Goal: Task Accomplishment & Management: Manage account settings

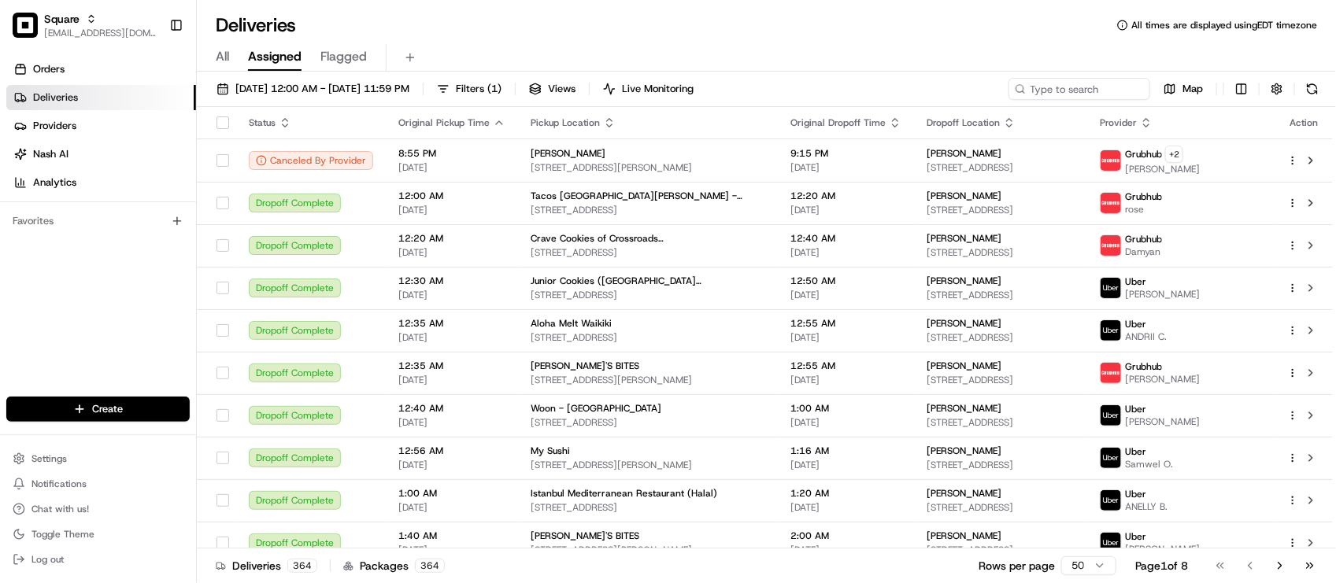
click at [42, 316] on div "Orders Deliveries Providers Nash AI Analytics Favorites" at bounding box center [98, 228] width 196 height 356
click at [445, 44] on div "All Assigned Flagged" at bounding box center [766, 58] width 1139 height 28
click at [153, 316] on div "Orders Deliveries Providers Nash AI Analytics Favorites" at bounding box center [98, 228] width 196 height 356
click at [427, 13] on div "Deliveries All times are displayed using EDT timezone" at bounding box center [766, 25] width 1139 height 25
click at [1094, 83] on input at bounding box center [1055, 89] width 189 height 22
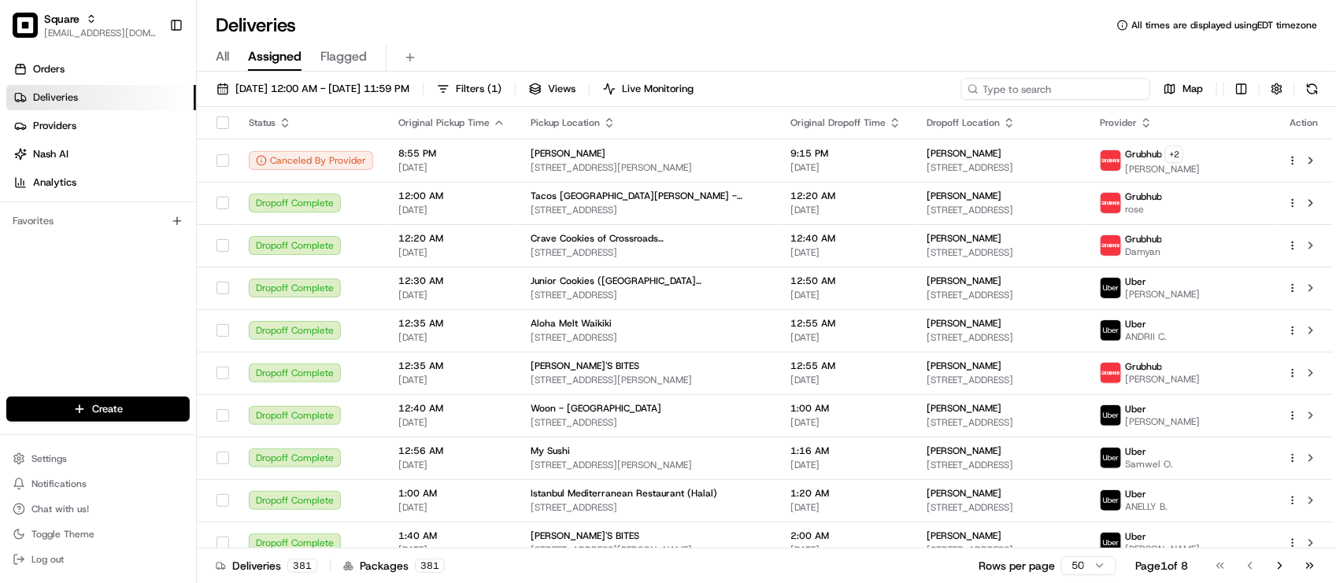
paste input "3000209"
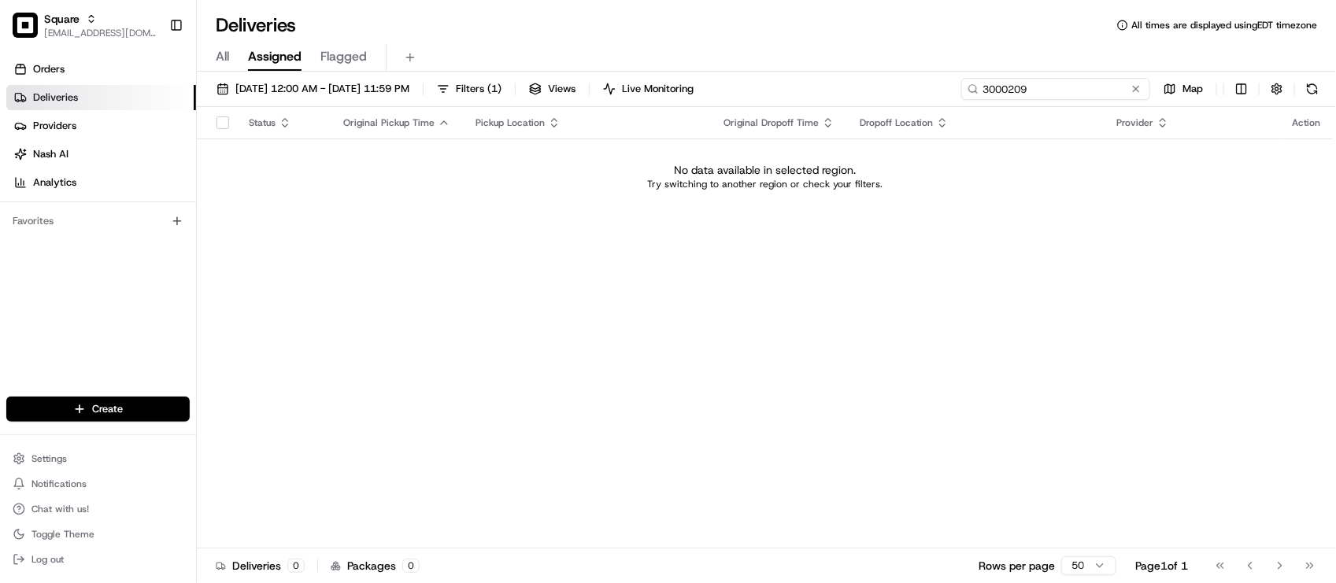
type input "3000209"
click at [332, 101] on div "08/19/2025 12:00 AM - 08/19/2025 11:59 PM Filters ( 1 ) Views Live Monitoring 3…" at bounding box center [766, 92] width 1139 height 29
click at [329, 96] on button "08/19/2025 12:00 AM - 08/19/2025 11:59 PM" at bounding box center [312, 89] width 207 height 22
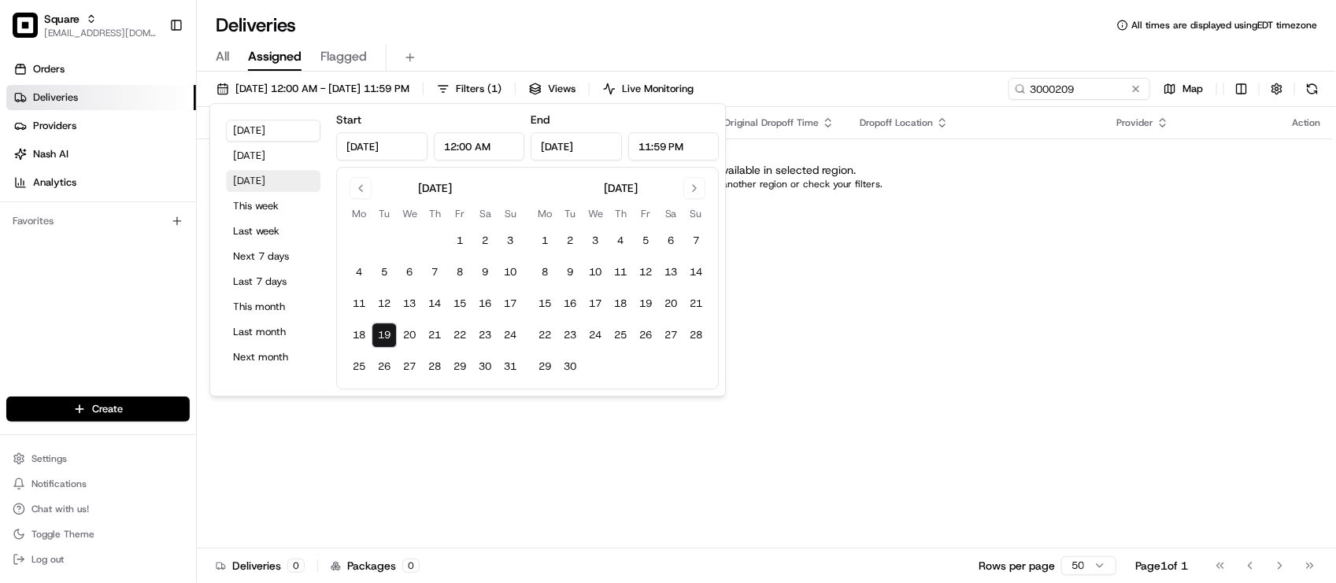
click at [291, 179] on button "Tomorrow" at bounding box center [273, 181] width 94 height 22
type input "Aug 20, 2025"
click at [268, 303] on button "This month" at bounding box center [273, 307] width 94 height 22
type input "Aug 1, 2025"
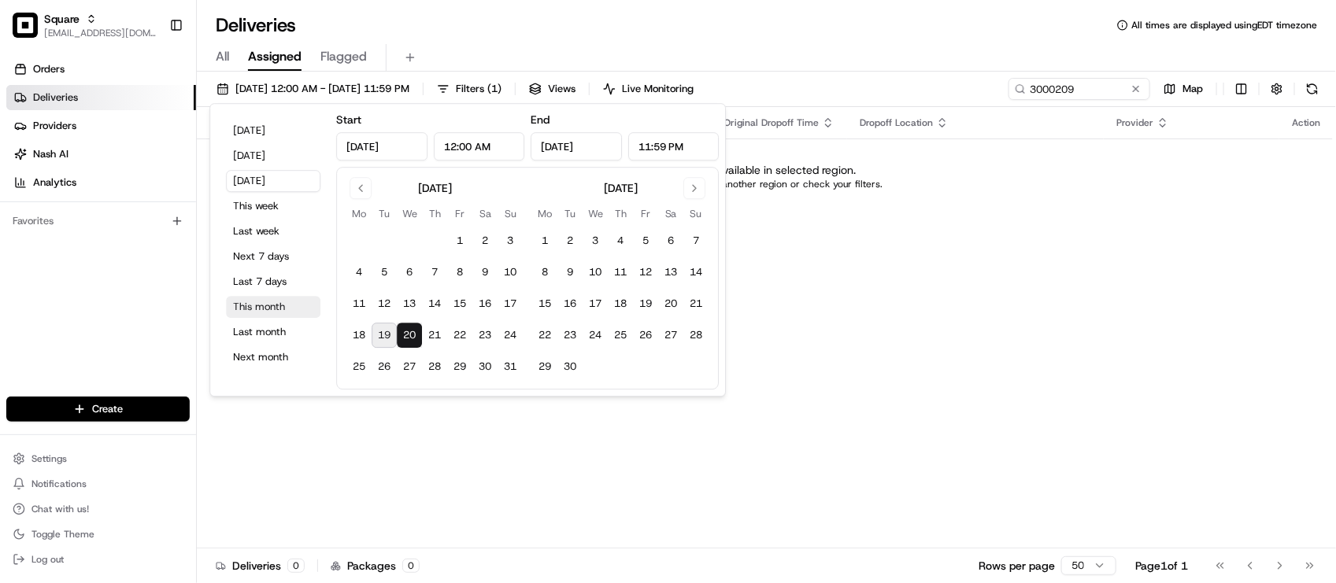
type input "Aug 31, 2025"
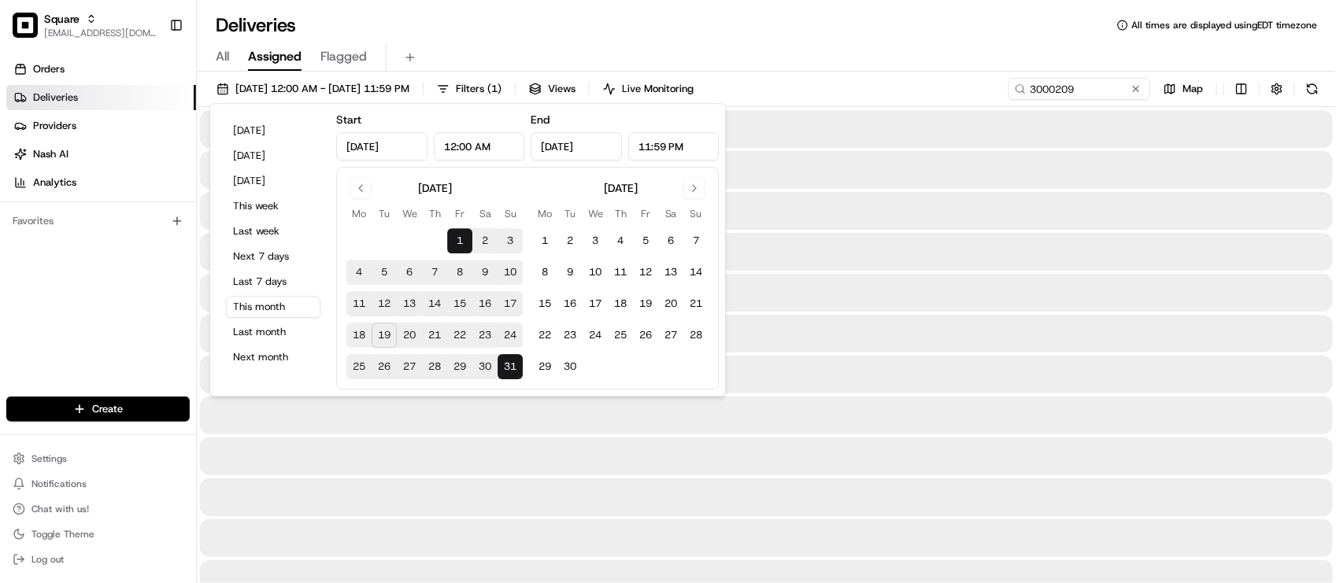
click at [950, 59] on div "All Assigned Flagged" at bounding box center [766, 58] width 1139 height 28
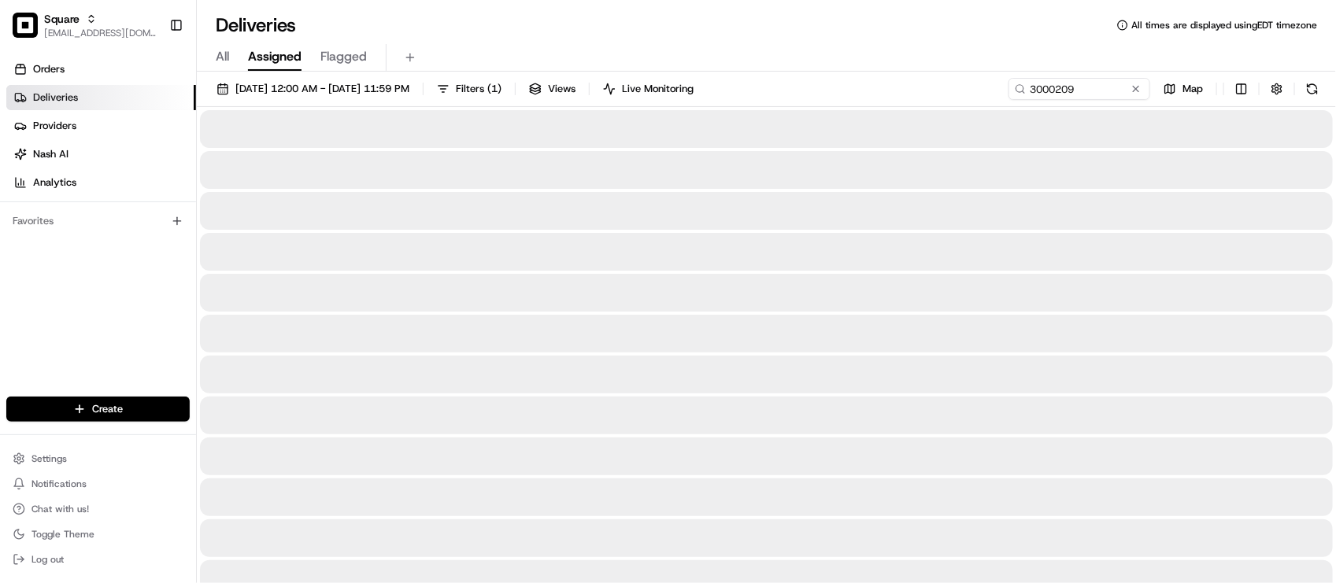
click at [937, 65] on div "All Assigned Flagged" at bounding box center [766, 58] width 1139 height 28
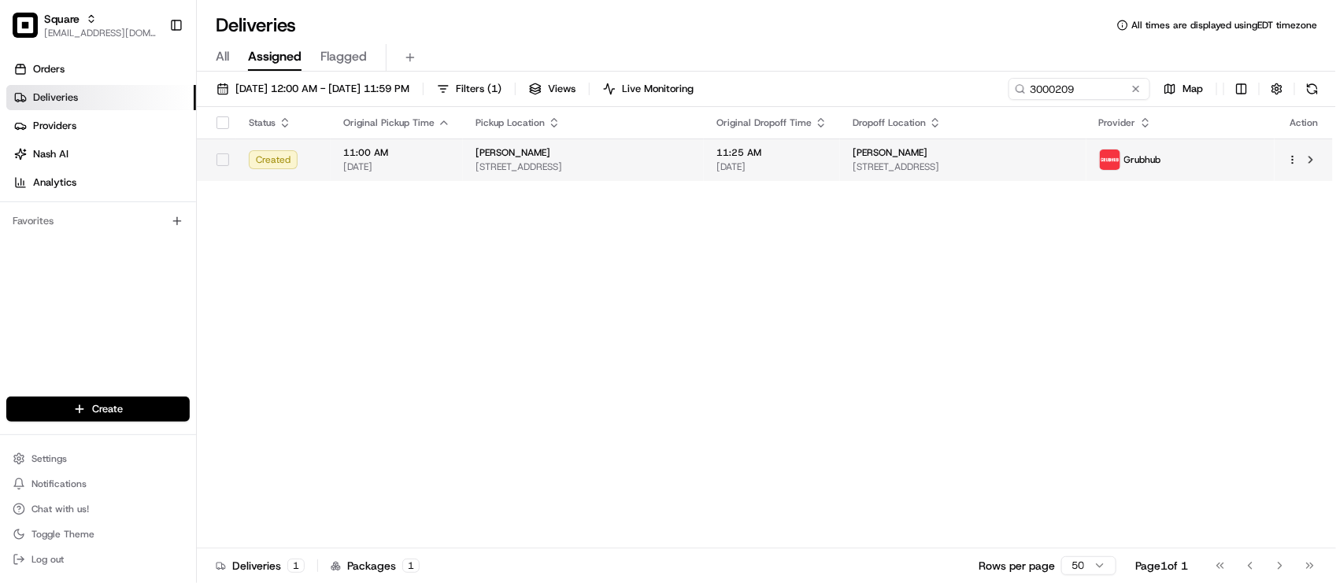
click at [827, 157] on span "11:25 AM" at bounding box center [771, 152] width 111 height 13
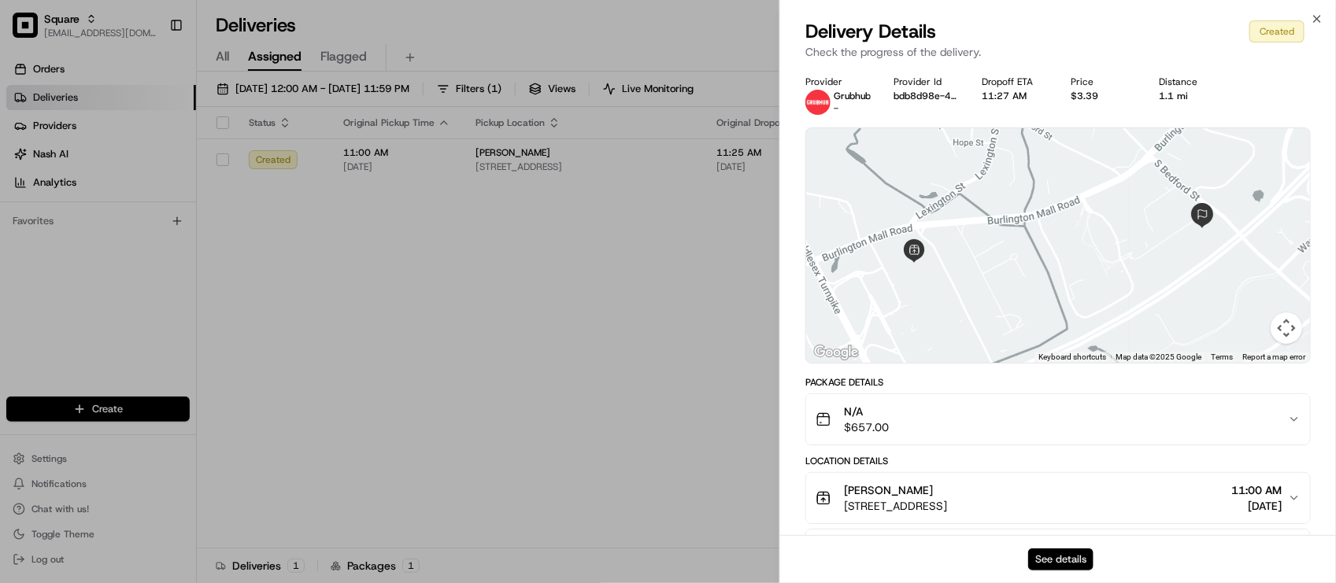
click at [1065, 553] on button "See details" at bounding box center [1060, 560] width 65 height 22
drag, startPoint x: 426, startPoint y: 362, endPoint x: 421, endPoint y: 339, distance: 23.3
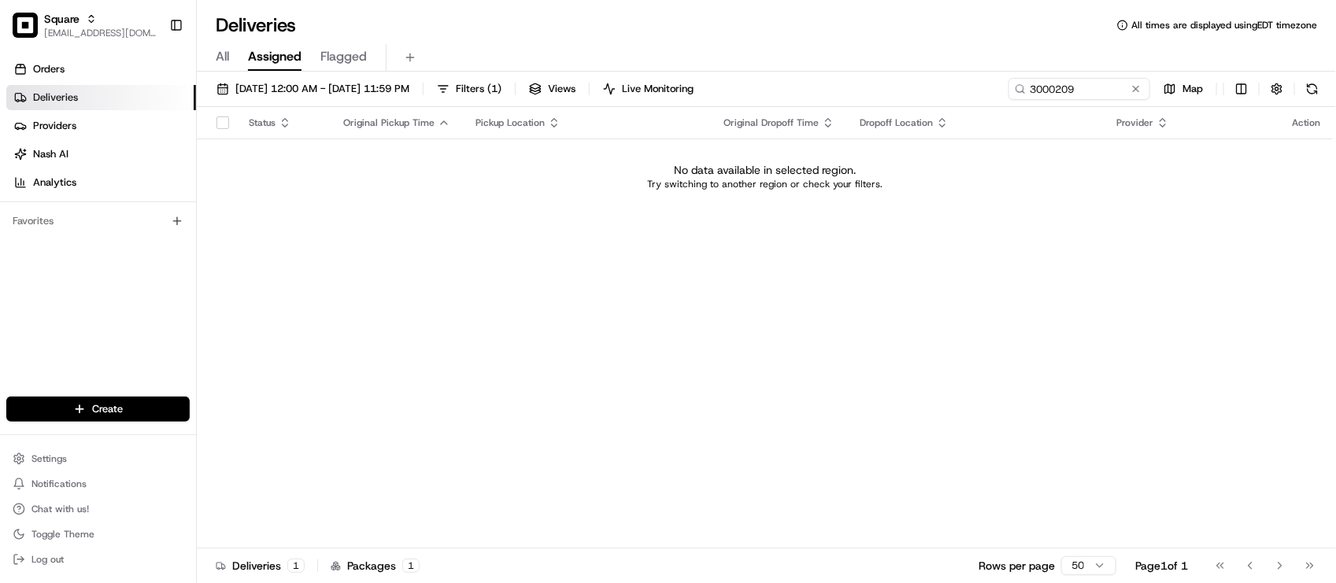
click at [934, 356] on div "Status Original Pickup Time Pickup Location Original Dropoff Time Dropoff Locat…" at bounding box center [765, 328] width 1136 height 442
click at [276, 85] on span "08/01/2025 12:00 AM - 08/31/2025 11:59 PM" at bounding box center [322, 89] width 174 height 14
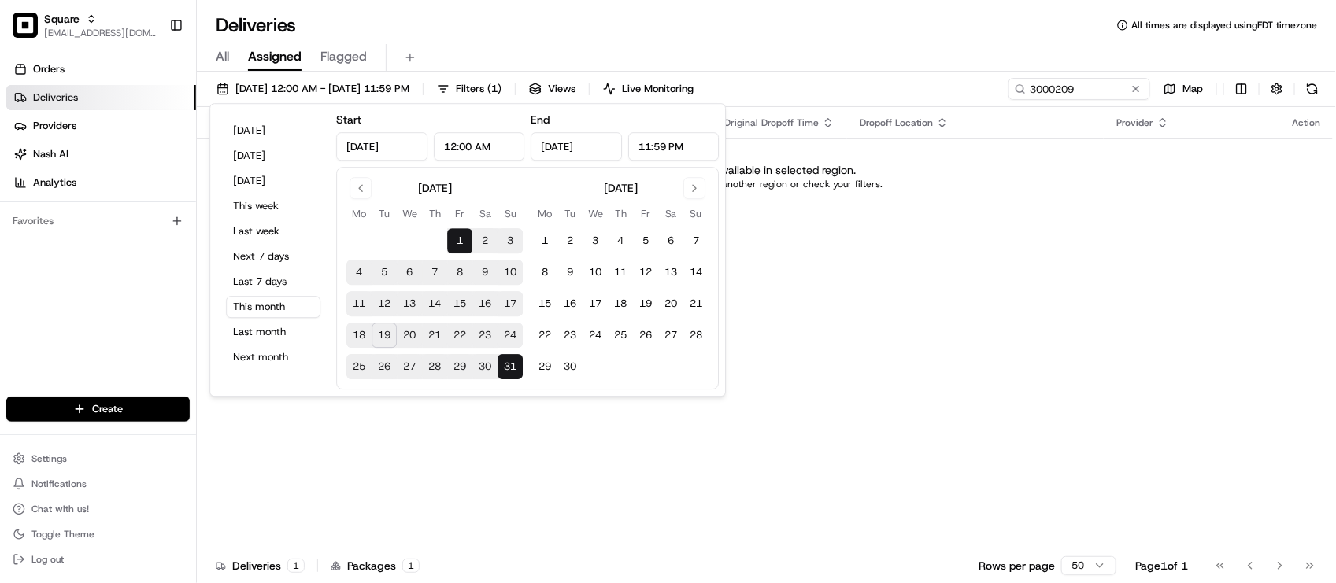
click at [1012, 229] on div "Status Original Pickup Time Pickup Location Original Dropoff Time Dropoff Locat…" at bounding box center [765, 328] width 1136 height 442
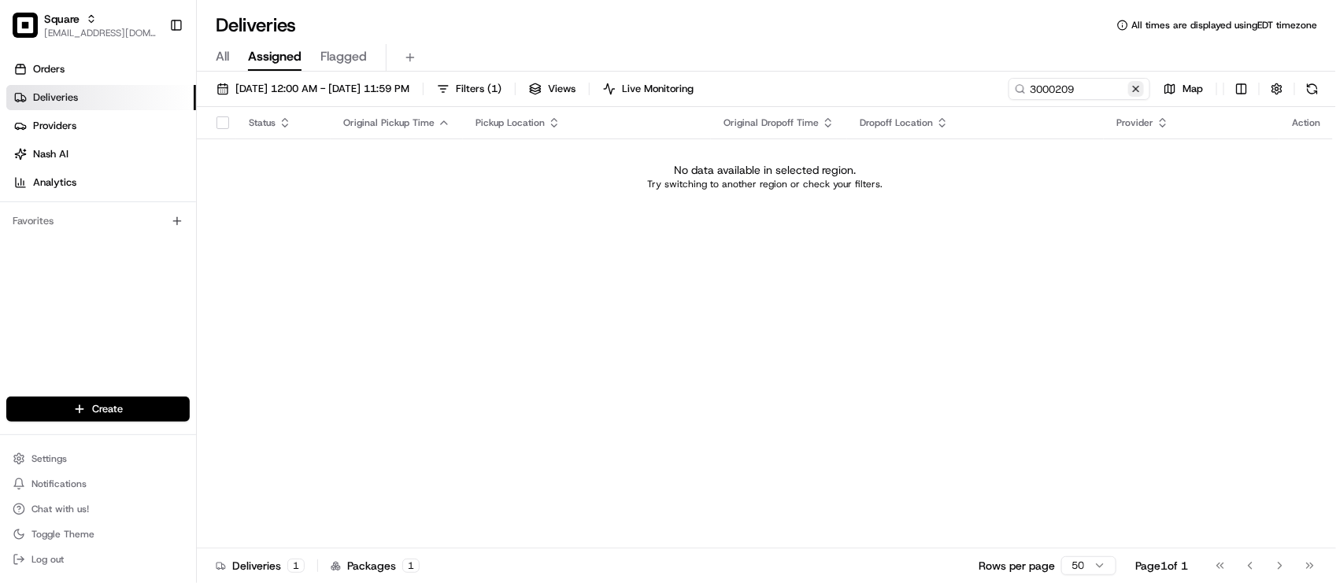
drag, startPoint x: 1135, startPoint y: 89, endPoint x: 1111, endPoint y: 83, distance: 24.4
click at [1134, 89] on button at bounding box center [1136, 89] width 16 height 16
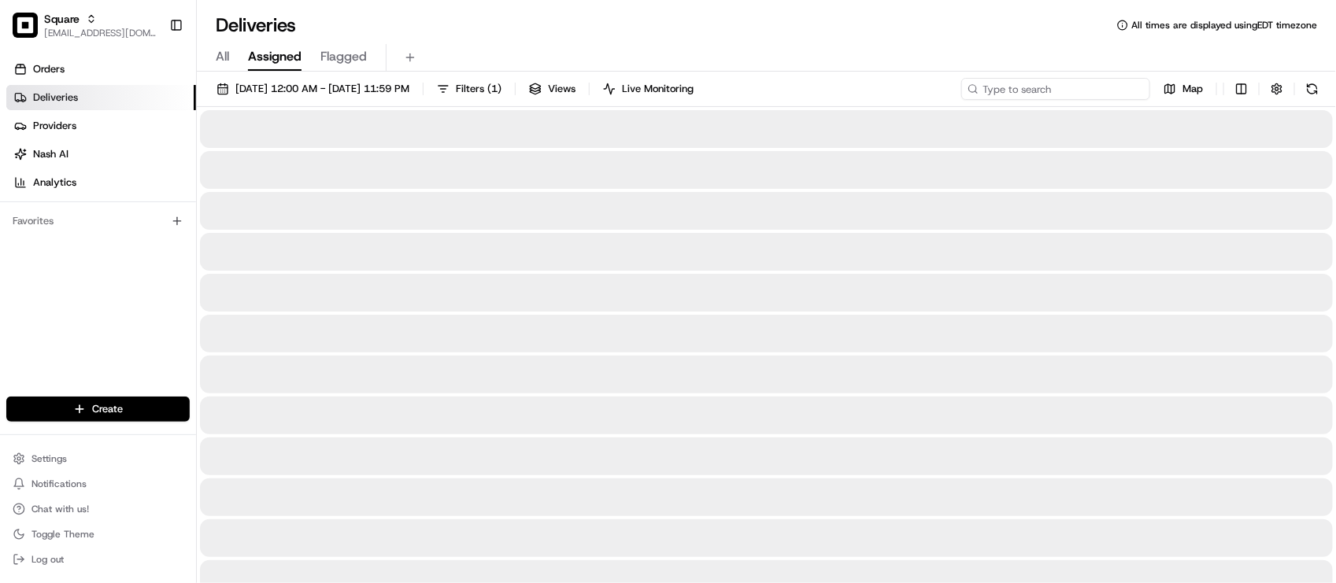
click at [1096, 88] on input at bounding box center [1055, 89] width 189 height 22
paste input "8288398"
type input "8288398"
click at [409, 95] on span "[DATE] 12:00 AM - [DATE] 11:59 PM" at bounding box center [322, 89] width 174 height 14
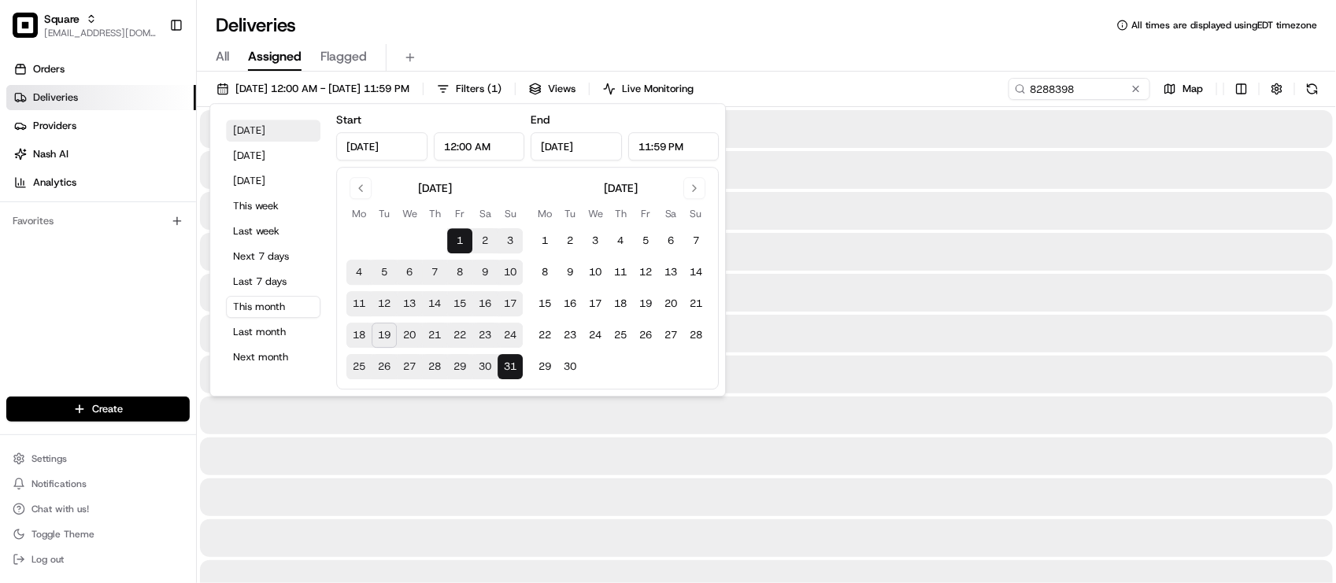
click at [288, 131] on button "[DATE]" at bounding box center [273, 131] width 94 height 22
type input "[DATE]"
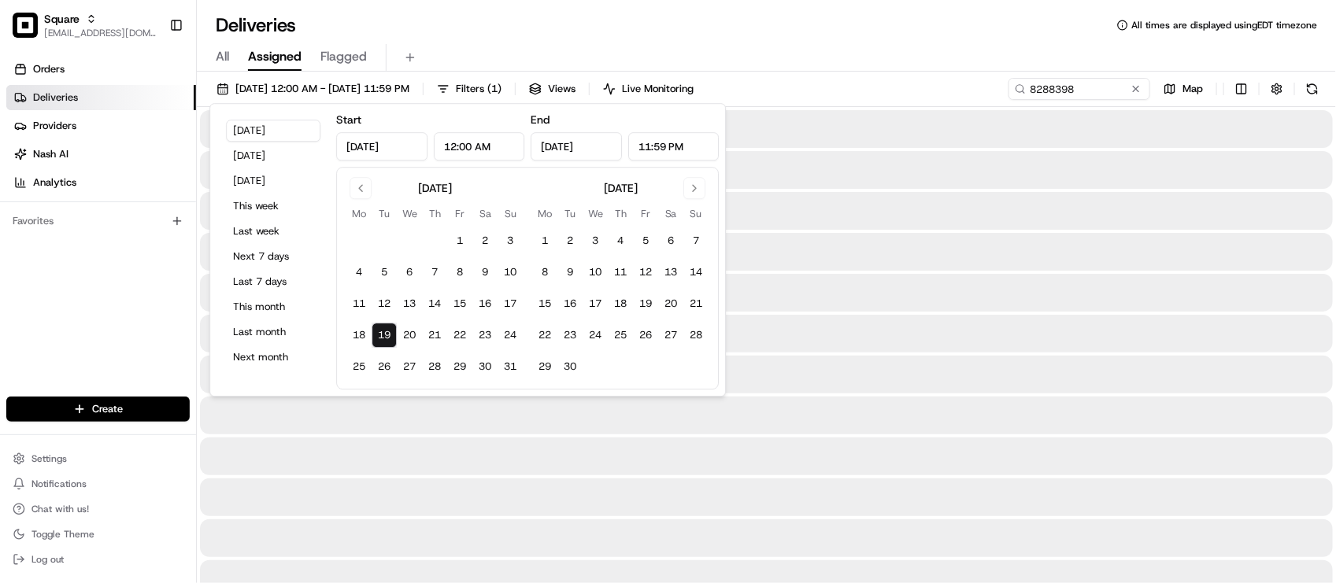
click at [824, 25] on div "Deliveries All times are displayed using EDT timezone" at bounding box center [766, 25] width 1139 height 25
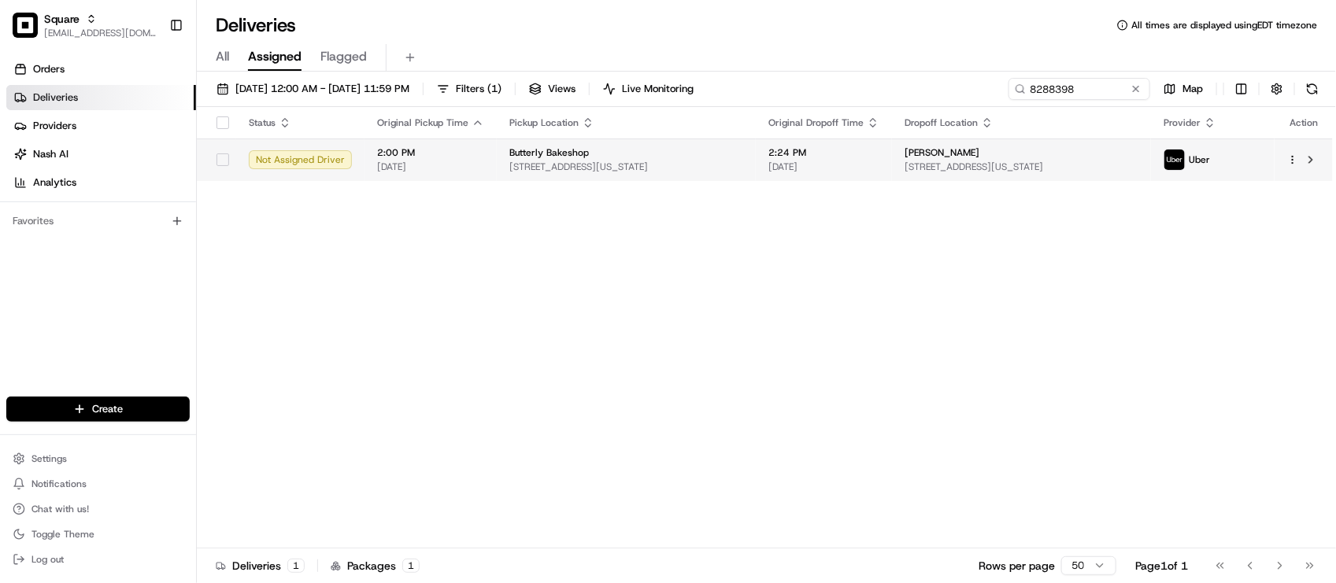
click at [740, 178] on td "Butterly Bakeshop 341 E 78th St, New York, NY 10075, USA" at bounding box center [626, 160] width 259 height 43
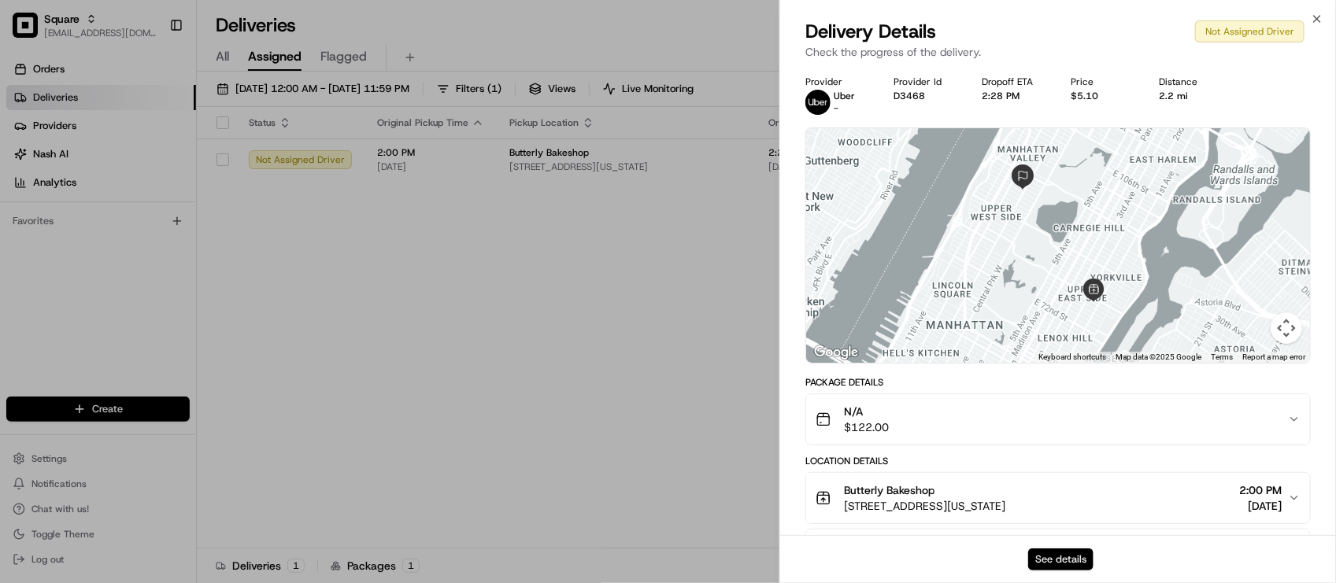
click at [1055, 556] on button "See details" at bounding box center [1060, 560] width 65 height 22
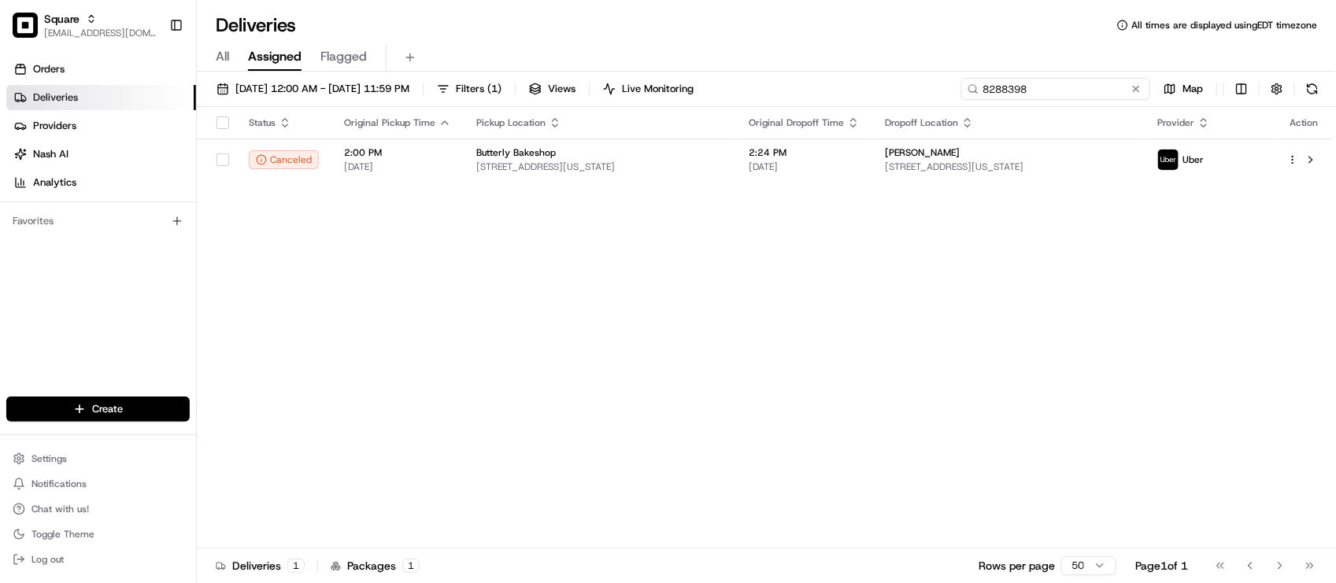
click at [1145, 83] on input "8288398" at bounding box center [1055, 89] width 189 height 22
click at [1142, 88] on button at bounding box center [1136, 89] width 16 height 16
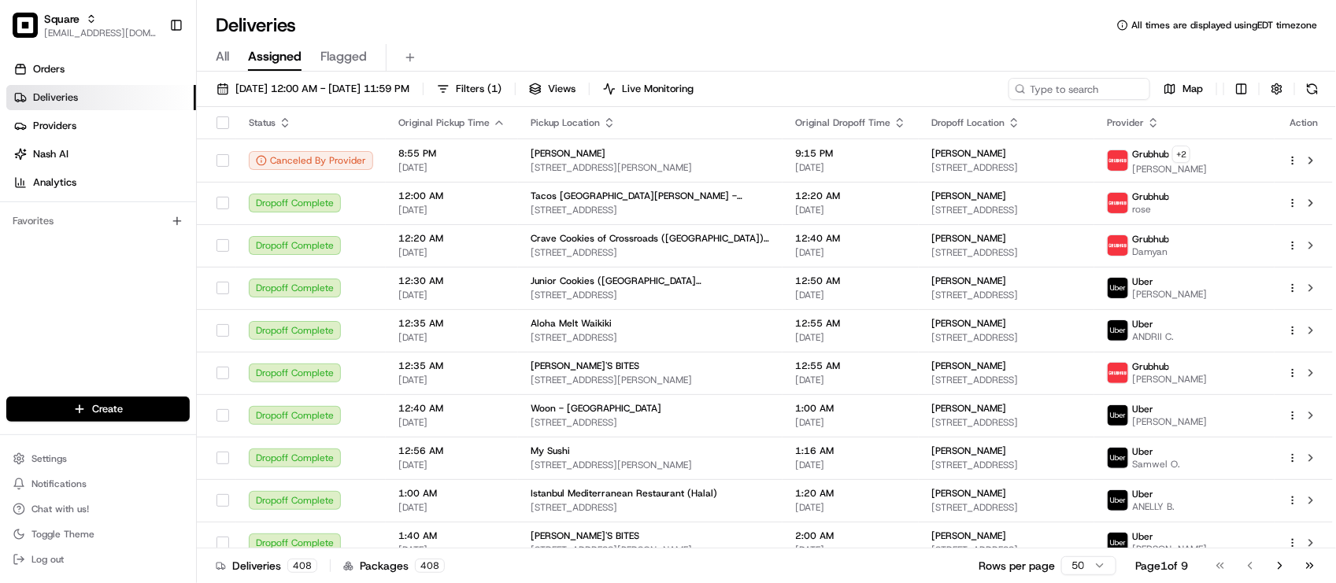
click at [75, 331] on div "Orders Deliveries Providers Nash AI Analytics Favorites" at bounding box center [98, 228] width 196 height 356
click at [1060, 87] on input at bounding box center [1055, 89] width 189 height 22
paste input "3151583"
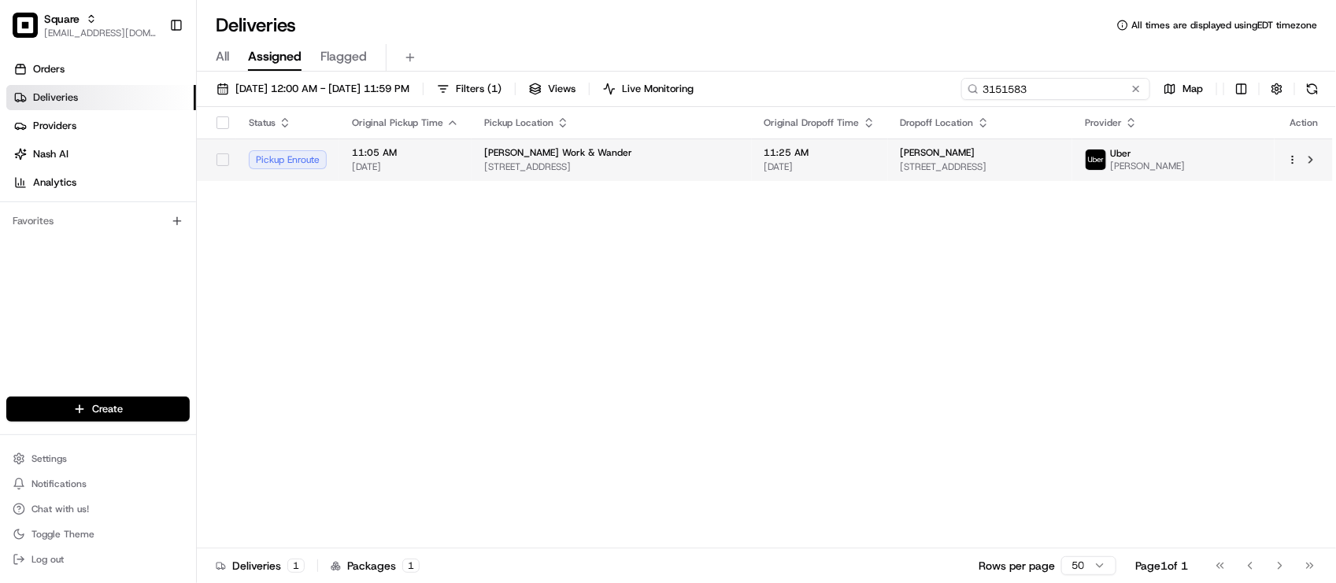
type input "3151583"
click at [804, 150] on span "11:25 AM" at bounding box center [819, 152] width 111 height 13
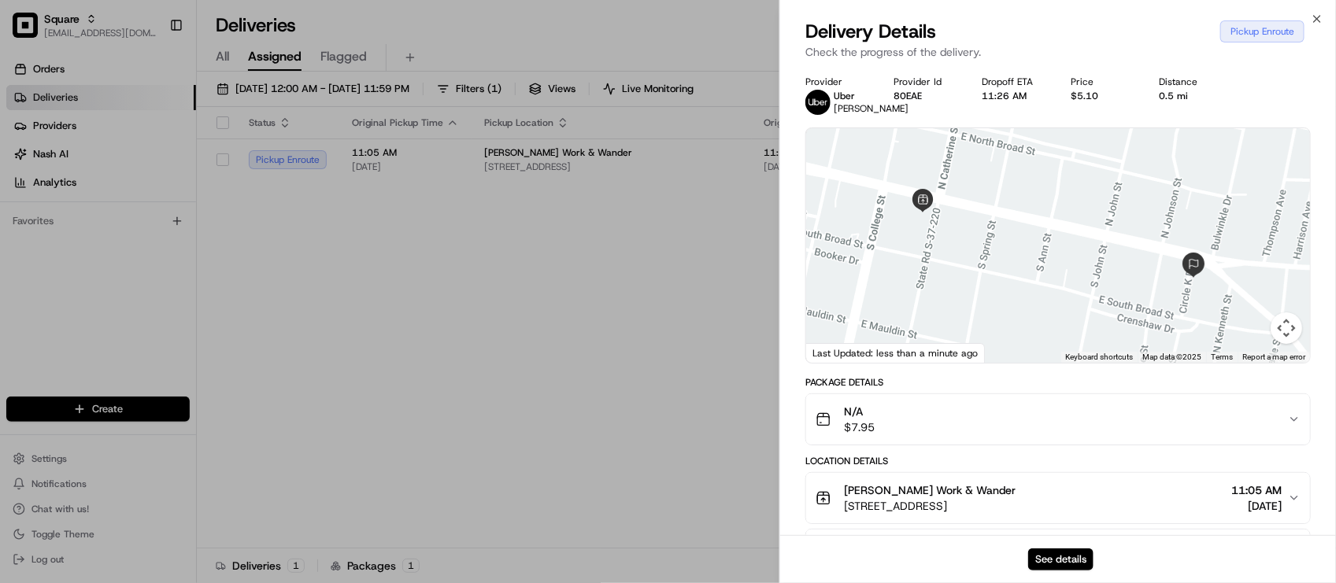
click at [1061, 547] on div "See details" at bounding box center [1058, 559] width 556 height 48
click at [1055, 559] on button "See details" at bounding box center [1060, 560] width 65 height 22
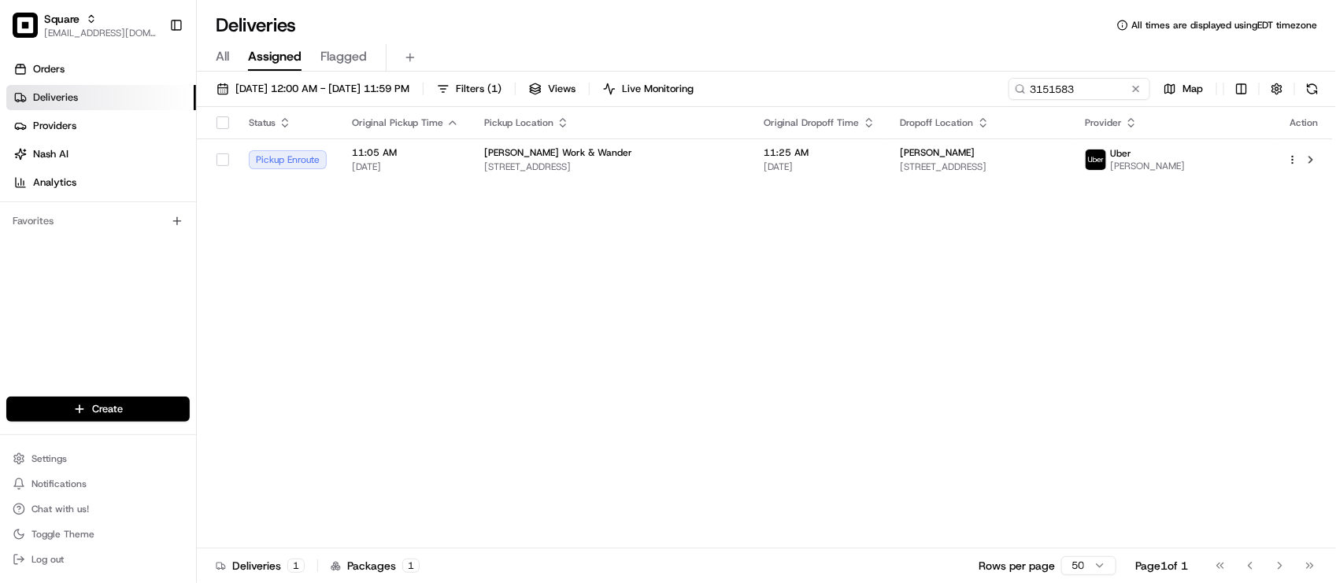
drag, startPoint x: 648, startPoint y: 387, endPoint x: 661, endPoint y: 384, distance: 13.7
click at [1142, 83] on button at bounding box center [1136, 89] width 16 height 16
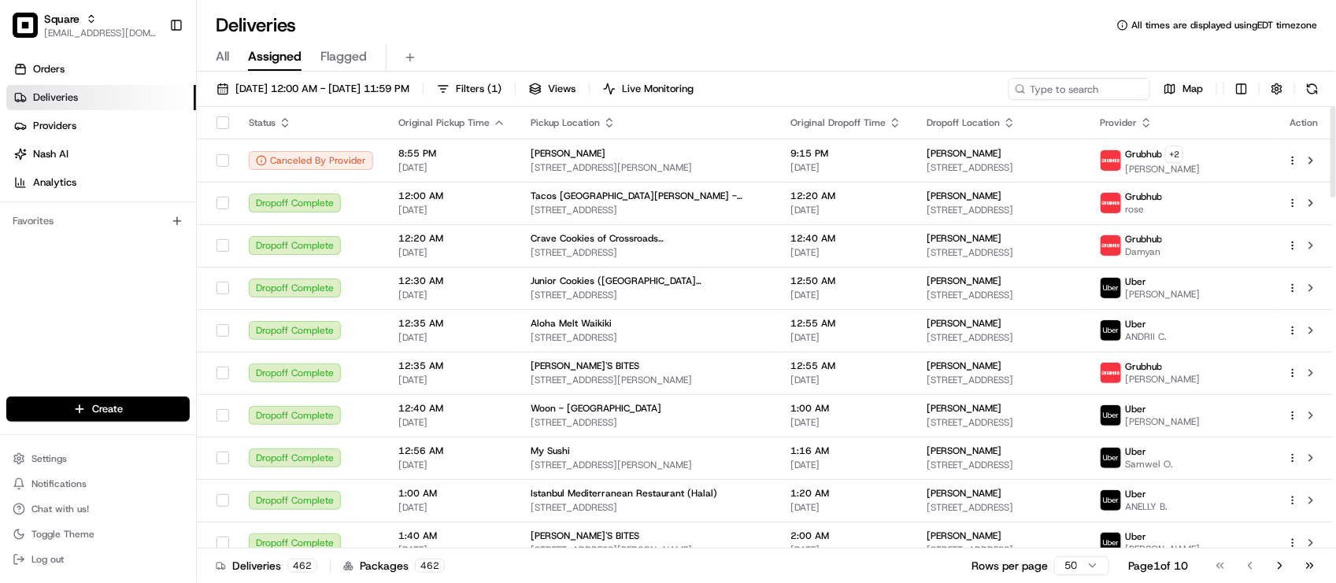
drag, startPoint x: 468, startPoint y: 28, endPoint x: 466, endPoint y: 17, distance: 10.5
click at [471, 28] on div "Deliveries All times are displayed using EDT timezone" at bounding box center [766, 25] width 1139 height 25
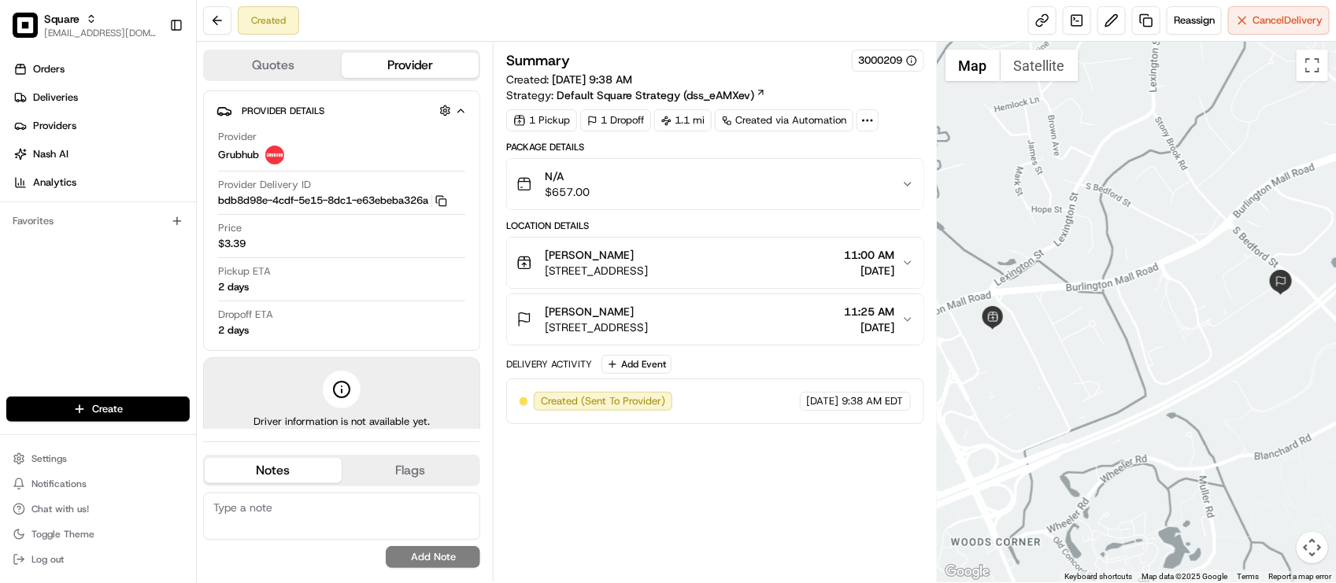
click at [904, 146] on div "Package Details" at bounding box center [714, 147] width 417 height 13
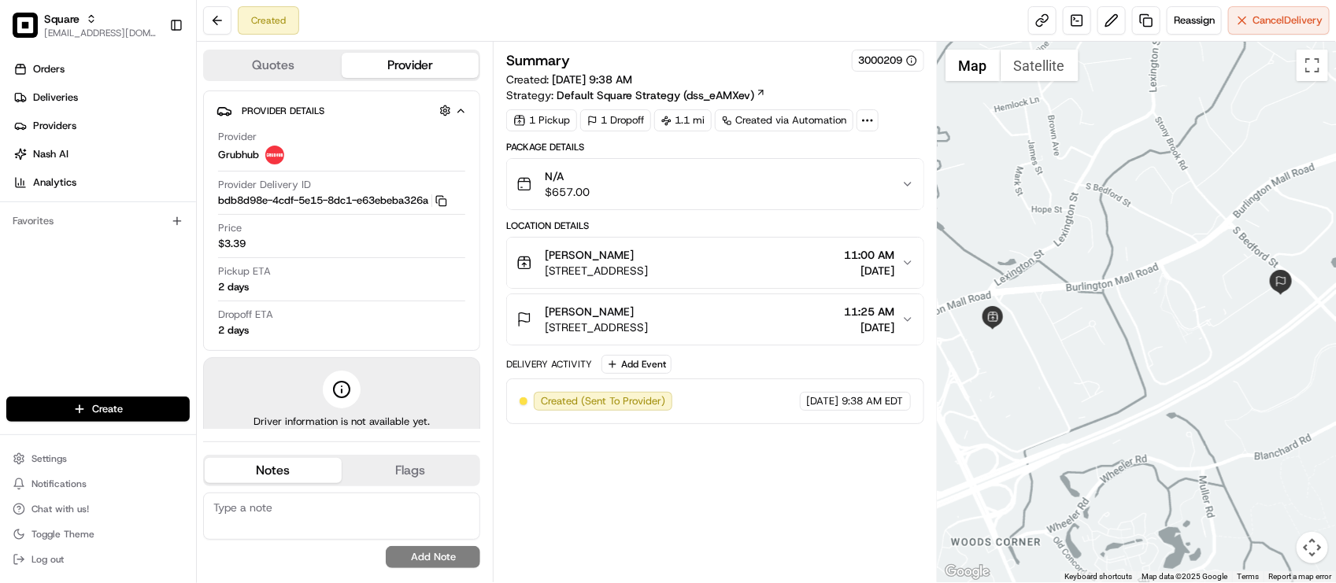
click at [904, 146] on div "Package Details" at bounding box center [714, 147] width 417 height 13
click at [910, 142] on div "Package Details" at bounding box center [714, 147] width 417 height 13
click at [886, 142] on div "Package Details" at bounding box center [714, 147] width 417 height 13
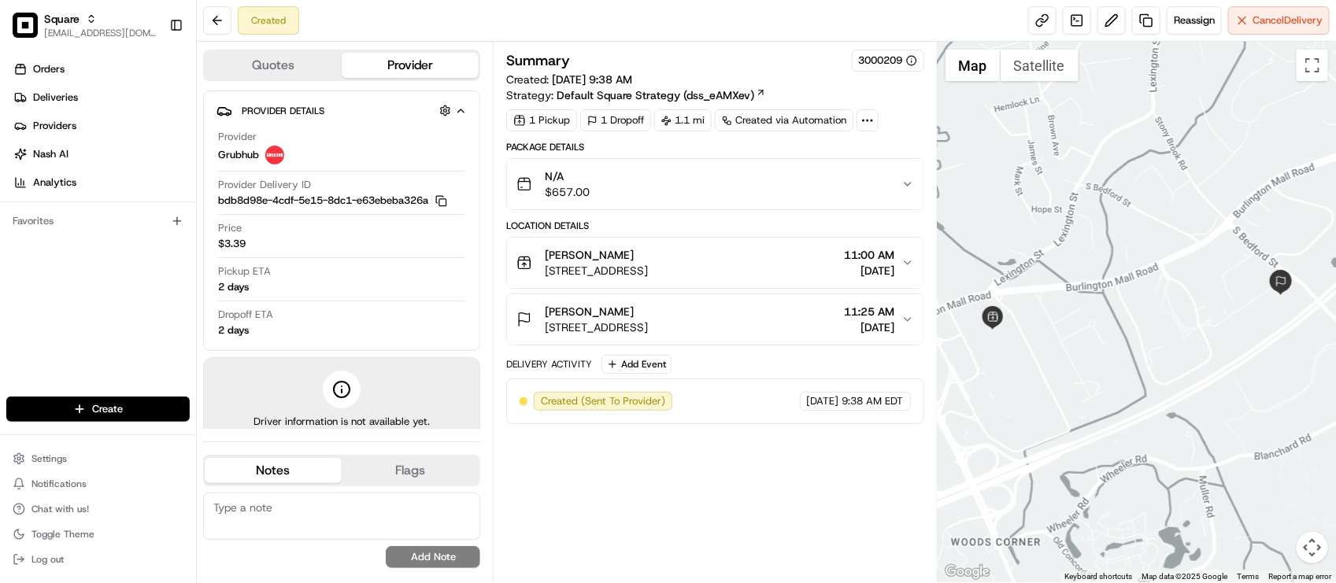
click at [915, 111] on div "1 Pickup 1 Dropoff 1.1 mi Created via Automation" at bounding box center [714, 120] width 417 height 22
click at [828, 12] on div "Created Reassign Cancel Delivery" at bounding box center [766, 21] width 1139 height 42
click at [830, 12] on div "Created Reassign Cancel Delivery" at bounding box center [766, 21] width 1139 height 42
click at [774, 36] on div "Created Reassign Cancel Delivery" at bounding box center [766, 21] width 1139 height 42
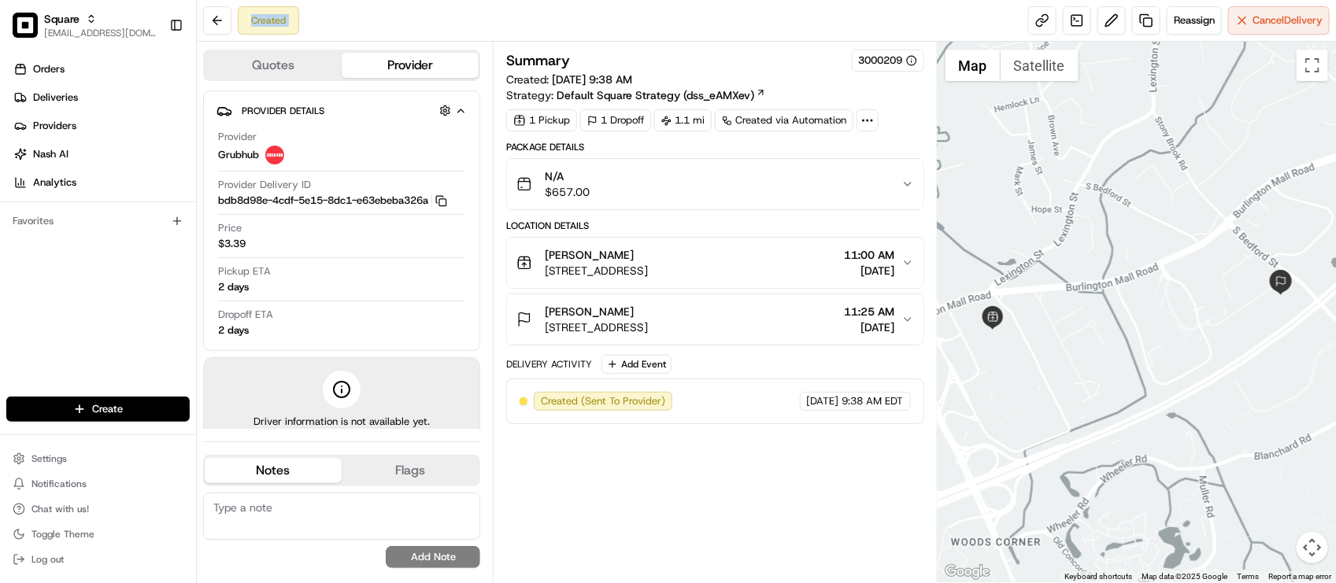
click at [774, 36] on div "Created Reassign Cancel Delivery" at bounding box center [766, 21] width 1139 height 42
click at [712, 26] on div "Created Reassign Cancel Delivery" at bounding box center [766, 21] width 1139 height 42
click at [716, 24] on div "Created Reassign Cancel Delivery" at bounding box center [766, 21] width 1139 height 42
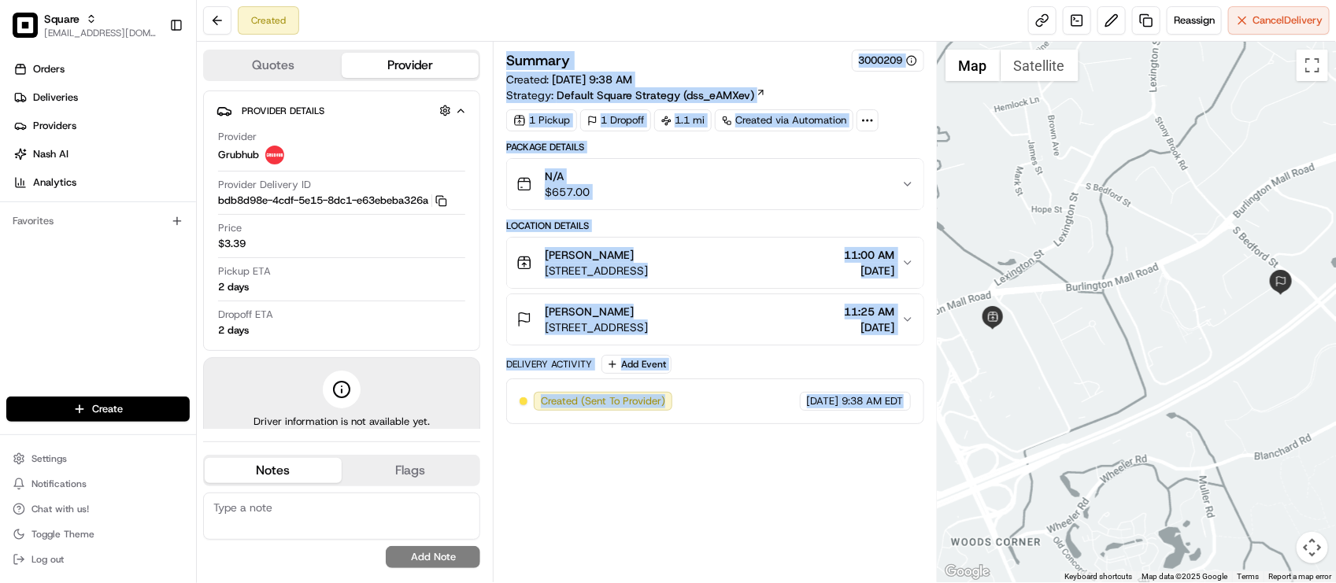
click at [715, 480] on div "Summary 3000209 Created: 08/19/2025 9:38 AM Strategy: Default Square Strategy (…" at bounding box center [714, 312] width 417 height 525
click at [1189, 13] on button "Reassign" at bounding box center [1193, 20] width 55 height 28
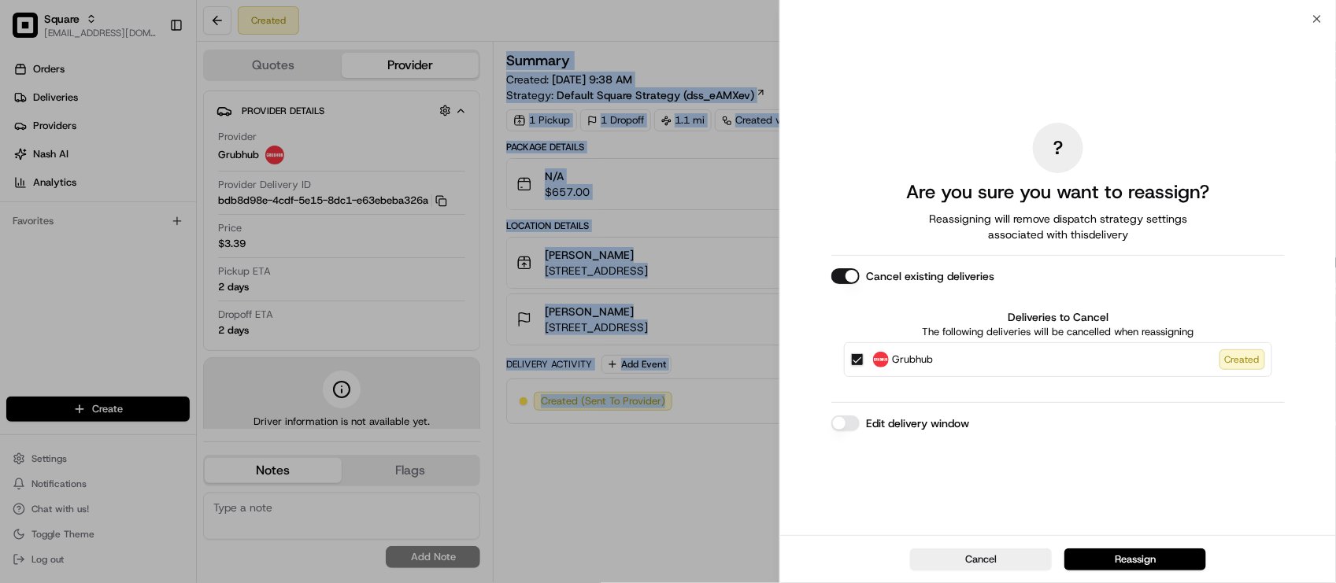
click at [851, 421] on button "Edit delivery window" at bounding box center [845, 424] width 28 height 16
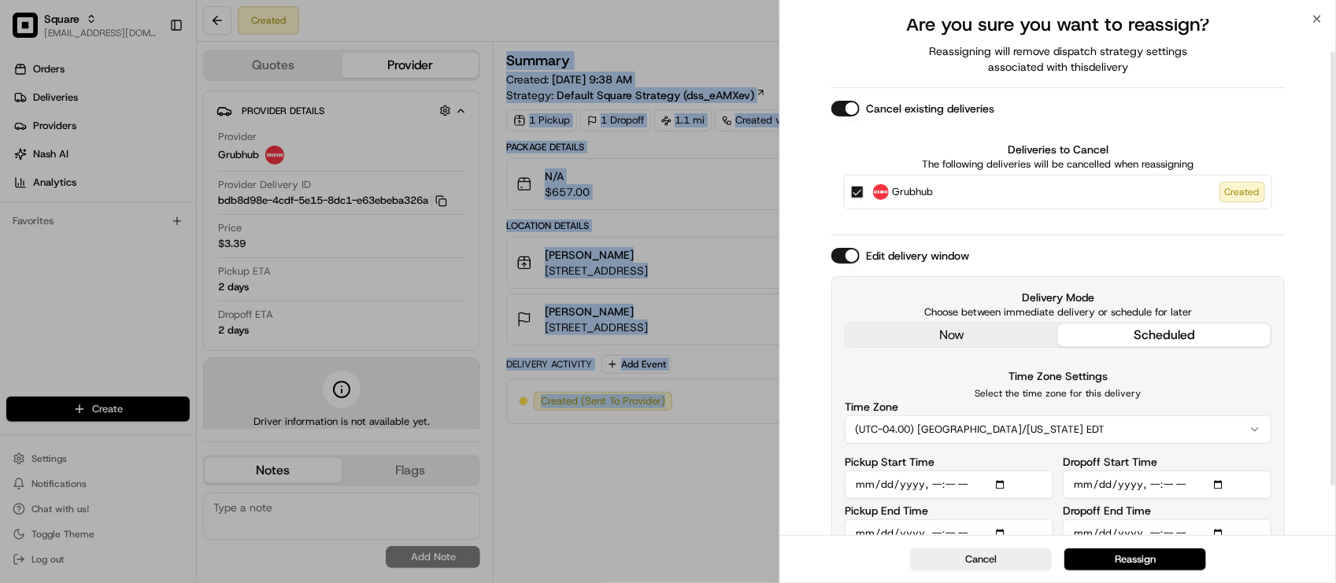
scroll to position [96, 0]
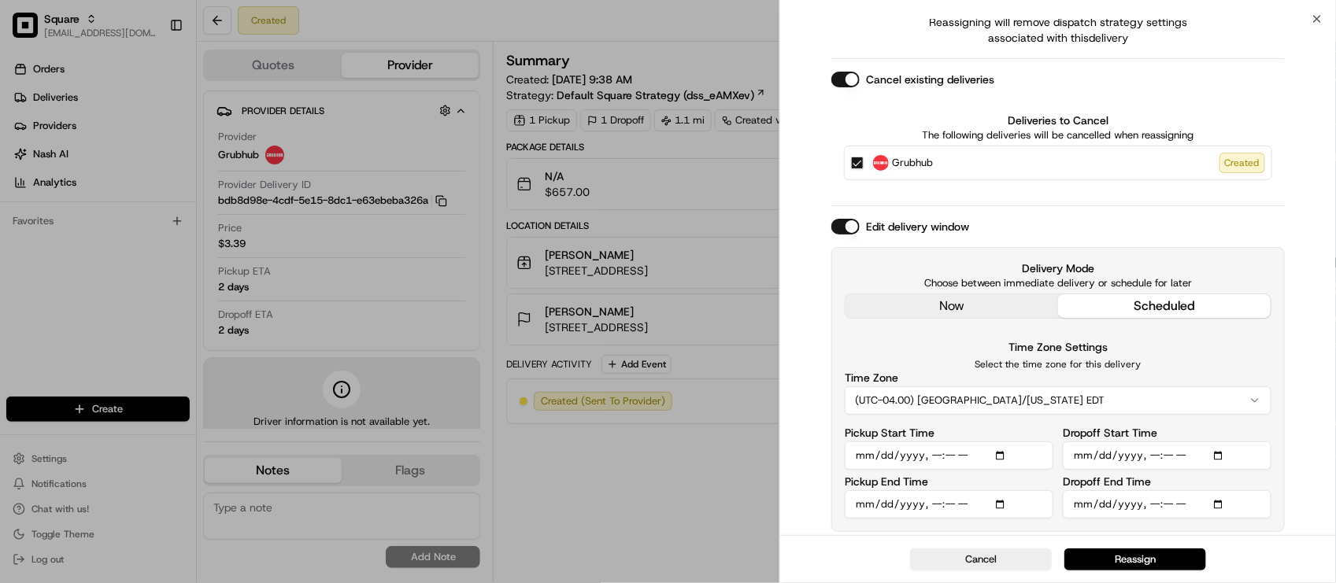
click at [878, 455] on input "Pickup Start Time" at bounding box center [949, 456] width 209 height 28
type input "2025-08-22T11:00"
click at [878, 451] on input "Pickup Start Time" at bounding box center [949, 456] width 209 height 28
click at [930, 454] on input "Pickup Start Time" at bounding box center [949, 456] width 209 height 28
click at [951, 460] on input "Pickup Start Time" at bounding box center [949, 456] width 209 height 28
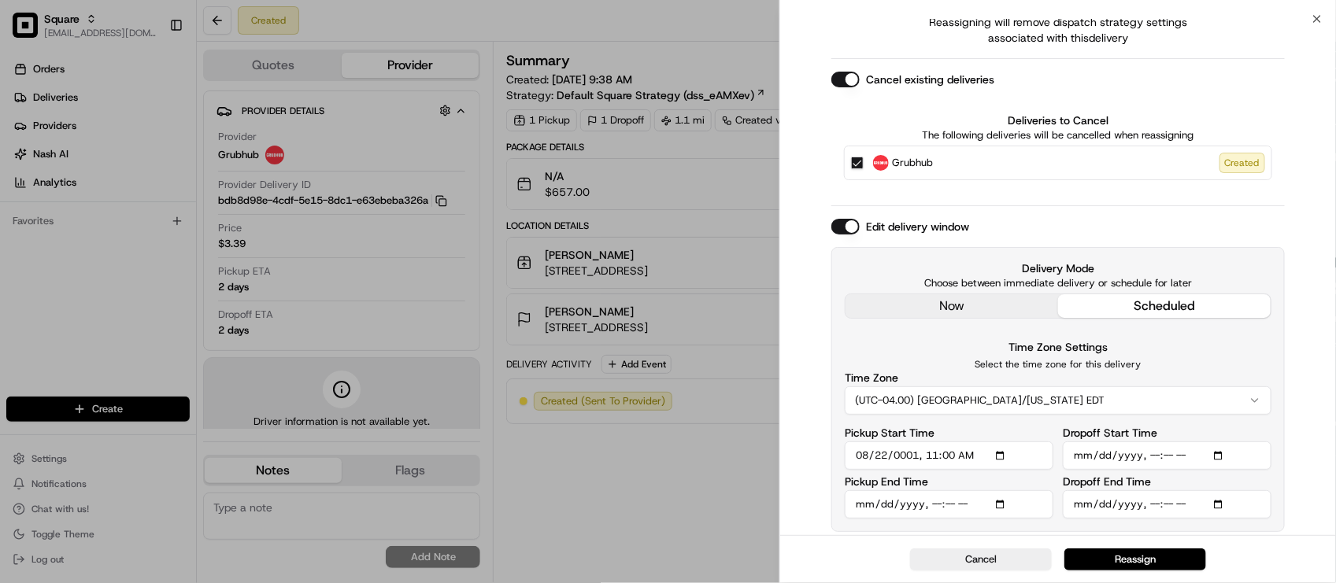
type input "2025-08-20T11:45"
click at [950, 496] on input "Pickup End Time" at bounding box center [949, 504] width 209 height 28
click at [954, 508] on input "Pickup End Time" at bounding box center [949, 504] width 209 height 28
type input "2025-08-21T11:55"
click at [1149, 449] on input "Dropoff Start Time" at bounding box center [1167, 456] width 209 height 28
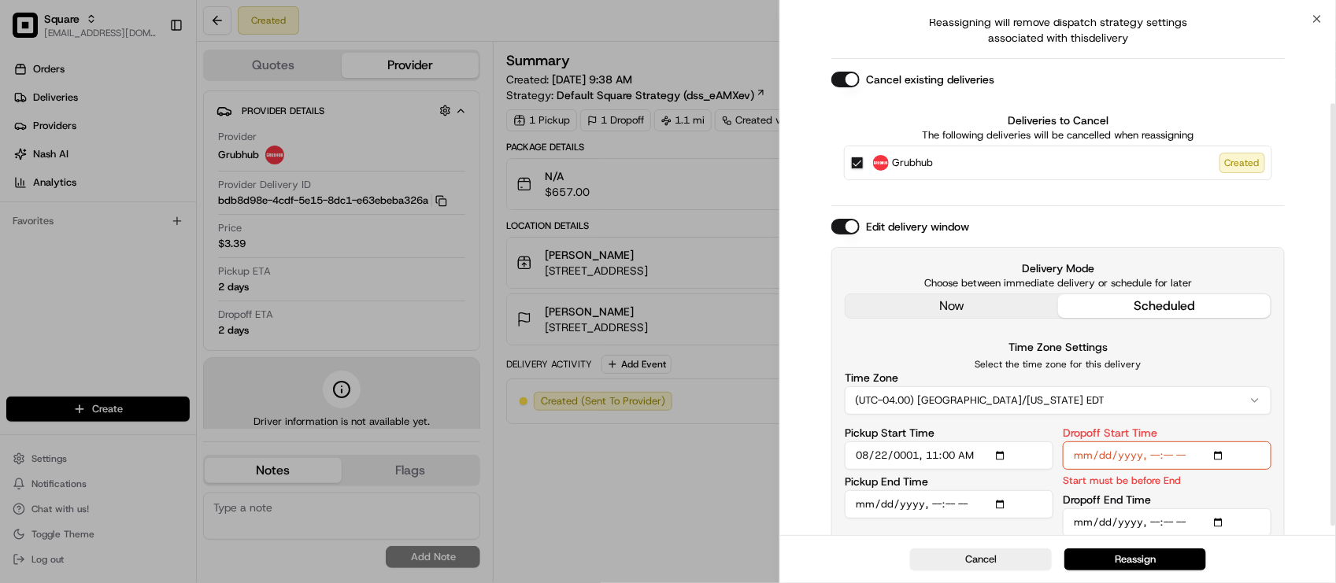
scroll to position [115, 0]
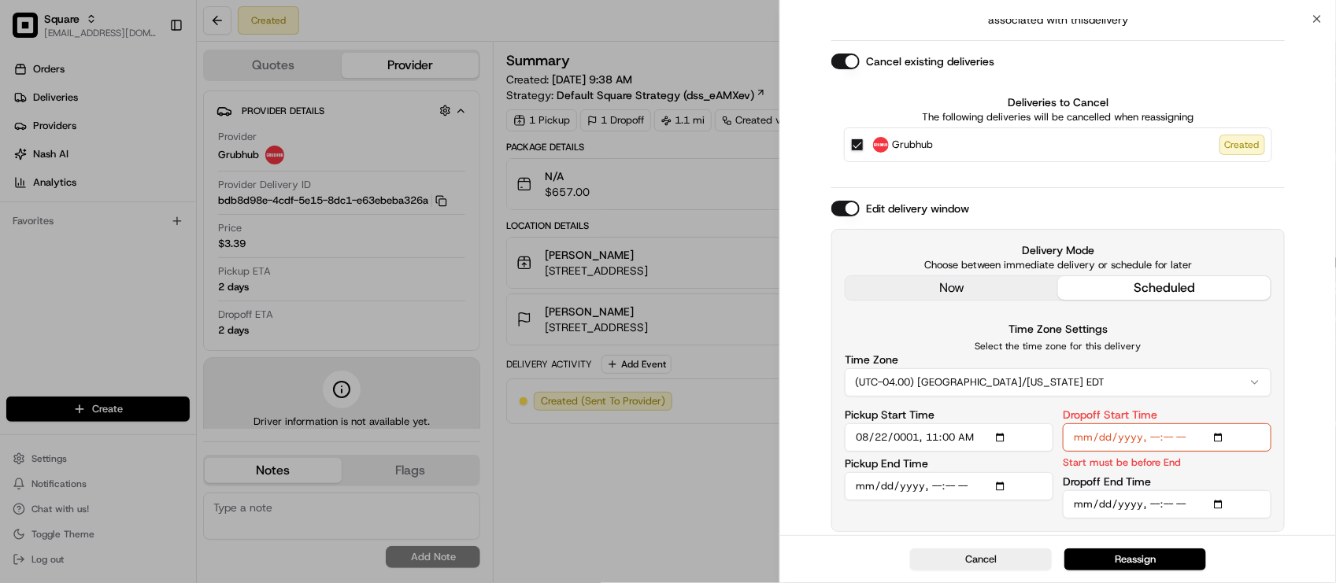
click at [1103, 438] on input "Dropoff Start Time" at bounding box center [1167, 437] width 209 height 28
type input "2025-08-20T12:00"
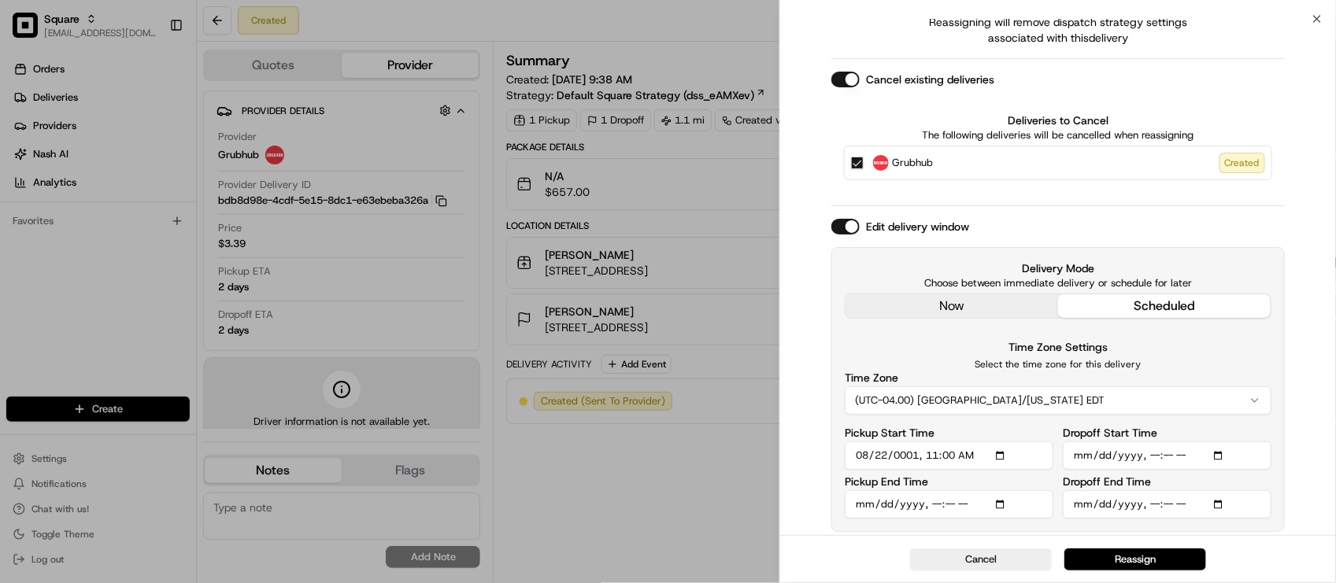
click at [1102, 508] on input "Dropoff End Time" at bounding box center [1167, 504] width 209 height 28
type input "2025-08-20T11:25"
click at [886, 502] on input "Pickup End Time" at bounding box center [949, 504] width 209 height 28
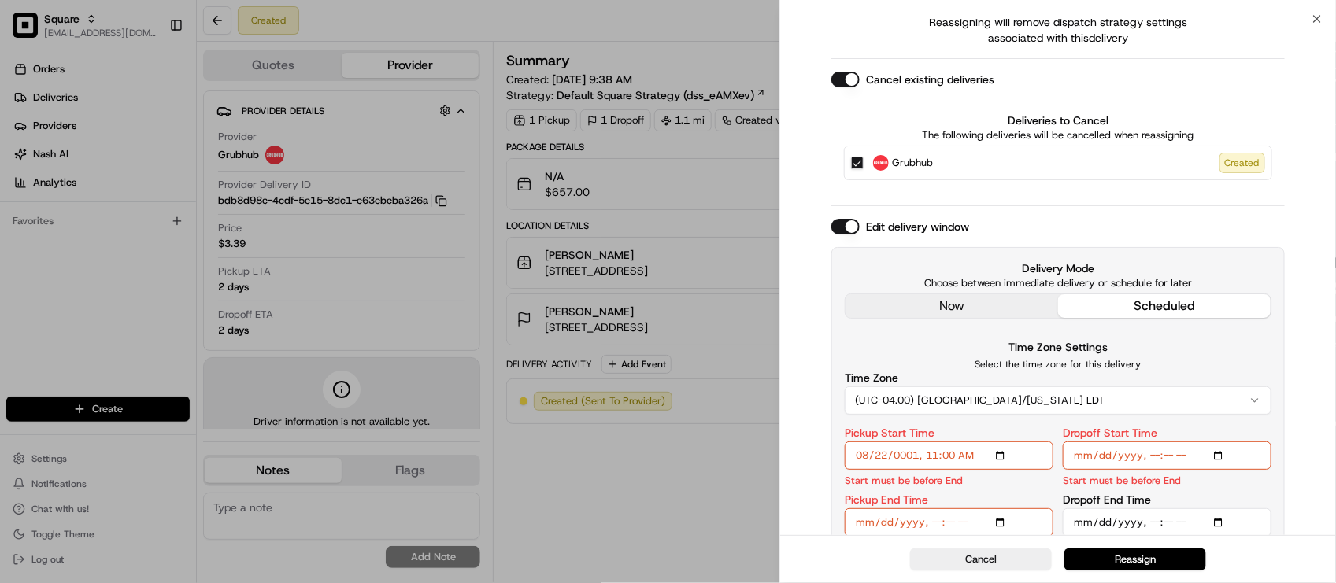
type input "2025-08-20T11:55"
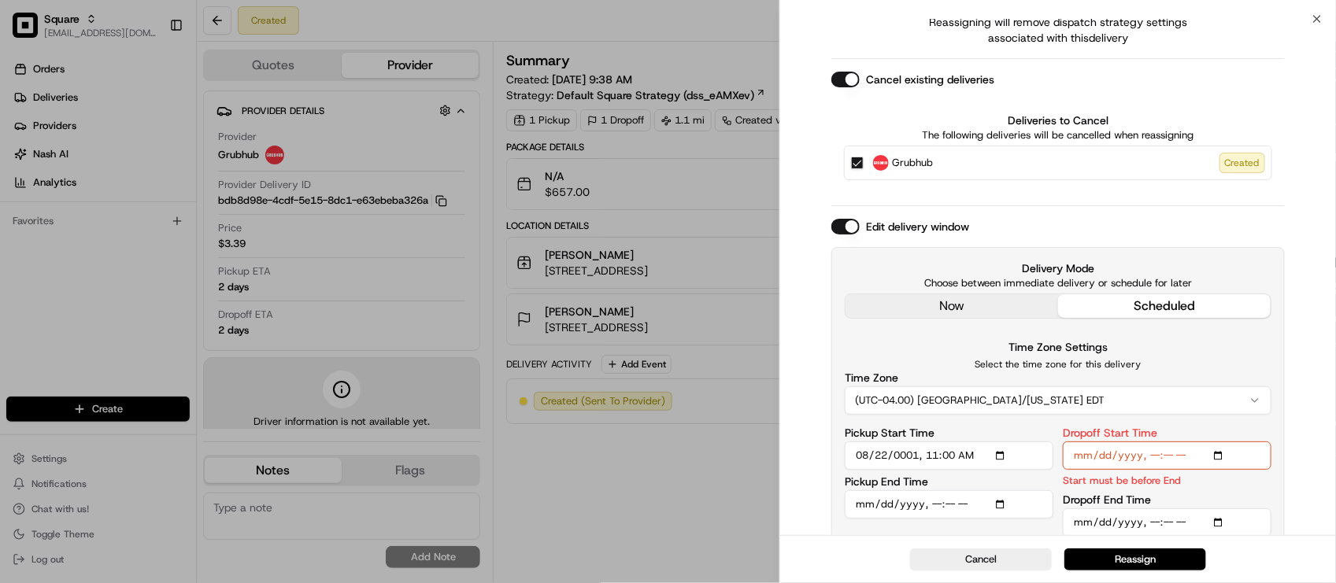
click at [1150, 516] on input "Dropoff End Time" at bounding box center [1167, 522] width 209 height 28
type input "2025-08-20T12:10"
click at [1135, 571] on button "Reassign" at bounding box center [1135, 560] width 142 height 22
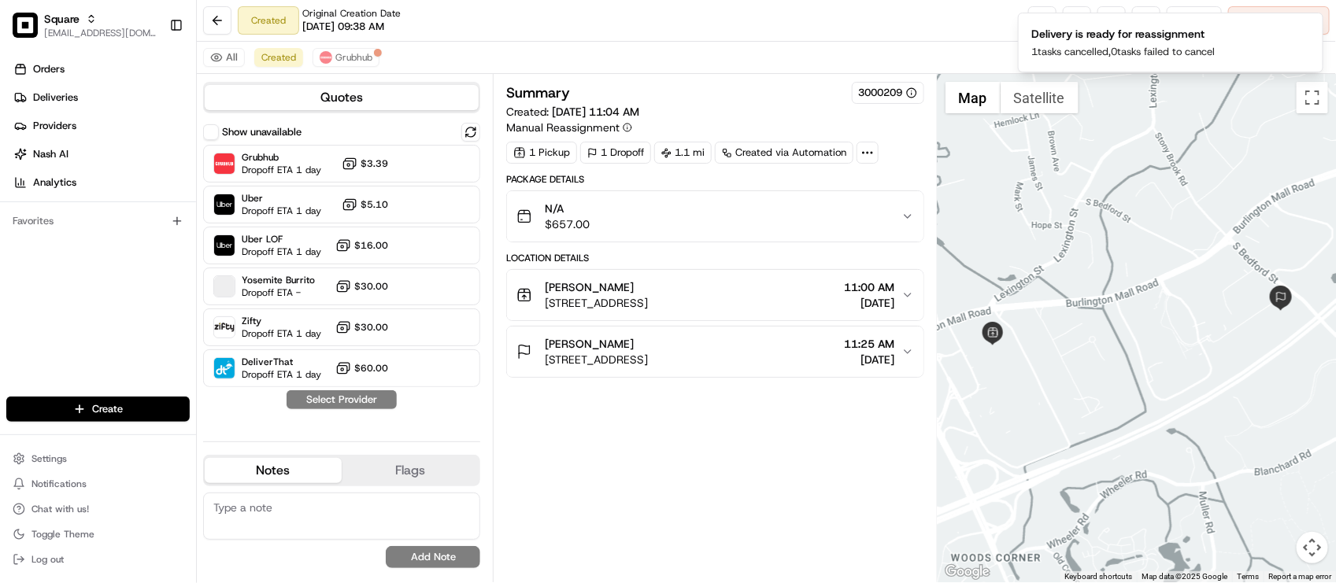
drag, startPoint x: 842, startPoint y: 459, endPoint x: 746, endPoint y: 387, distance: 119.8
click at [842, 459] on div "Summary 3000209 Created: 08/19/2025 11:04 AM Manual Reassignment 1 Pickup 1 Dro…" at bounding box center [714, 328] width 417 height 493
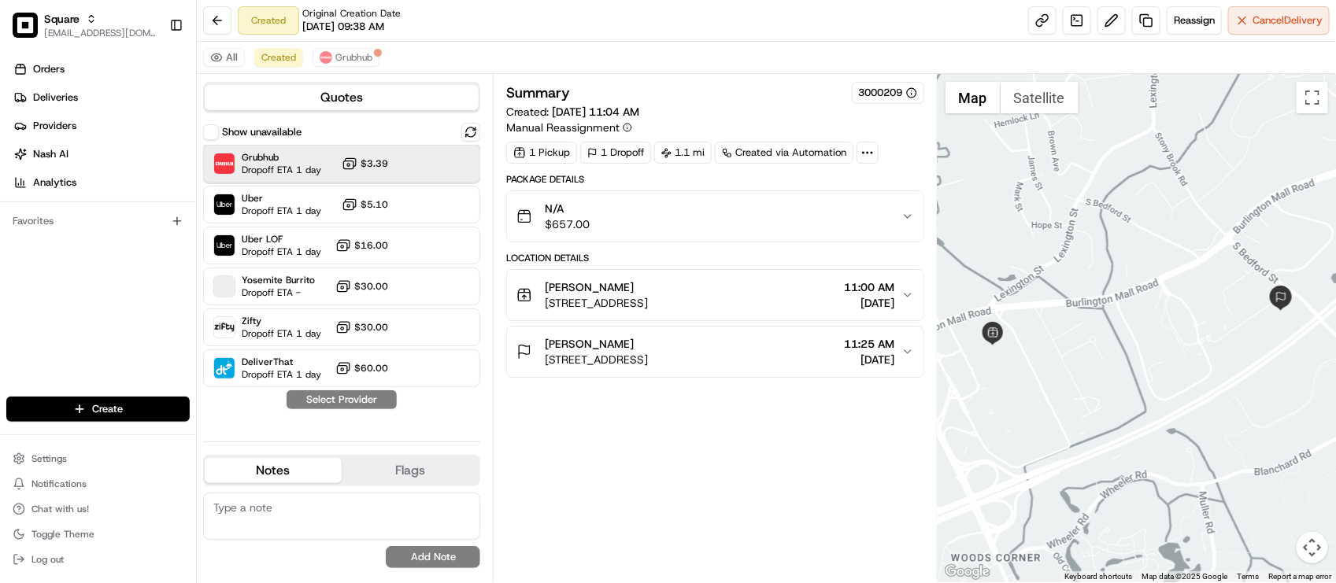
click at [301, 146] on div "Grubhub Dropoff ETA 1 day $3.39" at bounding box center [341, 164] width 277 height 38
click at [333, 396] on button "Assign Provider" at bounding box center [342, 399] width 112 height 19
drag, startPoint x: 697, startPoint y: 456, endPoint x: 748, endPoint y: 379, distance: 92.1
click at [699, 456] on div "Summary 3000209 Created: 08/19/2025 11:04 AM Manual Reassignment 1 Pickup 1 Dro…" at bounding box center [714, 328] width 417 height 493
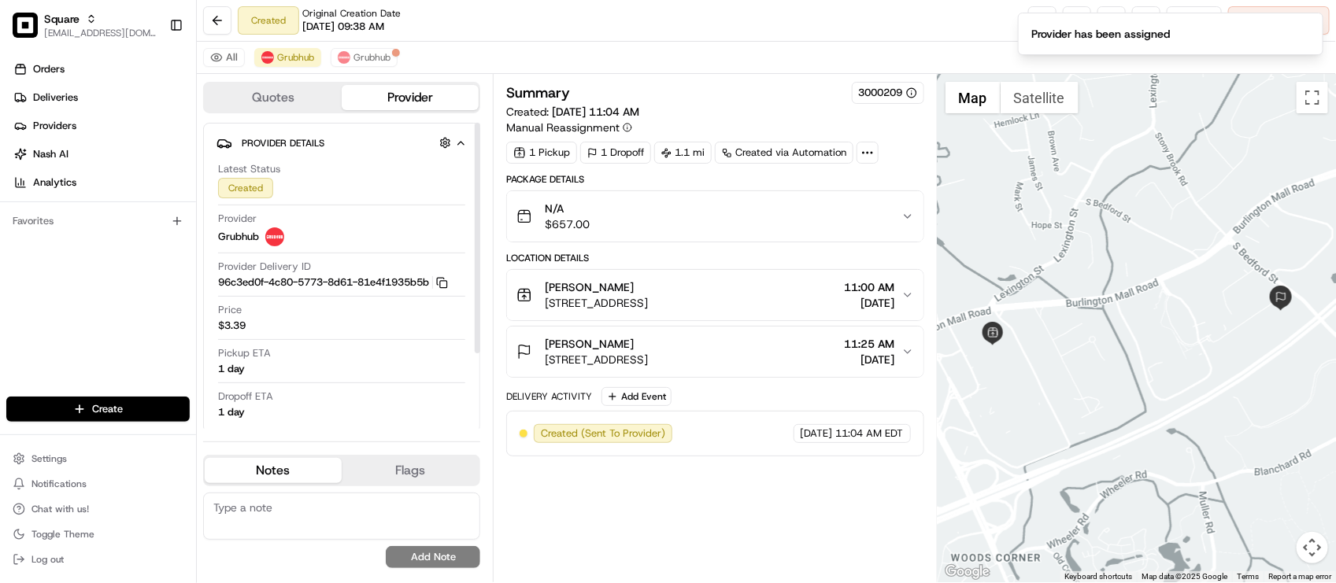
click at [370, 324] on div "Price $3.39" at bounding box center [341, 318] width 247 height 30
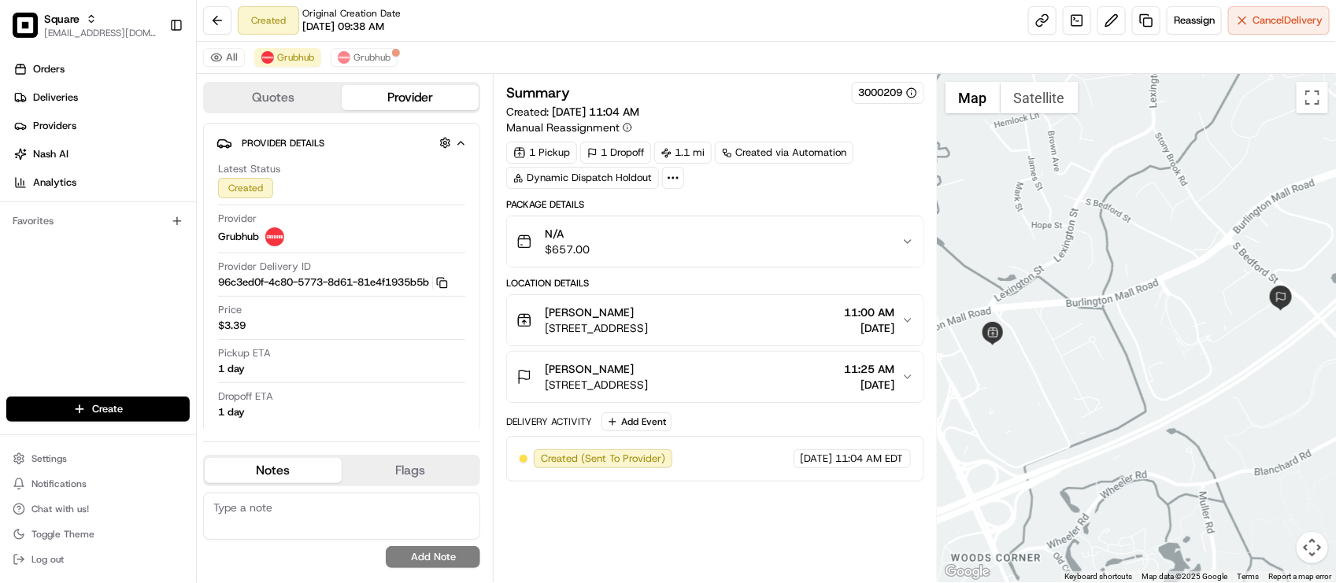
click at [666, 55] on div "All Grubhub Grubhub" at bounding box center [766, 58] width 1139 height 32
click at [741, 51] on div "All Grubhub Grubhub" at bounding box center [766, 58] width 1139 height 32
click at [648, 328] on span "75 Middlesex Turnpike #1770, Burlington, MA 01803, USA" at bounding box center [596, 328] width 103 height 16
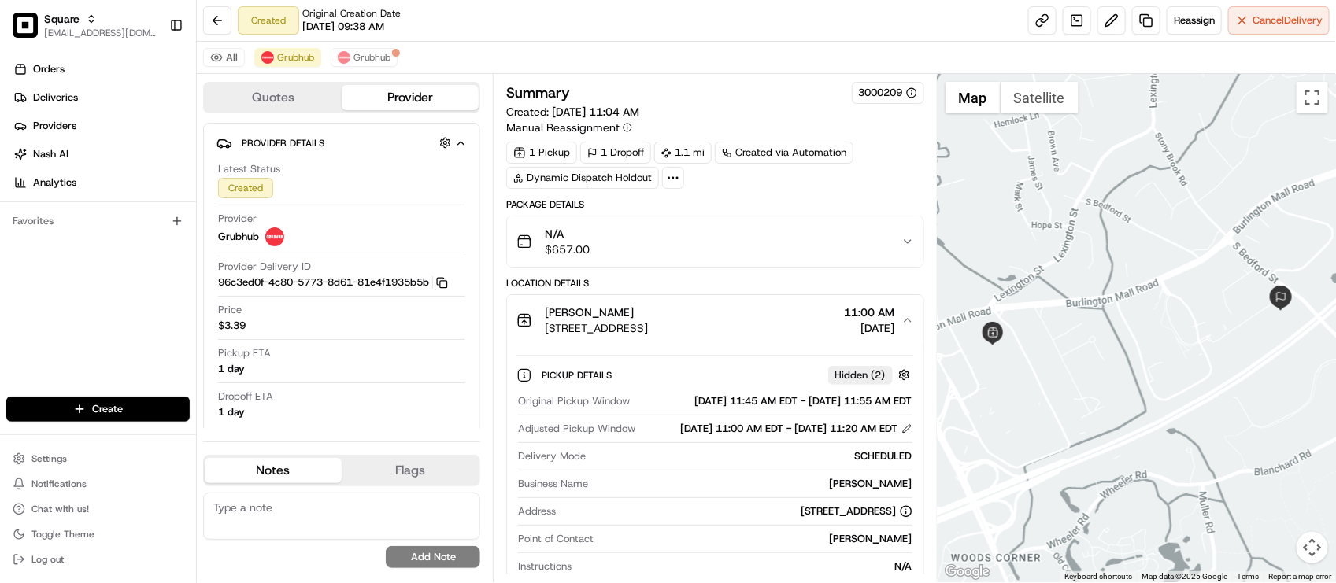
click at [732, 339] on button "Greco 75 Middlesex Turnpike #1770, Burlington, MA 01803, USA 11:00 AM 08/21/2025" at bounding box center [715, 320] width 416 height 50
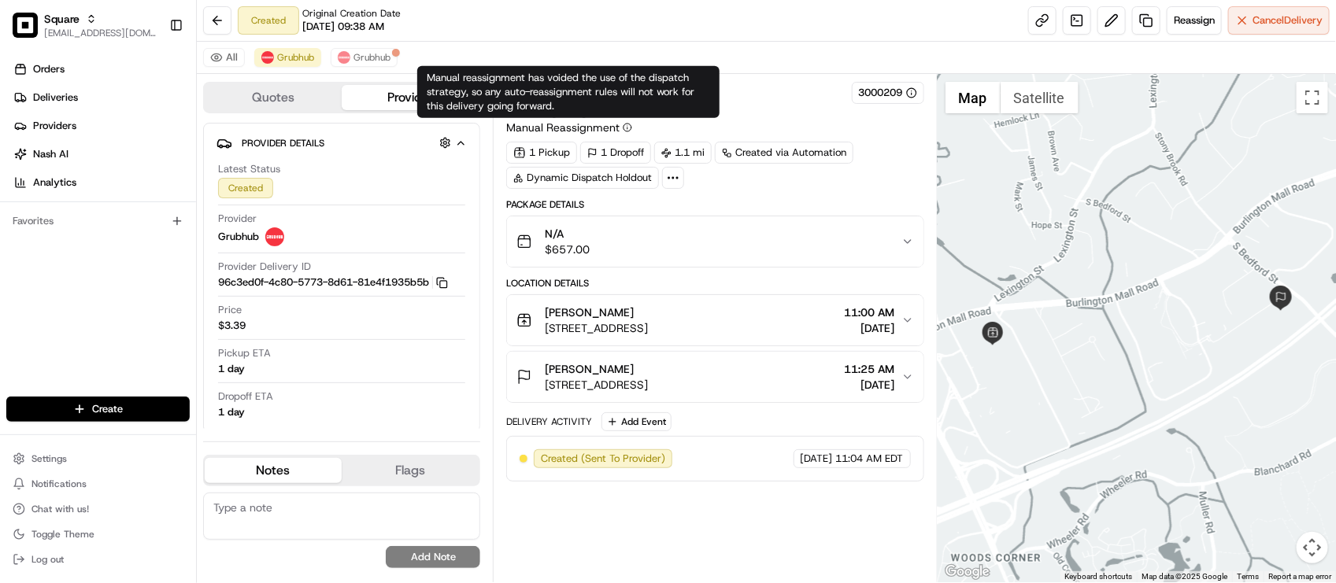
click at [646, 61] on div "All Grubhub Grubhub" at bounding box center [766, 58] width 1139 height 32
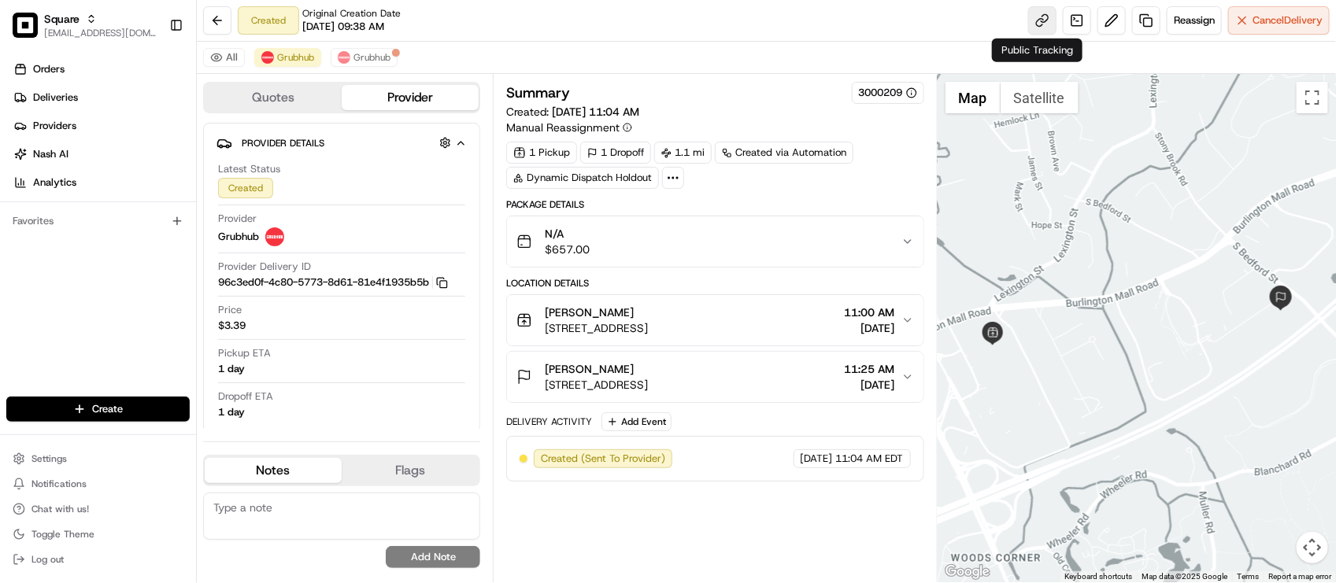
click at [1033, 32] on link at bounding box center [1042, 20] width 28 height 28
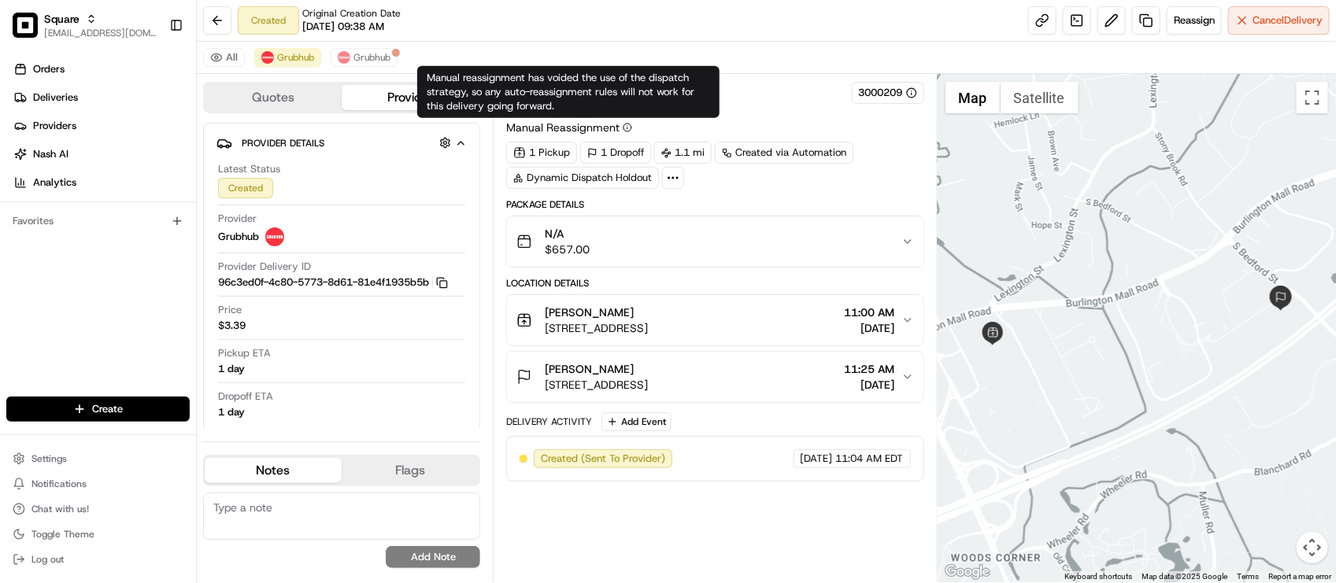
click at [644, 52] on div "All Grubhub Grubhub" at bounding box center [766, 58] width 1139 height 32
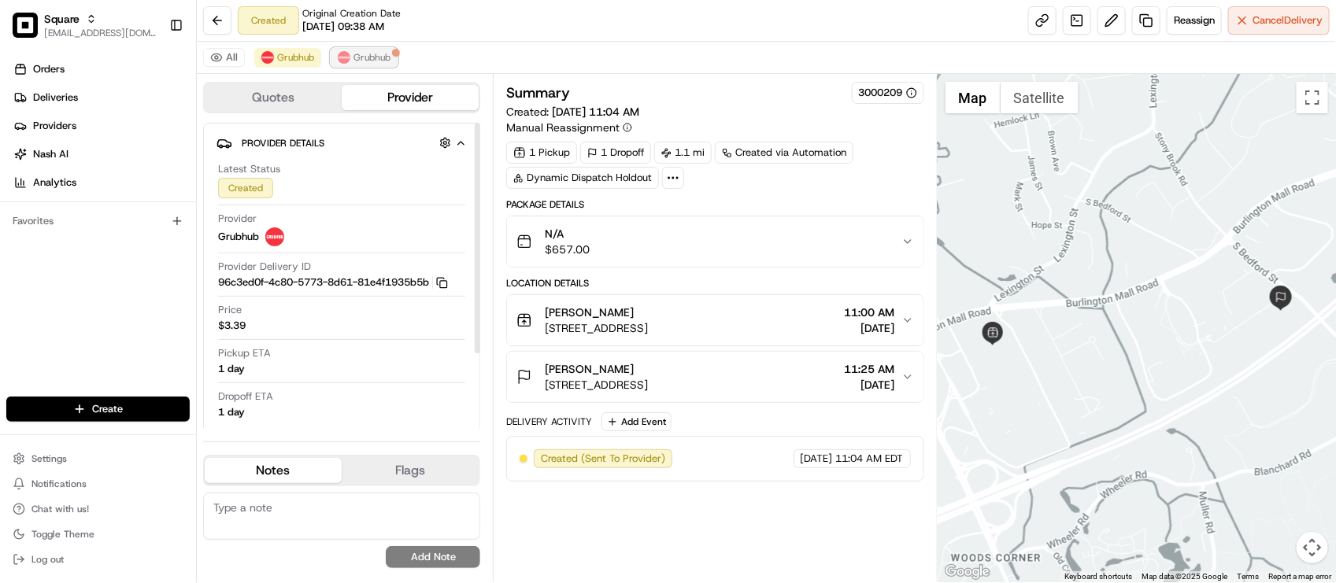
click at [344, 49] on button "Grubhub" at bounding box center [364, 57] width 67 height 19
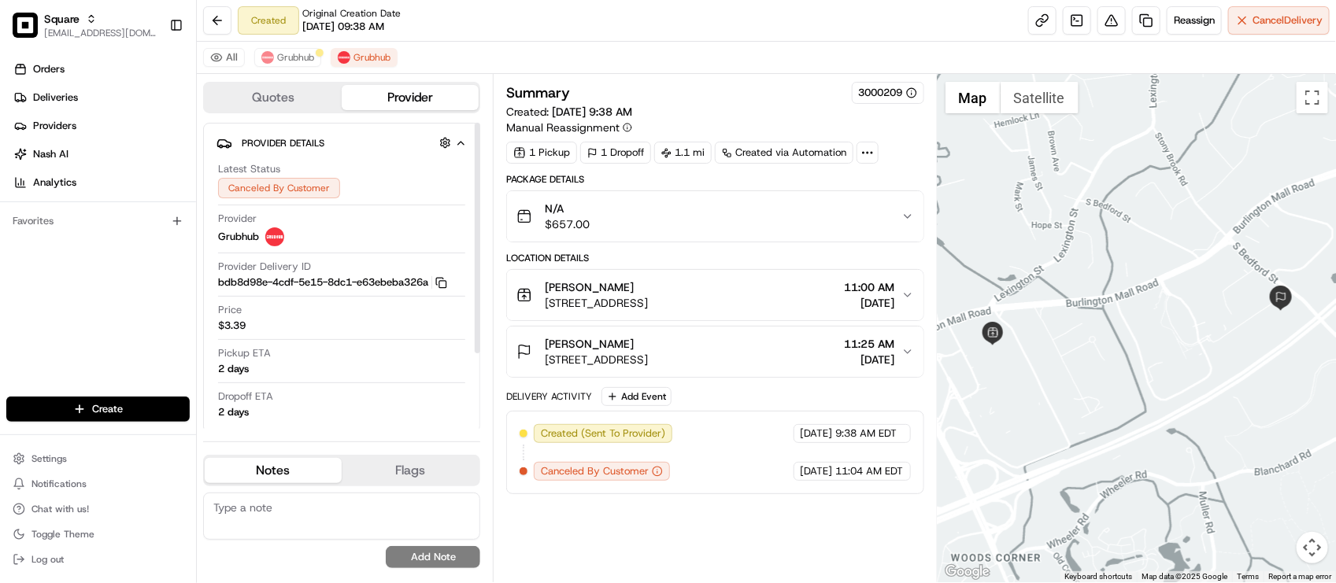
click at [258, 505] on textarea at bounding box center [341, 516] width 277 height 47
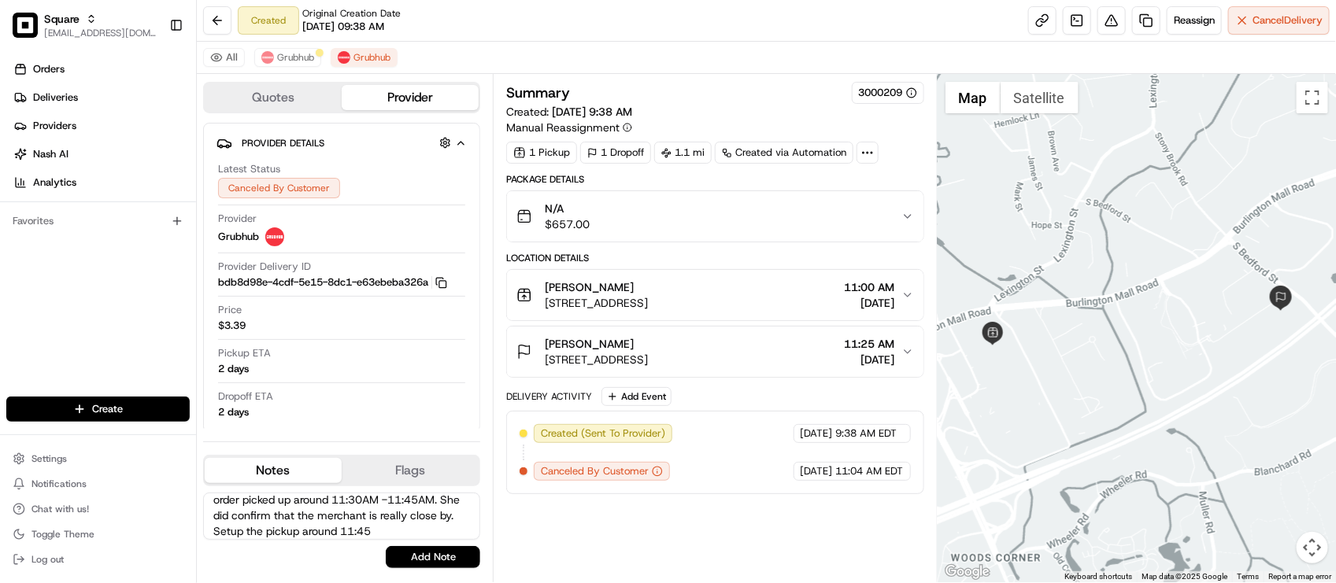
scroll to position [71, 0]
type textarea "End Customer: Wanted to reschedule for tomorrow instead. Date was entered incor…"
click at [431, 552] on button "Add Note" at bounding box center [433, 557] width 94 height 22
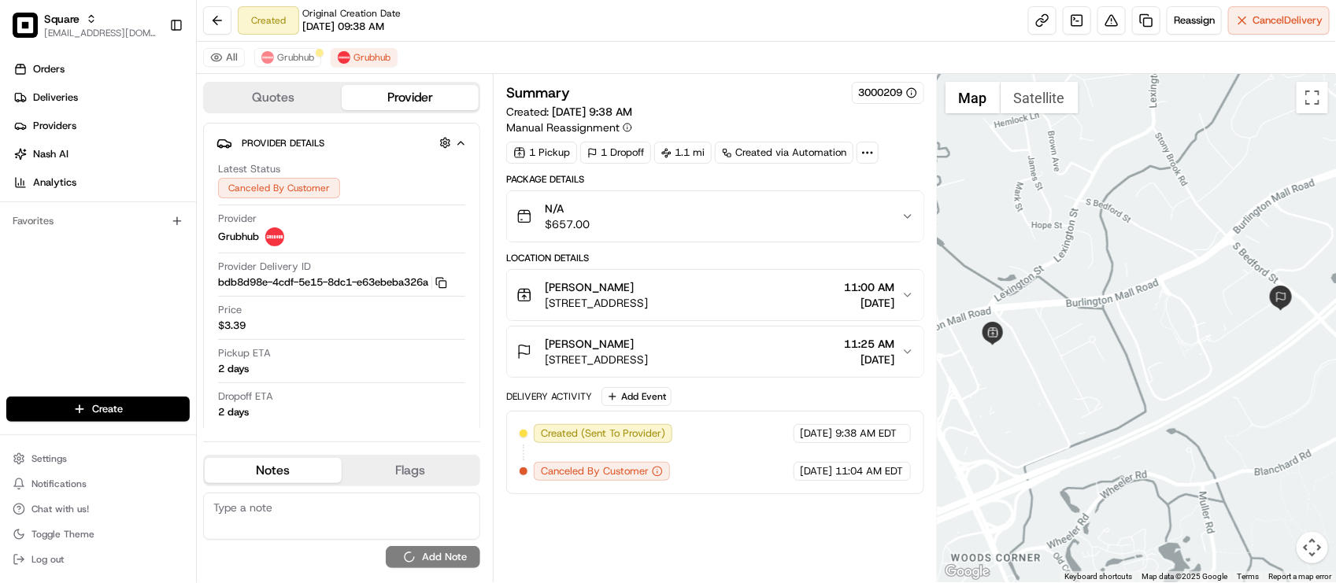
scroll to position [0, 0]
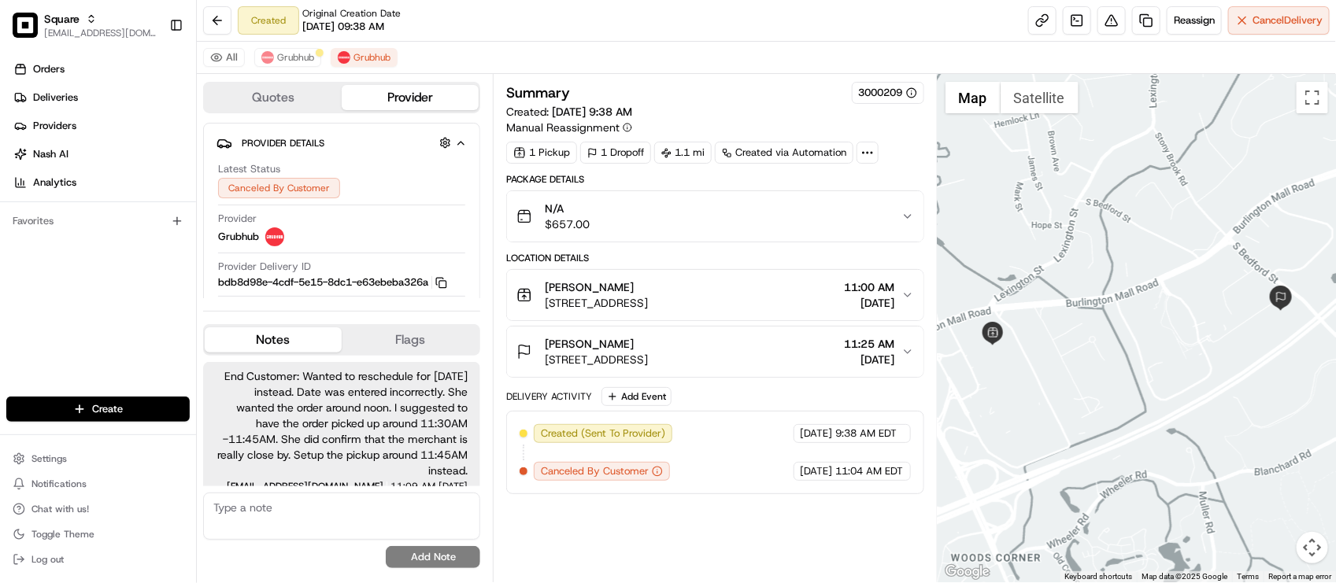
click at [686, 45] on div "All Grubhub Grubhub" at bounding box center [766, 58] width 1139 height 32
click at [316, 522] on textarea at bounding box center [341, 516] width 277 height 47
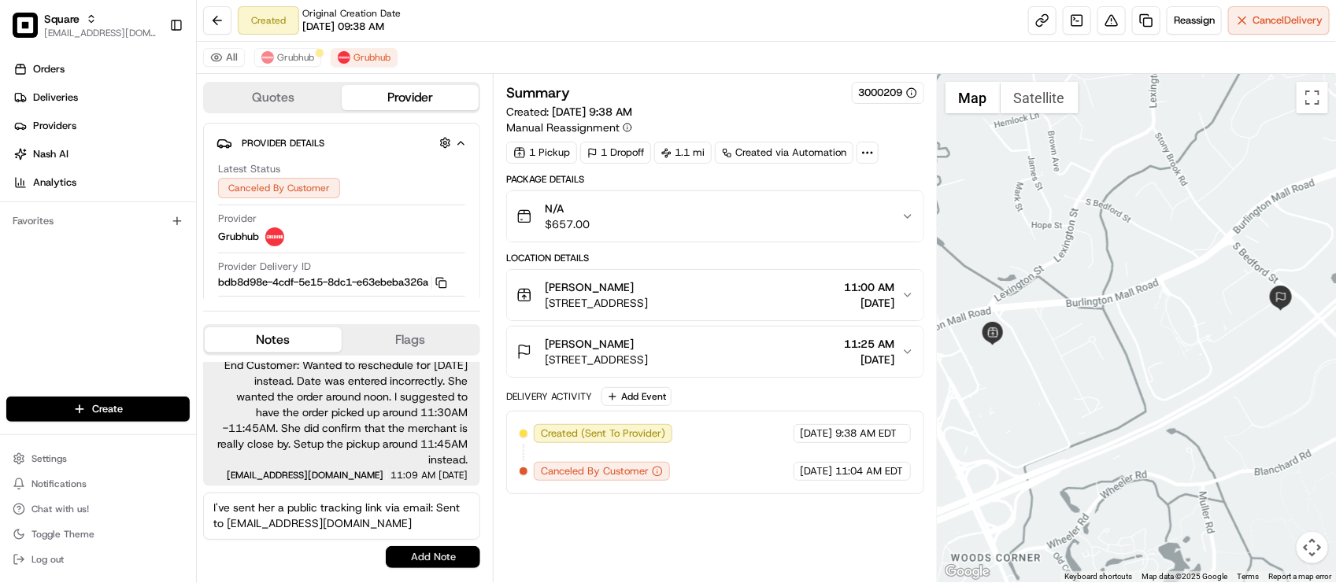
type textarea "I've sent her a public tracking link via email: Sent to mgeorge@prendio.com"
click at [457, 559] on button "Add Note" at bounding box center [433, 557] width 94 height 22
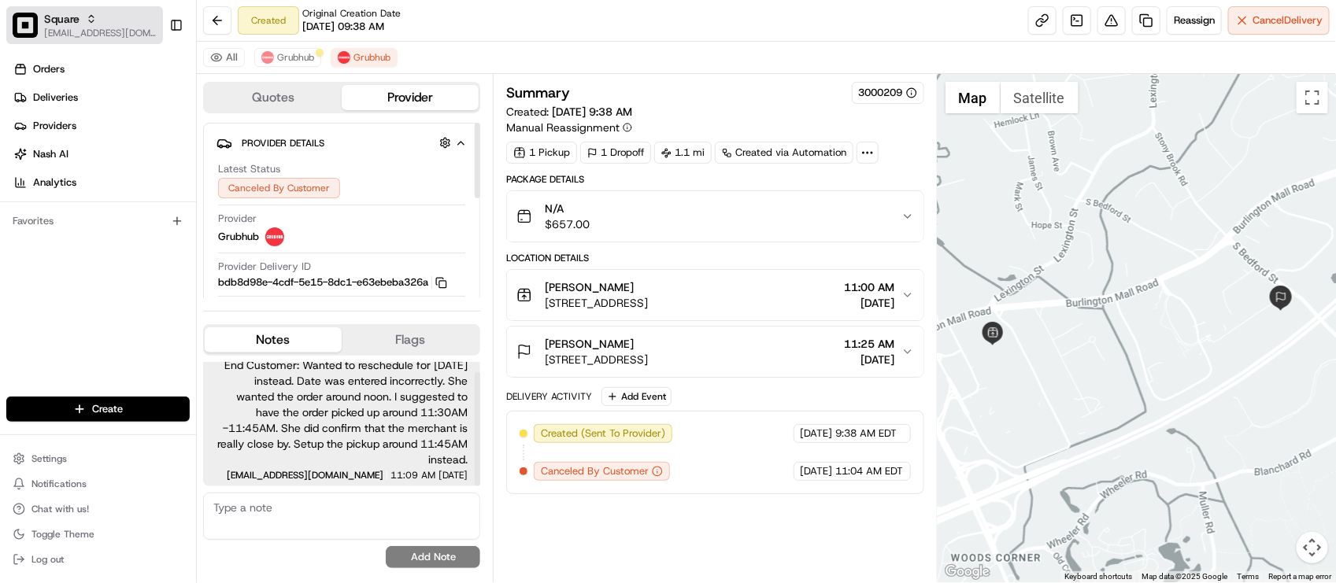
scroll to position [77, 0]
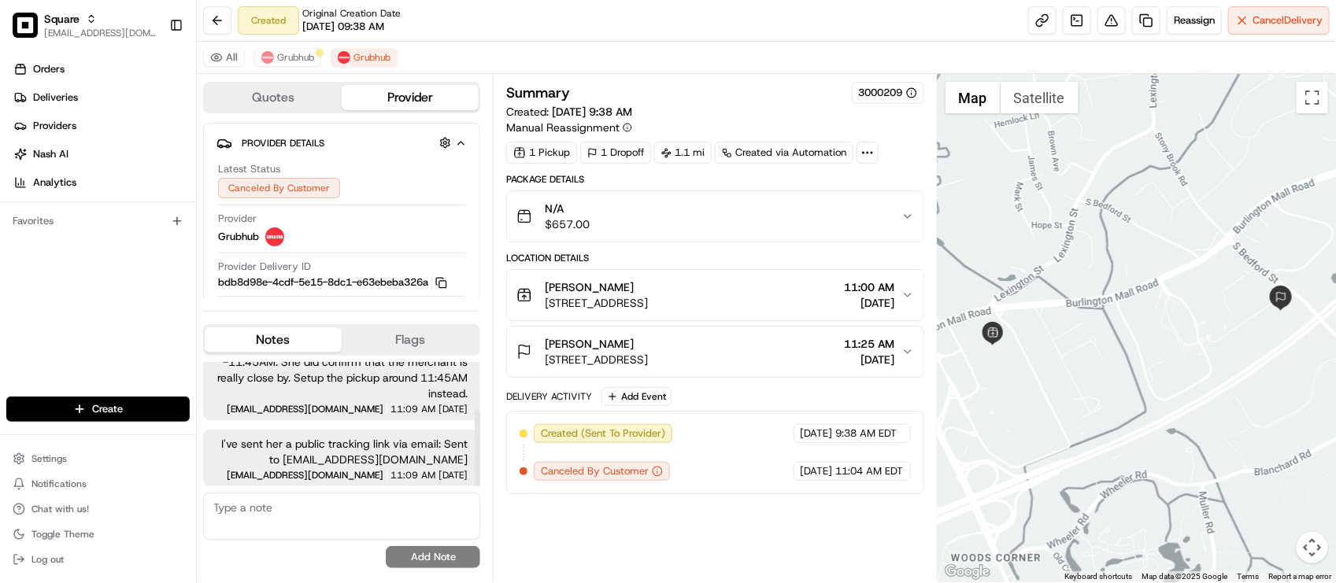
click at [344, 446] on span "I've sent her a public tracking link via email: Sent to mgeorge@prendio.com" at bounding box center [342, 451] width 252 height 31
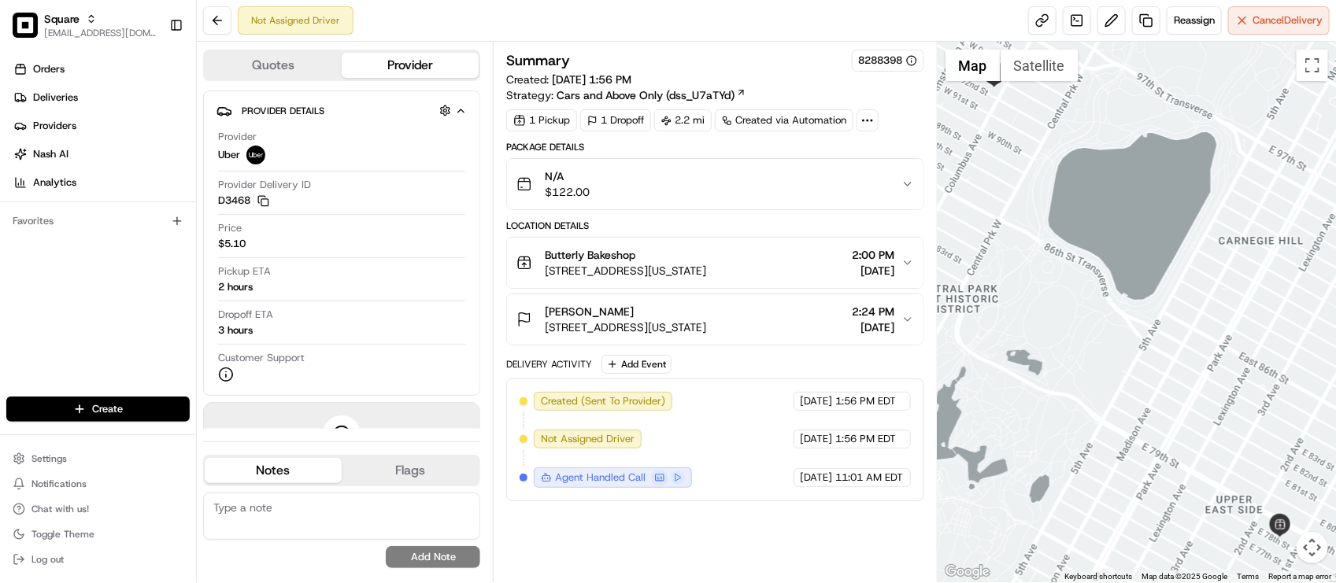
click at [808, 50] on div "Summary 8288398" at bounding box center [714, 61] width 417 height 22
click at [1284, 24] on span "Cancel Delivery" at bounding box center [1287, 20] width 70 height 14
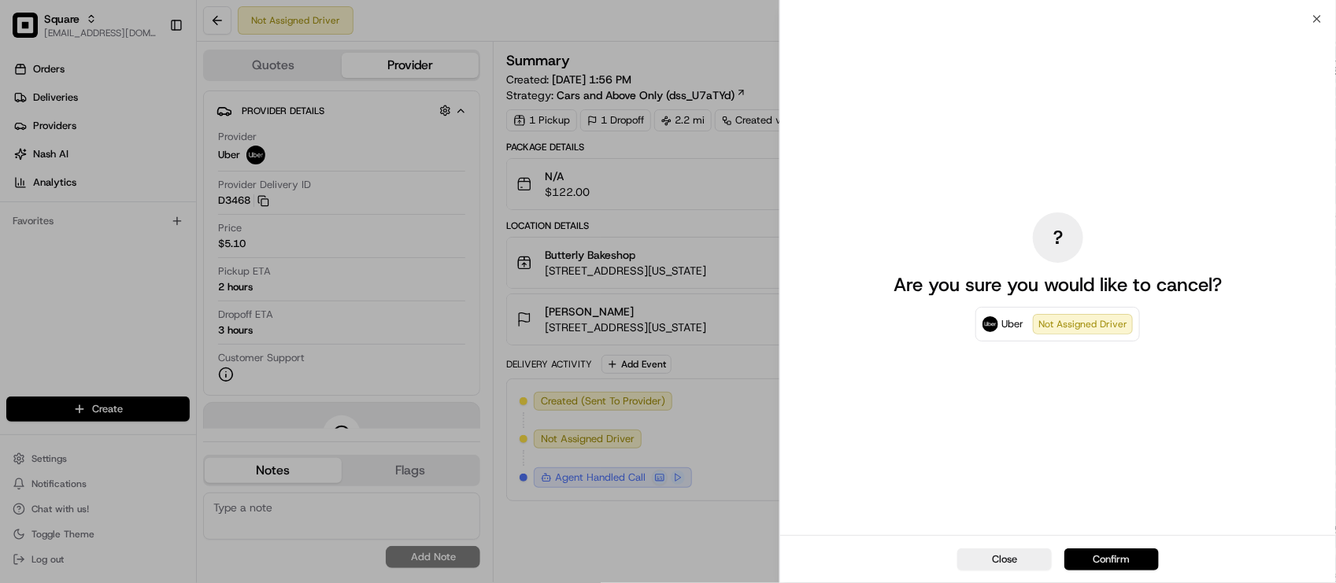
click at [1120, 552] on button "Confirm" at bounding box center [1111, 560] width 94 height 22
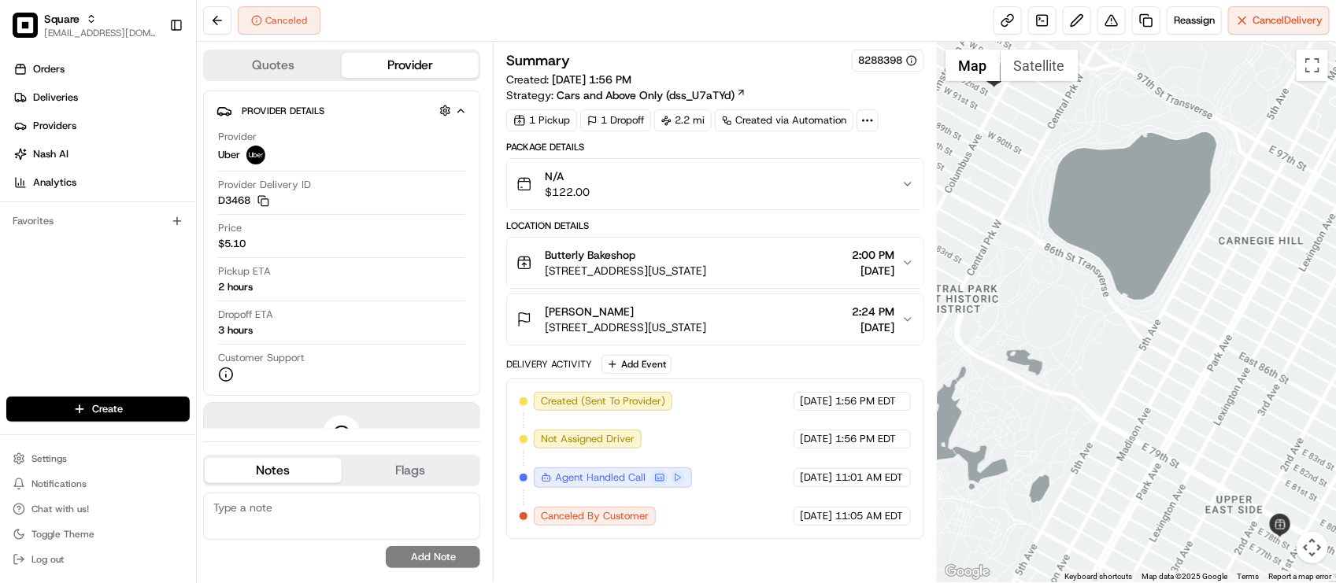
click at [769, 31] on div "Canceled Reassign Cancel Delivery" at bounding box center [766, 21] width 1139 height 42
click at [646, 16] on div "Canceled Reassign Cancel Delivery" at bounding box center [766, 21] width 1139 height 42
click at [671, 152] on div "Package Details" at bounding box center [714, 147] width 417 height 13
drag, startPoint x: 335, startPoint y: 351, endPoint x: 332, endPoint y: 331, distance: 20.7
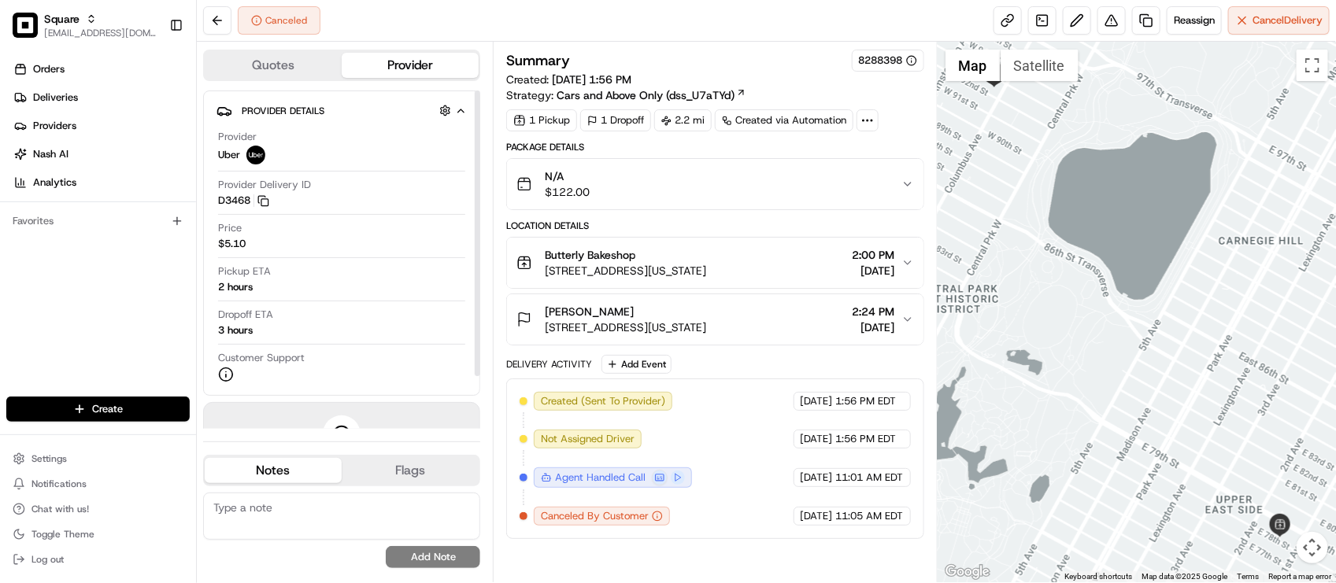
click at [334, 351] on div "Customer Support" at bounding box center [341, 366] width 247 height 31
click at [340, 555] on div "No results found Add Note" at bounding box center [341, 531] width 277 height 76
click at [342, 537] on textarea at bounding box center [341, 516] width 277 height 47
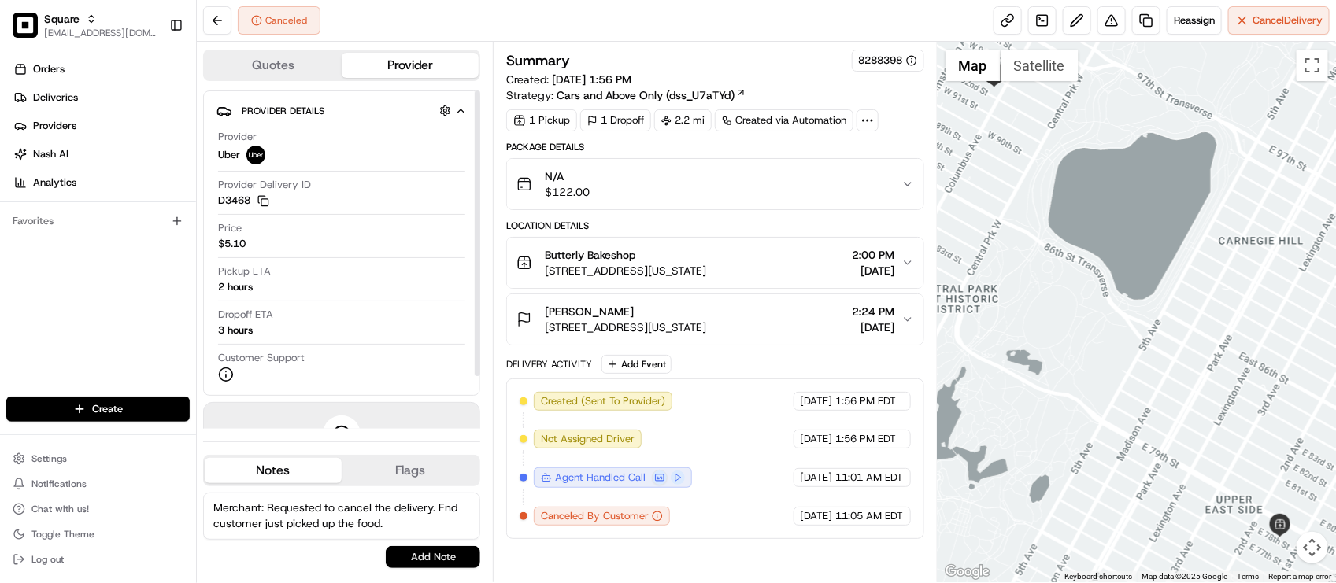
type textarea "Merchant: Requested to cancel the delivery. End customer just picked up the foo…"
click at [426, 560] on button "Add Note" at bounding box center [433, 557] width 94 height 22
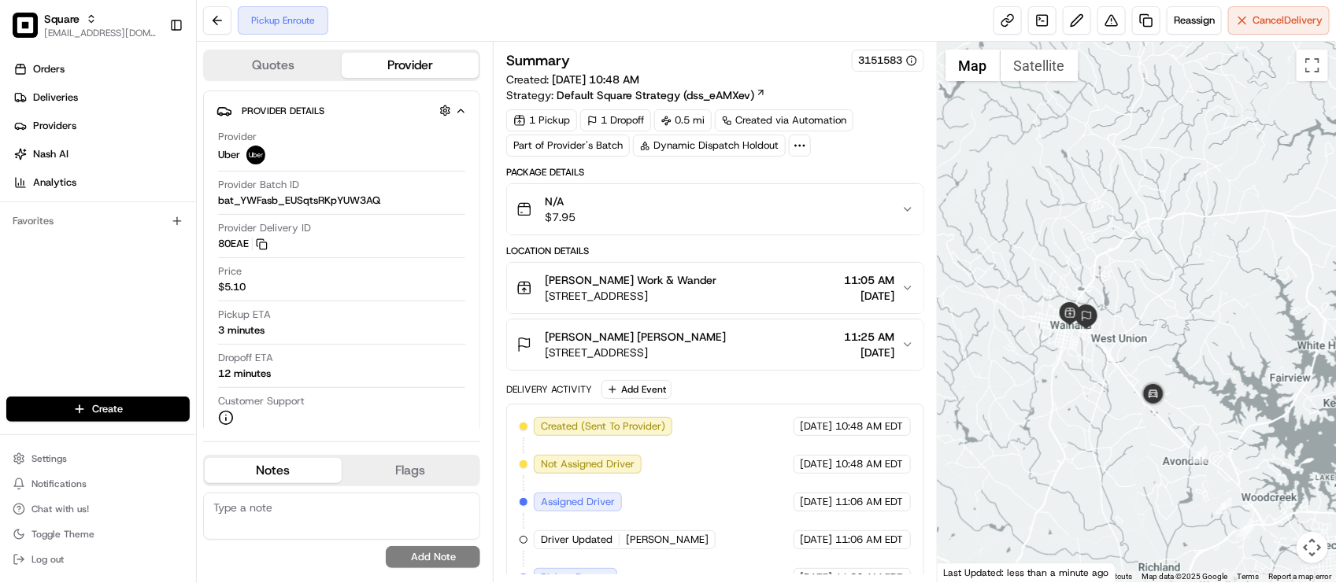
drag, startPoint x: 1076, startPoint y: 354, endPoint x: 1132, endPoint y: 246, distance: 121.4
click at [1132, 246] on div at bounding box center [1136, 312] width 398 height 541
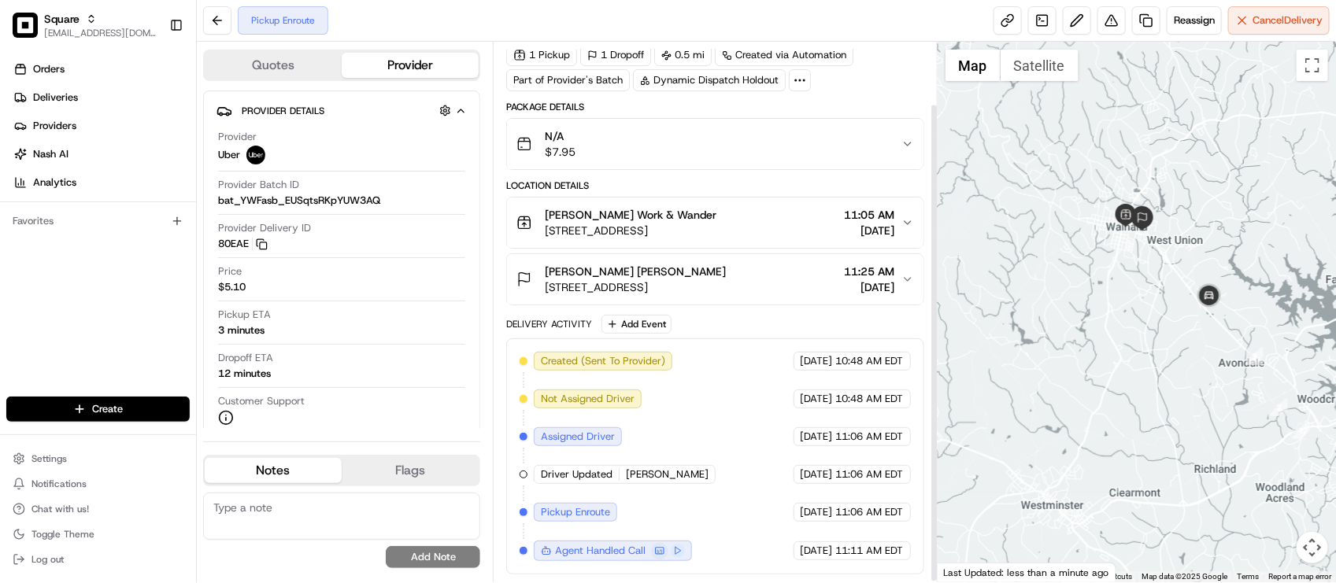
scroll to position [69, 0]
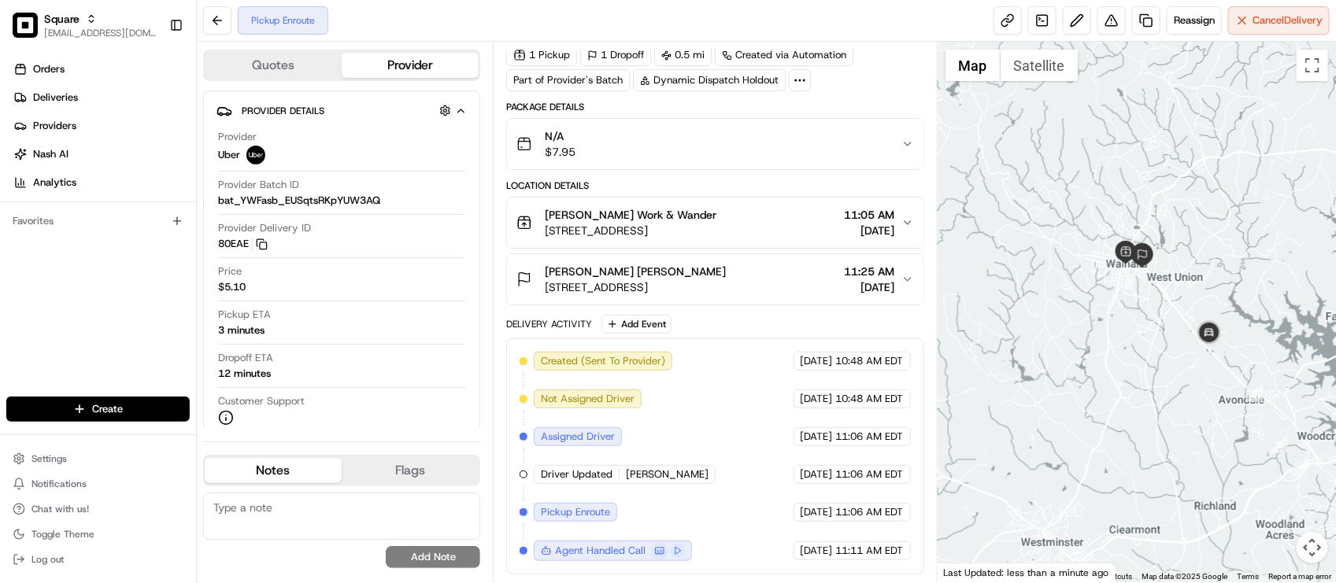
drag, startPoint x: 1188, startPoint y: 278, endPoint x: 1190, endPoint y: 331, distance: 53.5
click at [1190, 331] on div at bounding box center [1136, 312] width 398 height 541
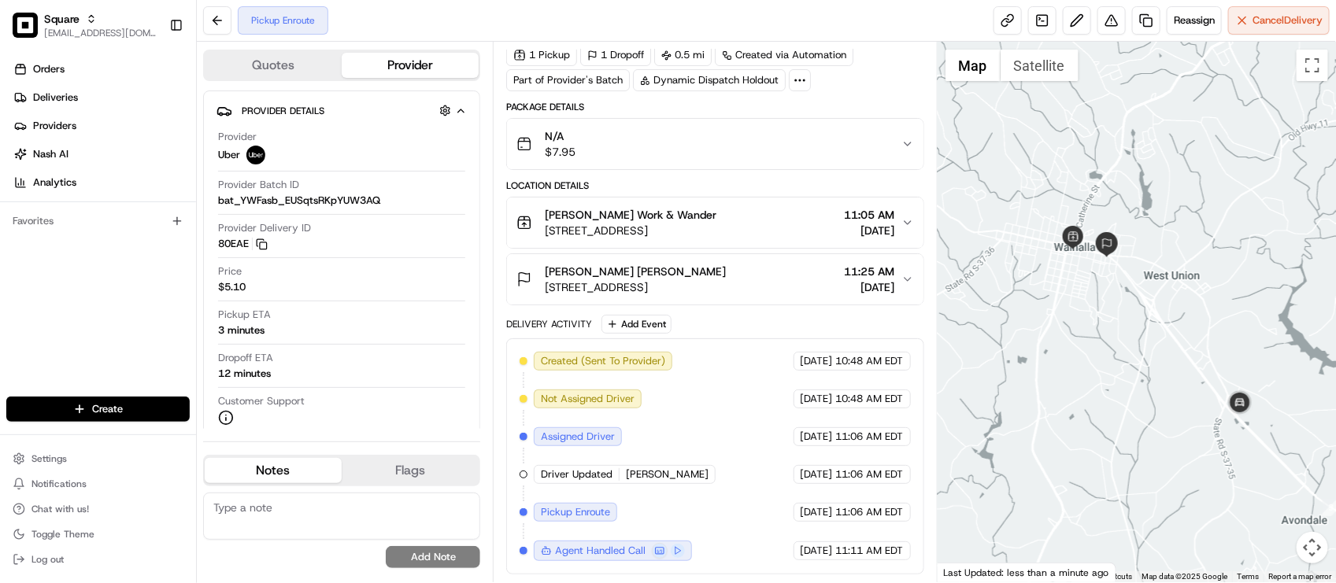
drag, startPoint x: 1234, startPoint y: 284, endPoint x: 1245, endPoint y: 309, distance: 26.8
click at [1245, 309] on div at bounding box center [1136, 312] width 398 height 541
click at [726, 446] on div "Created (Sent To Provider) Uber 08/19/2025 10:48 AM EDT Not Assigned Driver Ube…" at bounding box center [714, 456] width 390 height 209
click at [785, 459] on div "Created (Sent To Provider) Uber 08/19/2025 10:48 AM EDT Not Assigned Driver Ube…" at bounding box center [714, 456] width 390 height 209
click at [771, 425] on div "Created (Sent To Provider) Uber 08/19/2025 10:48 AM EDT Not Assigned Driver Ube…" at bounding box center [714, 456] width 390 height 209
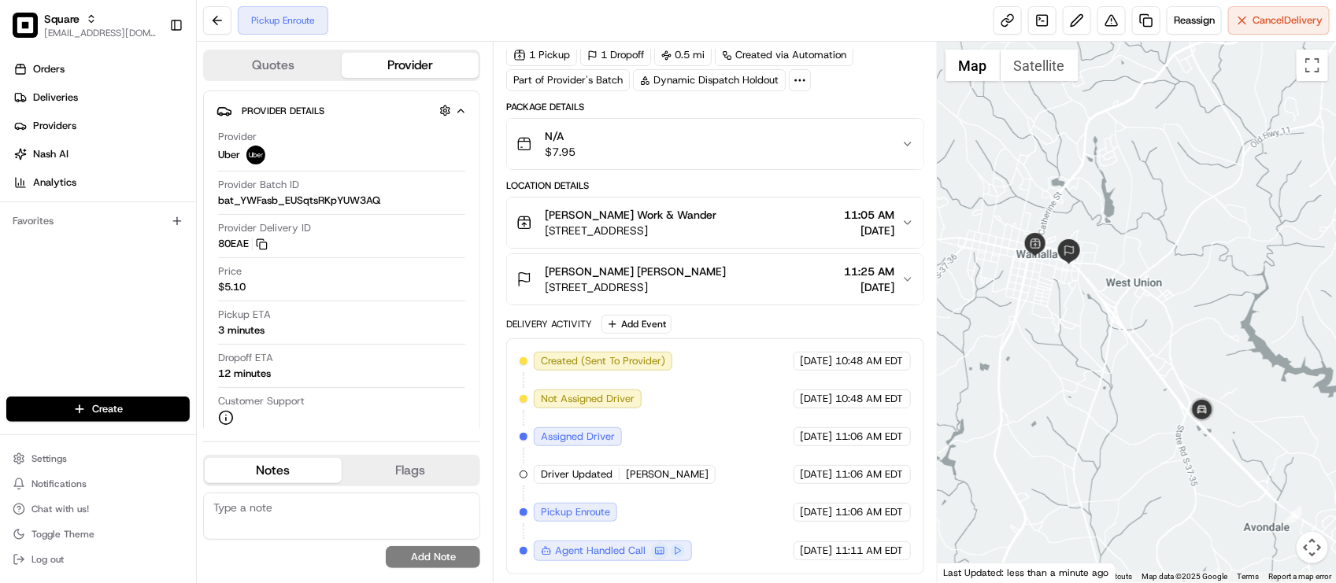
drag, startPoint x: 1091, startPoint y: 305, endPoint x: 1036, endPoint y: 316, distance: 56.2
click at [1036, 316] on div at bounding box center [1136, 312] width 398 height 541
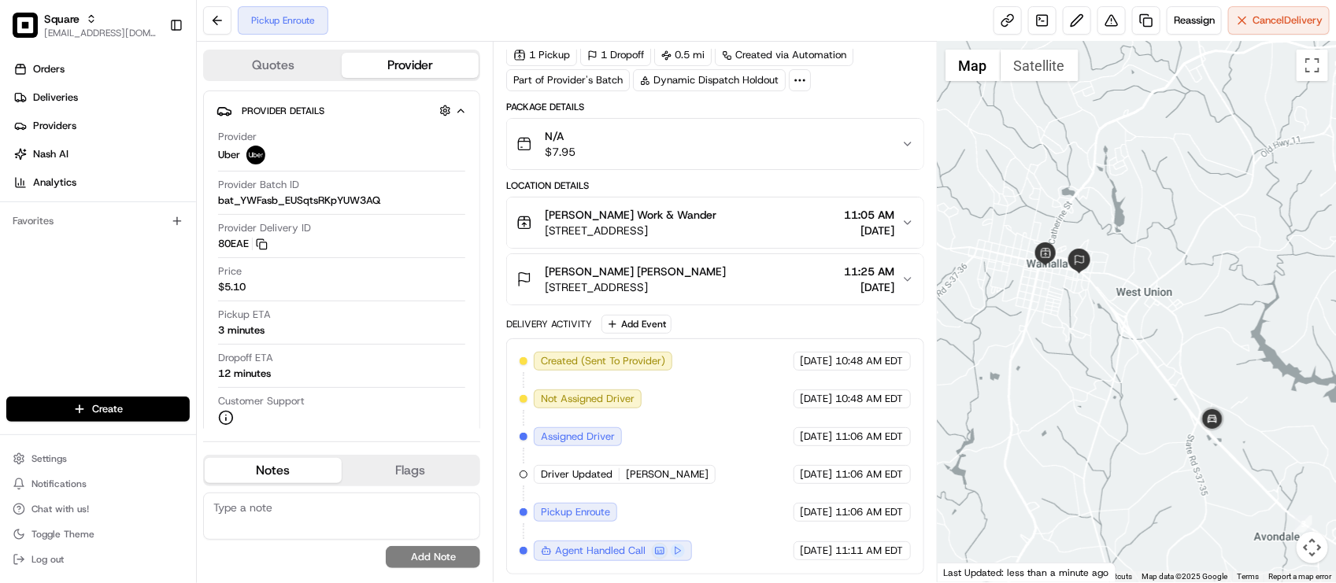
drag, startPoint x: 1070, startPoint y: 342, endPoint x: 1080, endPoint y: 355, distance: 15.7
click at [1080, 355] on div at bounding box center [1136, 312] width 398 height 541
click at [290, 527] on textarea at bounding box center [341, 516] width 277 height 47
type textarea "D"
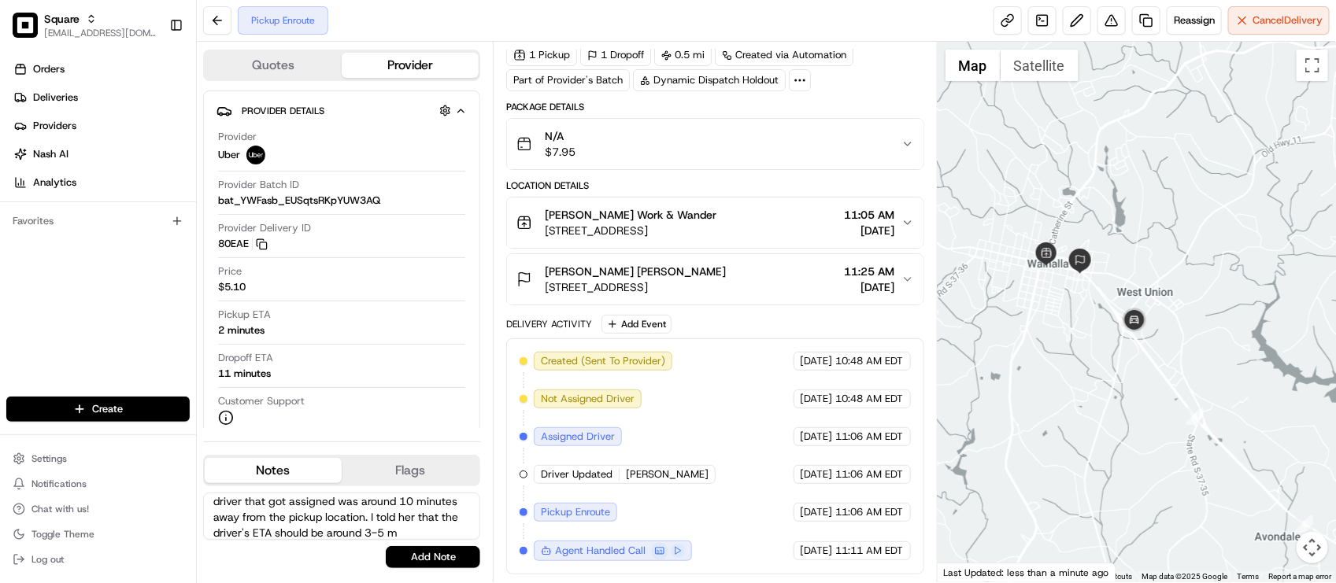
scroll to position [38, 0]
type textarea "Merchant: Driver status inquiry. Advised that the driver that got assigned was …"
click at [419, 569] on div "Merchant: Driver status inquiry. Advised that the driver that got assigned was …" at bounding box center [341, 530] width 277 height 88
click at [426, 567] on button "Add Note" at bounding box center [433, 557] width 94 height 22
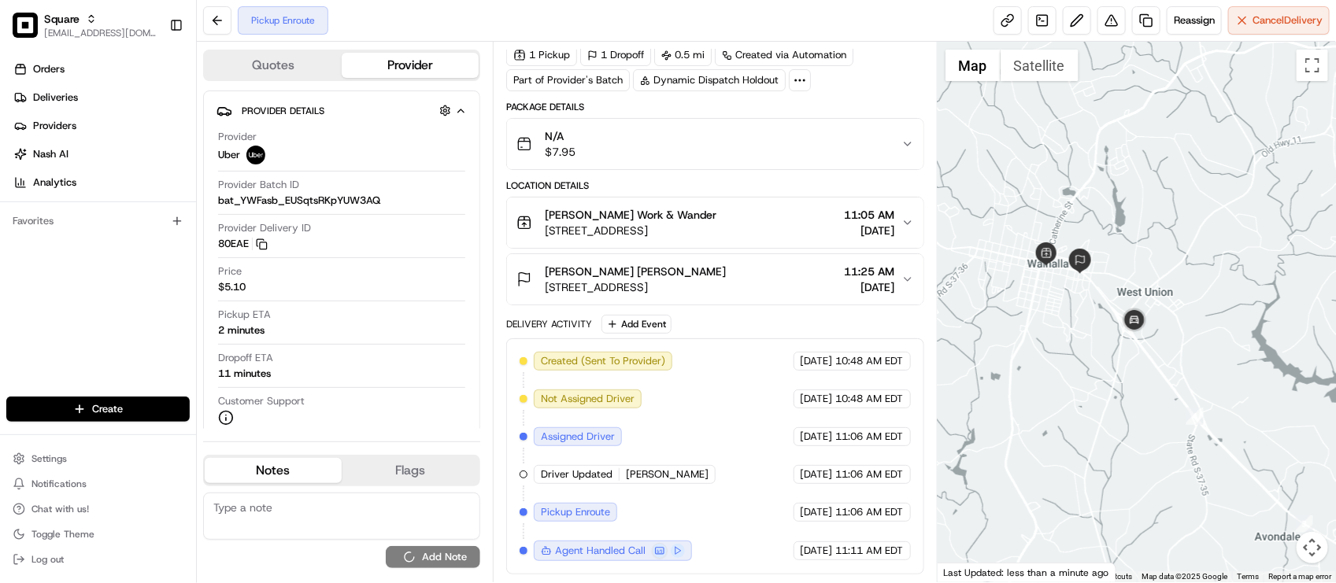
scroll to position [0, 0]
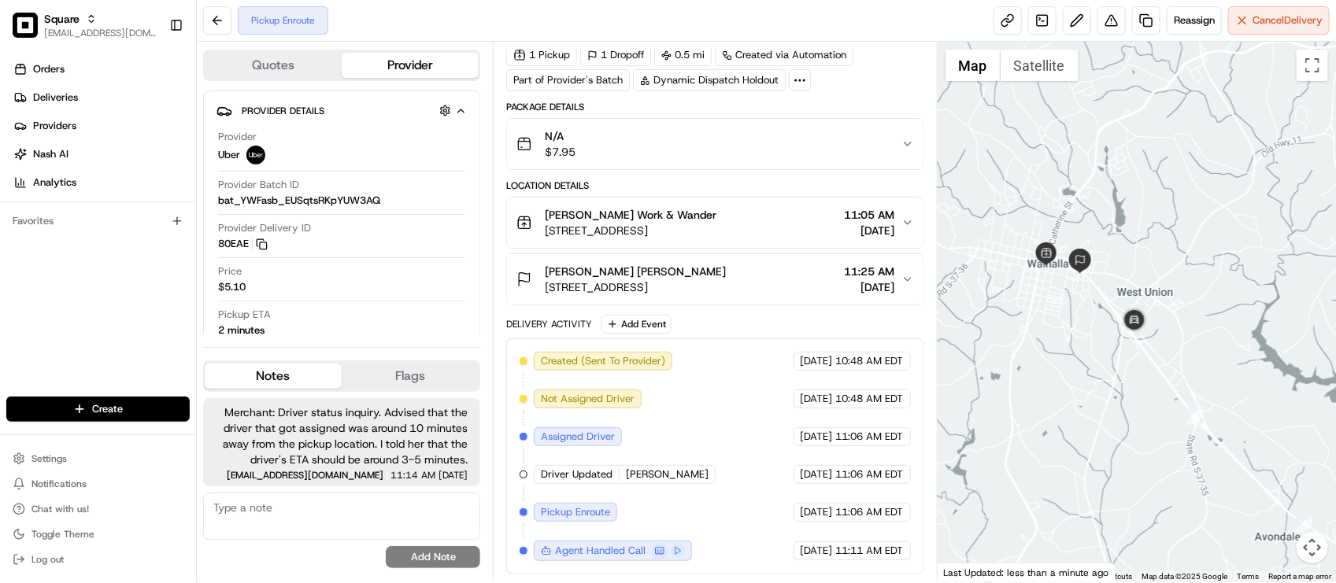
click at [729, 355] on div "Created (Sent To Provider) Uber 08/19/2025 10:48 AM EDT Not Assigned Driver Ube…" at bounding box center [714, 456] width 390 height 209
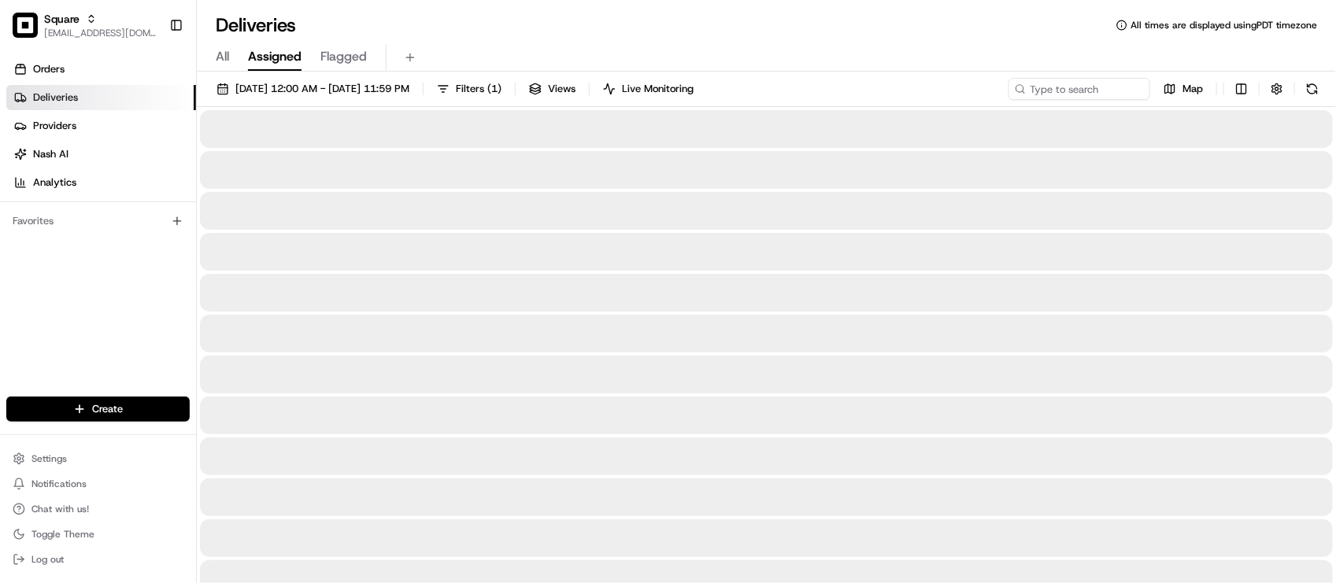
click at [586, 24] on div "Deliveries All times are displayed using PDT timezone" at bounding box center [766, 25] width 1139 height 25
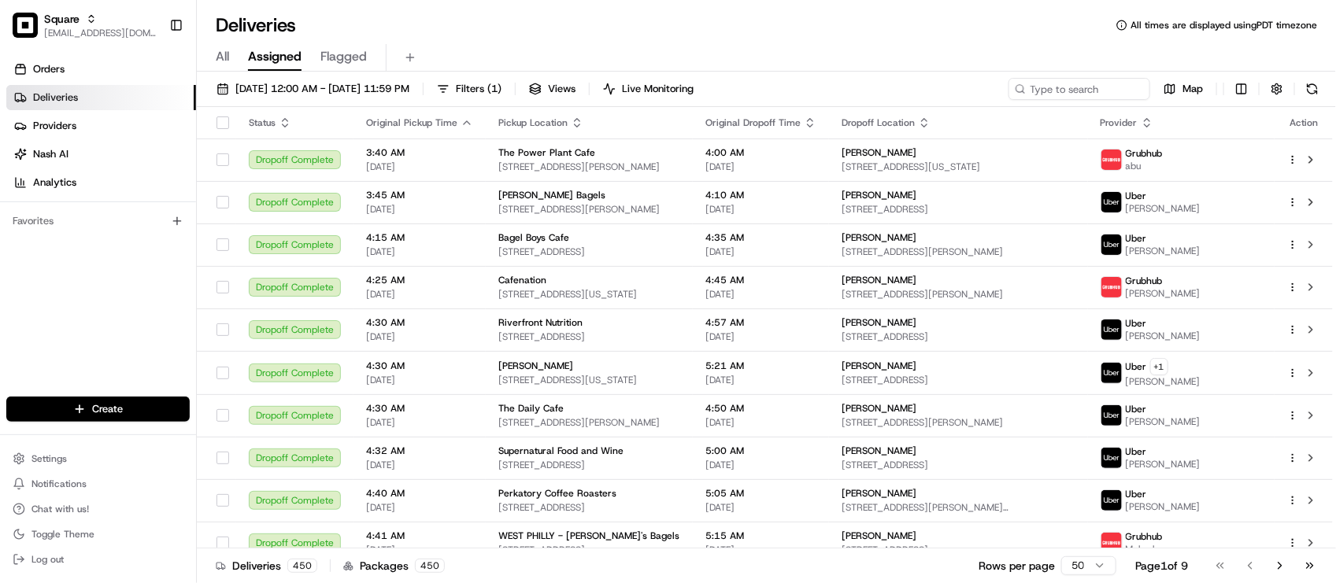
click at [586, 24] on div "Deliveries All times are displayed using PDT timezone" at bounding box center [766, 25] width 1139 height 25
click at [709, 22] on div "Deliveries All times are displayed using PDT timezone" at bounding box center [766, 25] width 1139 height 25
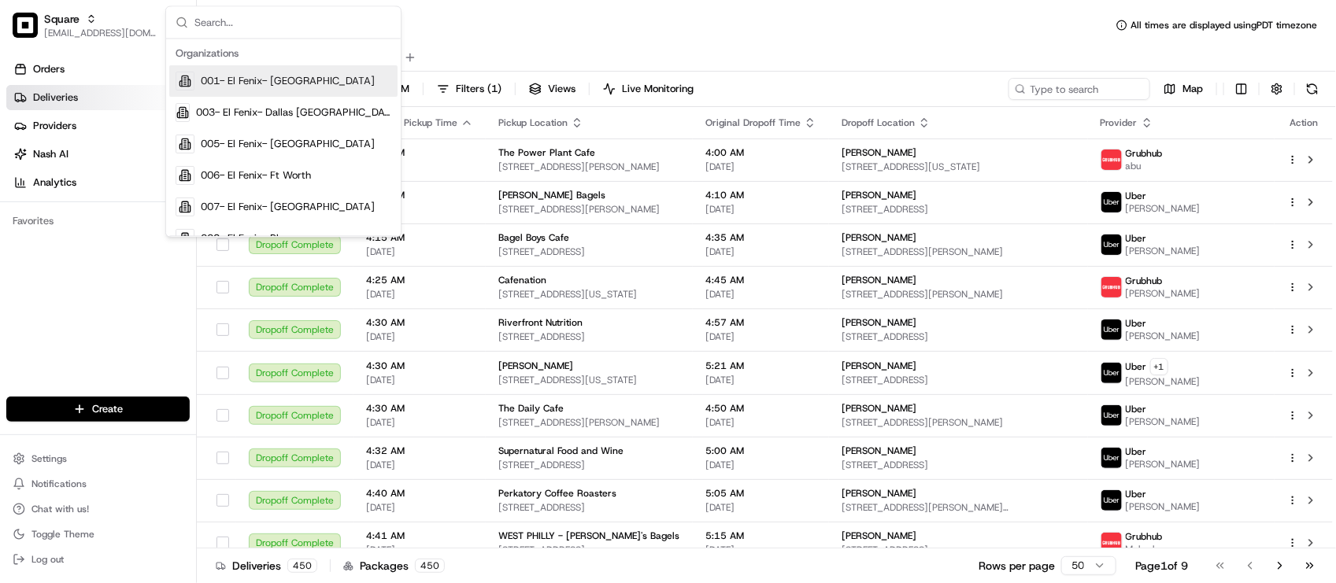
type input "o"
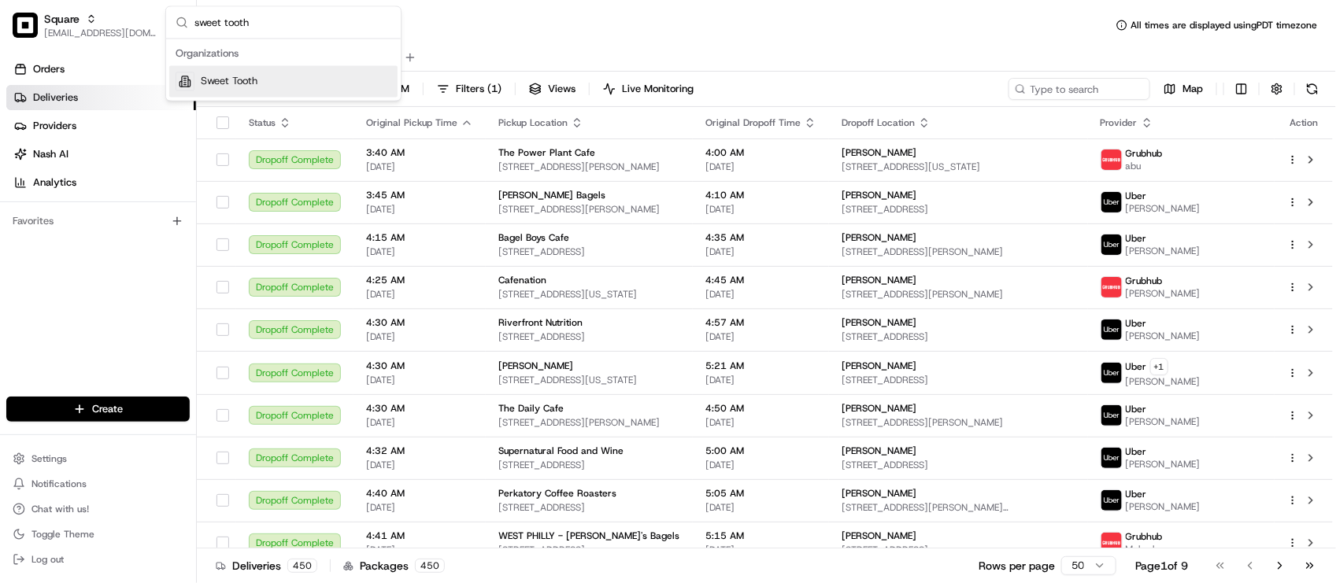
type input "sweet tooth"
click at [352, 79] on div "Sweet Tooth" at bounding box center [283, 81] width 228 height 31
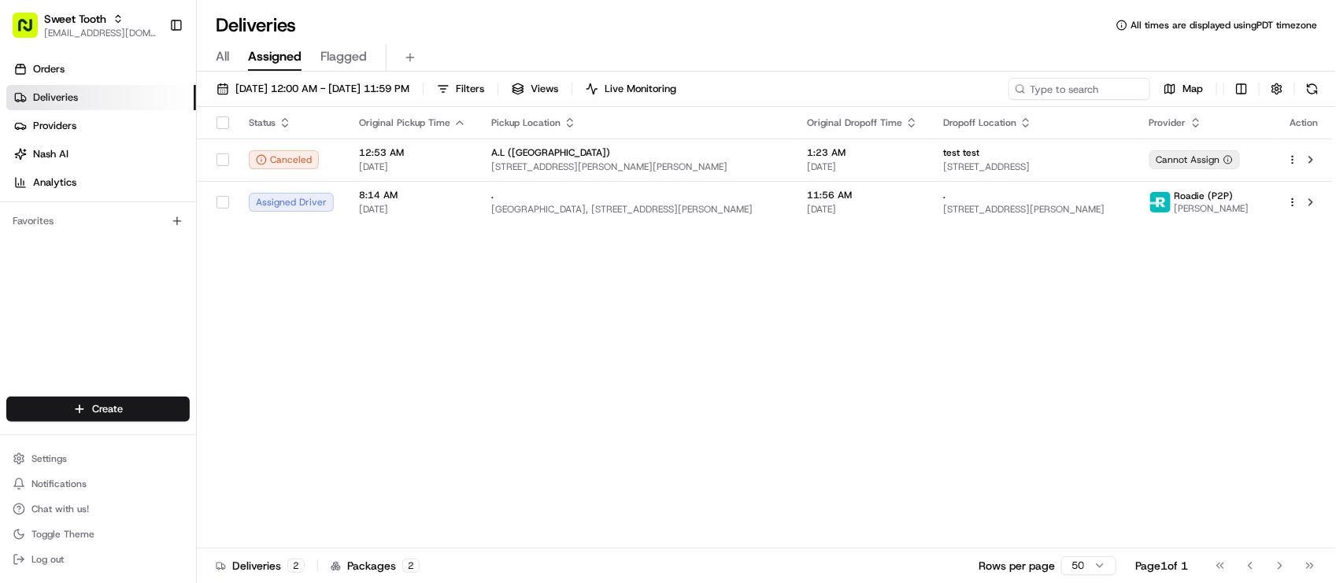
click at [663, 425] on div "Status Original Pickup Time Pickup Location Original Dropoff Time Dropoff Locat…" at bounding box center [765, 328] width 1136 height 442
click at [438, 28] on div "Deliveries All times are displayed using EDT timezone" at bounding box center [766, 25] width 1139 height 25
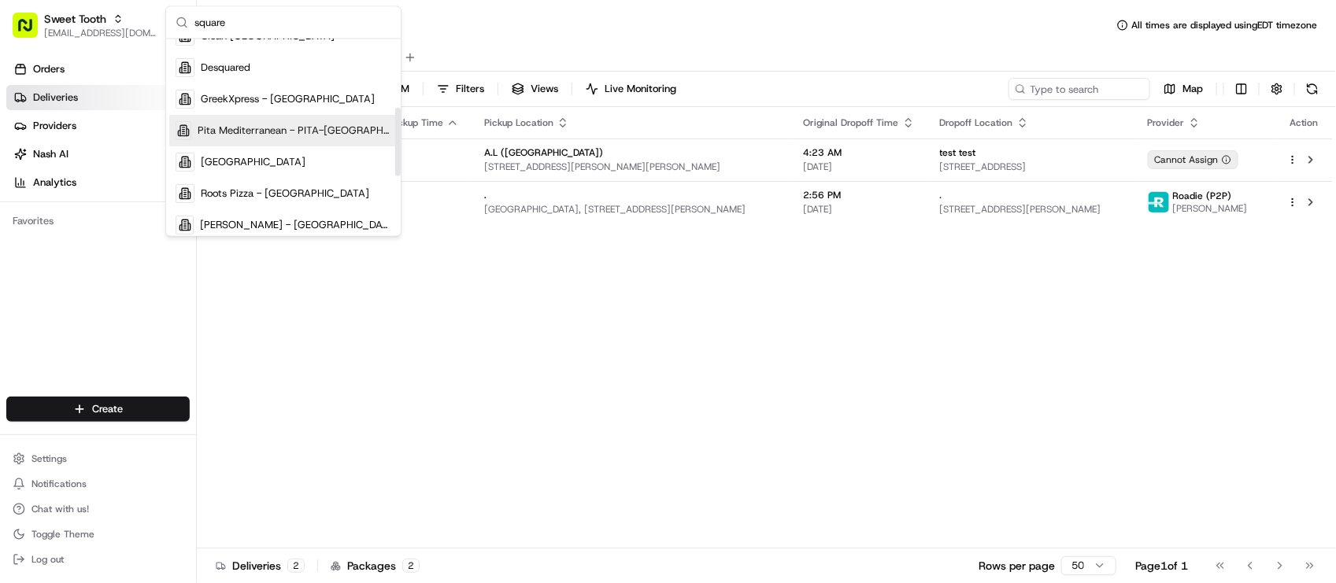
scroll to position [197, 0]
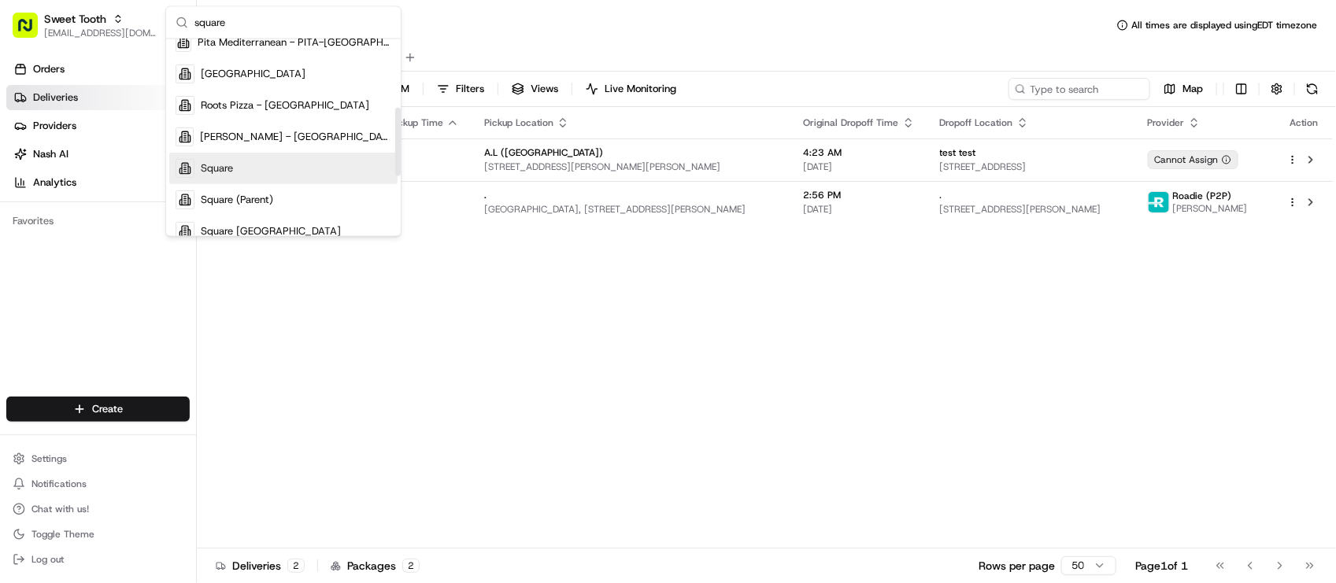
type input "square"
click at [289, 170] on div "Square" at bounding box center [283, 168] width 228 height 31
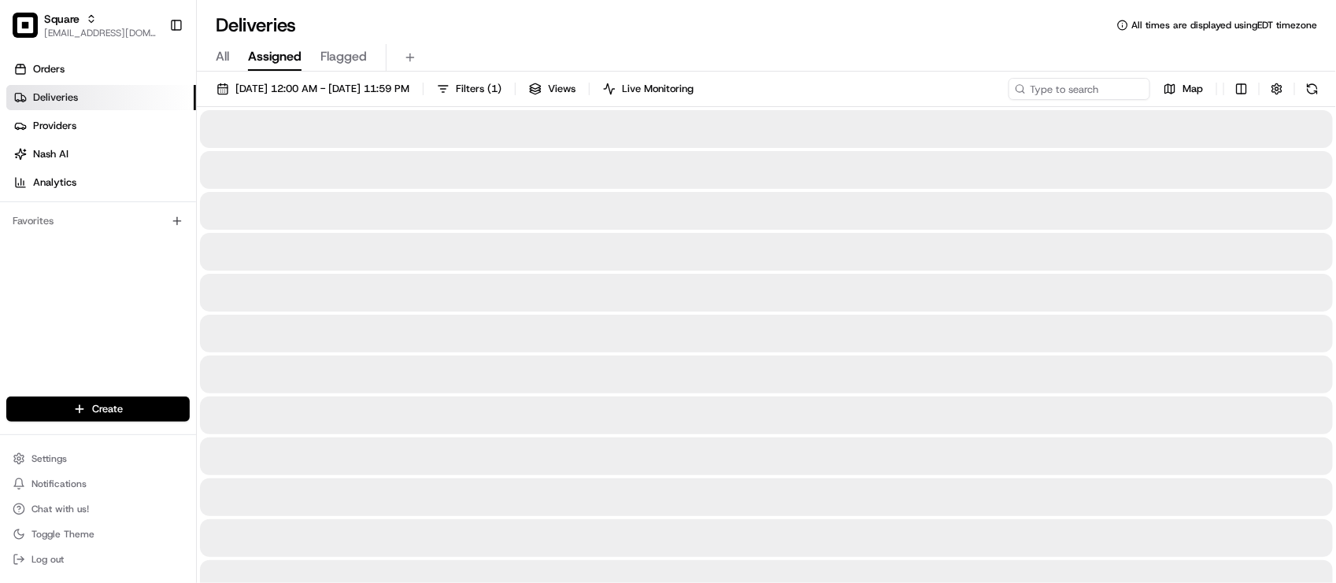
click at [536, 31] on div "Deliveries All times are displayed using EDT timezone" at bounding box center [766, 25] width 1139 height 25
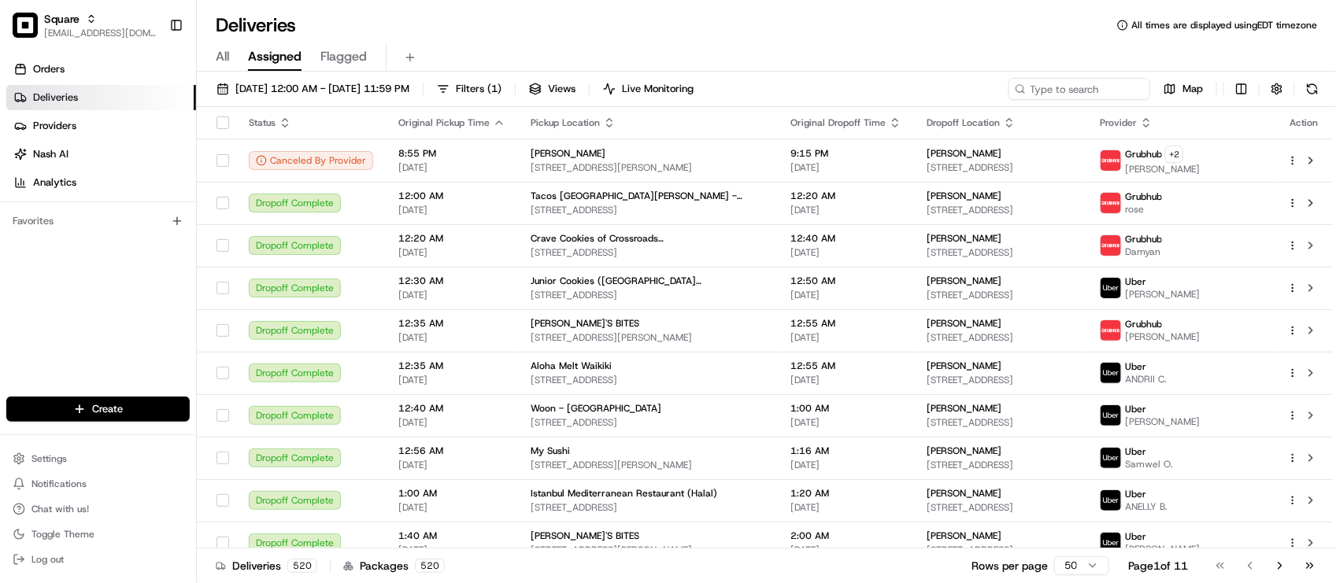
click at [466, 20] on div "Deliveries All times are displayed using EDT timezone" at bounding box center [766, 25] width 1139 height 25
click at [661, 28] on div "Deliveries All times are displayed using EDT timezone" at bounding box center [766, 25] width 1139 height 25
click at [715, 14] on div "Deliveries All times are displayed using EDT timezone" at bounding box center [766, 25] width 1139 height 25
drag, startPoint x: 443, startPoint y: 31, endPoint x: 451, endPoint y: 32, distance: 7.9
click at [443, 31] on div "Deliveries All times are displayed using EDT timezone" at bounding box center [766, 25] width 1139 height 25
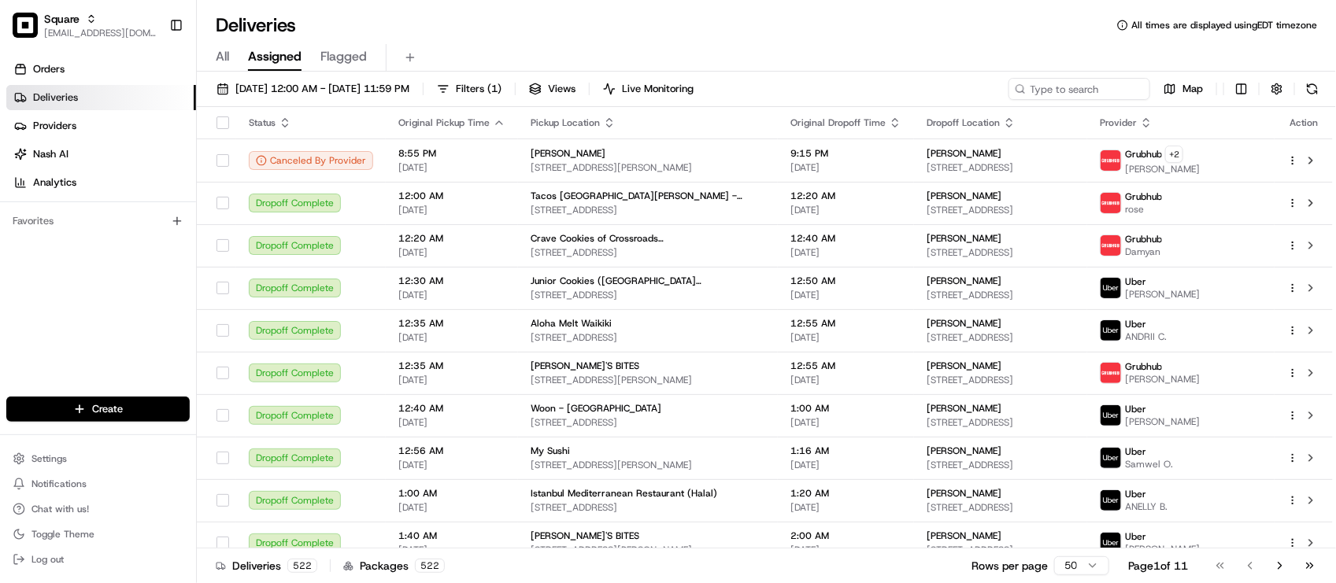
click at [457, 14] on div "Deliveries All times are displayed using EDT timezone" at bounding box center [766, 25] width 1139 height 25
drag, startPoint x: 1048, startPoint y: 99, endPoint x: 1055, endPoint y: 94, distance: 9.2
click at [1048, 99] on input at bounding box center [1055, 89] width 189 height 22
paste input "2929493"
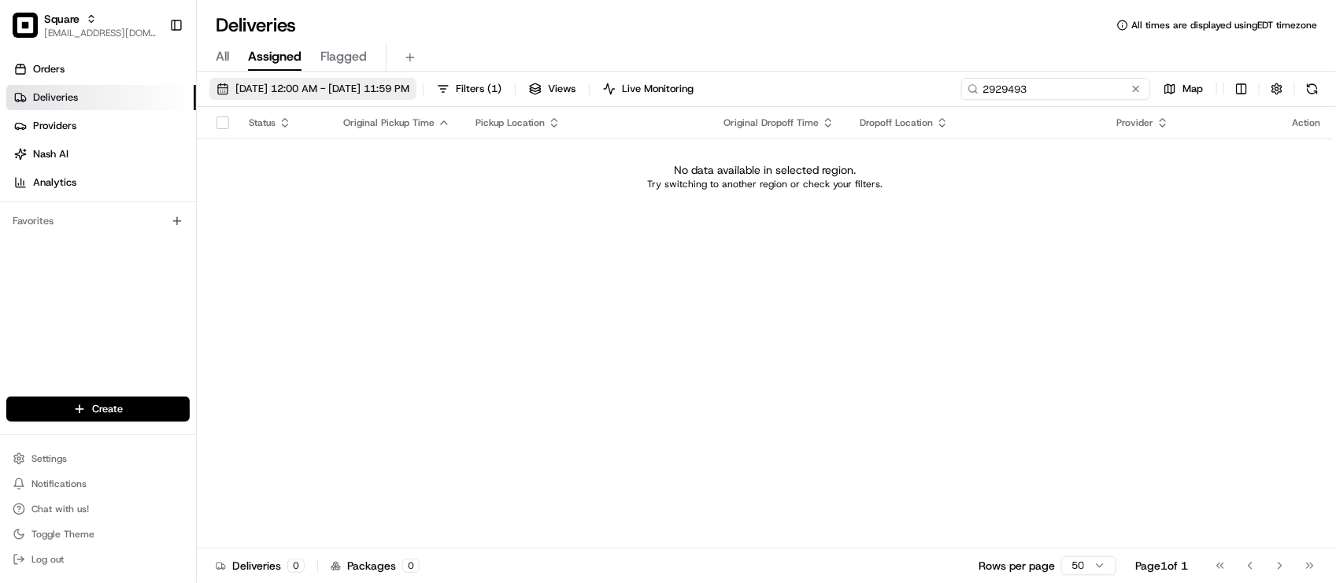
type input "2929493"
click at [409, 92] on span "[DATE] 12:00 AM - [DATE] 11:59 PM" at bounding box center [322, 89] width 174 height 14
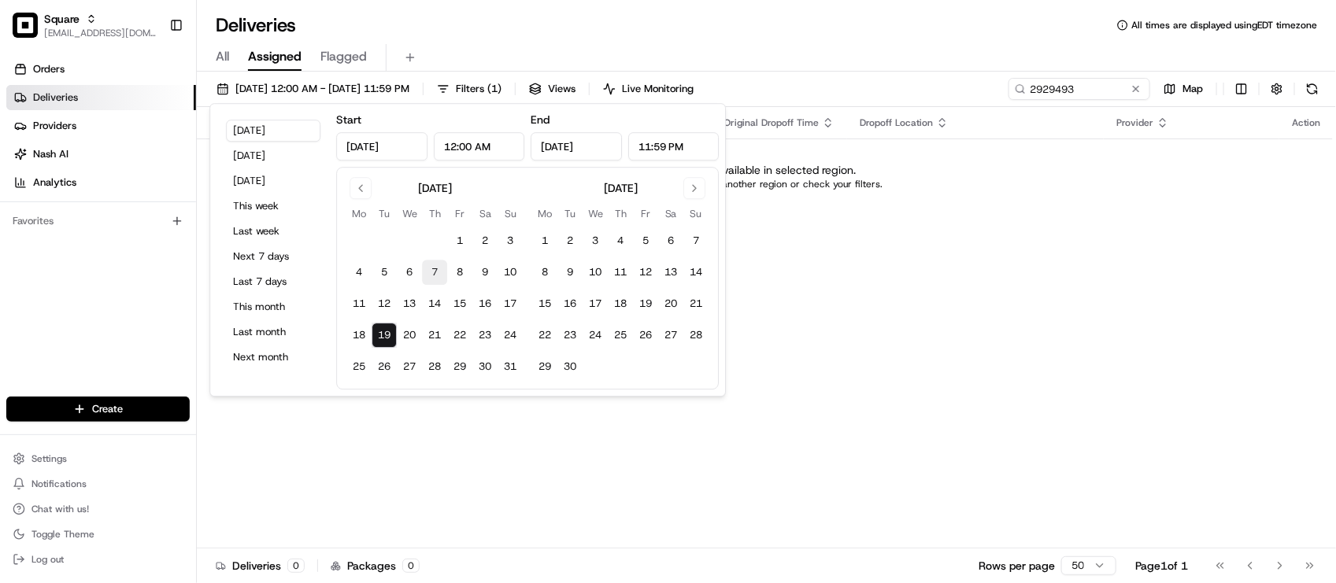
click at [445, 272] on button "7" at bounding box center [434, 272] width 25 height 25
type input "Aug 7, 2025"
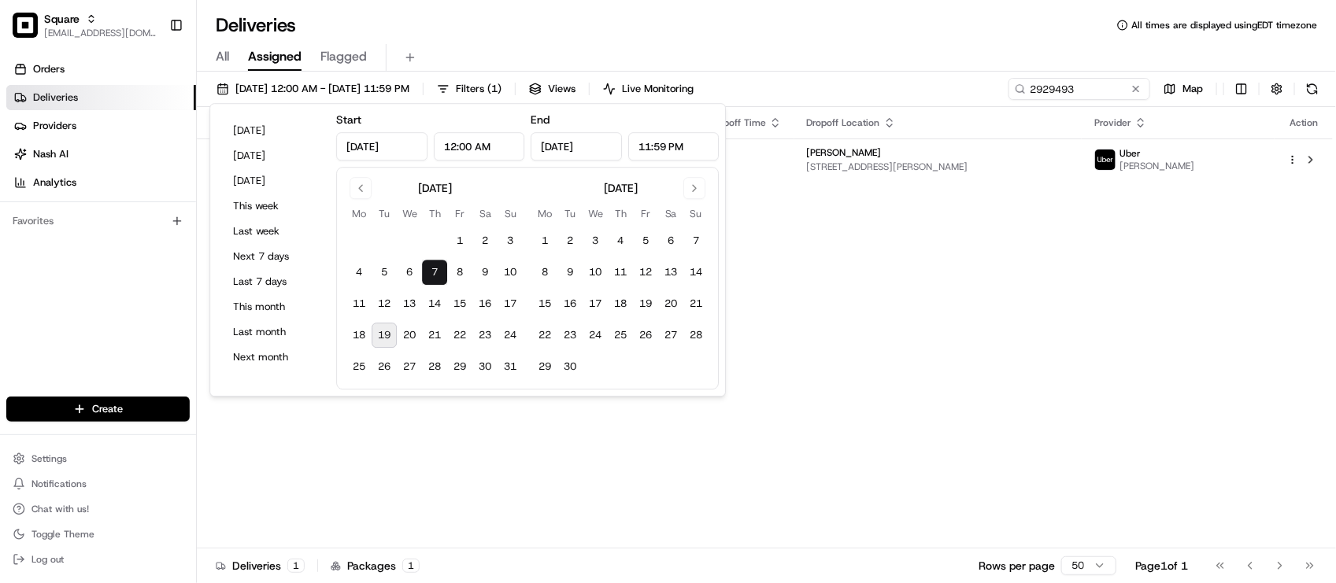
click at [905, 40] on div "All Assigned Flagged" at bounding box center [766, 55] width 1139 height 34
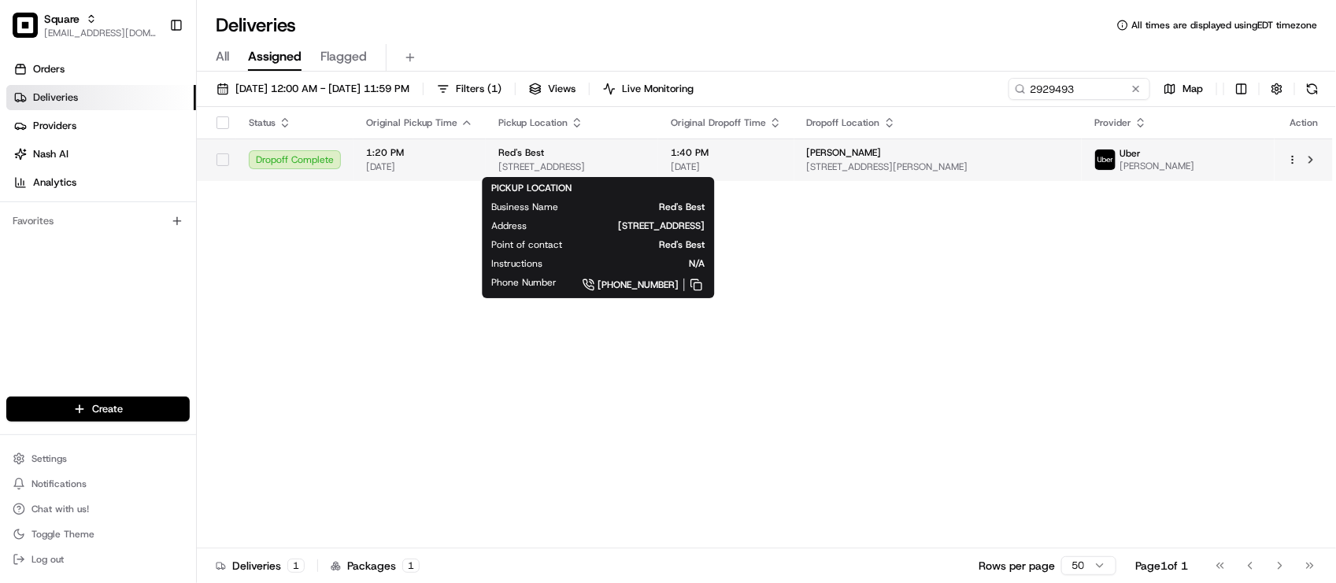
click at [645, 155] on div "Red's Best" at bounding box center [571, 152] width 147 height 13
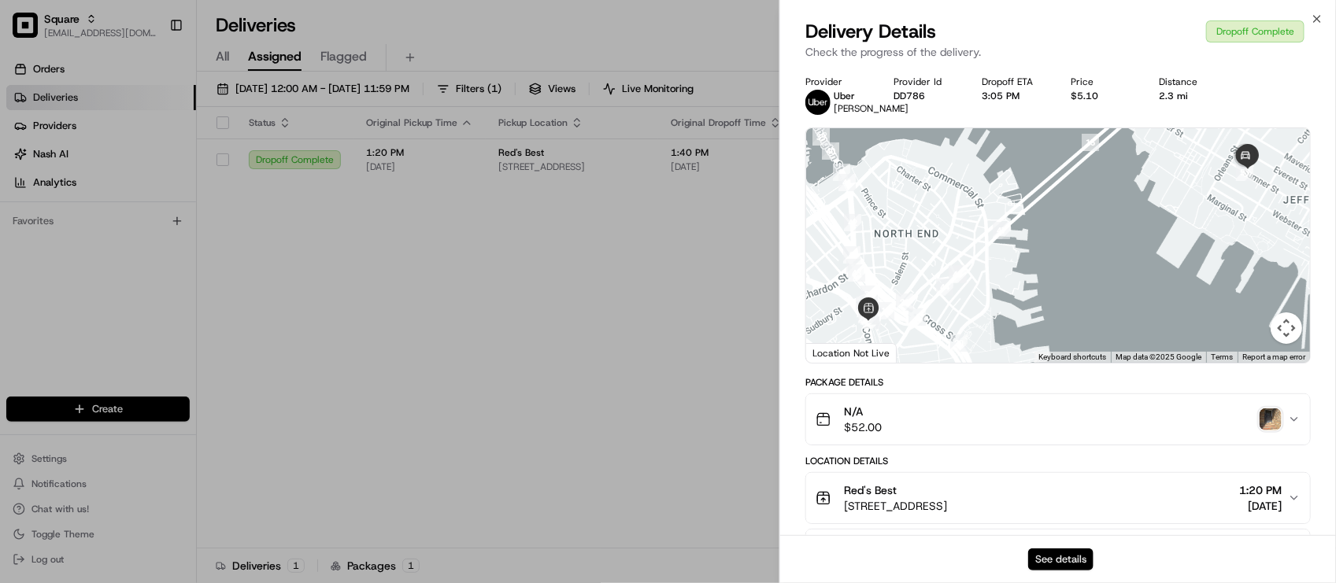
click at [1051, 553] on button "See details" at bounding box center [1060, 560] width 65 height 22
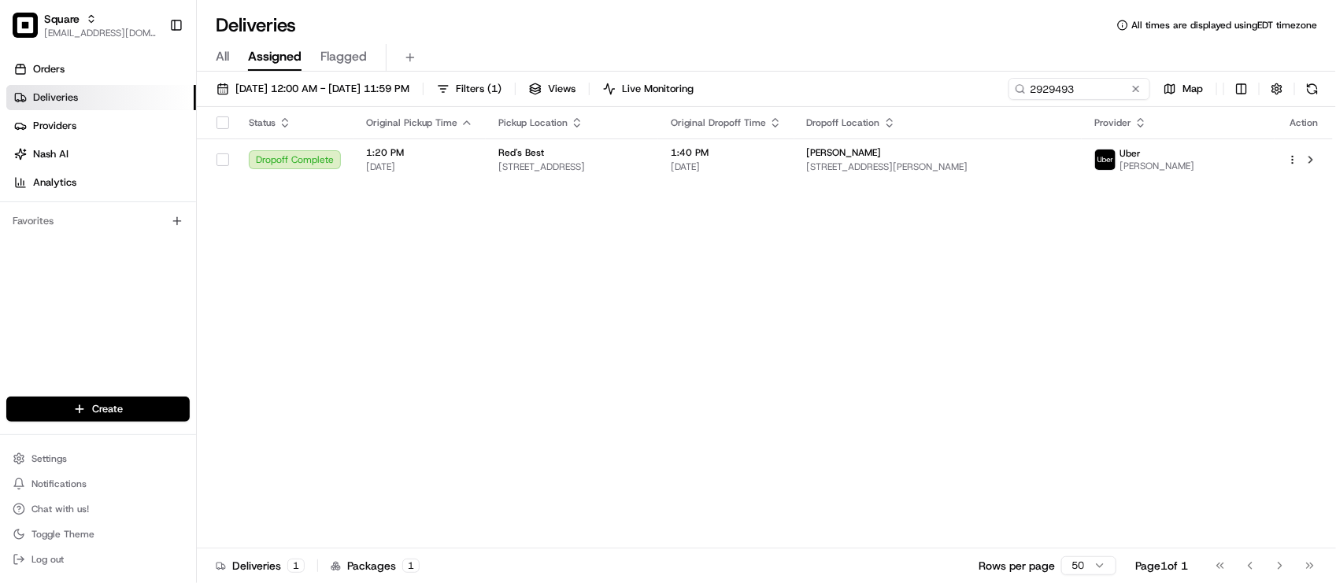
click at [674, 274] on div "Status Original Pickup Time Pickup Location Original Dropoff Time Dropoff Locat…" at bounding box center [765, 328] width 1136 height 442
click at [699, 22] on div "Deliveries All times are displayed using EDT timezone" at bounding box center [766, 25] width 1139 height 25
click at [1000, 395] on div "Status Original Pickup Time Pickup Location Original Dropoff Time Dropoff Locat…" at bounding box center [765, 328] width 1136 height 442
click at [525, 48] on div "All Assigned Flagged" at bounding box center [766, 58] width 1139 height 28
click at [334, 335] on div "Status Original Pickup Time Pickup Location Original Dropoff Time Dropoff Locat…" at bounding box center [765, 328] width 1136 height 442
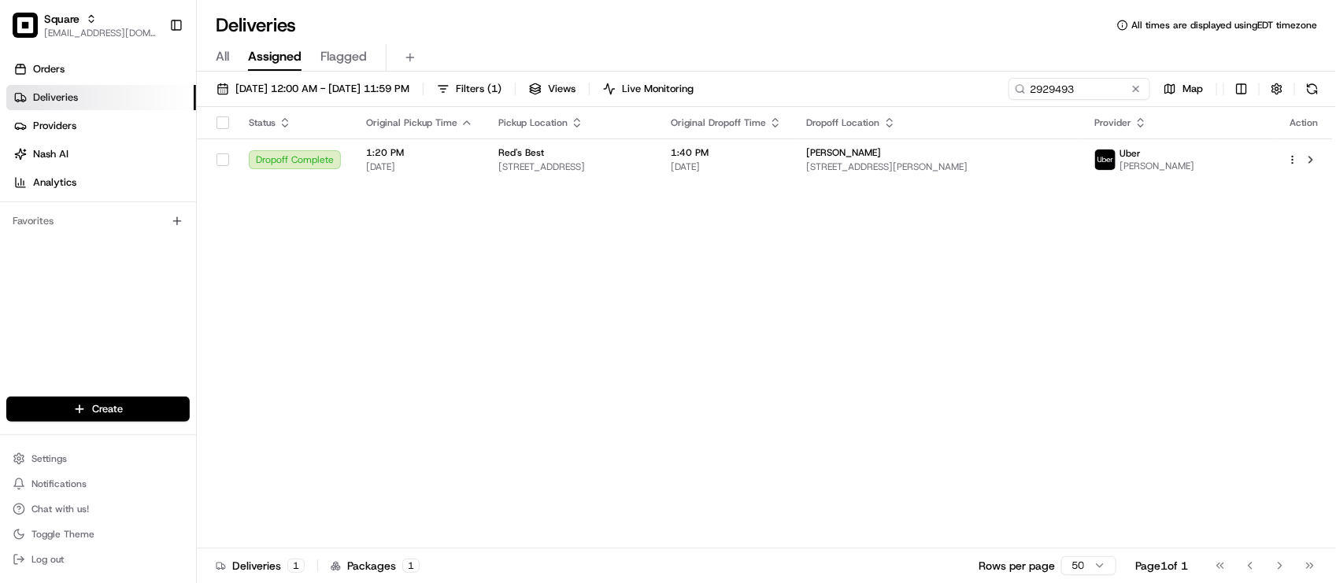
click at [320, 358] on div "Status Original Pickup Time Pickup Location Original Dropoff Time Dropoff Locat…" at bounding box center [765, 328] width 1136 height 442
click at [341, 341] on div "Status Original Pickup Time Pickup Location Original Dropoff Time Dropoff Locat…" at bounding box center [765, 328] width 1136 height 442
click at [1137, 85] on button at bounding box center [1136, 89] width 16 height 16
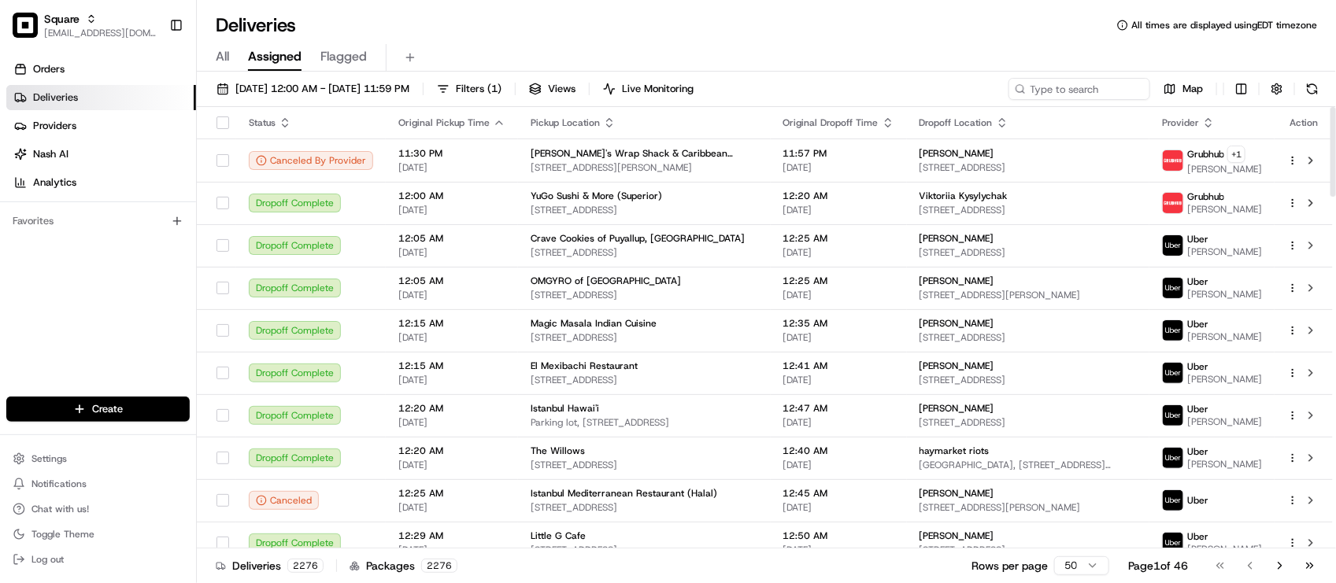
click at [119, 347] on div "Orders Deliveries Providers Nash AI Analytics Favorites" at bounding box center [98, 228] width 196 height 356
drag, startPoint x: 128, startPoint y: 323, endPoint x: 193, endPoint y: 268, distance: 85.5
click at [128, 323] on div "Orders Deliveries Providers Nash AI Analytics Favorites" at bounding box center [98, 228] width 196 height 356
click at [502, 5] on div "Deliveries All times are displayed using EDT timezone All Assigned Flagged 08/0…" at bounding box center [766, 291] width 1139 height 583
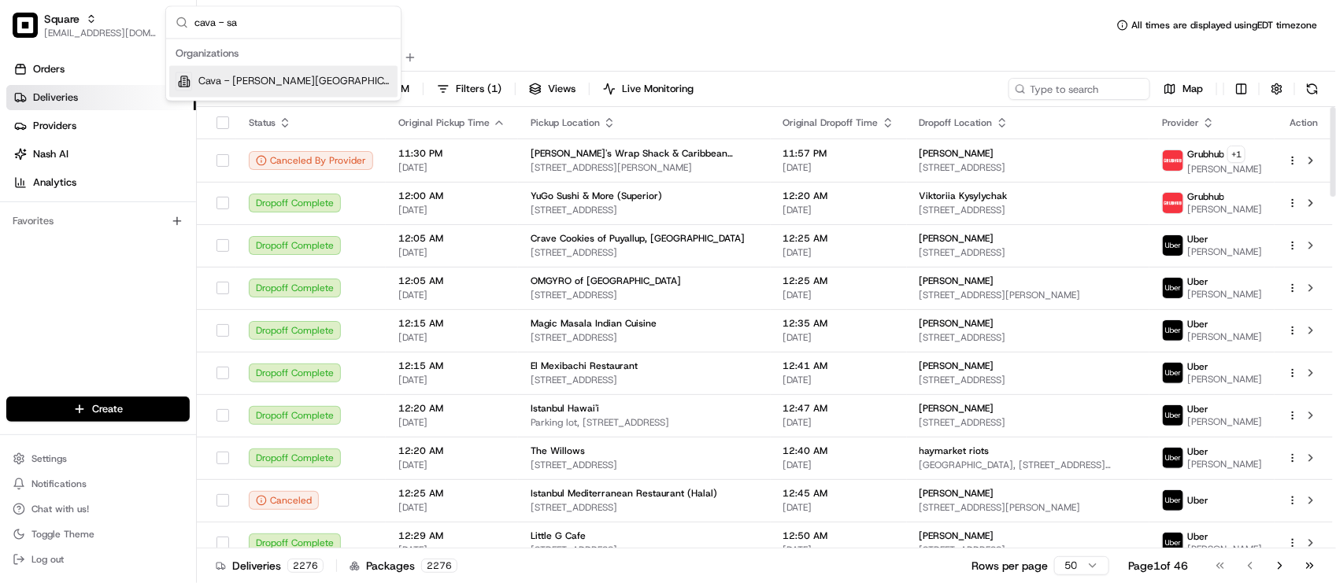
type input "cava - sa"
click at [227, 83] on span "Cava - Sandy Springs" at bounding box center [294, 82] width 193 height 14
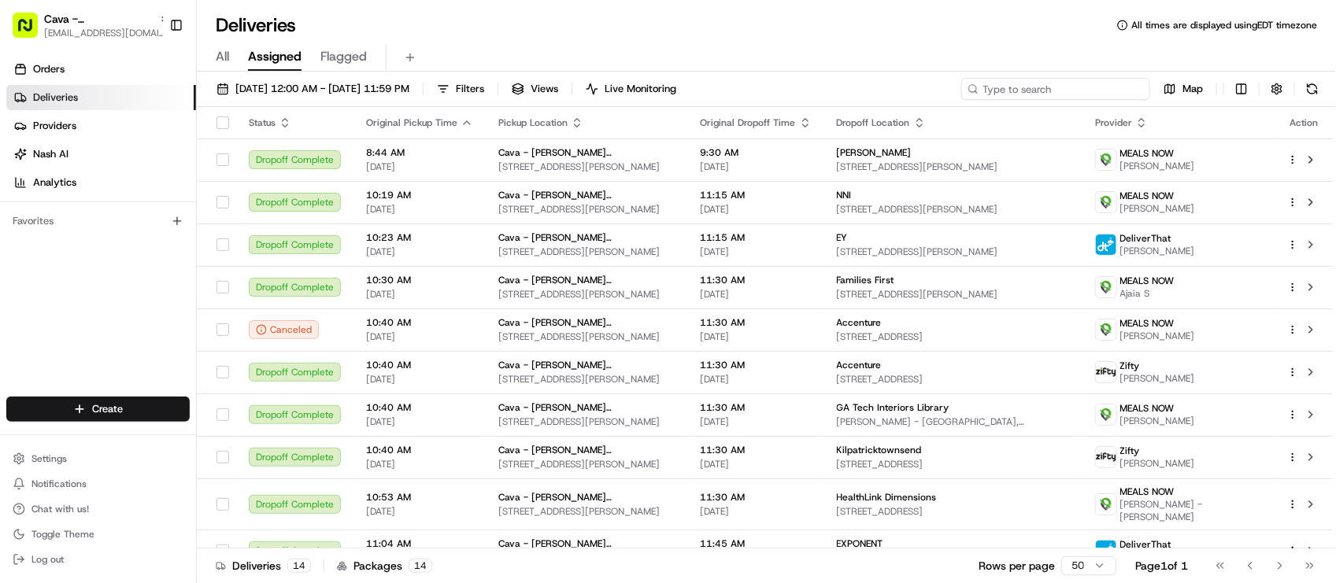
click at [1064, 95] on input at bounding box center [1055, 89] width 189 height 22
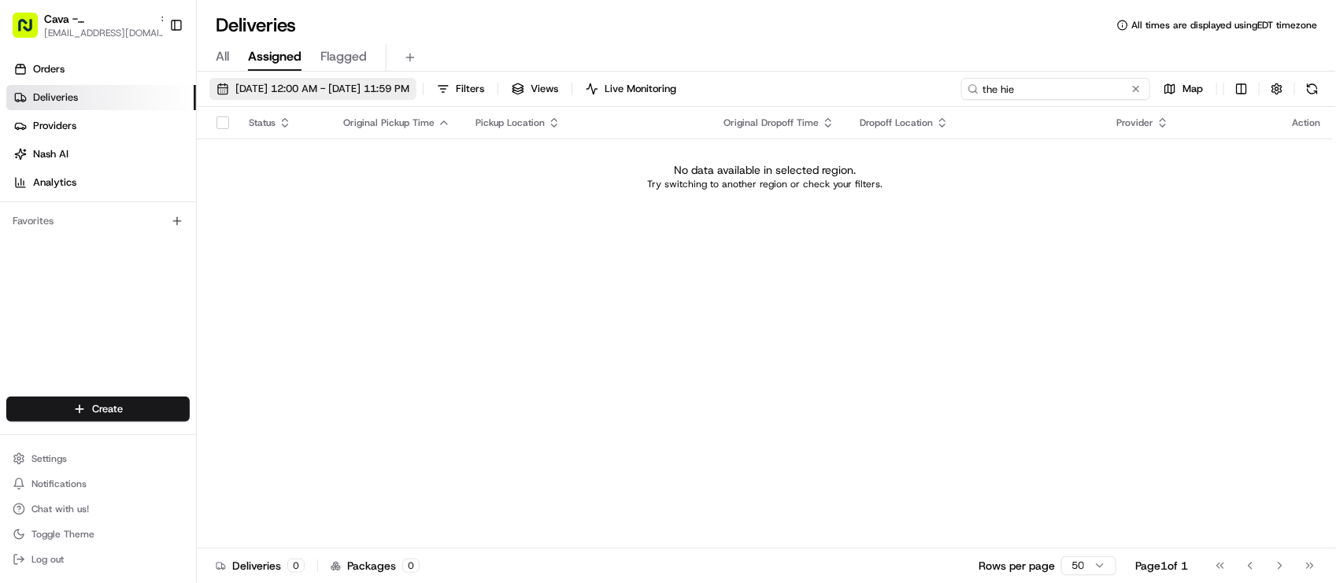
type input "the hie"
click at [402, 97] on button "08/07/2025 12:00 AM - 08/07/2025 11:59 PM" at bounding box center [312, 89] width 207 height 22
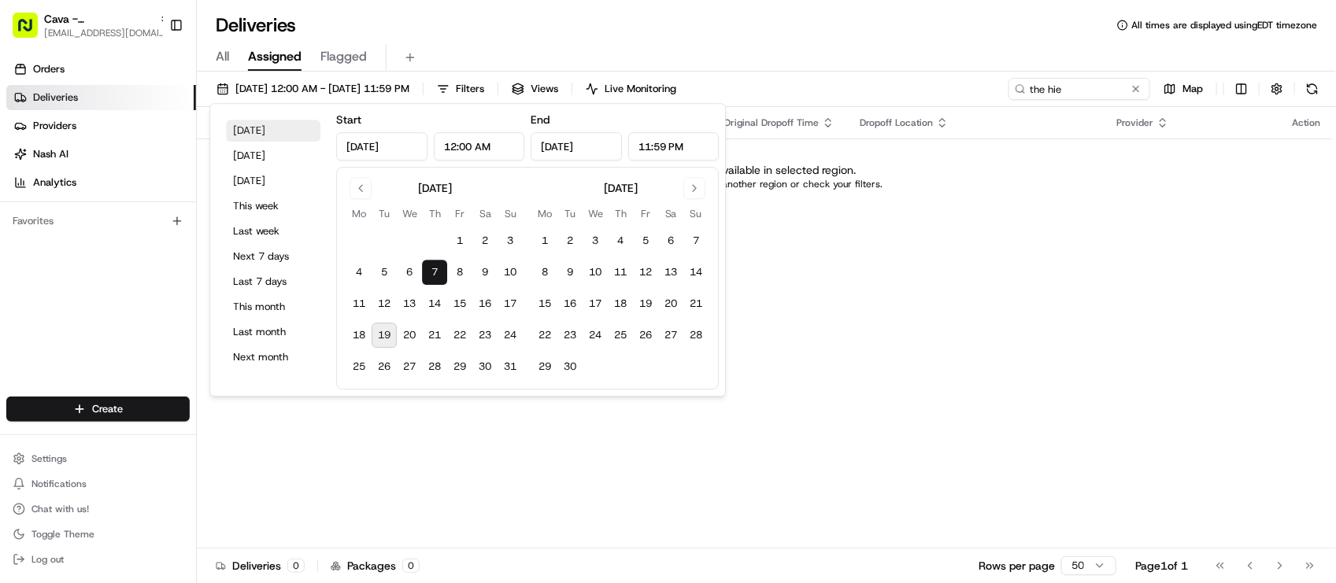
click at [308, 131] on button "Today" at bounding box center [273, 131] width 94 height 22
type input "Aug 19, 2025"
click at [1136, 92] on button at bounding box center [1136, 89] width 16 height 16
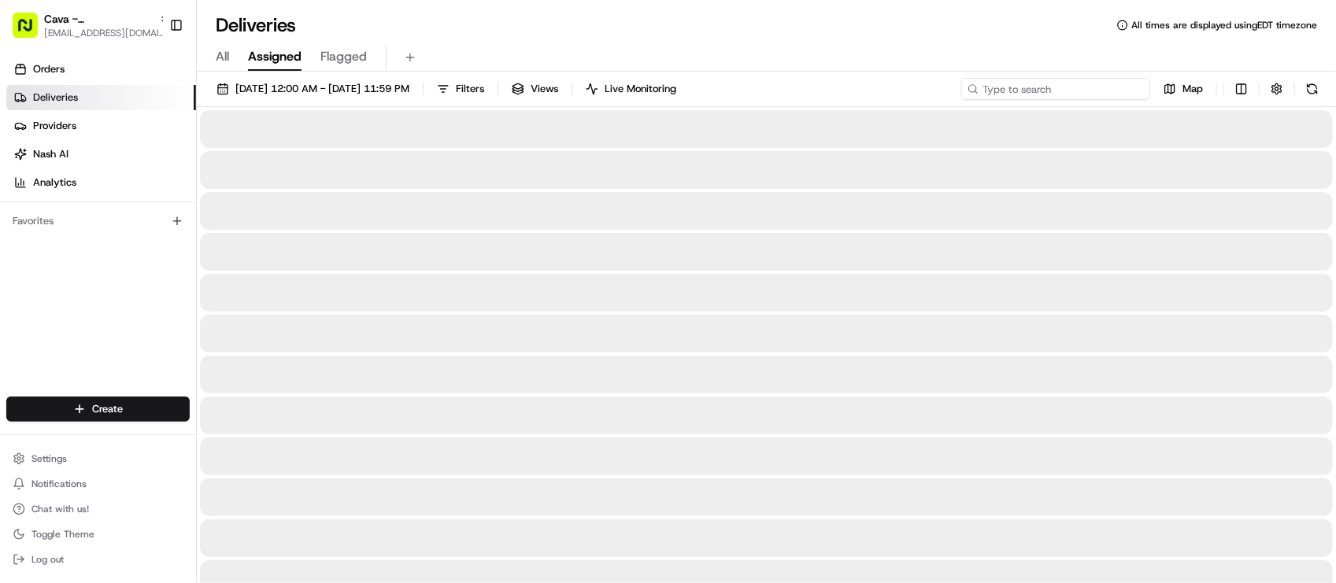
click at [1092, 92] on input at bounding box center [1055, 89] width 189 height 22
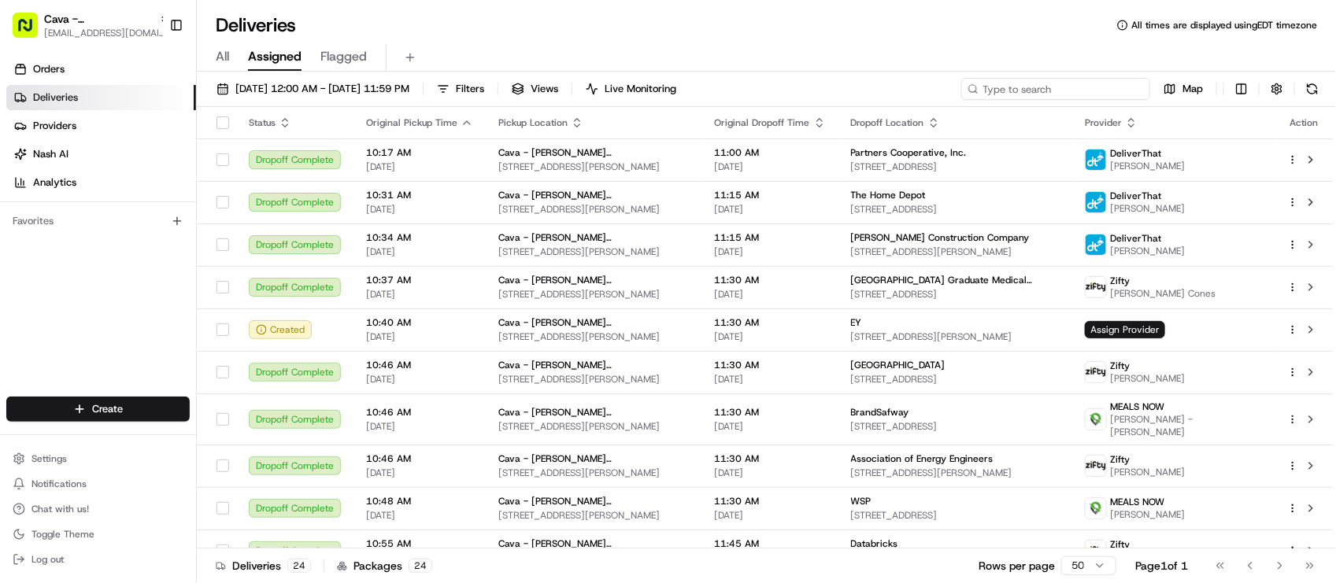
click at [1066, 79] on input at bounding box center [1055, 89] width 189 height 22
click at [982, 199] on div "The Home Depot" at bounding box center [955, 195] width 209 height 13
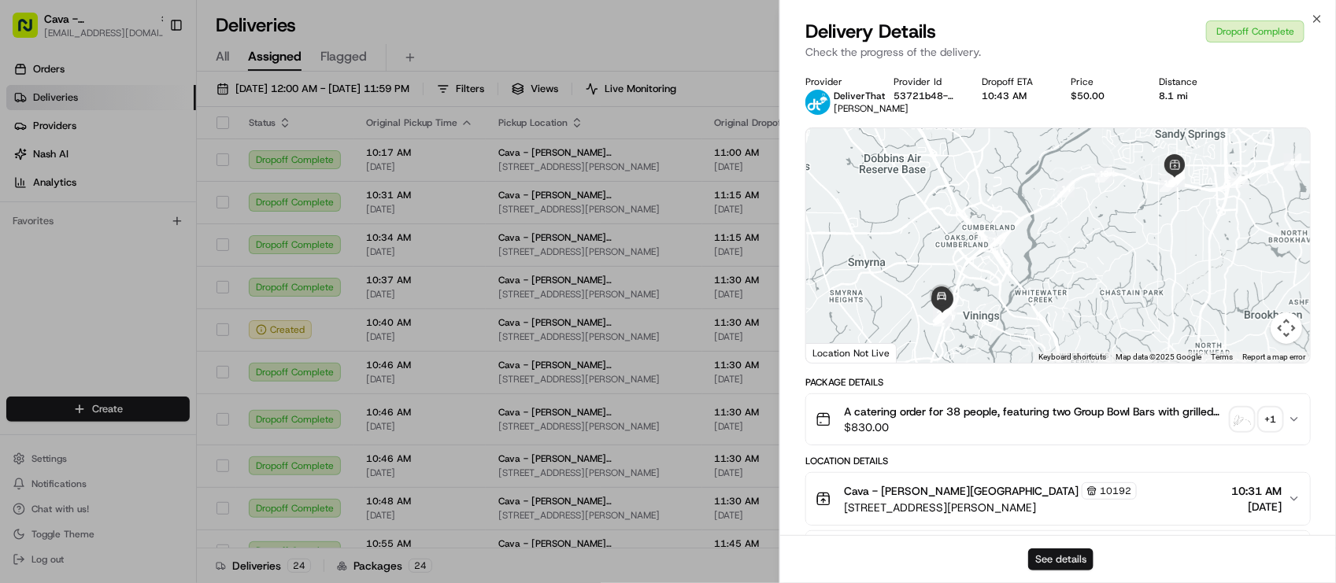
click at [1063, 555] on button "See details" at bounding box center [1060, 560] width 65 height 22
drag, startPoint x: 414, startPoint y: 21, endPoint x: 834, endPoint y: 91, distance: 426.1
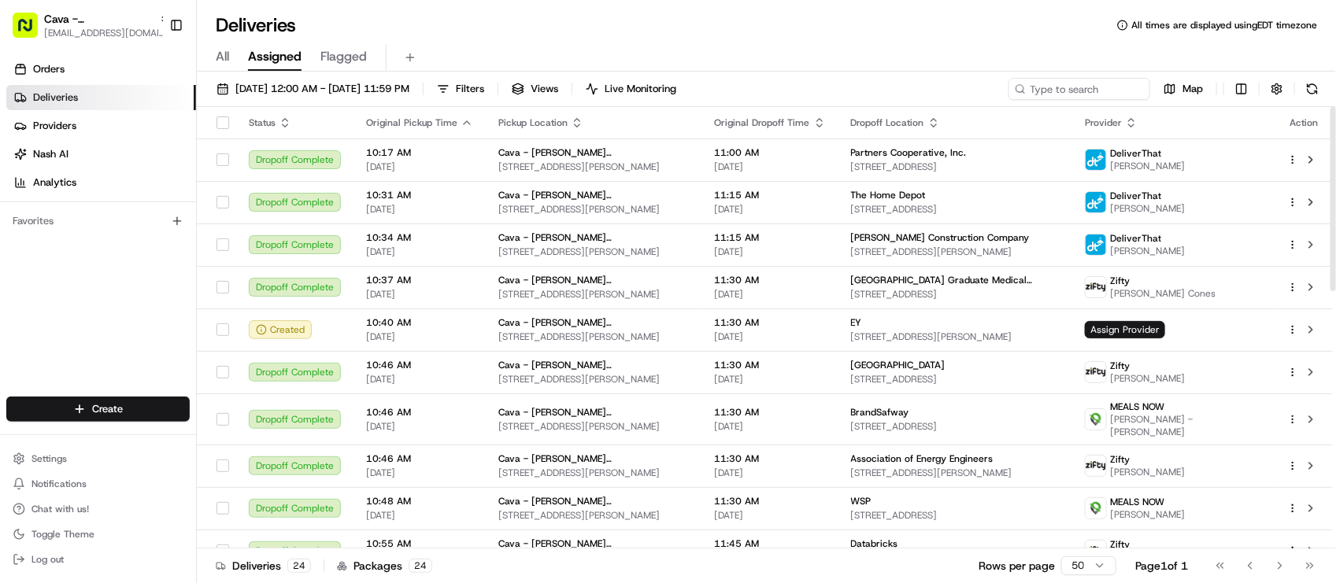
click at [65, 320] on div "Orders Deliveries Providers Nash AI Analytics Favorites" at bounding box center [98, 228] width 196 height 356
click at [1031, 48] on div "All Assigned Flagged" at bounding box center [766, 58] width 1139 height 28
click at [1037, 53] on div "All Assigned Flagged" at bounding box center [766, 58] width 1139 height 28
click at [1040, 53] on div "All Assigned Flagged" at bounding box center [766, 58] width 1139 height 28
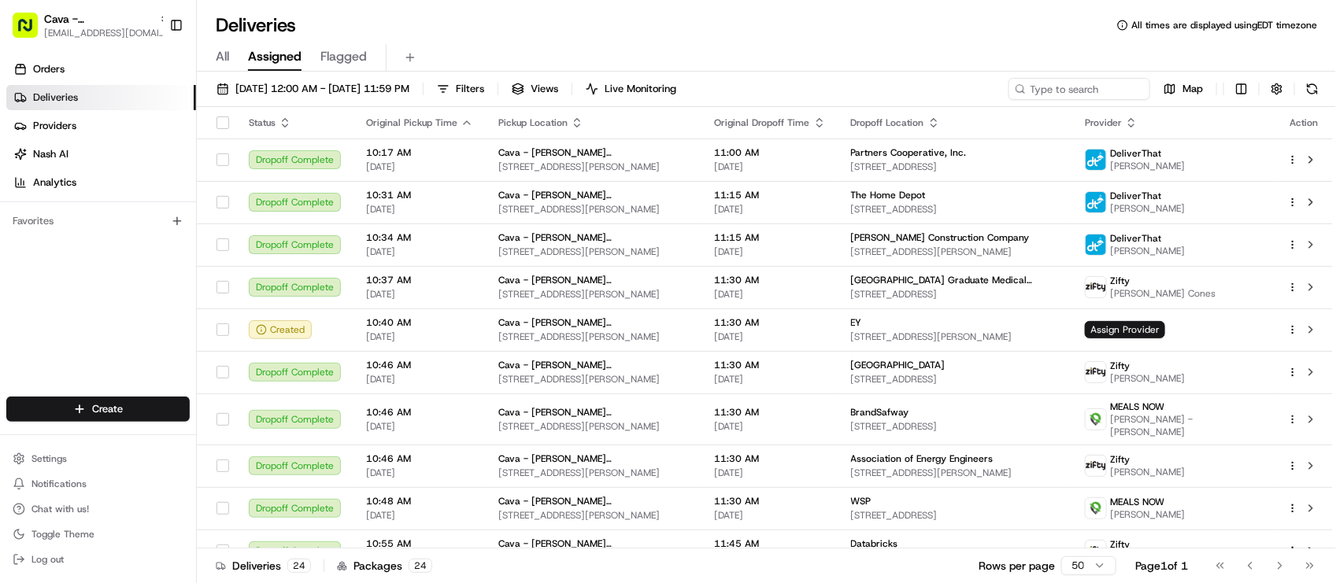
click at [1047, 54] on div "All Assigned Flagged" at bounding box center [766, 58] width 1139 height 28
click at [547, 53] on div "All Assigned Flagged" at bounding box center [766, 58] width 1139 height 28
click at [549, 28] on div "Deliveries All times are displayed using EDT timezone" at bounding box center [766, 25] width 1139 height 25
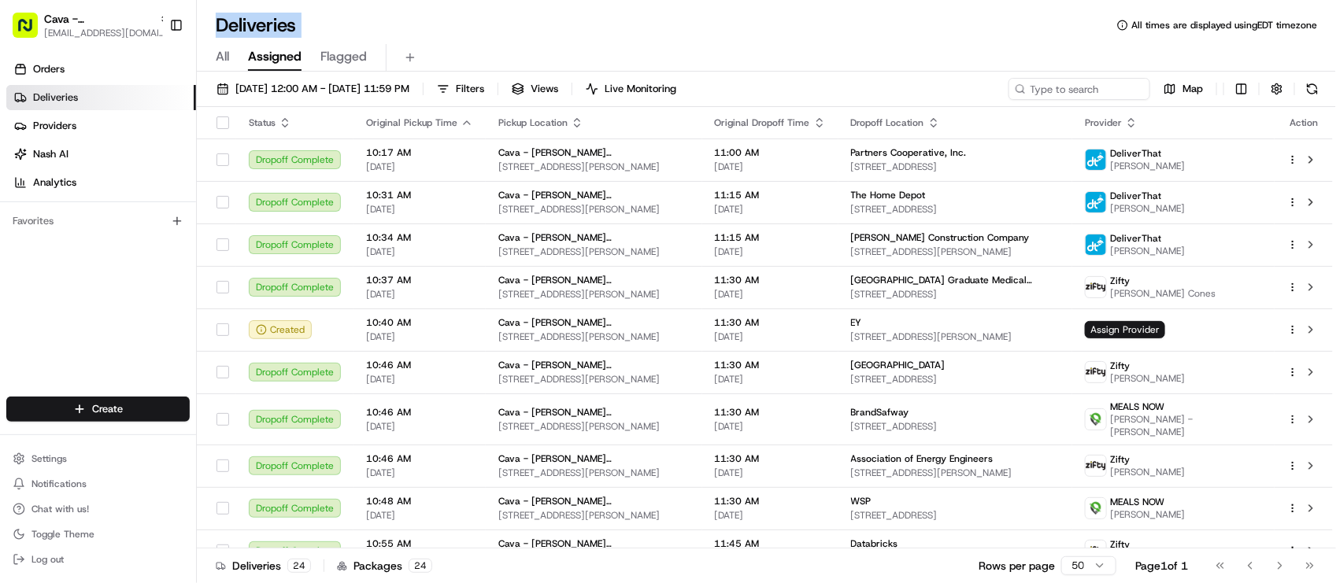
click at [551, 28] on div "Deliveries All times are displayed using EDT timezone" at bounding box center [766, 25] width 1139 height 25
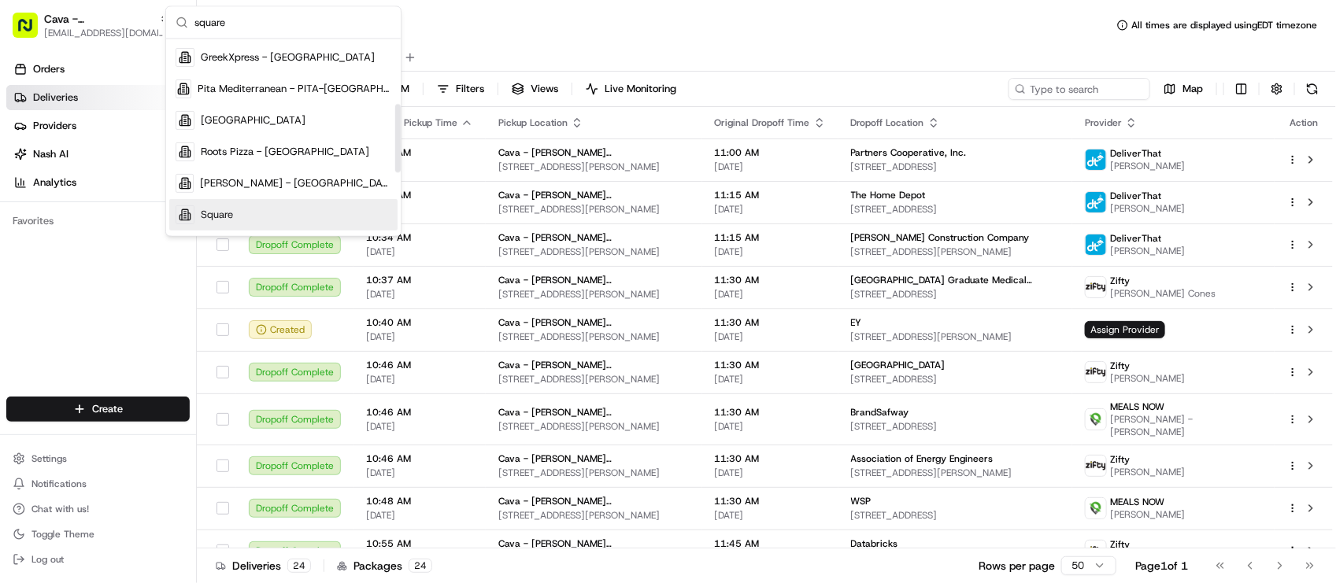
scroll to position [197, 0]
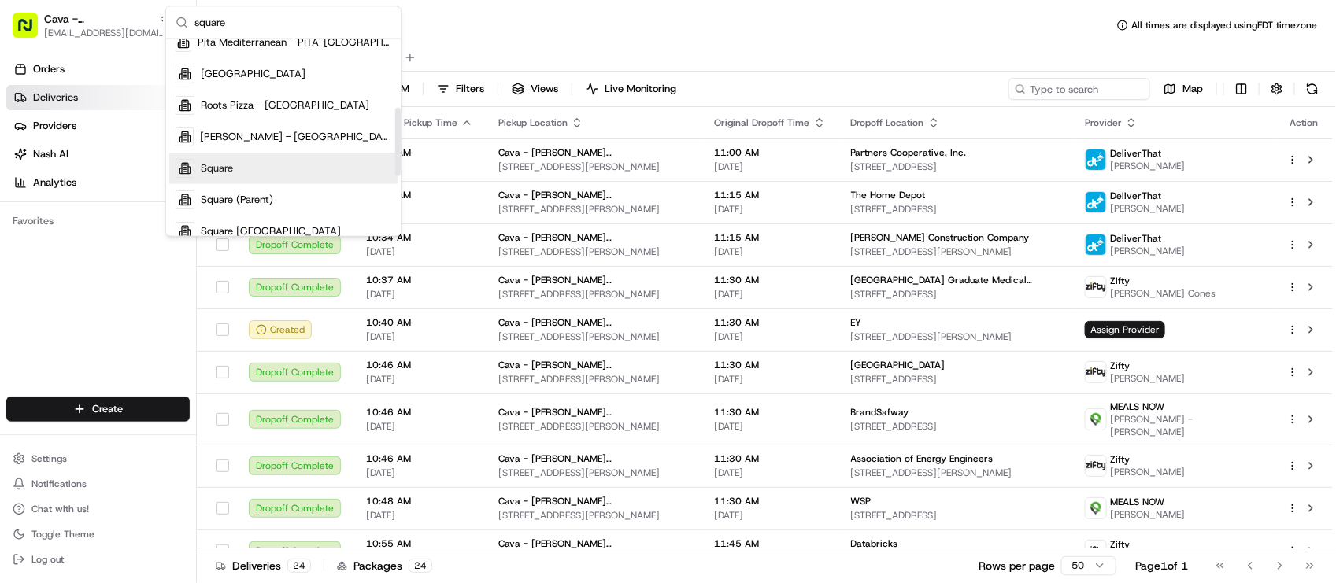
type input "square"
click at [240, 173] on div "Square" at bounding box center [283, 168] width 228 height 31
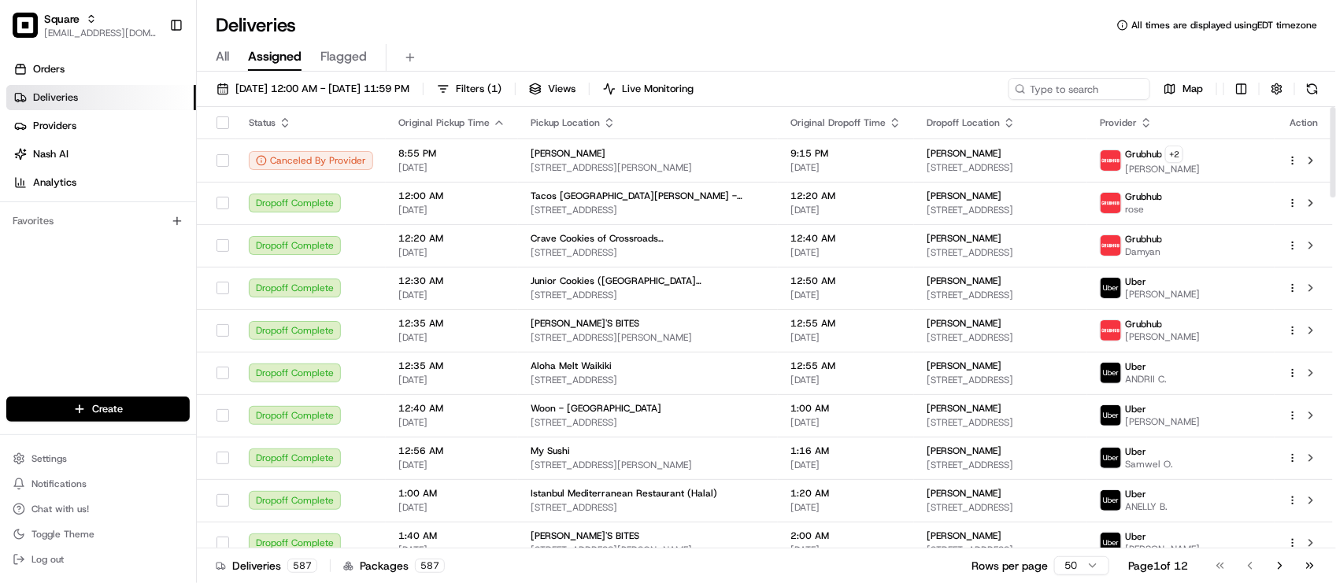
click at [93, 337] on div "Orders Deliveries Providers Nash AI Analytics Favorites" at bounding box center [98, 228] width 196 height 356
click at [585, 31] on div "Deliveries All times are displayed using EDT timezone" at bounding box center [766, 25] width 1139 height 25
click at [76, 319] on div "Orders Deliveries Providers Nash AI Analytics Favorites" at bounding box center [98, 228] width 196 height 356
click at [532, 29] on div "Deliveries All times are displayed using EDT timezone" at bounding box center [766, 25] width 1139 height 25
click at [75, 375] on div "Orders Deliveries Providers Nash AI Analytics Favorites" at bounding box center [98, 228] width 196 height 356
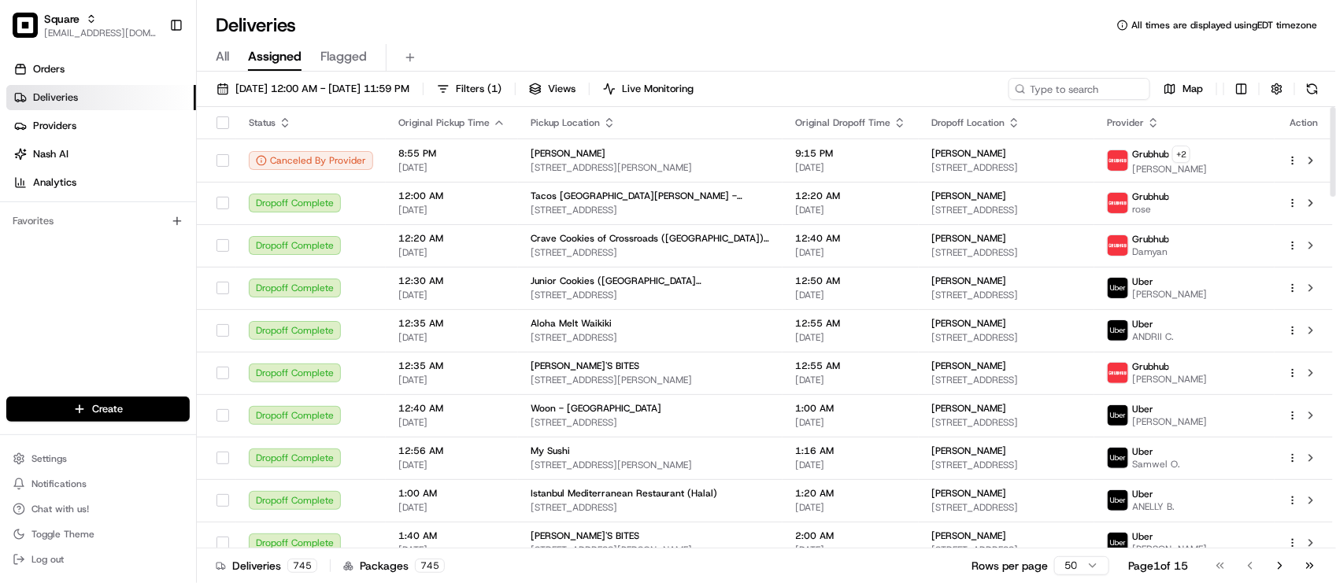
click at [493, 39] on div "All Assigned Flagged" at bounding box center [766, 55] width 1139 height 34
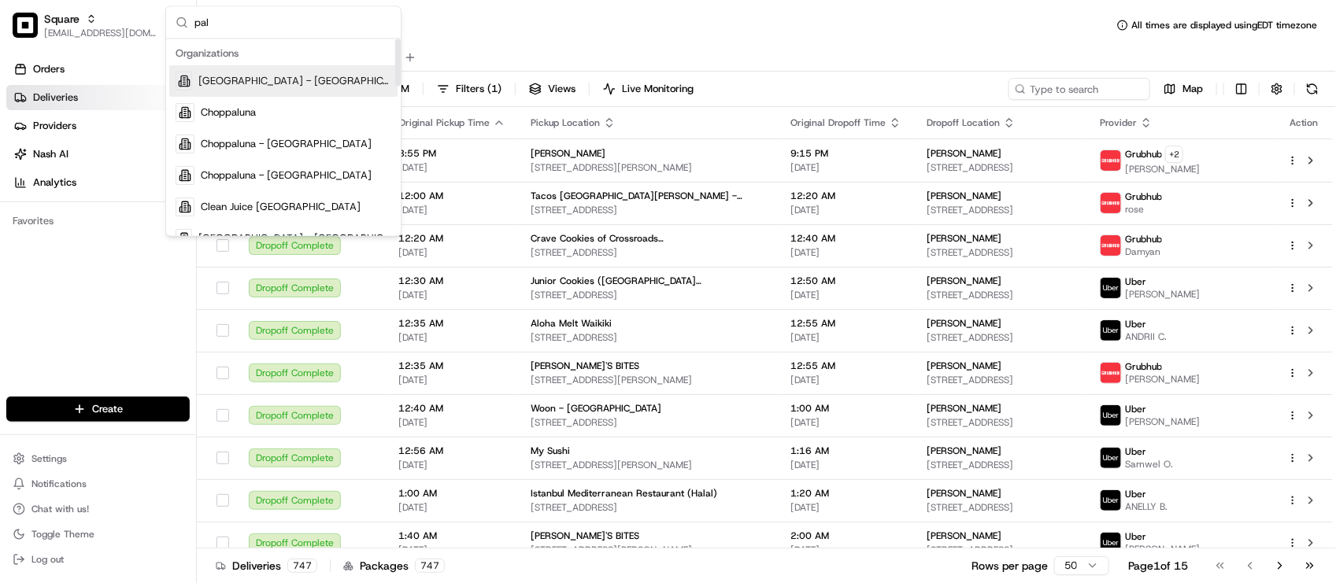
click at [291, 24] on input "pal" at bounding box center [292, 22] width 197 height 31
type input "p"
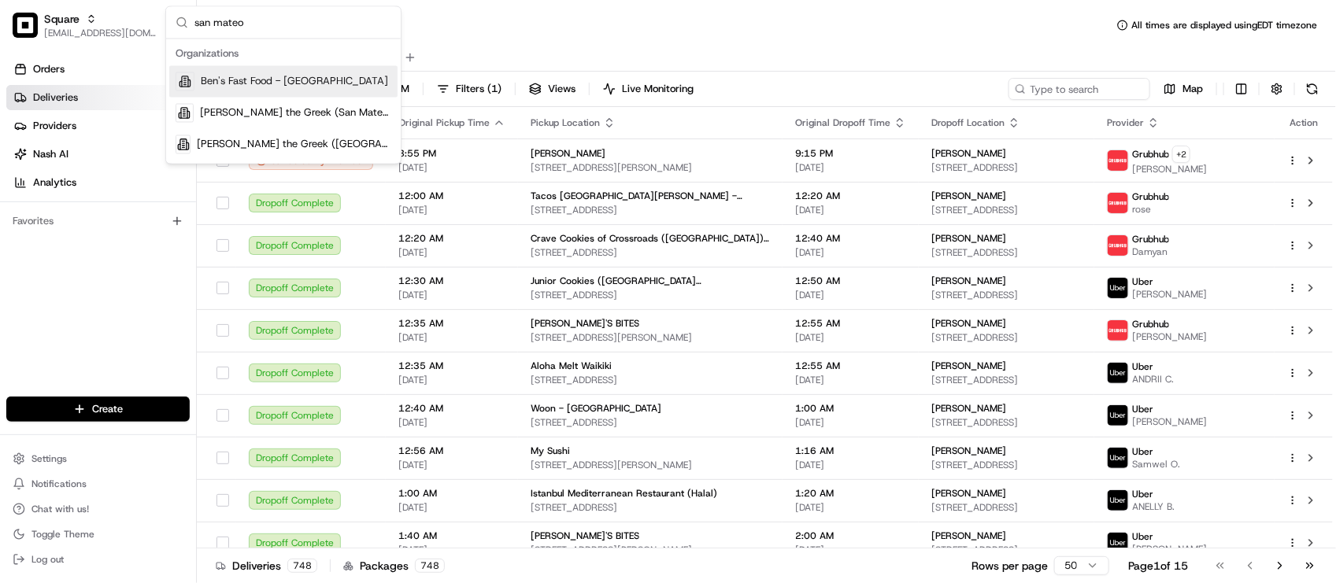
drag, startPoint x: 325, startPoint y: 37, endPoint x: -4, endPoint y: 33, distance: 329.0
click at [0, 33] on html "Square lseguiran@nashhelp.com Toggle Sidebar Orders Deliveries Providers Nash A…" at bounding box center [668, 291] width 1336 height 583
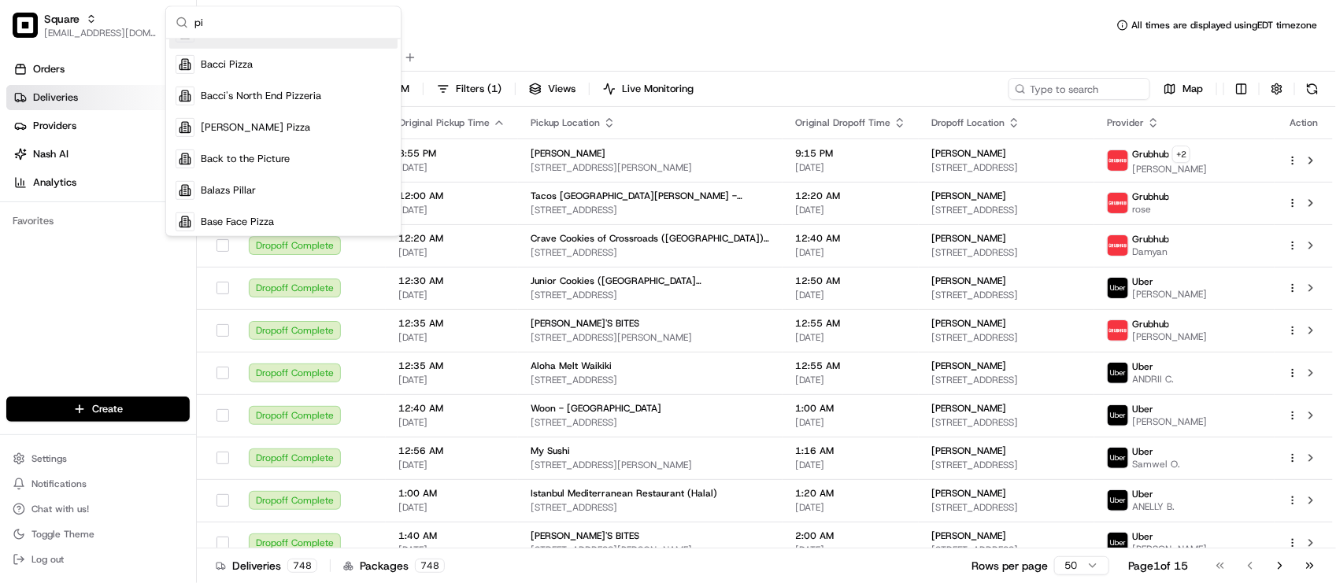
type input "p"
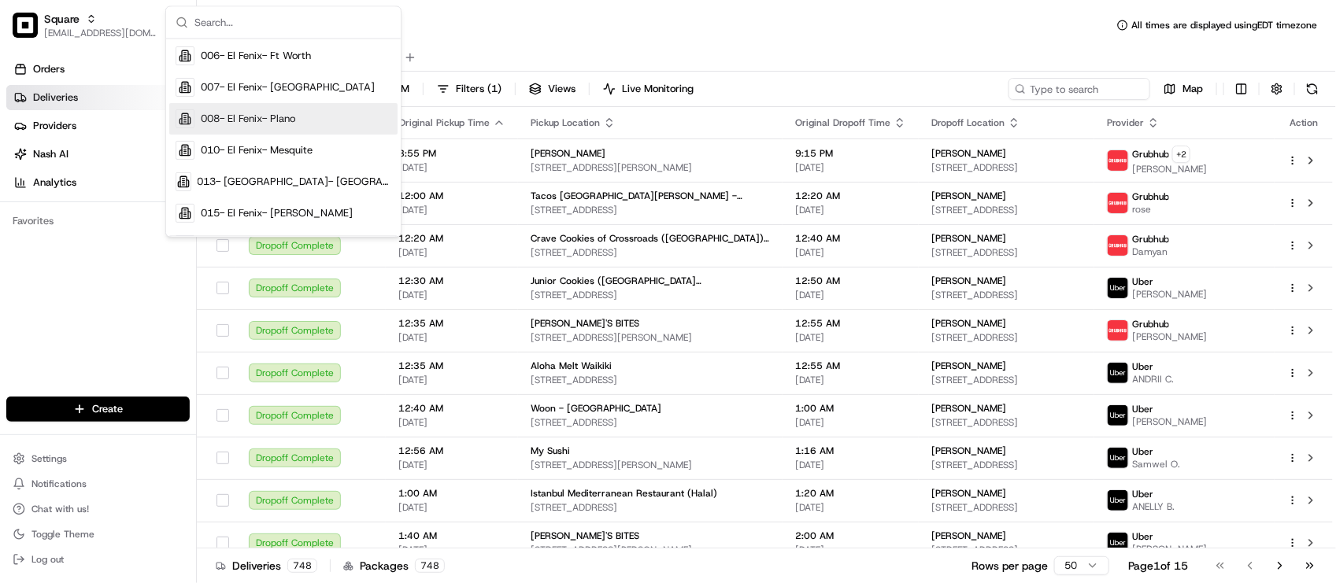
scroll to position [619, 0]
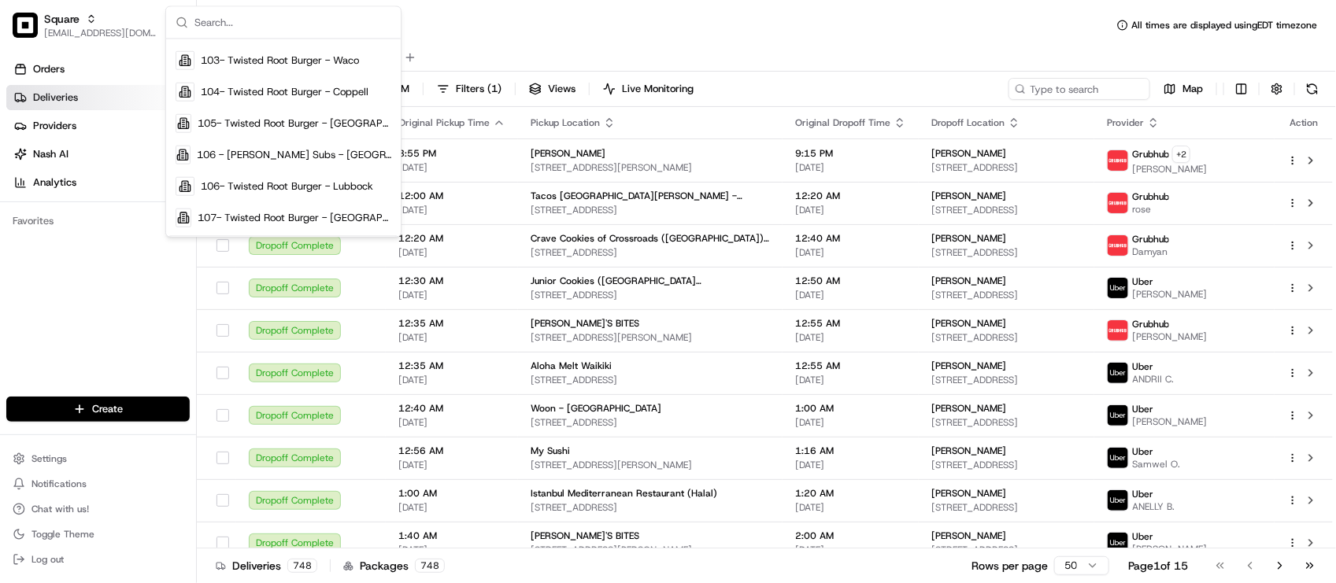
click at [506, 21] on div "Deliveries All times are displayed using EDT timezone" at bounding box center [766, 25] width 1139 height 25
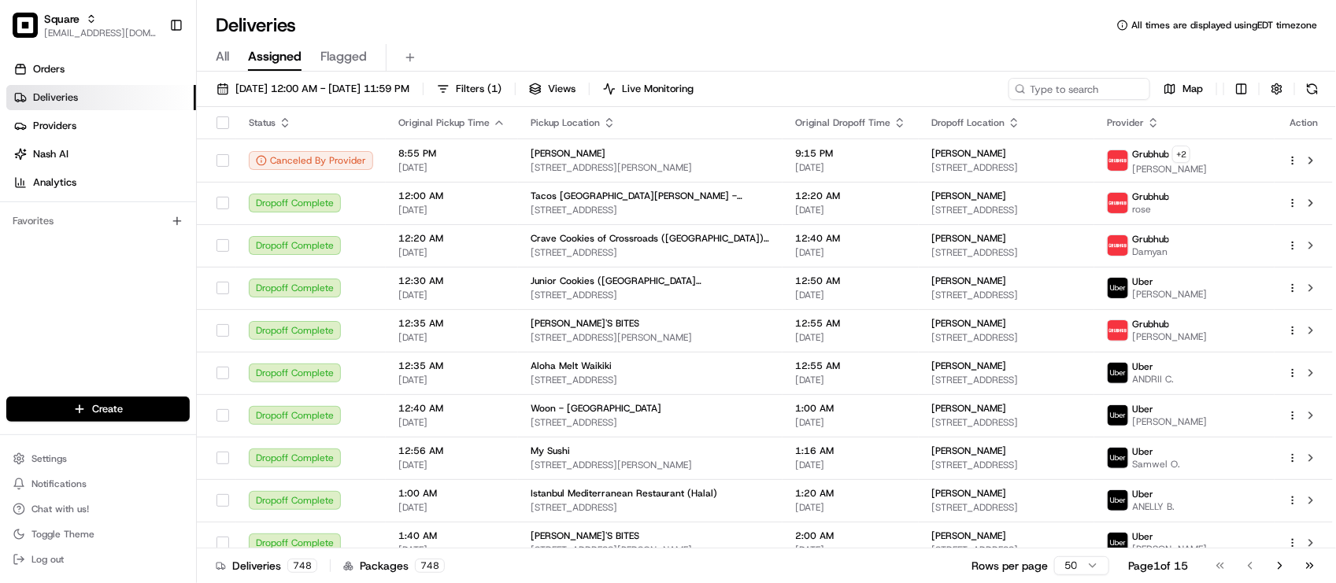
click at [455, 22] on div "Deliveries All times are displayed using EDT timezone" at bounding box center [766, 25] width 1139 height 25
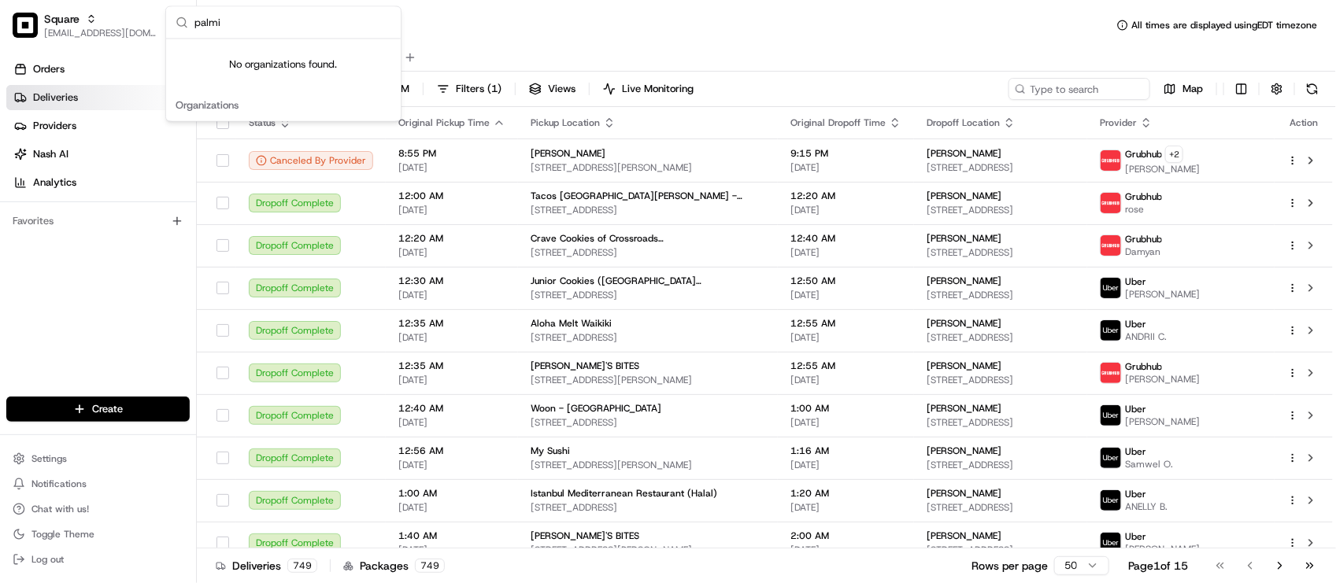
type input "palm"
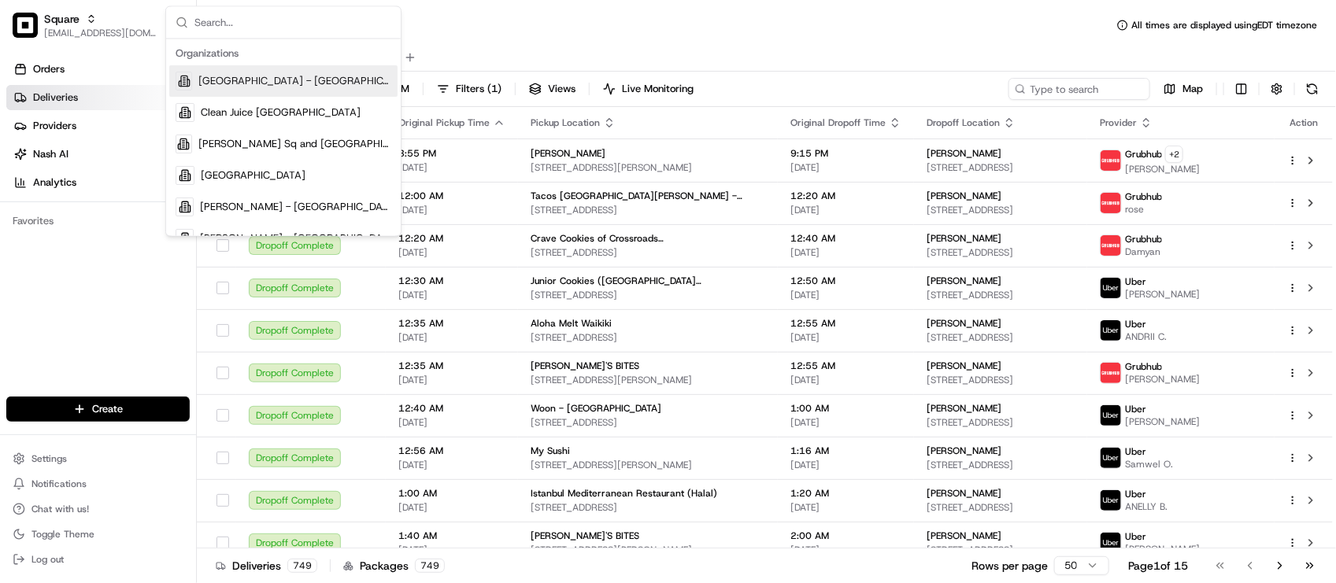
click at [469, 21] on div "Deliveries All times are displayed using EDT timezone" at bounding box center [766, 25] width 1139 height 25
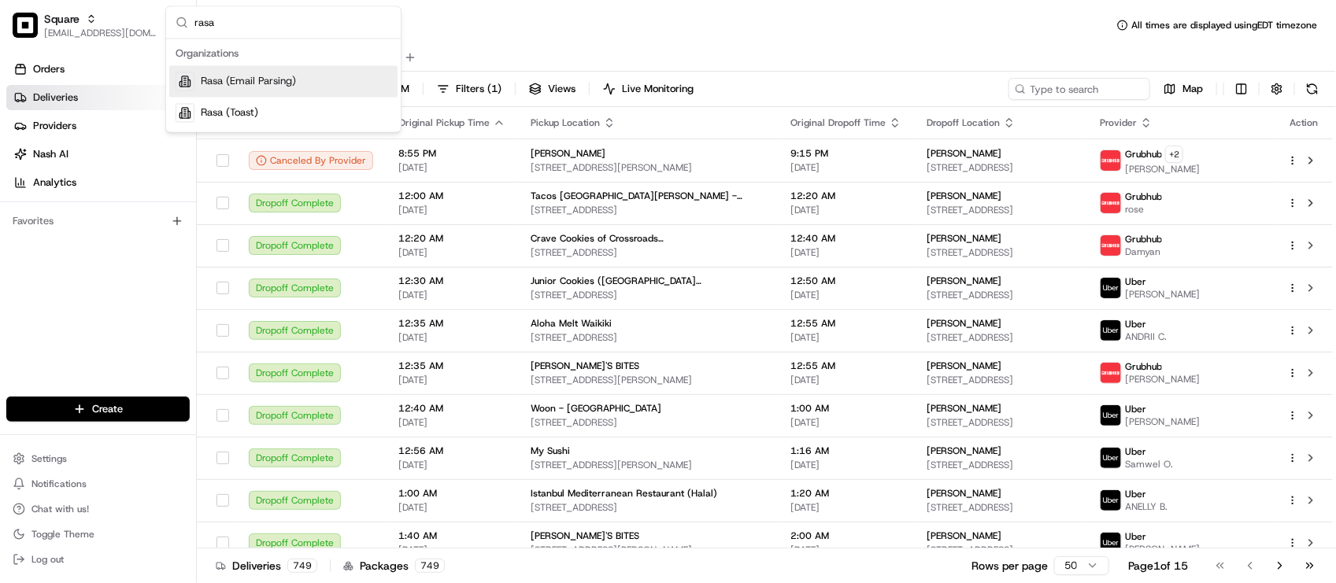
type input "rasa"
click at [272, 87] on span "Rasa (Email Parsing)" at bounding box center [248, 82] width 95 height 14
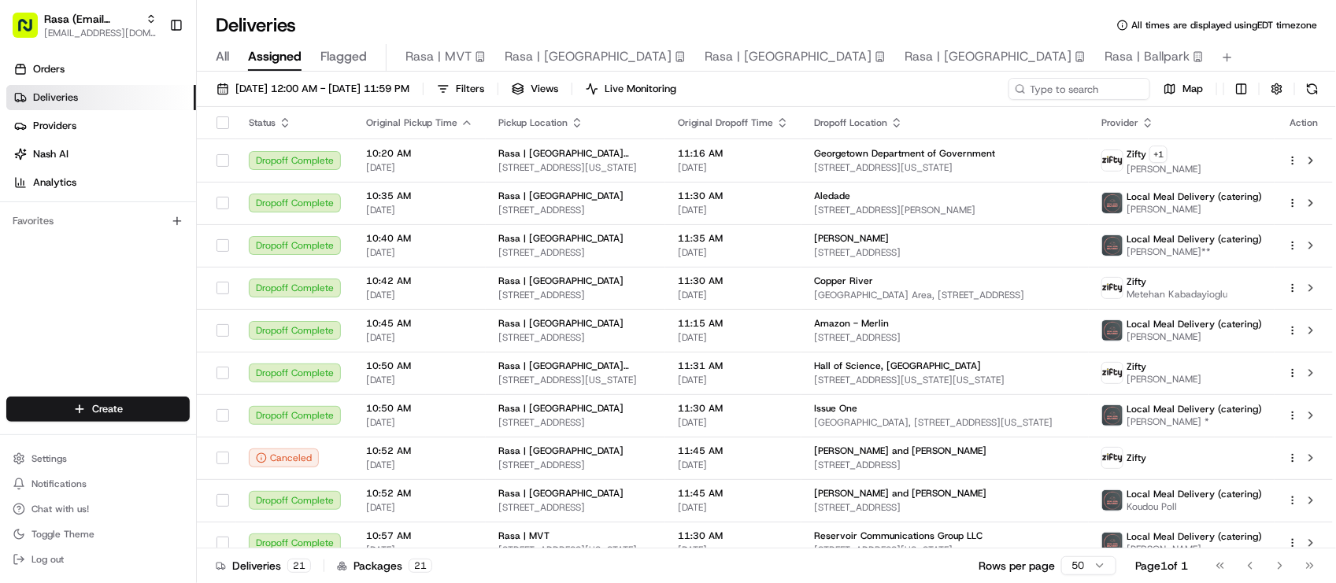
click at [1051, 100] on div "08/19/2025 12:00 AM - 08/19/2025 11:59 PM Filters Views Live Monitoring Map" at bounding box center [766, 92] width 1139 height 29
click at [1048, 92] on input at bounding box center [1055, 89] width 189 height 22
click at [493, 29] on div "Deliveries All times are displayed using EDT timezone" at bounding box center [766, 25] width 1139 height 25
click at [1053, 87] on input at bounding box center [1055, 89] width 189 height 22
paste input "Addition"
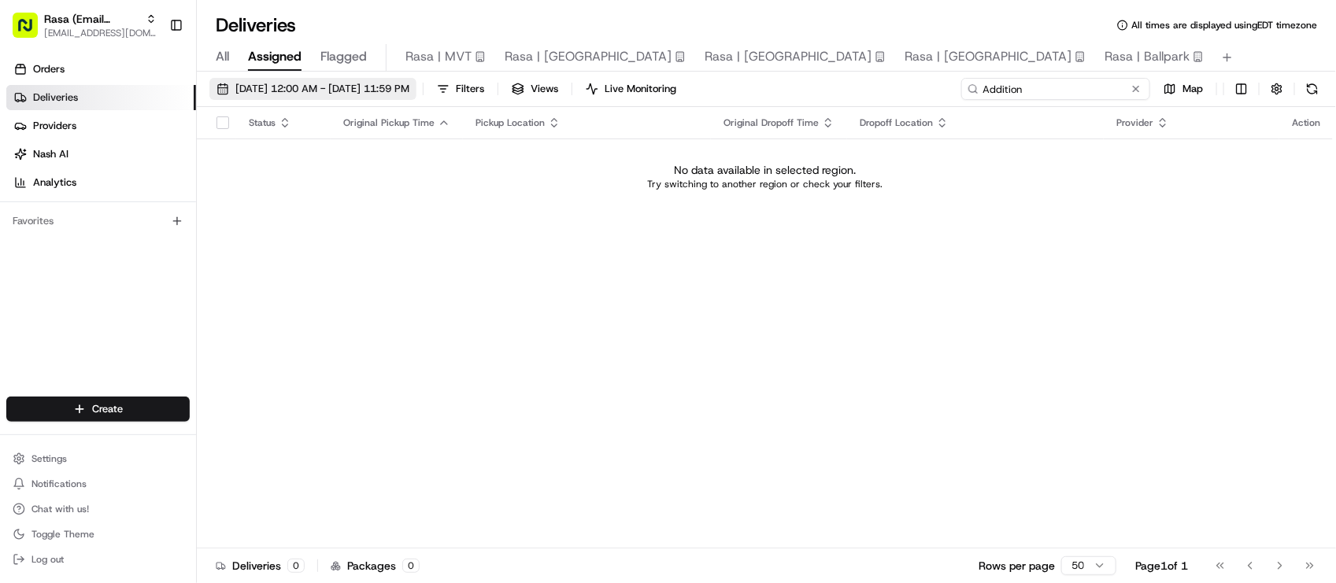
type input "Addition"
click at [311, 96] on button "[DATE] 12:00 AM - [DATE] 11:59 PM" at bounding box center [312, 89] width 207 height 22
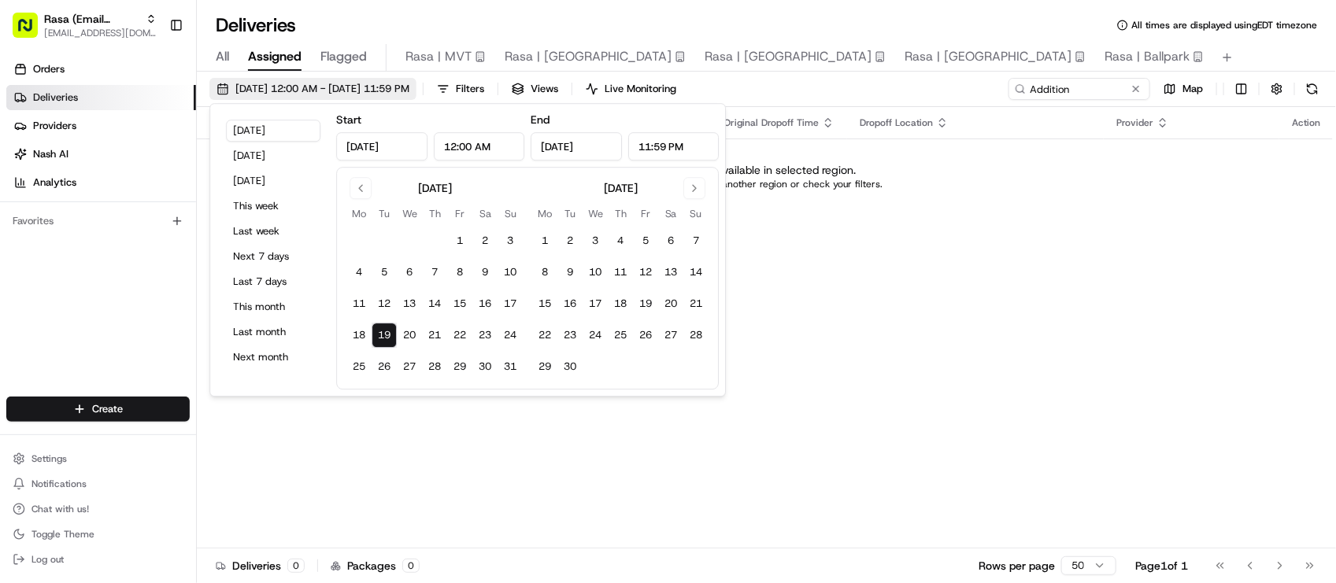
click at [311, 96] on button "[DATE] 12:00 AM - [DATE] 11:59 PM" at bounding box center [312, 89] width 207 height 22
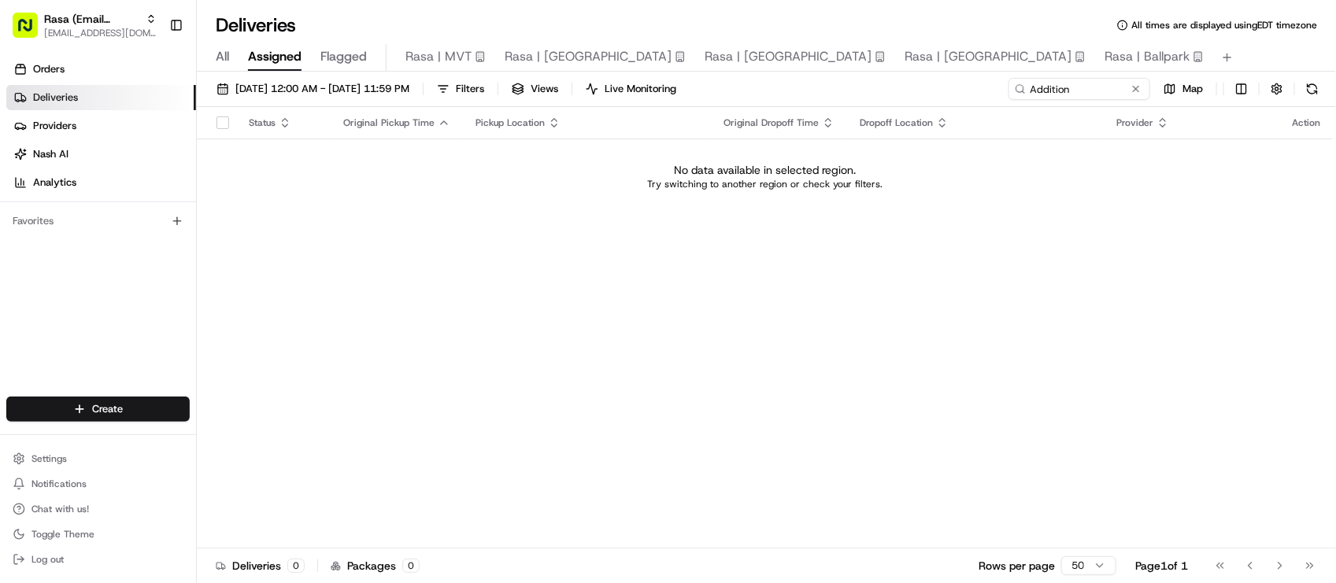
drag, startPoint x: 476, startPoint y: 274, endPoint x: 488, endPoint y: 270, distance: 12.4
click at [488, 270] on div "Status Original Pickup Time Pickup Location Original Dropoff Time Dropoff Locat…" at bounding box center [765, 328] width 1136 height 442
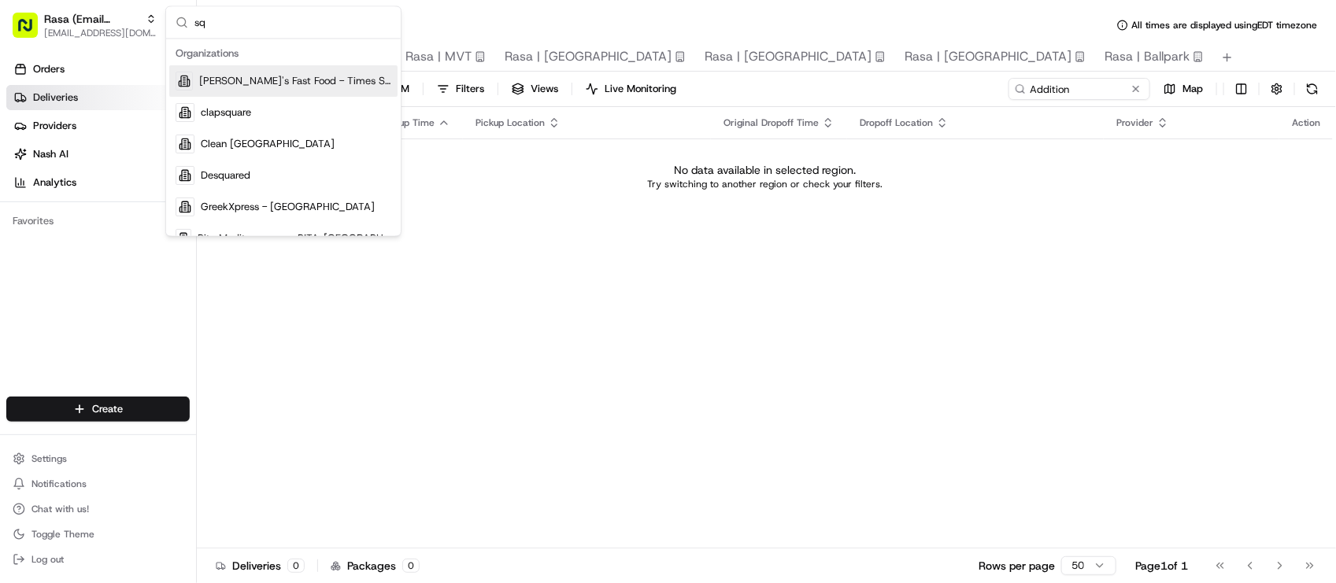
type input "s"
click at [956, 372] on div "Status Original Pickup Time Pickup Location Original Dropoff Time Dropoff Locat…" at bounding box center [765, 328] width 1136 height 442
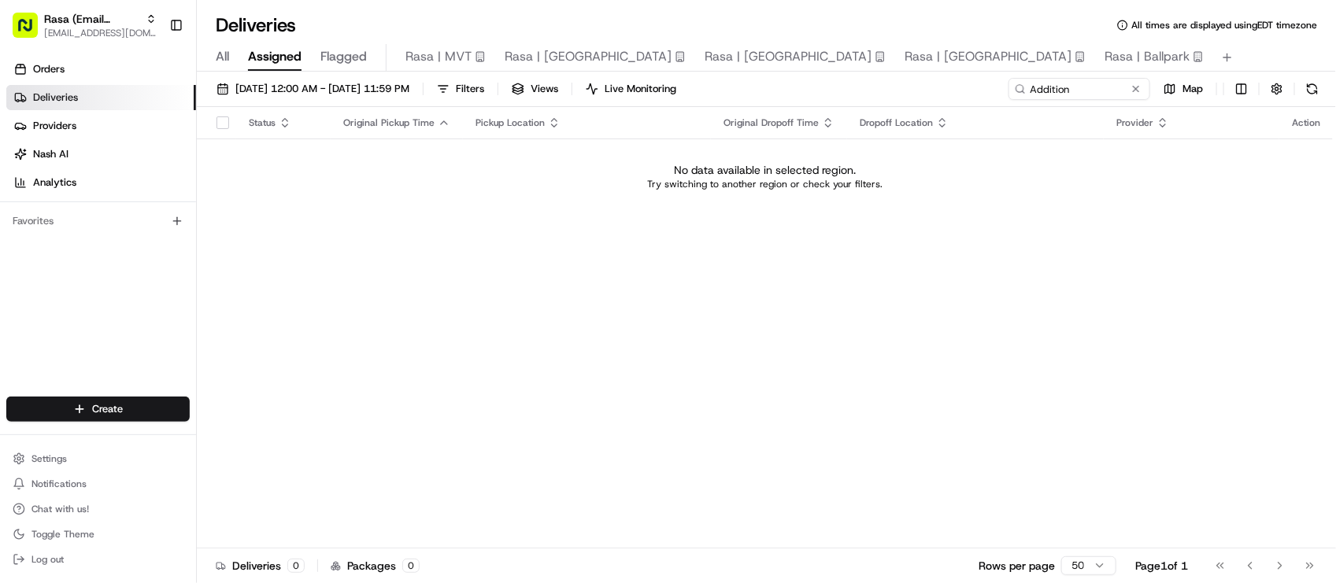
click at [407, 266] on div "Status Original Pickup Time Pickup Location Original Dropoff Time Dropoff Locat…" at bounding box center [765, 328] width 1136 height 442
click at [398, 367] on div "Status Original Pickup Time Pickup Location Original Dropoff Time Dropoff Locat…" at bounding box center [765, 328] width 1136 height 442
click at [61, 95] on span "Deliveries" at bounding box center [55, 98] width 45 height 14
click at [63, 69] on span "Orders" at bounding box center [48, 69] width 31 height 14
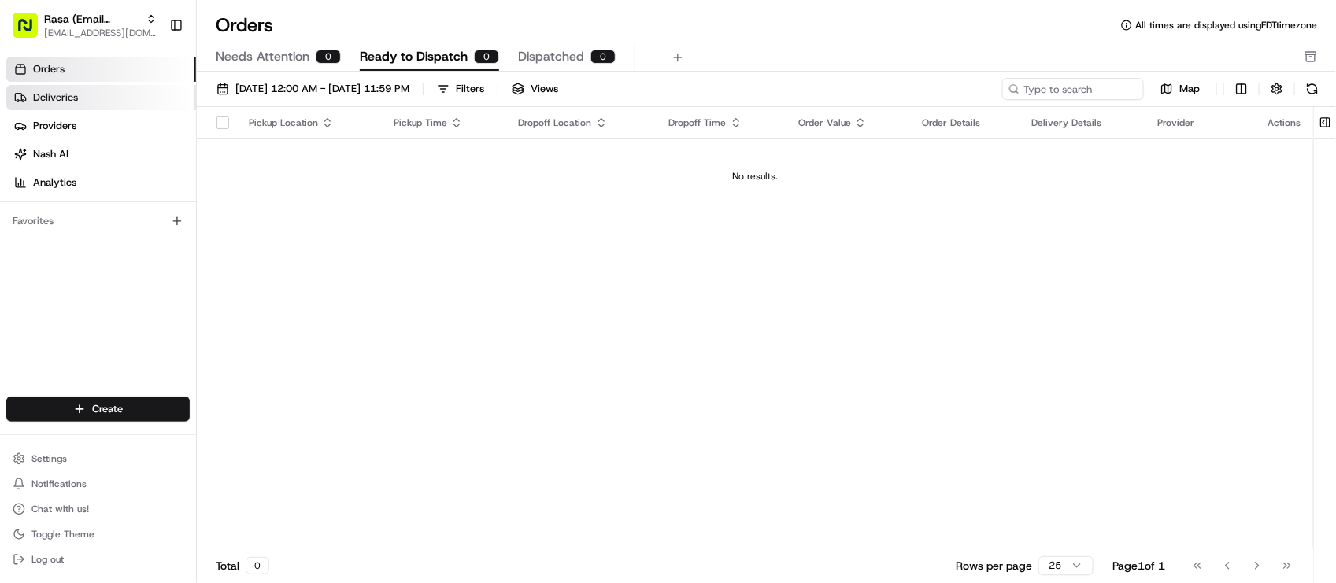
click at [57, 98] on span "Deliveries" at bounding box center [55, 98] width 45 height 14
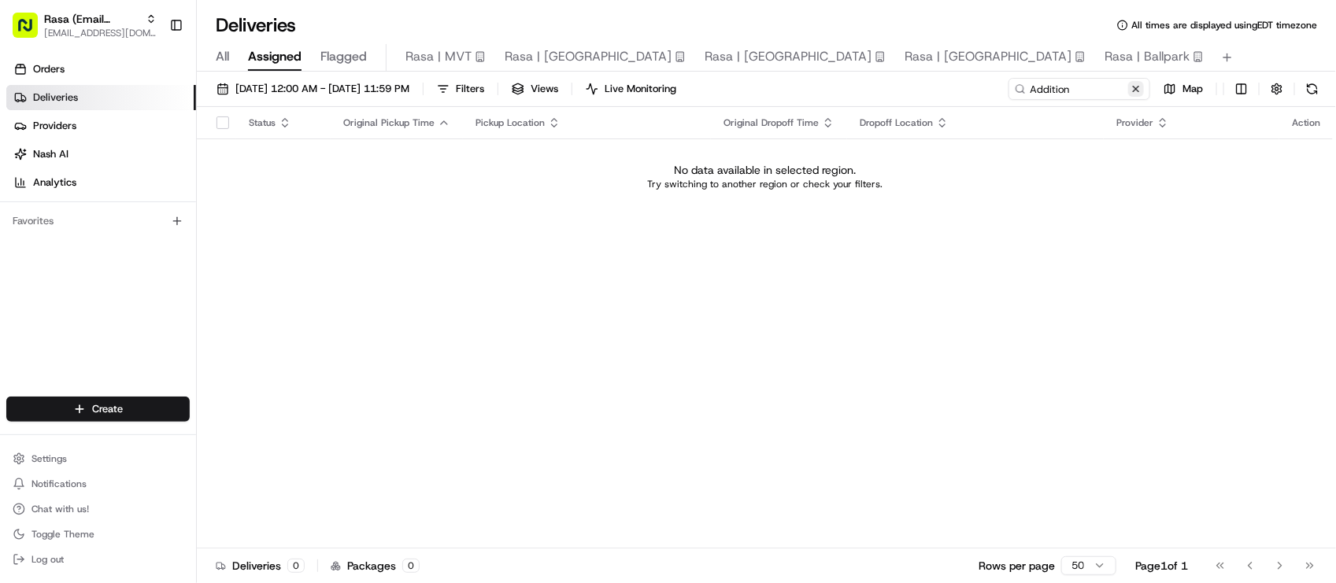
click at [1130, 92] on button at bounding box center [1136, 89] width 16 height 16
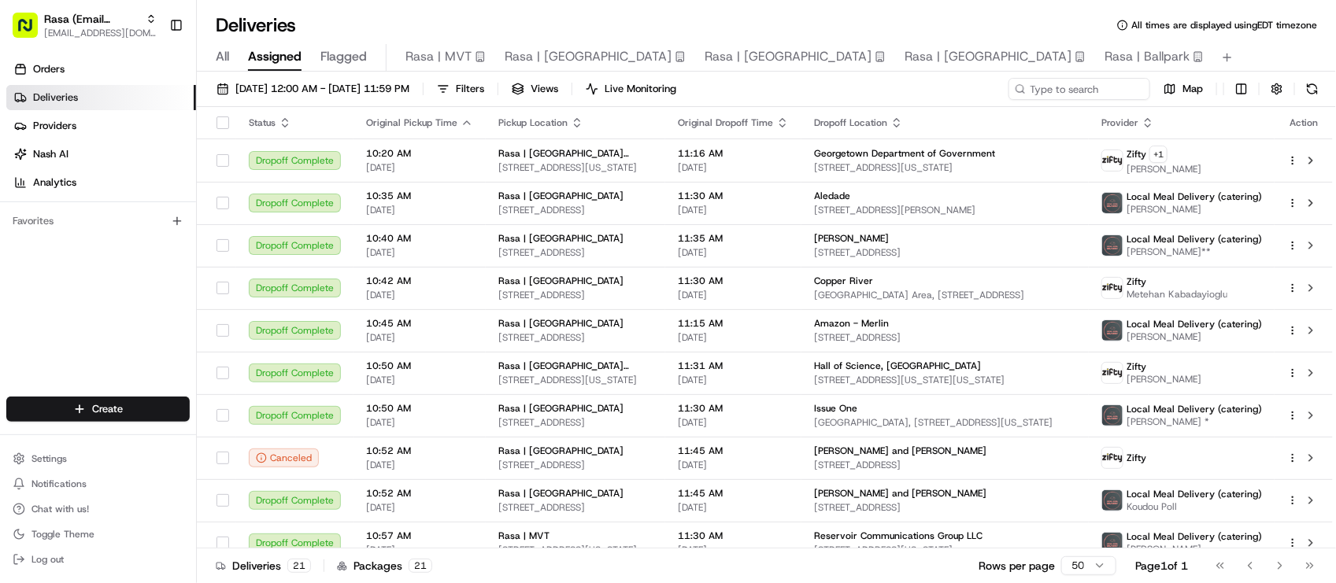
click at [489, 18] on div "Deliveries All times are displayed using EDT timezone" at bounding box center [766, 25] width 1139 height 25
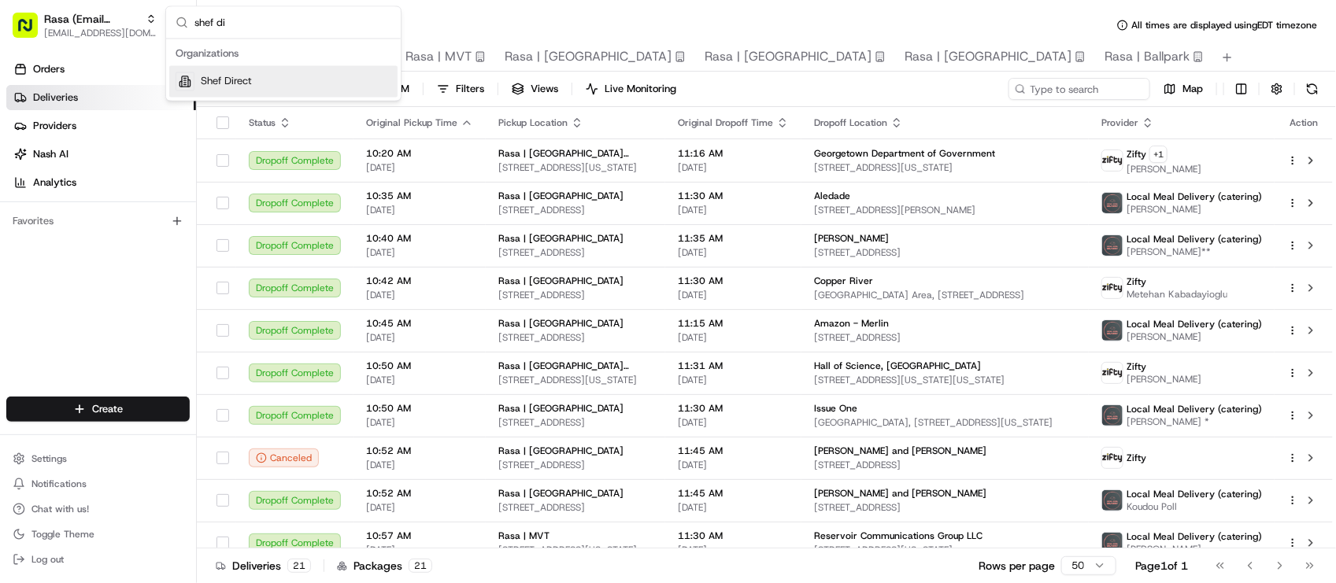
type input "shef di"
click at [345, 76] on div "Shef Direct" at bounding box center [283, 81] width 228 height 31
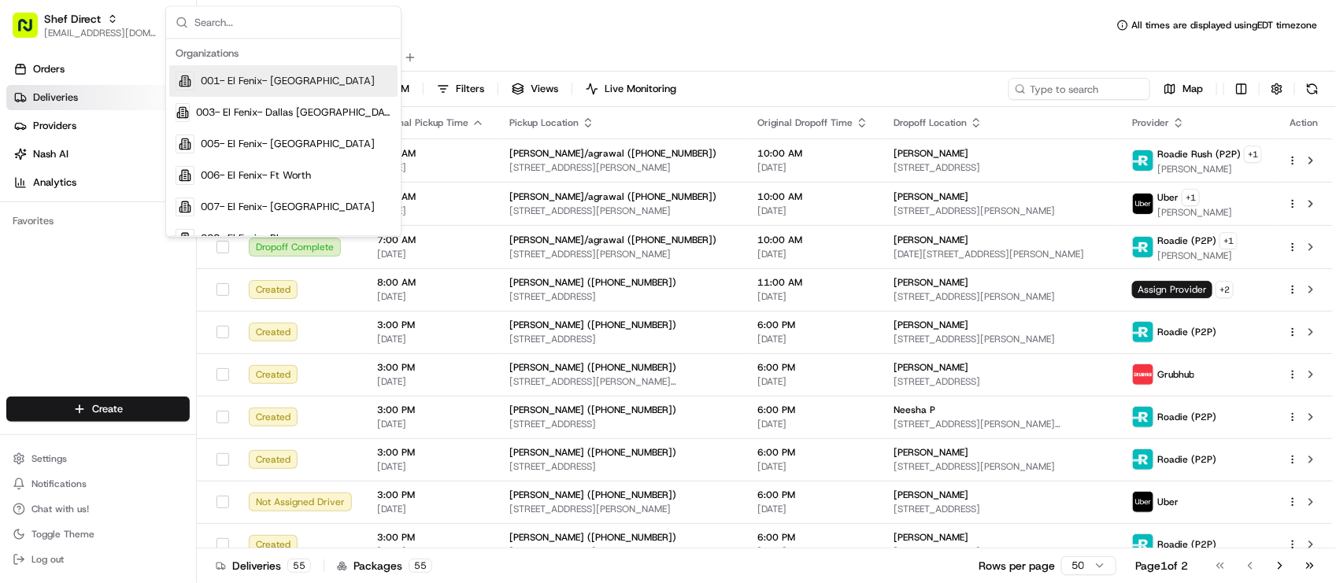
click at [494, 4] on div "Deliveries All times are displayed using EDT timezone All Assigned Flagged 08/1…" at bounding box center [766, 291] width 1139 height 583
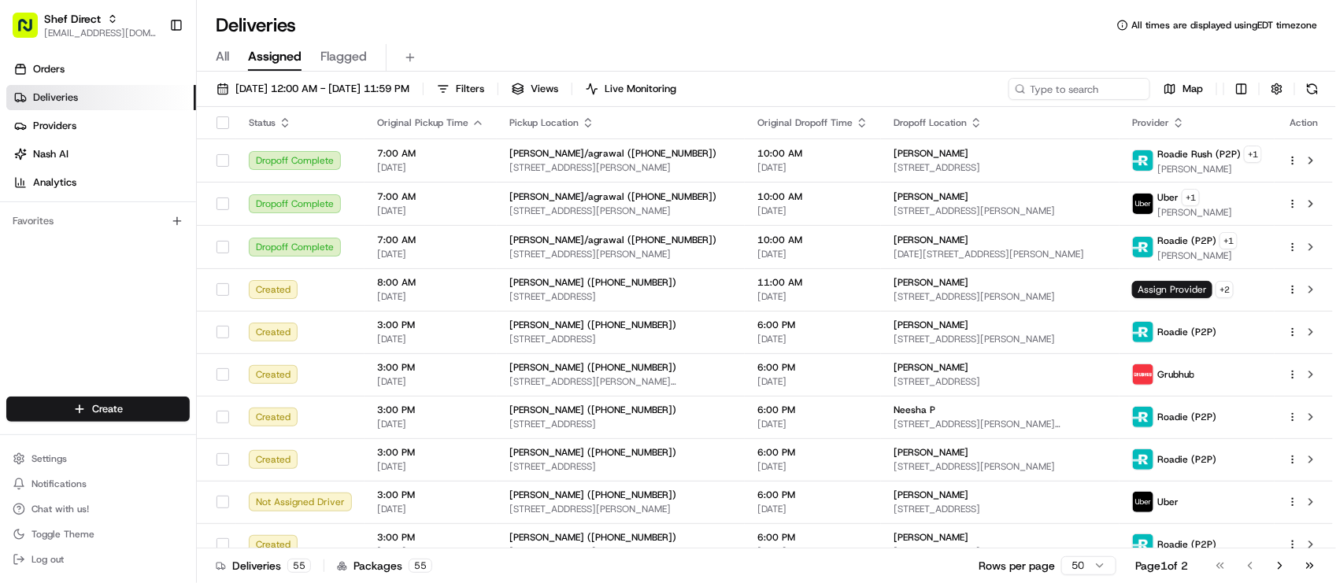
click at [494, 4] on div "Deliveries All times are displayed using EDT timezone All Assigned Flagged 08/1…" at bounding box center [766, 291] width 1139 height 583
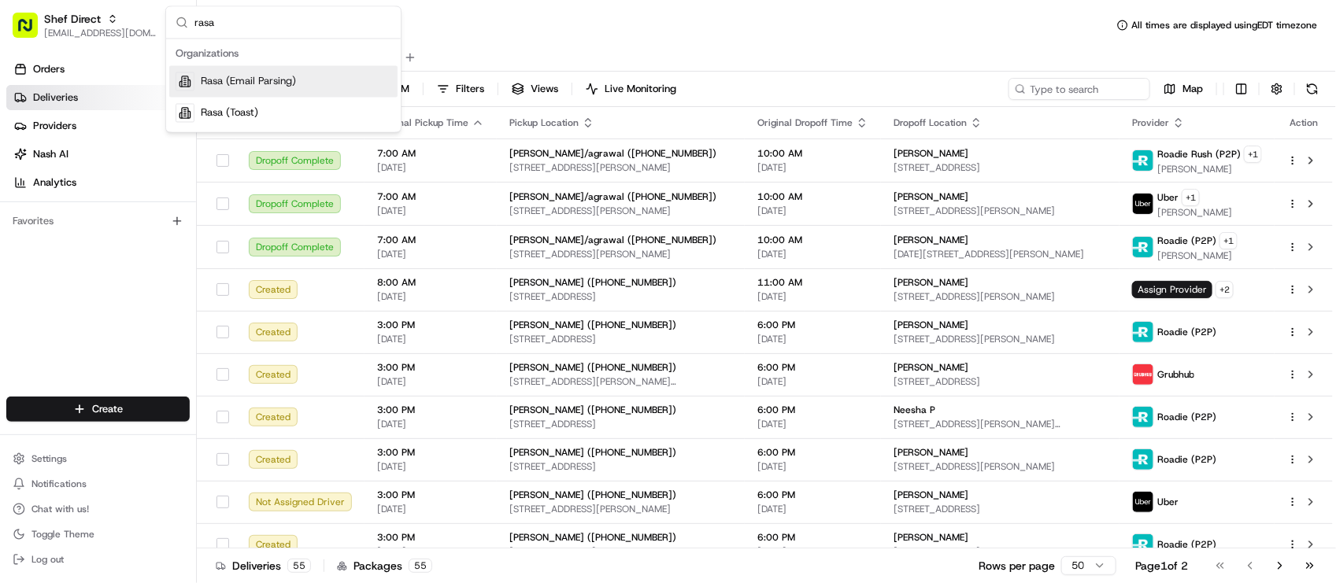
type input "rasa"
click at [346, 81] on div "Rasa (Email Parsing)" at bounding box center [283, 81] width 228 height 31
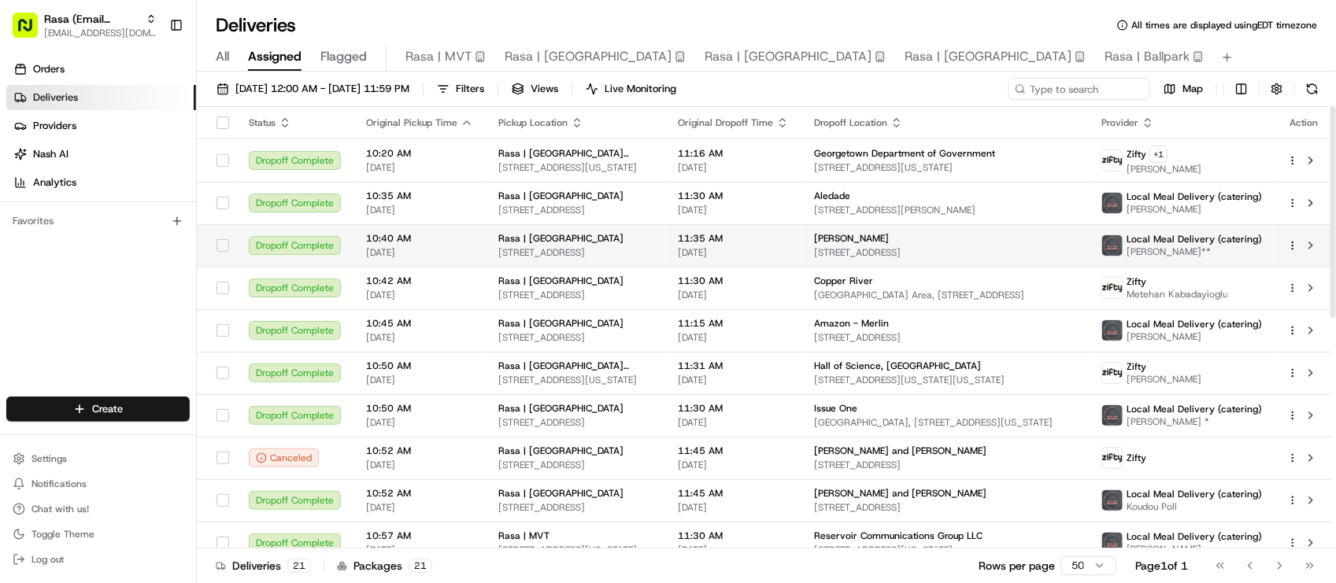
drag, startPoint x: 113, startPoint y: 305, endPoint x: 214, endPoint y: 258, distance: 112.0
click at [113, 305] on div "Orders Deliveries Providers Nash AI Analytics Favorites" at bounding box center [98, 228] width 196 height 356
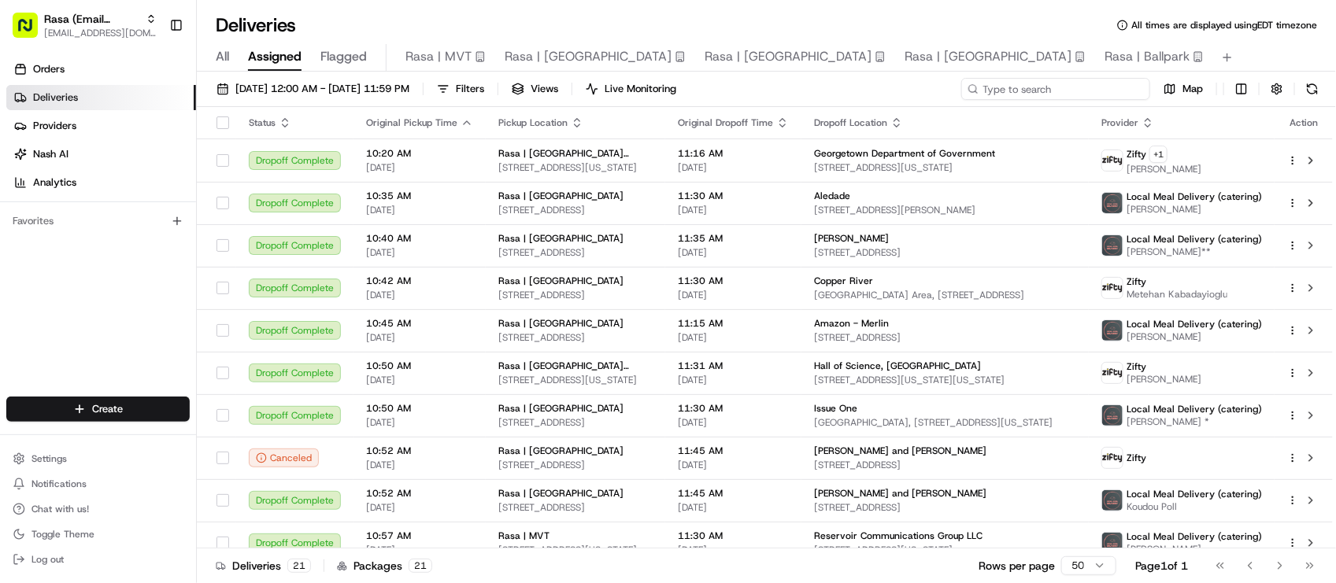
click at [1091, 87] on input at bounding box center [1055, 89] width 189 height 22
click at [231, 57] on div "All Assigned Flagged Rasa | MVT Rasa | Rockville Rasa | Mosaic District Rasa | …" at bounding box center [766, 58] width 1139 height 28
click at [223, 61] on span "All" at bounding box center [222, 56] width 13 height 19
click at [1074, 98] on input at bounding box center [1055, 89] width 189 height 22
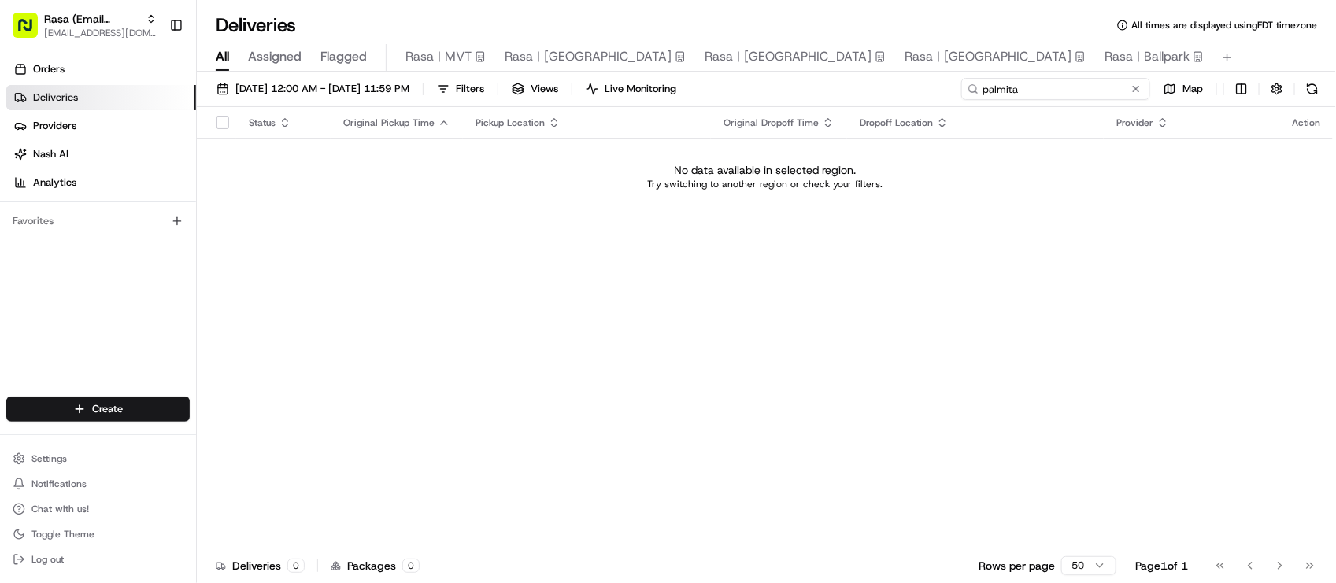
type input "palmita"
click at [431, 471] on div "Status Original Pickup Time Pickup Location Original Dropoff Time Dropoff Locat…" at bounding box center [765, 328] width 1136 height 442
click at [541, 465] on div "Status Original Pickup Time Pickup Location Original Dropoff Time Dropoff Locat…" at bounding box center [765, 328] width 1136 height 442
click at [378, 79] on button "08/19/2025 12:00 AM - 08/19/2025 11:59 PM" at bounding box center [312, 89] width 207 height 22
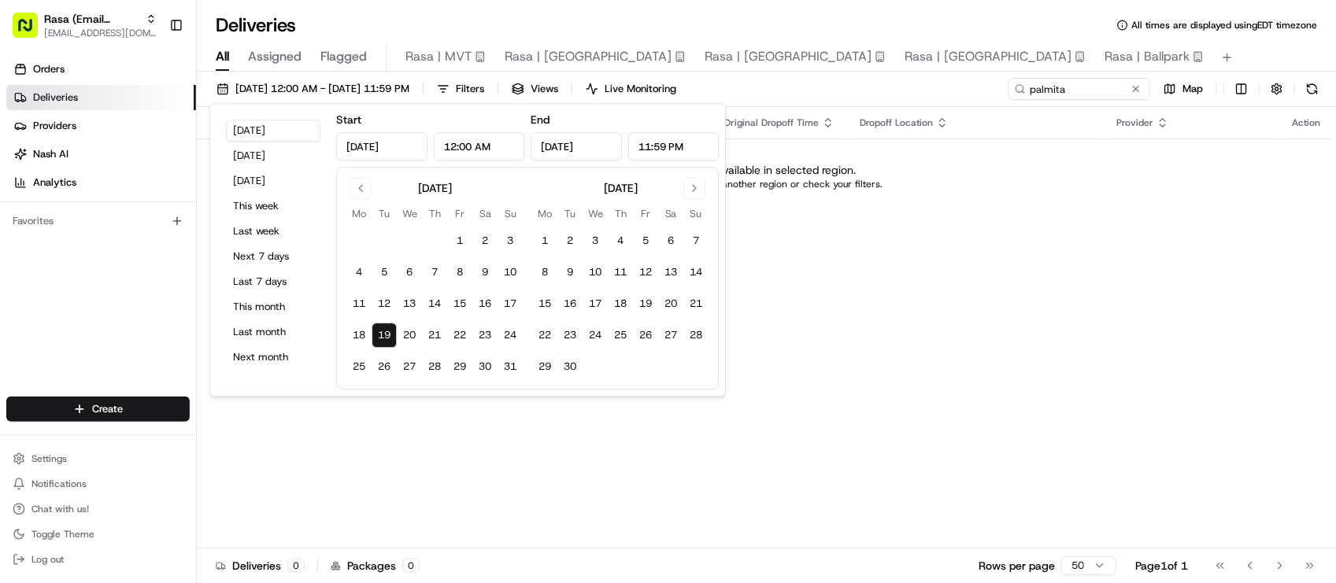
click at [824, 16] on div "Deliveries All times are displayed using EDT timezone" at bounding box center [766, 25] width 1139 height 25
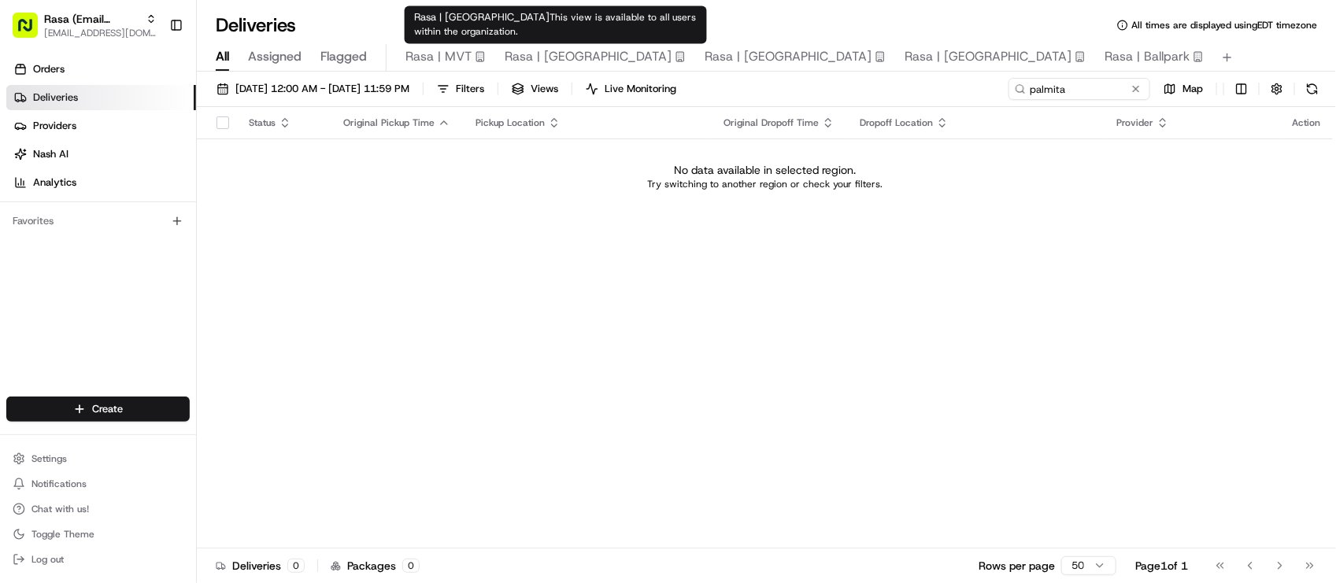
drag, startPoint x: 352, startPoint y: 323, endPoint x: 596, endPoint y: 198, distance: 274.2
click at [352, 324] on div "Status Original Pickup Time Pickup Location Original Dropoff Time Dropoff Locat…" at bounding box center [765, 328] width 1136 height 442
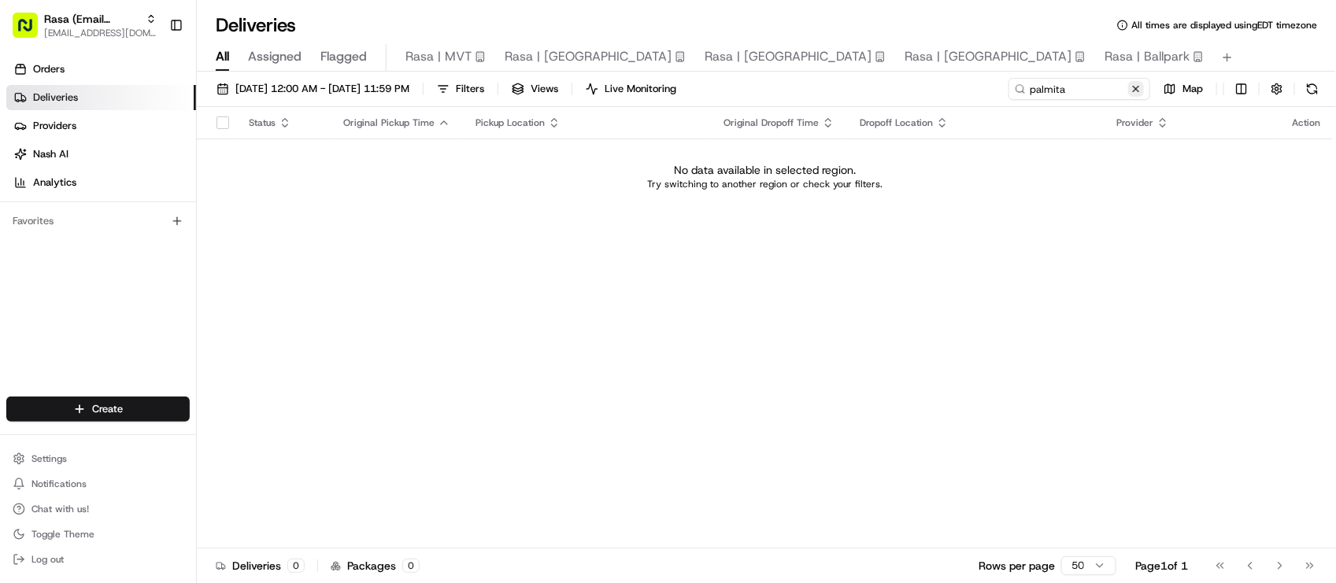
click at [1136, 87] on button at bounding box center [1136, 89] width 16 height 16
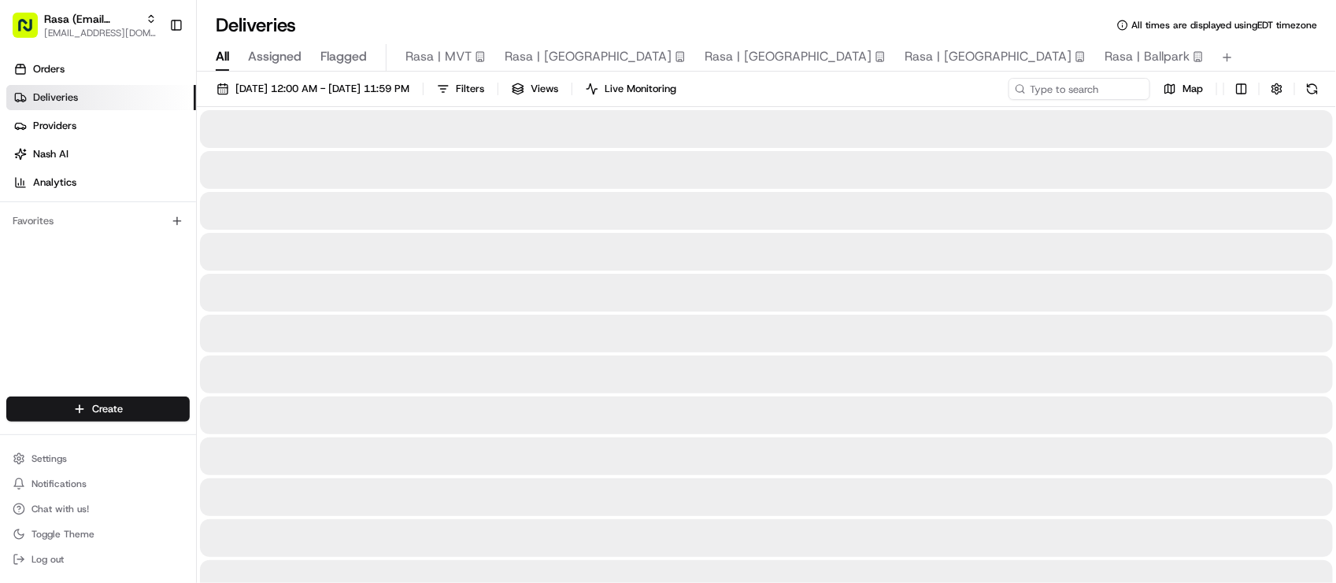
click at [1170, 65] on div "All Assigned Flagged Rasa | MVT Rasa | Rockville Rasa | Mosaic District Rasa | …" at bounding box center [766, 58] width 1139 height 28
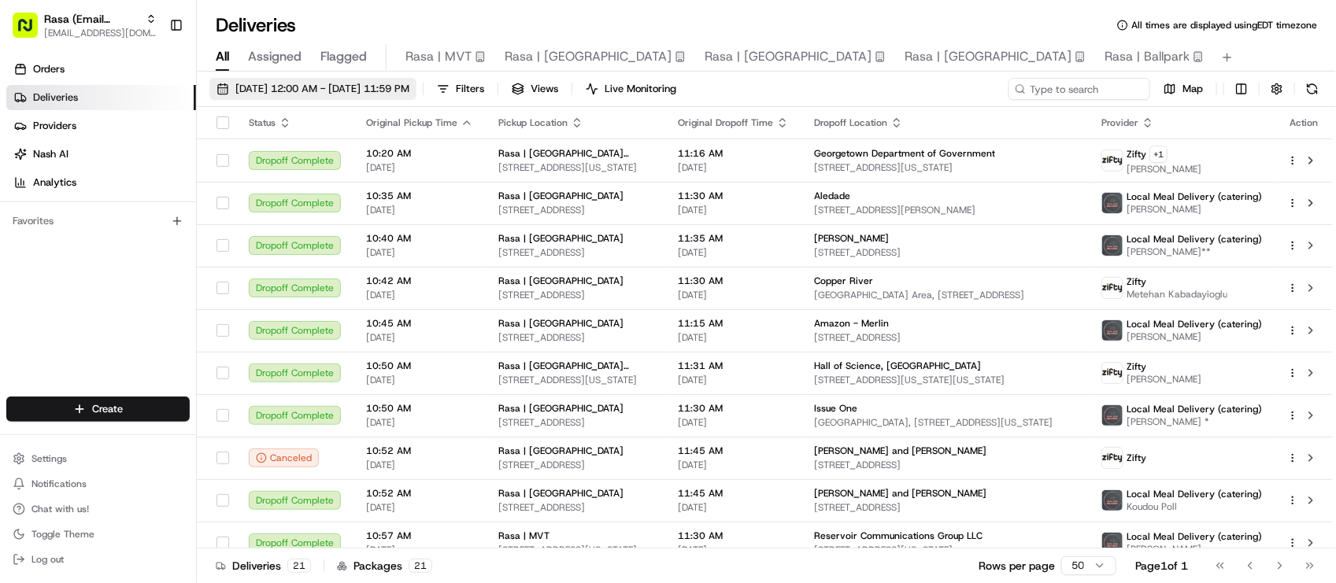
click at [277, 91] on span "08/19/2025 12:00 AM - 08/19/2025 11:59 PM" at bounding box center [322, 89] width 174 height 14
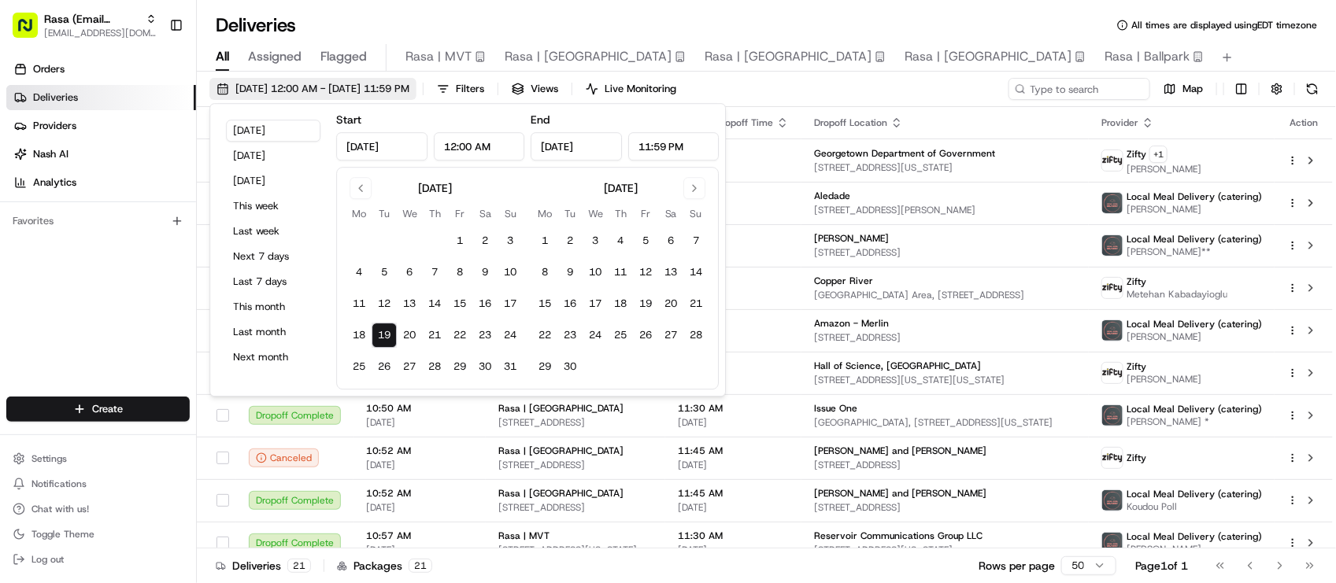
click at [277, 91] on span "08/19/2025 12:00 AM - 08/19/2025 11:59 PM" at bounding box center [322, 89] width 174 height 14
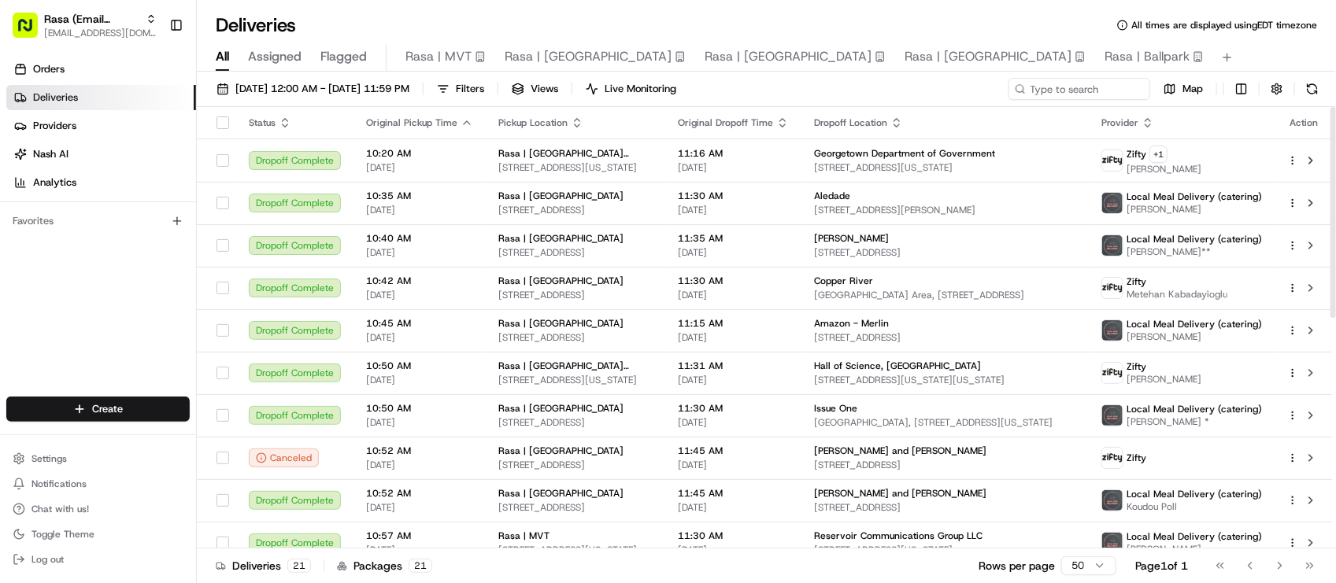
click at [416, 24] on div "Deliveries All times are displayed using EDT timezone" at bounding box center [766, 25] width 1139 height 25
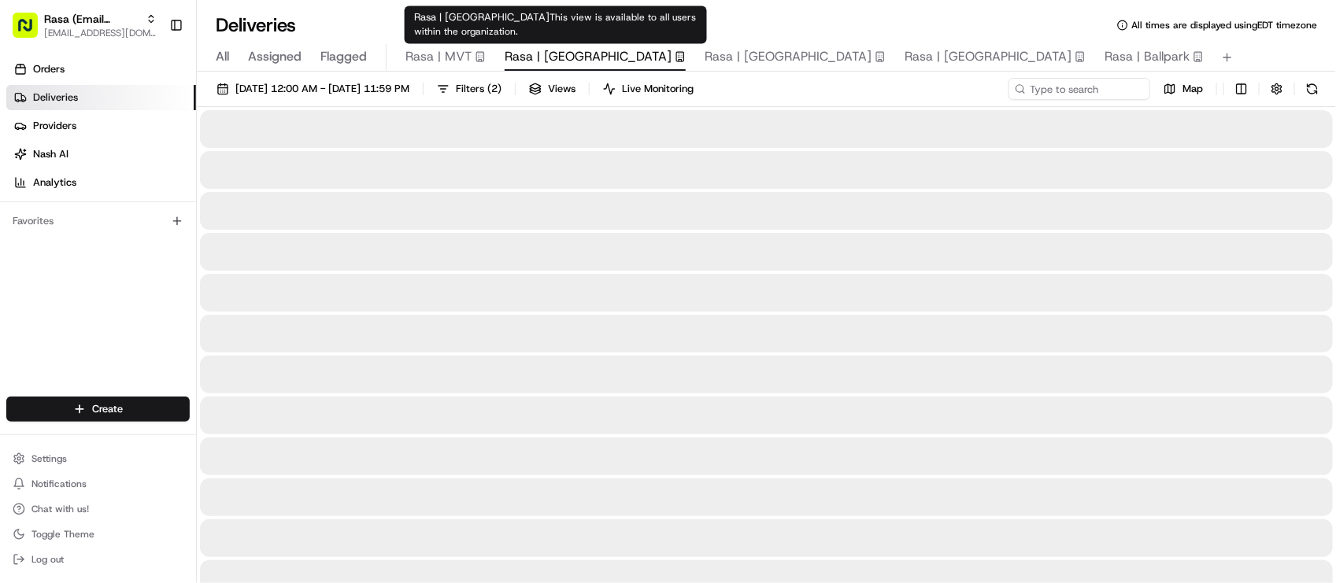
click at [514, 24] on div "Rasa | Rockville This view is available to all users within the organization. R…" at bounding box center [556, 25] width 302 height 38
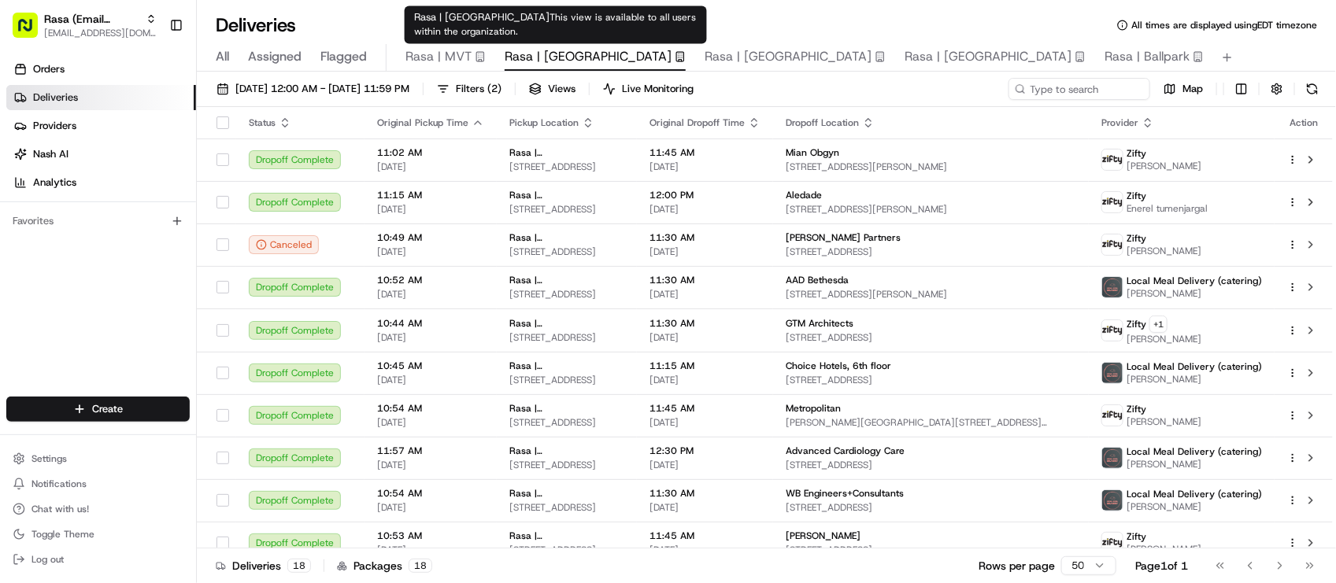
click at [793, 17] on div "Deliveries All times are displayed using EDT timezone" at bounding box center [766, 25] width 1139 height 25
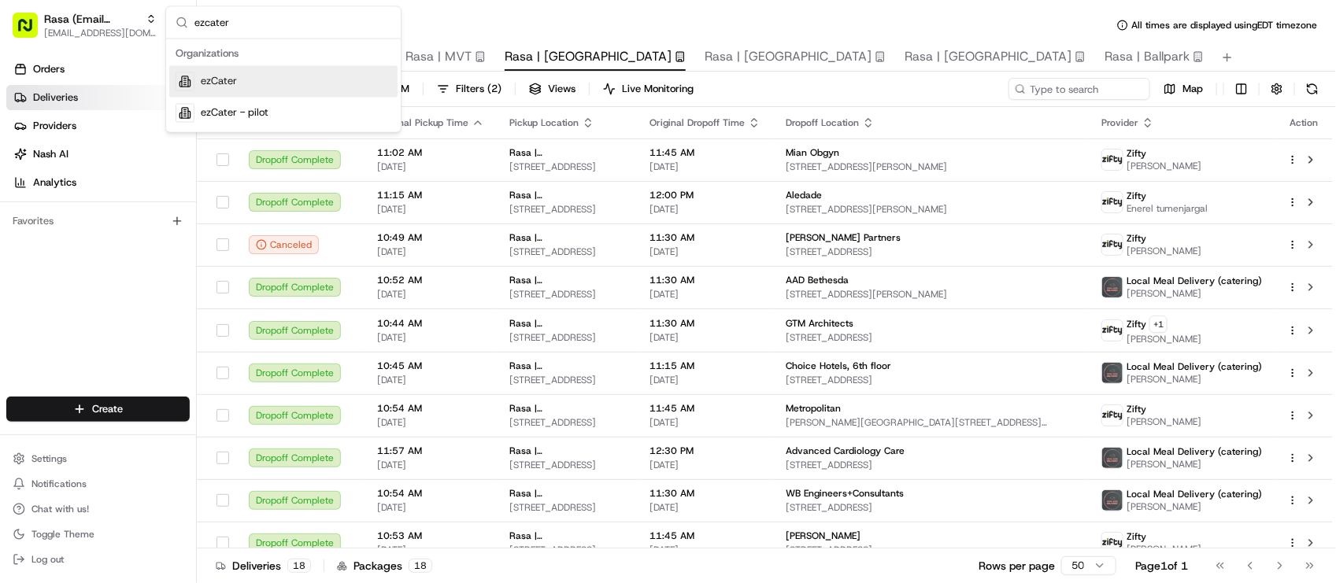
type input "ezcater"
click at [321, 65] on div "Organizations" at bounding box center [283, 55] width 228 height 24
click at [315, 80] on div "ezCater" at bounding box center [283, 81] width 228 height 31
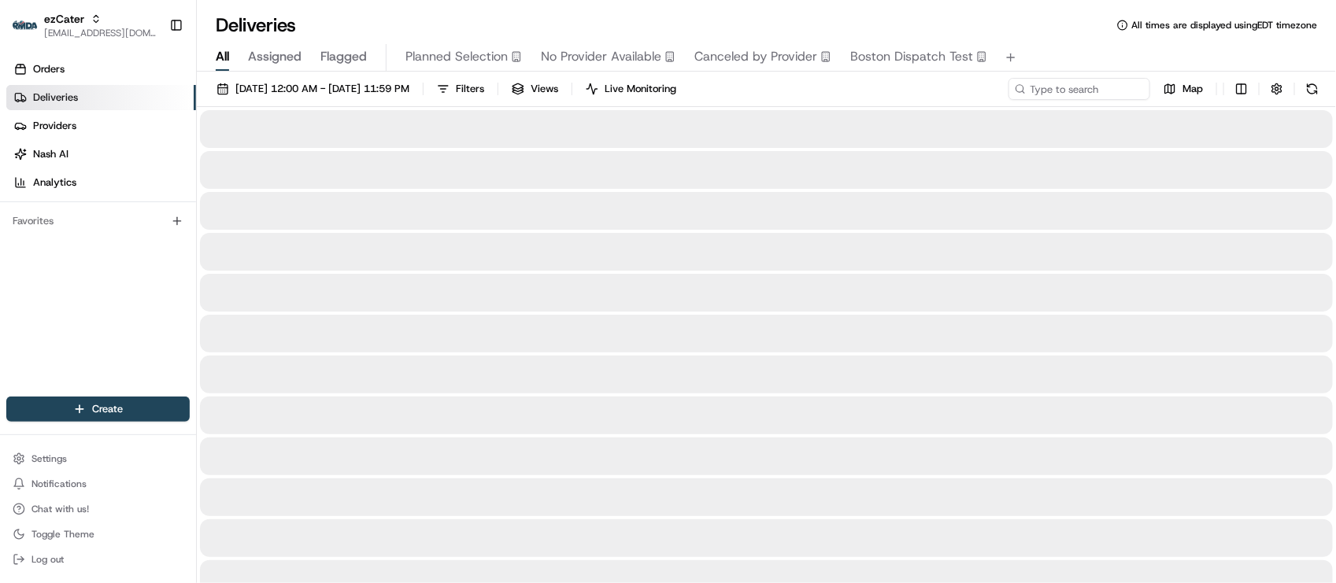
click at [220, 56] on span "All" at bounding box center [222, 56] width 13 height 19
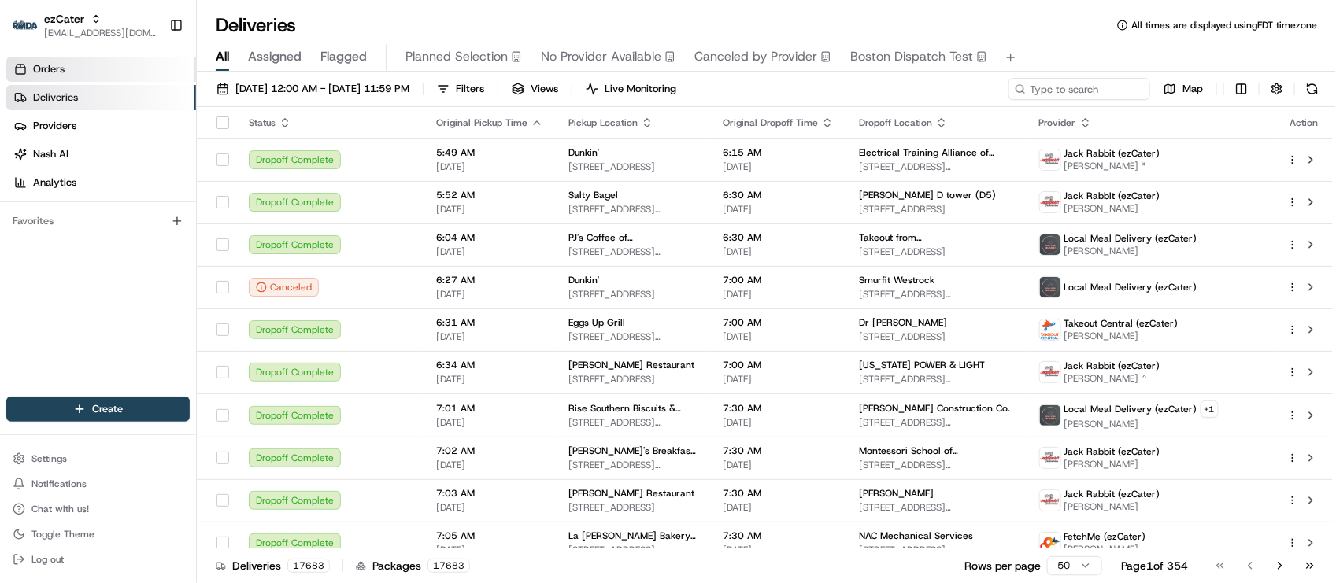
drag, startPoint x: 50, startPoint y: 75, endPoint x: 94, endPoint y: 61, distance: 46.8
click at [50, 75] on span "Orders" at bounding box center [48, 69] width 31 height 14
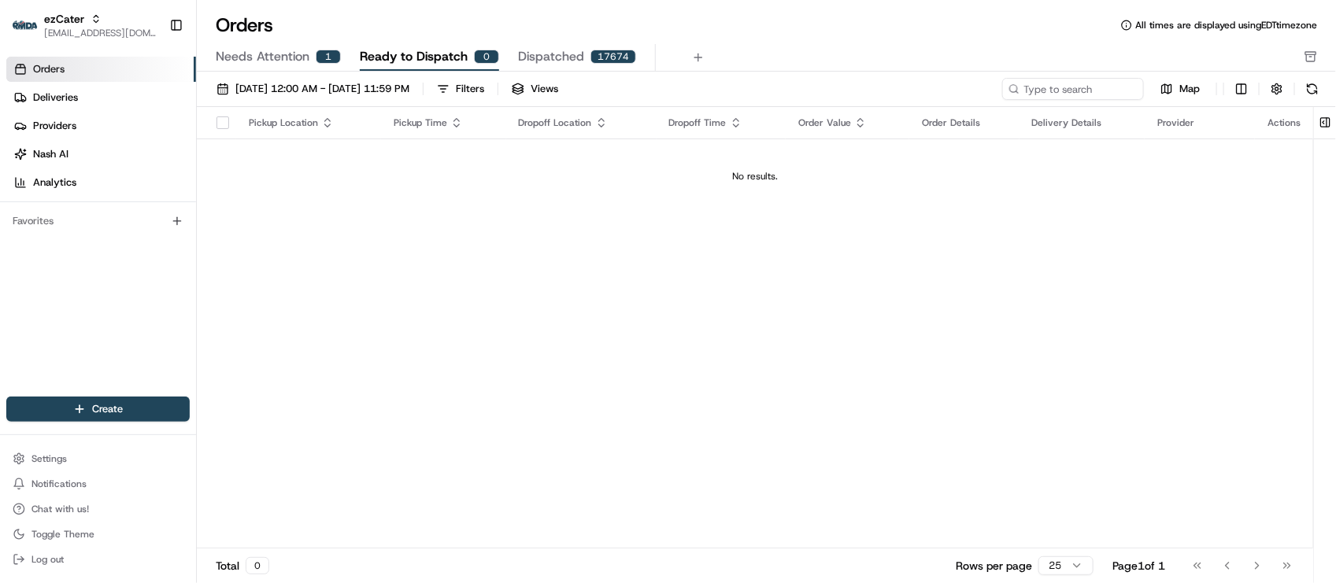
click at [282, 56] on span "Needs Attention" at bounding box center [263, 56] width 94 height 19
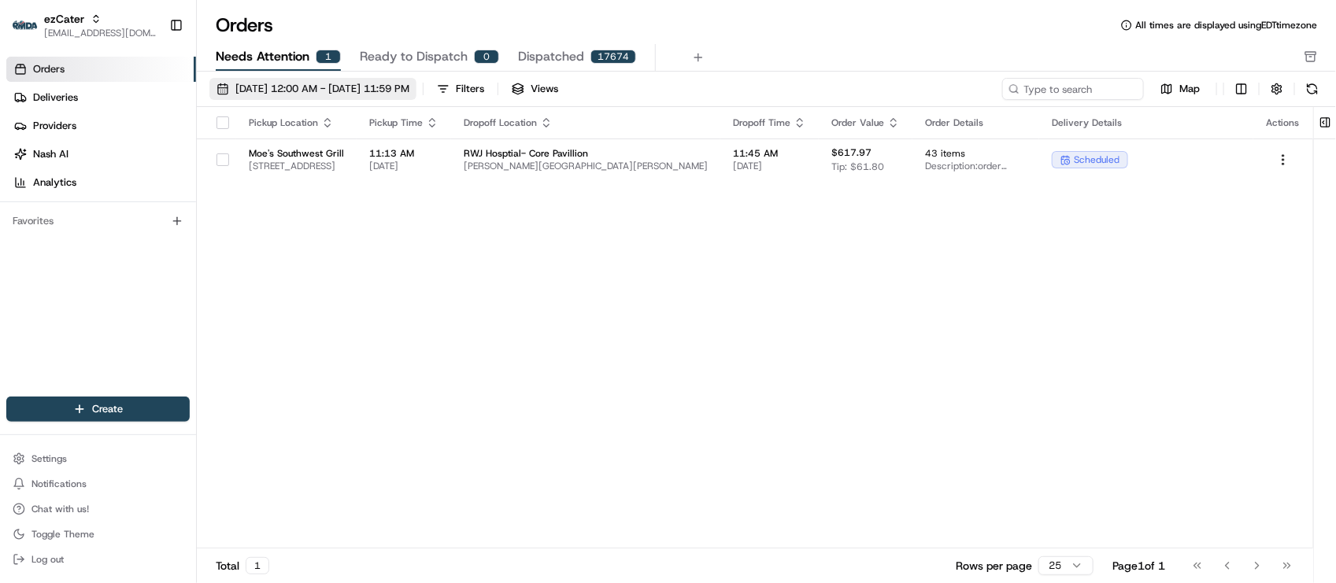
click at [312, 94] on span "08/01/2025 12:00 AM - 08/31/2025 11:59 PM" at bounding box center [322, 89] width 174 height 14
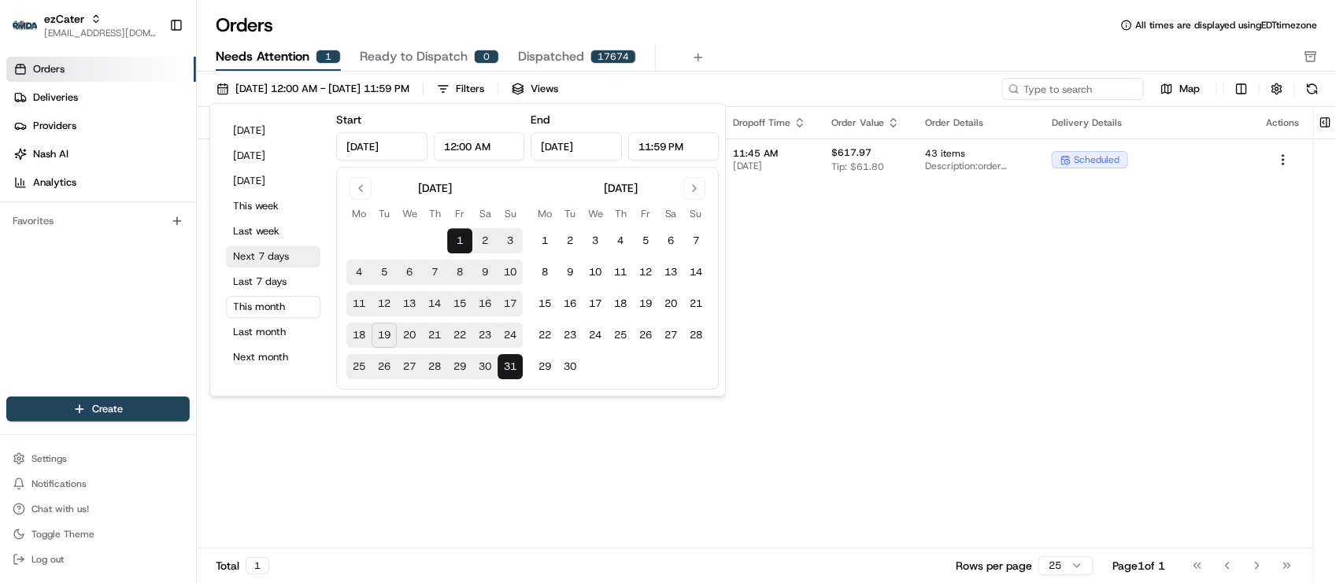
click at [281, 262] on button "Next 7 days" at bounding box center [273, 257] width 94 height 22
type input "Aug 19, 2025"
type input "Aug 26, 2025"
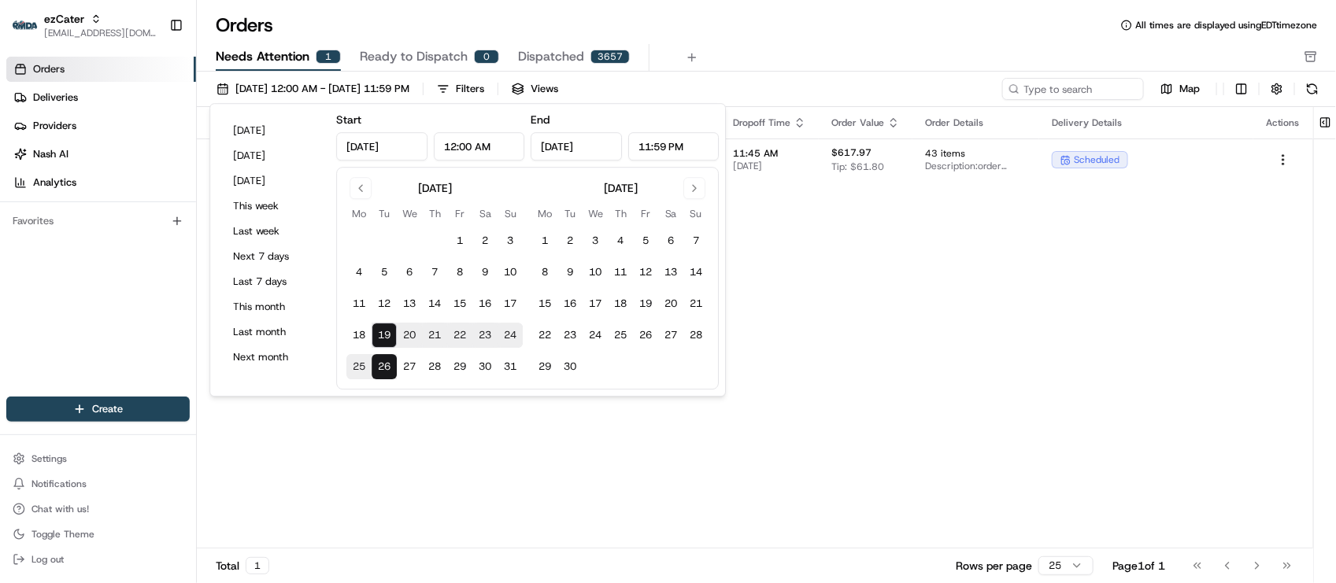
click at [827, 61] on div "Needs Attention 1 Ready to Dispatch 0 Dispatched 3657" at bounding box center [755, 57] width 1079 height 27
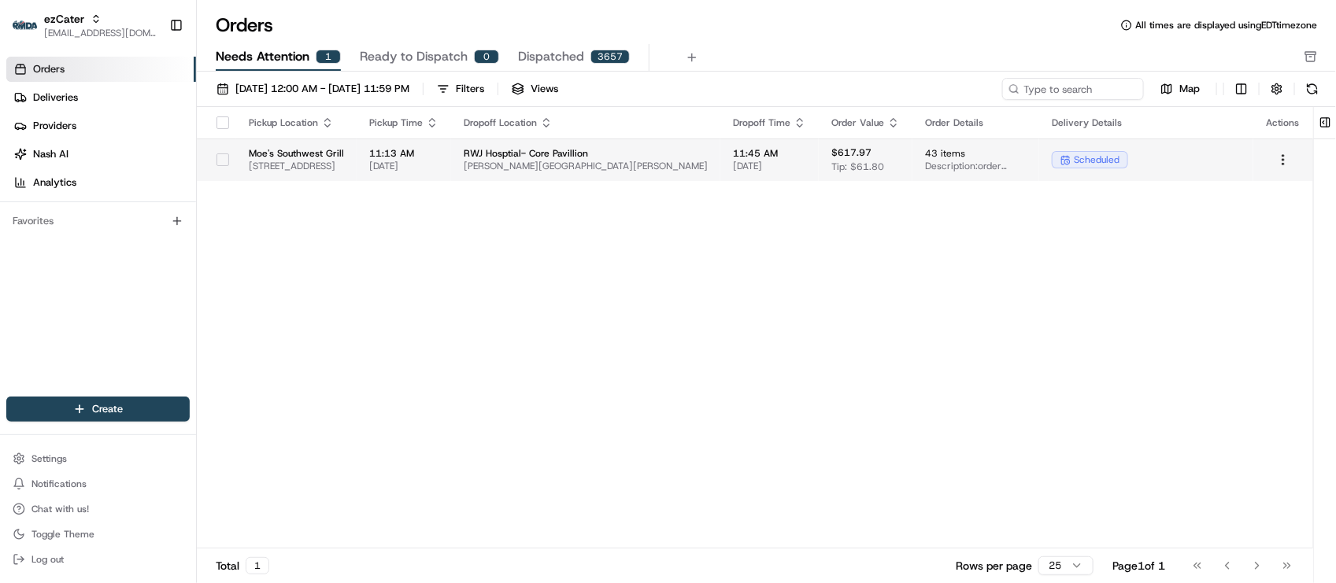
click at [708, 155] on span "RWJ Hosptial- Core Pavillion" at bounding box center [586, 153] width 244 height 13
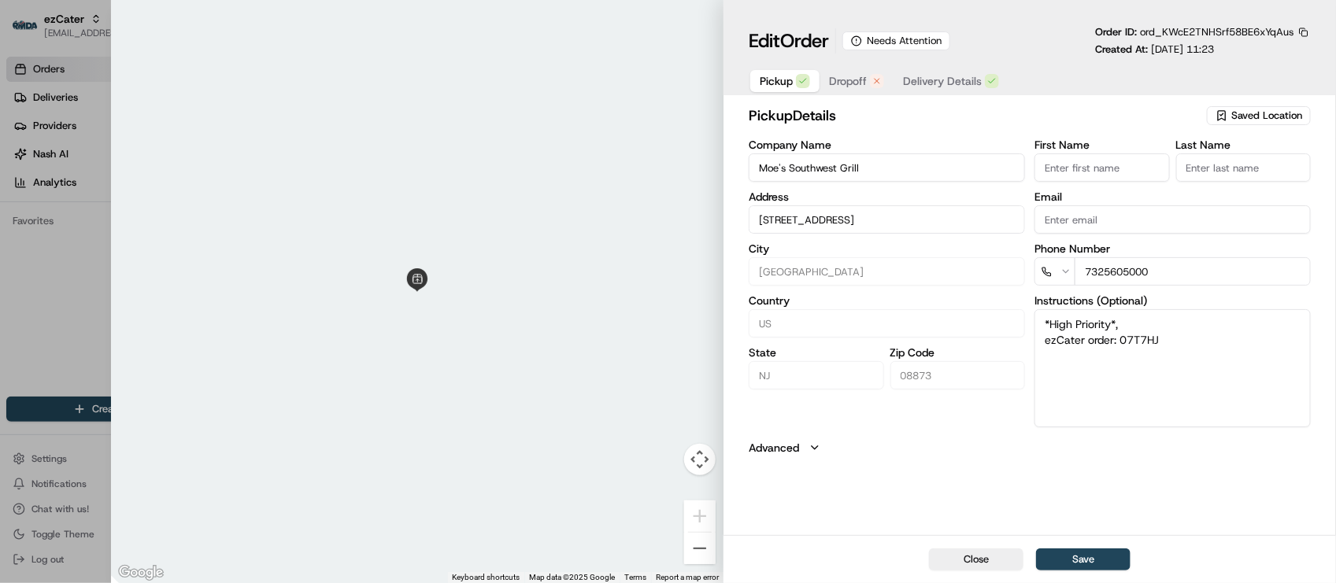
click at [866, 79] on span "Dropoff" at bounding box center [848, 81] width 38 height 16
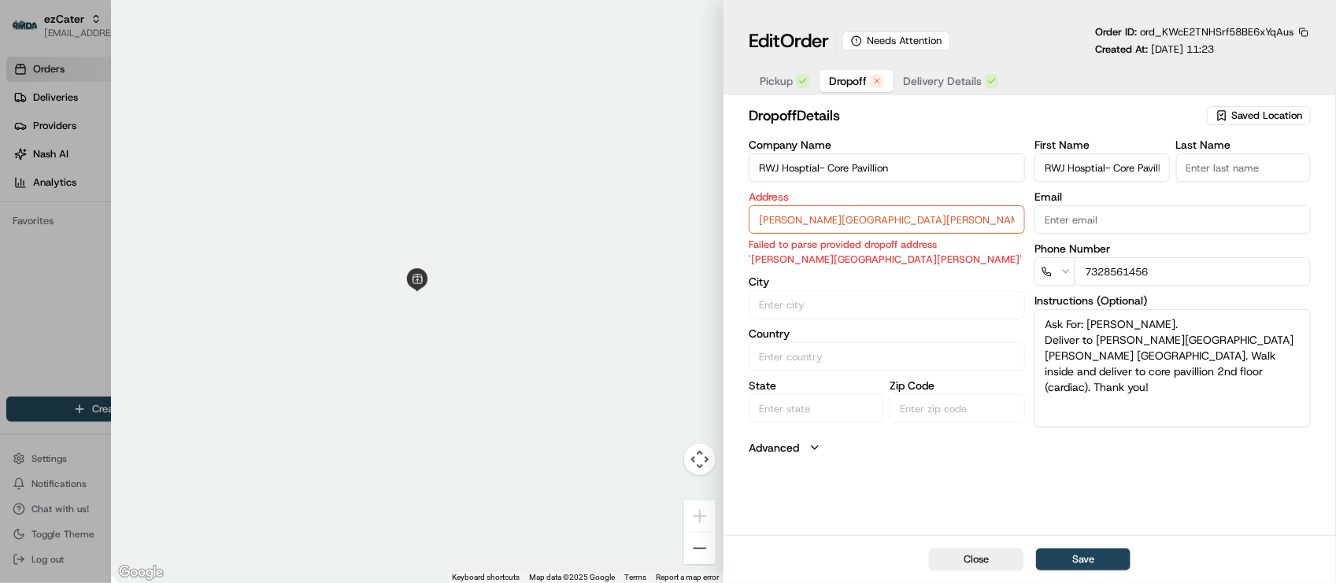
click at [972, 220] on input "Robert Wood Johnson Hospital, 2nd floor, New Brunswick, NJ, 08901" at bounding box center [886, 219] width 276 height 28
click at [826, 216] on input "Robert Wood Johnson Hospital, 2nd floor, New Brunswick, NJ, 08901" at bounding box center [886, 219] width 276 height 28
drag, startPoint x: 753, startPoint y: 216, endPoint x: 1123, endPoint y: 213, distance: 369.9
click at [1123, 213] on div "Company Name RWJ Hosptial- Core Pavillion Address Robert Wood Johnson Hospital,…" at bounding box center [1029, 283] width 562 height 288
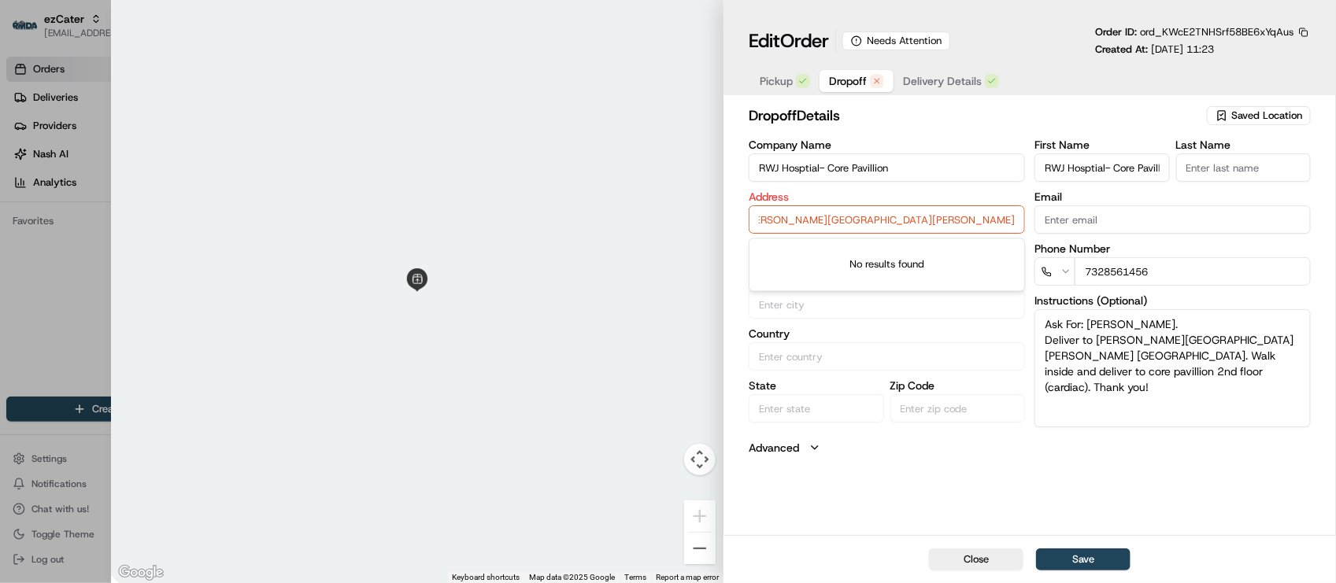
scroll to position [0, 0]
click at [950, 464] on div "dropoff Details Saved Location Company Name RWJ Hosptial- Core Pavillion Addres…" at bounding box center [1029, 319] width 612 height 434
click at [852, 219] on input "Robert Wood Johnson Hospital, 2nd floor, New Brunswick, NJ, 08901" at bounding box center [886, 219] width 276 height 28
paste input "1 Robert Wood Johnson Pl, New Brunswick, NJ 08901, United States"
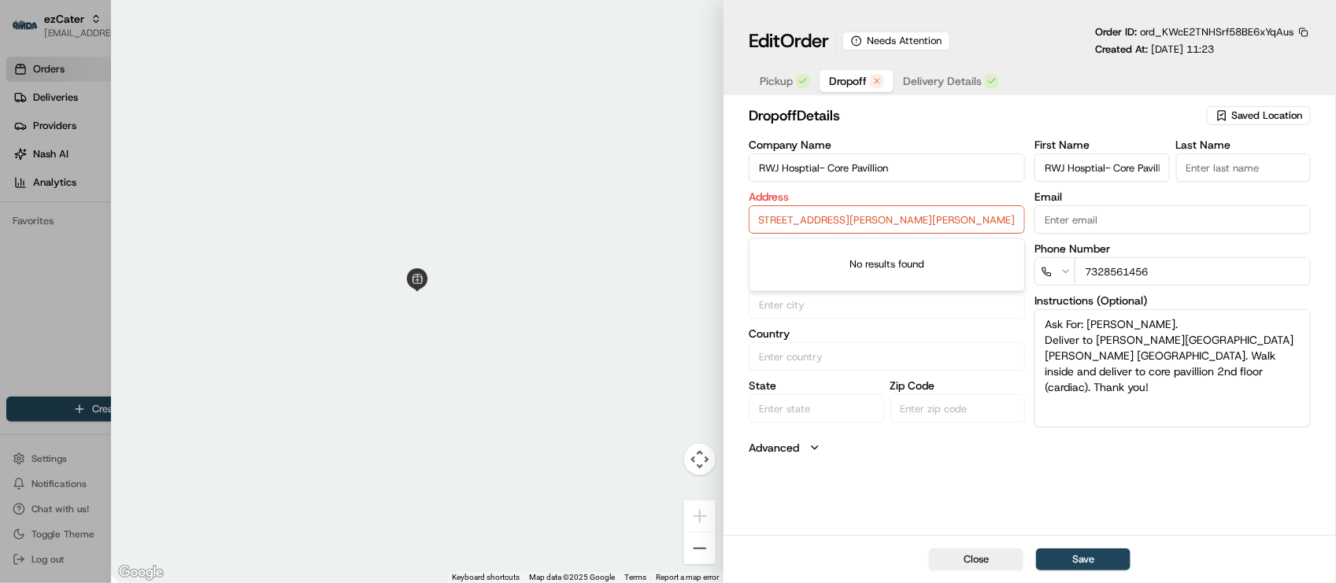
click at [882, 221] on input "1 Robert Wood Johnson Pl, New Brunswick, NJ 08901, United States" at bounding box center [886, 219] width 276 height 28
click at [1150, 474] on div "dropoff Details Saved Location Company Name RWJ Hosptial- Core Pavillion Addres…" at bounding box center [1029, 319] width 612 height 434
click at [941, 464] on div "dropoff Details Saved Location Company Name RWJ Hosptial- Core Pavillion Addres…" at bounding box center [1029, 319] width 612 height 434
click at [1010, 226] on input "1 Robert Wood Johnson Pl, New Brunswick, NJ 08901, United States" at bounding box center [886, 219] width 276 height 28
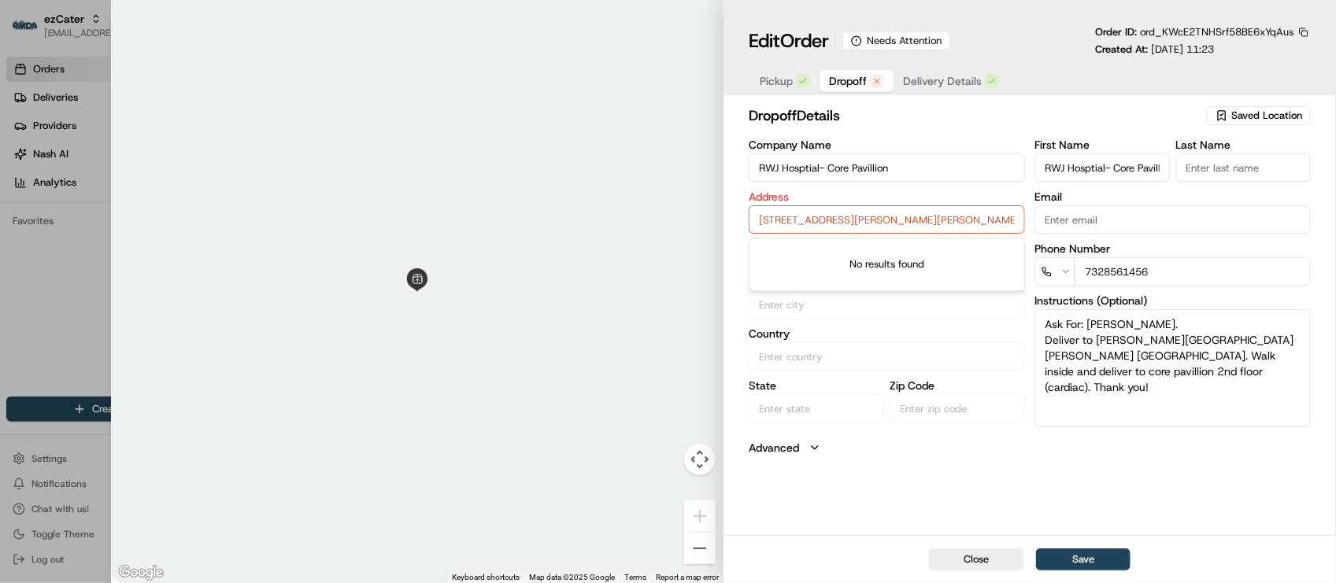
click at [1022, 224] on input "1 Robert Wood Johnson Pl, New Brunswick, NJ 08901, United States" at bounding box center [886, 219] width 276 height 28
drag, startPoint x: 1022, startPoint y: 224, endPoint x: 331, endPoint y: 221, distance: 691.0
click at [331, 221] on div "Close ← Move left → Move right ↑ Move up ↓ Move down + Zoom in - Zoom out Home …" at bounding box center [723, 291] width 1225 height 583
paste input "SAU"
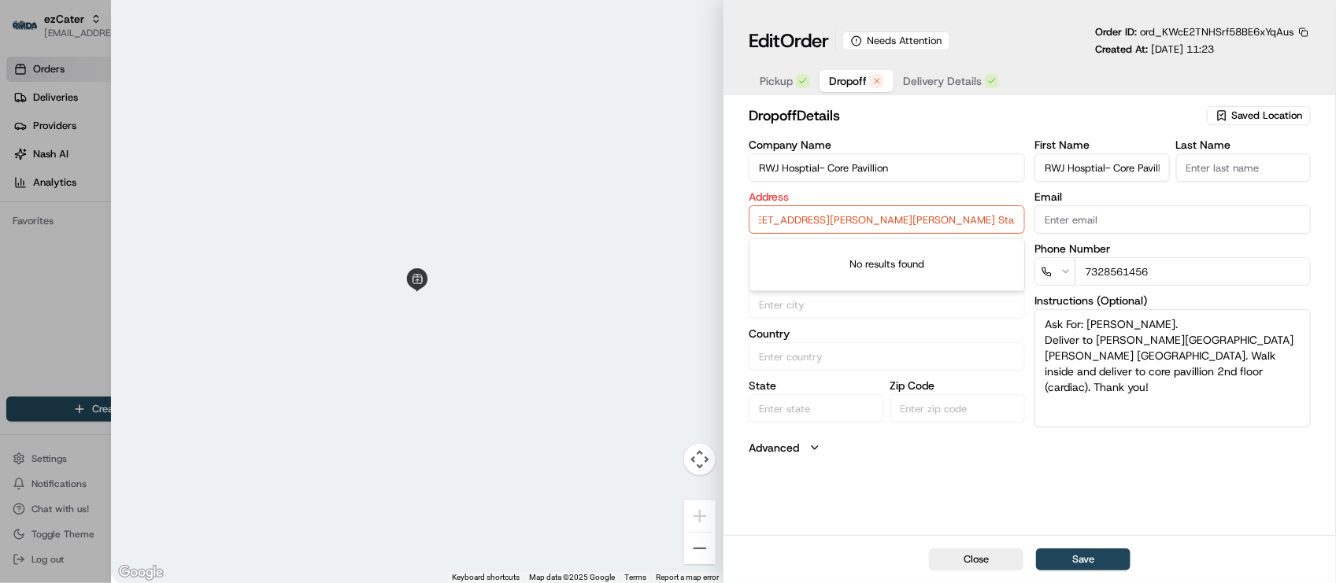
click at [895, 226] on input "1 Robert Wood Johnson Pl, New Brunswick, NJ 08901, USAUnited States" at bounding box center [886, 219] width 276 height 28
click at [911, 456] on div "dropoff Details Saved Location Company Name RWJ Hosptial- Core Pavillion Addres…" at bounding box center [1029, 319] width 612 height 434
click at [1014, 227] on input "1 Robert Wood Johnson Pl, New Brunswick, NJ 08901, USAUnited States" at bounding box center [886, 219] width 276 height 28
drag, startPoint x: 1018, startPoint y: 226, endPoint x: 402, endPoint y: 219, distance: 615.5
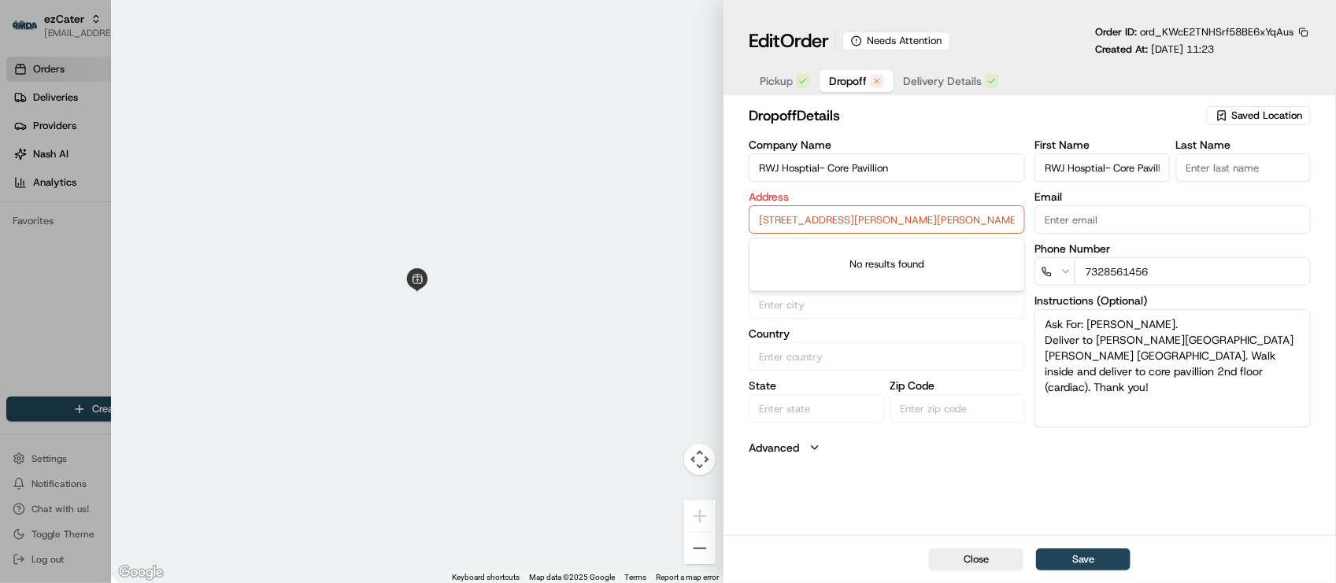
click at [402, 219] on div "Close ← Move left → Move right ↑ Move up ↓ Move down + Zoom in - Zoom out Home …" at bounding box center [723, 291] width 1225 height 583
paste input "SAU"
click at [918, 142] on label "Company Name" at bounding box center [886, 144] width 276 height 11
click at [918, 153] on input "RWJ Hosptial- Core Pavillion" at bounding box center [886, 167] width 276 height 28
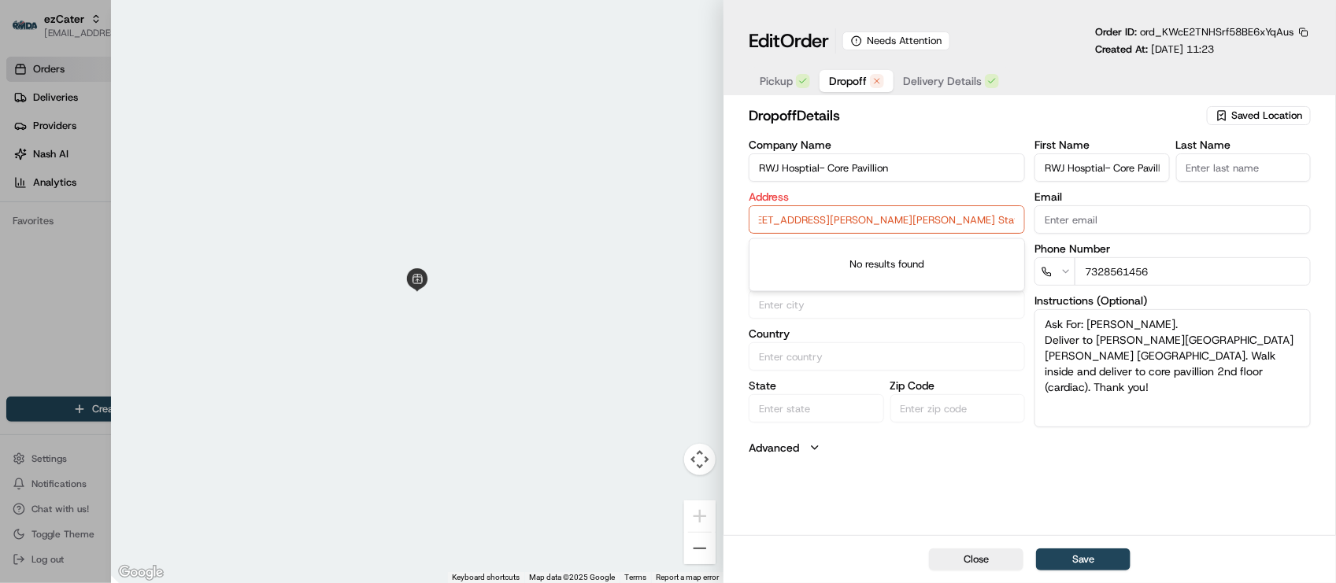
scroll to position [0, 0]
drag, startPoint x: 756, startPoint y: 165, endPoint x: 911, endPoint y: 179, distance: 156.5
click at [911, 179] on input "RWJ Hosptial- Core Pavillion" at bounding box center [886, 167] width 276 height 28
click at [1155, 514] on div "dropoff Details Saved Location Company Name RWJ Hosptial- Core Pavillion Addres…" at bounding box center [1029, 319] width 612 height 434
click at [1150, 460] on div "dropoff Details Saved Location Company Name RWJ Hosptial- Core Pavillion Addres…" at bounding box center [1029, 319] width 612 height 434
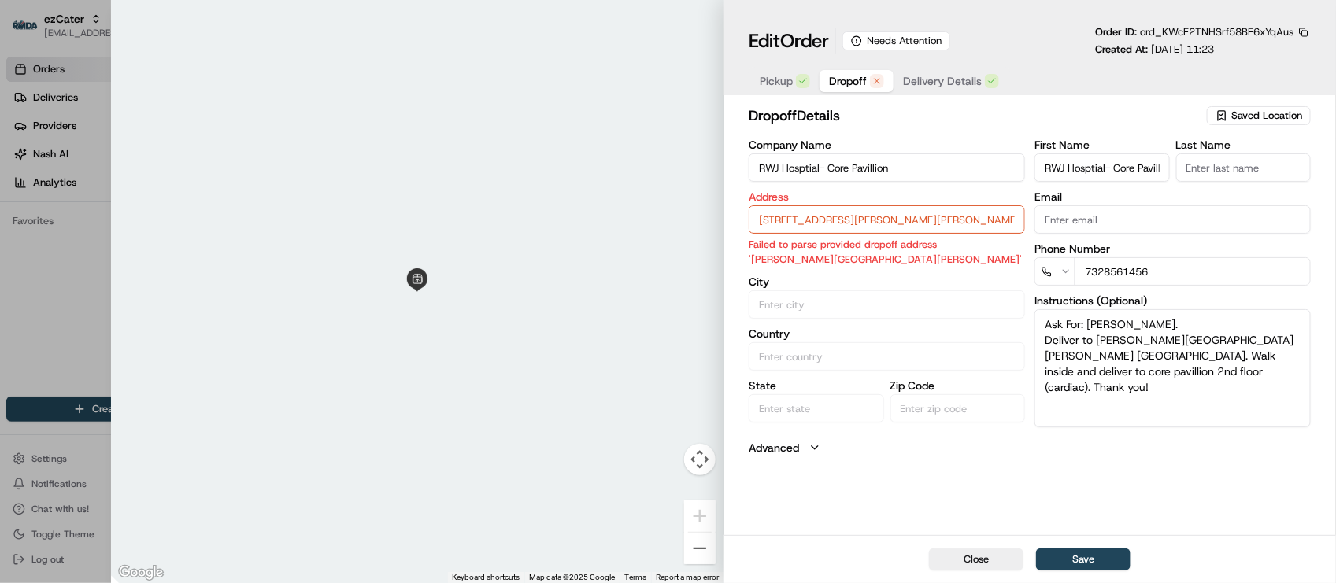
click at [1041, 482] on div "dropoff Details Saved Location Company Name RWJ Hosptial- Core Pavillion Addres…" at bounding box center [1029, 319] width 612 height 434
click at [981, 213] on input "1 Robert Wood Johnson Pl, New Brunswick, NJ 08901, USAUSAUnited States" at bounding box center [886, 219] width 276 height 28
paste input "20 Albany St #360, New Brunswick, NJ 08901,"
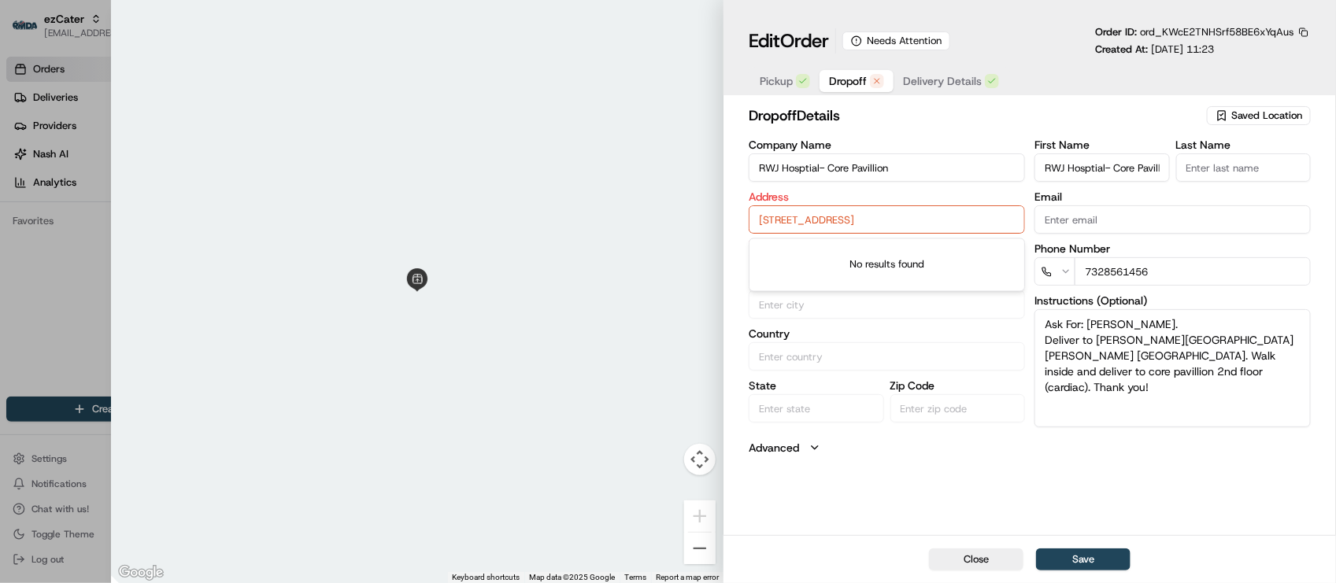
scroll to position [0, 40]
drag, startPoint x: 958, startPoint y: 236, endPoint x: 938, endPoint y: 249, distance: 23.4
click at [938, 249] on div "120 Albany St #360, New Brunswick, NJ 08901, United States" at bounding box center [886, 254] width 268 height 24
type input "120 Albany St #360, New Brunswick, NJ 08901, USA"
type input "New Brunswick"
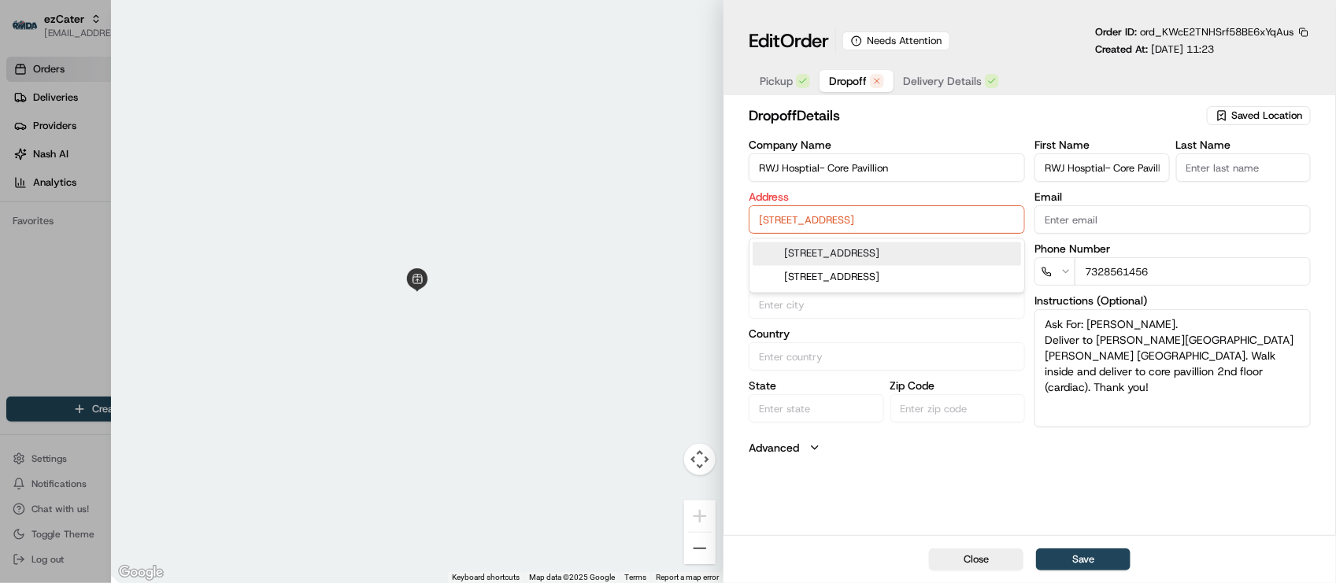
type input "United States"
type input "NJ"
type input "08901"
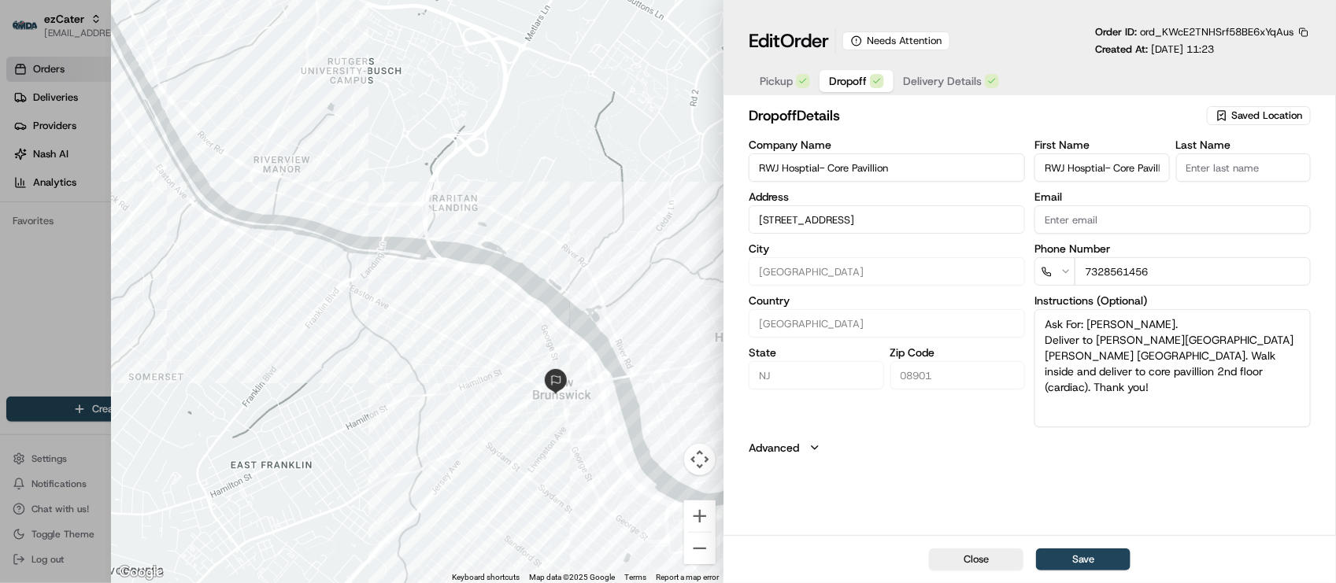
type input "120 Albany St #360, New Brunswick, NJ 08901, USA"
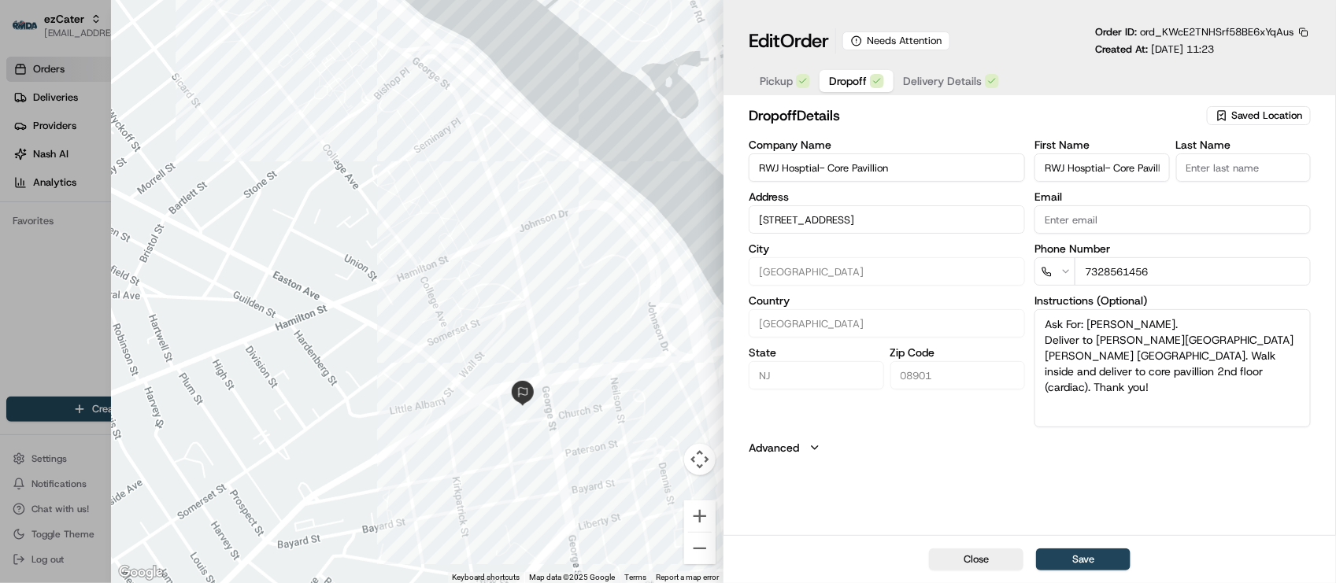
click at [970, 450] on button "Advanced" at bounding box center [1029, 448] width 562 height 16
click at [960, 431] on div "dropoff Details Saved Location Company Name RWJ Hosptial- Core Pavillion Addres…" at bounding box center [1029, 315] width 562 height 420
click at [1086, 557] on button "Save" at bounding box center [1083, 560] width 94 height 22
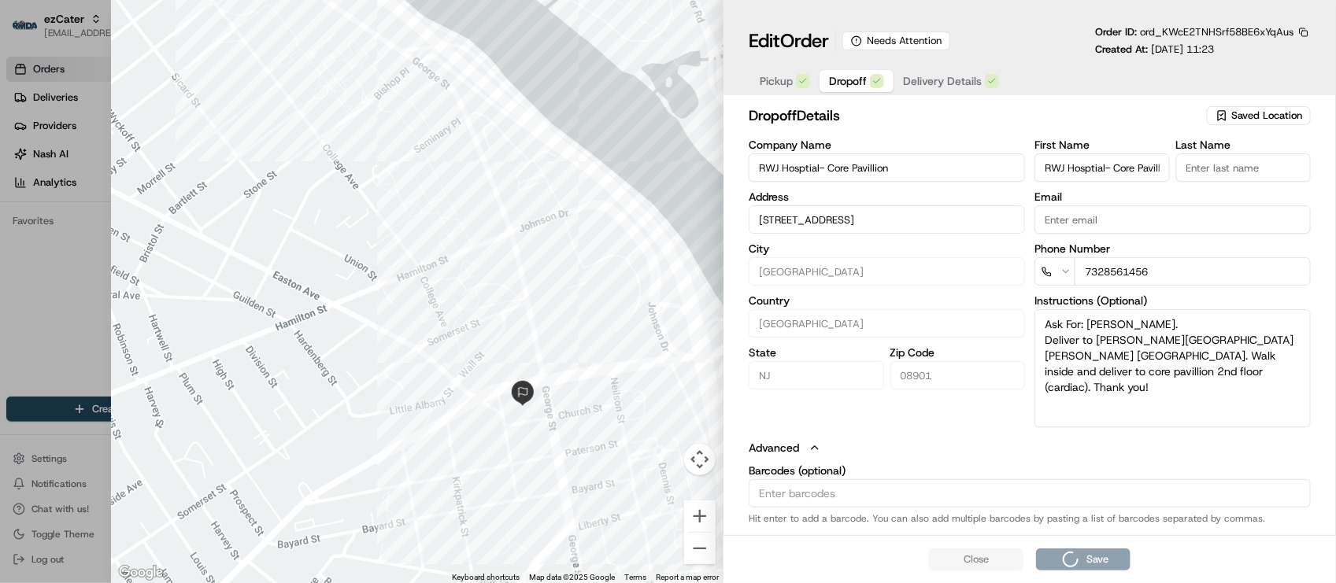
type input "+1"
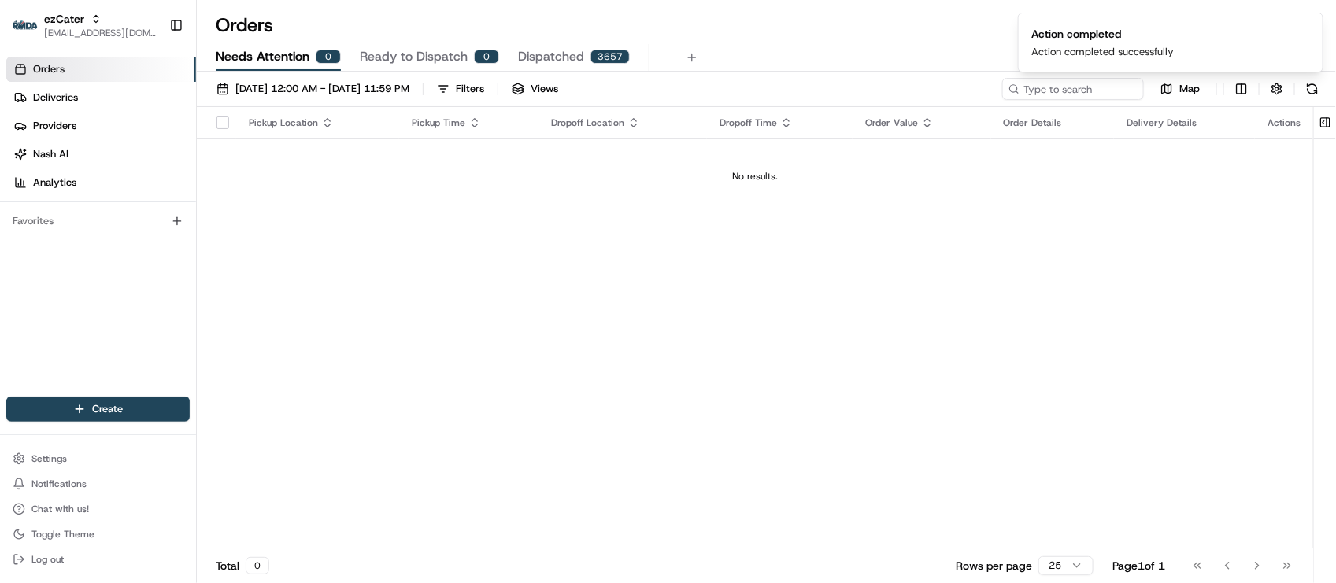
click at [61, 315] on div "Orders Deliveries Providers Nash AI Analytics Favorites" at bounding box center [98, 228] width 196 height 356
click at [358, 309] on div "Pickup Location Pickup Time Dropoff Location Dropoff Time Order Value Order Det…" at bounding box center [755, 328] width 1116 height 442
click at [77, 102] on link "Deliveries" at bounding box center [101, 97] width 190 height 25
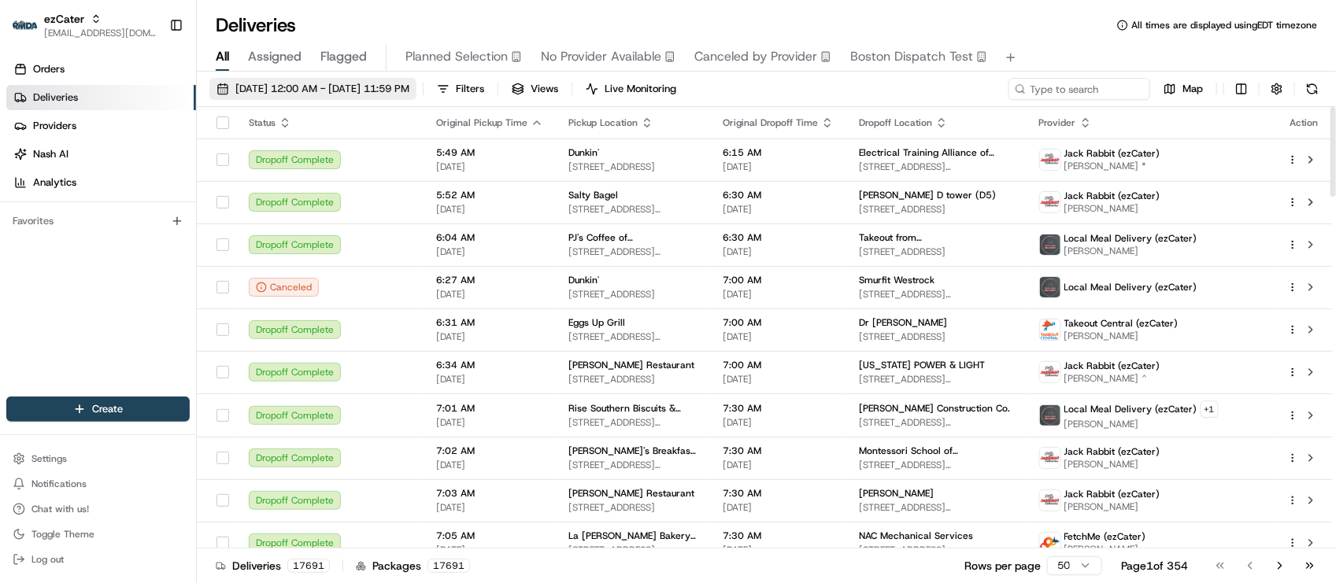
click at [407, 87] on span "08/01/2025 12:00 AM - 08/31/2025 11:59 PM" at bounding box center [322, 89] width 174 height 14
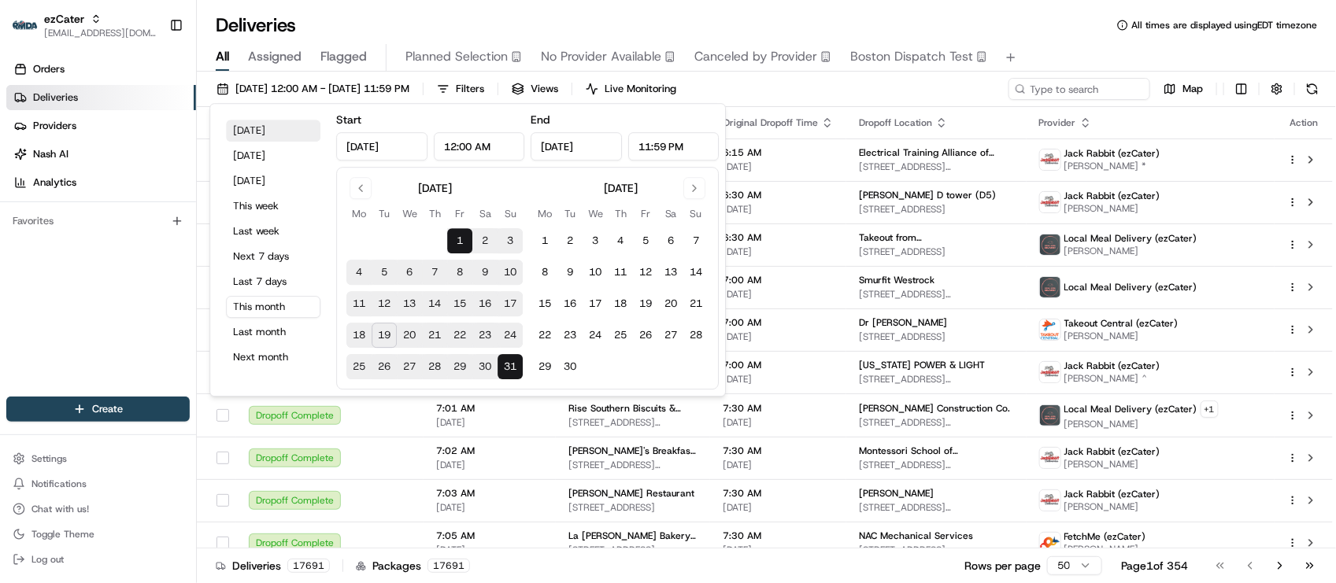
click at [252, 136] on button "Today" at bounding box center [273, 131] width 94 height 22
type input "Aug 19, 2025"
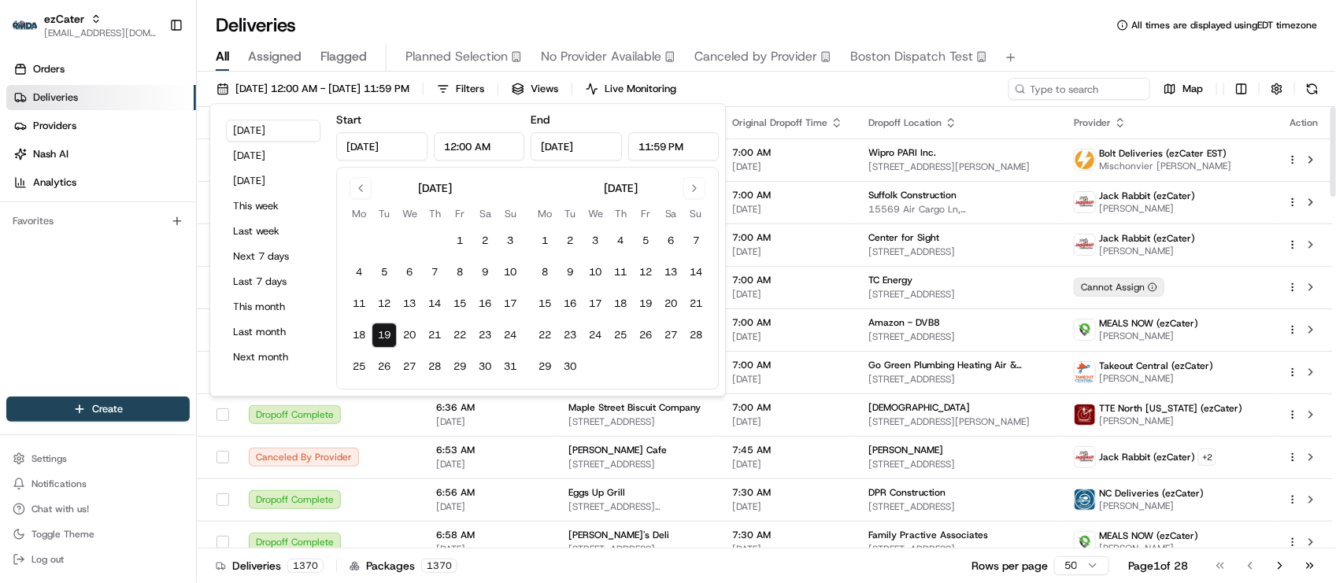
click at [92, 331] on div "Orders Deliveries Providers Nash AI Analytics Favorites" at bounding box center [98, 228] width 196 height 356
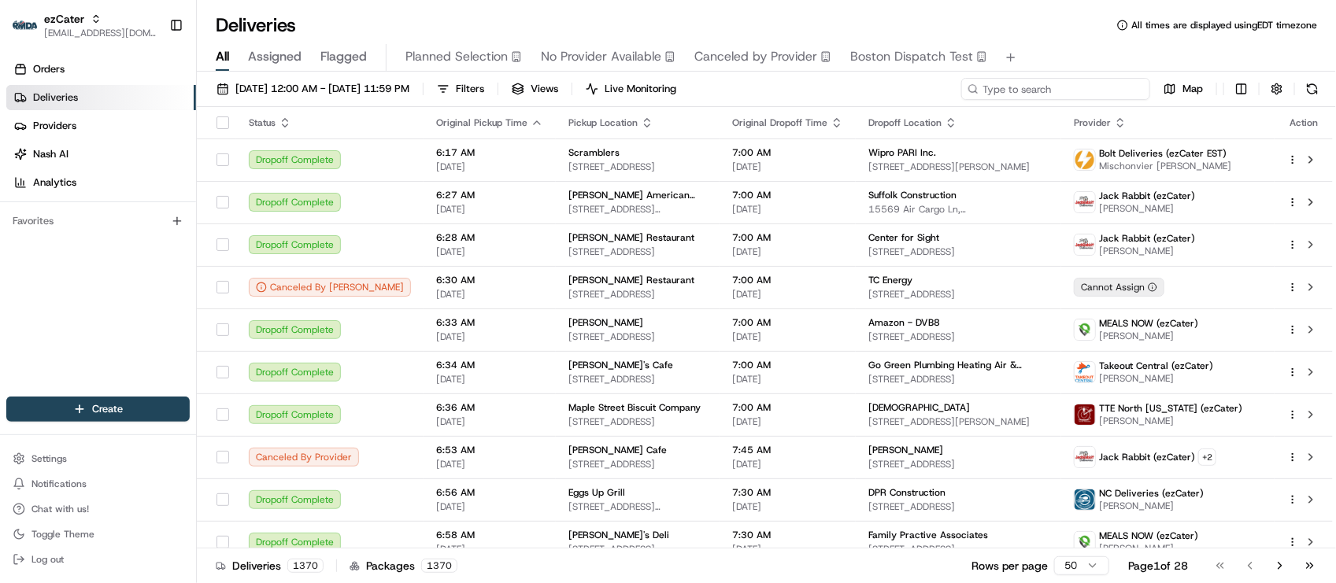
click at [1029, 89] on input at bounding box center [1055, 89] width 189 height 22
type input "palmita"
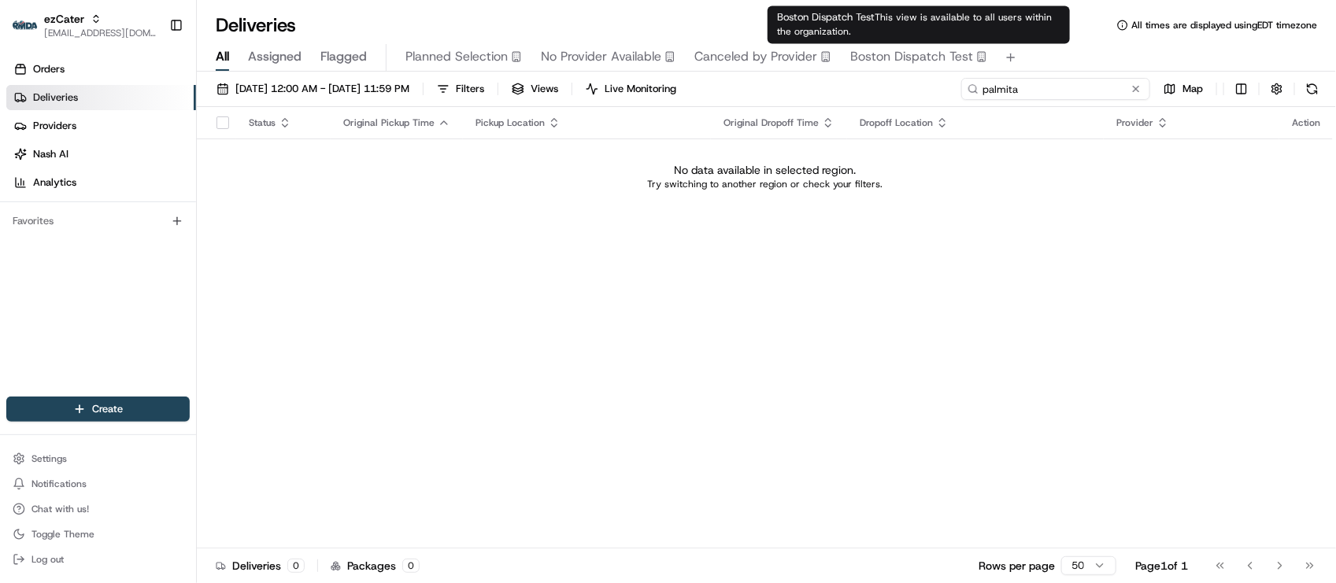
drag, startPoint x: 1032, startPoint y: 89, endPoint x: 862, endPoint y: 64, distance: 171.9
click at [862, 64] on div "Deliveries All times are displayed using EDT timezone All Assigned Flagged Plan…" at bounding box center [766, 291] width 1139 height 583
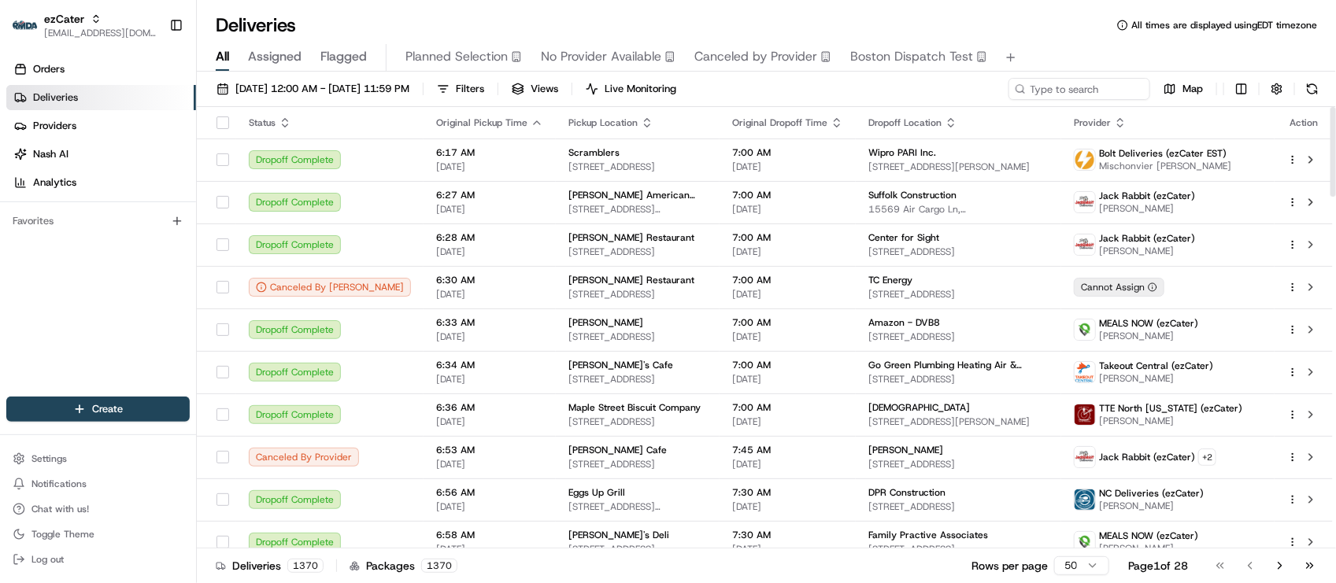
click at [8, 351] on div "Orders Deliveries Providers Nash AI Analytics Favorites" at bounding box center [98, 228] width 196 height 356
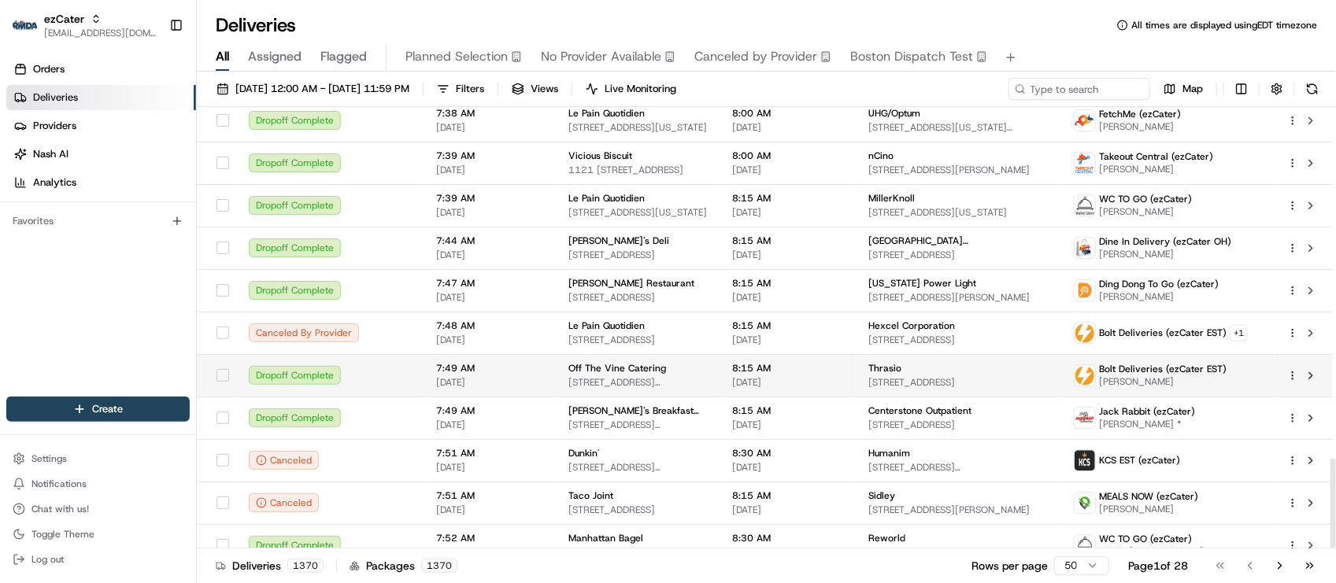
scroll to position [1722, 0]
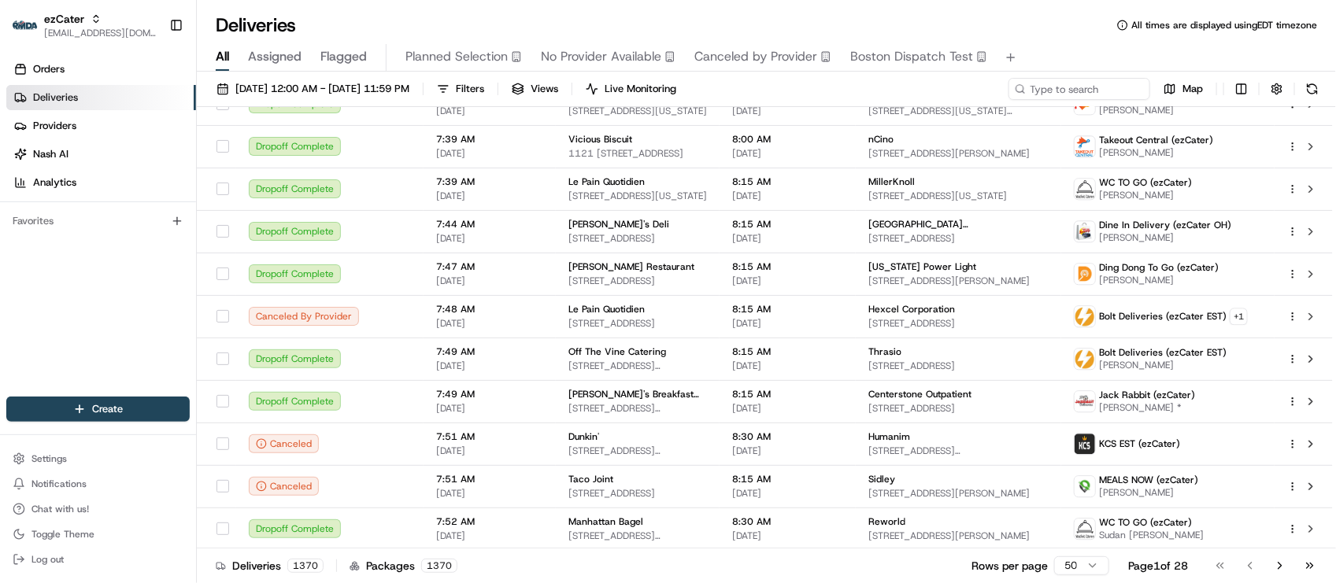
click at [411, 4] on div "Deliveries All times are displayed using EDT timezone All Assigned Flagged Plan…" at bounding box center [766, 291] width 1139 height 583
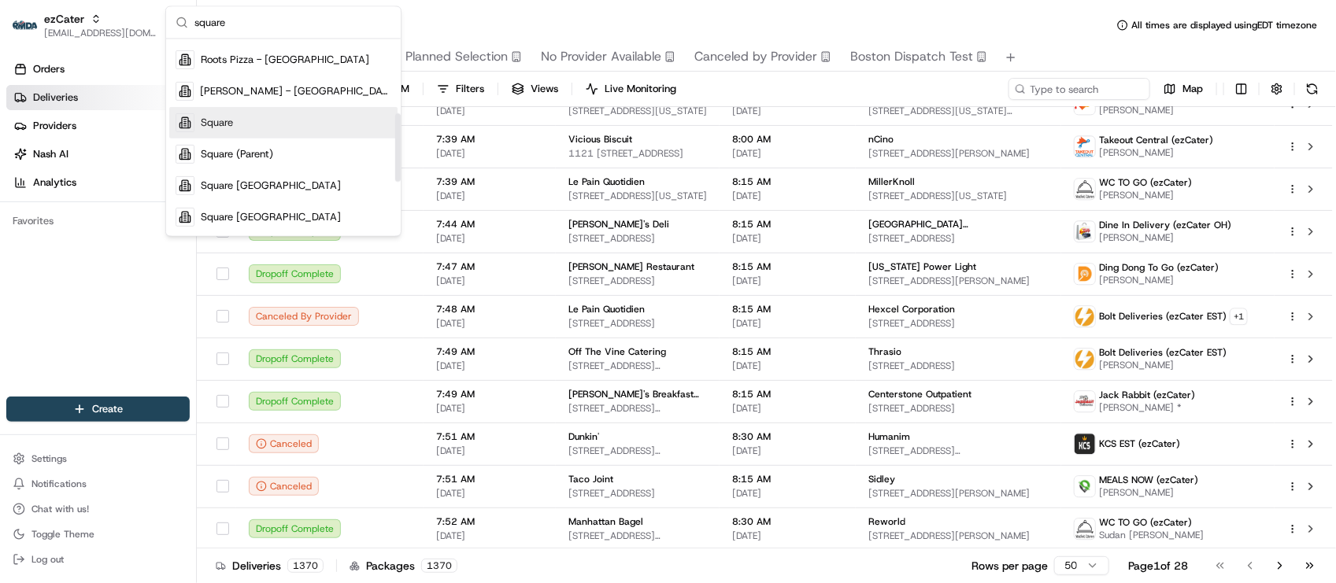
scroll to position [171, 0]
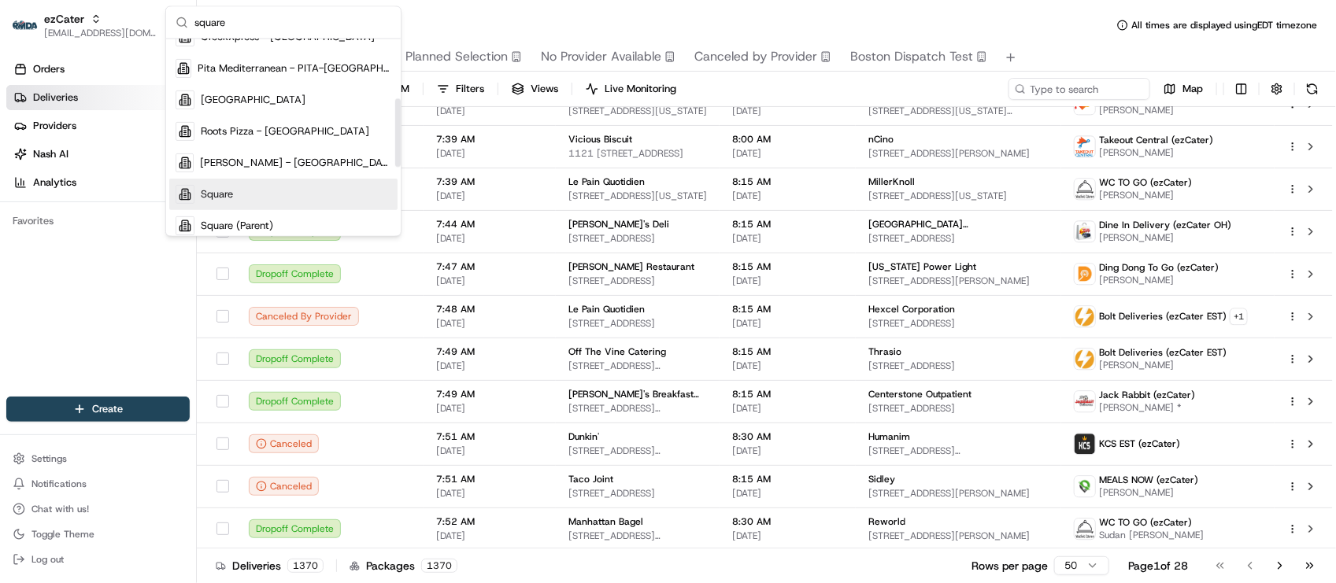
type input "square"
click at [241, 201] on div "Square" at bounding box center [283, 194] width 228 height 31
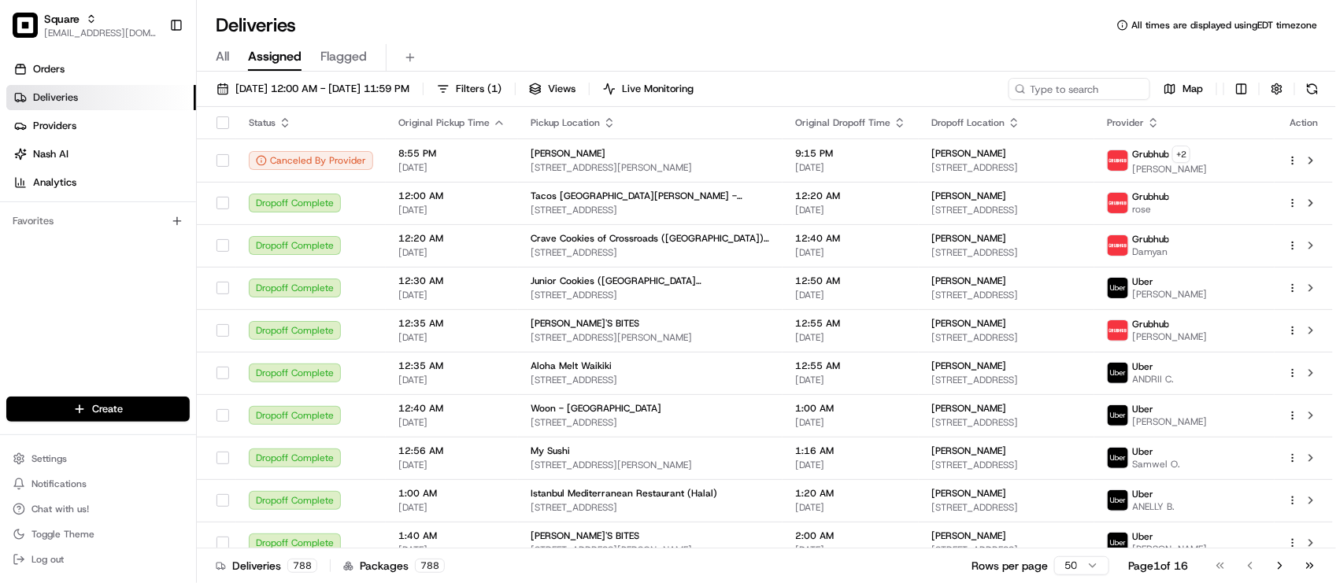
click at [135, 304] on div "Orders Deliveries Providers Nash AI Analytics Favorites" at bounding box center [98, 228] width 196 height 356
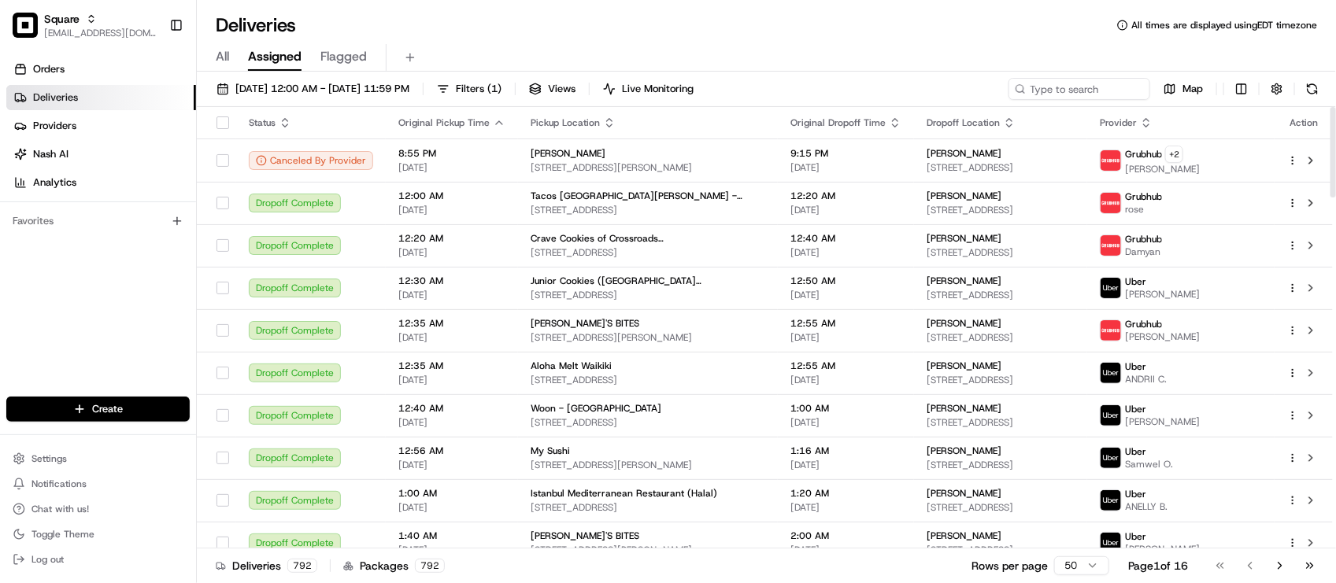
click at [52, 336] on div "Orders Deliveries Providers Nash AI Analytics Favorites" at bounding box center [98, 228] width 196 height 356
drag, startPoint x: 510, startPoint y: 30, endPoint x: 522, endPoint y: 24, distance: 13.0
click at [513, 29] on div "Deliveries All times are displayed using EDT timezone" at bounding box center [766, 25] width 1139 height 25
drag, startPoint x: 434, startPoint y: 32, endPoint x: 500, endPoint y: 42, distance: 66.0
click at [434, 34] on div "Deliveries All times are displayed using EDT timezone" at bounding box center [766, 25] width 1139 height 25
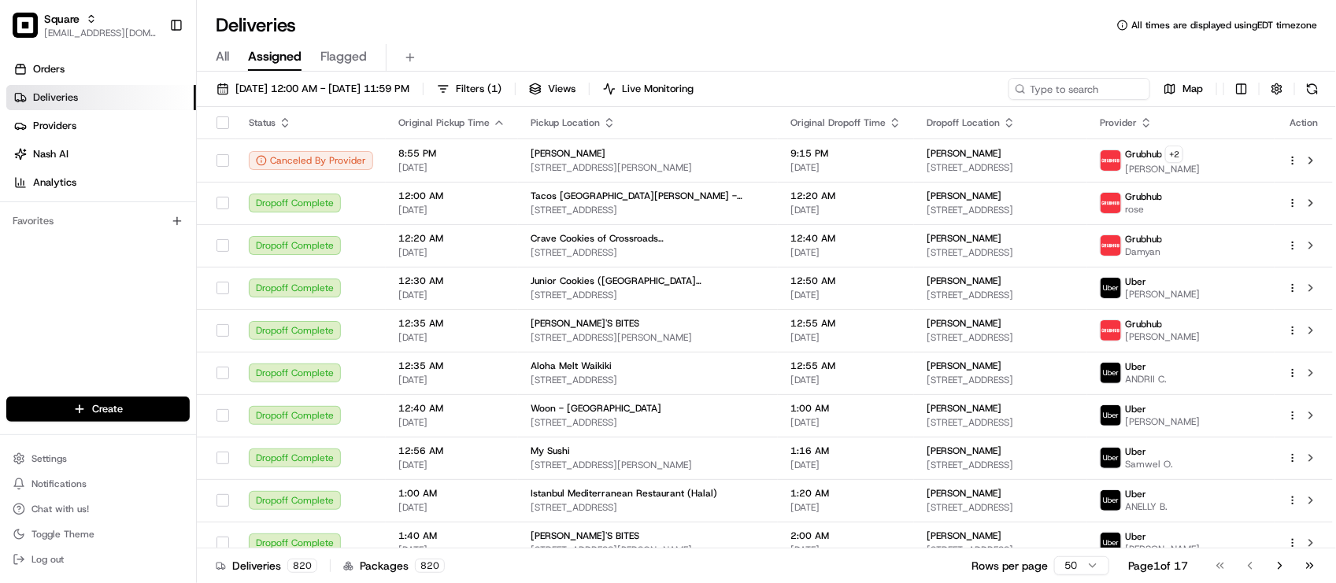
click at [136, 340] on div "Orders Deliveries Providers Nash AI Analytics Favorites" at bounding box center [98, 228] width 196 height 356
click at [485, 47] on div "All Assigned Flagged" at bounding box center [766, 58] width 1139 height 28
click at [418, 24] on div "Deliveries All times are displayed using EDT timezone" at bounding box center [766, 25] width 1139 height 25
click at [1044, 95] on input at bounding box center [1055, 89] width 189 height 22
click at [1048, 94] on input at bounding box center [1055, 89] width 189 height 22
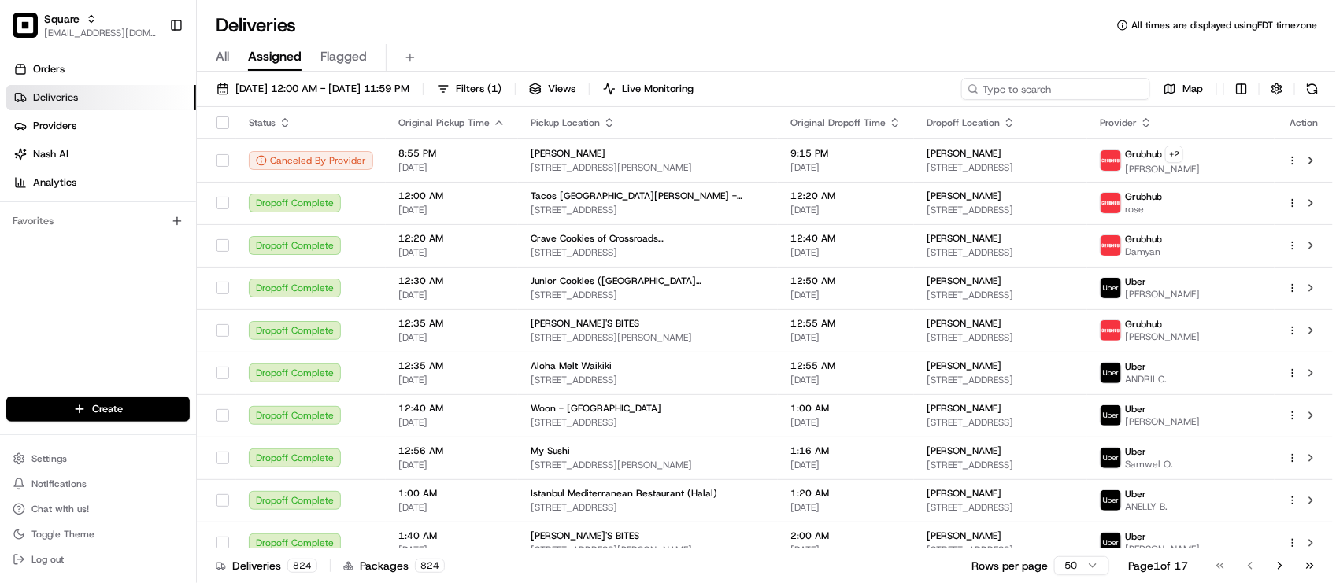
paste input "0303821"
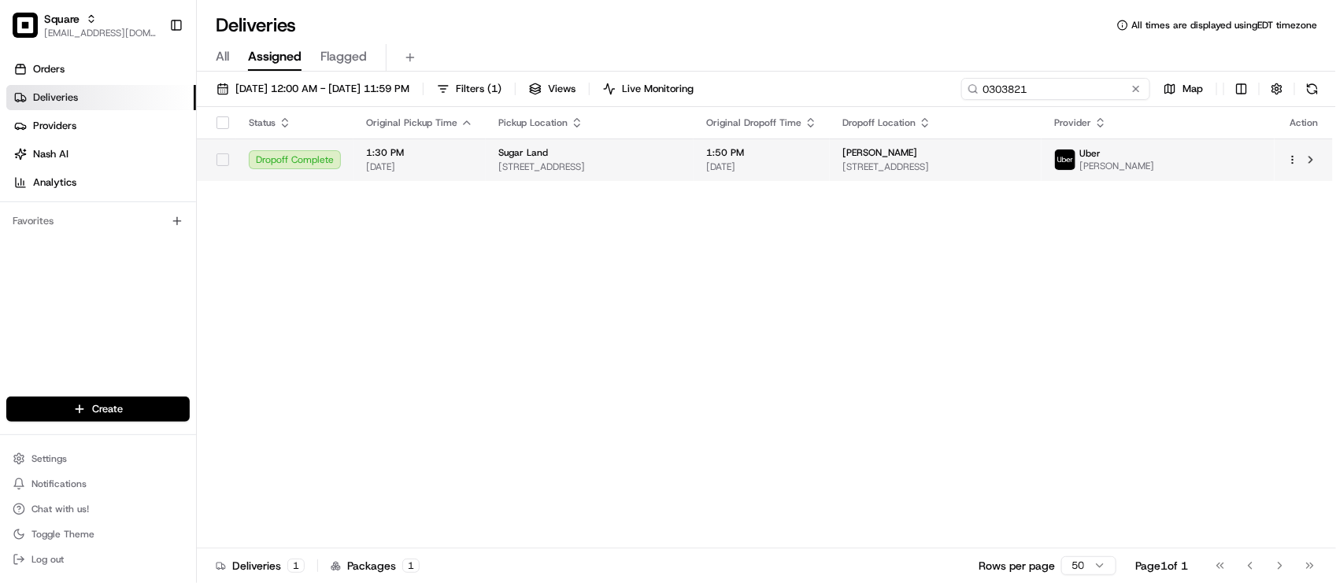
type input "0303821"
click at [766, 153] on td "1:50 PM 08/19/2025" at bounding box center [761, 160] width 136 height 43
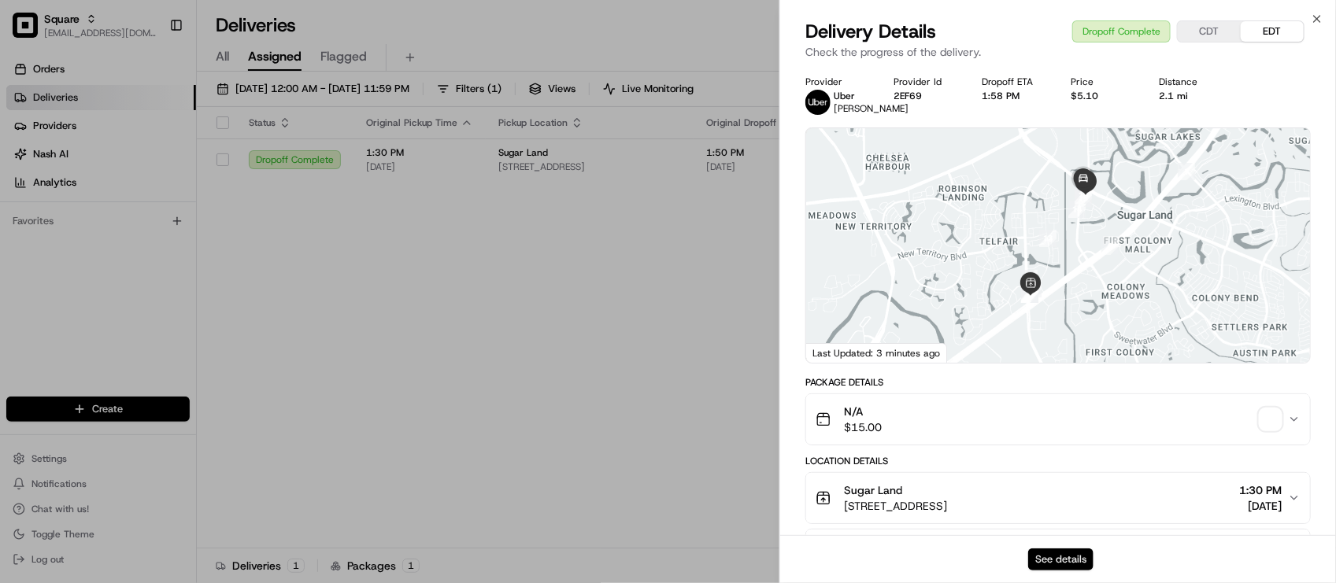
click at [1076, 564] on button "See details" at bounding box center [1060, 560] width 65 height 22
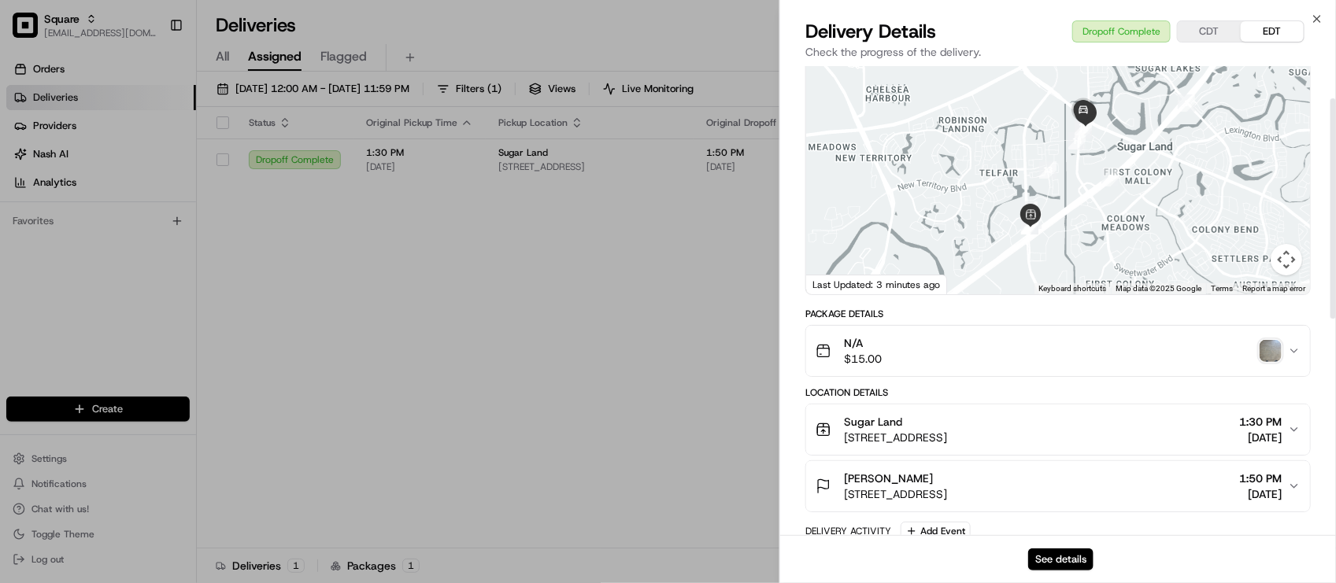
scroll to position [98, 0]
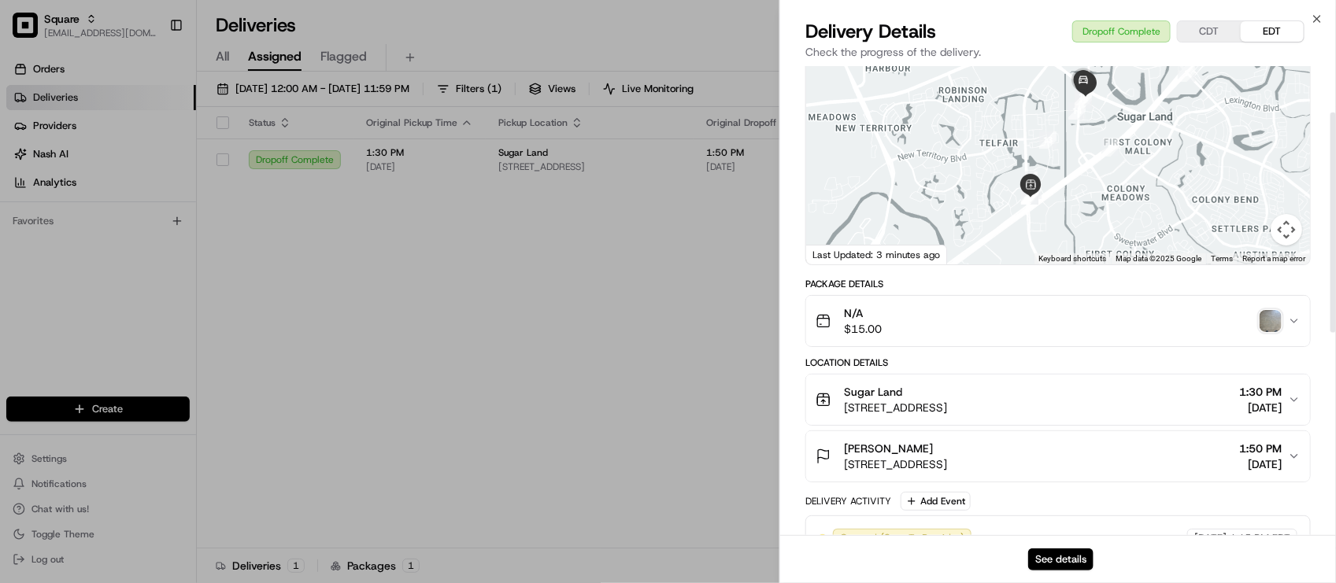
click at [947, 400] on div "Sugar Land" at bounding box center [895, 392] width 103 height 16
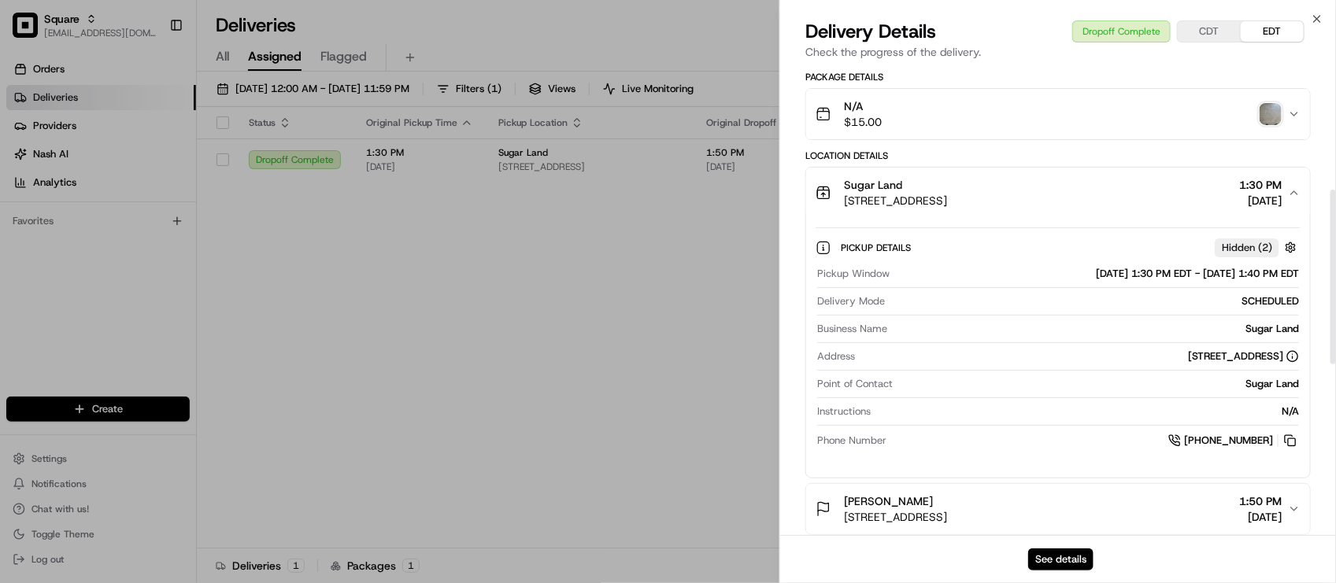
scroll to position [298, 0]
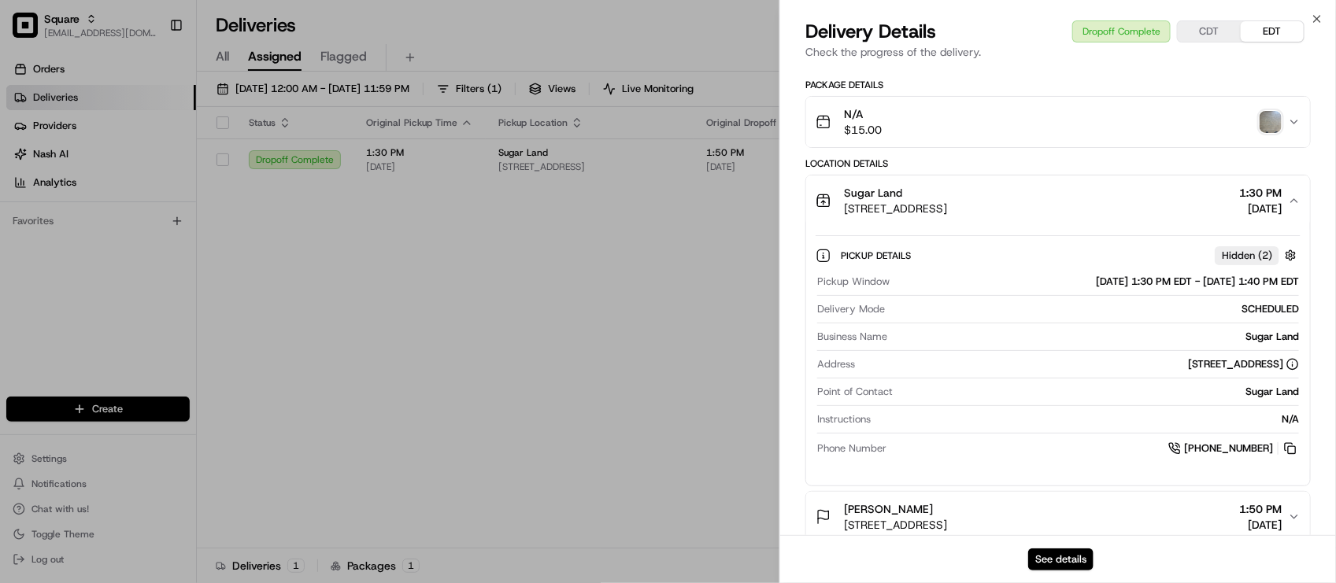
click at [1269, 131] on img "button" at bounding box center [1270, 122] width 22 height 22
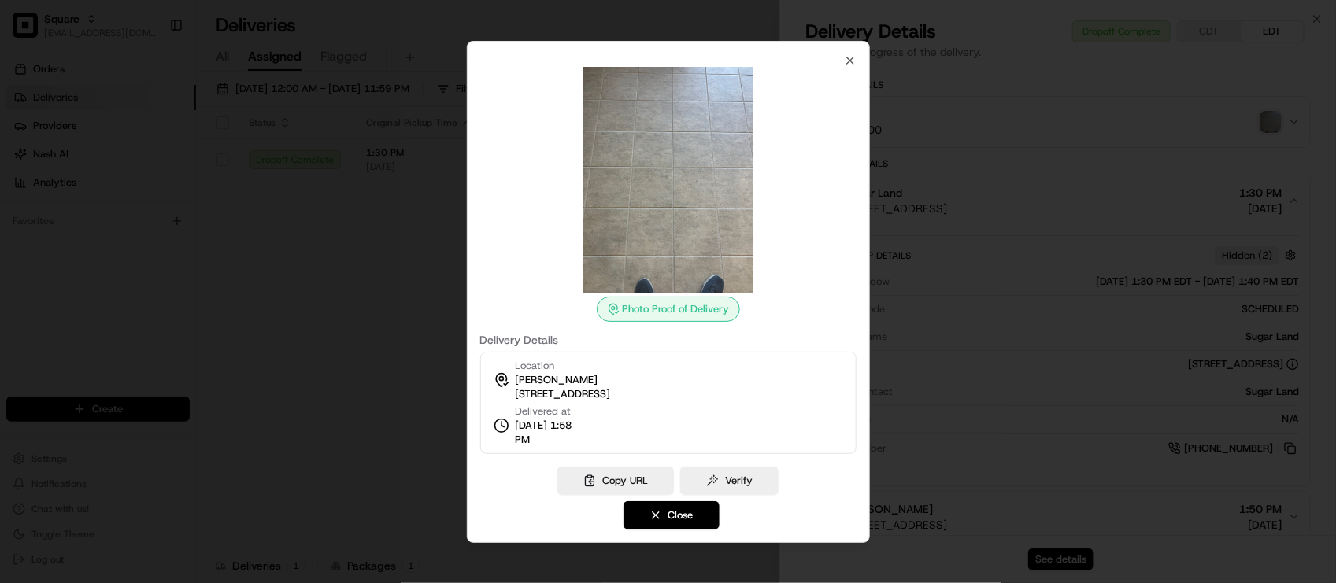
click at [1269, 131] on div at bounding box center [668, 291] width 1336 height 583
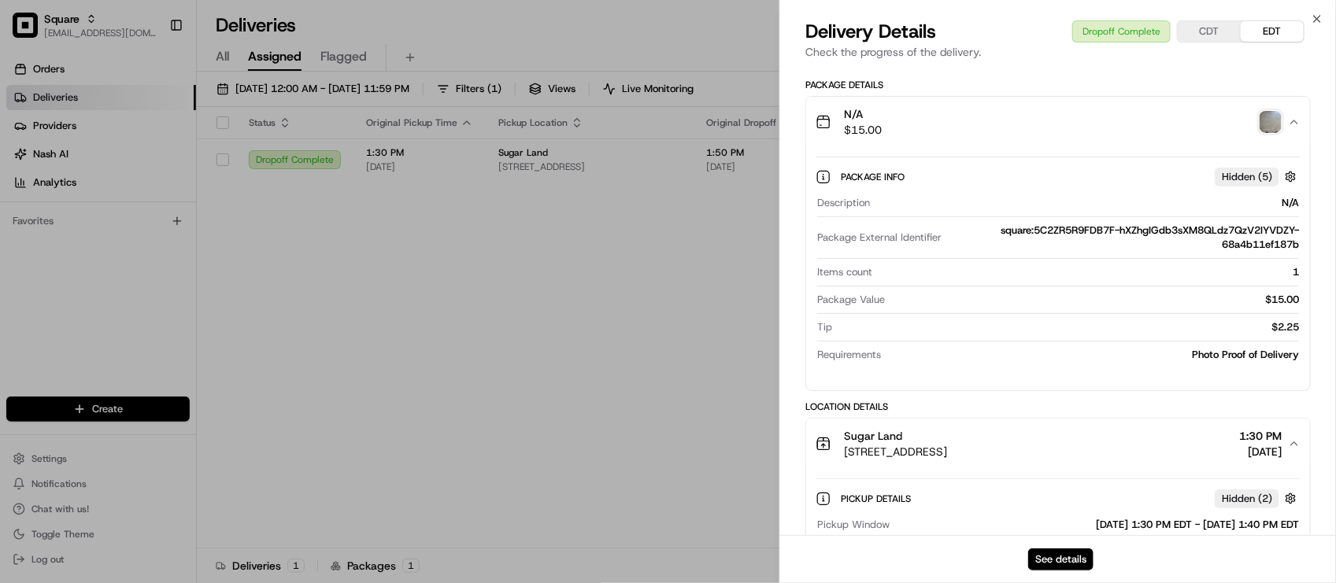
click at [1024, 135] on div "N/A $15.00" at bounding box center [1051, 121] width 472 height 31
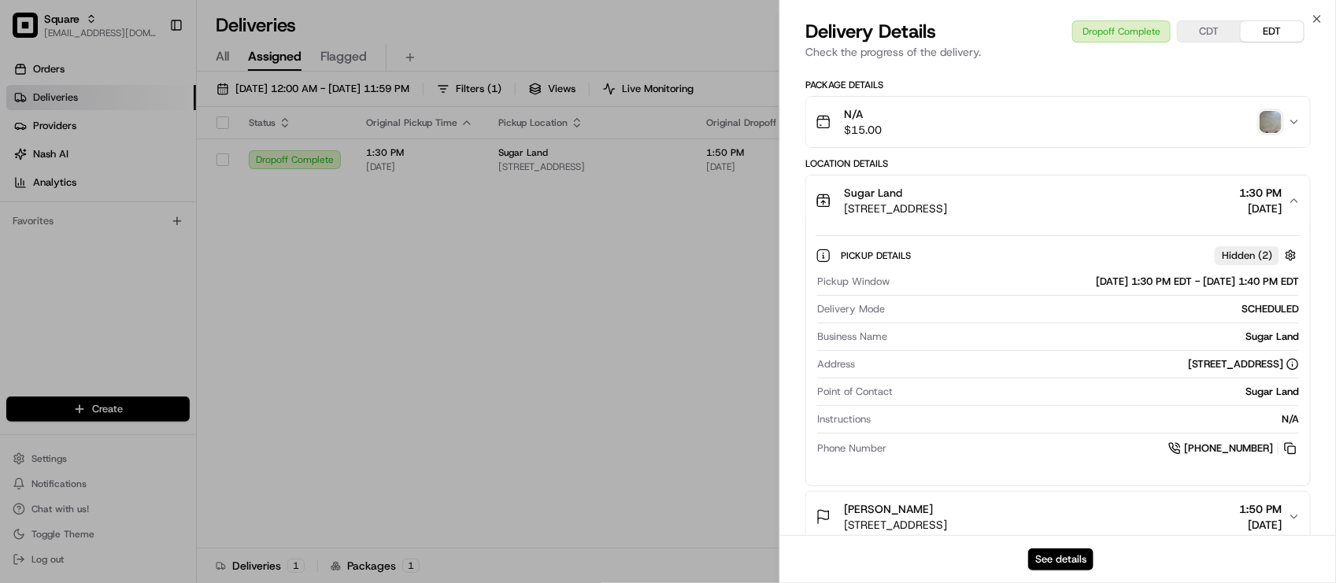
click at [939, 201] on div "Sugar Land" at bounding box center [895, 193] width 103 height 16
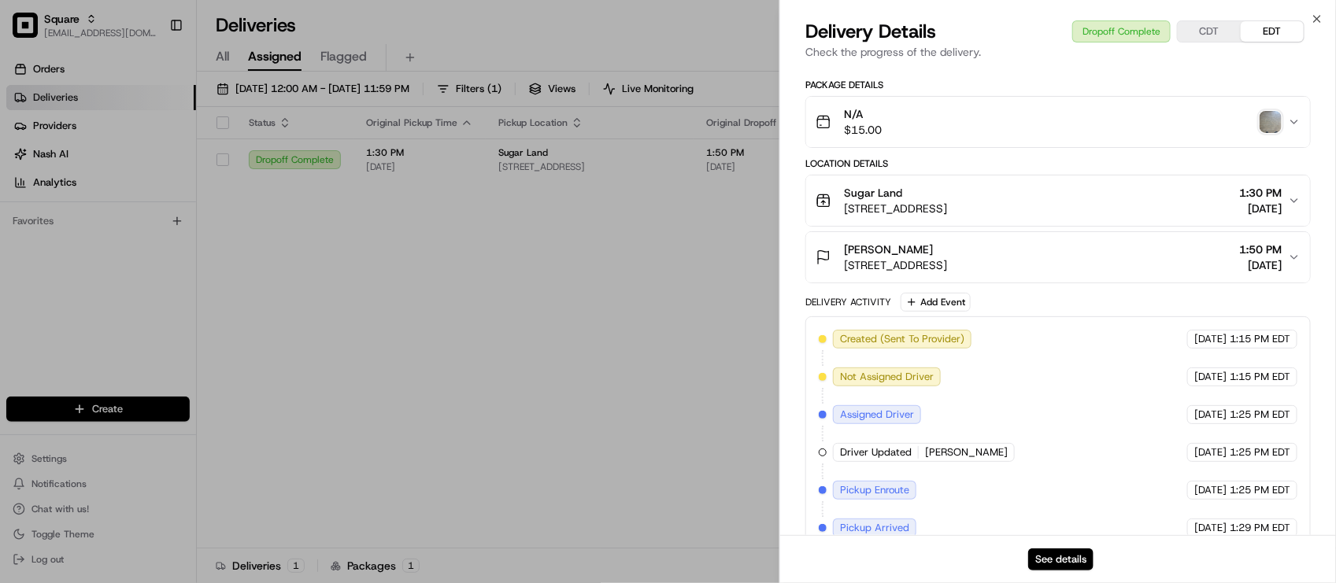
click at [939, 201] on div "Sugar Land" at bounding box center [895, 193] width 103 height 16
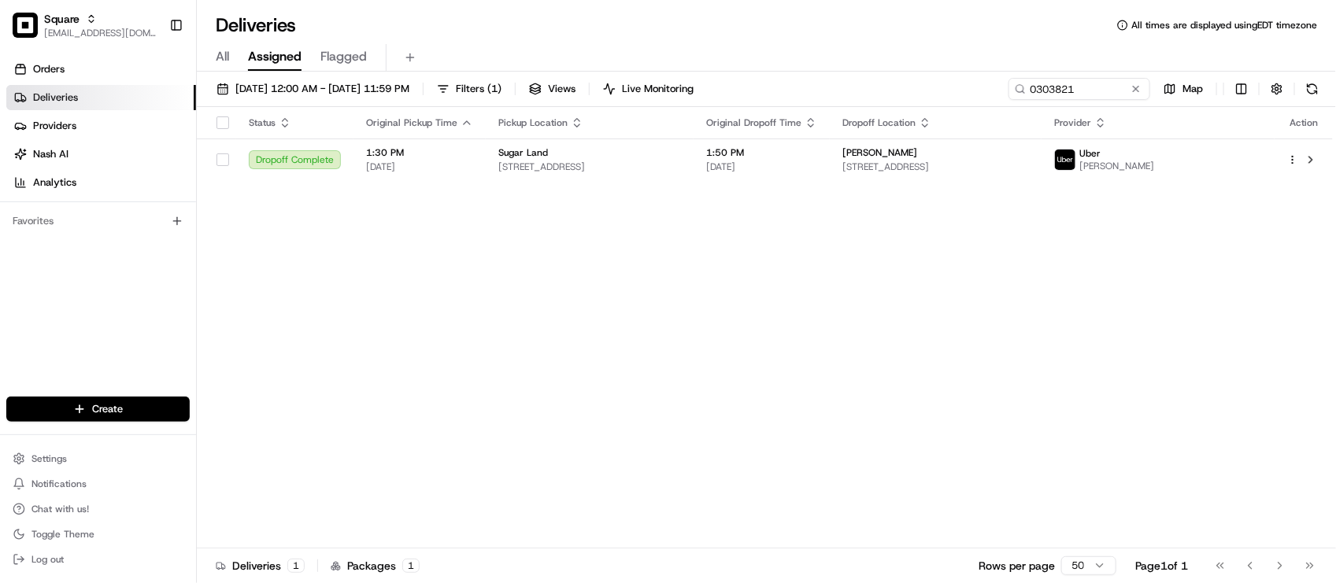
click at [709, 40] on div "All Assigned Flagged" at bounding box center [766, 55] width 1139 height 34
drag, startPoint x: 602, startPoint y: 468, endPoint x: 573, endPoint y: 332, distance: 139.2
click at [603, 468] on div "Status Original Pickup Time Pickup Location Original Dropoff Time Dropoff Locat…" at bounding box center [765, 328] width 1136 height 442
click at [526, 146] on td "Sugar Land 13607 University Blvd, Sugar Land, TX 77479, USA" at bounding box center [590, 160] width 208 height 43
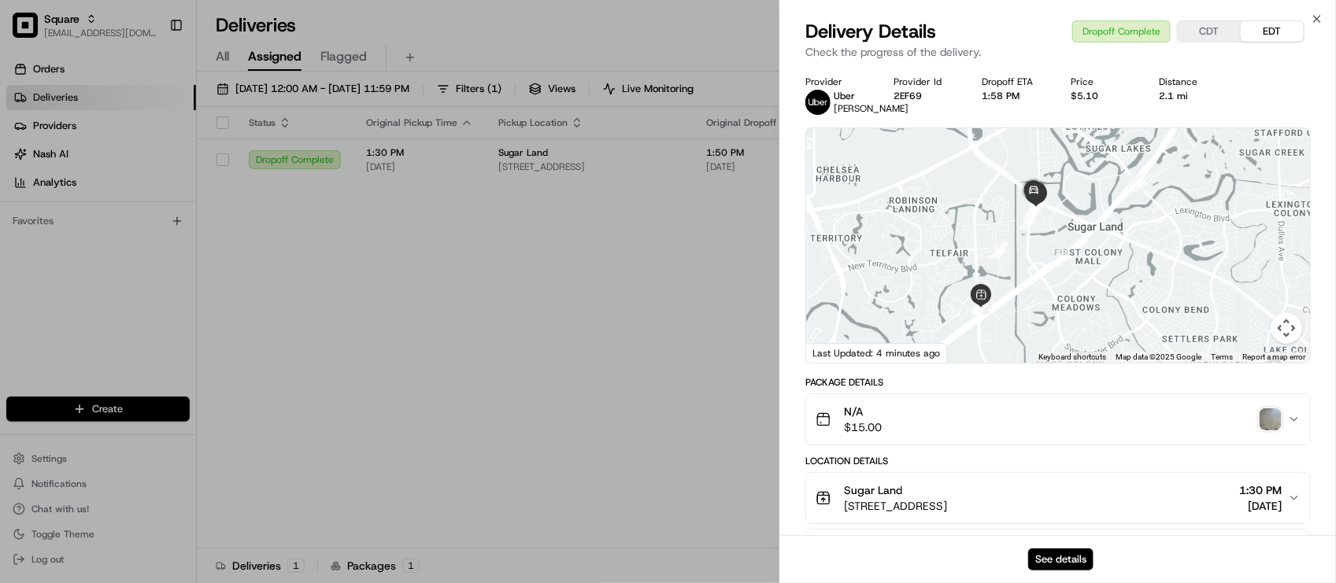
drag, startPoint x: 480, startPoint y: 378, endPoint x: 745, endPoint y: 260, distance: 289.6
click at [481, 378] on div "Status Original Pickup Time Pickup Location Original Dropoff Time Dropoff Locat…" at bounding box center [765, 328] width 1136 height 442
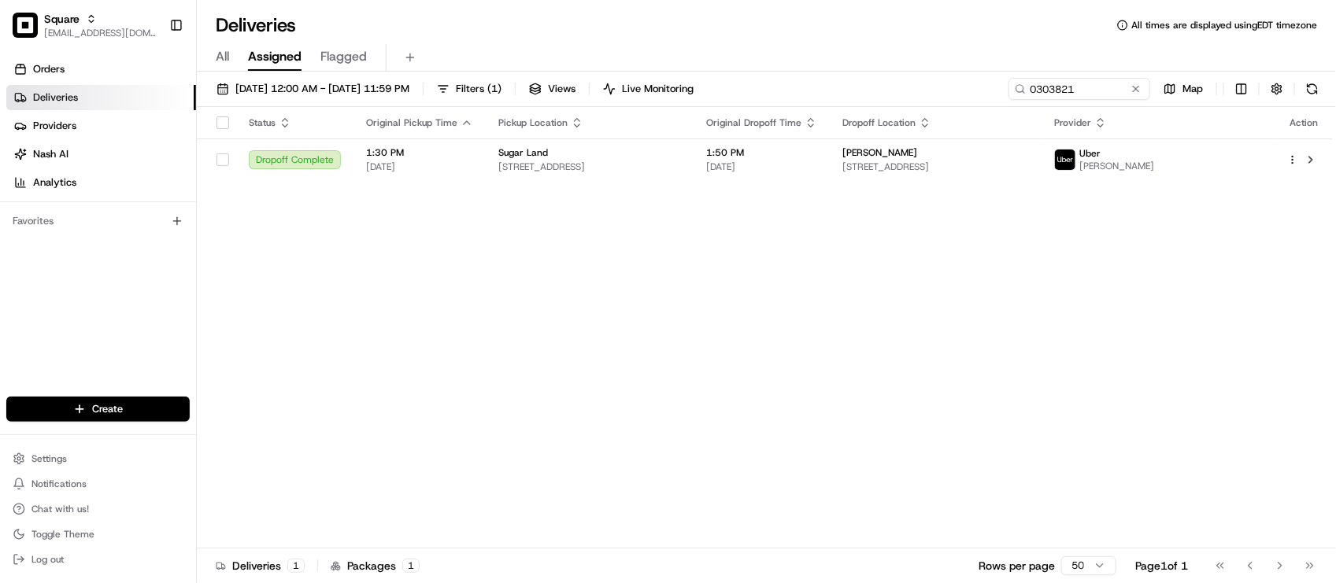
click at [1130, 87] on button at bounding box center [1136, 89] width 16 height 16
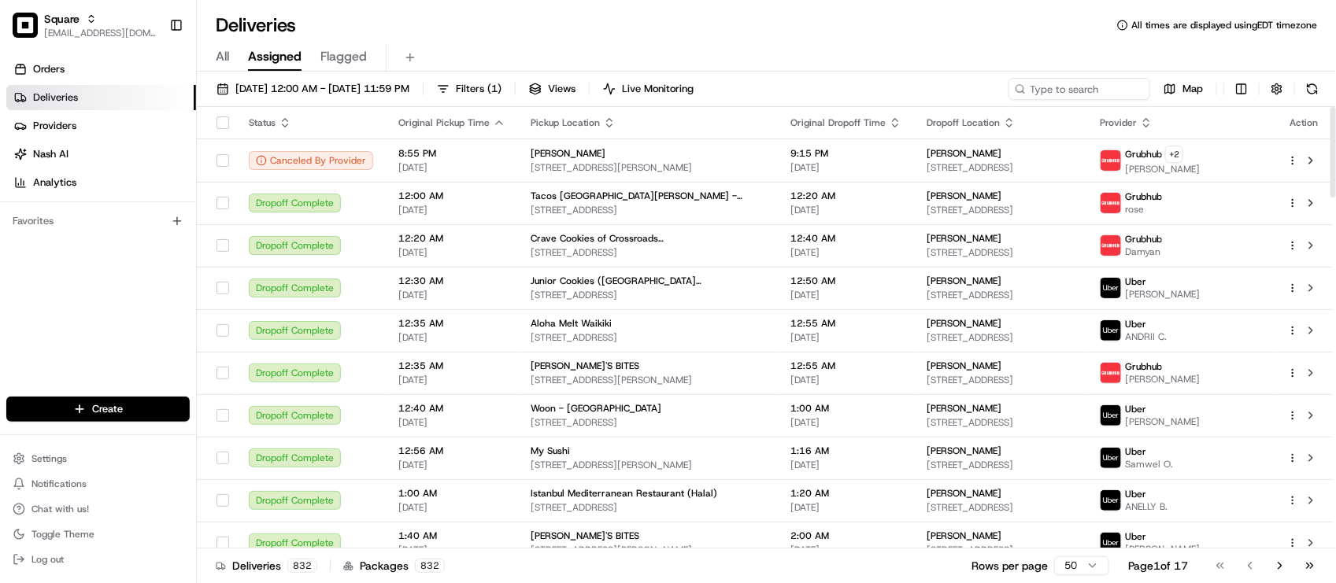
click at [506, 10] on div "Deliveries All times are displayed using EDT timezone All Assigned Flagged 08/1…" at bounding box center [766, 291] width 1139 height 583
click at [517, 34] on div "Deliveries All times are displayed using EDT timezone" at bounding box center [766, 25] width 1139 height 25
click at [65, 345] on div "Orders Deliveries Providers Nash AI Analytics Favorites" at bounding box center [98, 228] width 196 height 356
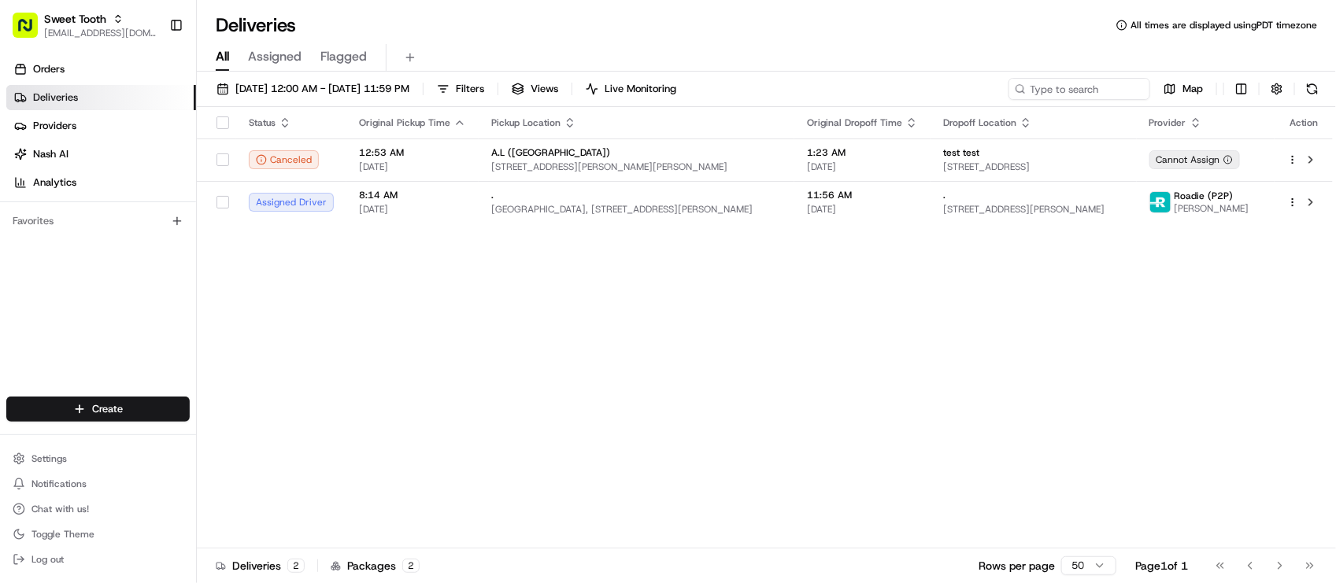
click at [946, 419] on div "Status Original Pickup Time Pickup Location Original Dropoff Time Dropoff Locat…" at bounding box center [765, 328] width 1136 height 442
click at [930, 194] on td "11:56 AM [DATE]" at bounding box center [862, 202] width 136 height 43
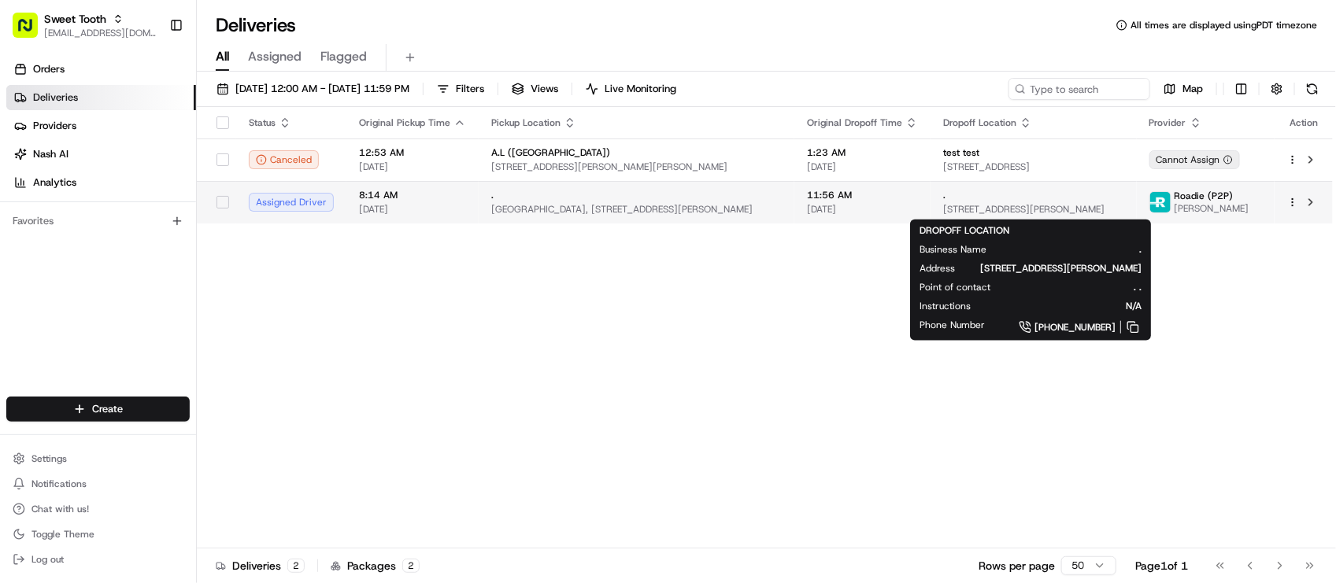
click at [968, 207] on span "[STREET_ADDRESS][PERSON_NAME]" at bounding box center [1033, 209] width 180 height 13
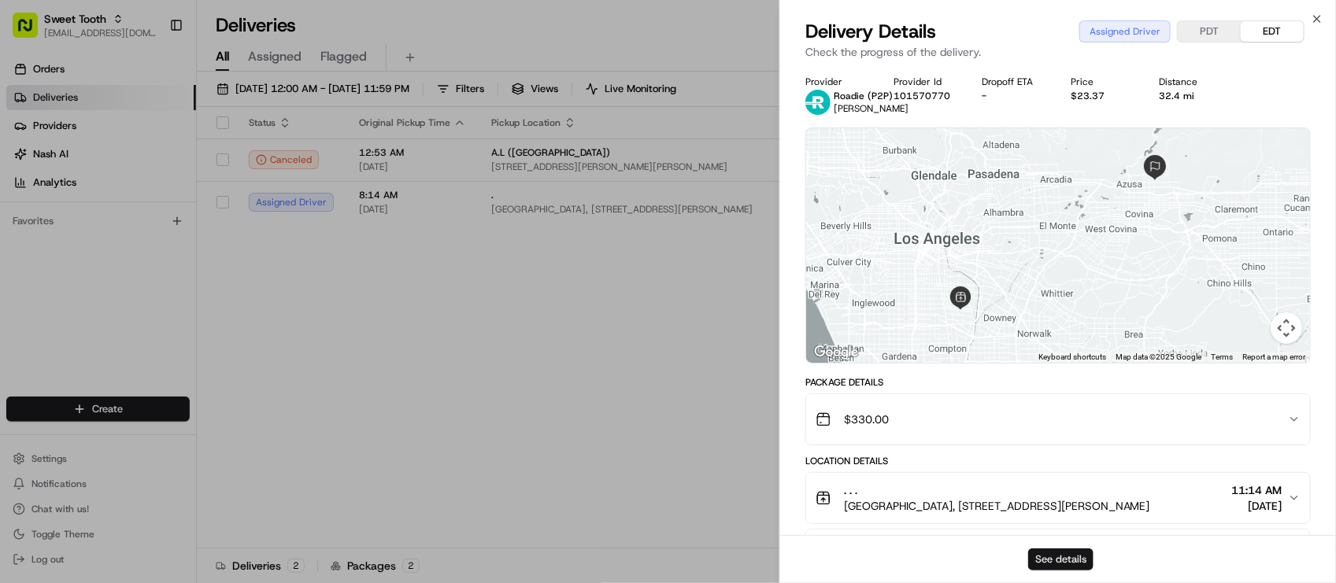
click at [1051, 563] on button "See details" at bounding box center [1060, 560] width 65 height 22
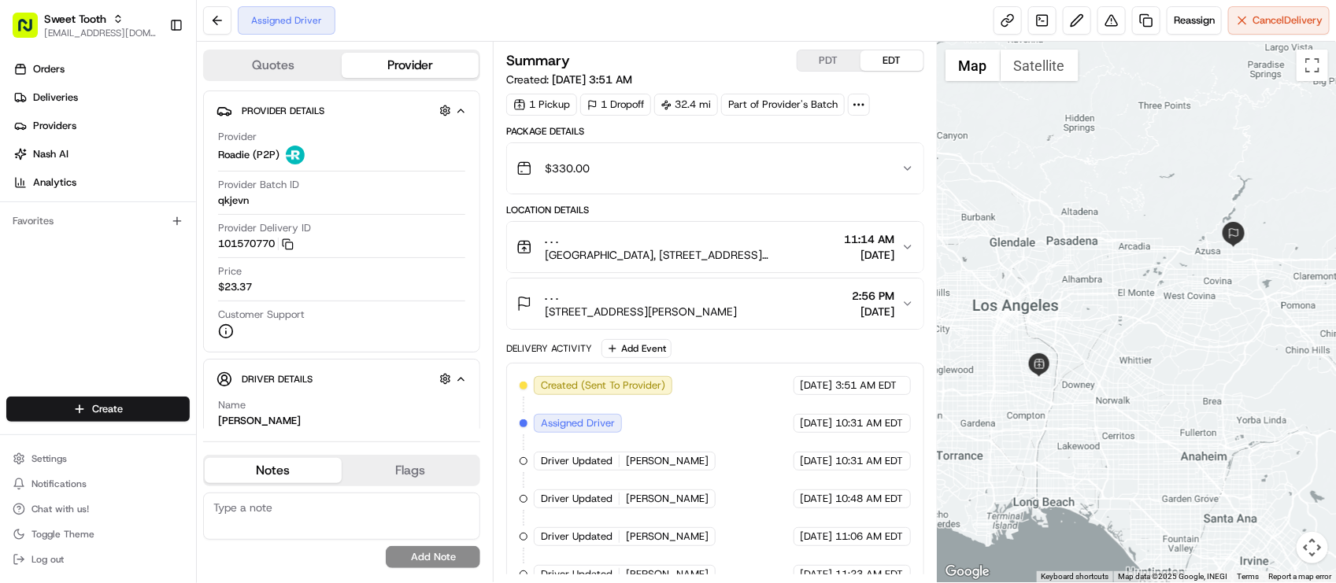
click at [720, 508] on div "Created (Sent To Provider) Roadie (P2P) [DATE] 3:51 AM EDT Assigned Driver Road…" at bounding box center [714, 480] width 390 height 208
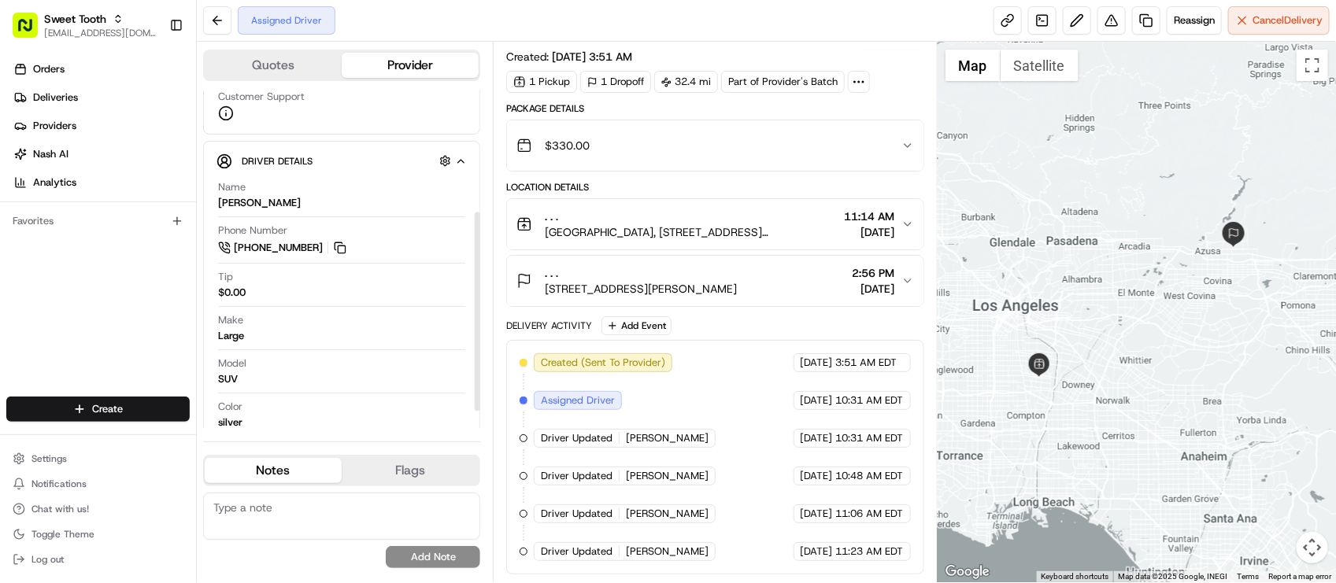
scroll to position [236, 0]
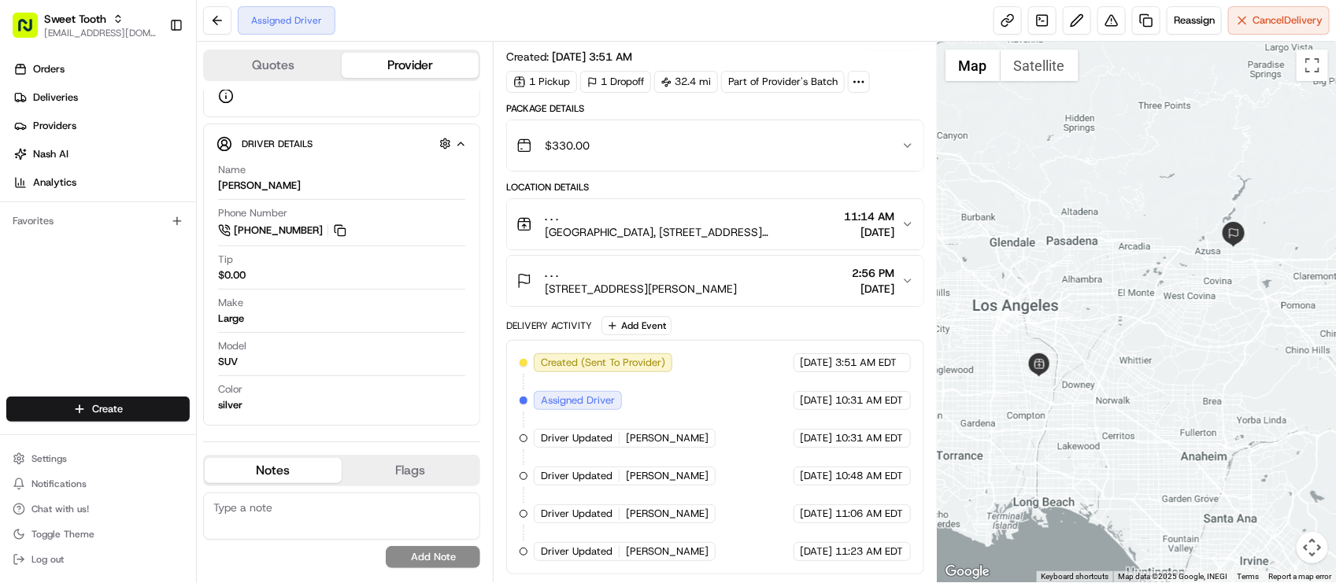
click at [770, 496] on div "Created (Sent To Provider) Roadie (P2P) 08/19/2025 3:51 AM EDT Assigned Driver …" at bounding box center [714, 457] width 390 height 208
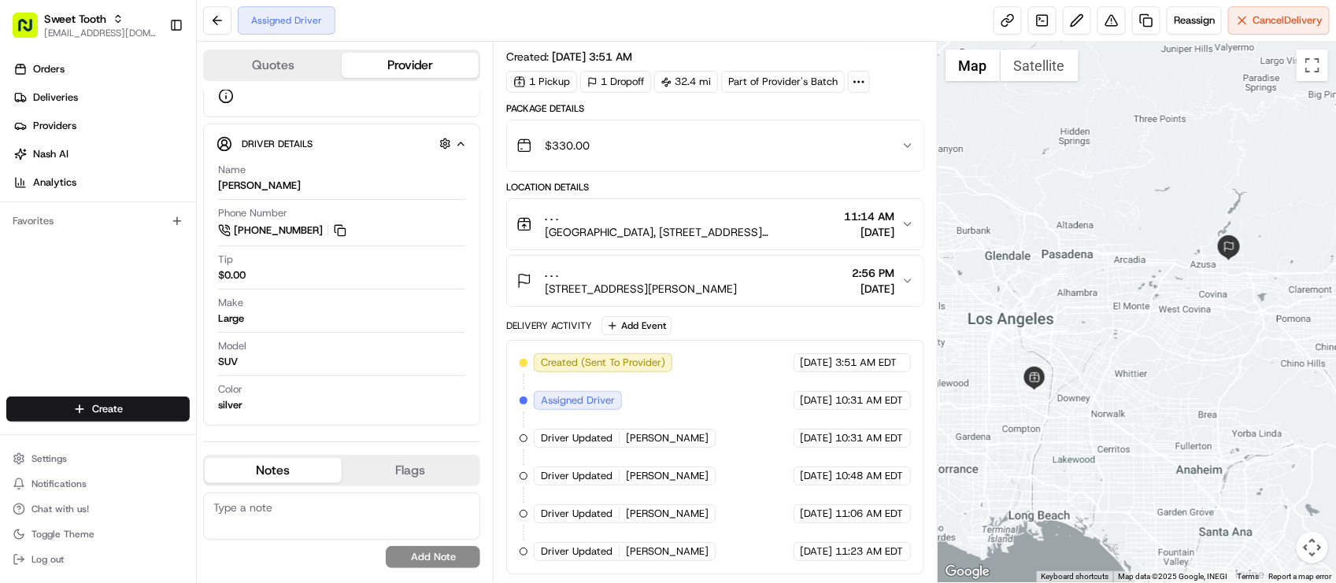
drag, startPoint x: 1166, startPoint y: 246, endPoint x: 1158, endPoint y: 262, distance: 18.3
click at [1158, 262] on div at bounding box center [1136, 312] width 398 height 541
click at [842, 463] on div "Created (Sent To Provider) Roadie (P2P) 08/19/2025 3:51 AM EDT Assigned Driver …" at bounding box center [714, 457] width 390 height 208
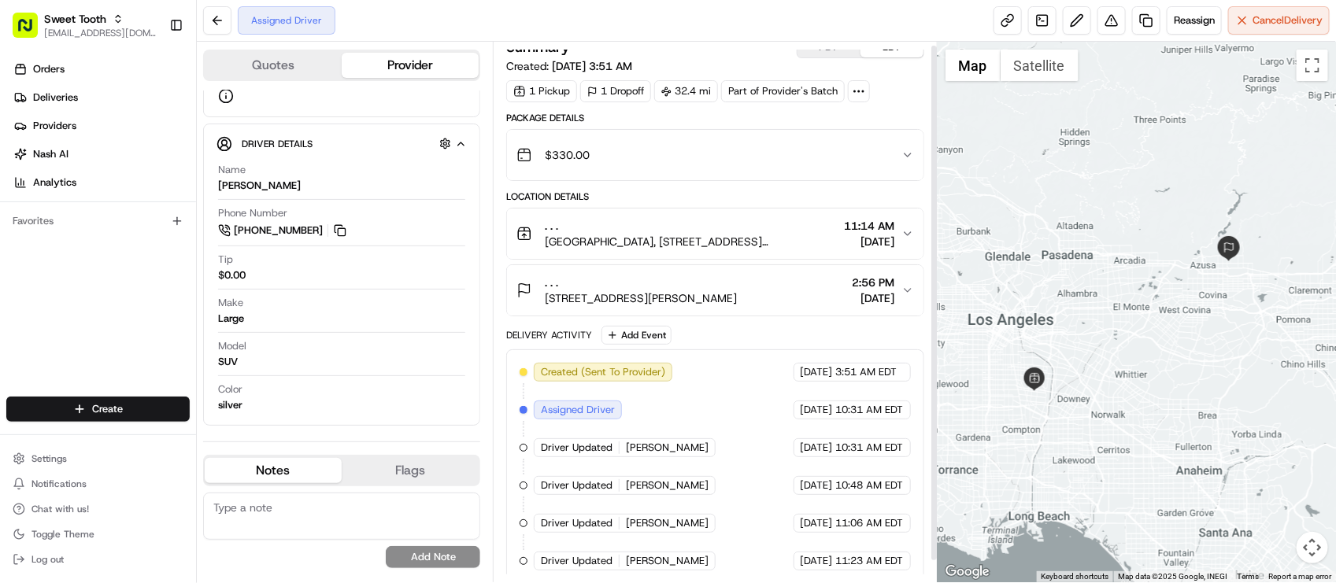
scroll to position [26, 0]
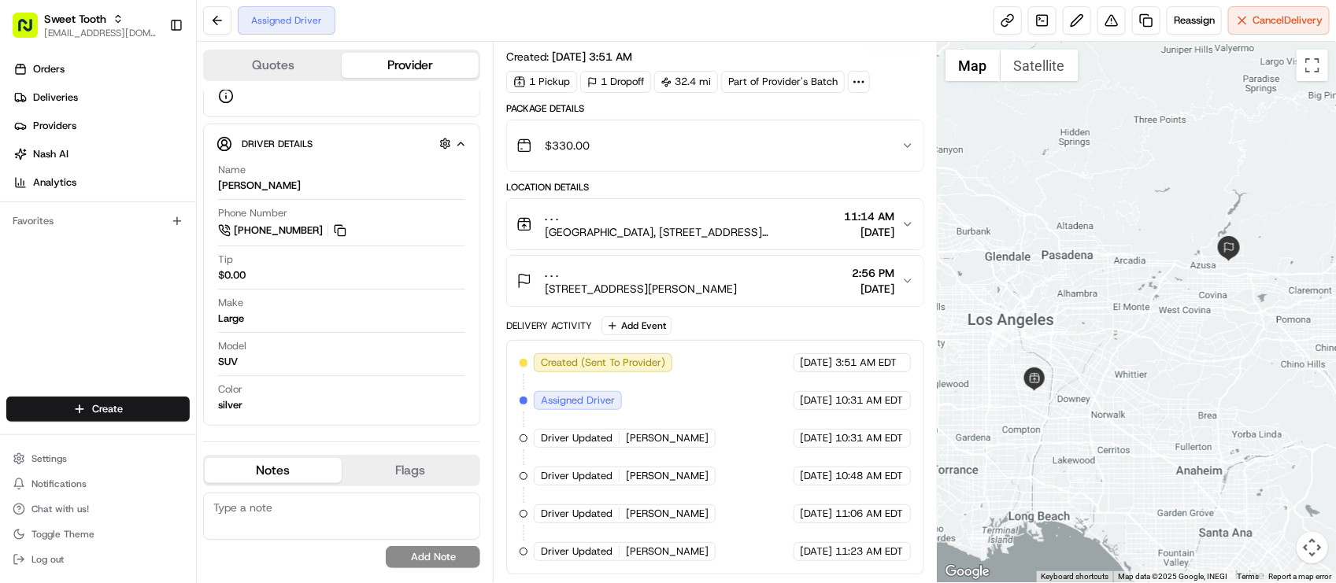
click at [737, 289] on span "[STREET_ADDRESS][PERSON_NAME]" at bounding box center [641, 289] width 192 height 16
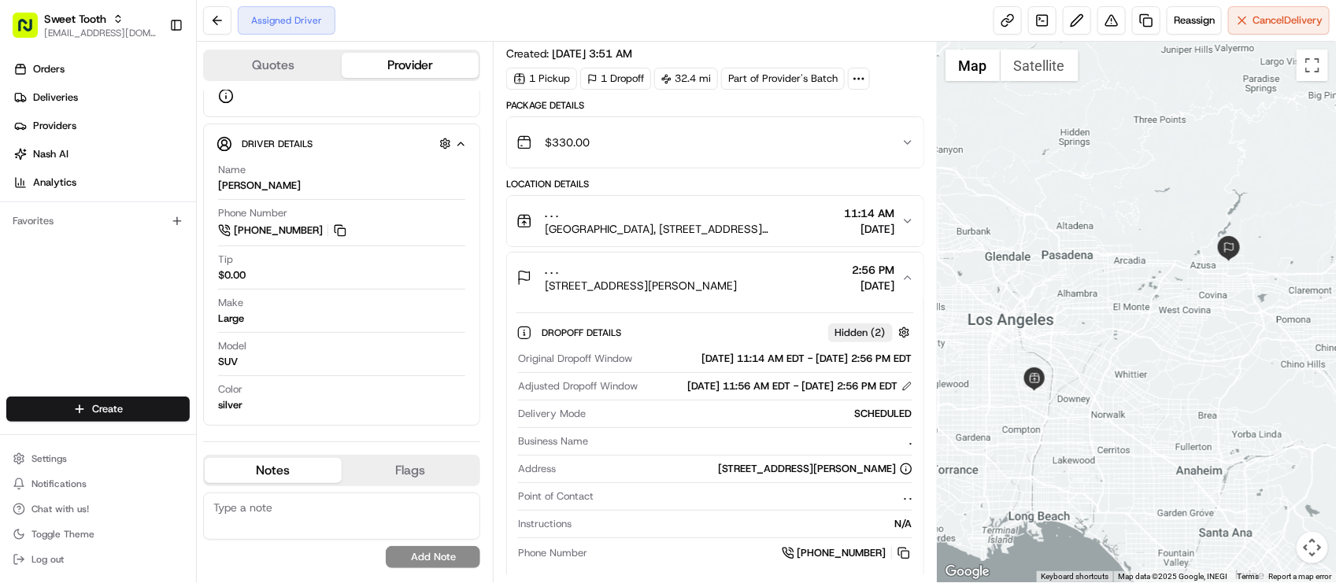
click at [737, 289] on span "[STREET_ADDRESS][PERSON_NAME]" at bounding box center [641, 286] width 192 height 16
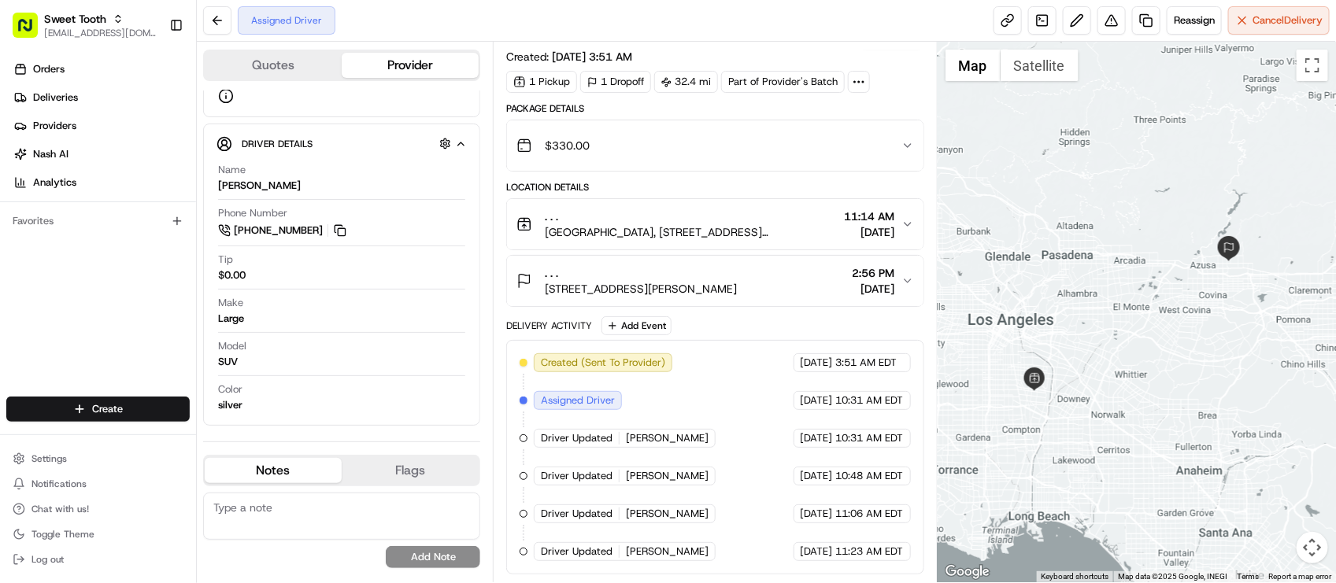
click at [737, 289] on span "[STREET_ADDRESS][PERSON_NAME]" at bounding box center [641, 289] width 192 height 16
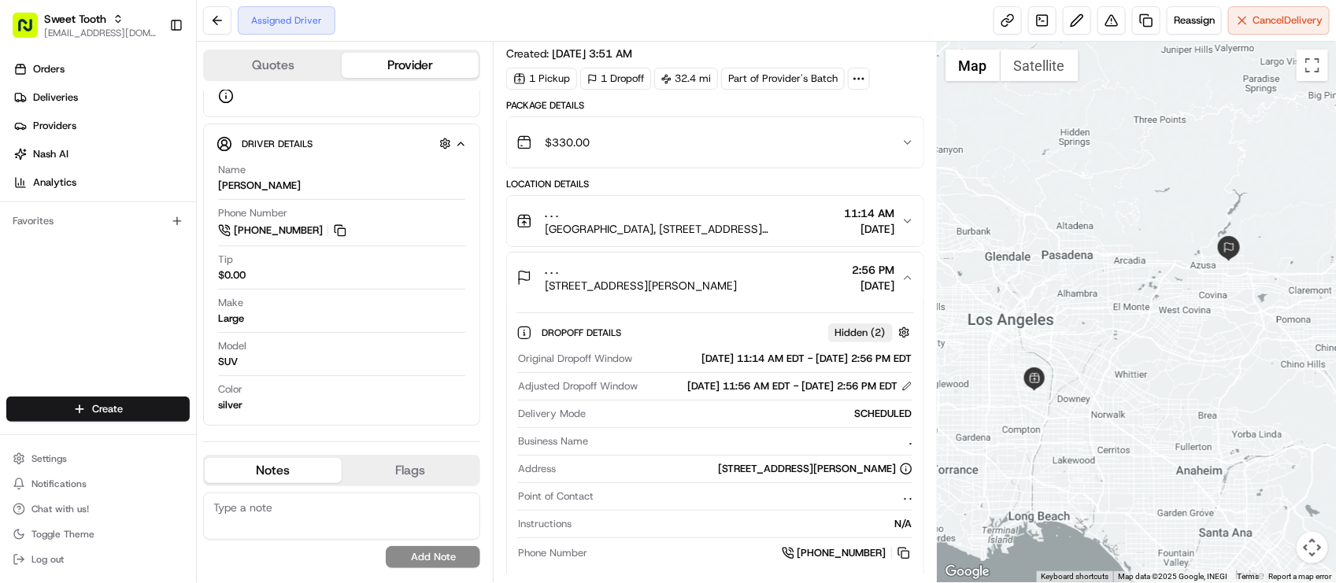
click at [737, 289] on span "[STREET_ADDRESS][PERSON_NAME]" at bounding box center [641, 286] width 192 height 16
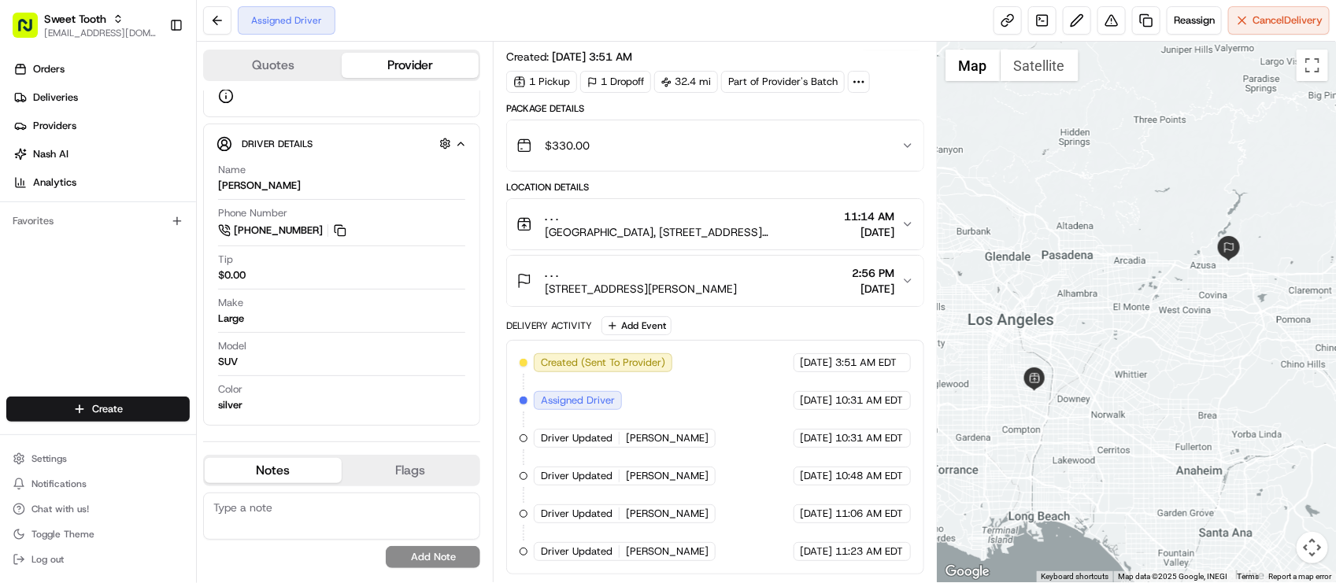
click at [663, 450] on div "Created (Sent To Provider) Roadie (P2P) 08/19/2025 3:51 AM EDT Assigned Driver …" at bounding box center [714, 457] width 390 height 208
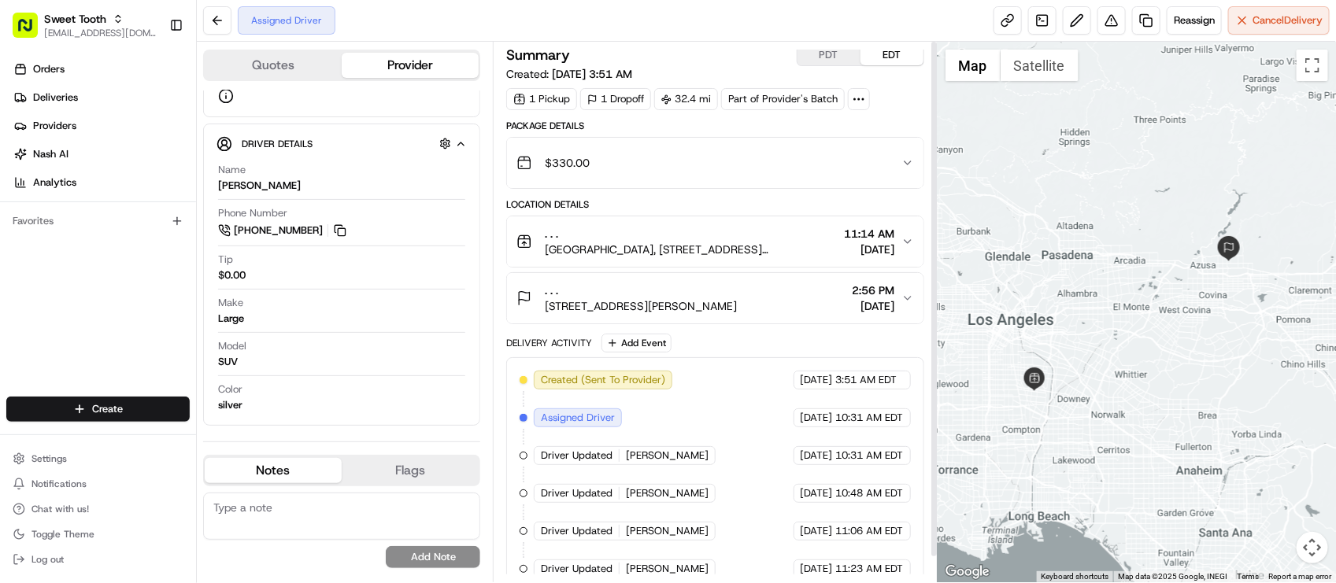
scroll to position [0, 0]
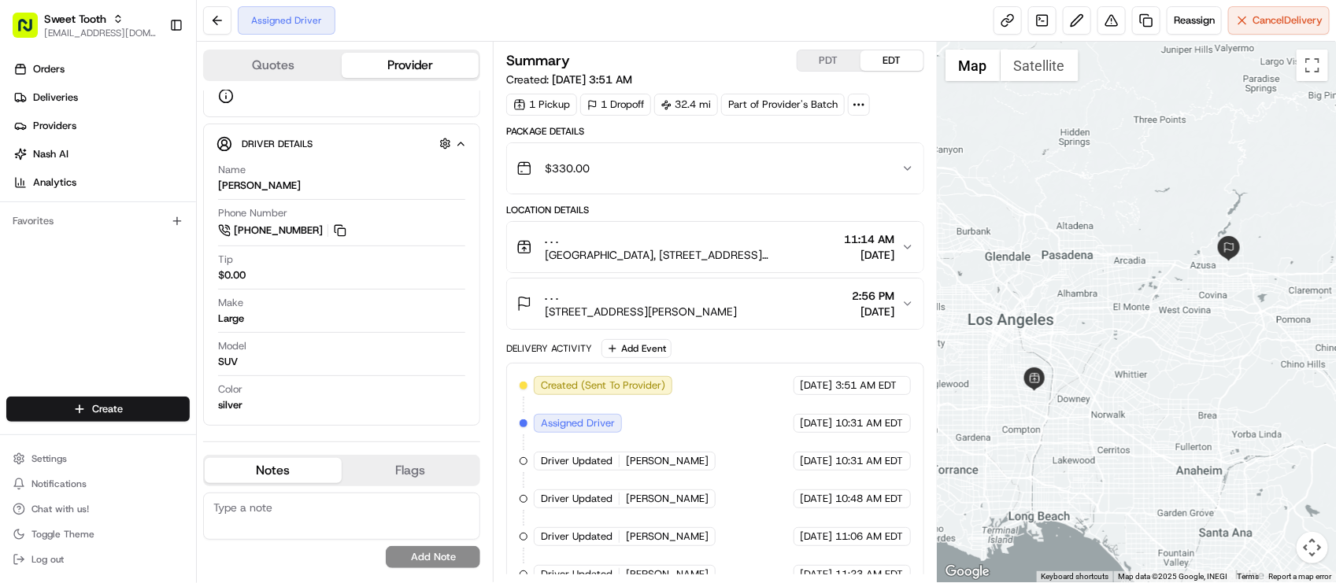
click at [711, 482] on div "Created (Sent To Provider) Roadie (P2P) 08/19/2025 3:51 AM EDT Assigned Driver …" at bounding box center [714, 480] width 390 height 208
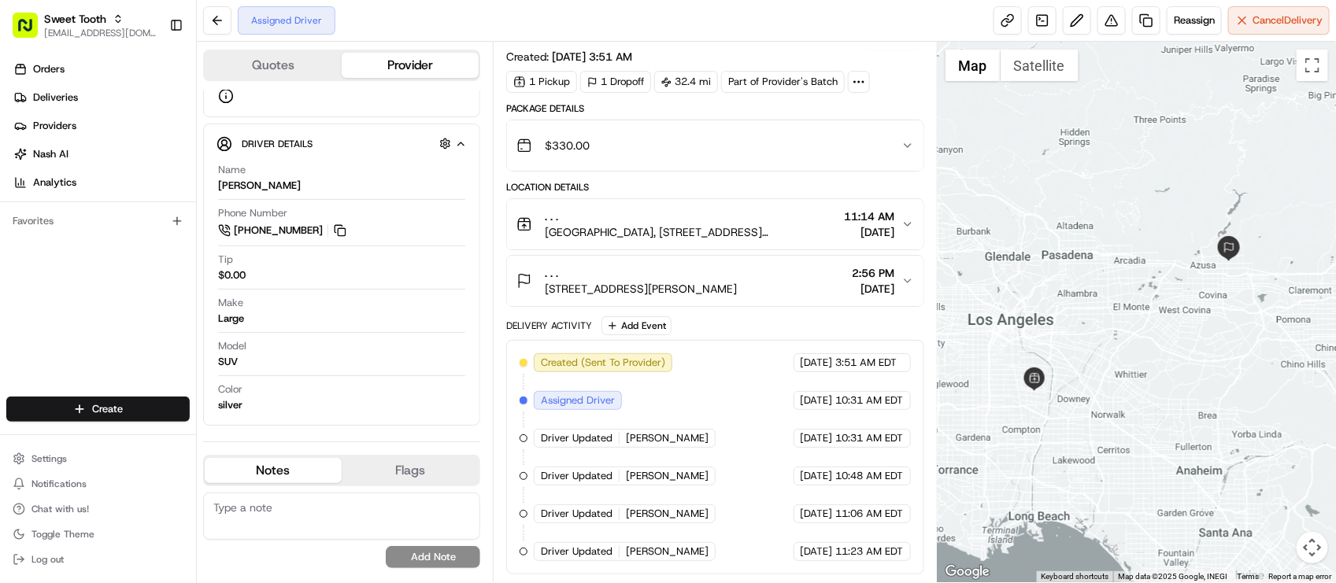
click at [808, 400] on span "[DATE]" at bounding box center [816, 401] width 32 height 14
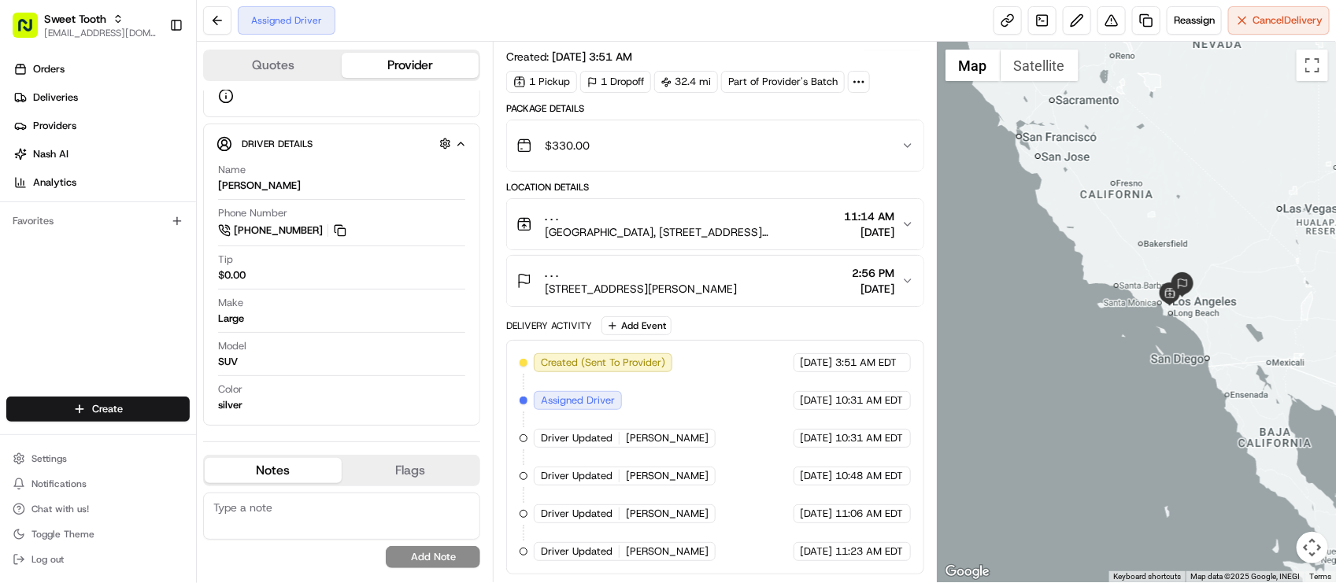
drag, startPoint x: 1204, startPoint y: 287, endPoint x: 1179, endPoint y: 301, distance: 28.9
click at [1179, 301] on div at bounding box center [1136, 312] width 398 height 541
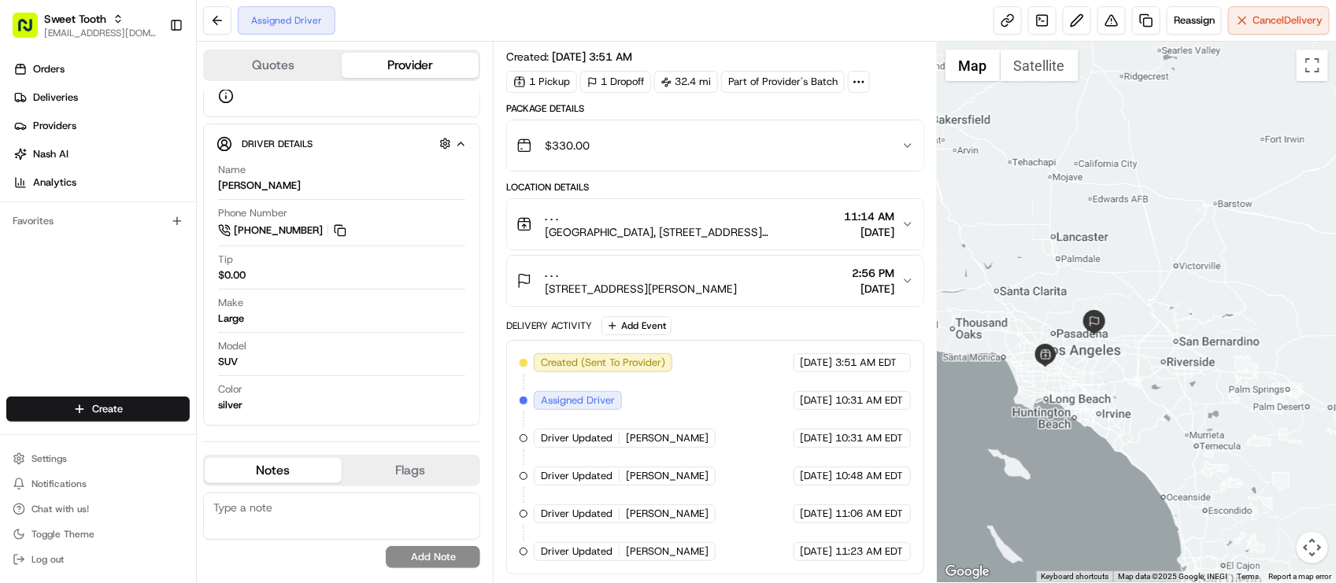
click at [784, 386] on div "Created (Sent To Provider) Roadie (P2P) 08/19/2025 3:51 AM EDT Assigned Driver …" at bounding box center [714, 457] width 390 height 208
click at [793, 371] on div "08/19/2025 3:51 AM EDT" at bounding box center [851, 362] width 117 height 19
click at [725, 485] on div "Created (Sent To Provider) Roadie (P2P) 08/19/2025 3:51 AM EDT Assigned Driver …" at bounding box center [714, 457] width 390 height 208
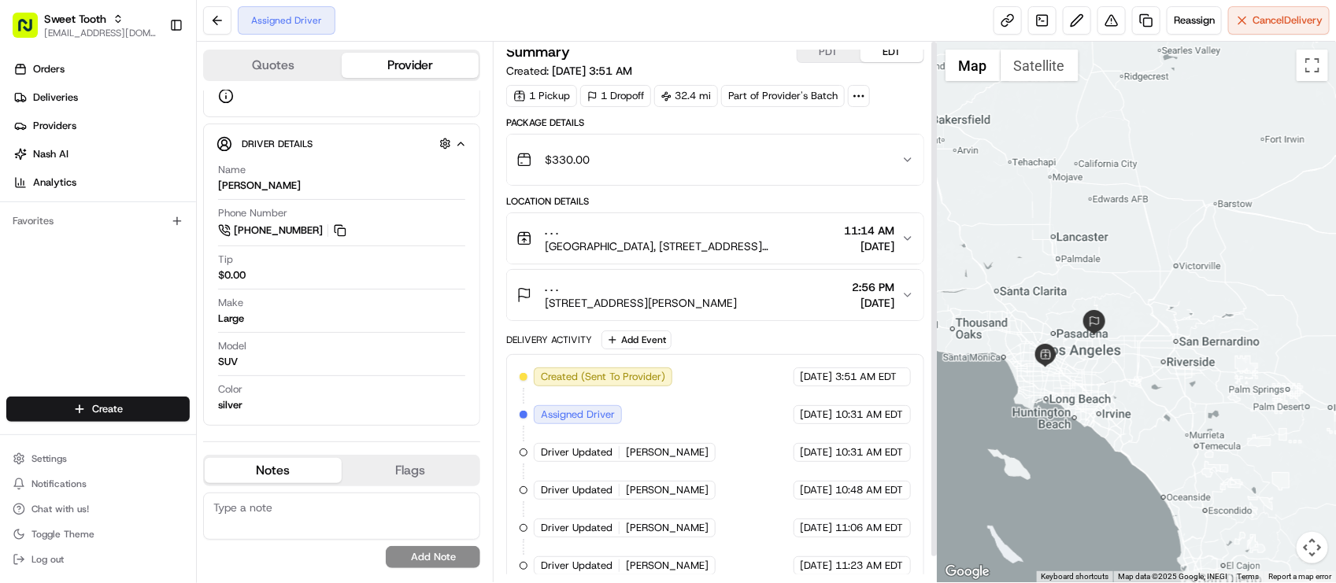
scroll to position [0, 0]
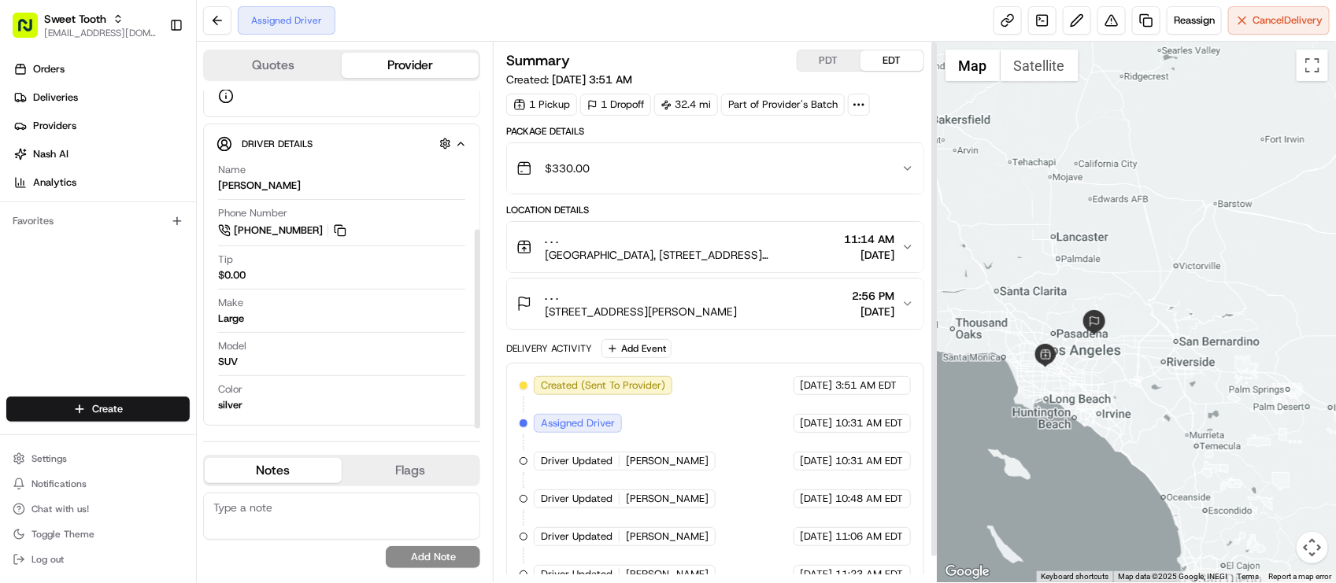
click at [249, 301] on div "Make Large" at bounding box center [341, 311] width 247 height 30
click at [260, 317] on div "Make Large" at bounding box center [341, 311] width 247 height 30
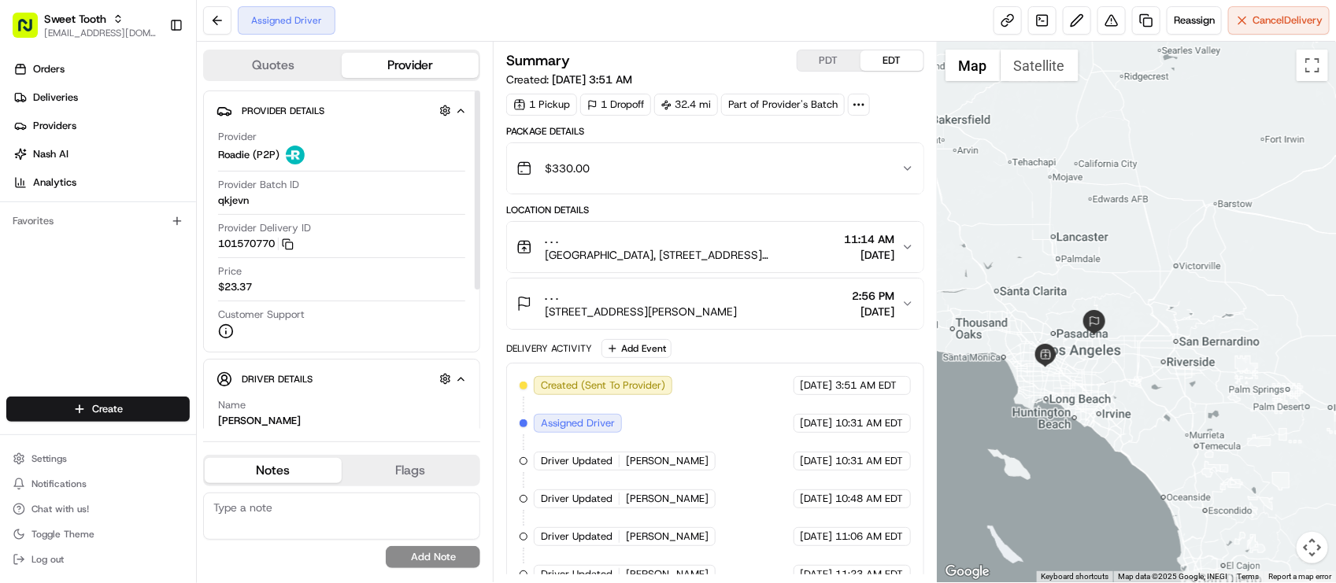
drag, startPoint x: 362, startPoint y: 230, endPoint x: 376, endPoint y: 219, distance: 17.9
click at [362, 230] on div "Provider Delivery ID 101570770 Copy 101570770" at bounding box center [341, 236] width 247 height 30
click at [793, 471] on div "08/19/2025 10:31 AM EDT" at bounding box center [851, 461] width 117 height 19
click at [671, 493] on div "Driver Updated Jaiceon K." at bounding box center [625, 499] width 182 height 19
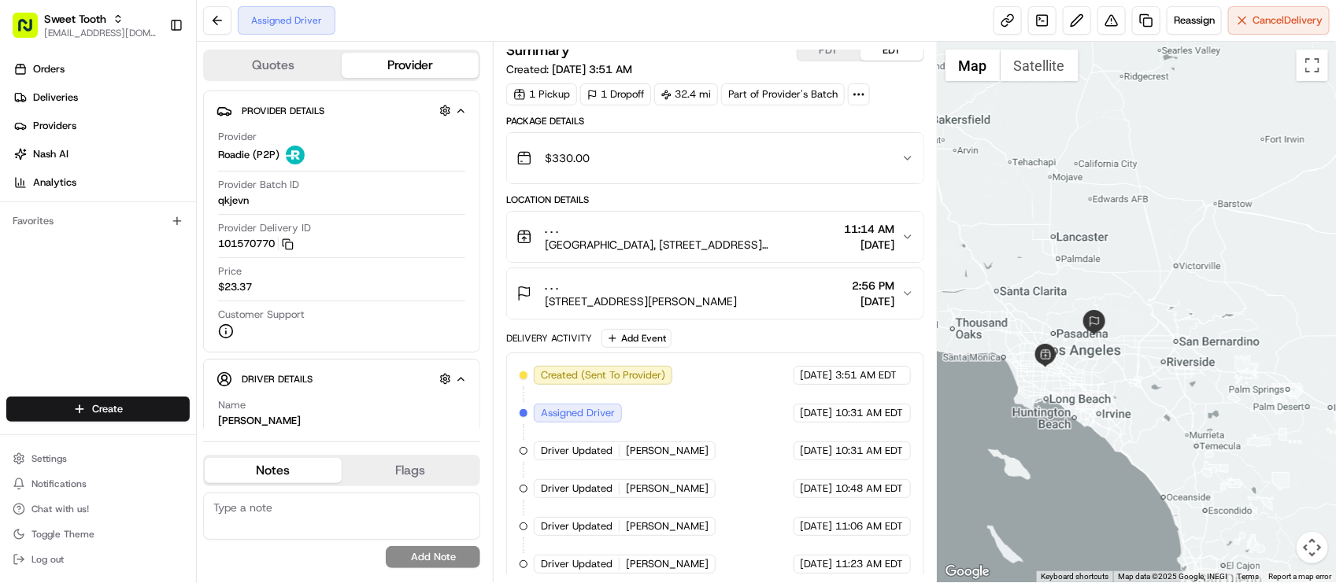
scroll to position [26, 0]
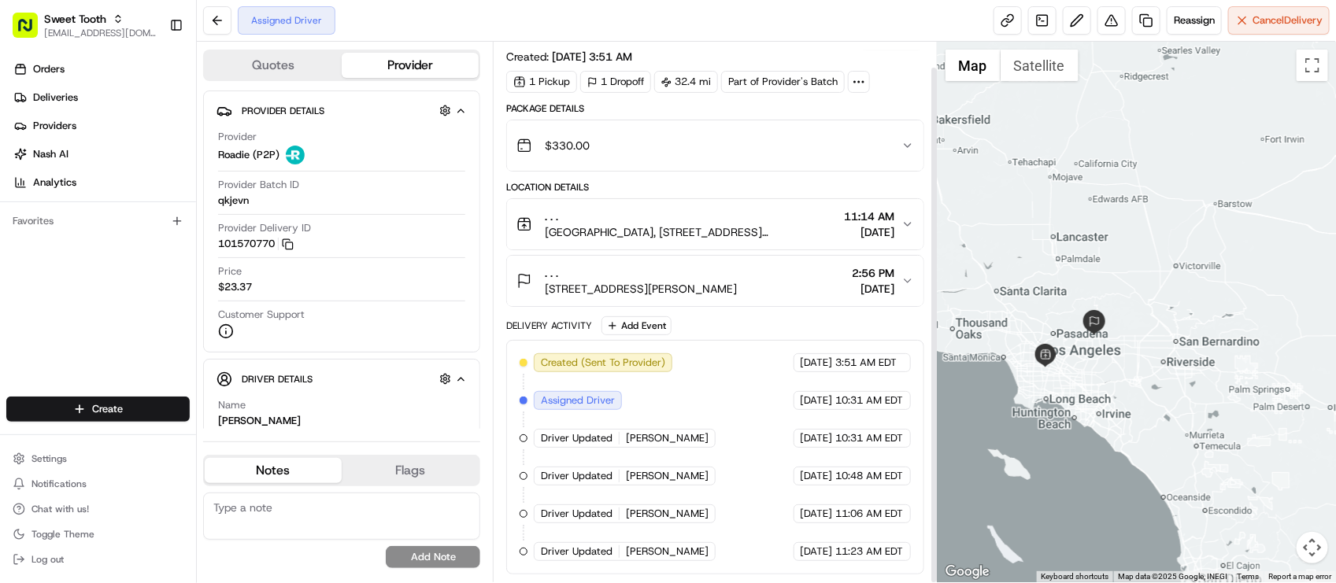
click at [826, 332] on div "Delivery Activity Add Event" at bounding box center [714, 325] width 417 height 19
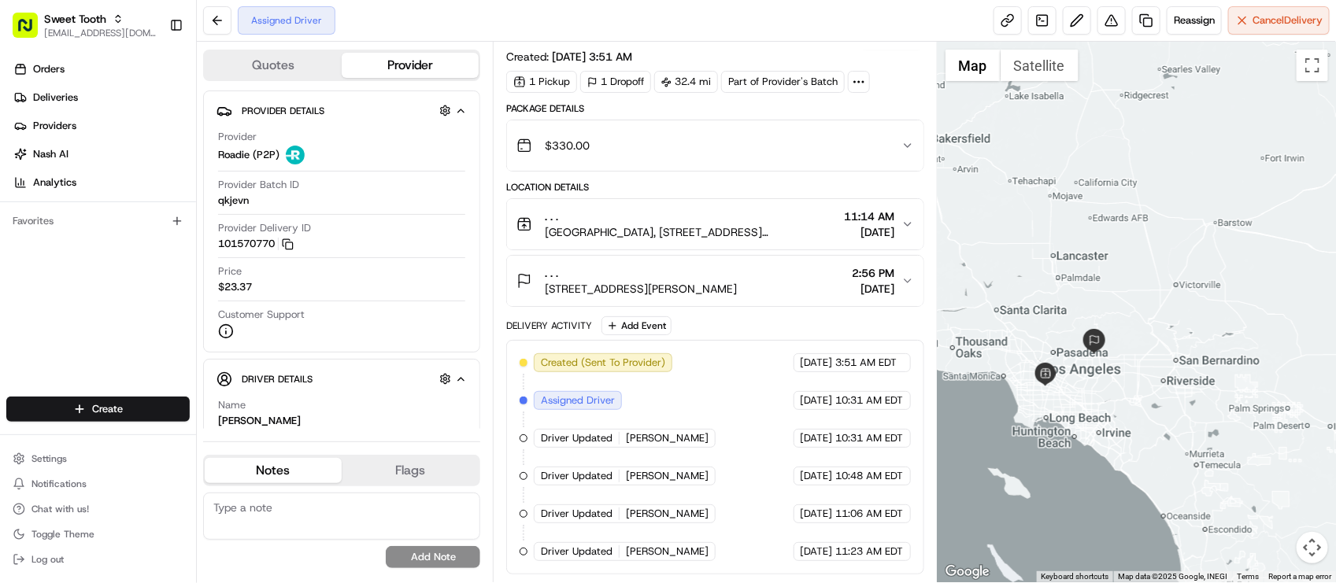
drag, startPoint x: 1059, startPoint y: 354, endPoint x: 1059, endPoint y: 378, distance: 23.6
click at [1059, 378] on div at bounding box center [1136, 312] width 398 height 541
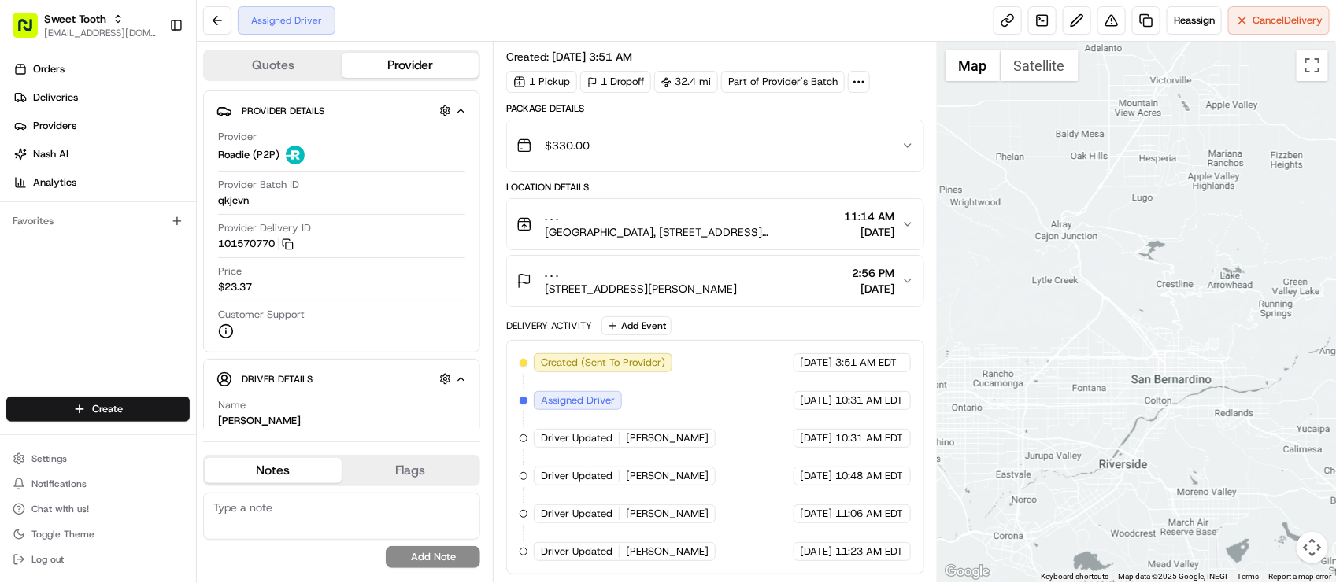
drag, startPoint x: 1157, startPoint y: 325, endPoint x: 1190, endPoint y: 333, distance: 34.0
click at [1190, 333] on div at bounding box center [1136, 312] width 398 height 541
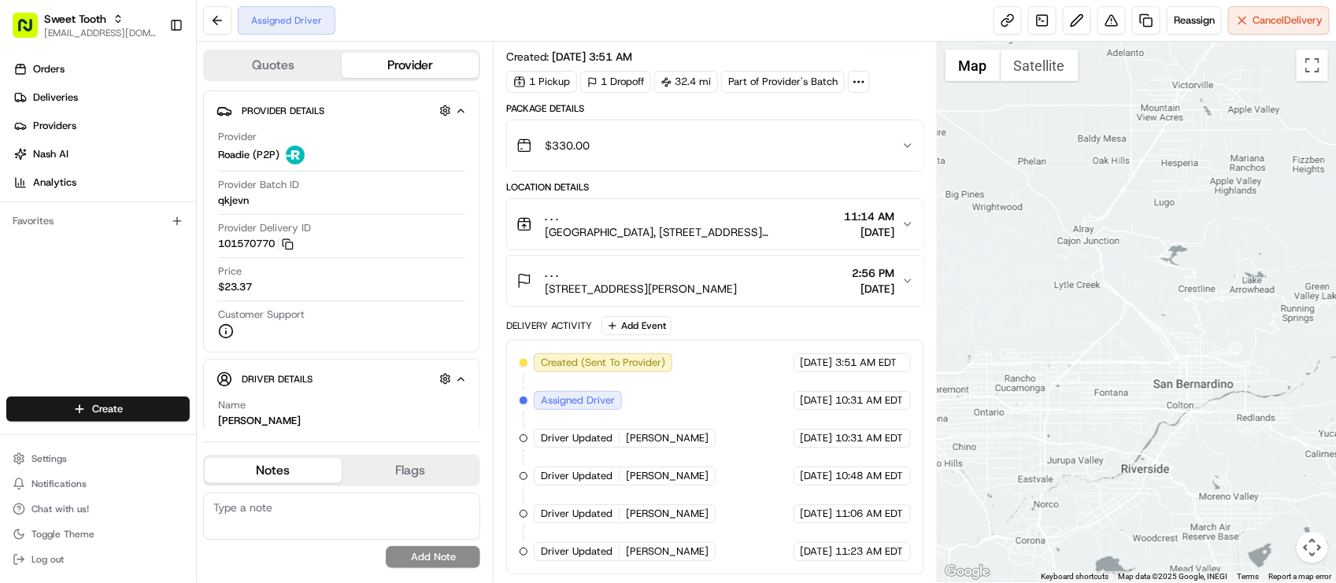
drag, startPoint x: 1074, startPoint y: 311, endPoint x: 1128, endPoint y: 324, distance: 55.2
click at [1129, 324] on div at bounding box center [1136, 312] width 398 height 541
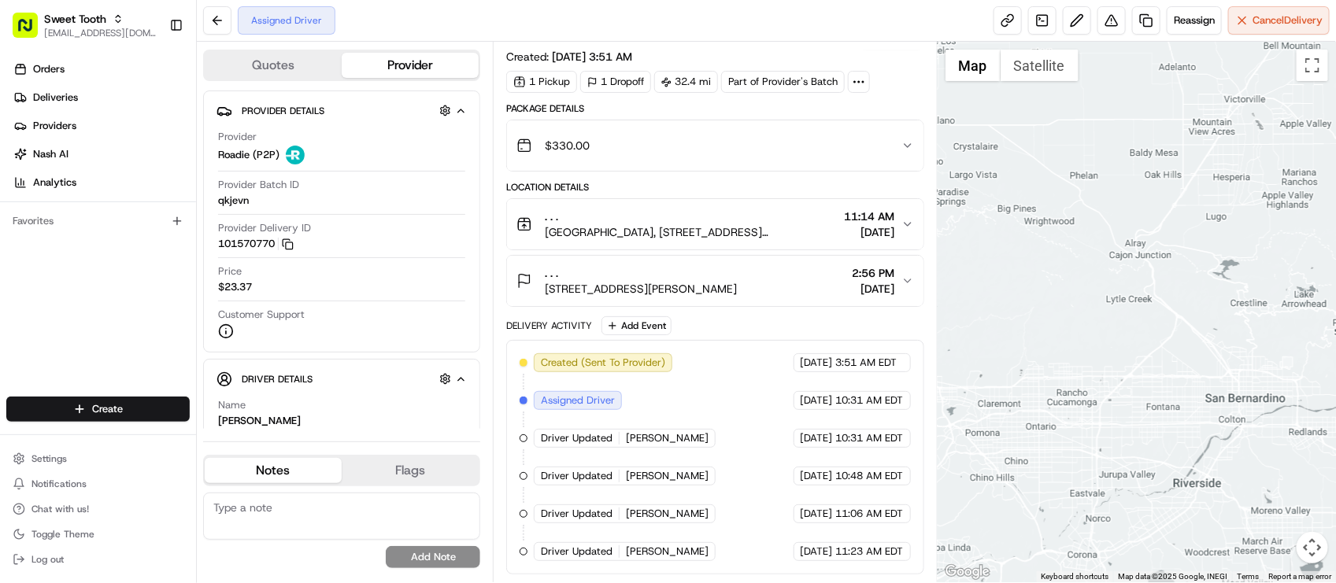
drag, startPoint x: 1023, startPoint y: 301, endPoint x: 1119, endPoint y: 316, distance: 97.2
click at [1119, 316] on div at bounding box center [1136, 312] width 398 height 541
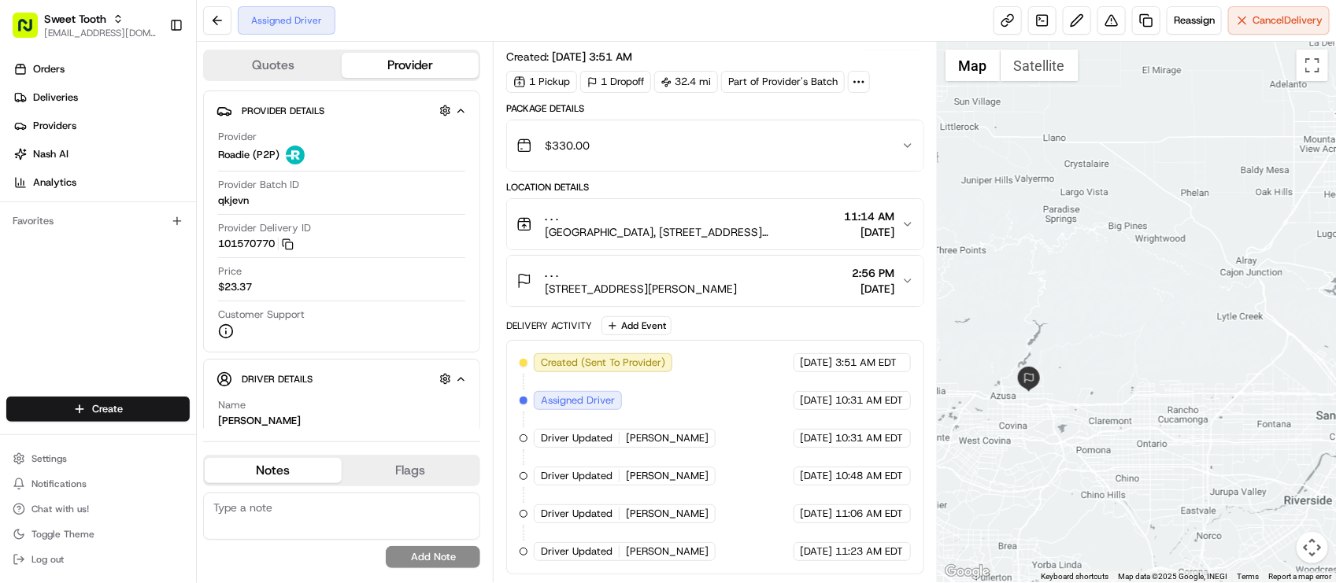
drag, startPoint x: 1007, startPoint y: 327, endPoint x: 1043, endPoint y: 327, distance: 35.4
click at [1037, 328] on div at bounding box center [1136, 312] width 398 height 541
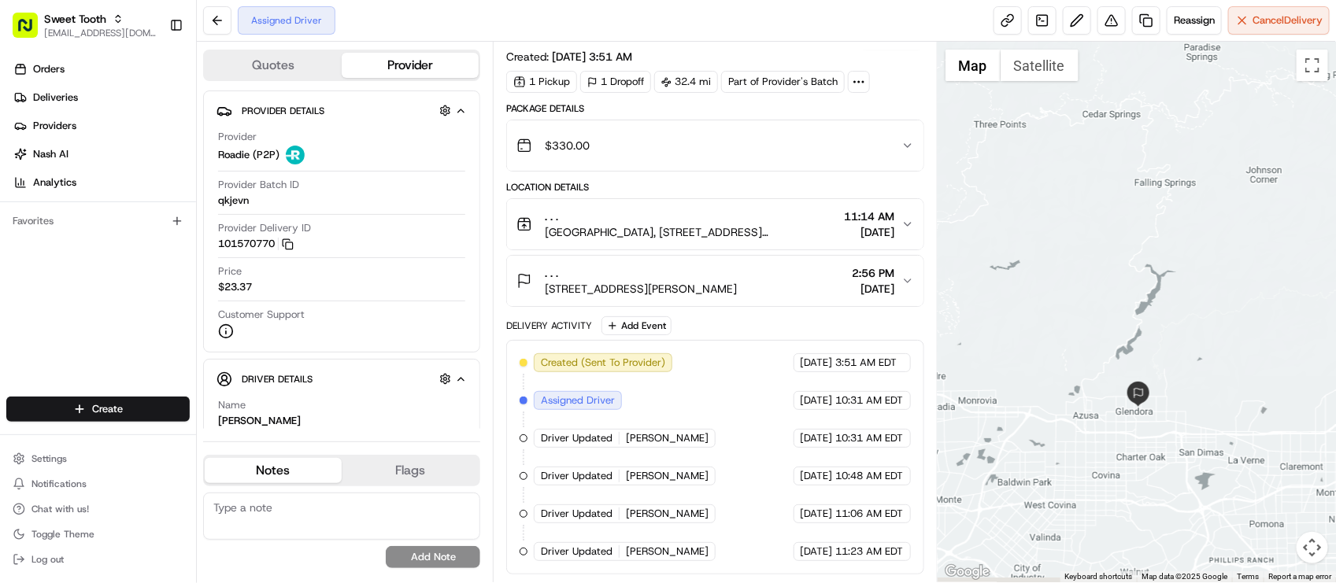
drag, startPoint x: 1100, startPoint y: 265, endPoint x: 1107, endPoint y: 242, distance: 23.7
click at [1107, 242] on div at bounding box center [1136, 312] width 398 height 541
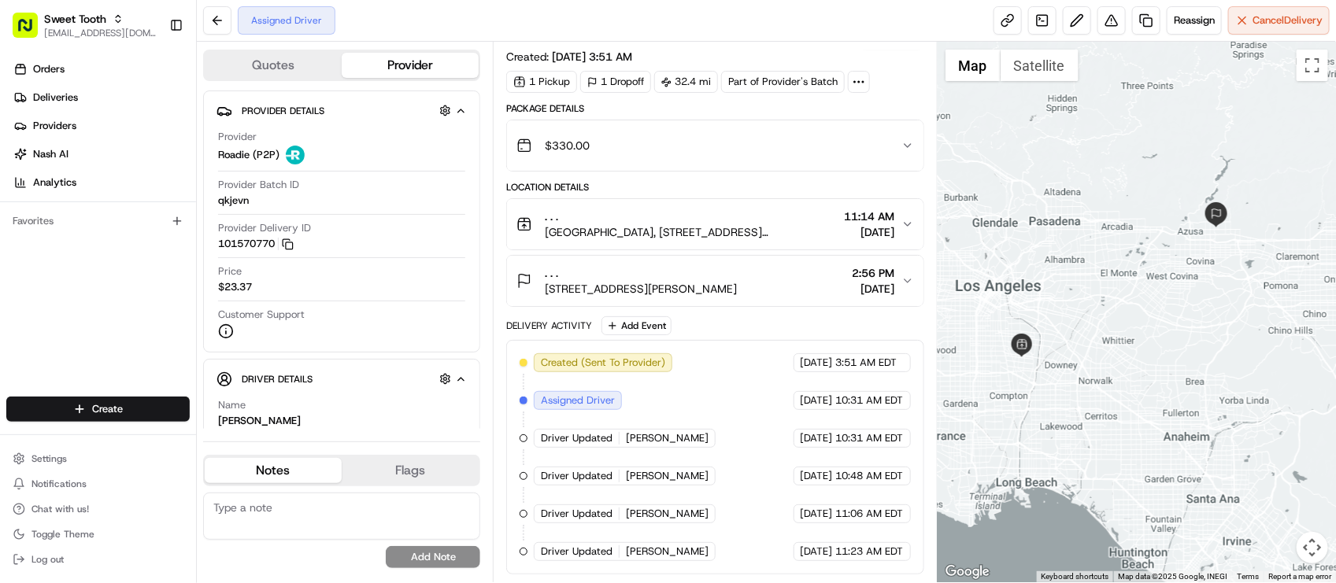
click at [789, 232] on span "Big Green Apartments, 8999 San Juan Ave, South Gate, CA 90280, USA" at bounding box center [691, 232] width 293 height 16
click at [791, 230] on span "Big Green Apartments, 8999 San Juan Ave, South Gate, CA 90280, USA" at bounding box center [691, 232] width 293 height 16
click at [789, 230] on span "Big Green Apartments, 8999 San Juan Ave, South Gate, CA 90280, USA" at bounding box center [691, 232] width 293 height 16
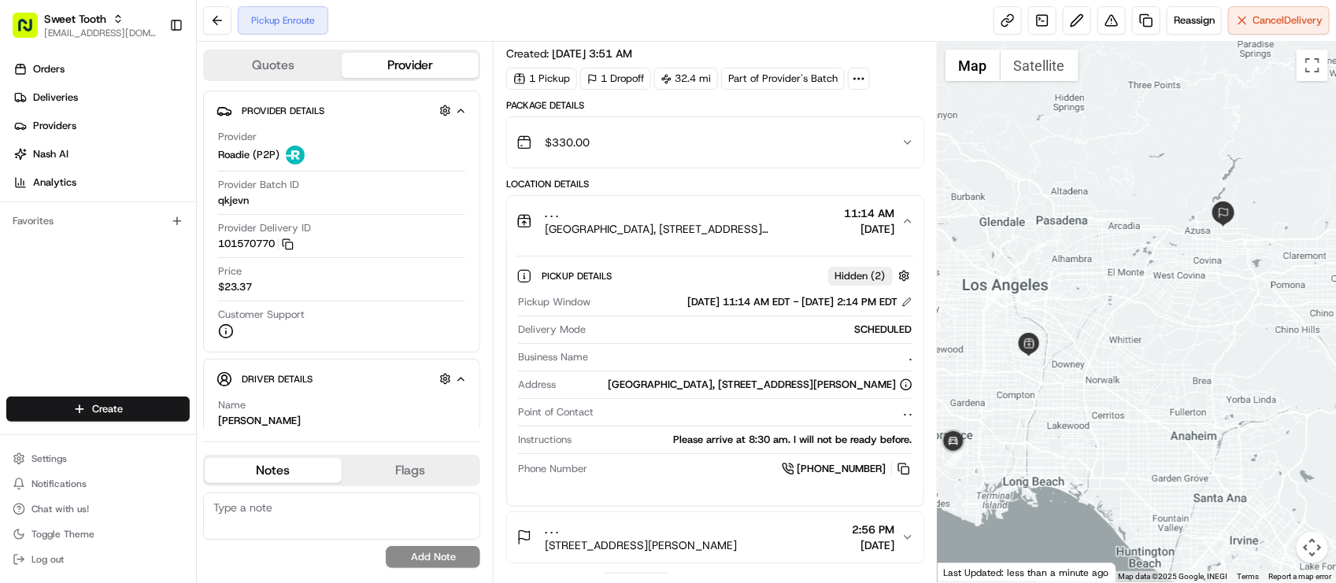
drag, startPoint x: 1150, startPoint y: 414, endPoint x: 1187, endPoint y: 403, distance: 38.6
click at [1187, 404] on div at bounding box center [1136, 312] width 398 height 541
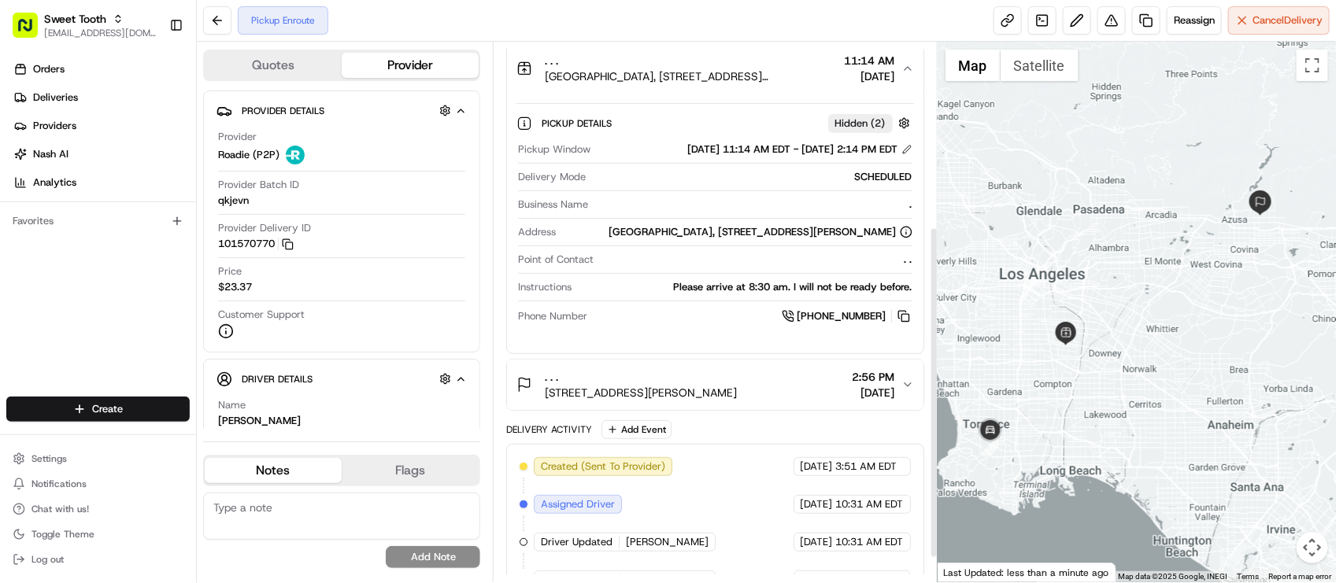
scroll to position [339, 0]
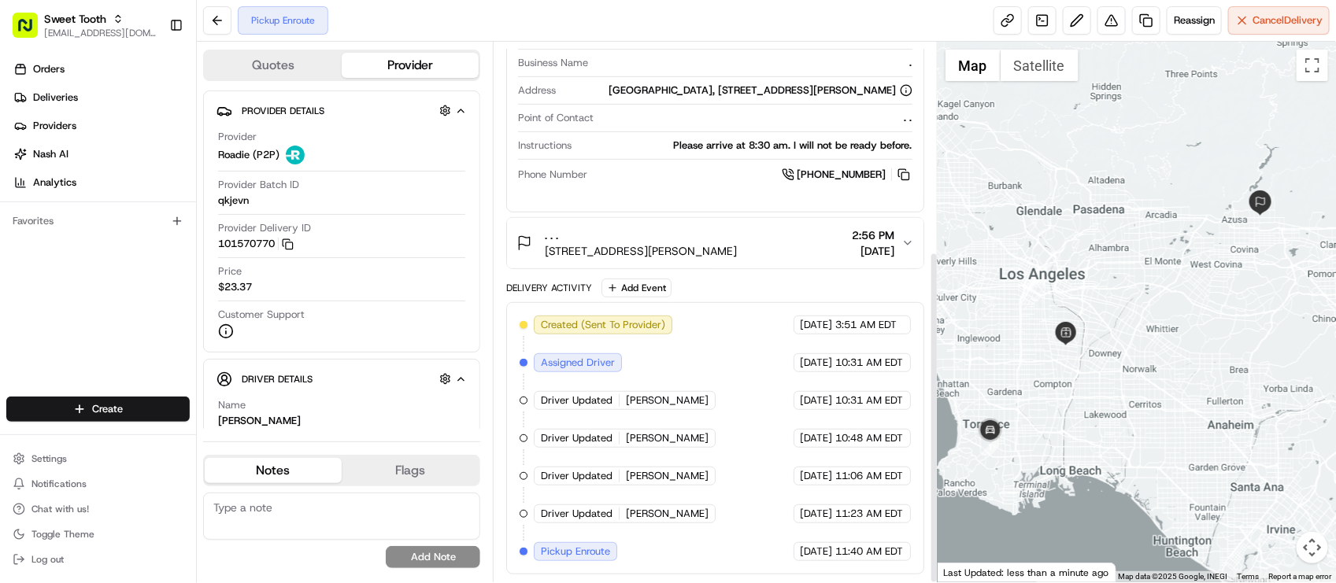
click at [745, 501] on div "Created (Sent To Provider) Roadie (P2P) 08/19/2025 3:51 AM EDT Assigned Driver …" at bounding box center [714, 439] width 390 height 246
click at [290, 251] on button "101570770 Copy 101570770" at bounding box center [256, 244] width 76 height 14
click at [291, 245] on icon "button" at bounding box center [288, 244] width 12 height 12
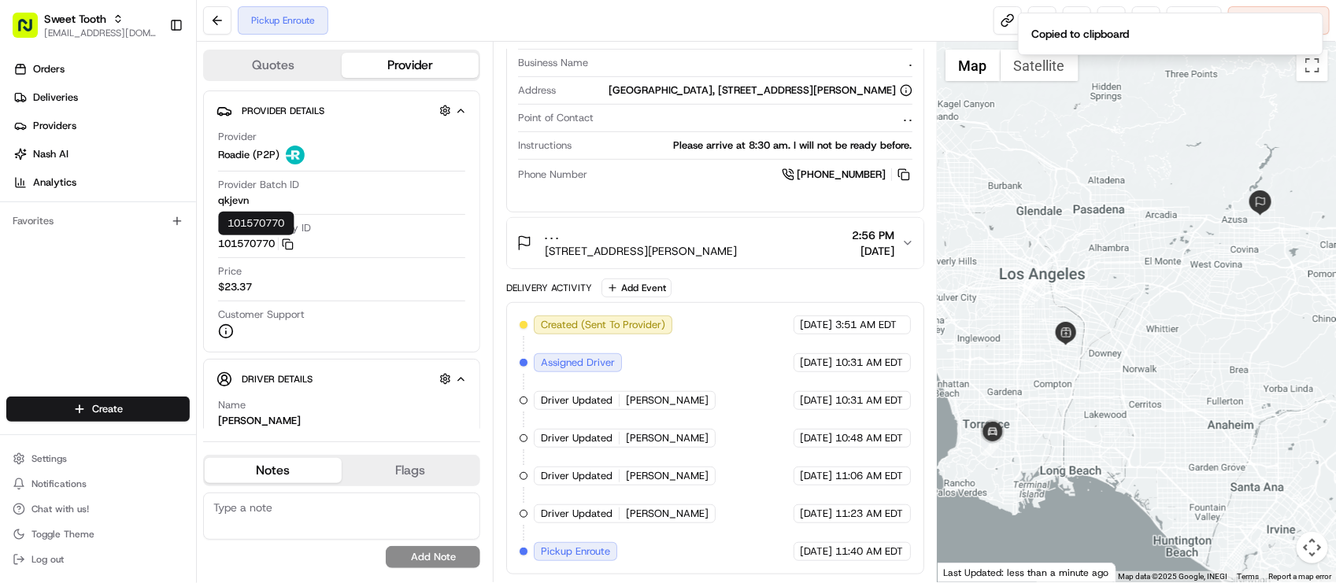
click at [831, 498] on div "Created (Sent To Provider) Roadie (P2P) 08/19/2025 3:51 AM EDT Assigned Driver …" at bounding box center [714, 439] width 390 height 246
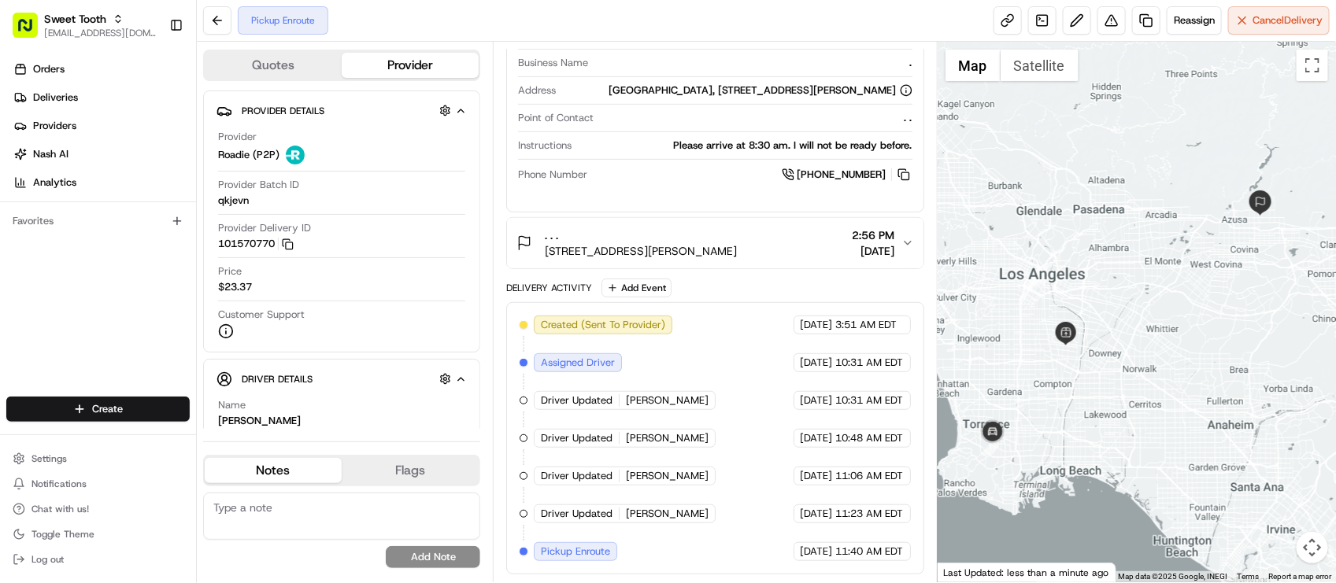
click at [663, 442] on span "Jaiceon K." at bounding box center [667, 438] width 83 height 14
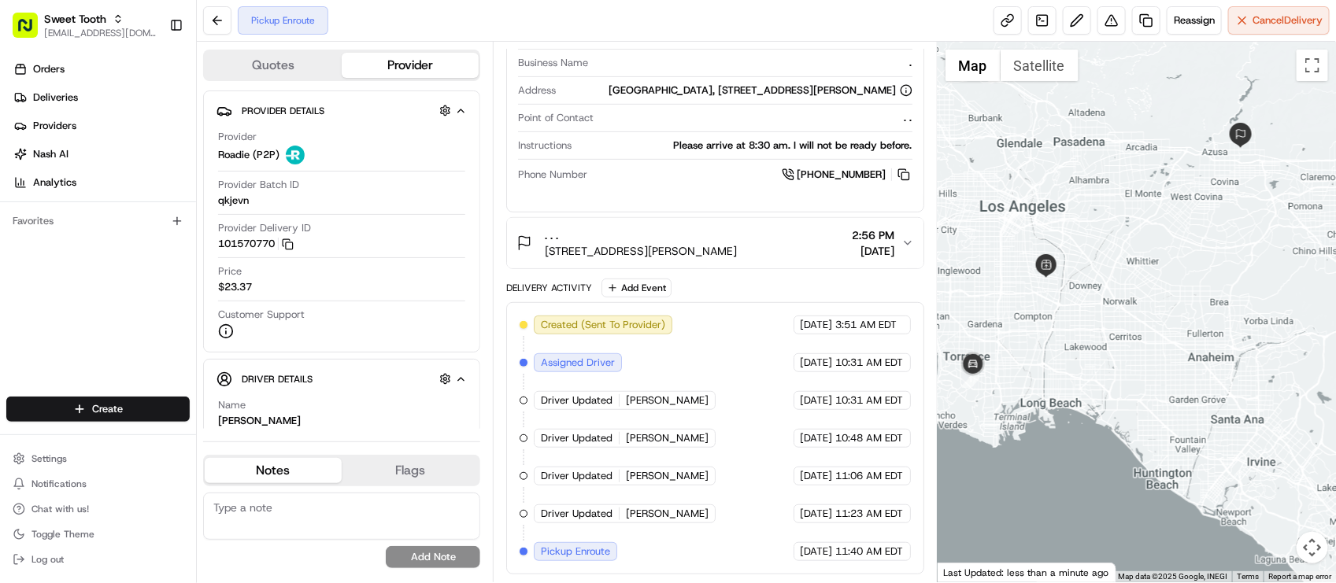
drag, startPoint x: 977, startPoint y: 317, endPoint x: 956, endPoint y: 249, distance: 70.7
click at [956, 249] on div at bounding box center [1136, 312] width 398 height 541
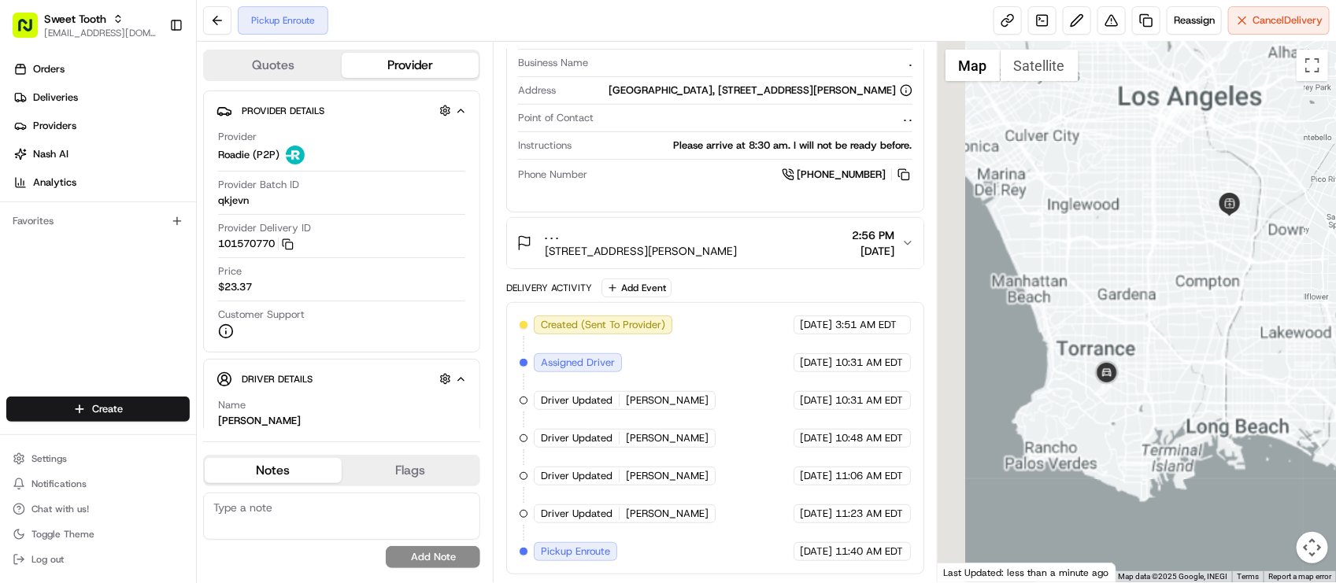
drag, startPoint x: 1068, startPoint y: 323, endPoint x: 1090, endPoint y: 340, distance: 27.5
click at [1090, 340] on div at bounding box center [1136, 312] width 398 height 541
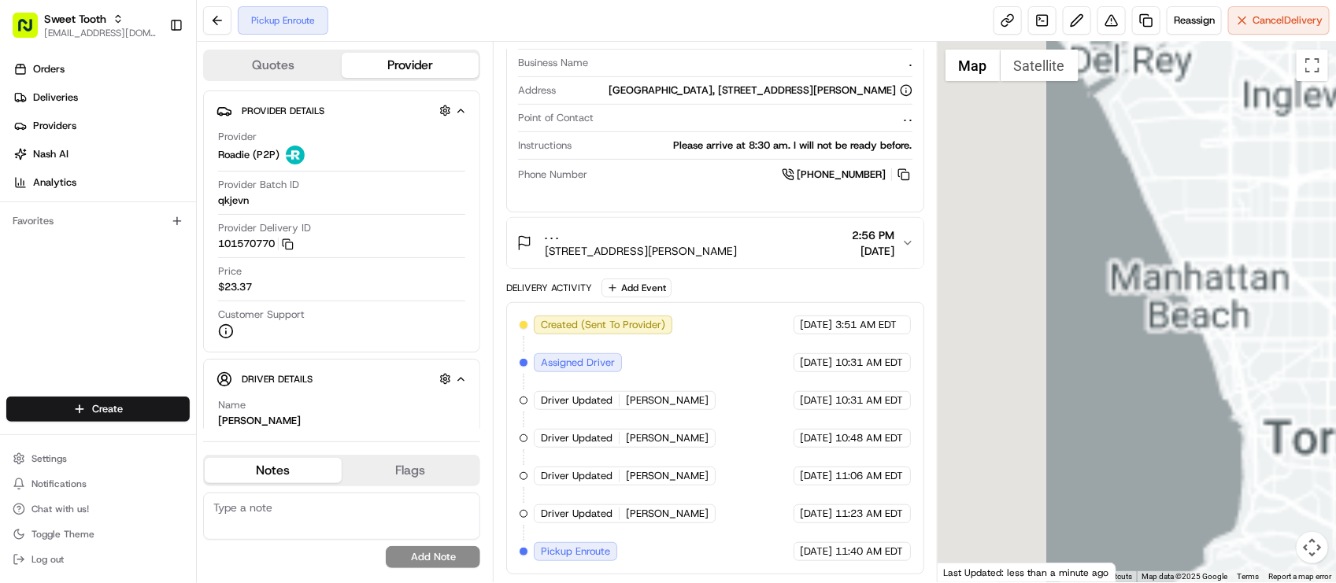
drag, startPoint x: 1240, startPoint y: 357, endPoint x: 1132, endPoint y: 142, distance: 240.4
click at [1132, 142] on div at bounding box center [1136, 312] width 398 height 541
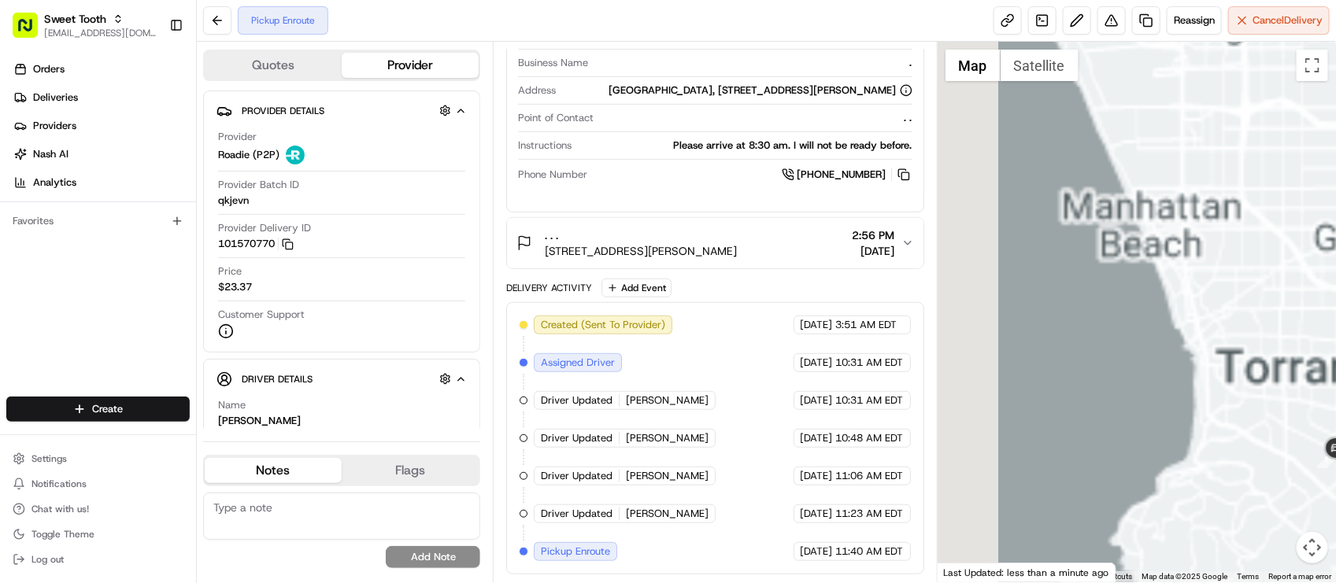
drag, startPoint x: 1185, startPoint y: 224, endPoint x: 1151, endPoint y: 202, distance: 41.0
click at [1151, 202] on div at bounding box center [1136, 312] width 398 height 541
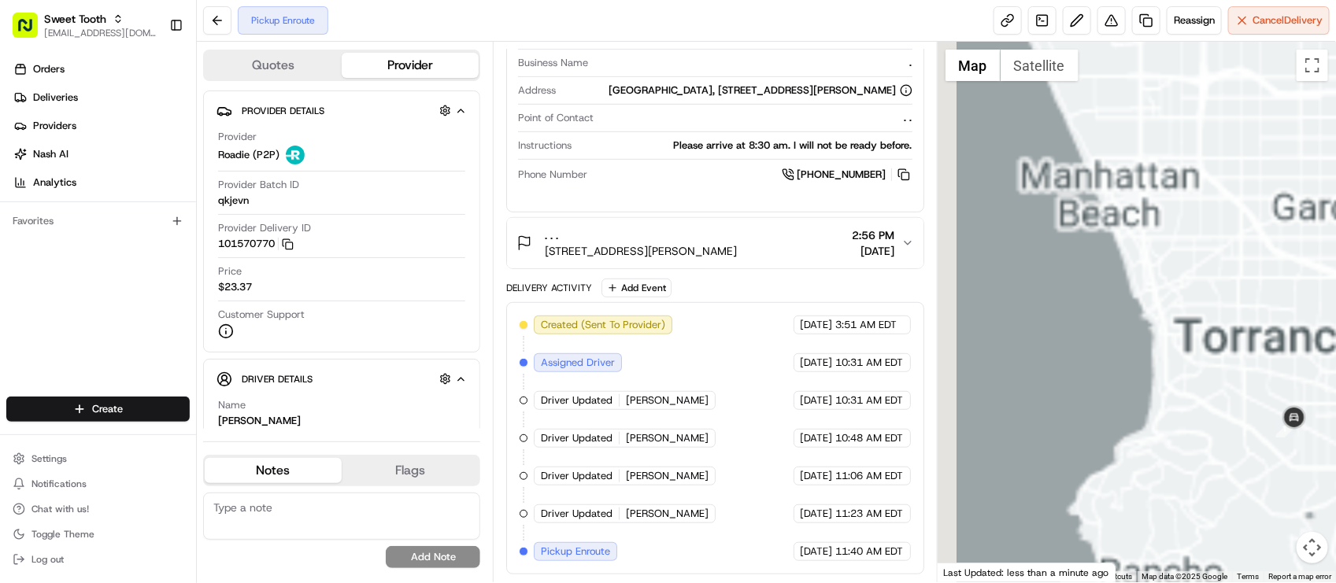
drag, startPoint x: 1216, startPoint y: 289, endPoint x: 1193, endPoint y: 276, distance: 26.1
click at [1192, 276] on div at bounding box center [1136, 312] width 398 height 541
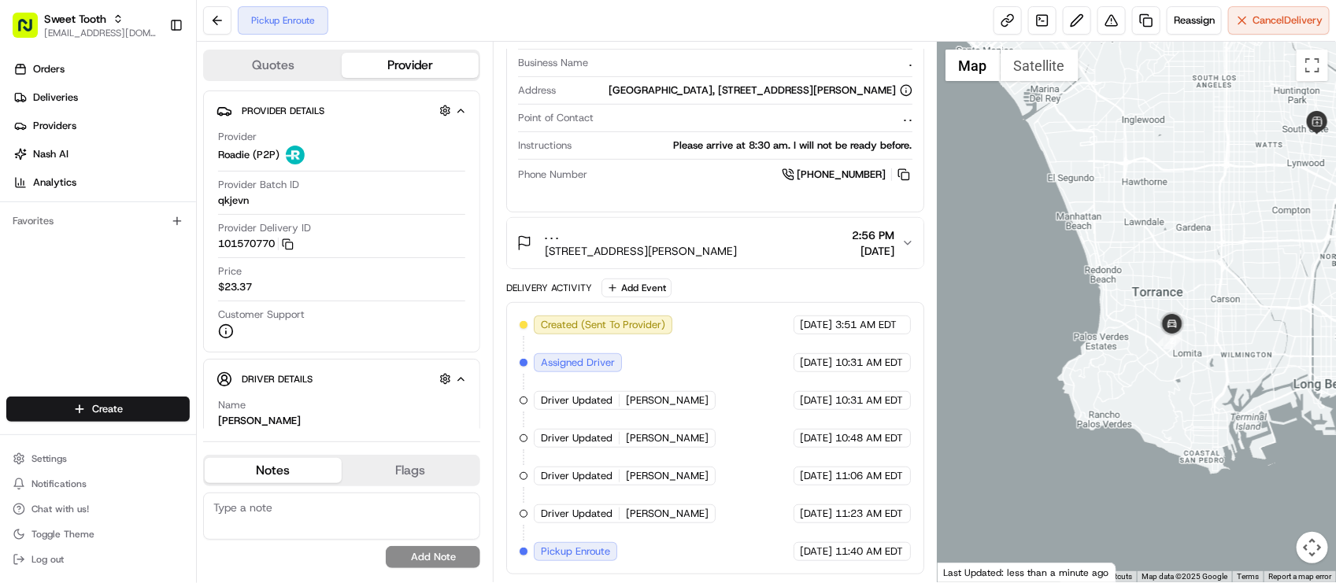
drag, startPoint x: 1100, startPoint y: 438, endPoint x: 1072, endPoint y: 409, distance: 39.5
click at [1033, 431] on div at bounding box center [1136, 312] width 398 height 541
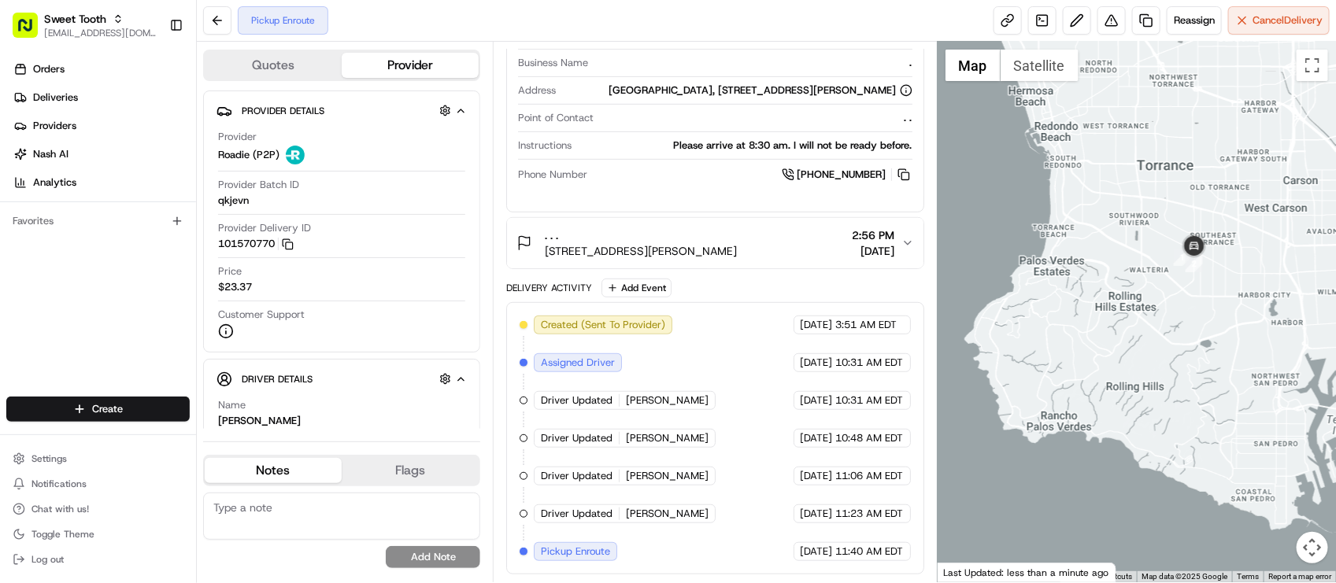
drag, startPoint x: 1198, startPoint y: 362, endPoint x: 1136, endPoint y: 324, distance: 72.8
click at [1136, 324] on div at bounding box center [1136, 312] width 398 height 541
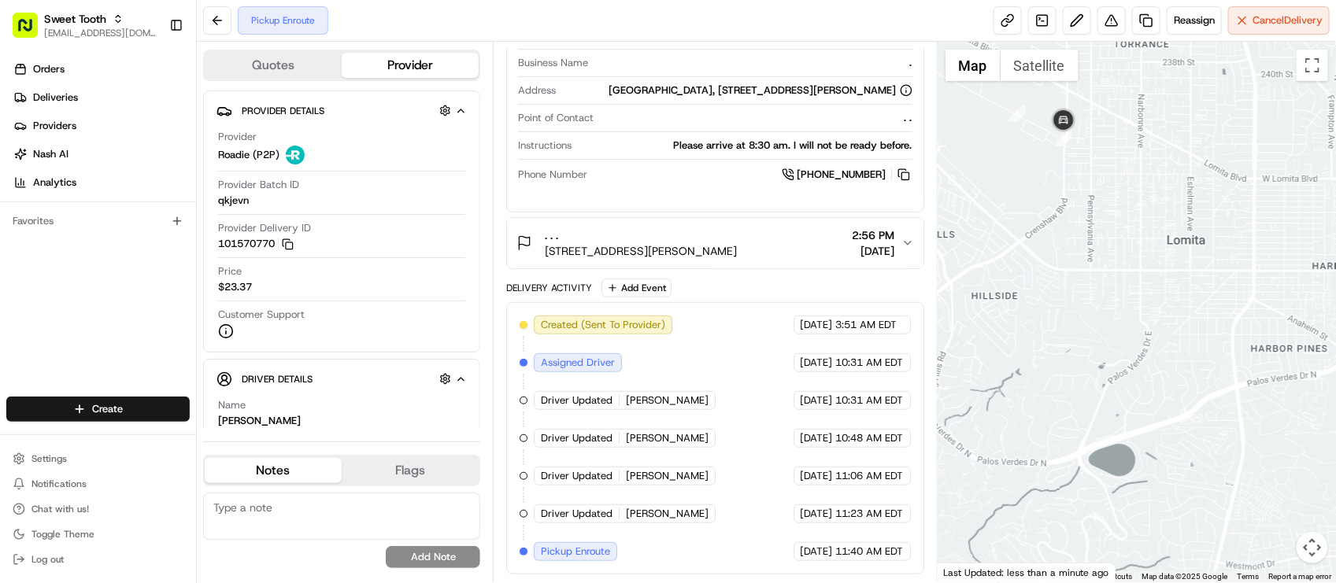
drag, startPoint x: 1228, startPoint y: 249, endPoint x: 1195, endPoint y: 423, distance: 177.8
click at [1195, 423] on div at bounding box center [1136, 312] width 398 height 541
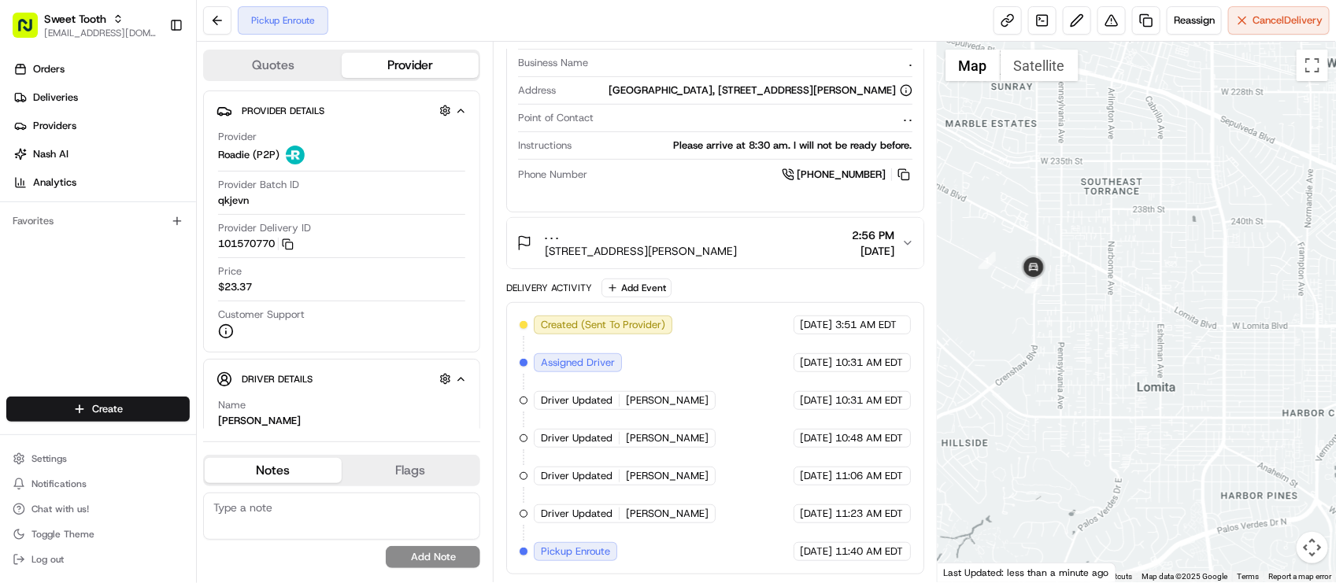
click at [635, 410] on div "Created (Sent To Provider) Roadie (P2P) 08/19/2025 3:51 AM EDT Assigned Driver …" at bounding box center [714, 439] width 390 height 246
click at [703, 419] on div "Created (Sent To Provider) Roadie (P2P) 08/19/2025 3:51 AM EDT Assigned Driver …" at bounding box center [714, 439] width 390 height 246
click at [1039, 427] on div at bounding box center [1136, 312] width 398 height 541
click at [461, 37] on div "Pickup Enroute Reassign Cancel Delivery" at bounding box center [766, 21] width 1139 height 42
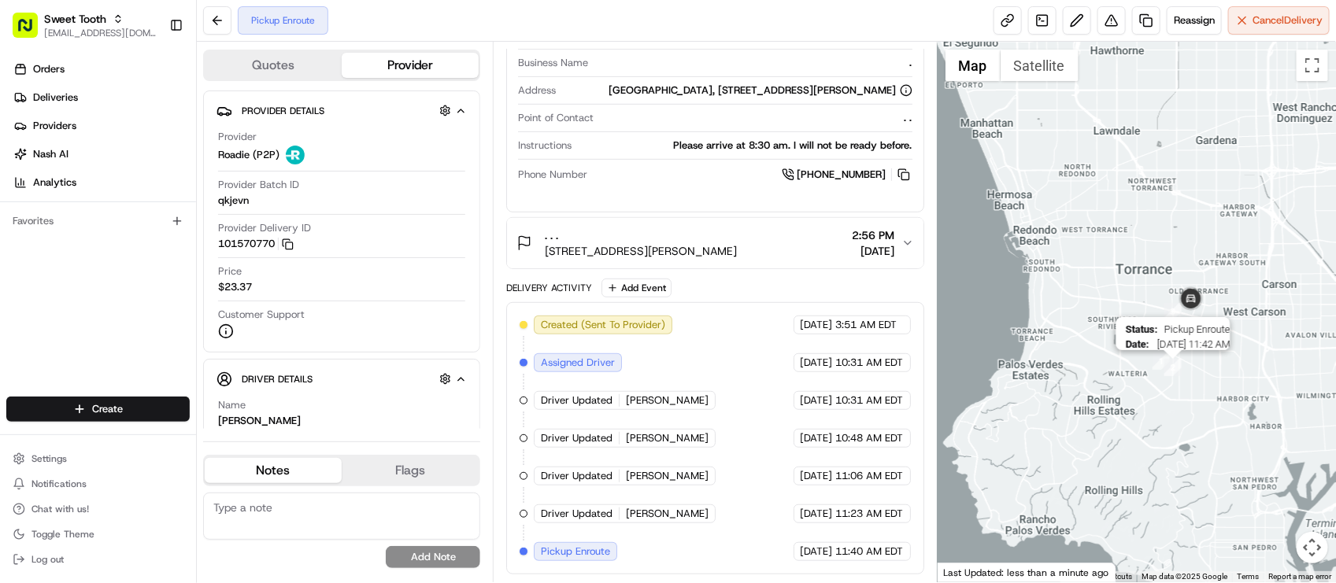
drag, startPoint x: 1181, startPoint y: 319, endPoint x: 1173, endPoint y: 332, distance: 15.1
click at [1167, 371] on img "2" at bounding box center [1172, 367] width 17 height 17
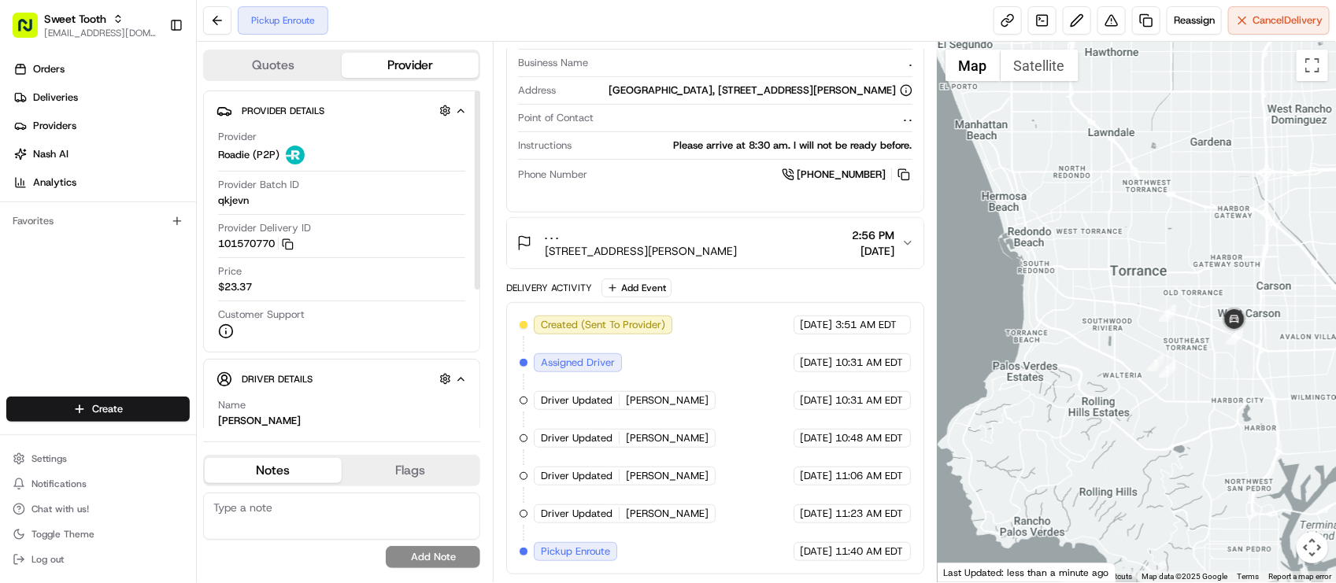
click at [423, 337] on div "Customer Support" at bounding box center [341, 323] width 247 height 31
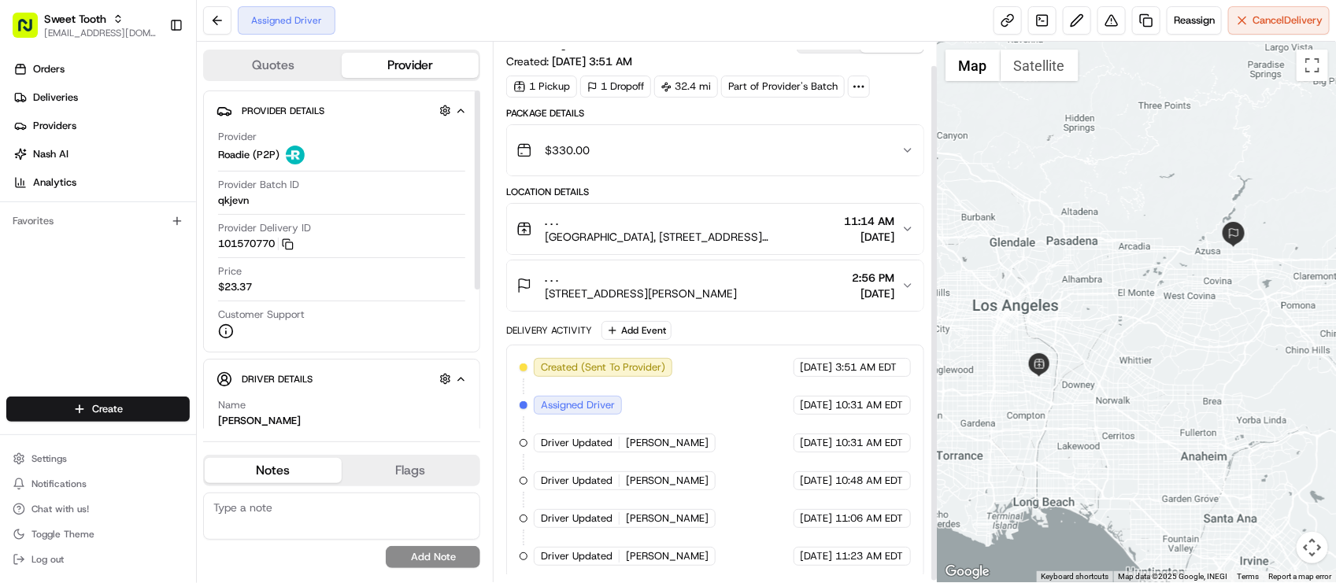
scroll to position [26, 0]
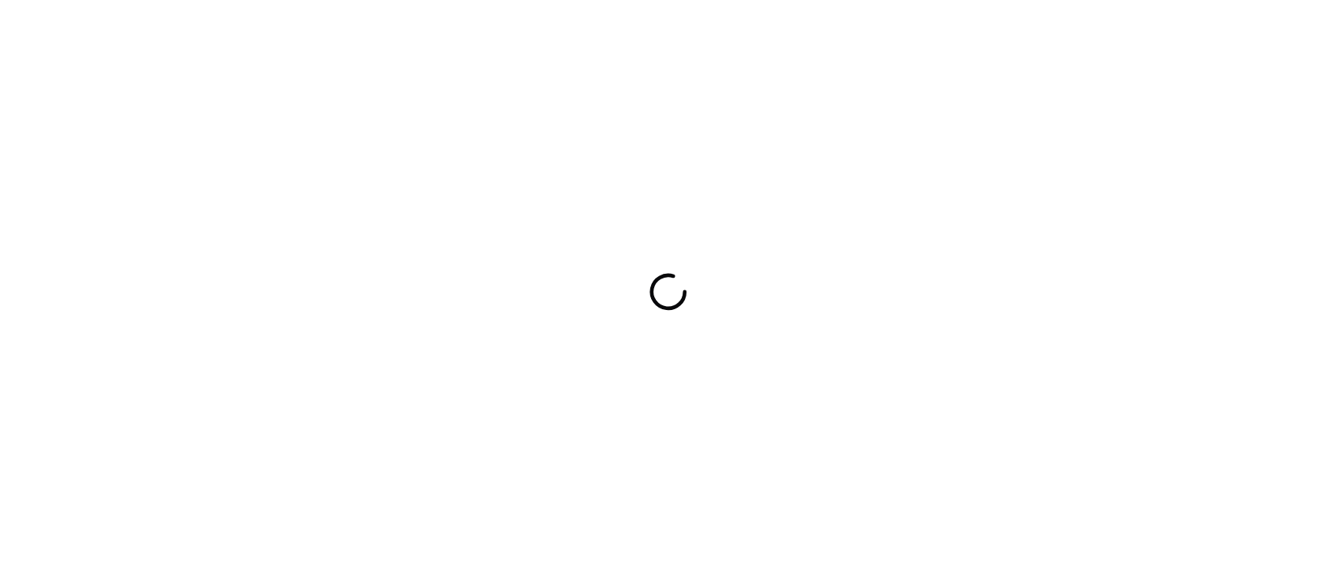
click at [902, 194] on div at bounding box center [668, 291] width 1336 height 583
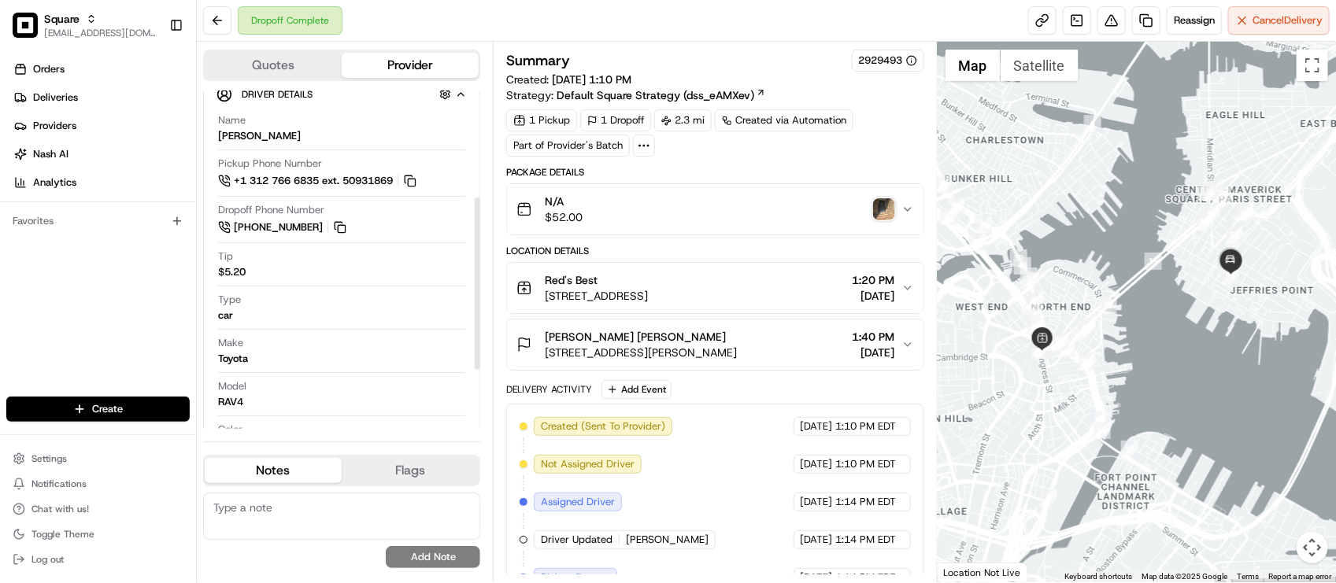
scroll to position [327, 0]
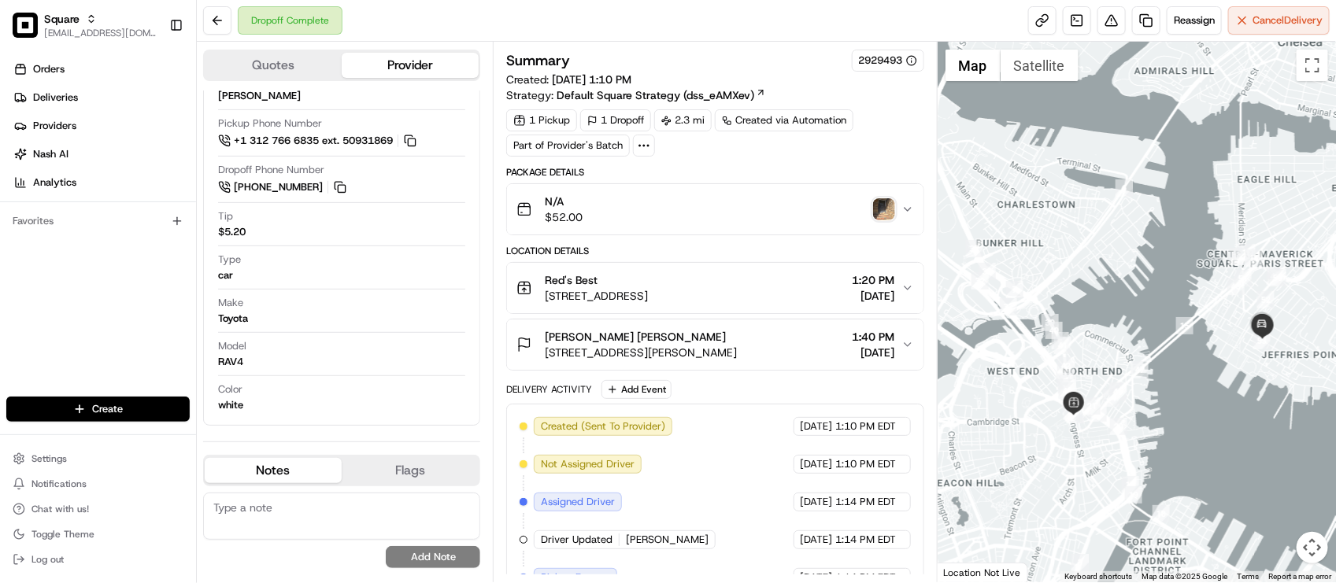
drag, startPoint x: 1161, startPoint y: 233, endPoint x: 1194, endPoint y: 298, distance: 72.5
click at [1194, 298] on div at bounding box center [1136, 312] width 398 height 541
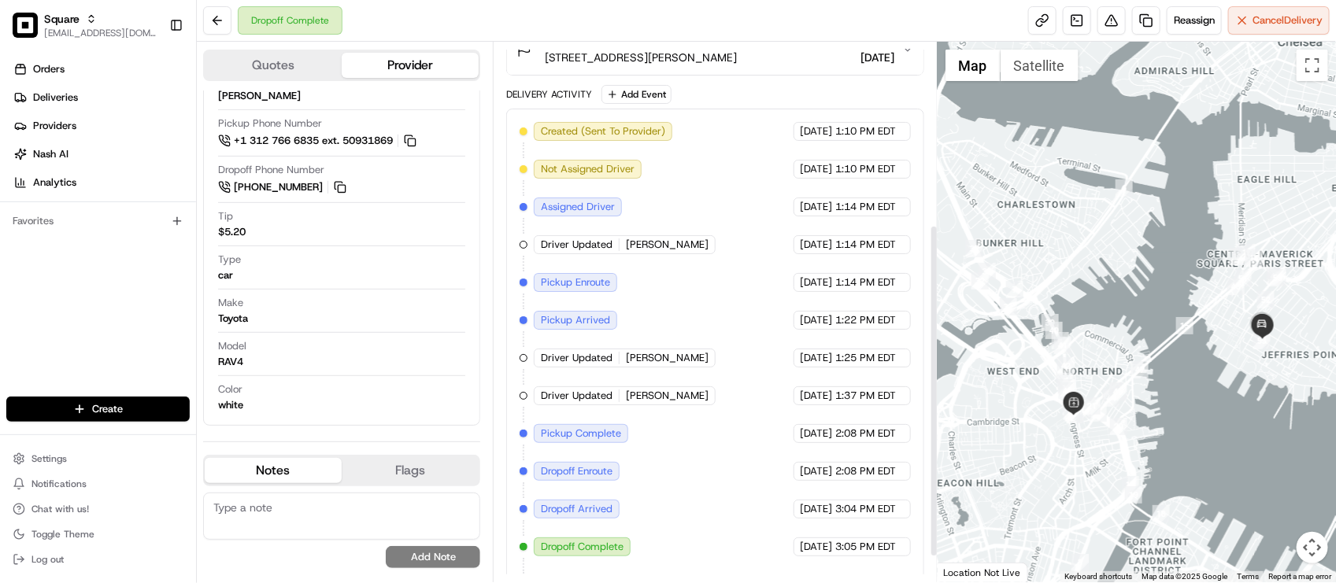
scroll to position [0, 0]
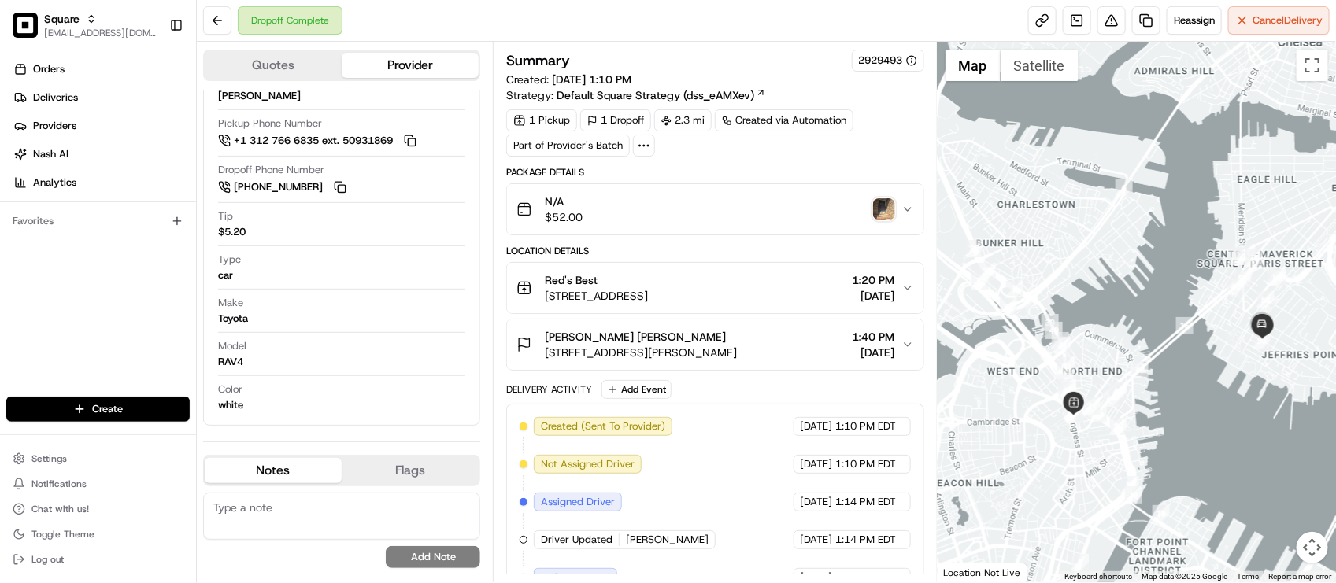
click at [879, 207] on img "button" at bounding box center [884, 209] width 22 height 22
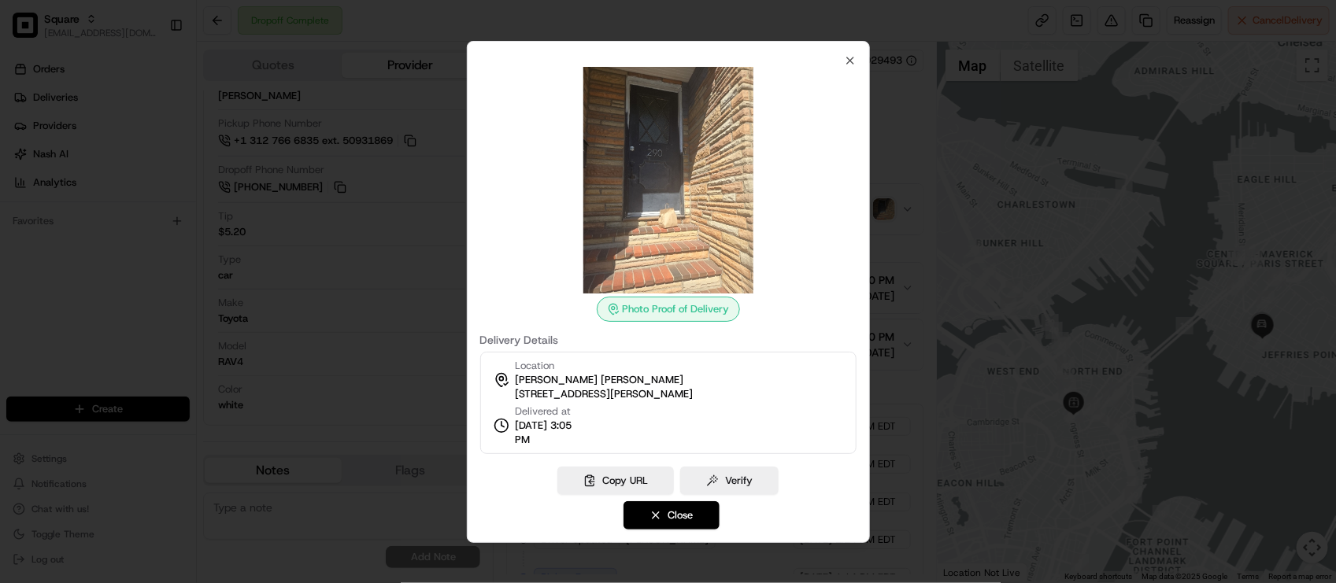
click at [911, 309] on div at bounding box center [668, 291] width 1336 height 583
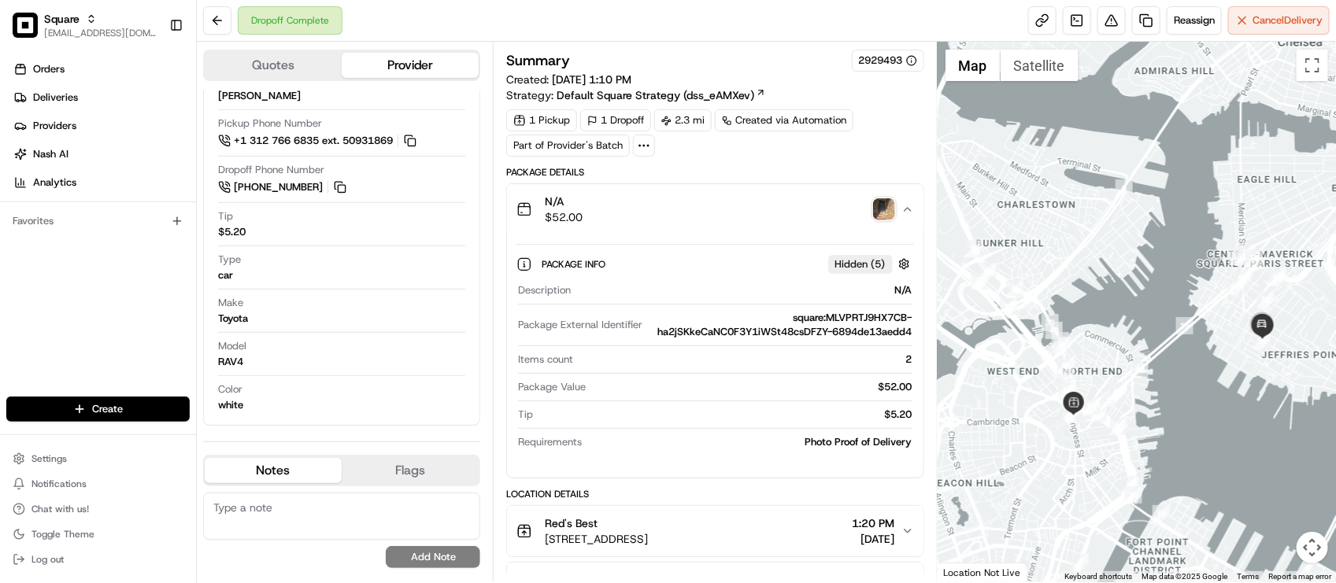
click at [661, 227] on button "N/A $52.00" at bounding box center [715, 209] width 416 height 50
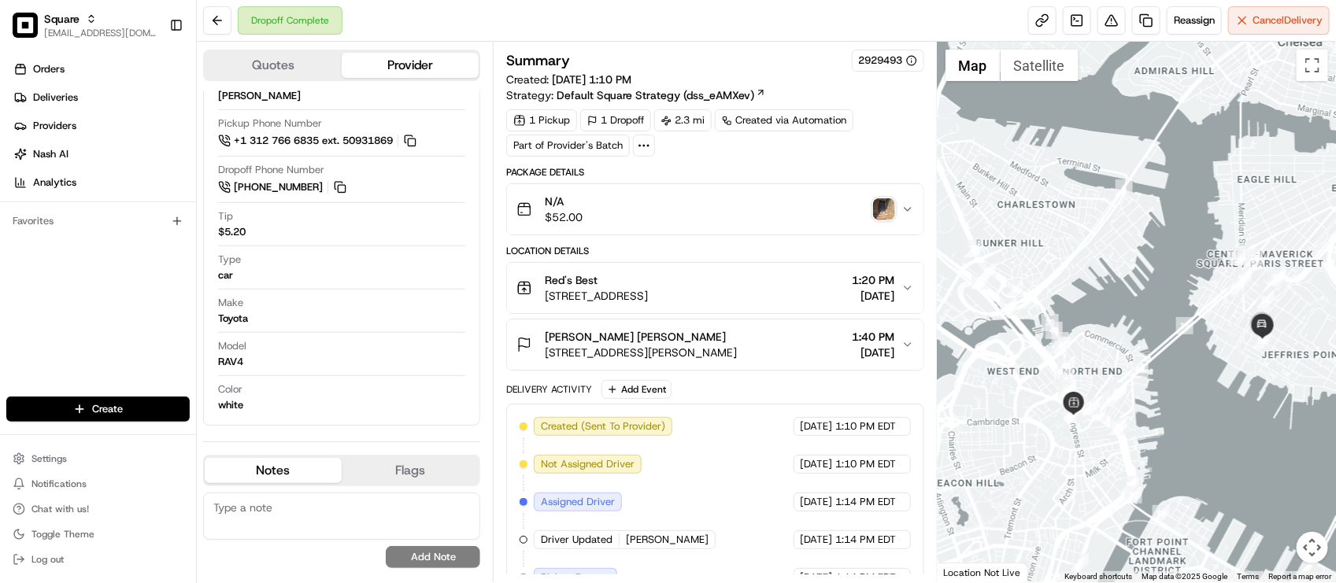
click at [713, 379] on div "Package Details N/A $52.00 Location Details Red's Best 100 Hanover St, Boston, …" at bounding box center [714, 535] width 417 height 738
click at [760, 223] on div "N/A $52.00" at bounding box center [708, 209] width 384 height 31
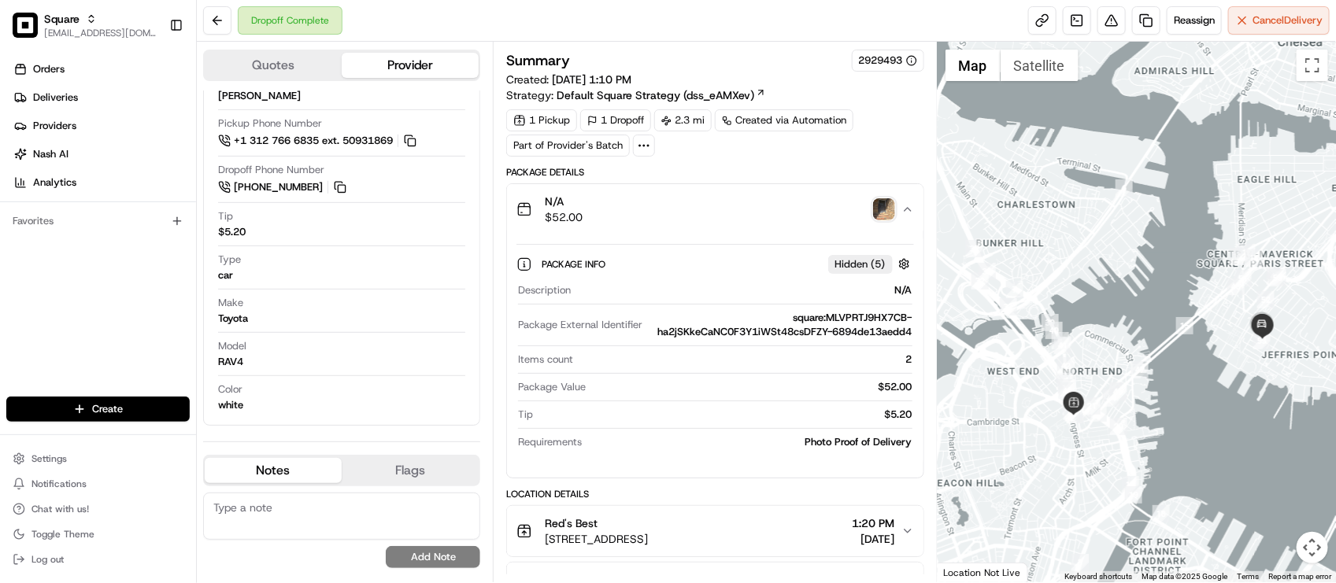
click at [888, 203] on img "button" at bounding box center [884, 209] width 22 height 22
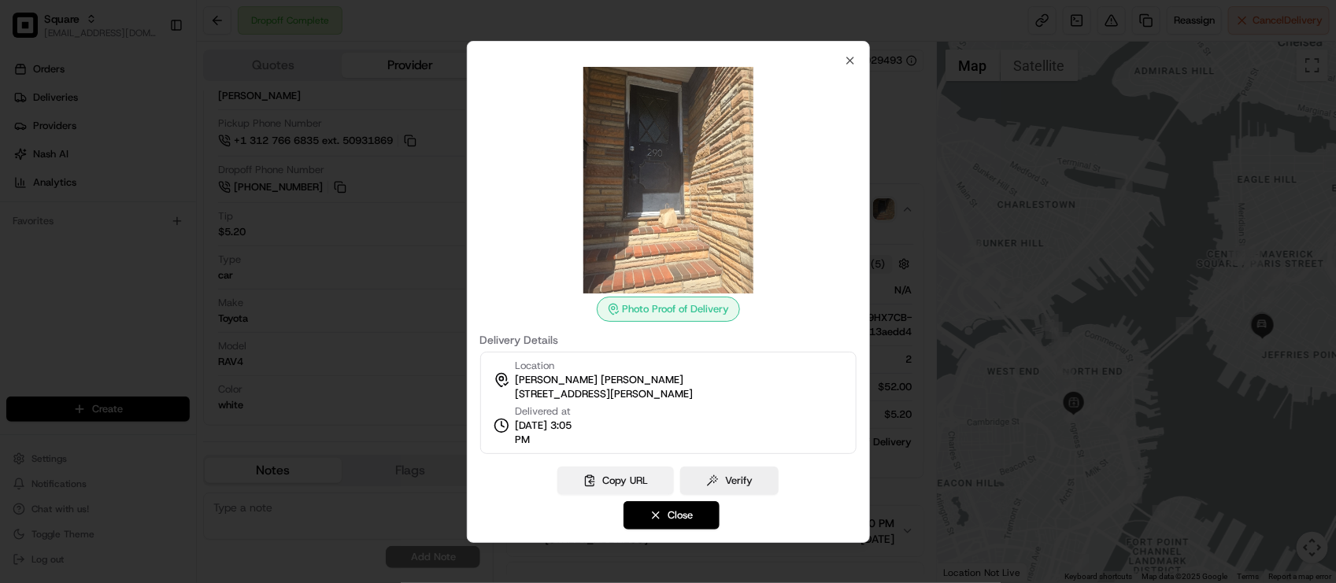
click at [627, 486] on button "Copy URL" at bounding box center [615, 481] width 116 height 28
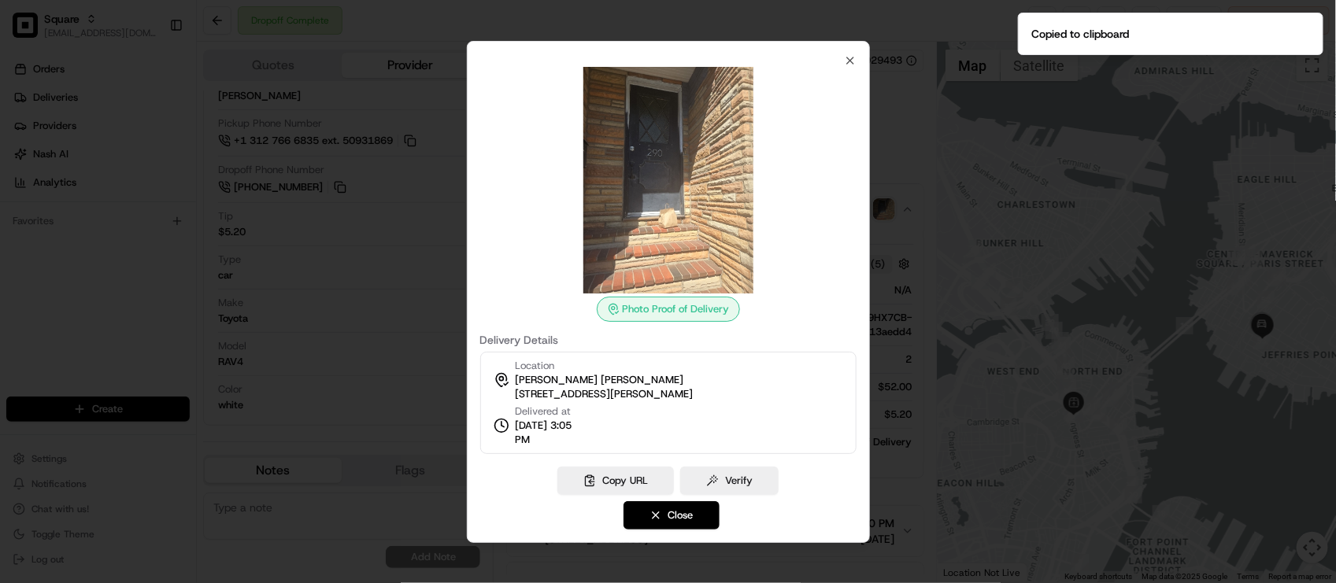
click at [556, 98] on img at bounding box center [668, 180] width 227 height 227
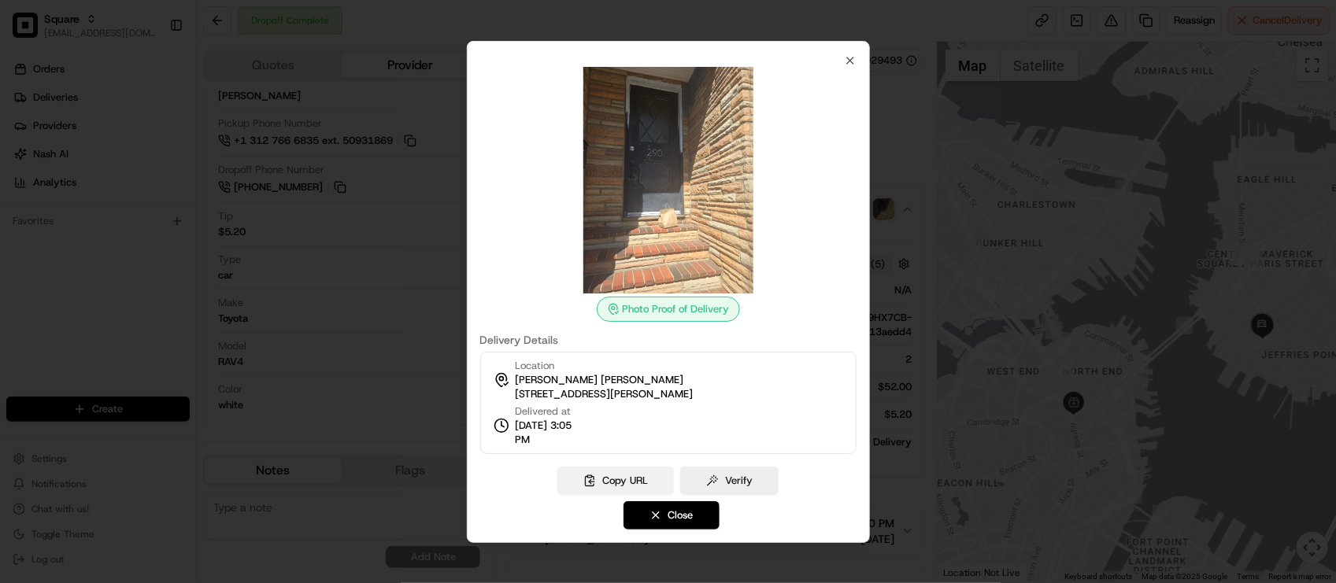
click at [636, 477] on button "Copy URL" at bounding box center [615, 481] width 116 height 28
click at [851, 61] on icon "button" at bounding box center [850, 60] width 6 height 6
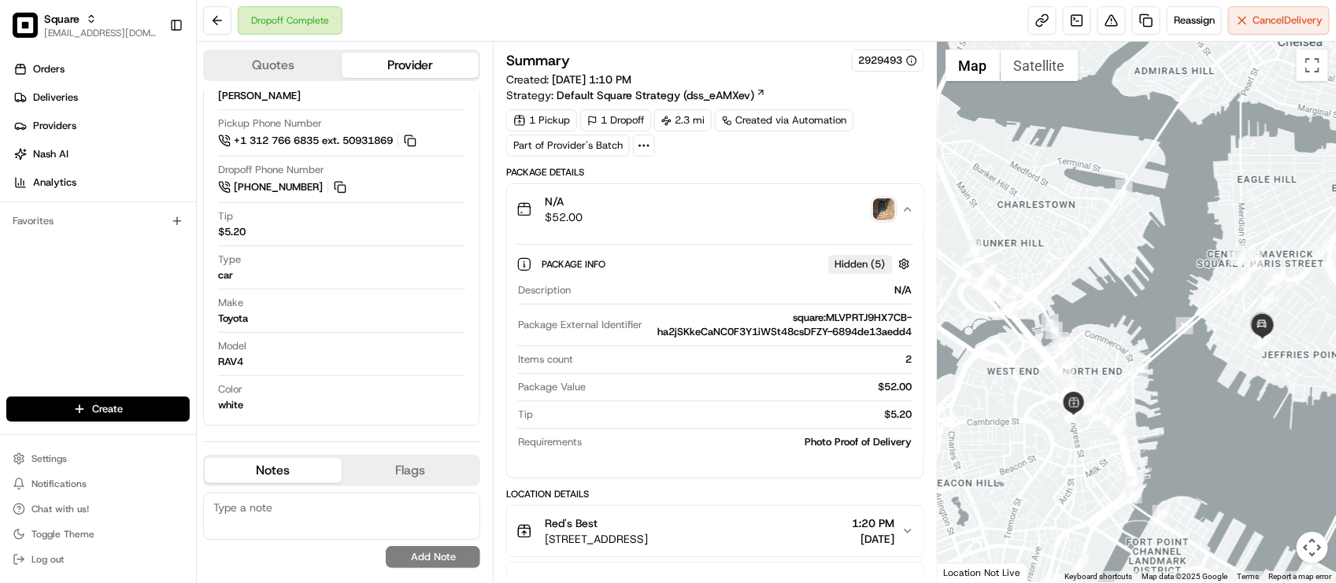
click at [875, 209] on img "button" at bounding box center [884, 209] width 22 height 22
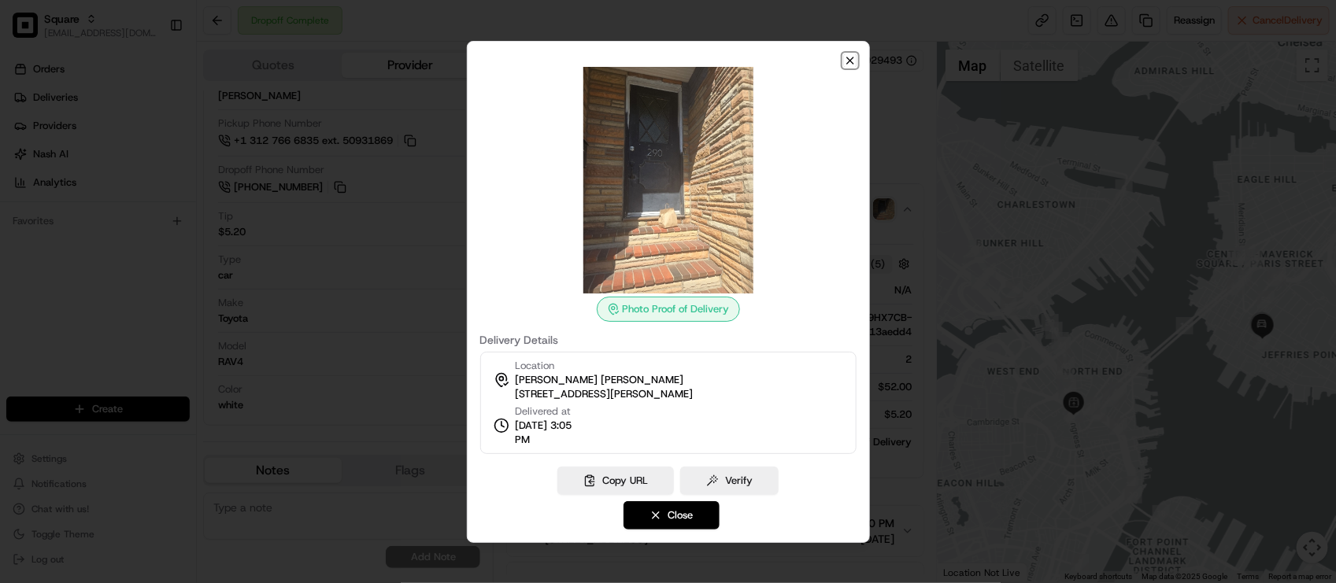
click at [855, 61] on icon "button" at bounding box center [850, 60] width 13 height 13
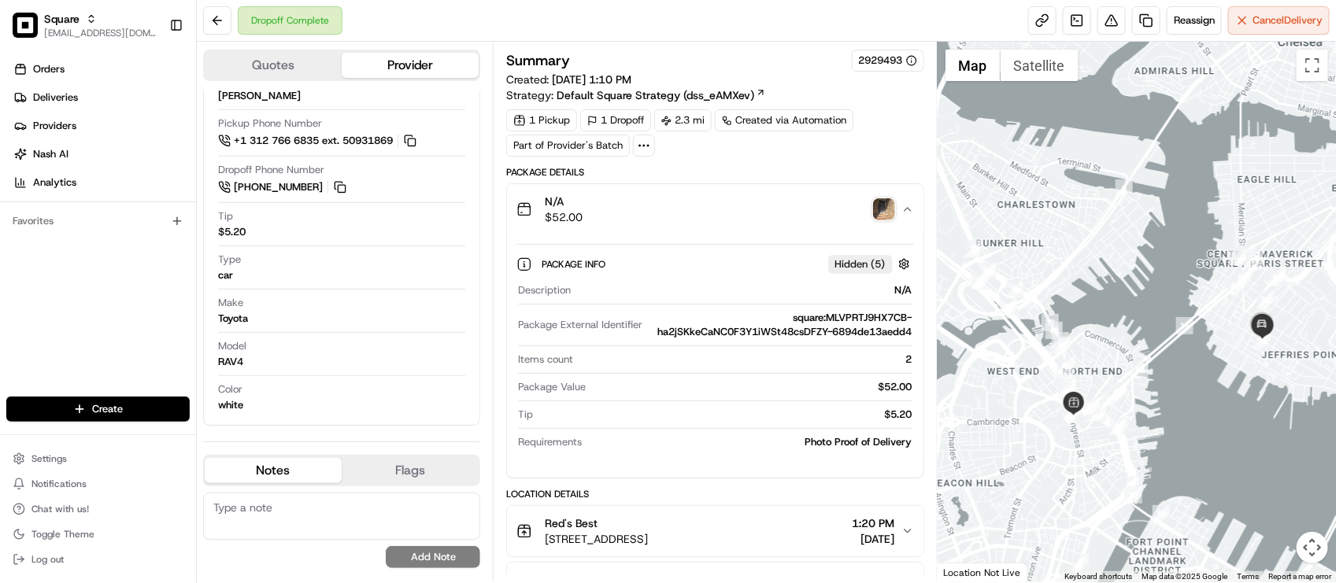
click at [714, 201] on div "N/A $52.00" at bounding box center [708, 209] width 384 height 31
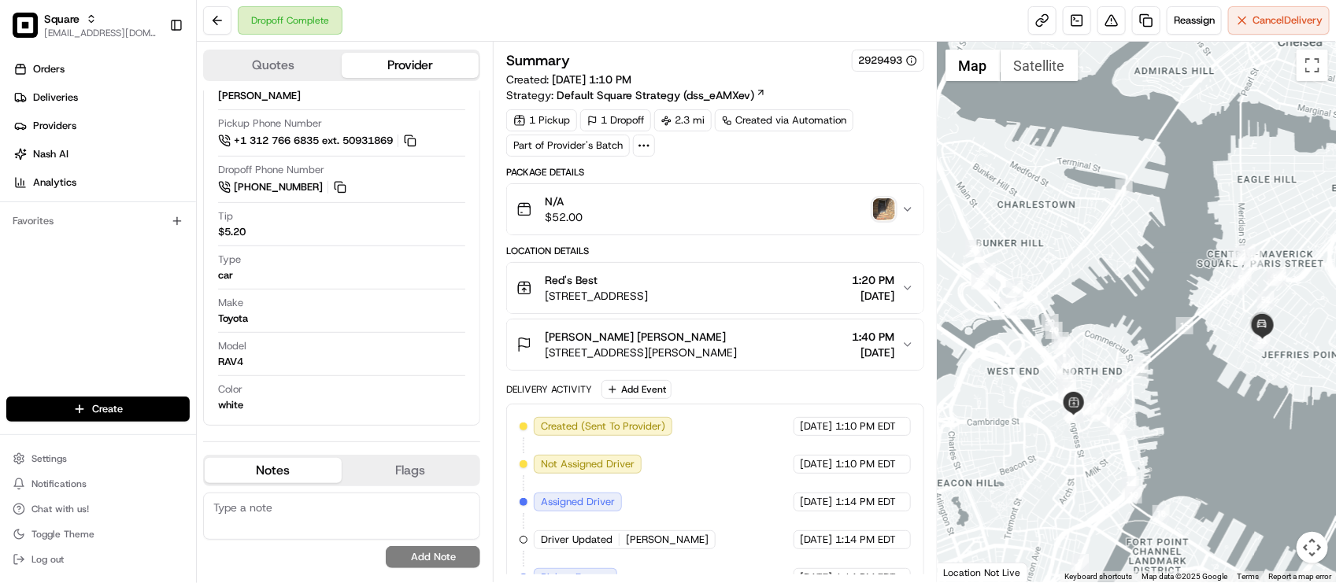
click at [298, 443] on div "Quotes Provider Provider Details Hidden ( 3 ) Provider Uber Provider Batch ID b…" at bounding box center [345, 312] width 296 height 541
click at [286, 423] on div "Driver Details Hidden ( 6 ) Name Mirlande P. Pickup Phone Number +1 312 766 683…" at bounding box center [341, 230] width 277 height 392
click at [269, 519] on textarea at bounding box center [341, 516] width 277 height 47
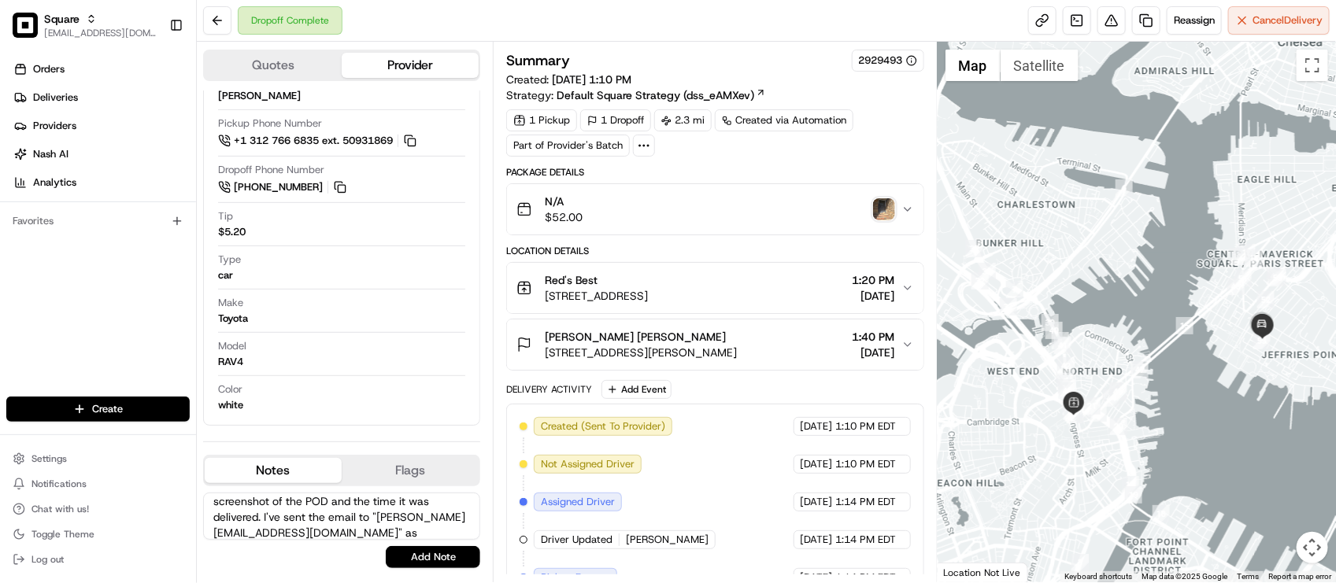
scroll to position [85, 0]
type textarea "Merchant: Wanted to request more details for this delivery. Apparently, custome…"
click at [446, 556] on button "Add Note" at bounding box center [433, 557] width 94 height 22
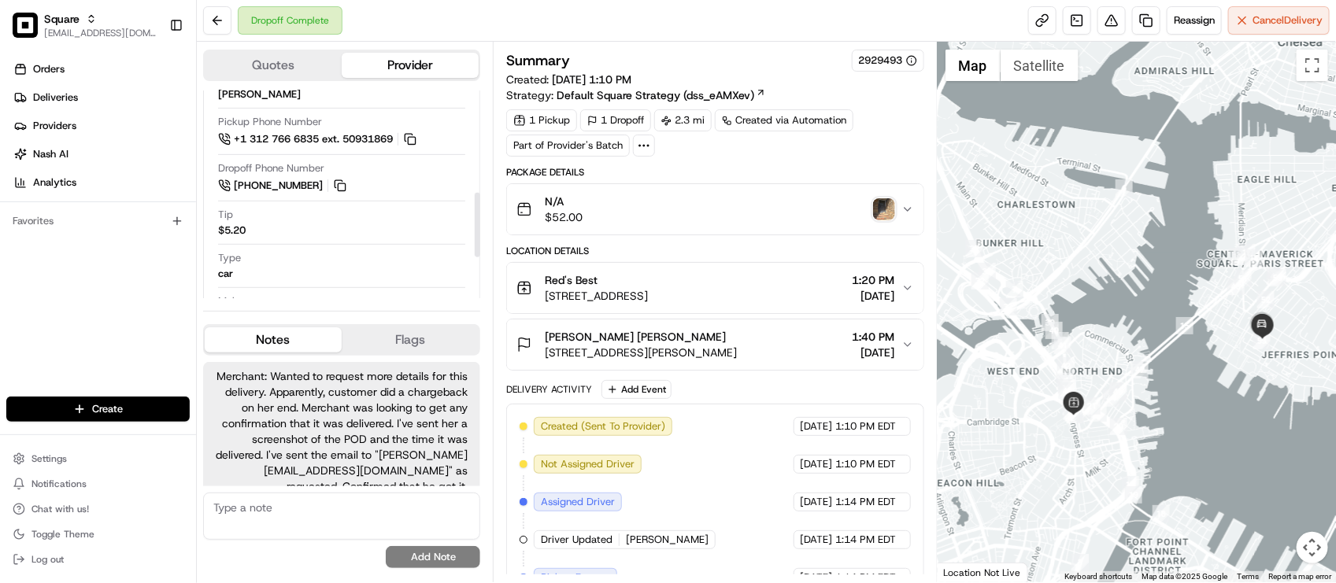
scroll to position [28, 0]
click at [626, 222] on div "N/A $52.00" at bounding box center [708, 209] width 384 height 31
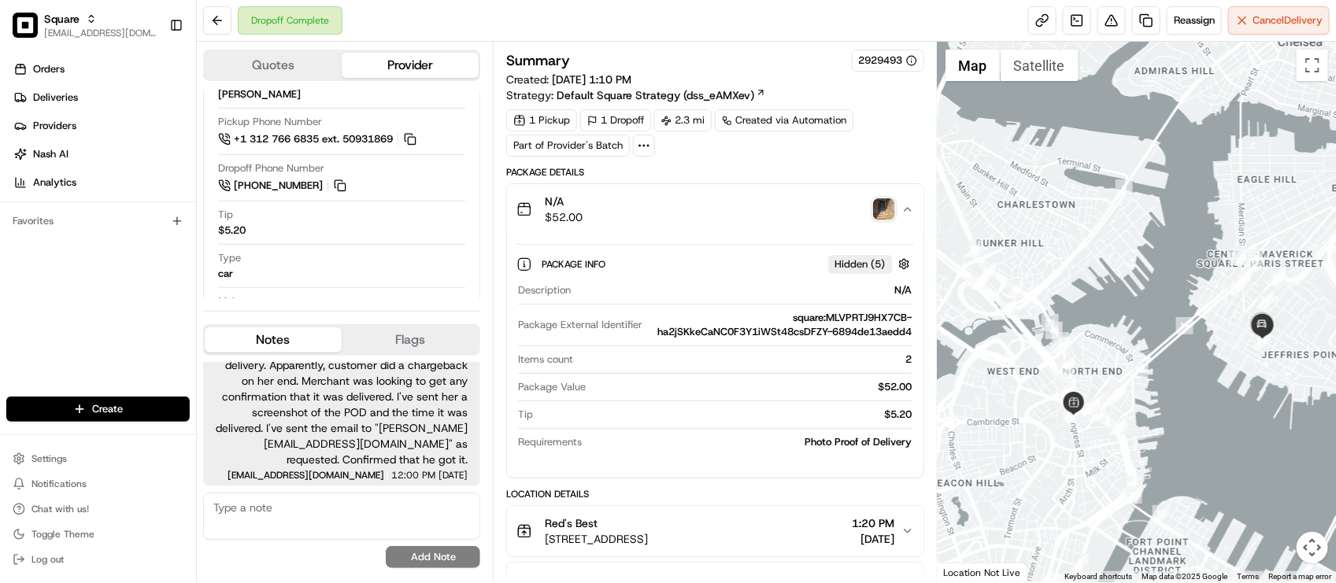
click at [892, 213] on img "button" at bounding box center [884, 209] width 22 height 22
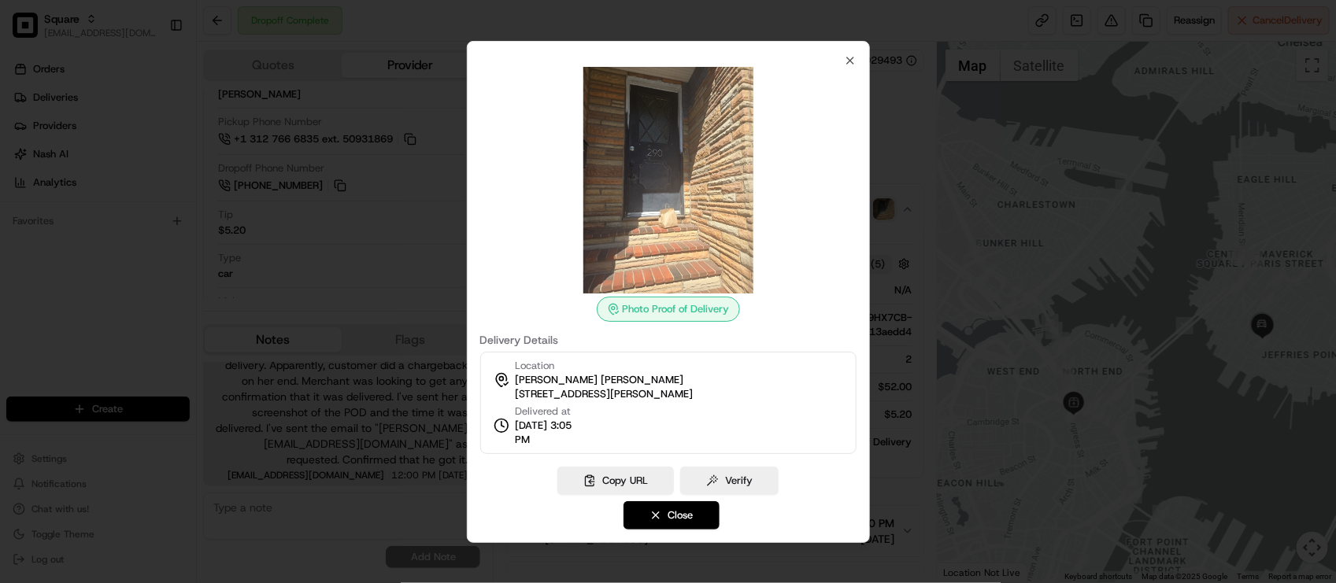
click at [892, 213] on div at bounding box center [668, 291] width 1336 height 583
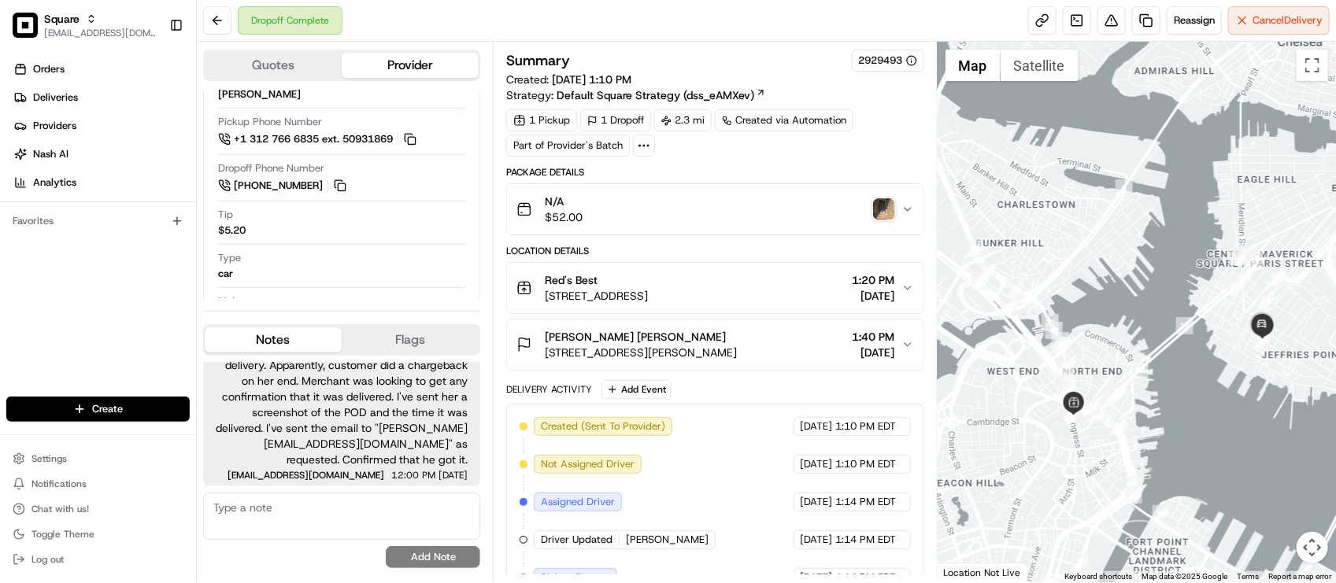
click at [888, 152] on div "1 Pickup 1 Dropoff 2.3 mi Created via Automation Part of Provider's Batch" at bounding box center [714, 132] width 417 height 47
click at [348, 285] on div "Type car" at bounding box center [341, 269] width 247 height 37
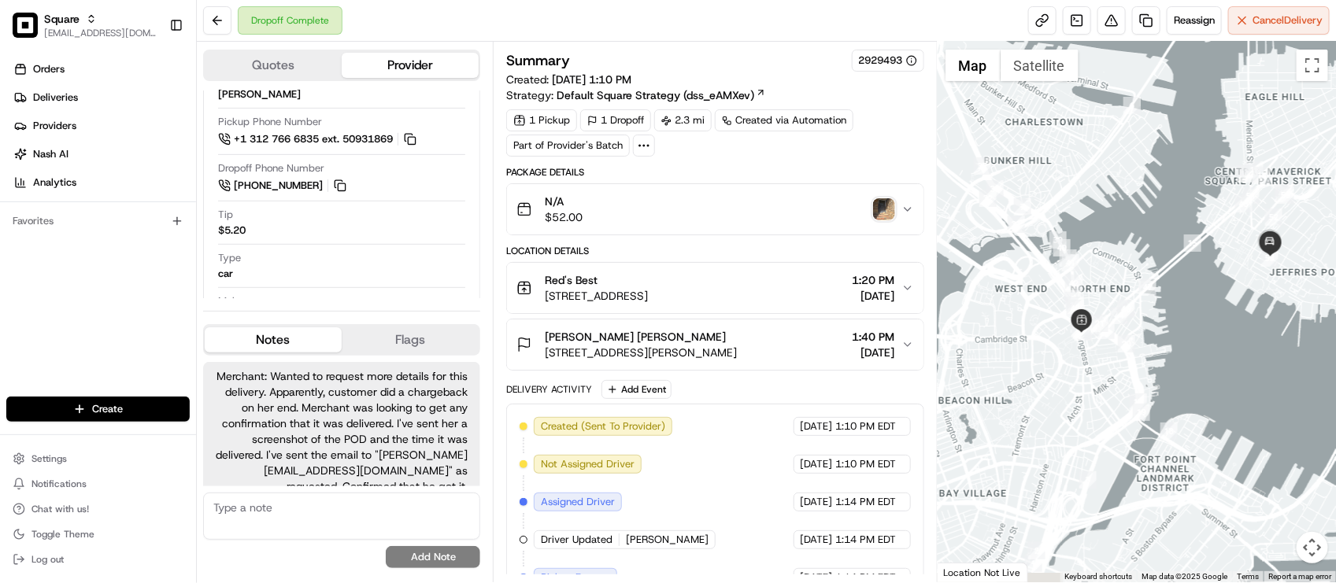
drag, startPoint x: 1056, startPoint y: 400, endPoint x: 1064, endPoint y: 319, distance: 81.4
click at [1064, 319] on div at bounding box center [1136, 312] width 398 height 541
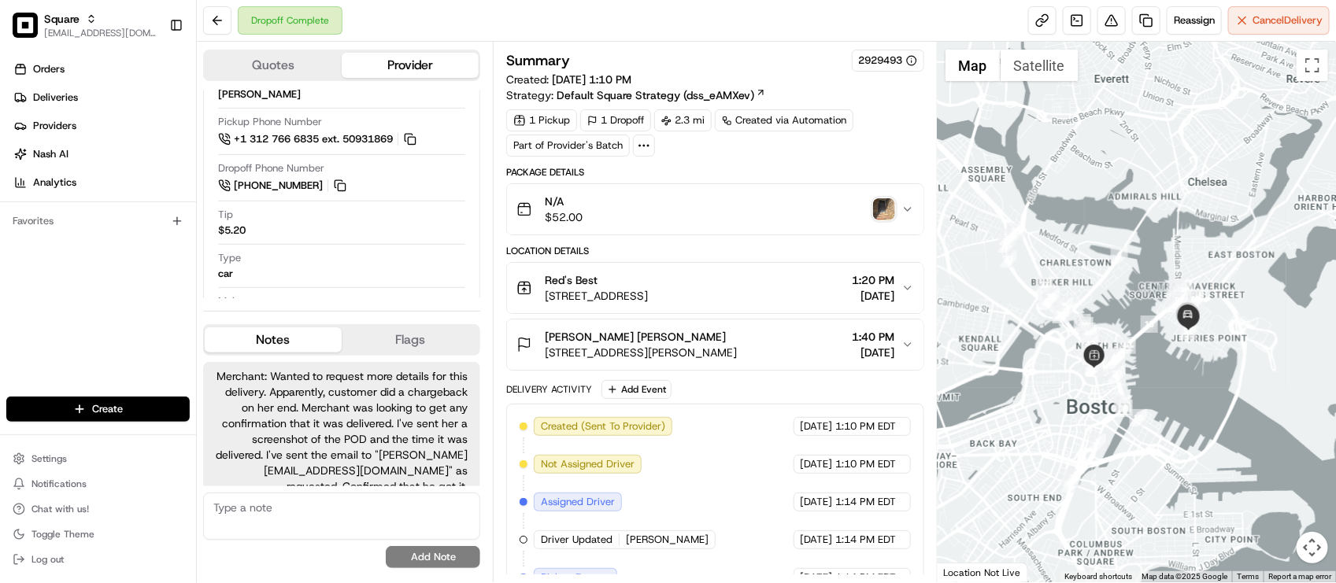
click at [423, 253] on div "Type car" at bounding box center [341, 266] width 247 height 30
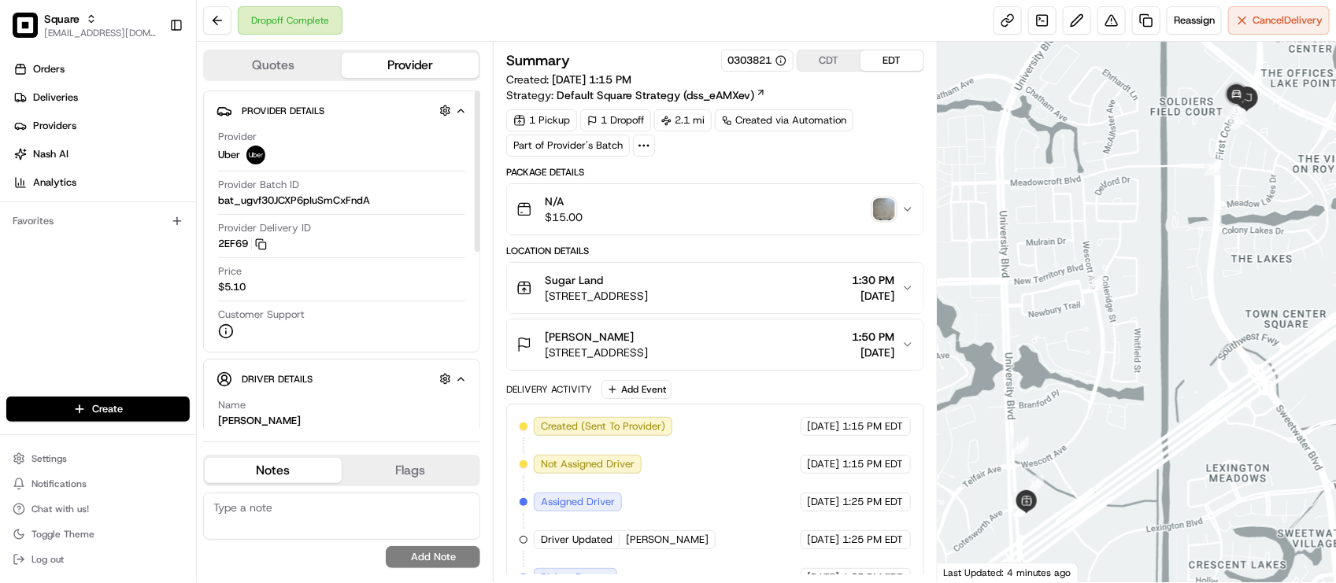
click at [338, 534] on textarea at bounding box center [341, 516] width 277 height 47
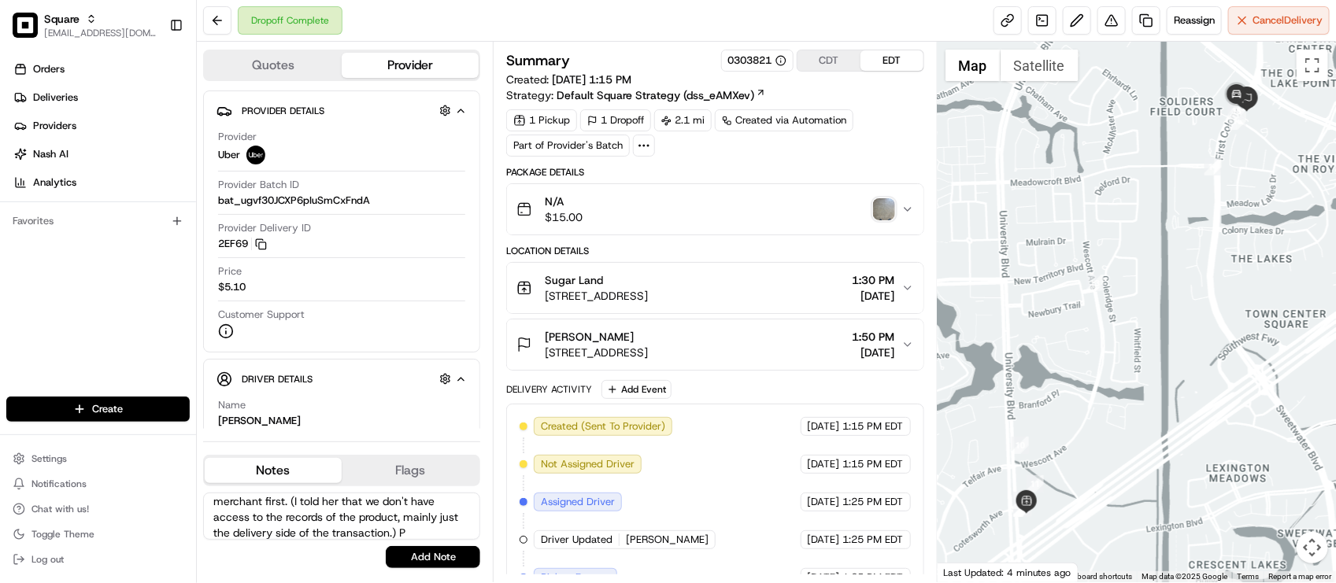
scroll to position [54, 0]
type textarea "End customer: Has product concerns. Advised that it's best to confirm the missi…"
click at [426, 559] on button "Add Note" at bounding box center [433, 557] width 94 height 22
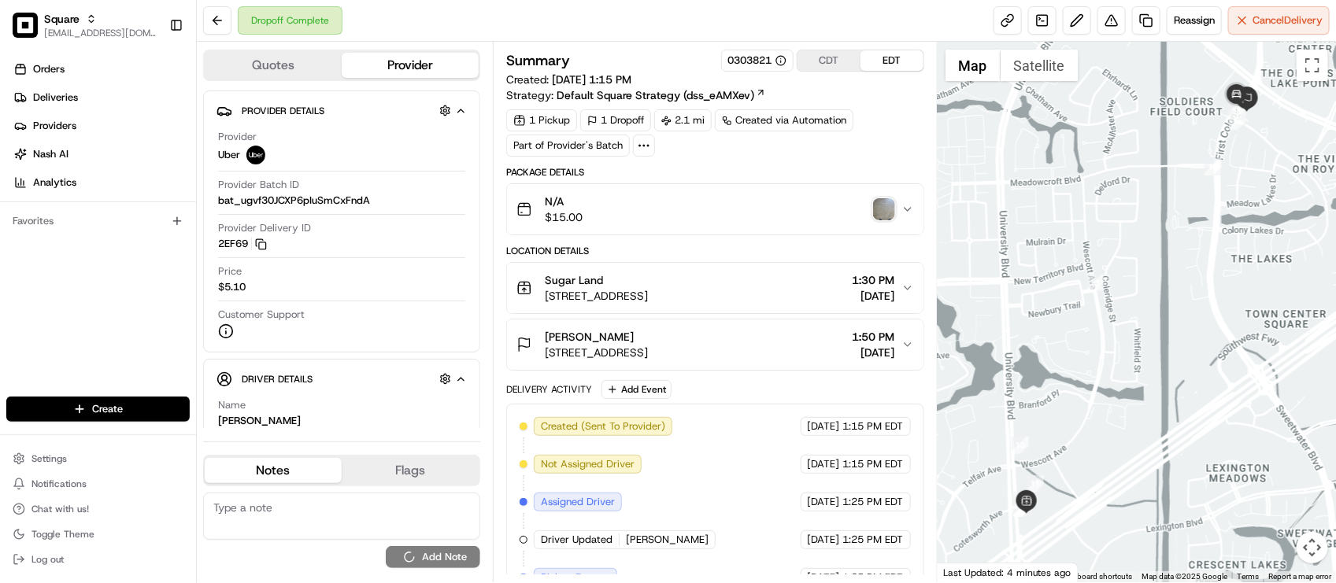
scroll to position [0, 0]
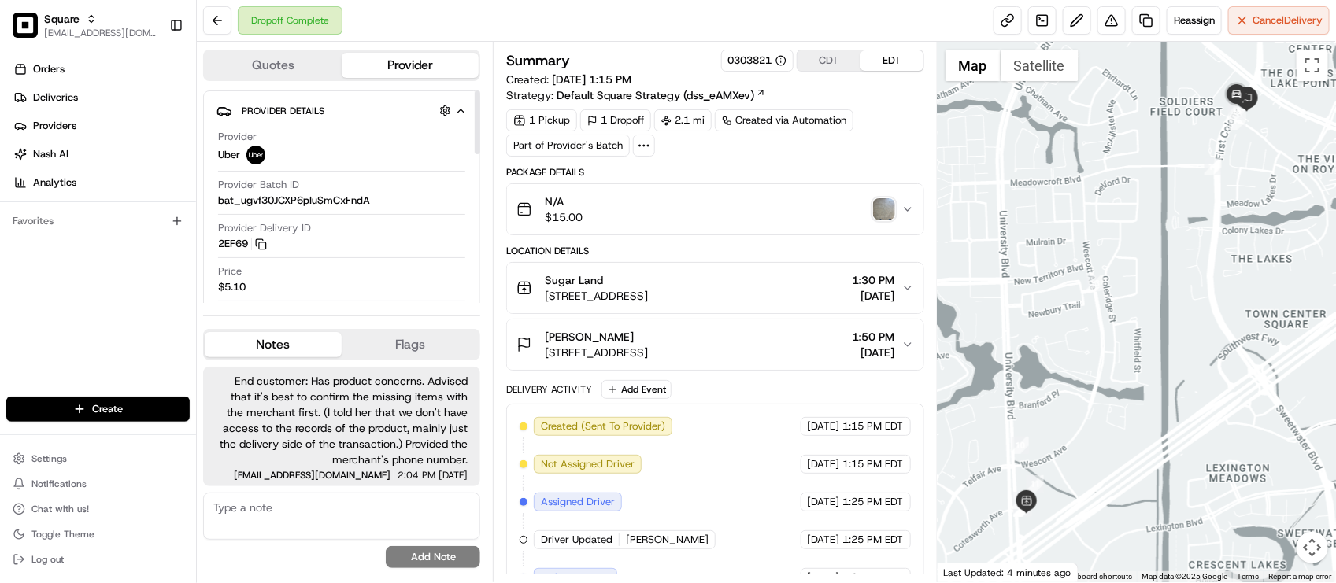
click at [453, 42] on div "Quotes Provider Provider Details Hidden ( 3 ) Provider Uber Provider Batch ID b…" at bounding box center [345, 312] width 296 height 541
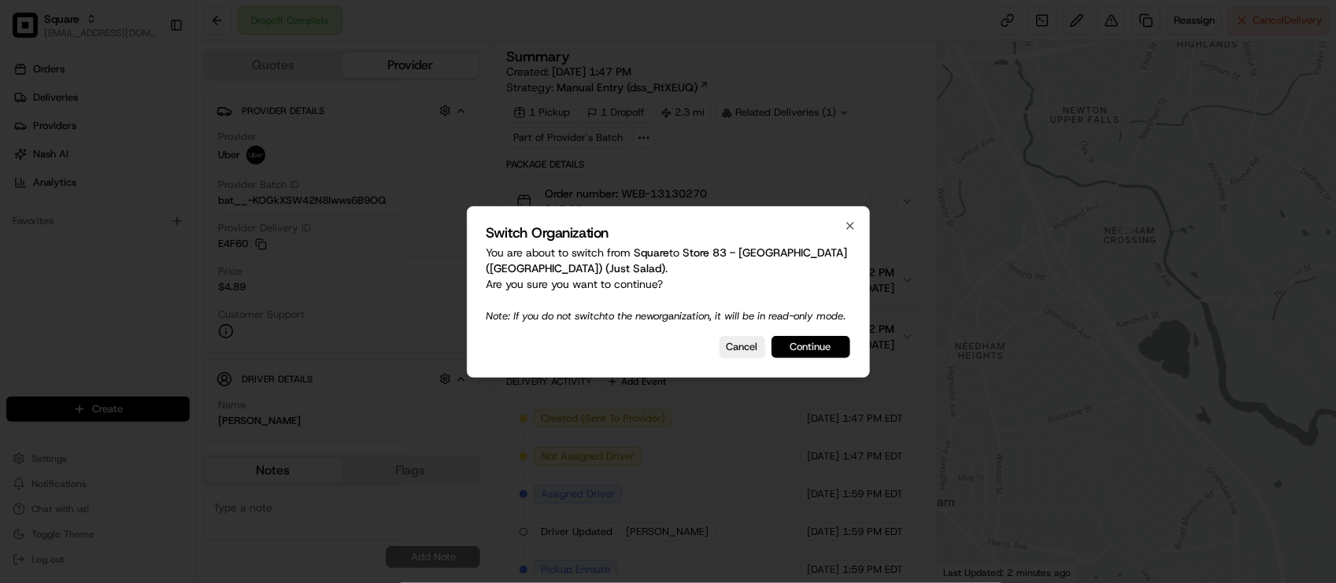
click at [815, 352] on button "Continue" at bounding box center [810, 347] width 79 height 22
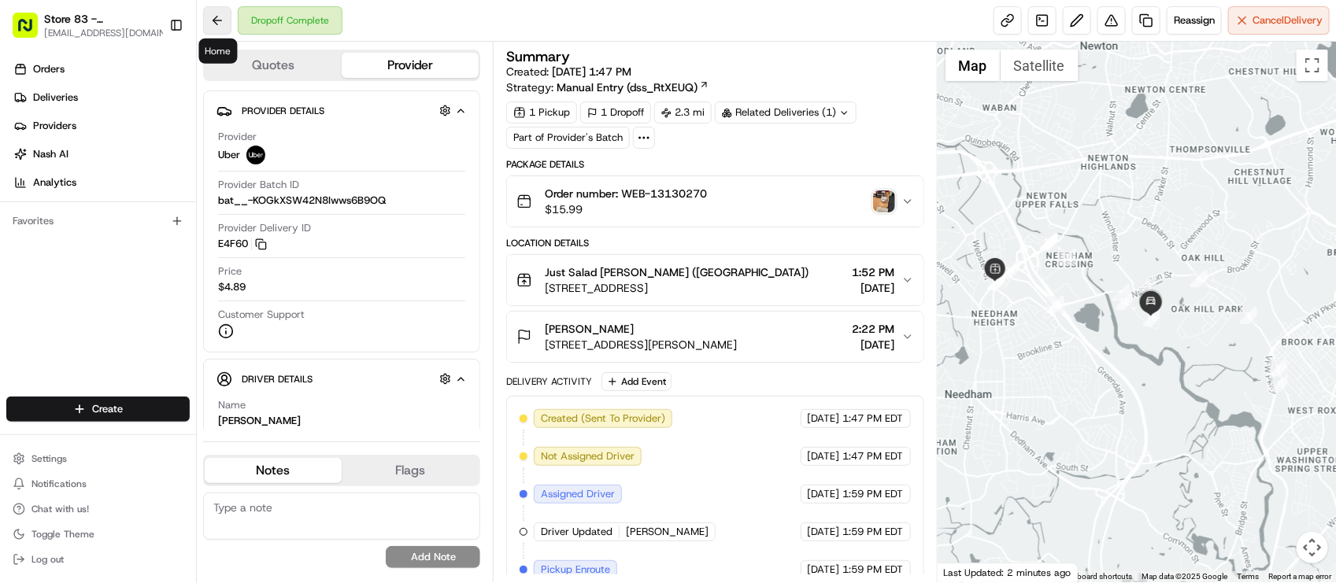
click at [207, 20] on button at bounding box center [217, 20] width 28 height 28
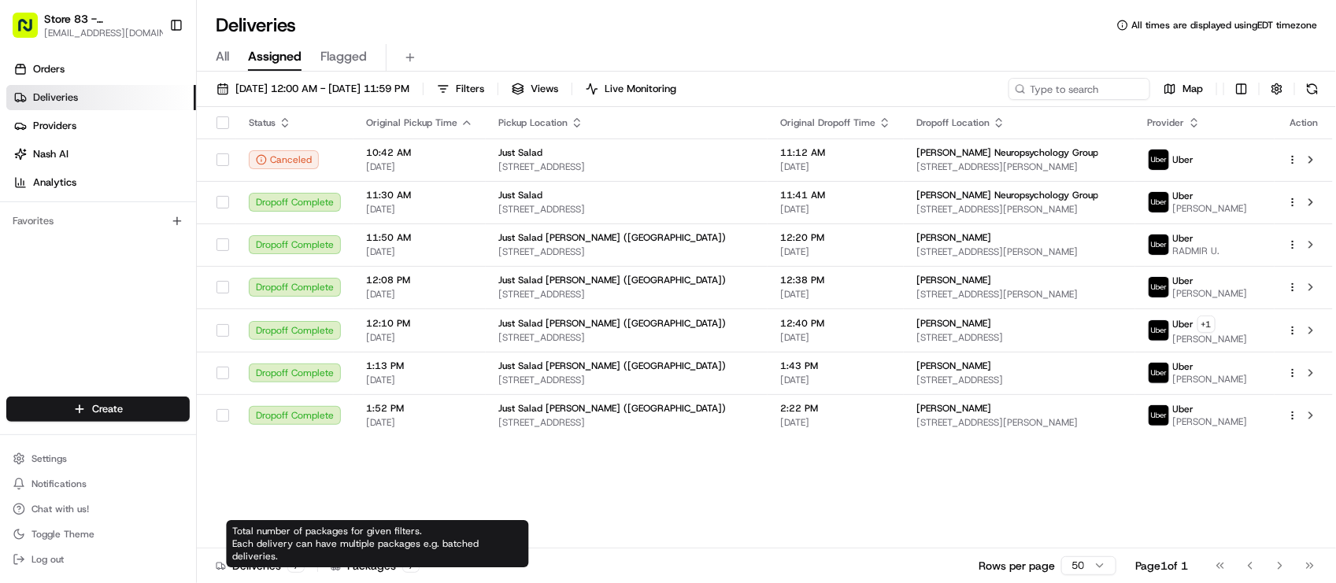
click at [337, 563] on icon at bounding box center [336, 566] width 10 height 10
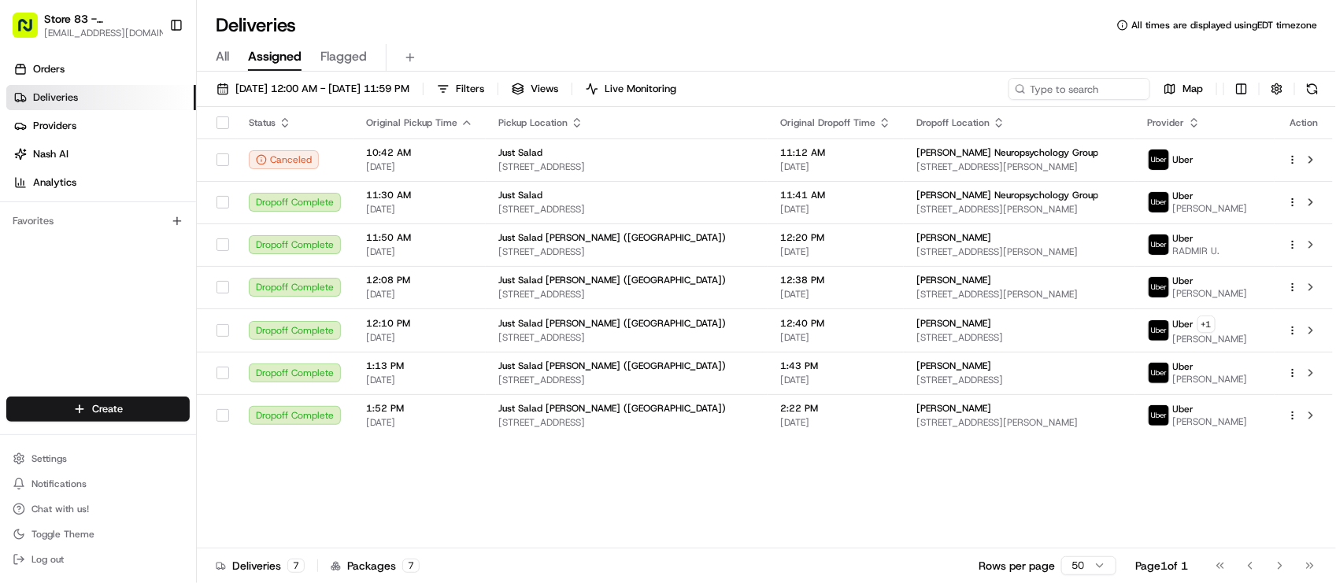
click at [363, 466] on div "Status Original Pickup Time Pickup Location Original Dropoff Time Dropoff Locat…" at bounding box center [765, 328] width 1136 height 442
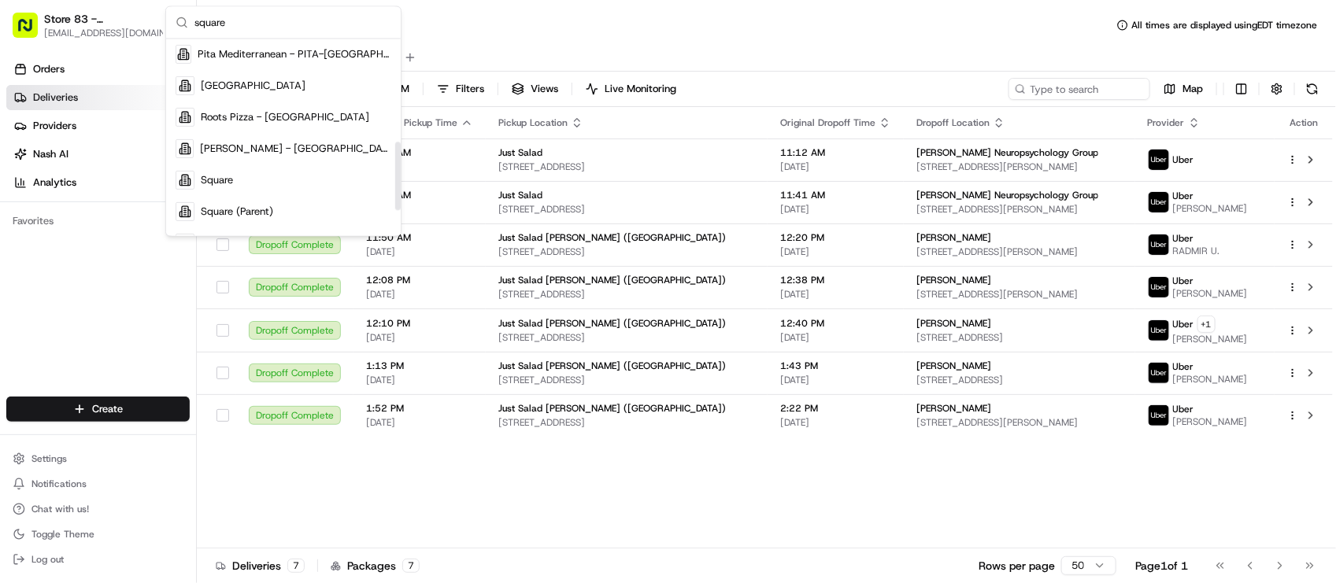
scroll to position [295, 0]
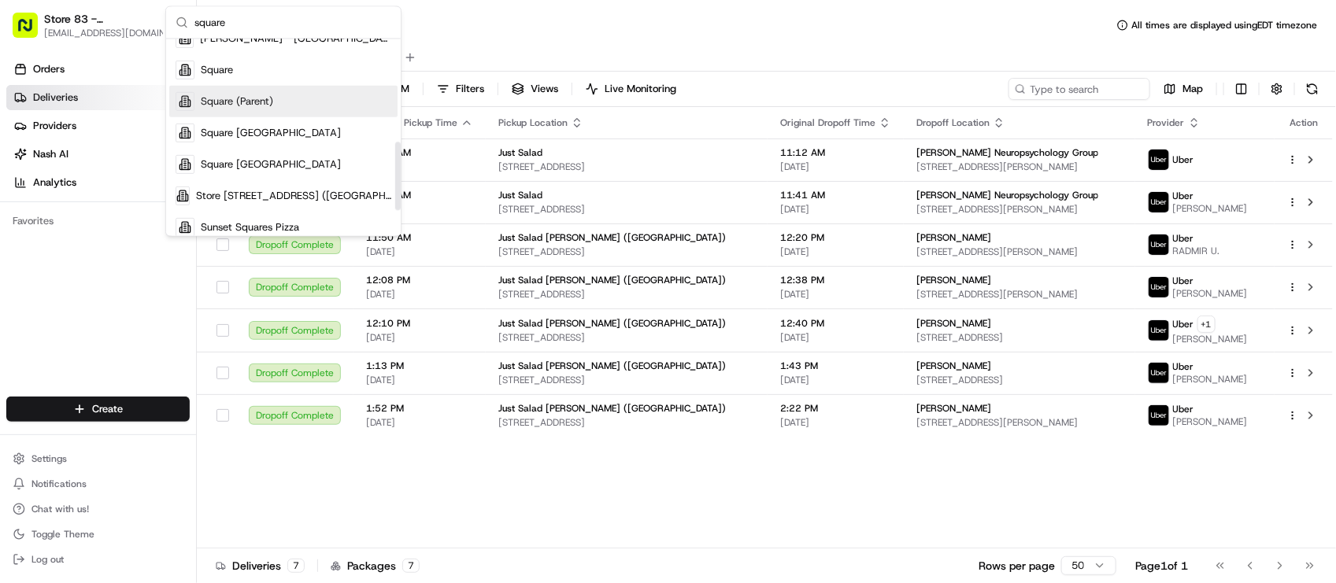
type input "square"
click at [248, 72] on div "Square" at bounding box center [283, 69] width 228 height 31
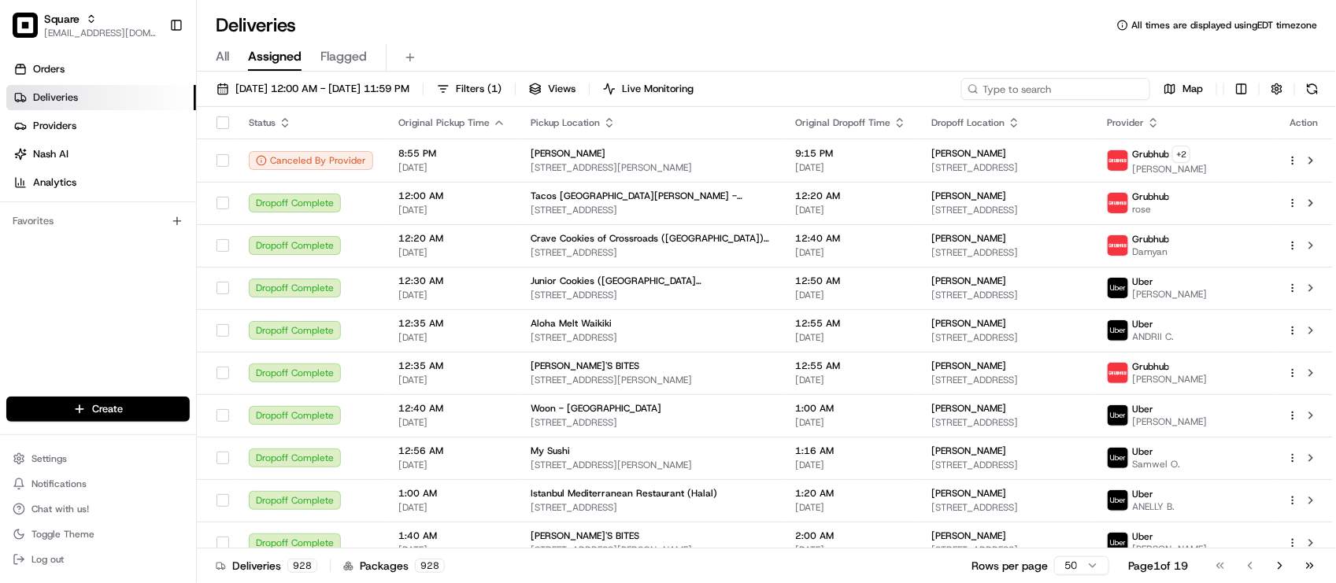
click at [1060, 92] on input at bounding box center [1055, 89] width 189 height 22
paste input "3000209"
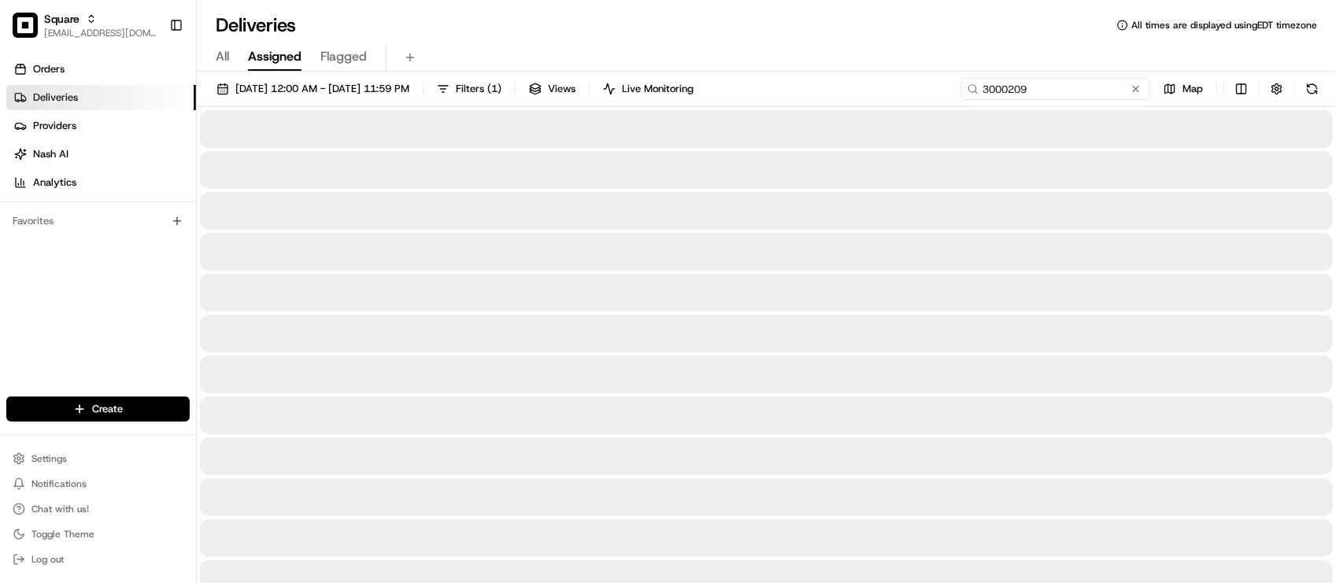
type input "3000209"
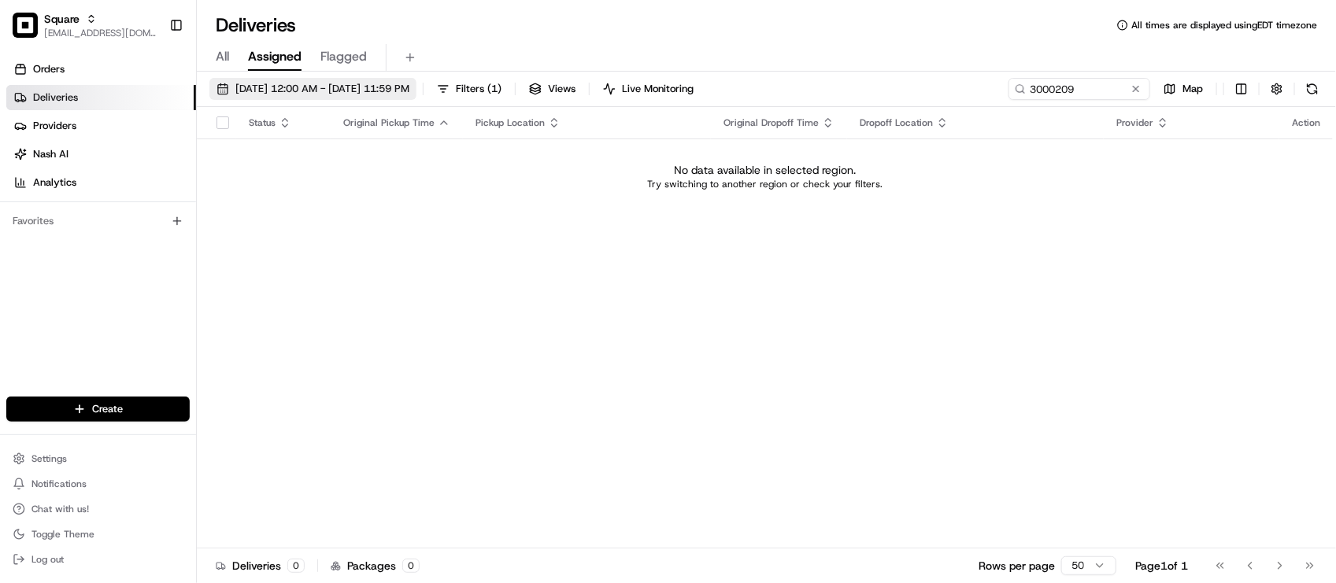
drag, startPoint x: 388, startPoint y: 84, endPoint x: 388, endPoint y: 102, distance: 18.1
click at [388, 83] on span "[DATE] 12:00 AM - [DATE] 11:59 PM" at bounding box center [322, 89] width 174 height 14
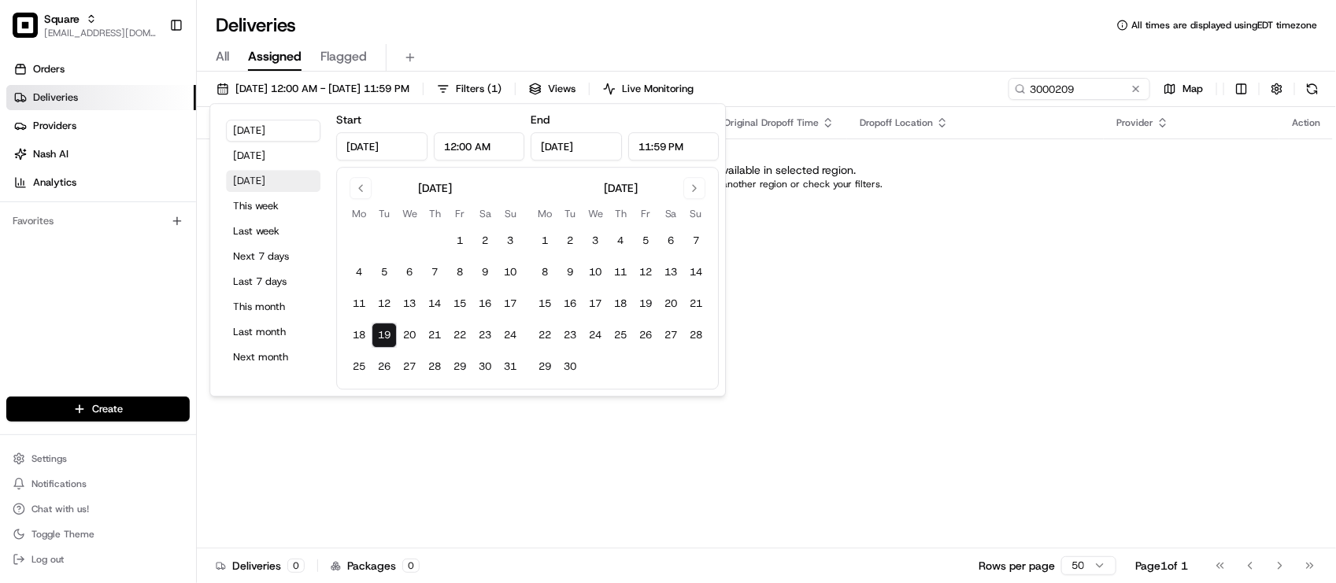
click at [272, 179] on button "[DATE]" at bounding box center [273, 181] width 94 height 22
type input "[DATE]"
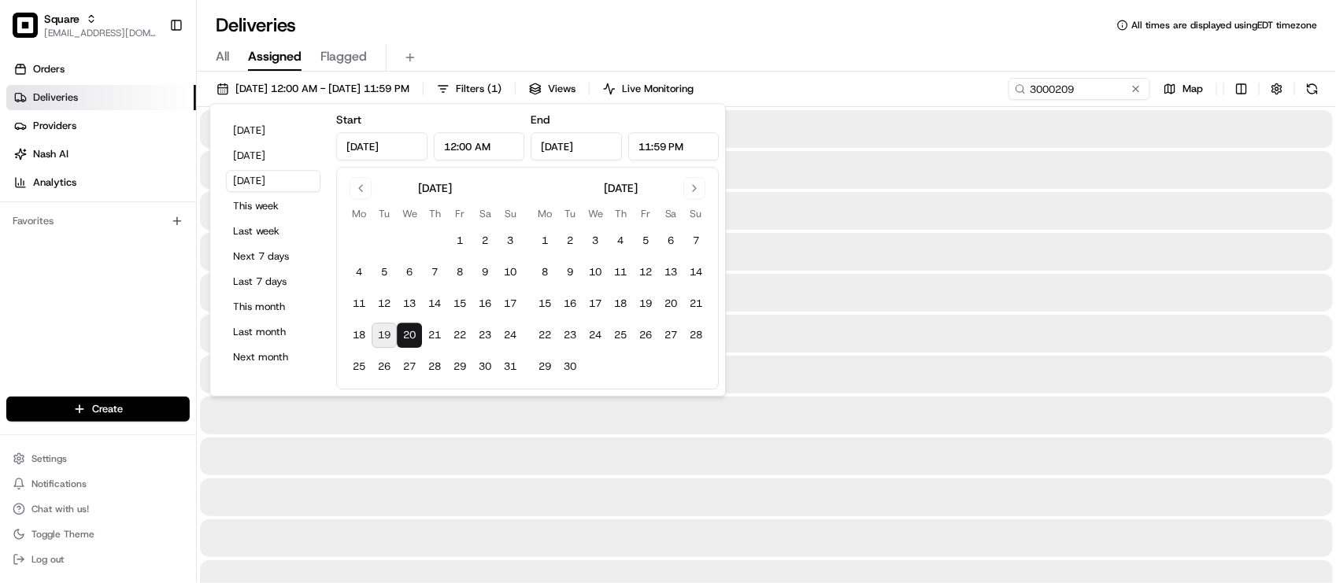
click at [845, 52] on div "All Assigned Flagged" at bounding box center [766, 58] width 1139 height 28
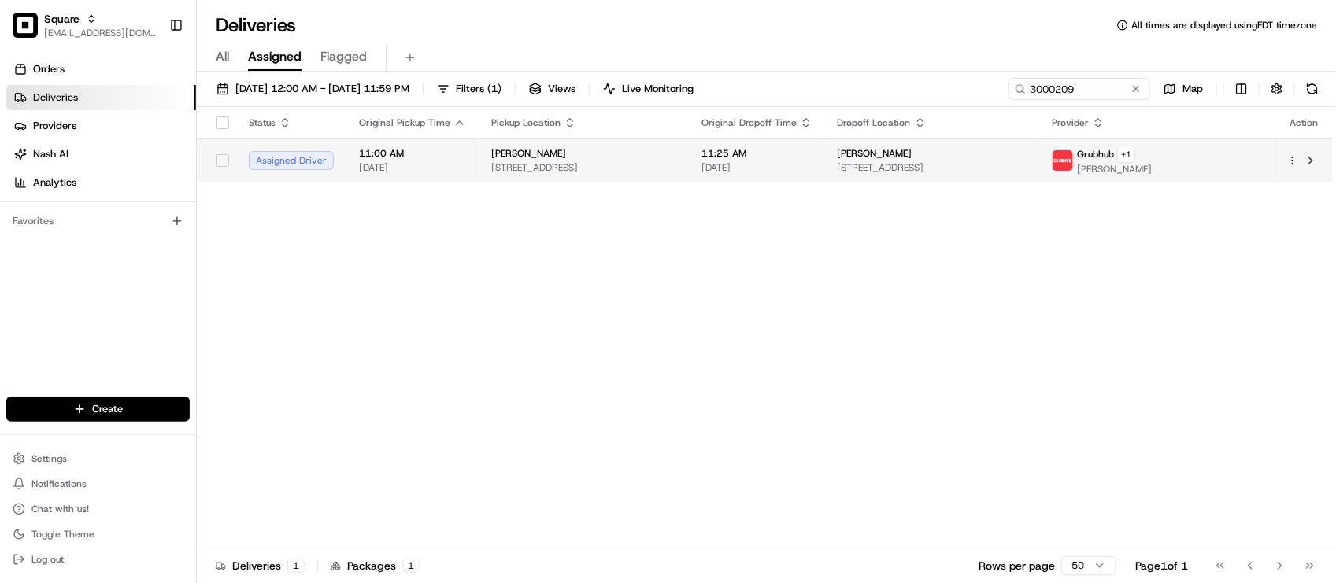
click at [782, 181] on td "11:25 AM [DATE]" at bounding box center [757, 160] width 136 height 43
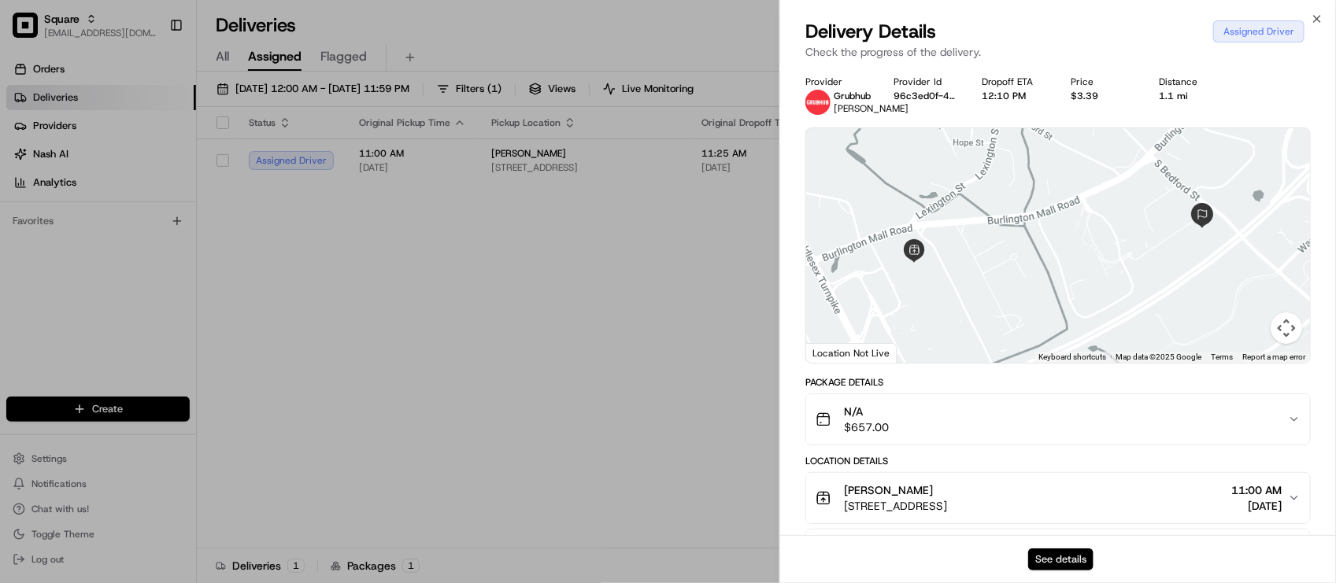
click at [1055, 556] on button "See details" at bounding box center [1060, 560] width 65 height 22
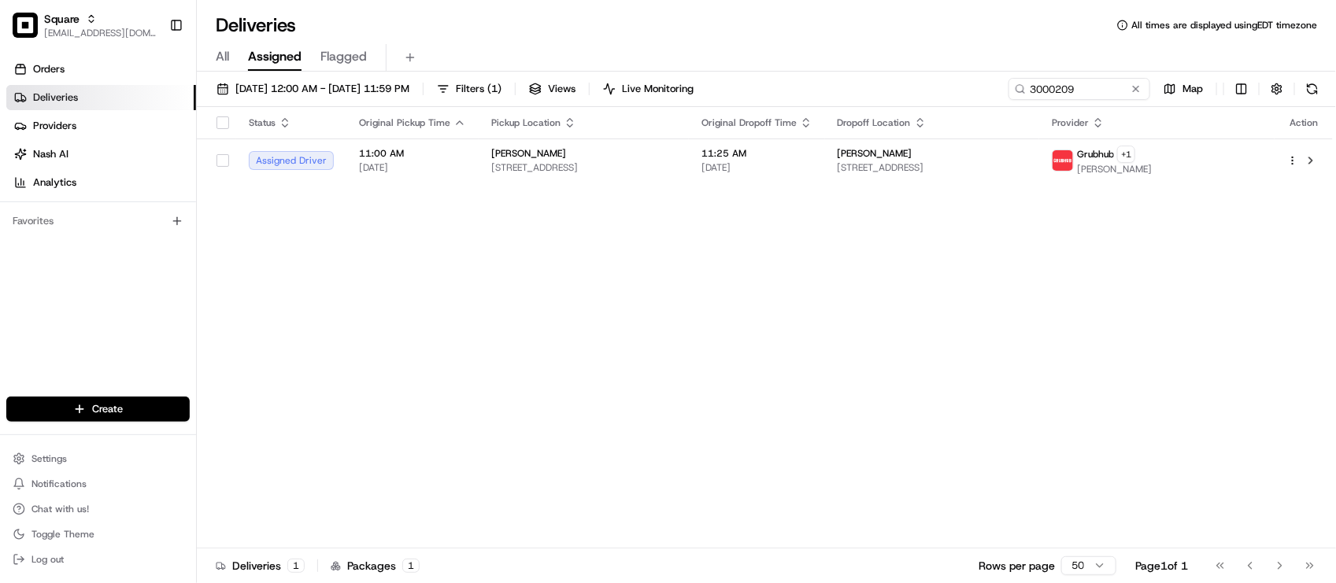
drag, startPoint x: 549, startPoint y: 327, endPoint x: 553, endPoint y: 274, distance: 52.8
click at [551, 327] on div "Status Original Pickup Time Pickup Location Original Dropoff Time Dropoff Locat…" at bounding box center [765, 328] width 1136 height 442
click at [228, 60] on span "All" at bounding box center [222, 56] width 13 height 19
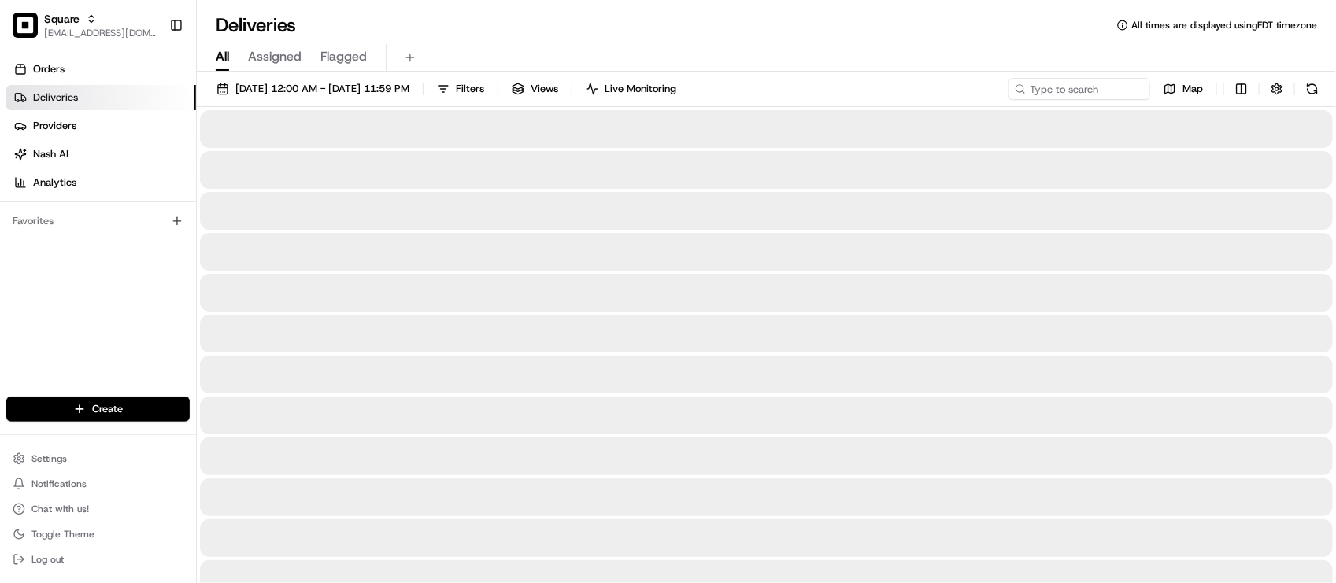
click at [518, 61] on div "All Assigned Flagged" at bounding box center [766, 58] width 1139 height 28
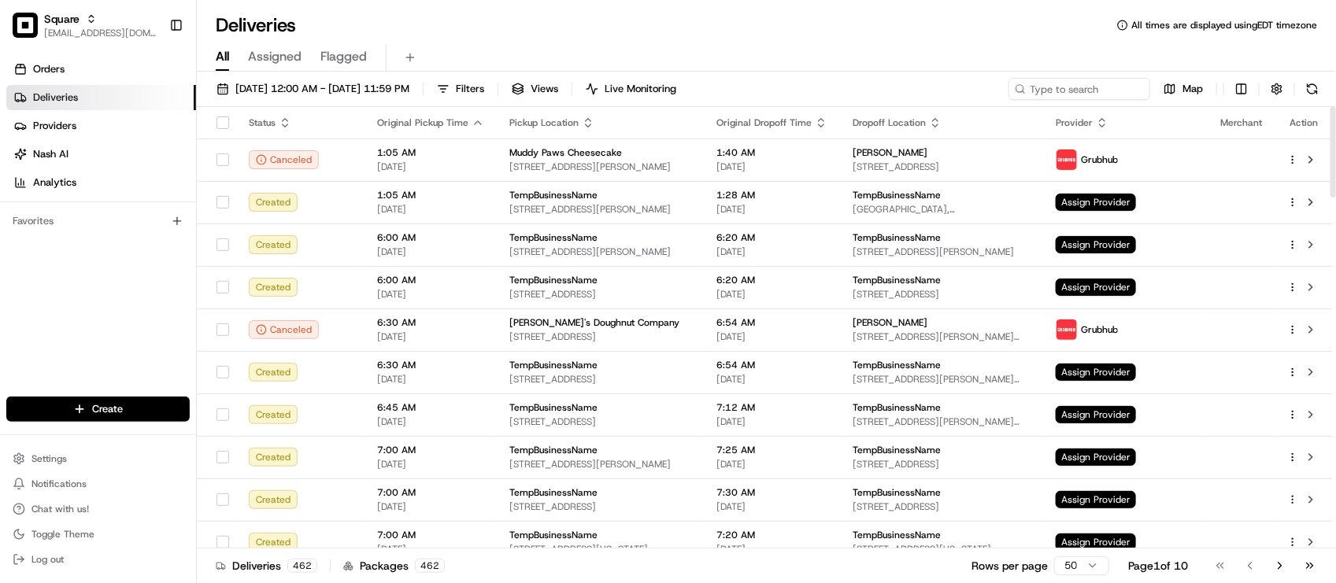
click at [286, 52] on span "Assigned" at bounding box center [275, 56] width 54 height 19
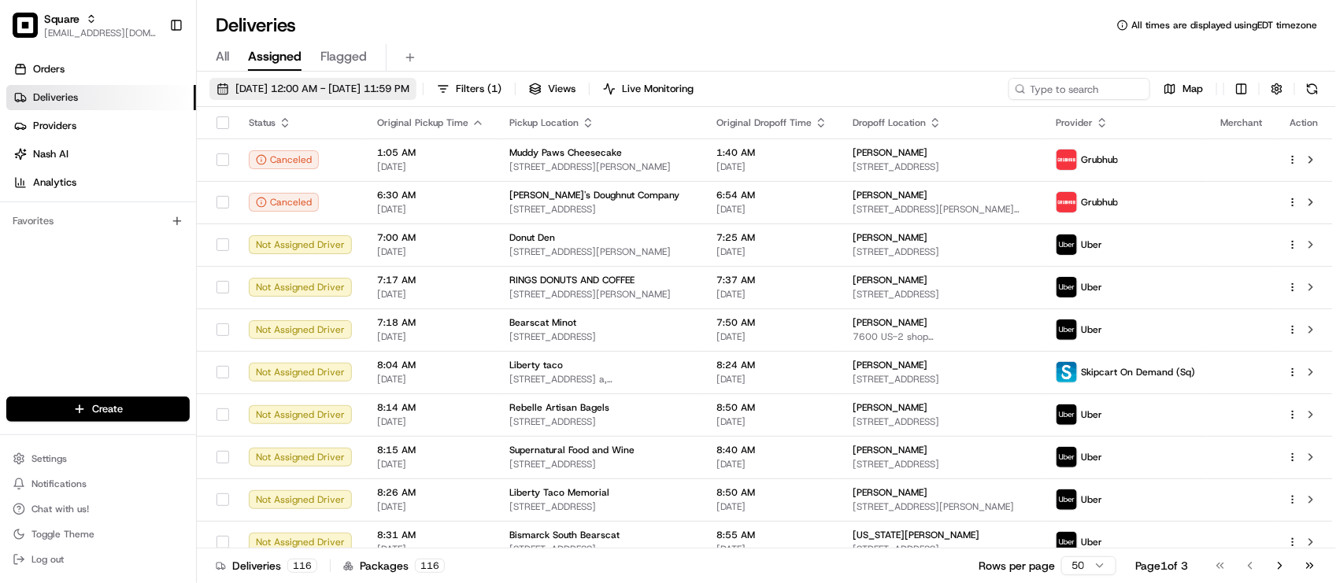
click at [280, 79] on button "[DATE] 12:00 AM - [DATE] 11:59 PM" at bounding box center [312, 89] width 207 height 22
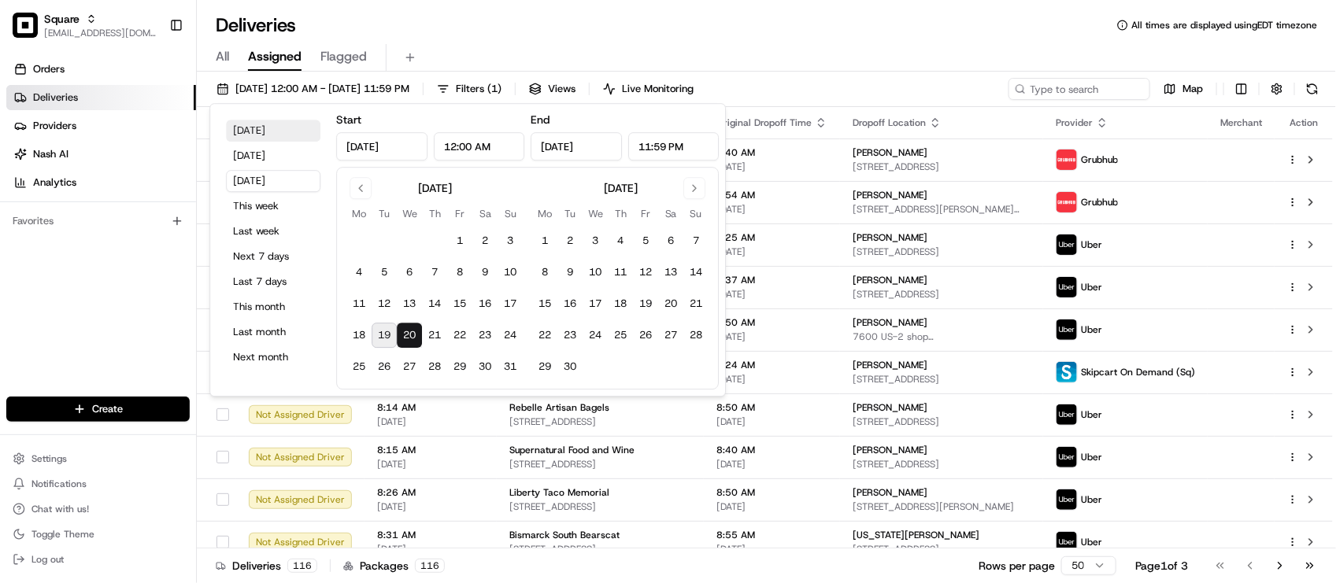
click at [265, 128] on button "[DATE]" at bounding box center [273, 131] width 94 height 22
type input "Aug 19, 2025"
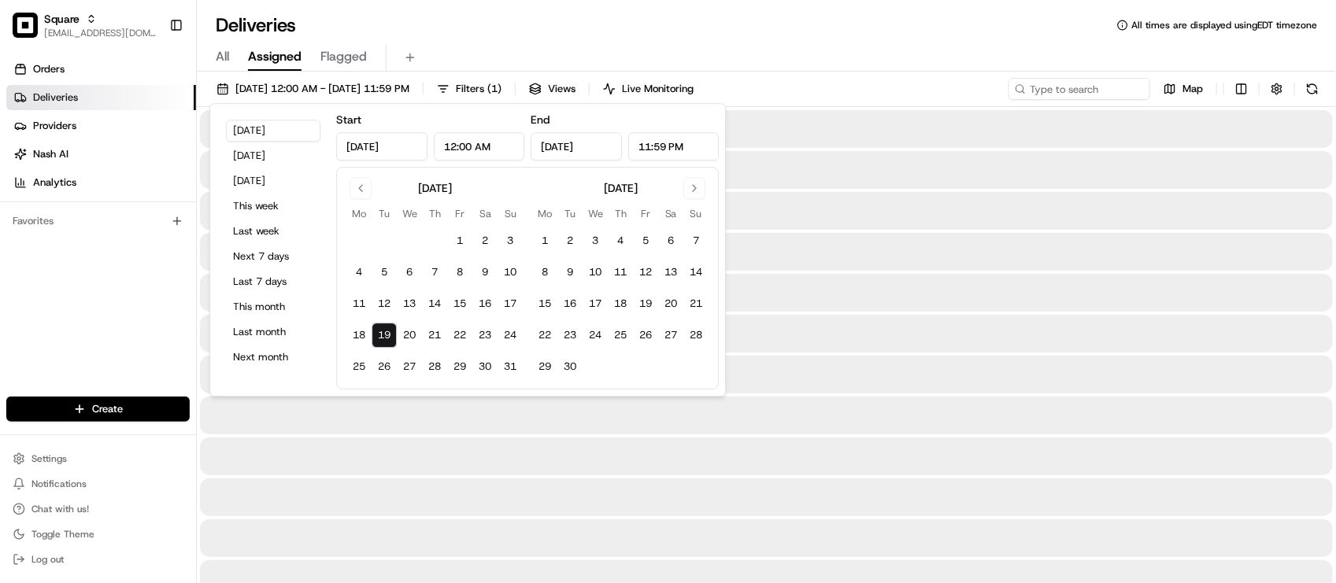
click at [548, 24] on div "Deliveries All times are displayed using EDT timezone" at bounding box center [766, 25] width 1139 height 25
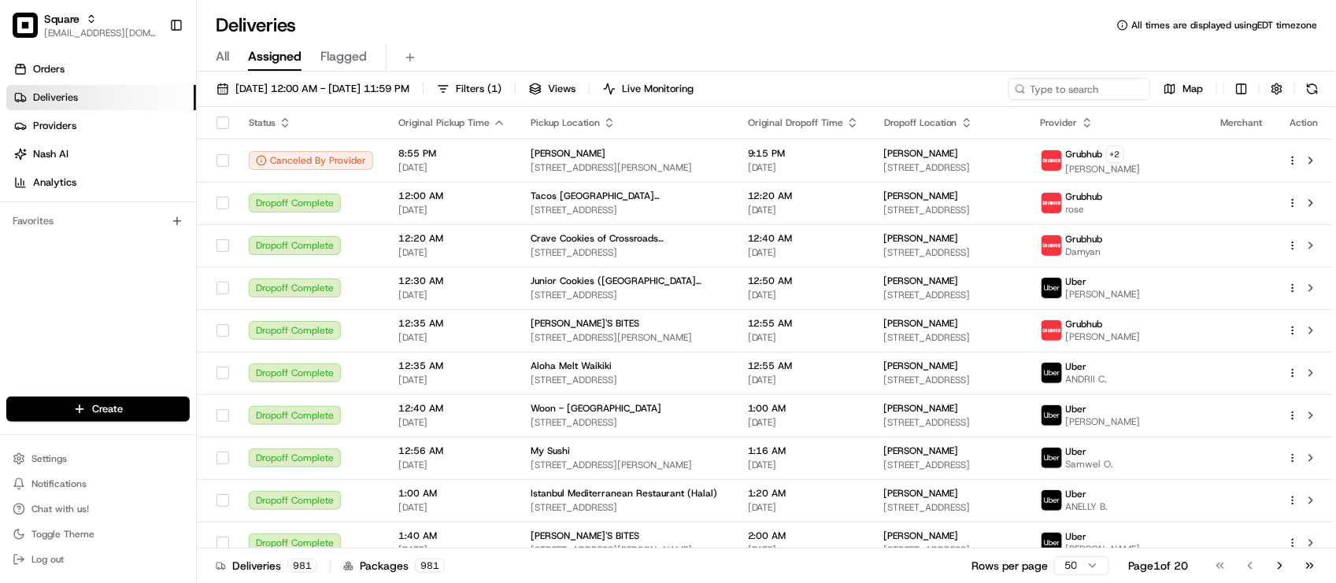
click at [142, 323] on div "Orders Deliveries Providers Nash AI Analytics Favorites" at bounding box center [98, 228] width 196 height 356
click at [449, 13] on div "Deliveries All times are displayed using EDT timezone" at bounding box center [766, 25] width 1139 height 25
click at [1048, 91] on input at bounding box center [1055, 89] width 189 height 22
paste input "2302805"
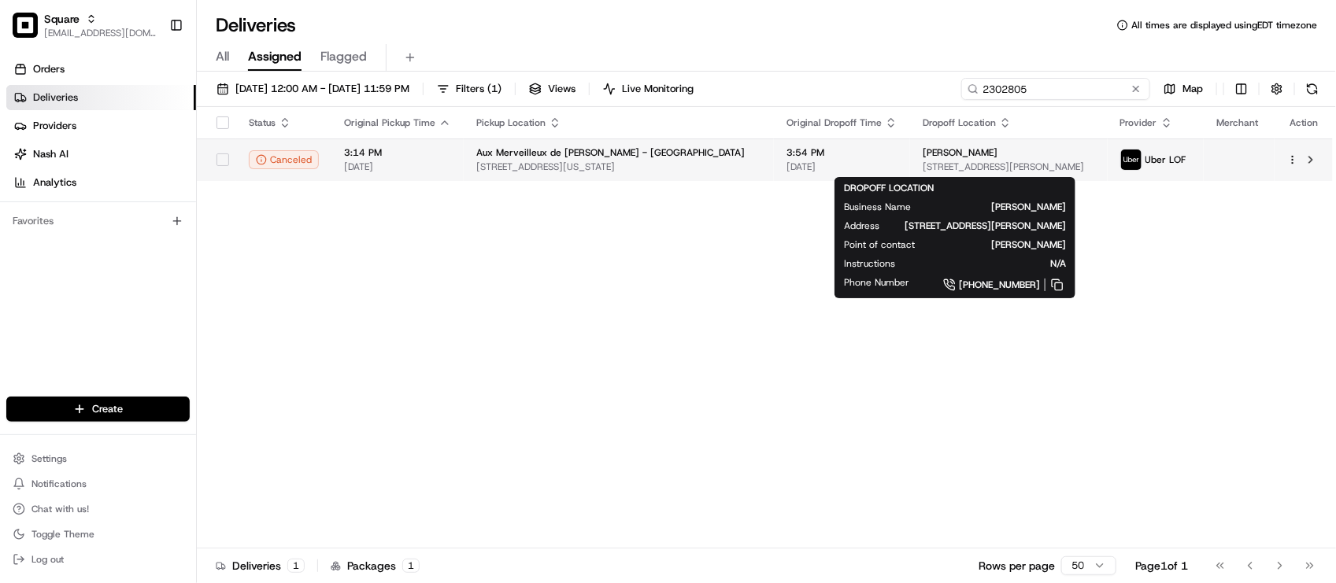
type input "2302805"
click at [922, 161] on span "20 Rockwell Pl, Brooklyn, NY 11201, USA" at bounding box center [1008, 167] width 172 height 13
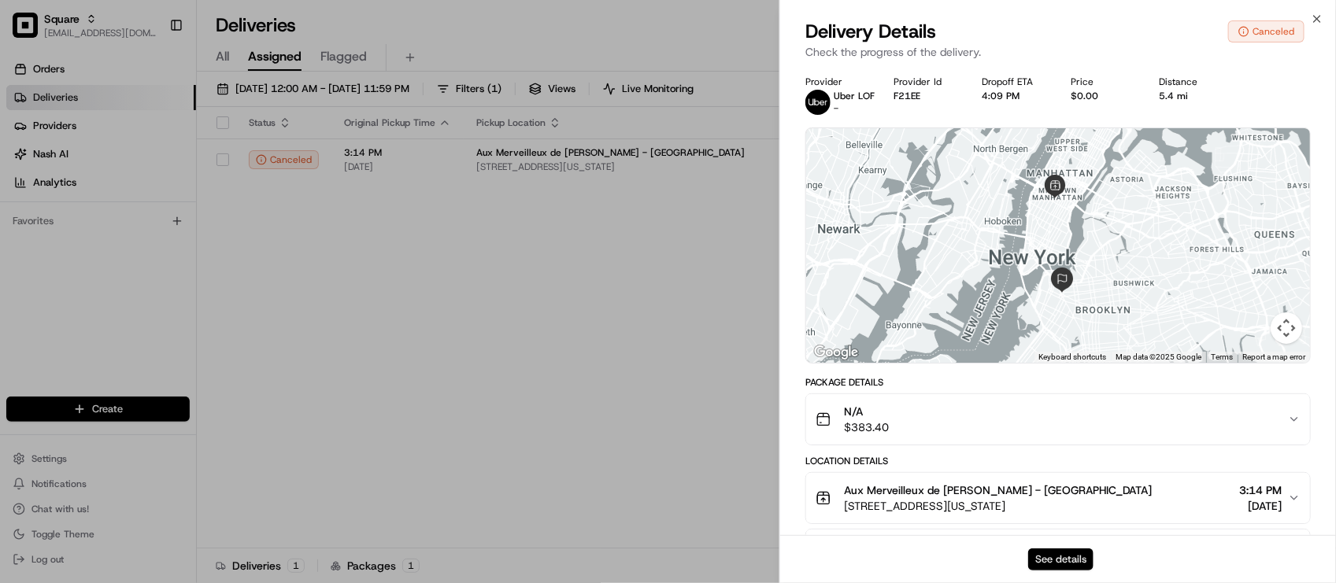
click at [1086, 561] on button "See details" at bounding box center [1060, 560] width 65 height 22
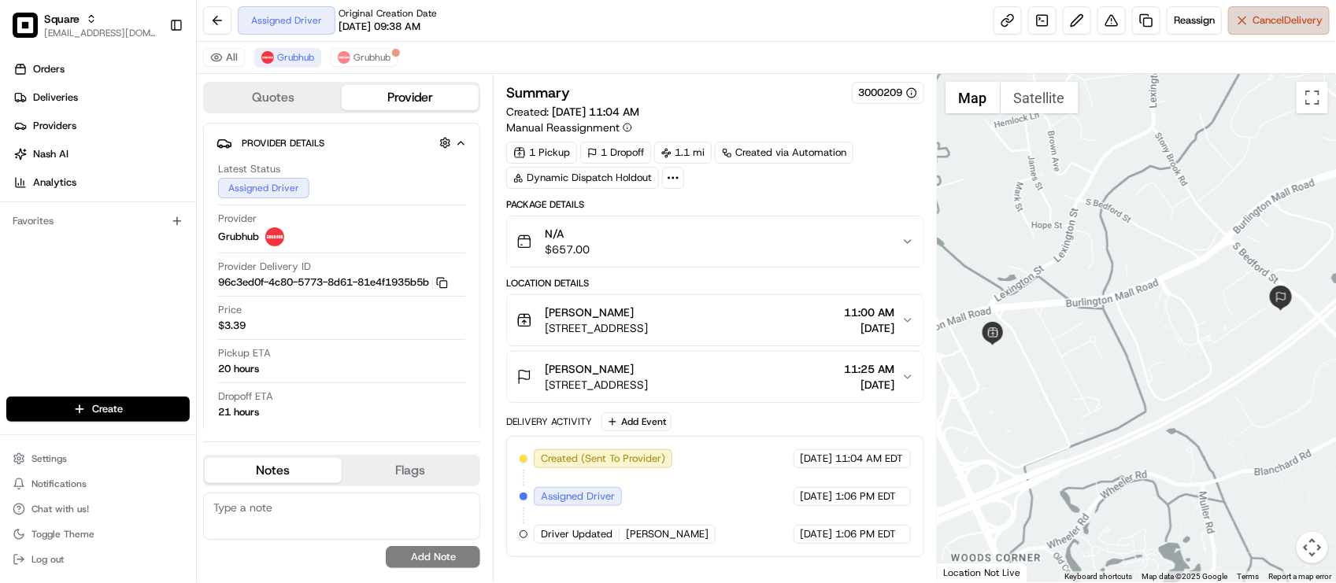
click at [1281, 26] on span "Cancel Delivery" at bounding box center [1287, 20] width 70 height 14
click at [363, 54] on span "Grubhub" at bounding box center [371, 57] width 37 height 13
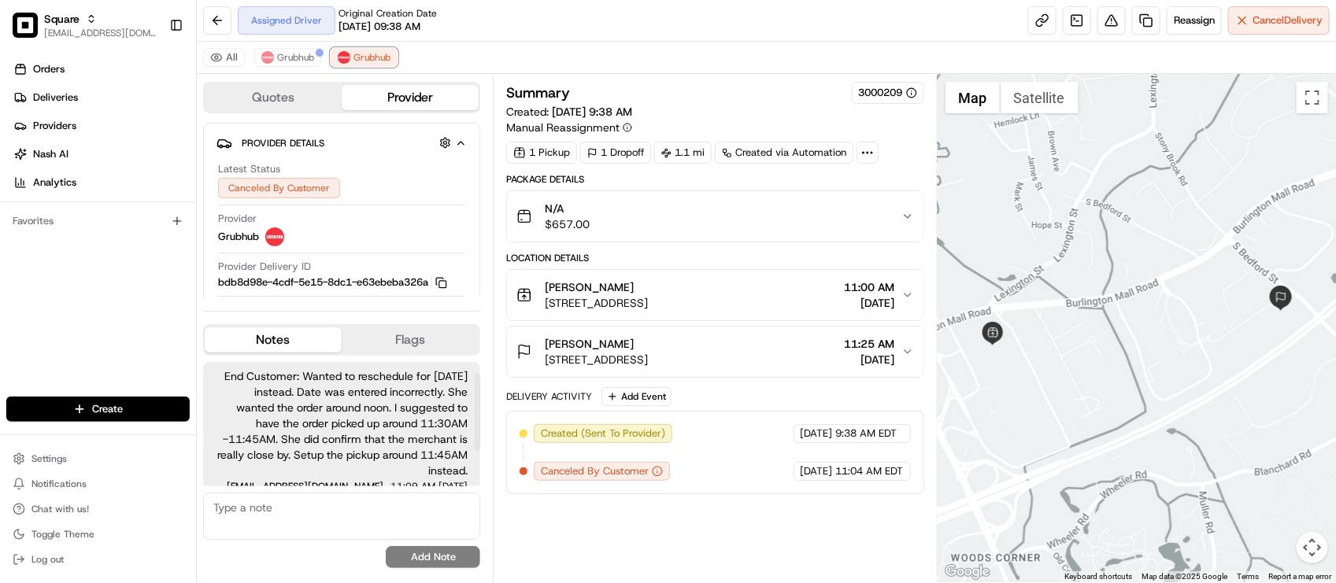
scroll to position [77, 0]
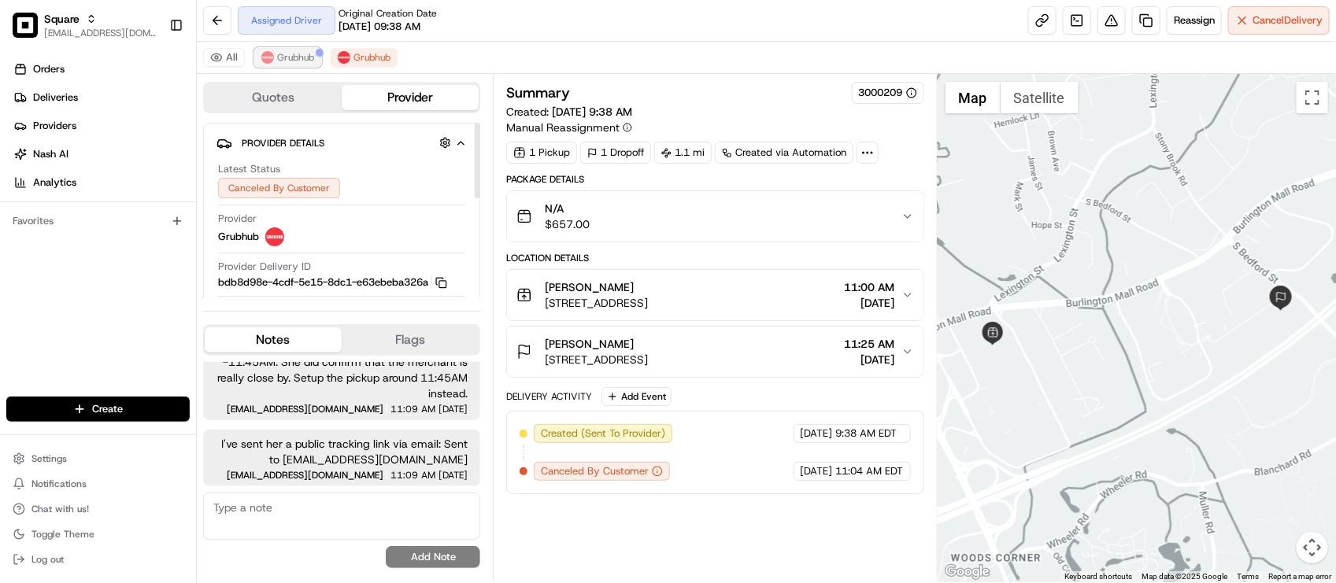
click at [301, 61] on span "Grubhub" at bounding box center [295, 57] width 37 height 13
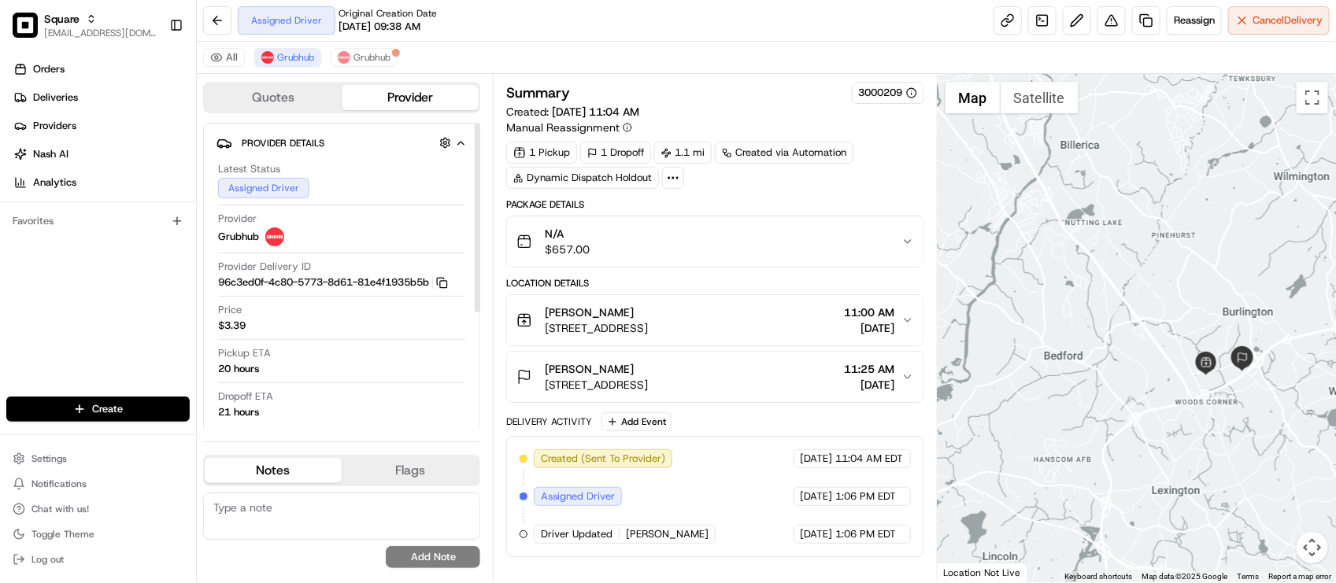
click at [353, 358] on div "Pickup ETA 20 hours" at bounding box center [341, 361] width 247 height 30
click at [390, 59] on span "Grubhub" at bounding box center [371, 57] width 37 height 13
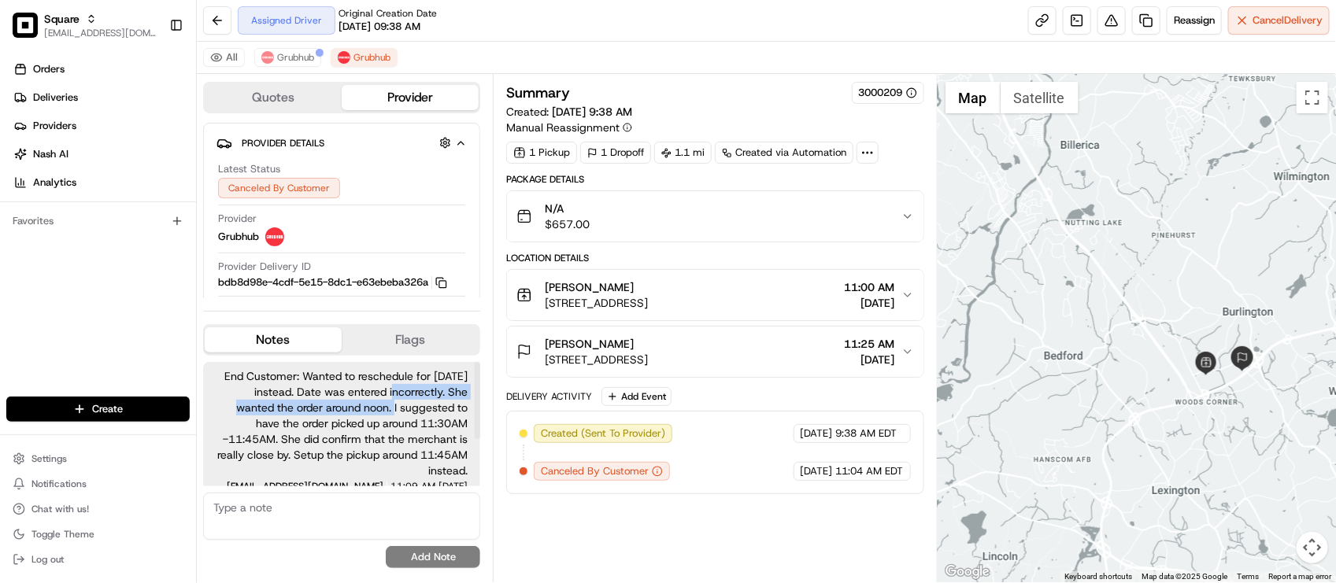
click at [404, 401] on span "End Customer: Wanted to reschedule for [DATE] instead. Date was entered incorre…" at bounding box center [342, 423] width 252 height 110
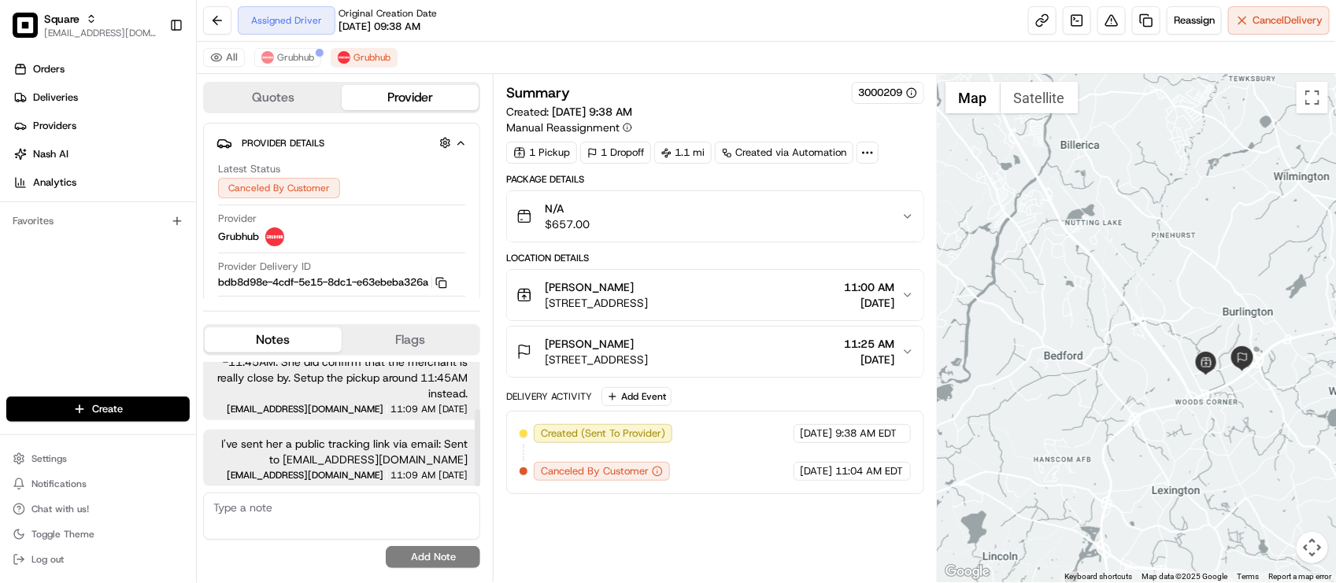
click at [360, 442] on span "I've sent her a public tracking link via email: Sent to [EMAIL_ADDRESS][DOMAIN_…" at bounding box center [342, 451] width 252 height 31
click at [390, 406] on span "11:09 AM" at bounding box center [412, 409] width 45 height 9
click at [281, 54] on span "Grubhub" at bounding box center [295, 57] width 37 height 13
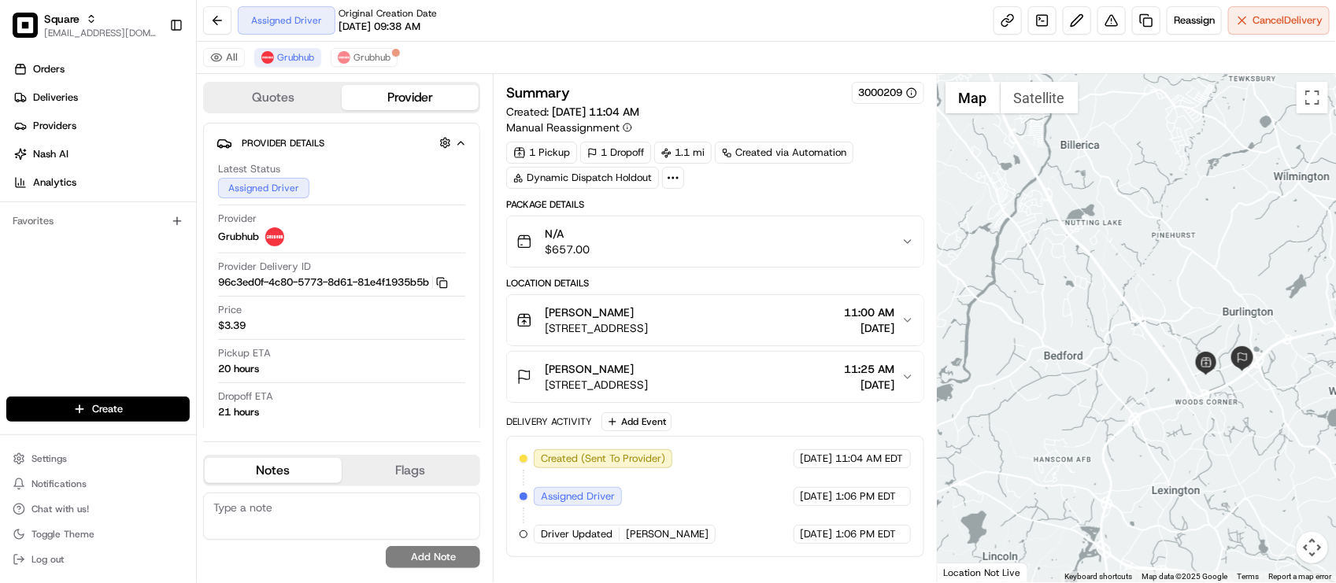
click at [640, 46] on div "All Grubhub Grubhub" at bounding box center [766, 58] width 1139 height 32
click at [648, 327] on span "[STREET_ADDRESS]" at bounding box center [596, 328] width 103 height 16
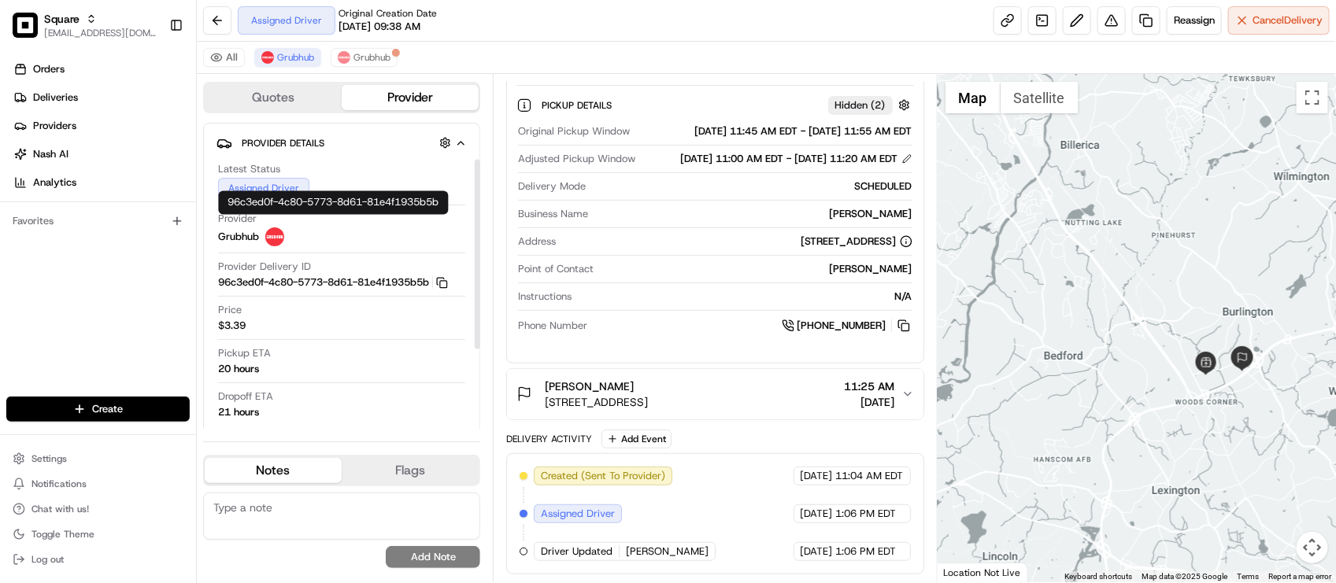
scroll to position [187, 0]
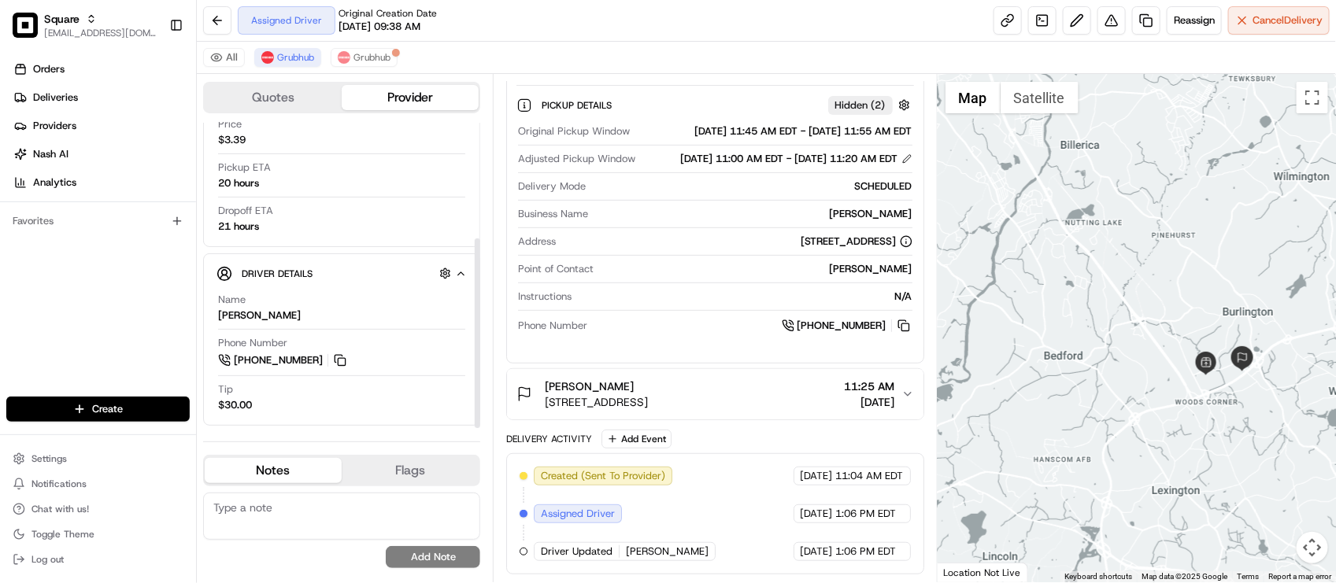
click at [325, 309] on div "Name John" at bounding box center [341, 308] width 247 height 30
click at [455, 379] on div "Name John Phone Number +1 857 200 9886 Tip $30.00" at bounding box center [341, 352] width 250 height 132
click at [339, 364] on button at bounding box center [339, 360] width 17 height 17
click at [564, 9] on div "Assigned Driver Original Creation Date 08/19/2025 09:38 AM Reassign Cancel Deli…" at bounding box center [766, 21] width 1139 height 42
click at [340, 355] on button at bounding box center [339, 360] width 17 height 17
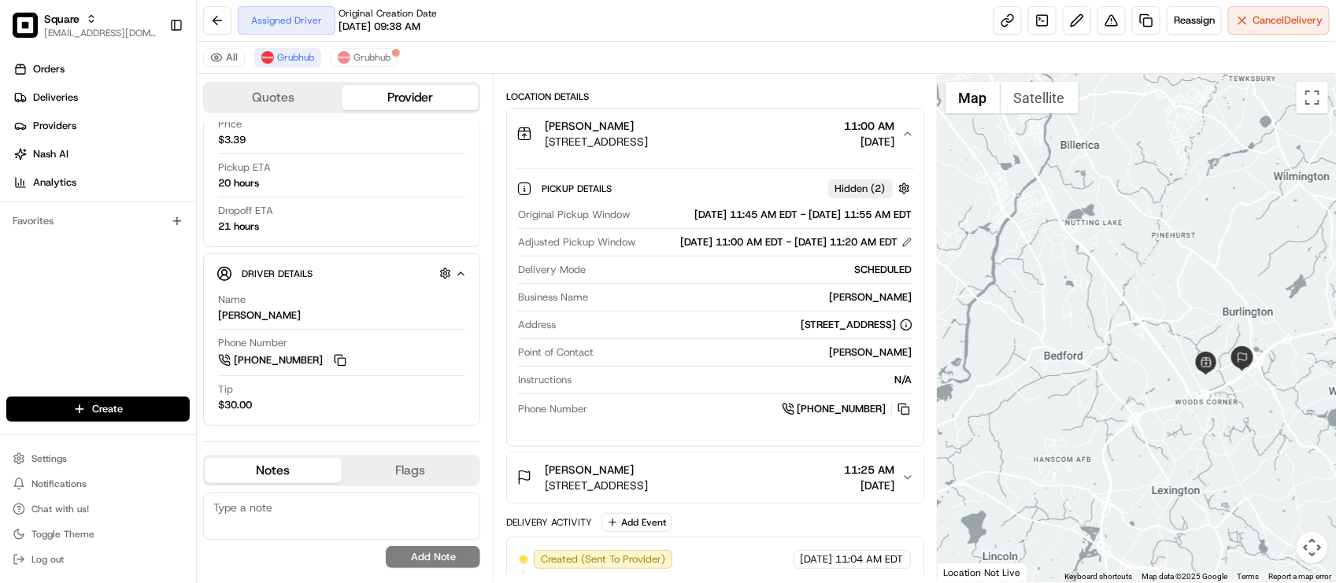
scroll to position [0, 0]
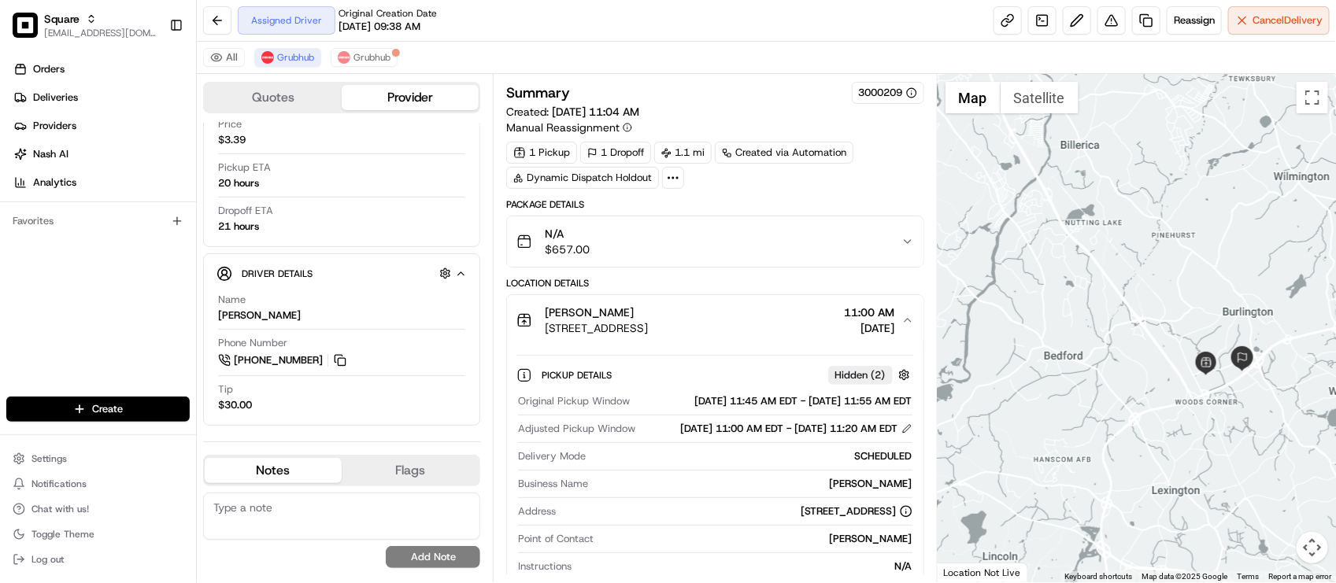
click at [409, 524] on textarea at bounding box center [341, 516] width 277 height 47
type textarea "I"
click at [350, 57] on img at bounding box center [344, 57] width 13 height 13
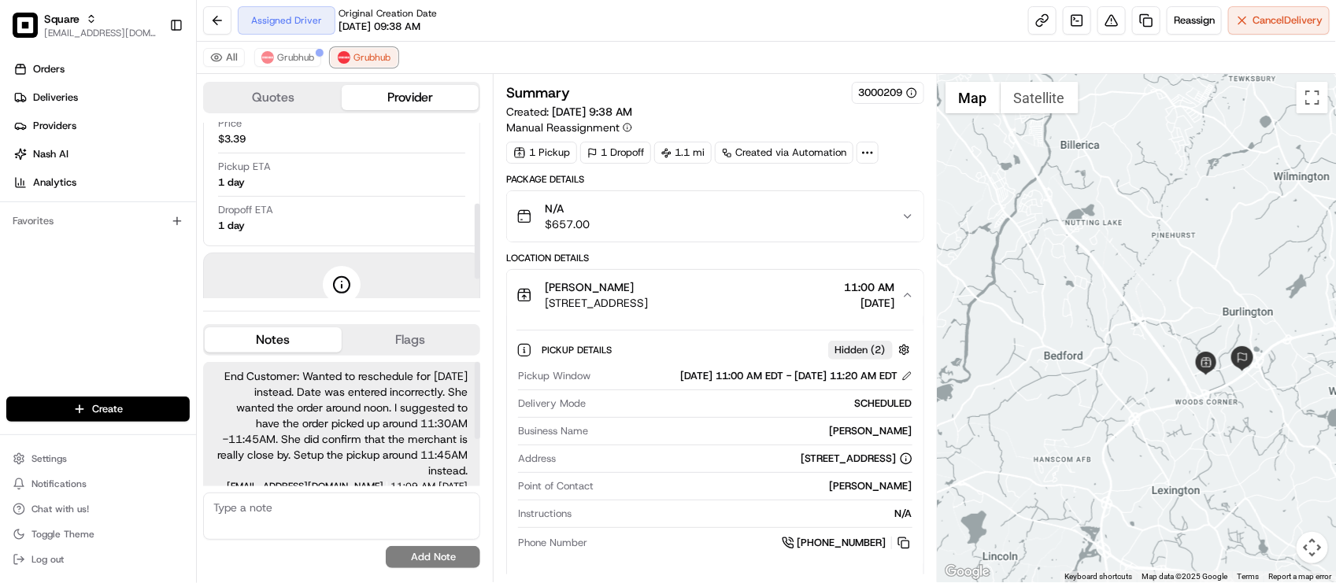
scroll to position [77, 0]
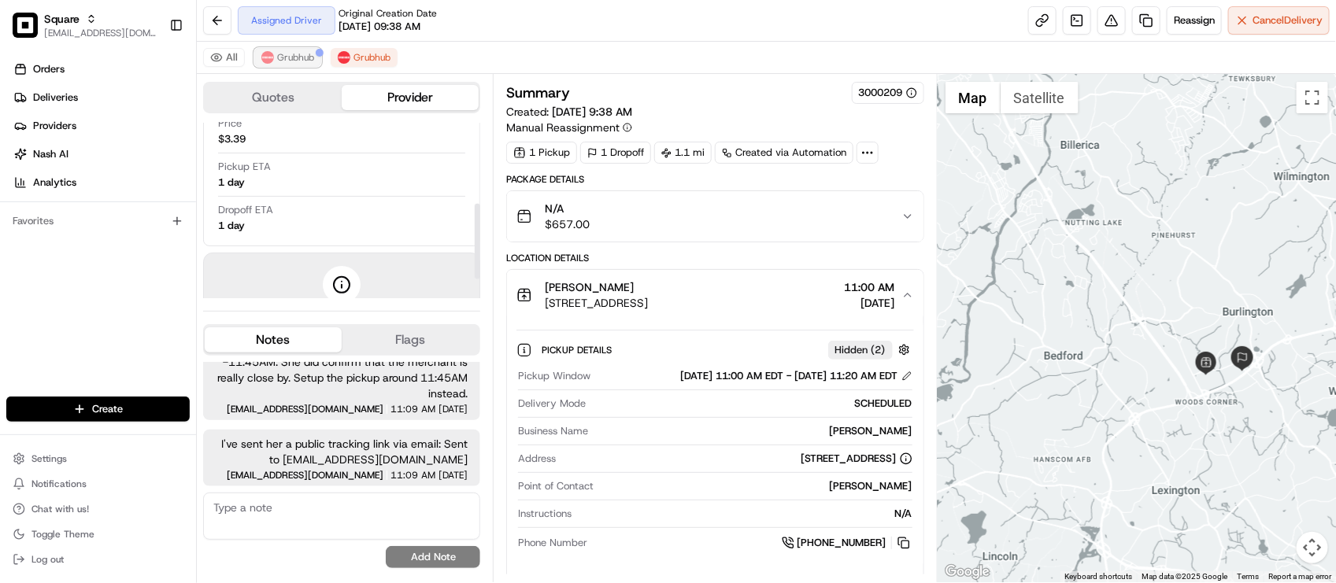
click at [316, 59] on button "Grubhub" at bounding box center [287, 57] width 67 height 19
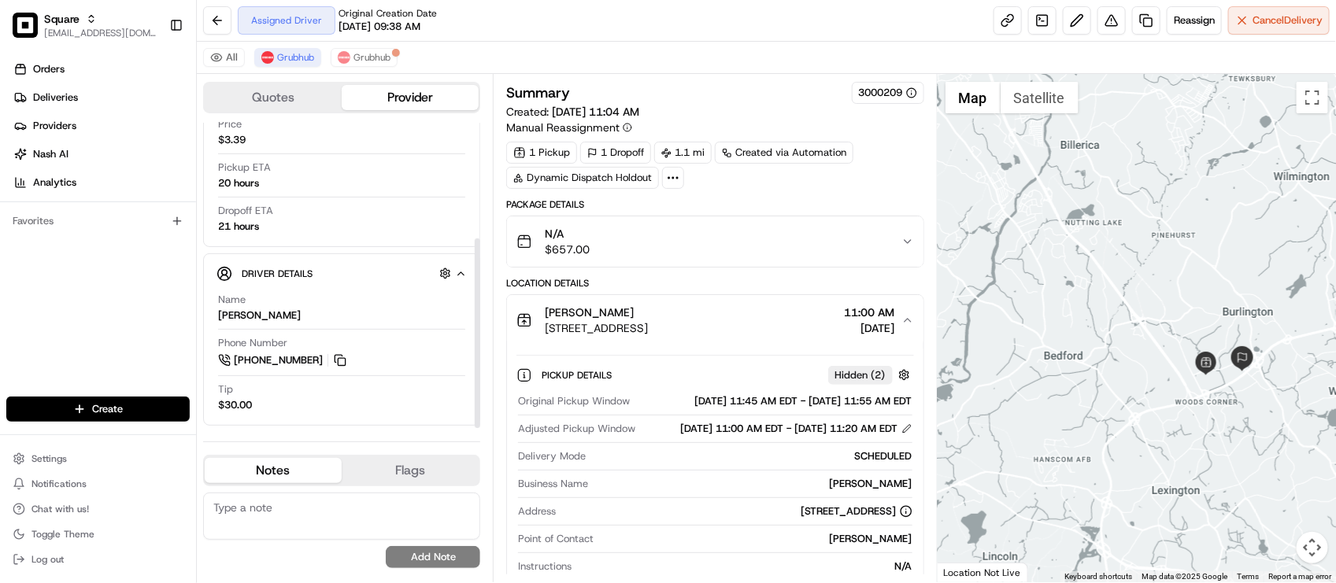
click at [290, 510] on textarea at bounding box center [341, 516] width 277 height 47
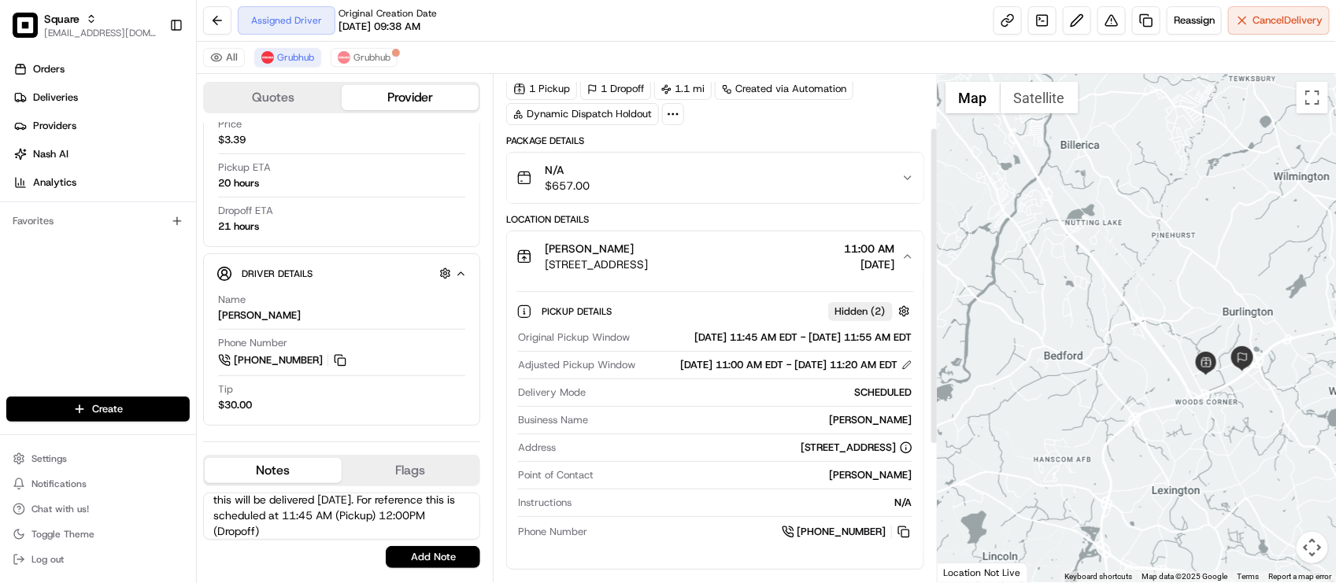
scroll to position [98, 0]
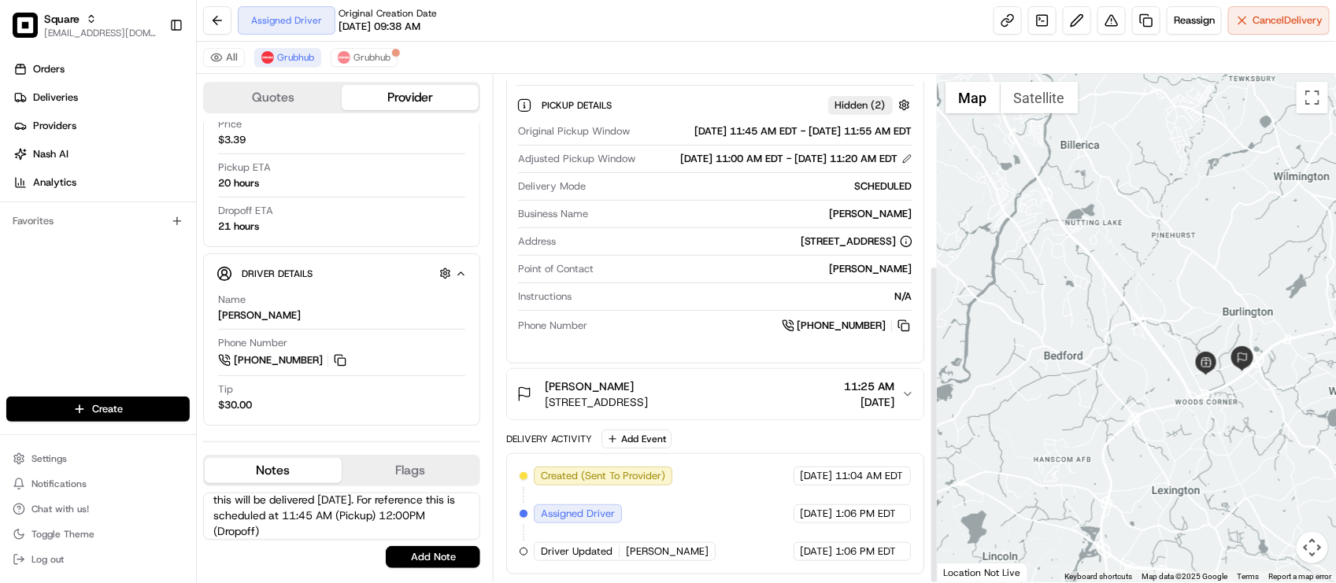
type textarea "I've provided the driver's phone number via email. Merchant and customer wanted…"
click at [648, 380] on div "Melissa George" at bounding box center [596, 387] width 103 height 16
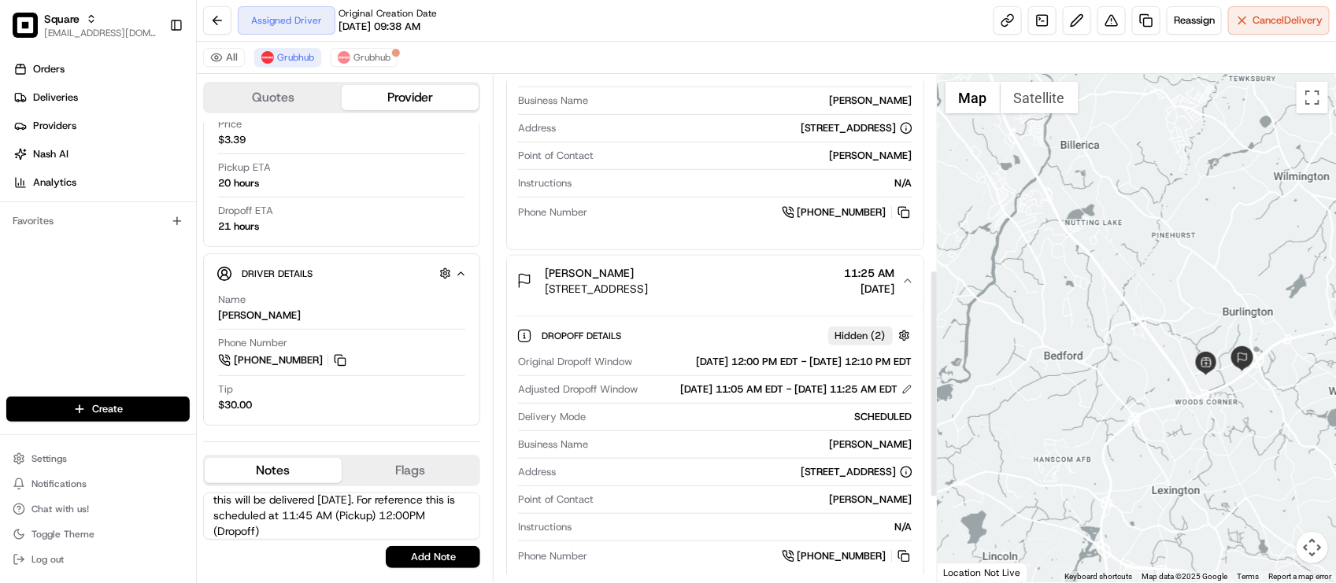
scroll to position [500, 0]
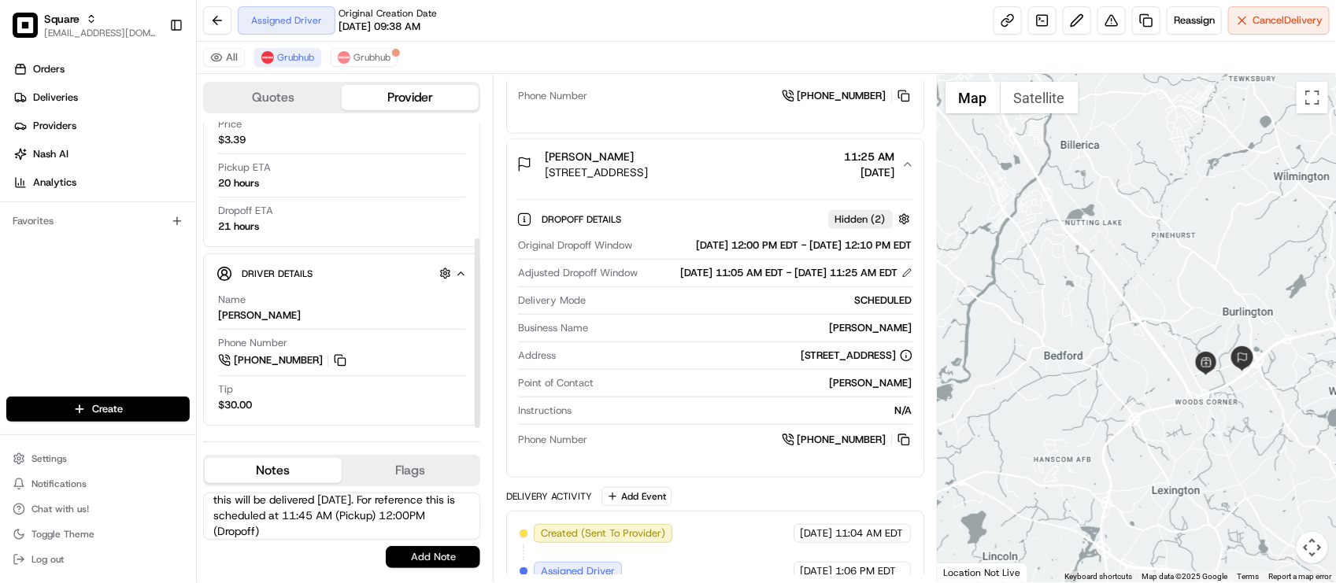
click at [414, 553] on button "Add Note" at bounding box center [433, 557] width 94 height 22
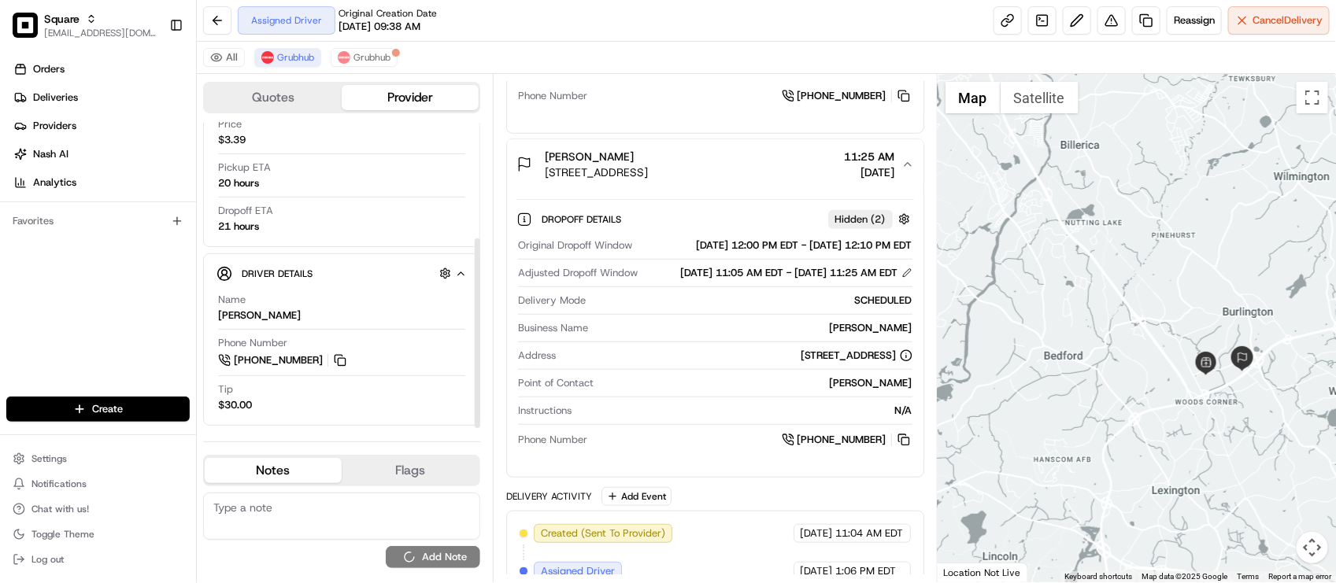
scroll to position [0, 0]
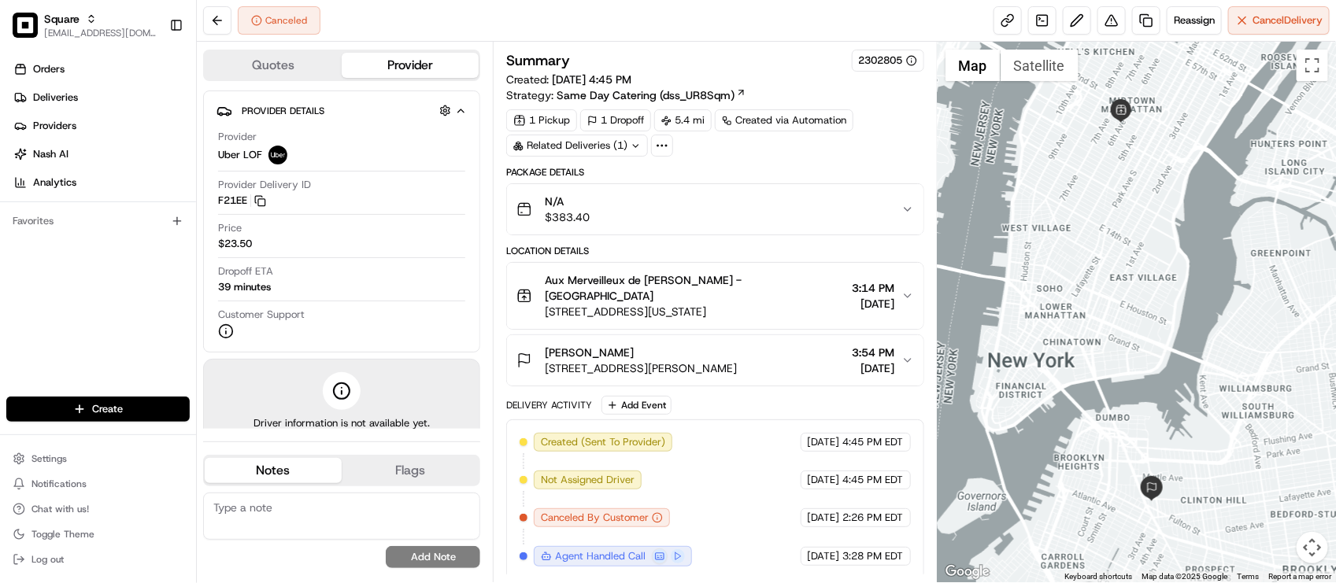
click at [620, 142] on div "Related Deliveries (1)" at bounding box center [577, 146] width 142 height 22
click at [604, 190] on span "job_oMGNqzK44u8xn5ASyLaXGb" at bounding box center [610, 183] width 159 height 14
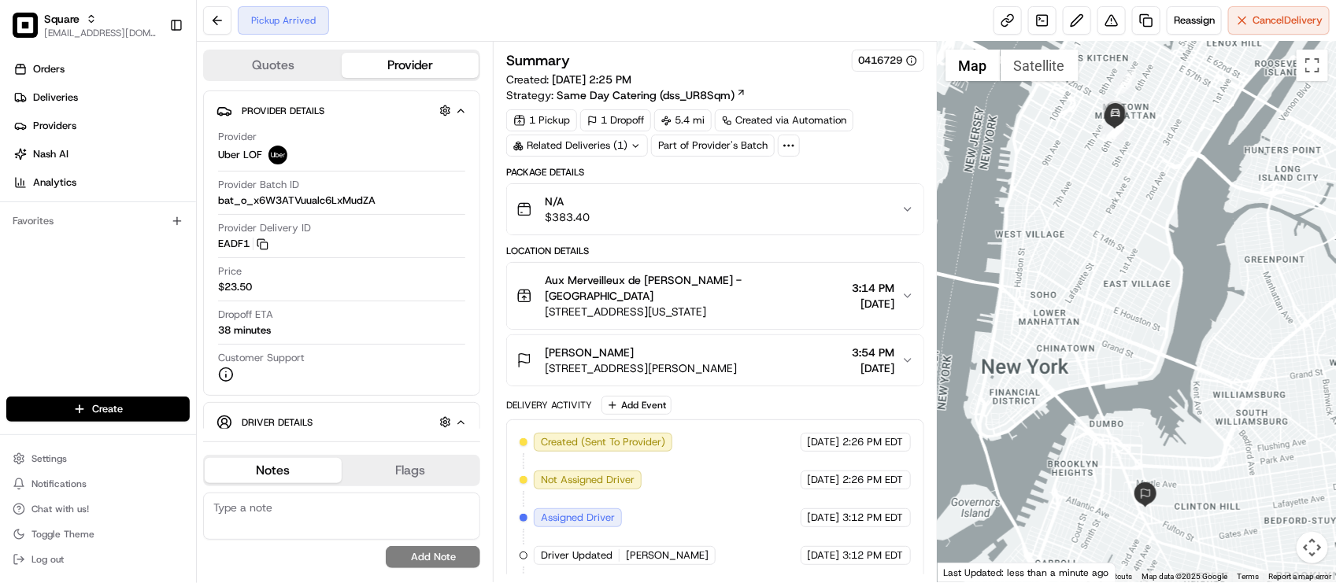
drag, startPoint x: 1185, startPoint y: 352, endPoint x: 1179, endPoint y: 371, distance: 20.7
click at [1179, 371] on div at bounding box center [1136, 312] width 398 height 541
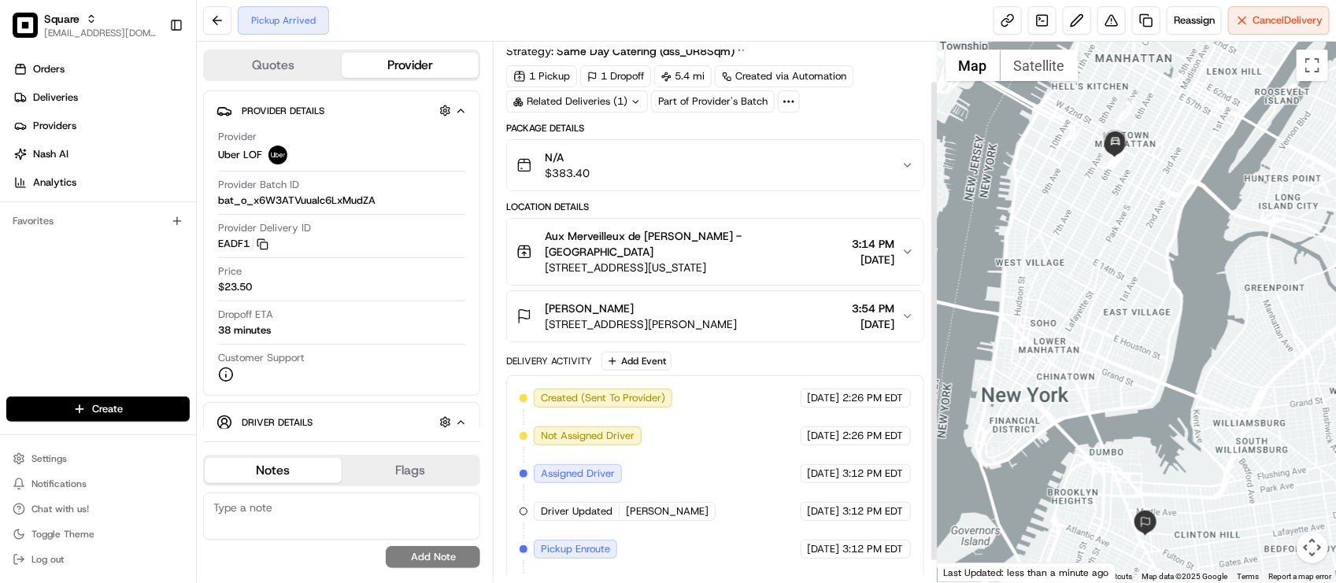
scroll to position [68, 0]
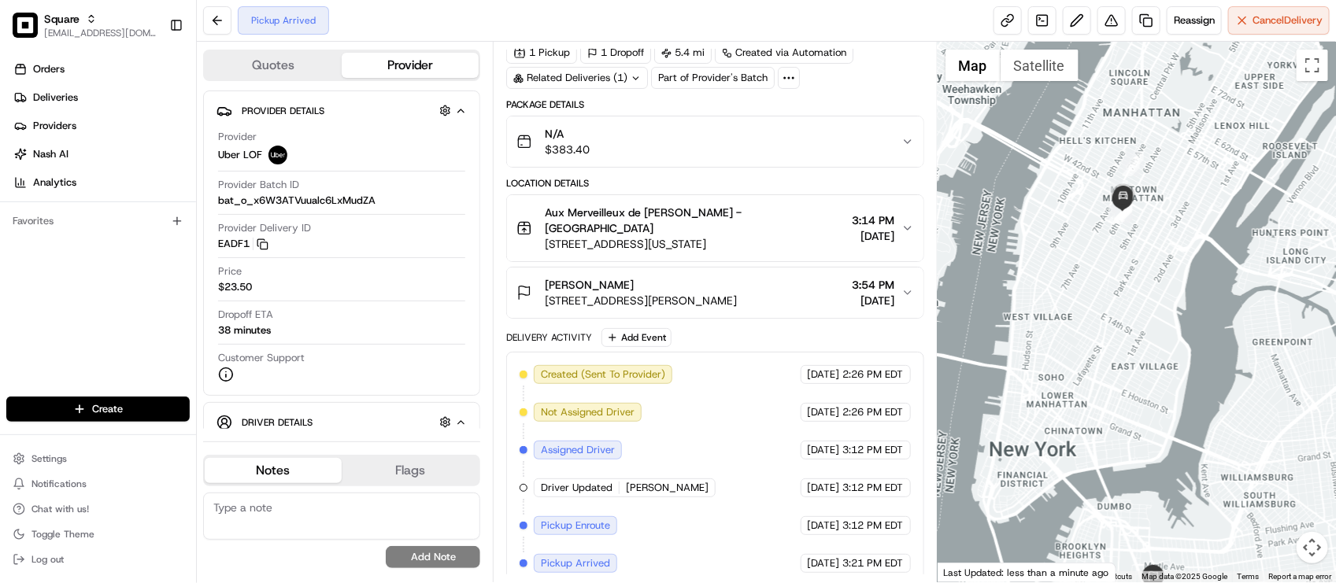
drag, startPoint x: 1137, startPoint y: 230, endPoint x: 1145, endPoint y: 284, distance: 54.9
click at [1145, 284] on div at bounding box center [1136, 312] width 398 height 541
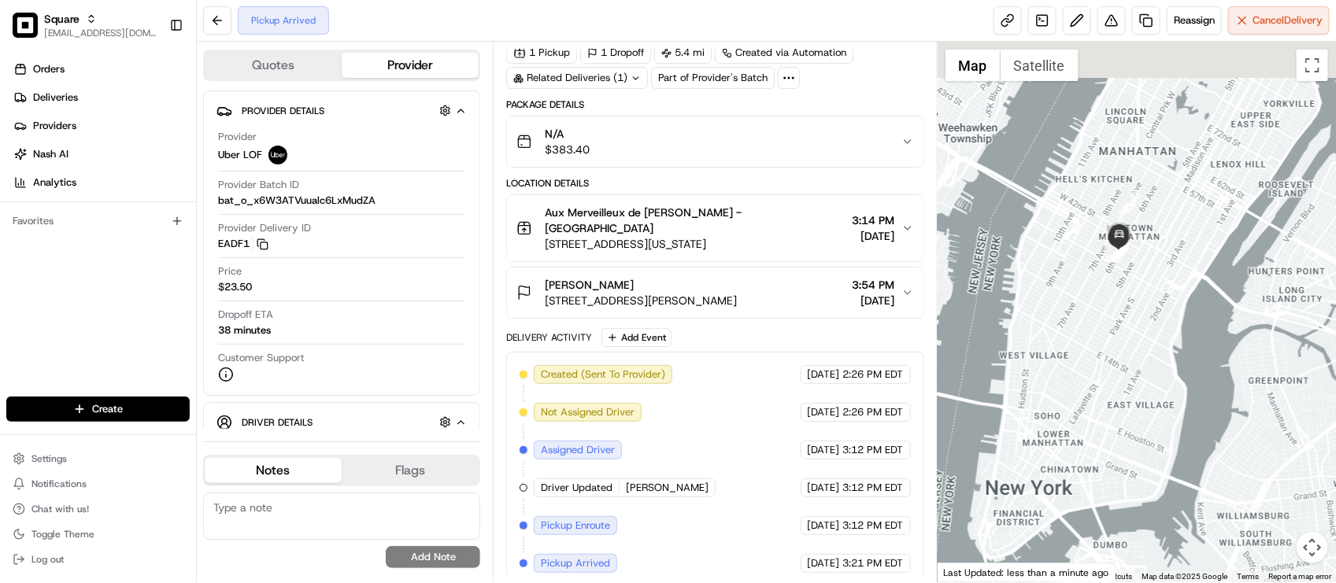
drag, startPoint x: 1162, startPoint y: 236, endPoint x: 1145, endPoint y: 331, distance: 95.9
click at [1145, 331] on div at bounding box center [1136, 312] width 398 height 541
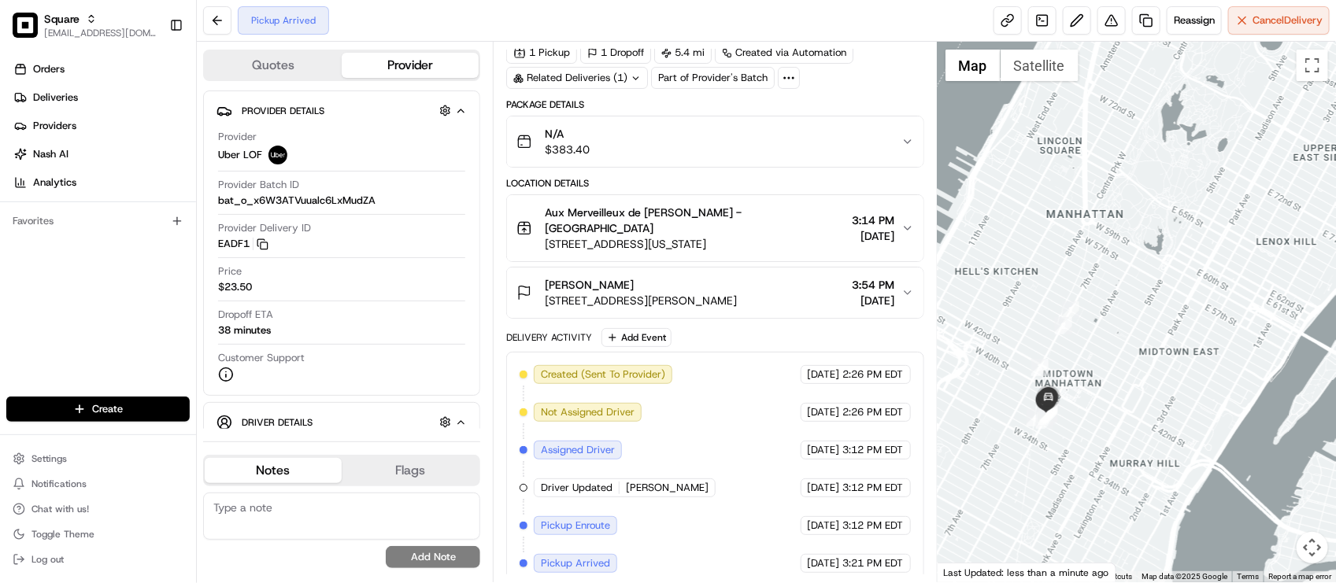
drag, startPoint x: 1132, startPoint y: 345, endPoint x: 1159, endPoint y: 272, distance: 77.2
click at [1159, 272] on div at bounding box center [1136, 312] width 398 height 541
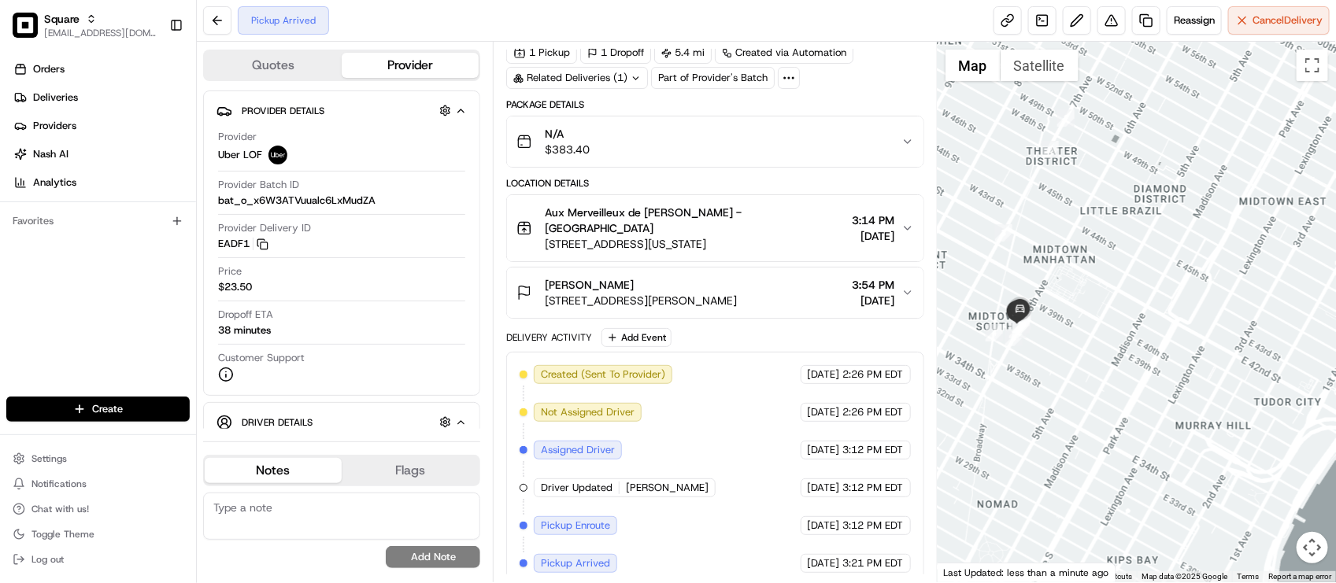
drag, startPoint x: 1100, startPoint y: 316, endPoint x: 1130, endPoint y: 309, distance: 31.5
click at [1130, 309] on div at bounding box center [1136, 312] width 398 height 541
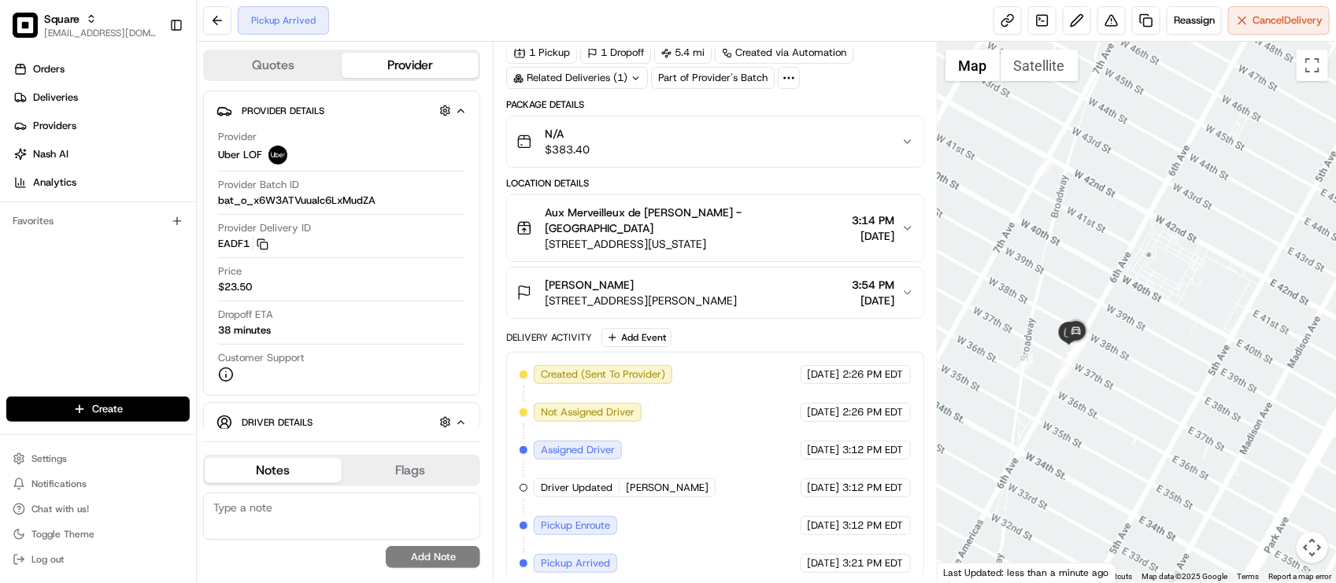
drag, startPoint x: 1086, startPoint y: 324, endPoint x: 1142, endPoint y: 360, distance: 66.6
click at [1142, 360] on div at bounding box center [1136, 312] width 398 height 541
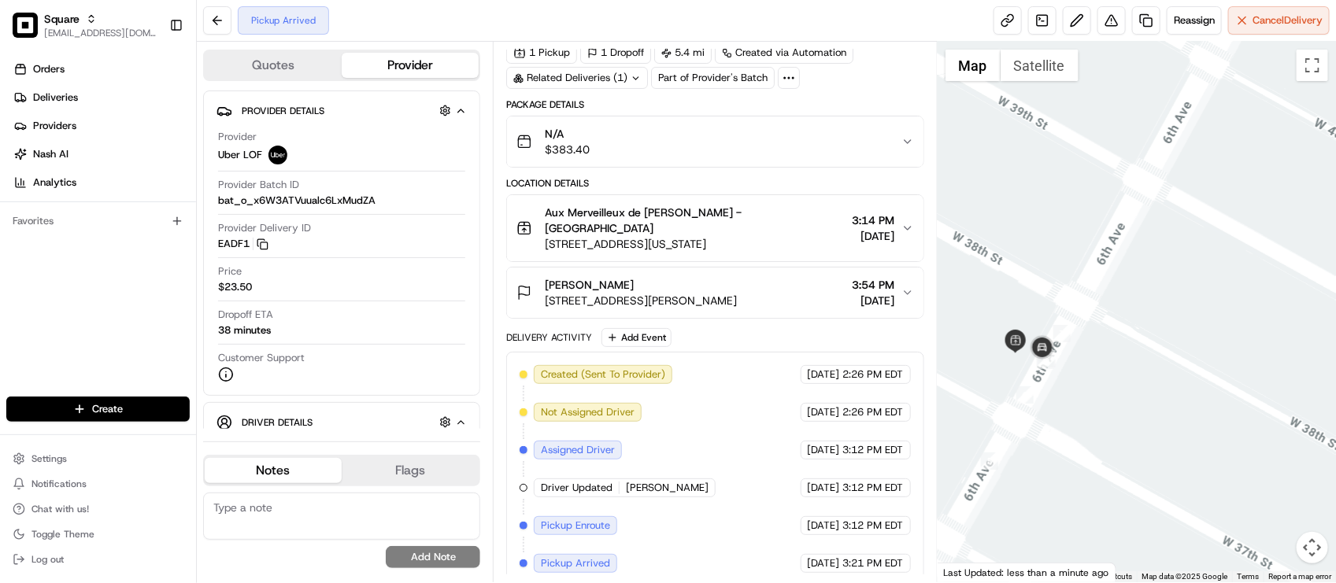
drag, startPoint x: 1114, startPoint y: 353, endPoint x: 1218, endPoint y: 382, distance: 108.7
click at [1218, 382] on div at bounding box center [1136, 312] width 398 height 541
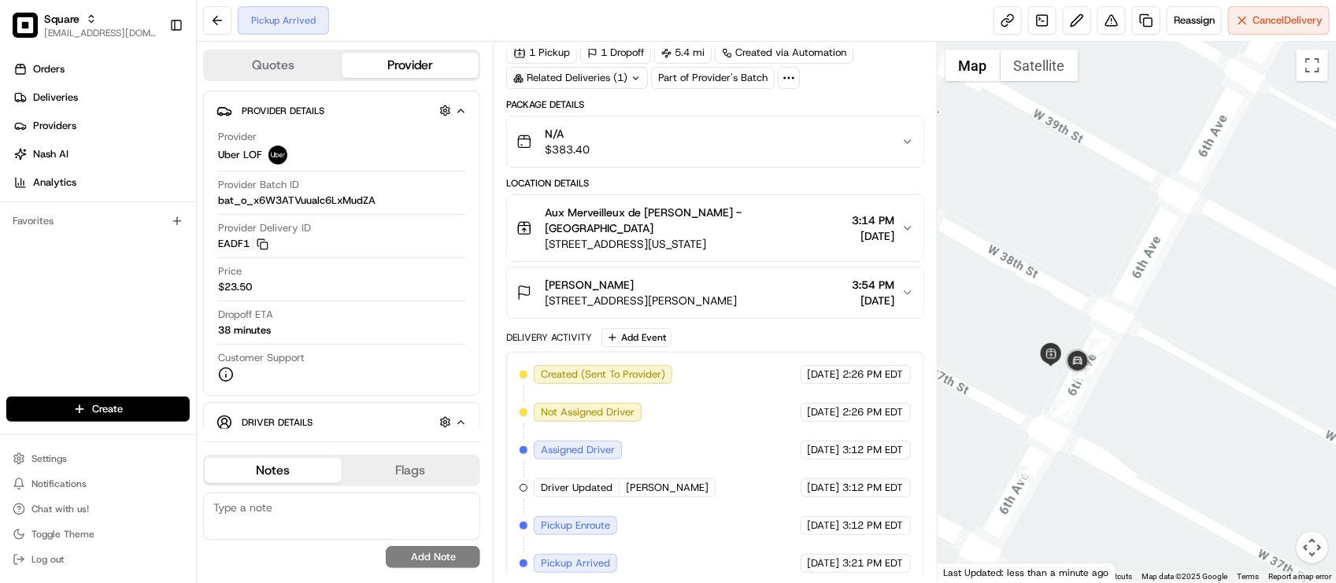
drag, startPoint x: 1131, startPoint y: 317, endPoint x: 1166, endPoint y: 341, distance: 42.6
click at [1166, 341] on div at bounding box center [1136, 312] width 398 height 541
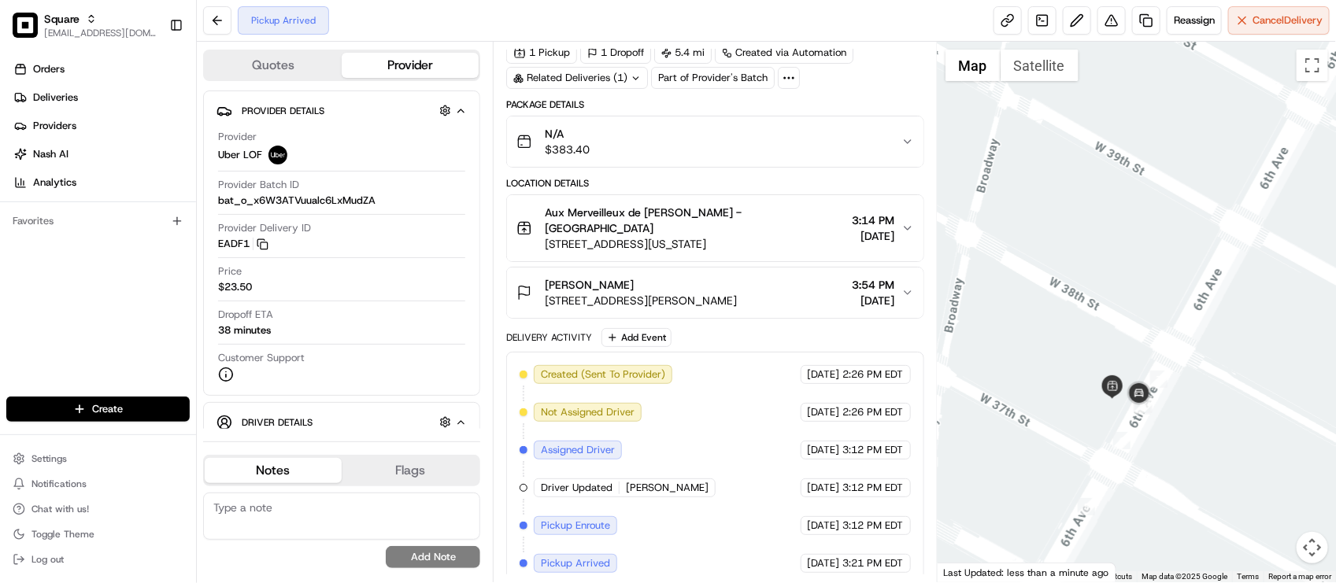
click at [686, 488] on div "Created (Sent To Provider) Uber LOF 08/12/2025 2:26 PM EDT Not Assigned Driver …" at bounding box center [714, 469] width 390 height 208
drag, startPoint x: 1272, startPoint y: 372, endPoint x: 1262, endPoint y: 375, distance: 10.7
click at [1262, 375] on div at bounding box center [1136, 312] width 398 height 541
click at [763, 439] on div "Created (Sent To Provider) Uber LOF 08/12/2025 2:26 PM EDT Not Assigned Driver …" at bounding box center [714, 469] width 390 height 208
click at [729, 446] on div "Created (Sent To Provider) Uber LOF 08/12/2025 2:26 PM EDT Not Assigned Driver …" at bounding box center [714, 469] width 390 height 208
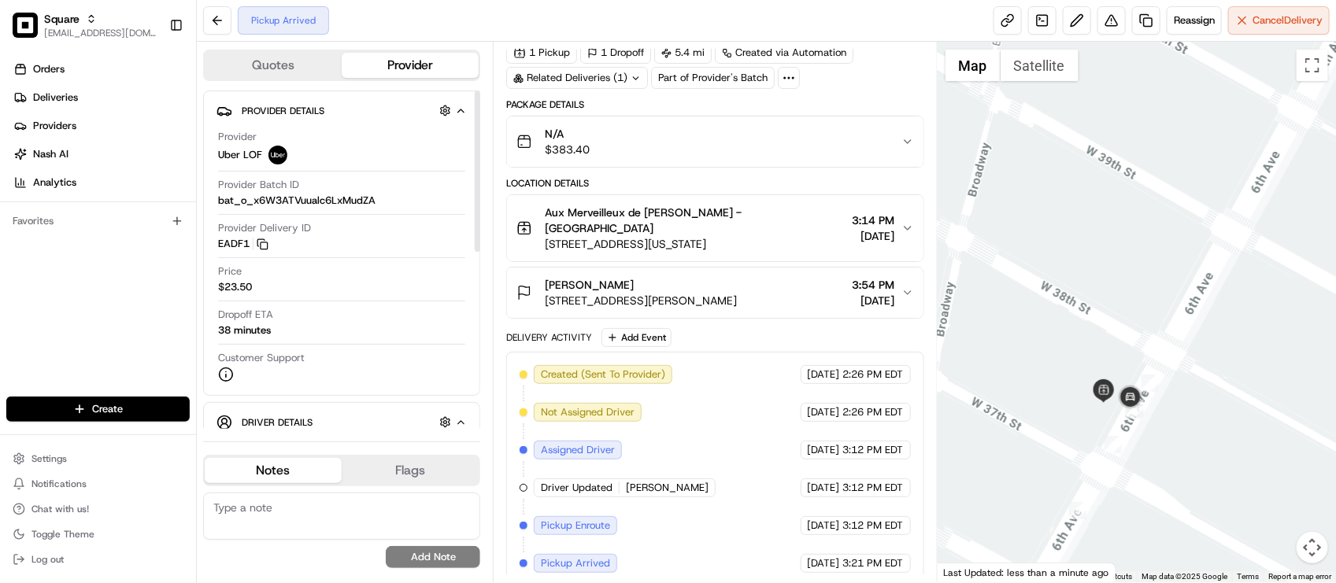
scroll to position [295, 0]
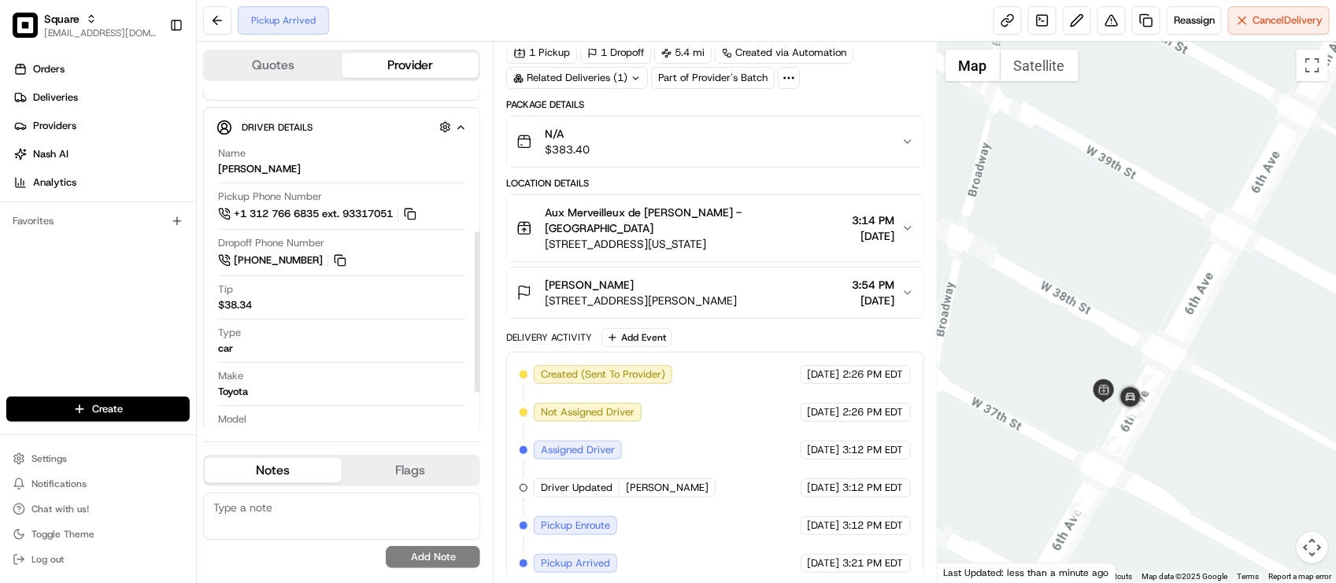
click at [658, 457] on div "Created (Sent To Provider) Uber LOF 08/12/2025 2:26 PM EDT Not Assigned Driver …" at bounding box center [714, 469] width 390 height 208
click at [663, 442] on div "Created (Sent To Provider) Uber LOF 08/12/2025 2:26 PM EDT Not Assigned Driver …" at bounding box center [714, 469] width 390 height 208
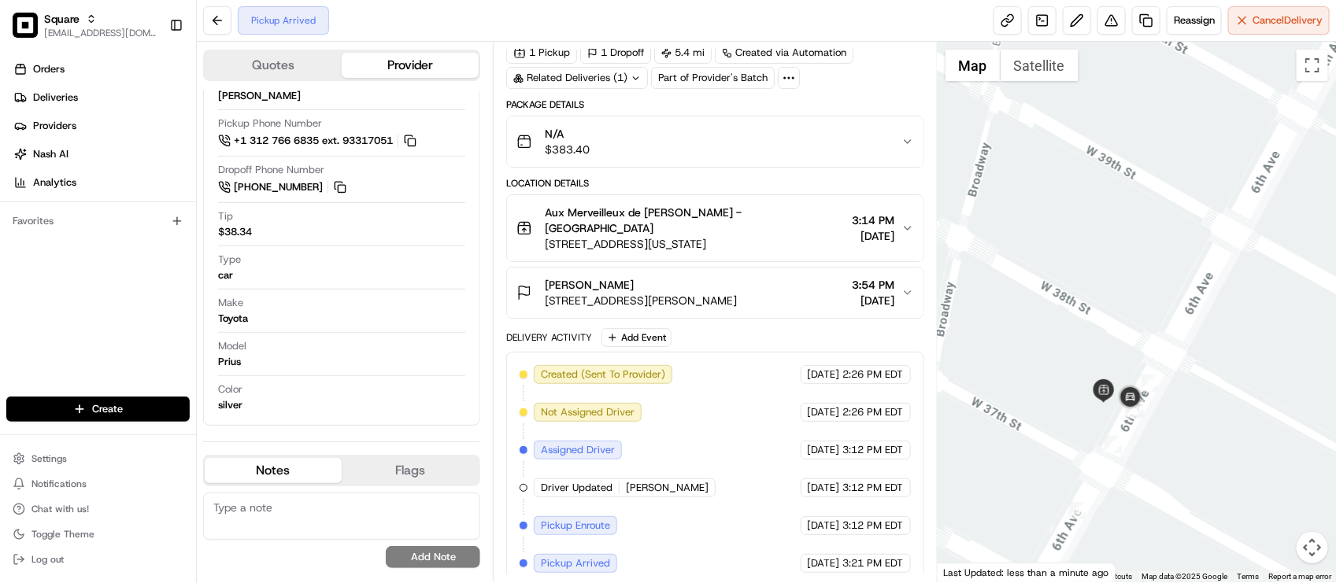
drag, startPoint x: 752, startPoint y: 379, endPoint x: 719, endPoint y: 392, distance: 36.4
click at [749, 379] on div "Created (Sent To Provider) Uber LOF 08/12/2025 2:26 PM EDT Not Assigned Driver …" at bounding box center [714, 469] width 390 height 208
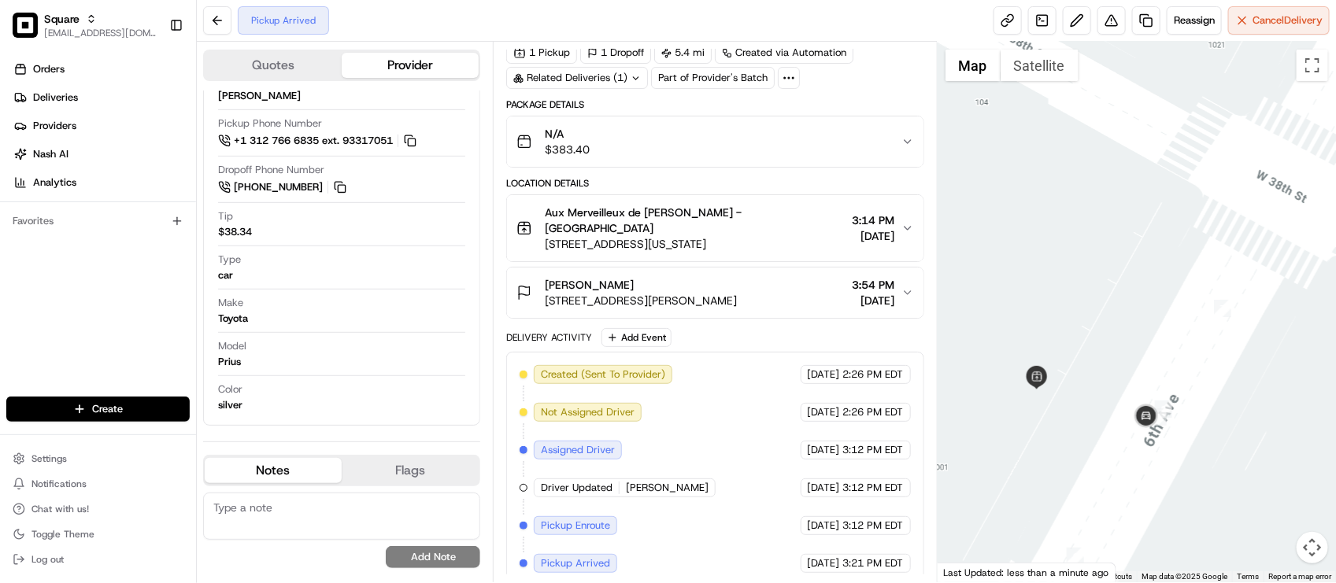
drag, startPoint x: 1162, startPoint y: 367, endPoint x: 1181, endPoint y: 336, distance: 35.6
click at [1181, 336] on div at bounding box center [1136, 312] width 398 height 541
click at [1178, 20] on span "Reassign" at bounding box center [1193, 20] width 41 height 14
click at [348, 327] on div "Make Toyota" at bounding box center [341, 314] width 247 height 37
click at [347, 333] on div at bounding box center [341, 332] width 247 height 1
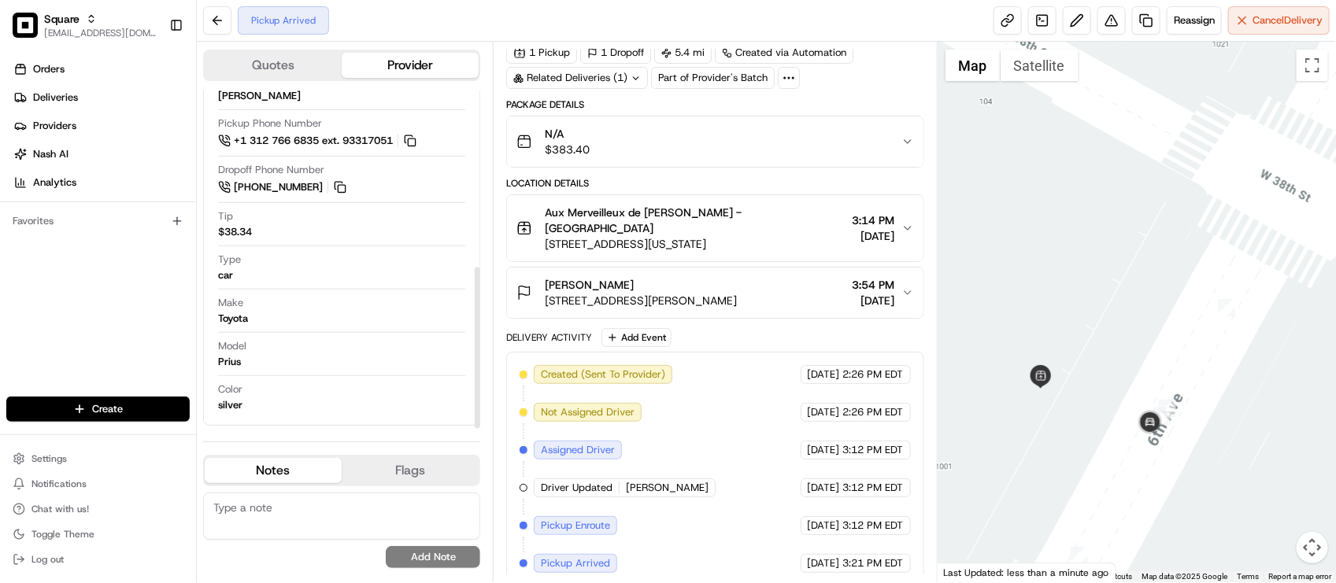
click at [312, 378] on div "Name GIORGI C. Pickup Phone Number +1 312 766 6835 ext. 93317051 Dropoff Phone …" at bounding box center [341, 243] width 250 height 352
drag, startPoint x: 667, startPoint y: 449, endPoint x: 678, endPoint y: 449, distance: 10.3
click at [667, 449] on div "Created (Sent To Provider) Uber LOF 08/12/2025 2:26 PM EDT Not Assigned Driver …" at bounding box center [714, 469] width 390 height 208
click at [694, 443] on div "Created (Sent To Provider) Uber LOF 08/12/2025 2:26 PM EDT Not Assigned Driver …" at bounding box center [714, 469] width 390 height 208
click at [729, 293] on span "20 Rockwell Pl, Brooklyn, NY 11201, USA" at bounding box center [641, 301] width 192 height 16
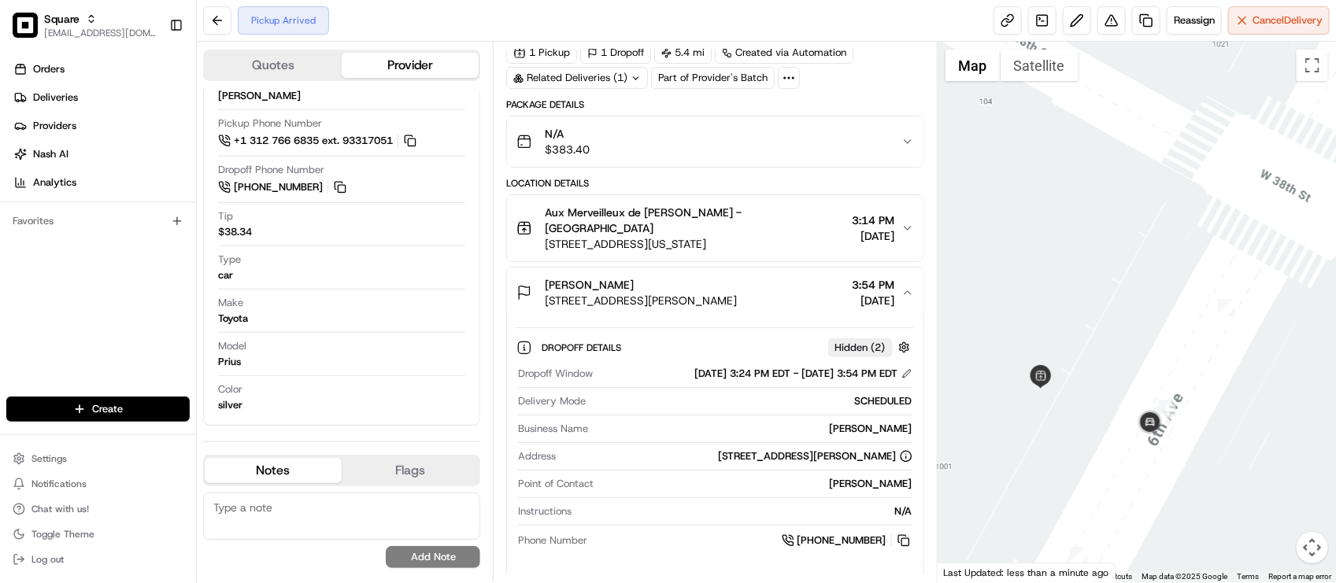
click at [729, 293] on span "20 Rockwell Pl, Brooklyn, NY 11201, USA" at bounding box center [641, 301] width 192 height 16
click at [762, 278] on div "Armando Grimaldo, Jr. 20 Rockwell Pl, Brooklyn, NY 11201, USA 3:54 PM 08/19/2025" at bounding box center [708, 292] width 384 height 31
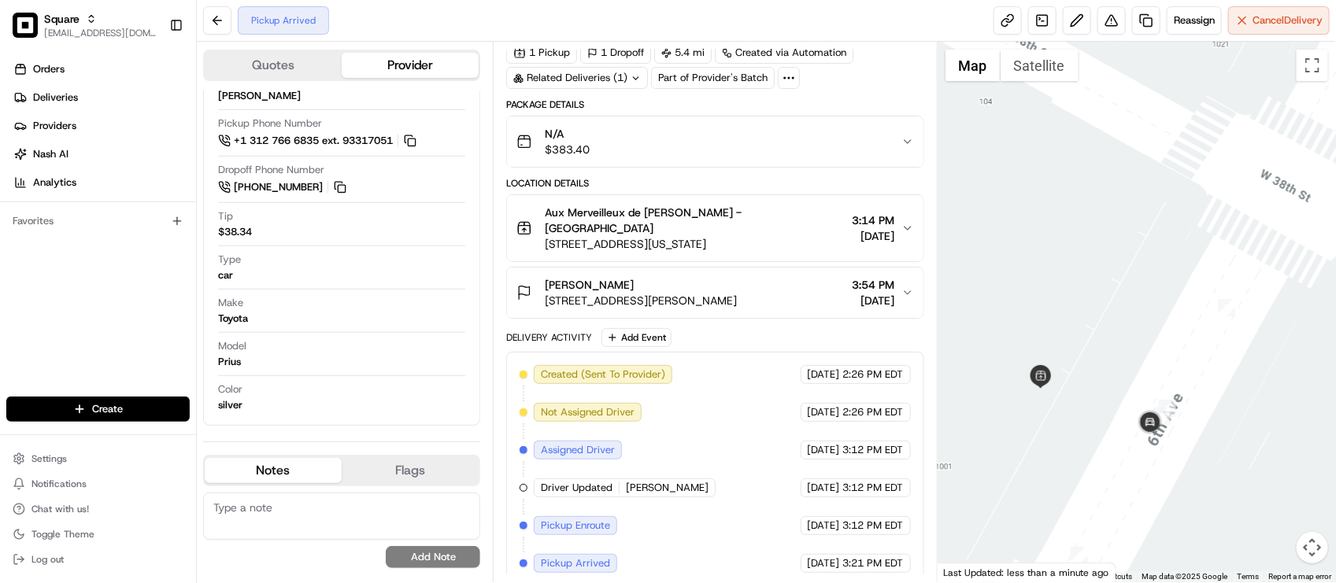
click at [764, 278] on div "Armando Grimaldo, Jr. 20 Rockwell Pl, Brooklyn, NY 11201, USA 3:54 PM 08/19/2025" at bounding box center [708, 292] width 384 height 31
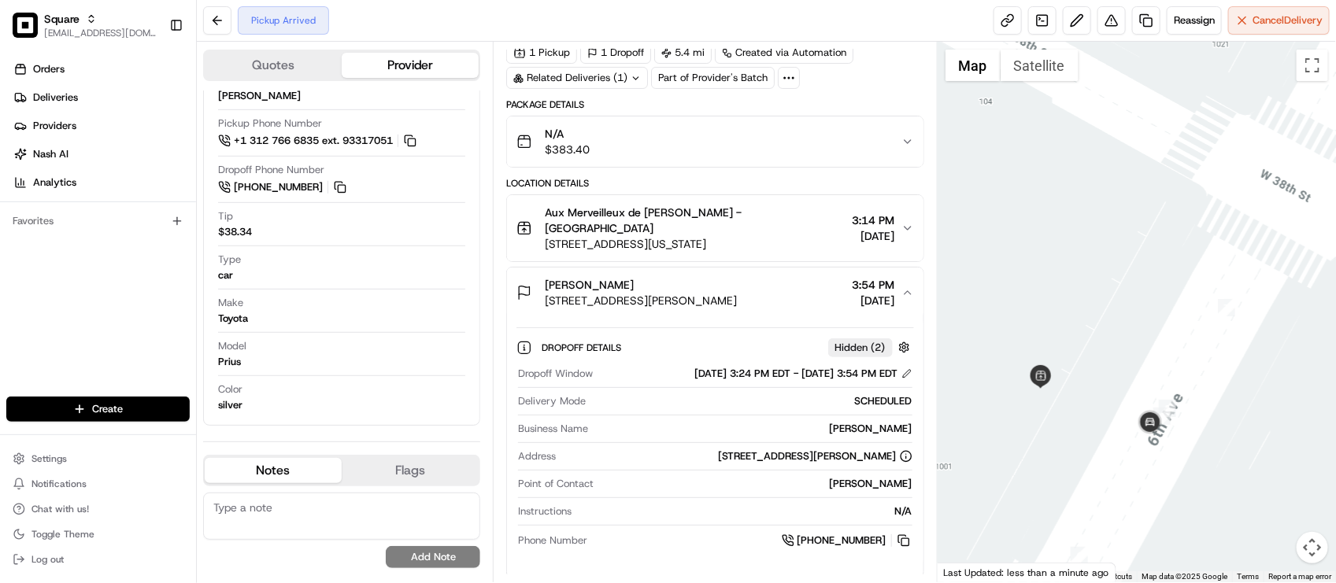
click at [764, 278] on div "Armando Grimaldo, Jr. 20 Rockwell Pl, Brooklyn, NY 11201, USA 3:54 PM 08/19/2025" at bounding box center [708, 292] width 384 height 31
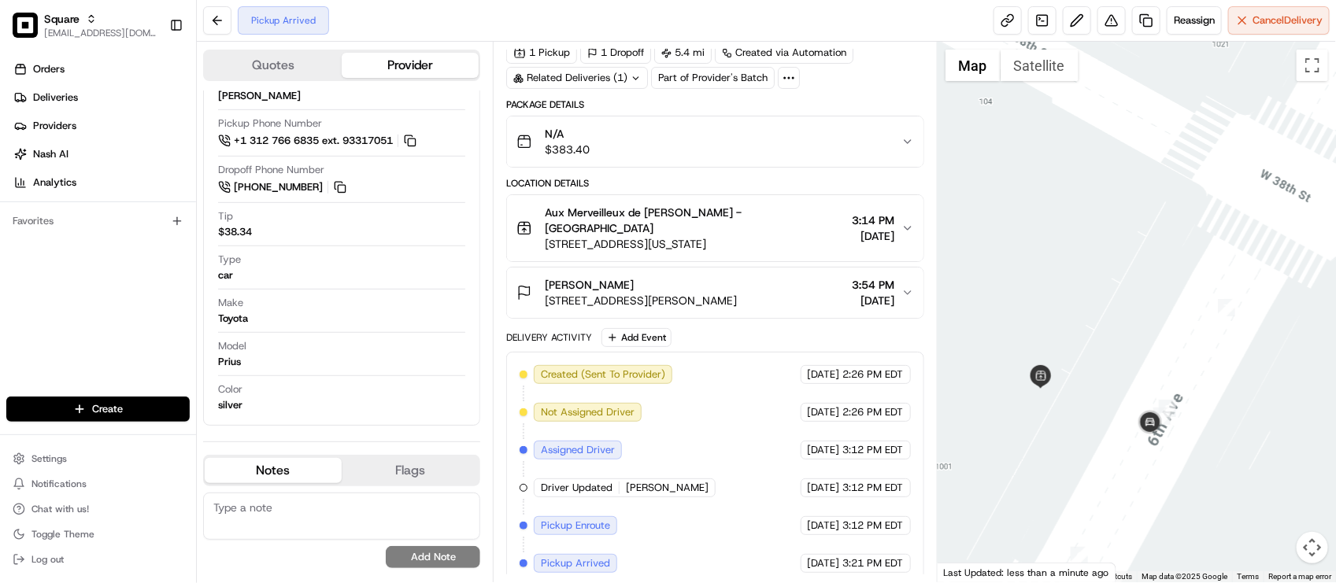
click at [764, 278] on div "Armando Grimaldo, Jr. 20 Rockwell Pl, Brooklyn, NY 11201, USA 3:54 PM 08/19/2025" at bounding box center [708, 292] width 384 height 31
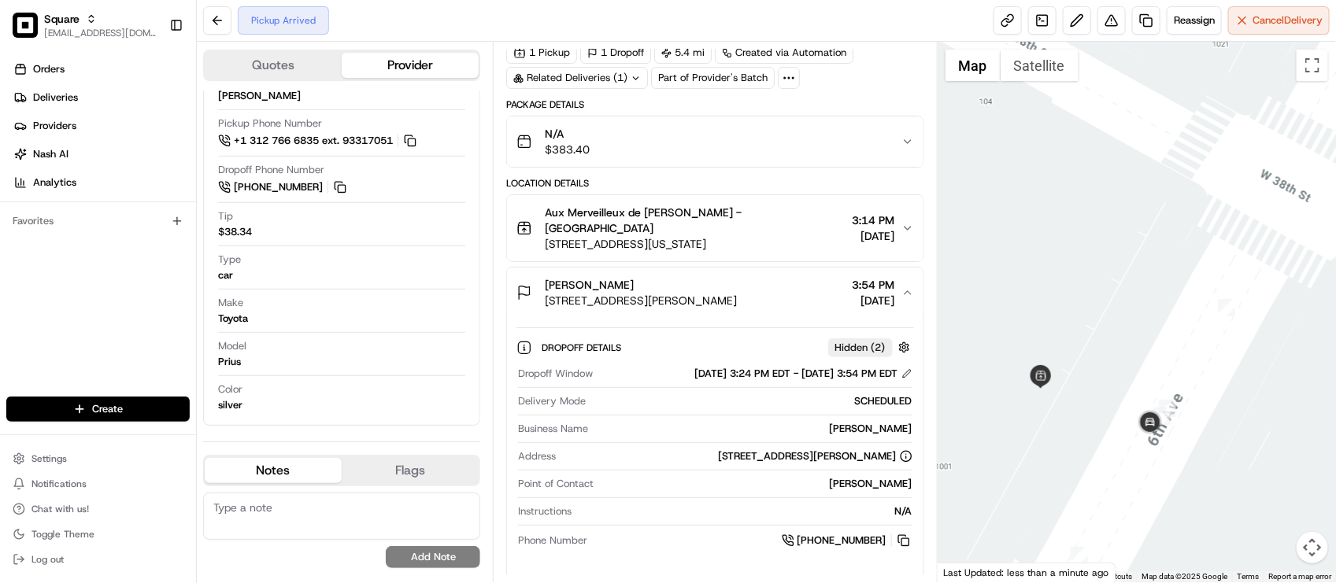
click at [764, 278] on div "Armando Grimaldo, Jr. 20 Rockwell Pl, Brooklyn, NY 11201, USA 3:54 PM 08/19/2025" at bounding box center [708, 292] width 384 height 31
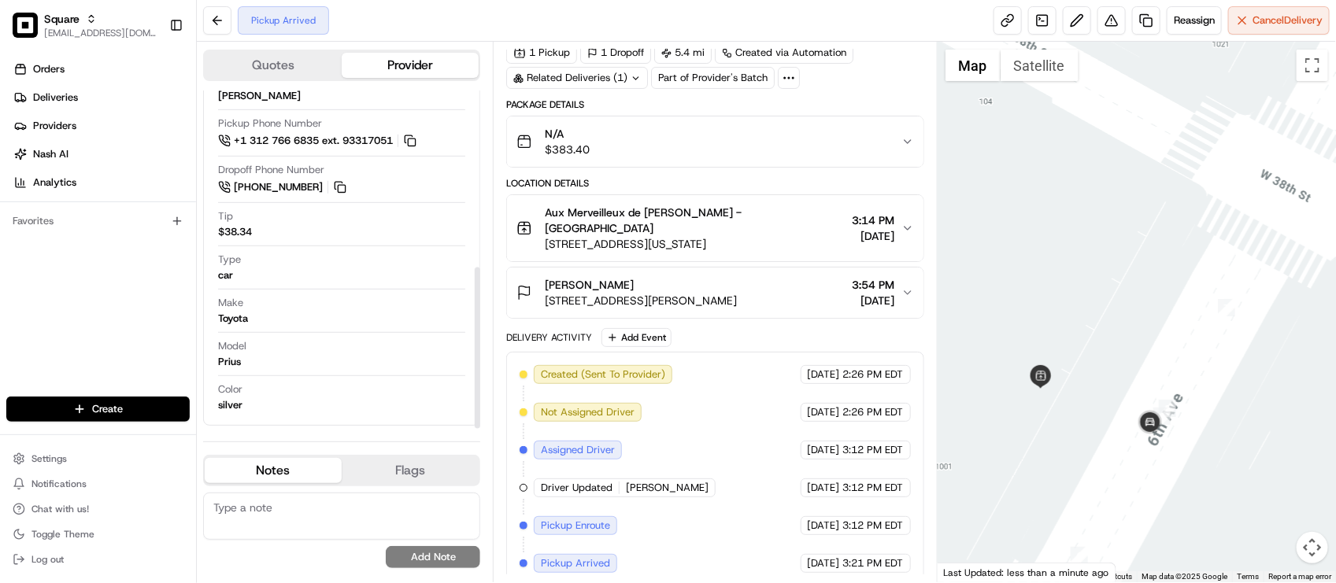
click at [350, 261] on div "Type car" at bounding box center [341, 268] width 247 height 30
click at [826, 124] on button "N/A $383.40" at bounding box center [715, 141] width 416 height 50
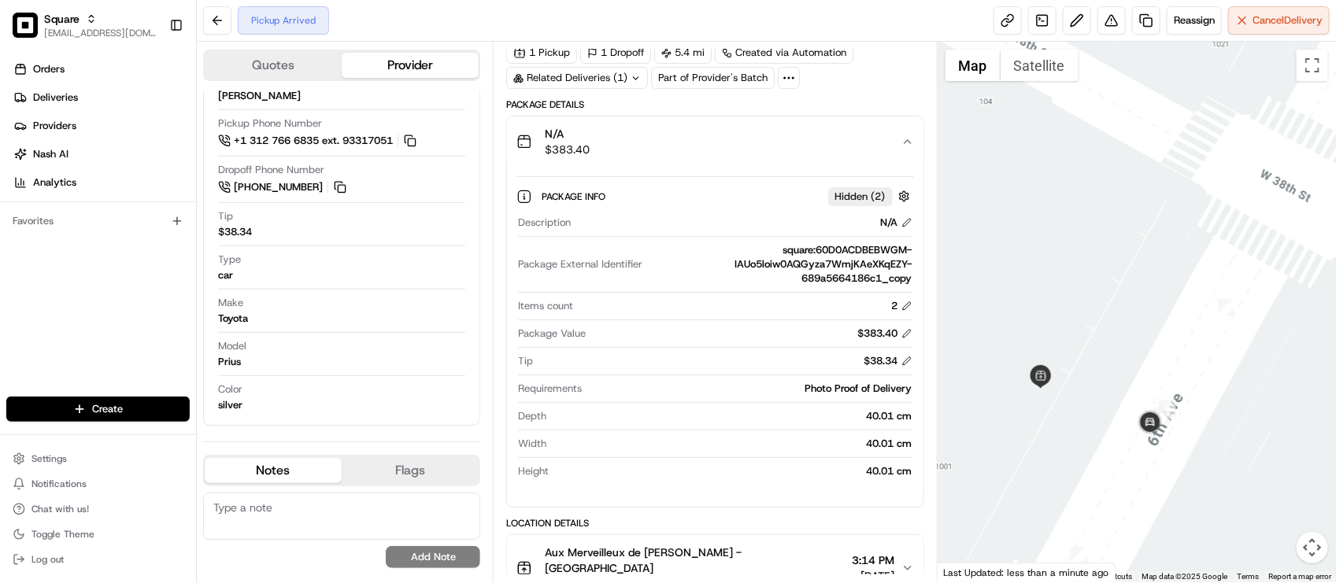
click at [825, 131] on div "N/A $383.40" at bounding box center [708, 141] width 384 height 31
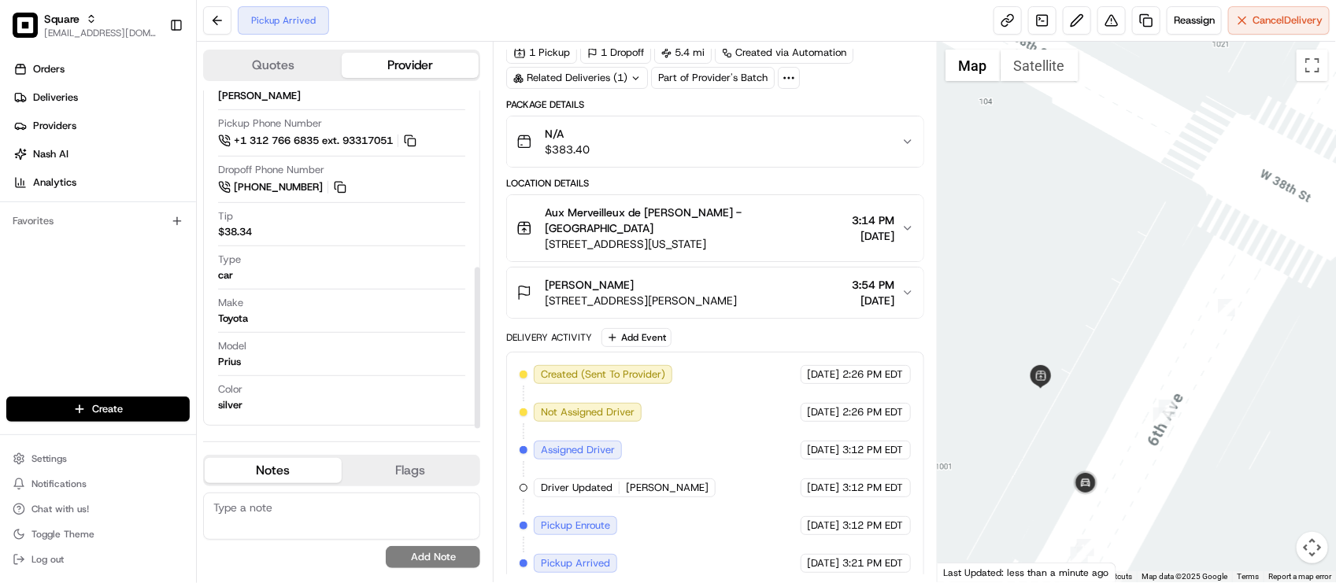
click at [384, 279] on div "Type car" at bounding box center [341, 268] width 247 height 30
click at [708, 427] on div "Created (Sent To Provider) Uber LOF 08/12/2025 2:26 PM EDT Not Assigned Driver …" at bounding box center [714, 469] width 390 height 208
click at [713, 423] on div "Created (Sent To Provider) Uber LOF 08/12/2025 2:26 PM EDT Not Assigned Driver …" at bounding box center [714, 469] width 390 height 208
click at [336, 343] on div "Model Prius" at bounding box center [341, 354] width 247 height 30
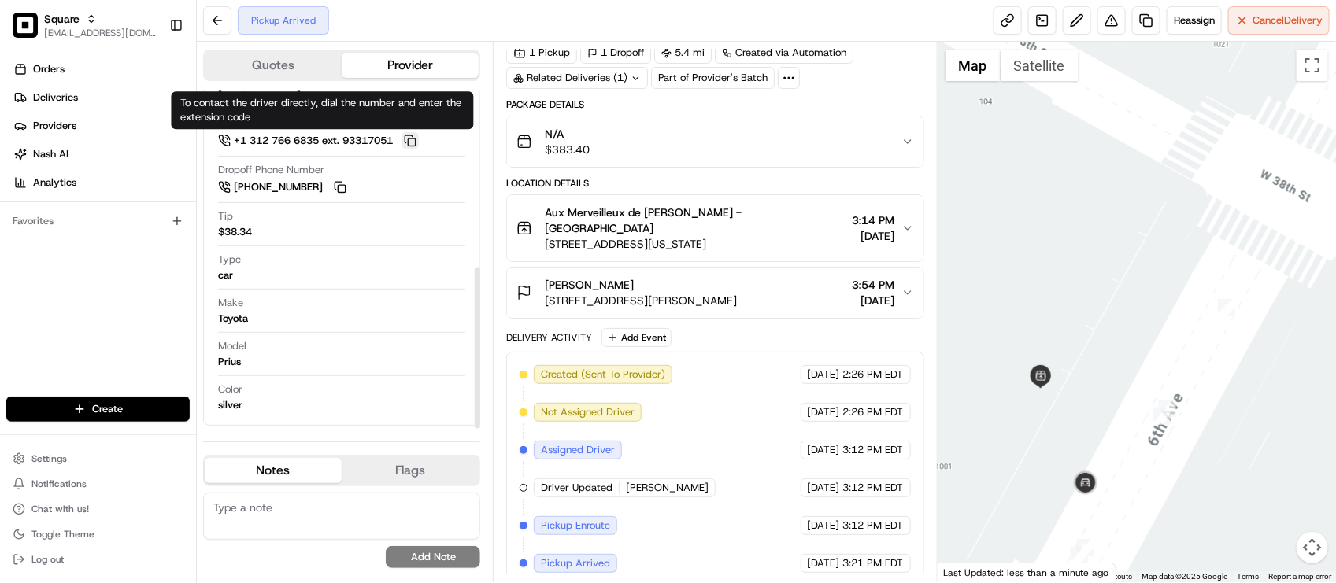
click at [418, 139] on button at bounding box center [409, 140] width 17 height 17
drag, startPoint x: 411, startPoint y: 144, endPoint x: 416, endPoint y: 136, distance: 9.2
click at [411, 144] on button at bounding box center [409, 140] width 17 height 17
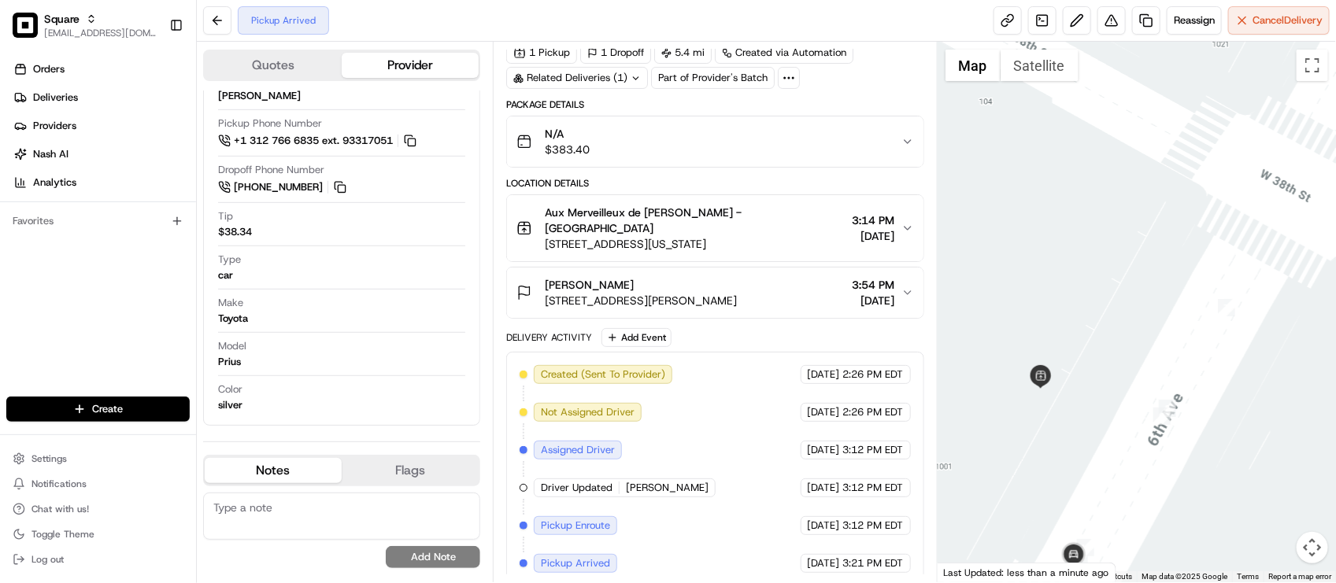
click at [767, 352] on div "Created (Sent To Provider) Uber LOF 08/12/2025 2:26 PM EDT Not Assigned Driver …" at bounding box center [714, 469] width 417 height 235
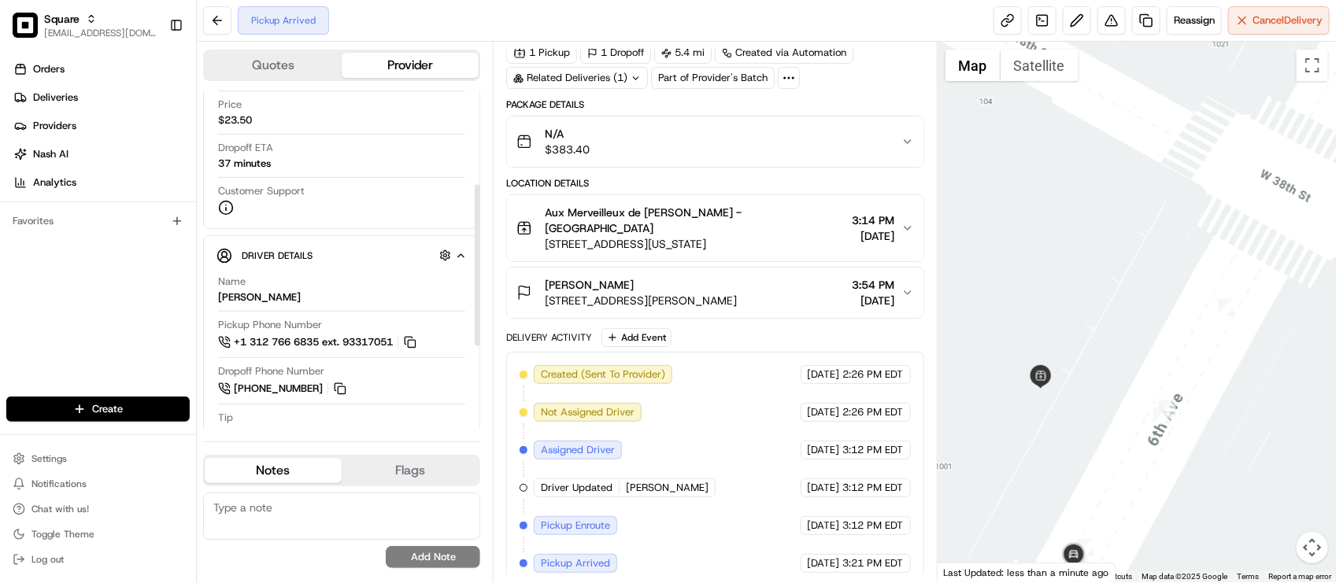
scroll to position [197, 0]
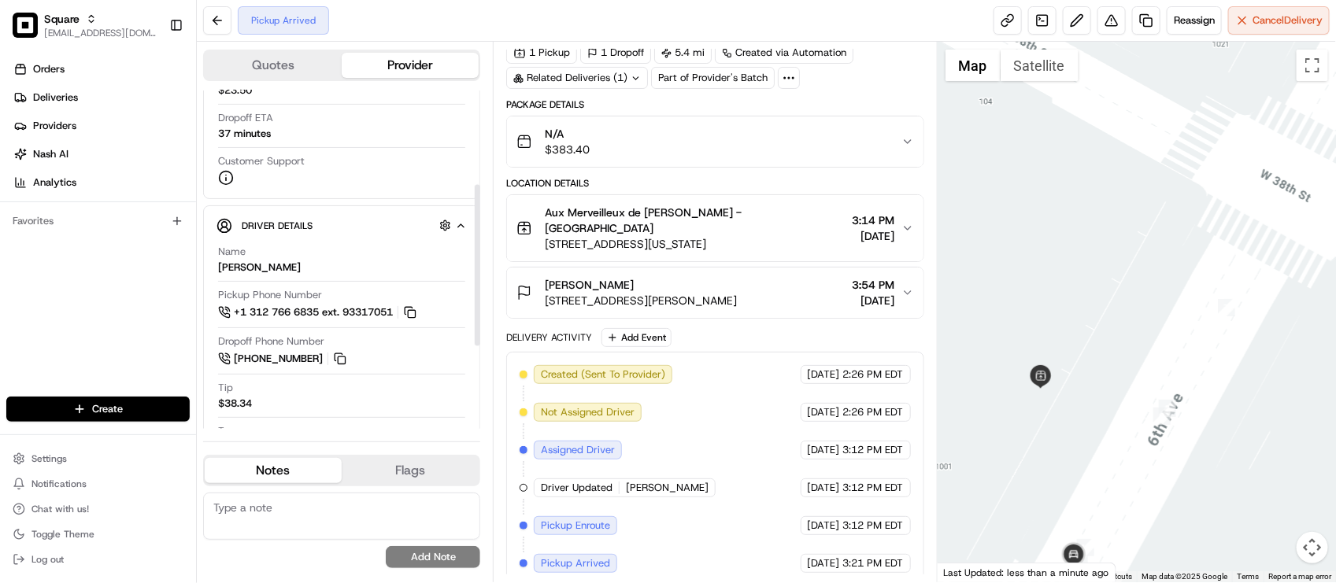
click at [349, 418] on div at bounding box center [341, 417] width 247 height 1
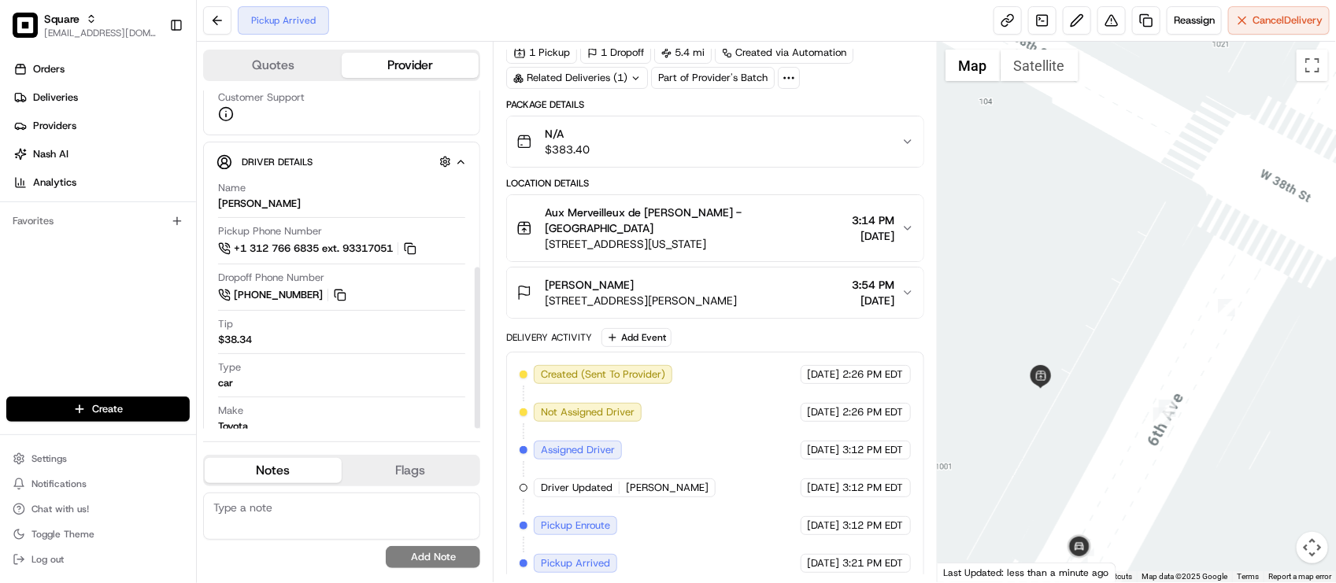
scroll to position [370, 0]
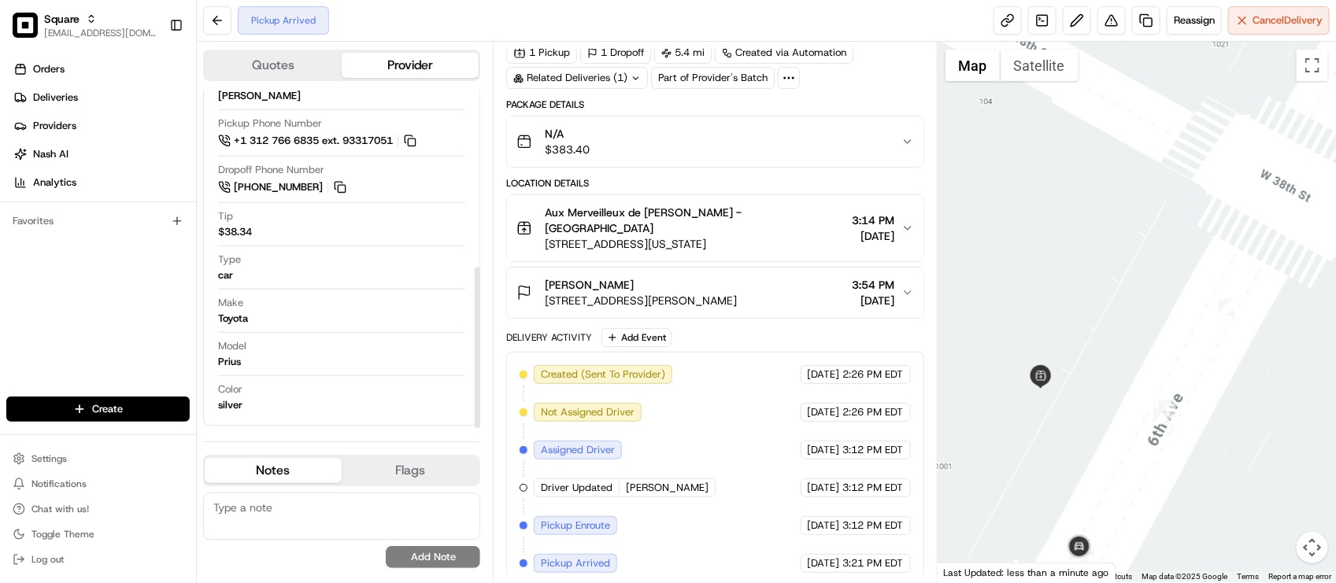
click at [720, 423] on div "Created (Sent To Provider) Uber LOF 08/12/2025 2:26 PM EDT Not Assigned Driver …" at bounding box center [714, 469] width 390 height 208
click at [733, 394] on div "Created (Sent To Provider) Uber LOF 08/12/2025 2:26 PM EDT Not Assigned Driver …" at bounding box center [714, 469] width 390 height 208
click at [305, 297] on div "Make Toyota" at bounding box center [341, 311] width 247 height 30
click at [307, 298] on div "Make Toyota" at bounding box center [341, 311] width 247 height 30
click at [312, 305] on div "Make Toyota" at bounding box center [341, 311] width 247 height 30
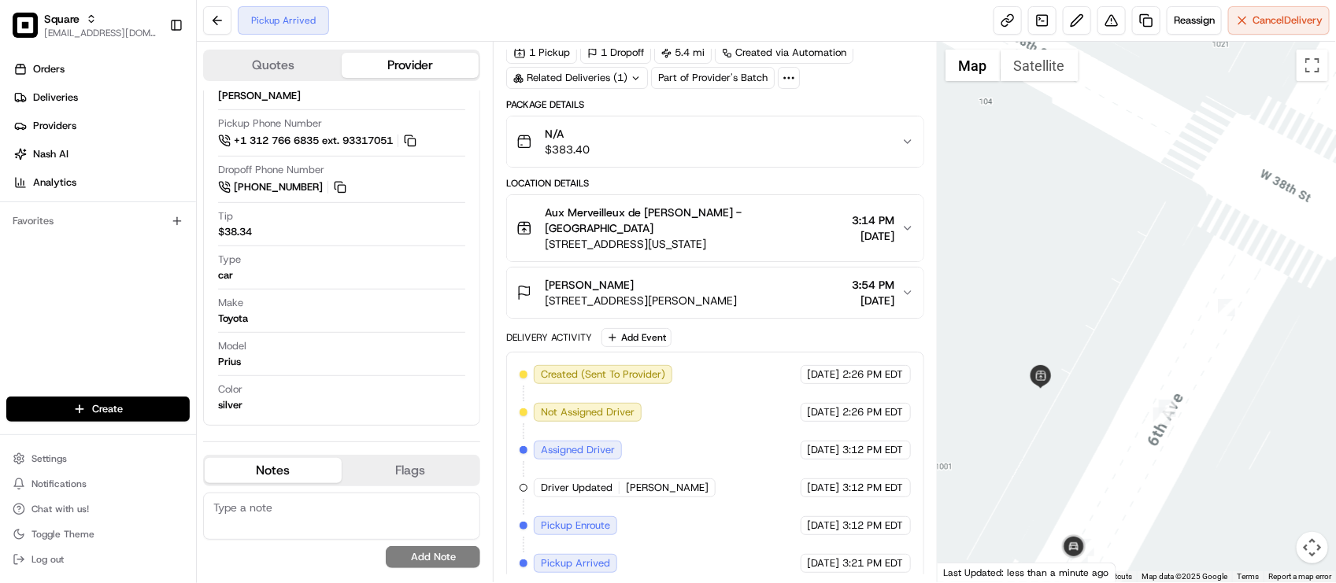
click at [728, 457] on div "Created (Sent To Provider) Uber LOF 08/12/2025 2:26 PM EDT Not Assigned Driver …" at bounding box center [714, 469] width 390 height 208
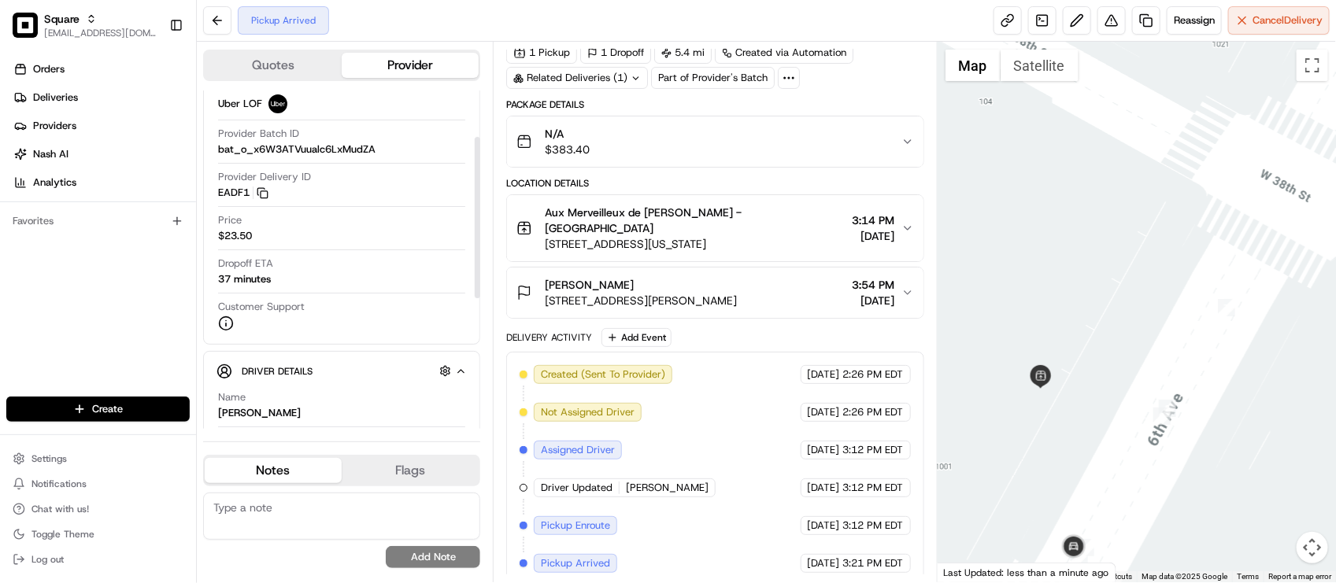
scroll to position [98, 0]
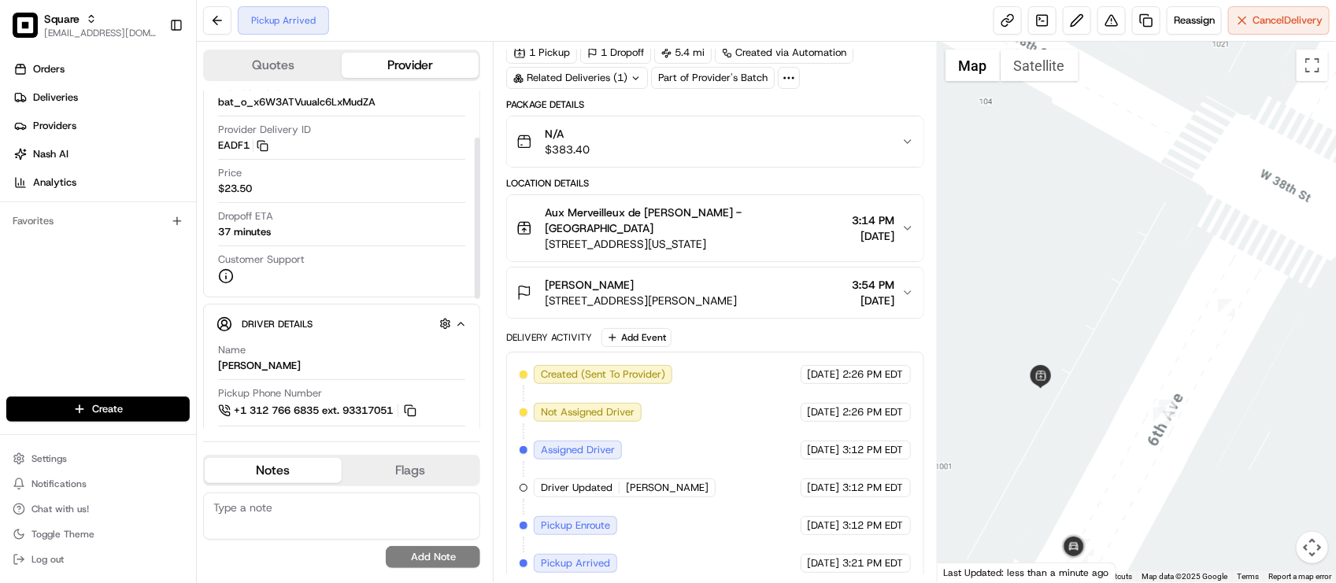
click at [352, 355] on div "Name GIORGI C." at bounding box center [341, 358] width 247 height 30
drag, startPoint x: 700, startPoint y: 456, endPoint x: 690, endPoint y: 450, distance: 12.0
click at [698, 457] on div "Created (Sent To Provider) Uber LOF 08/12/2025 2:26 PM EDT Not Assigned Driver …" at bounding box center [714, 469] width 390 height 208
click at [372, 342] on div "Name GIORGI C. Pickup Phone Number +1 312 766 6835 ext. 93317051 Dropoff Phone …" at bounding box center [341, 513] width 250 height 352
click at [370, 335] on button "Driver Details Hidden ( 6 )" at bounding box center [341, 324] width 250 height 26
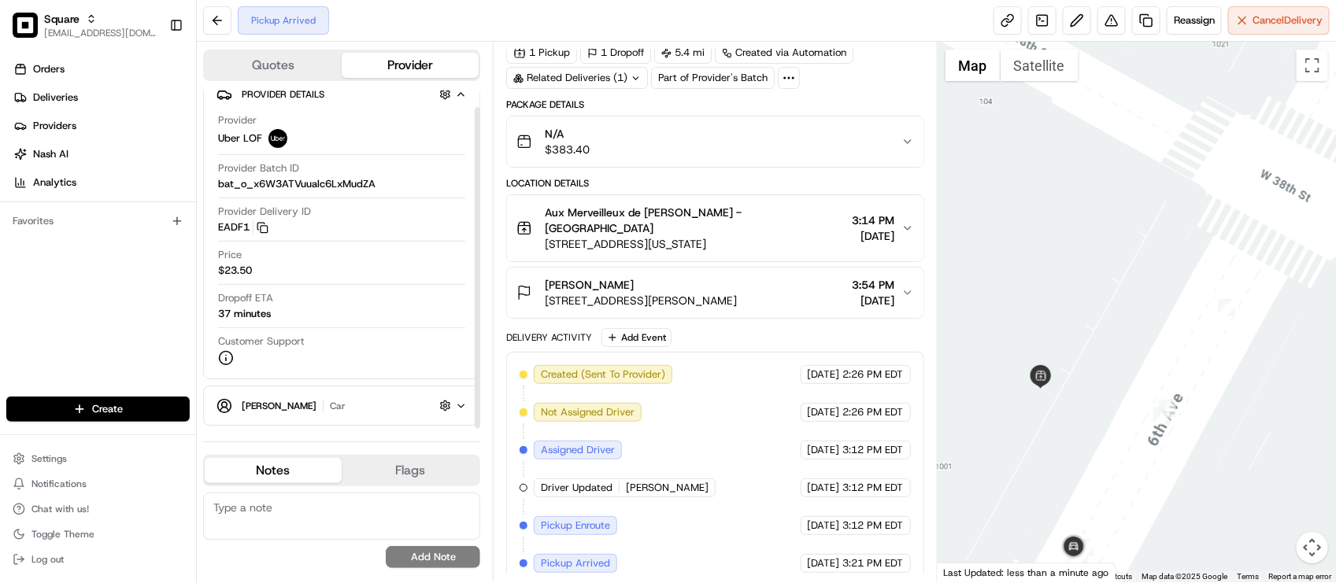
click at [345, 405] on div "GIORGI C. car Hidden ( 6 )" at bounding box center [348, 406] width 213 height 20
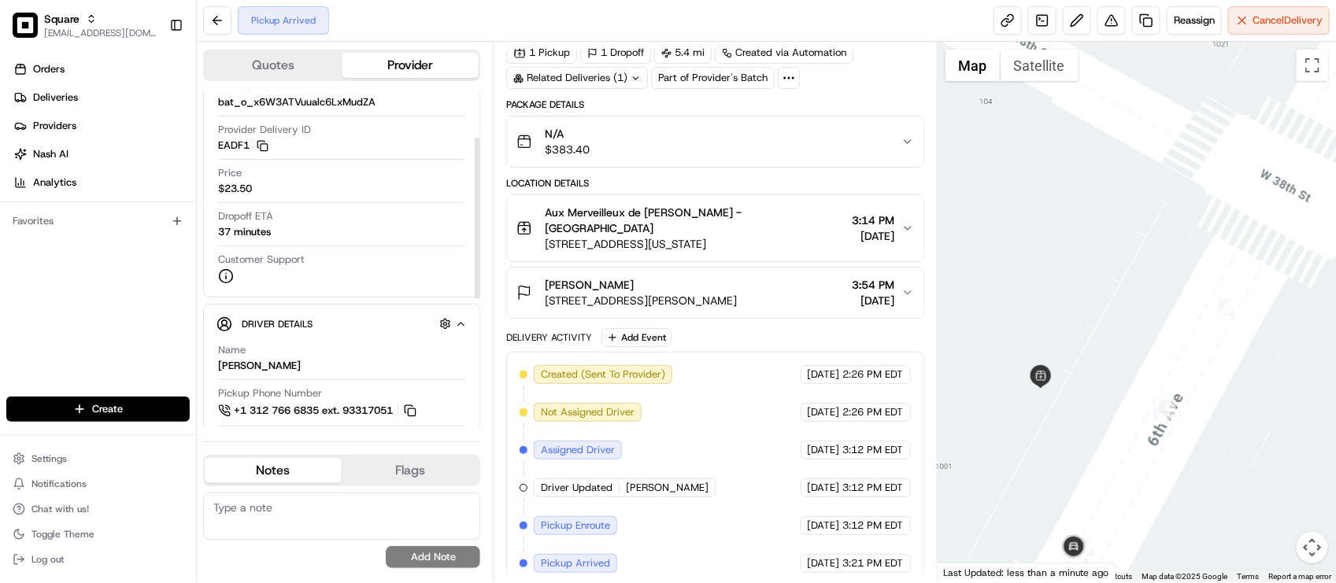
click at [345, 295] on div "Provider Details Hidden ( 2 ) Provider Uber LOF Provider Batch ID bat_o_x6W3ATV…" at bounding box center [341, 144] width 277 height 305
click at [753, 451] on div "Created (Sent To Provider) Uber LOF 08/12/2025 2:26 PM EDT Not Assigned Driver …" at bounding box center [714, 469] width 390 height 208
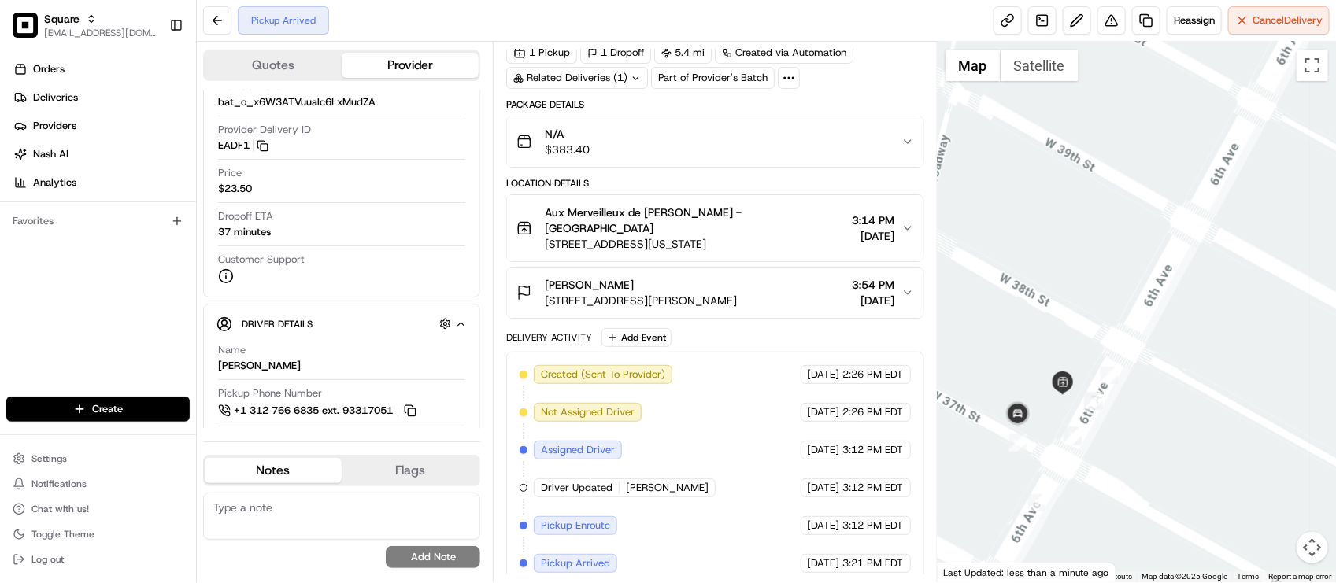
drag, startPoint x: 1033, startPoint y: 309, endPoint x: 1037, endPoint y: 328, distance: 20.1
click at [1037, 328] on div at bounding box center [1136, 312] width 398 height 541
click at [706, 206] on span "Aux Merveilleux de Fred - Midtown" at bounding box center [695, 220] width 301 height 31
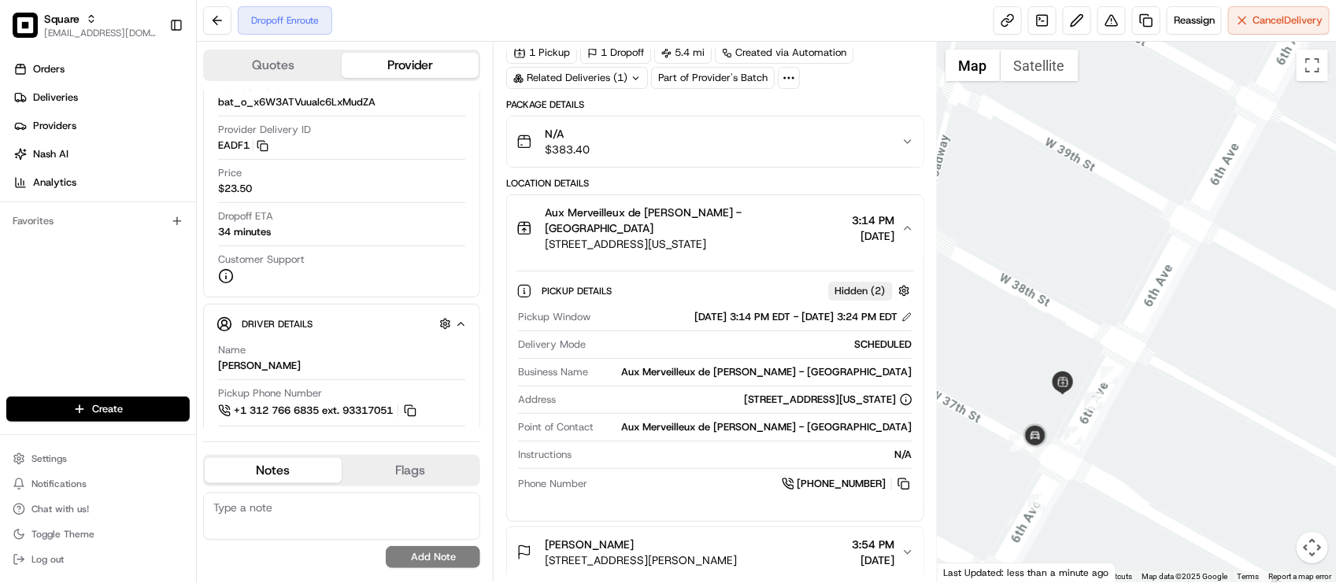
click at [383, 30] on div "Dropoff Enroute Reassign Cancel Delivery" at bounding box center [766, 21] width 1139 height 42
click at [721, 193] on div "Location Details Aux Merveilleux de Fred - Midtown 1001 6th Ave, New York, NY 1…" at bounding box center [714, 377] width 417 height 401
click at [899, 101] on div "Package Details" at bounding box center [714, 104] width 417 height 13
click at [298, 260] on span "Customer Support" at bounding box center [261, 260] width 87 height 14
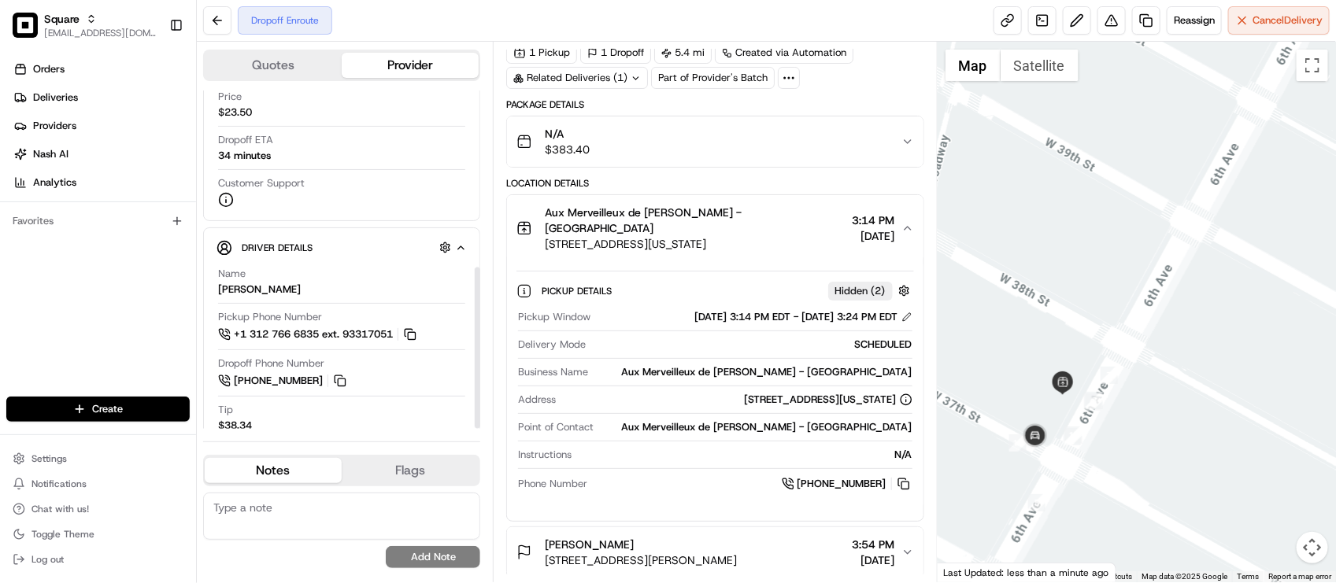
scroll to position [0, 0]
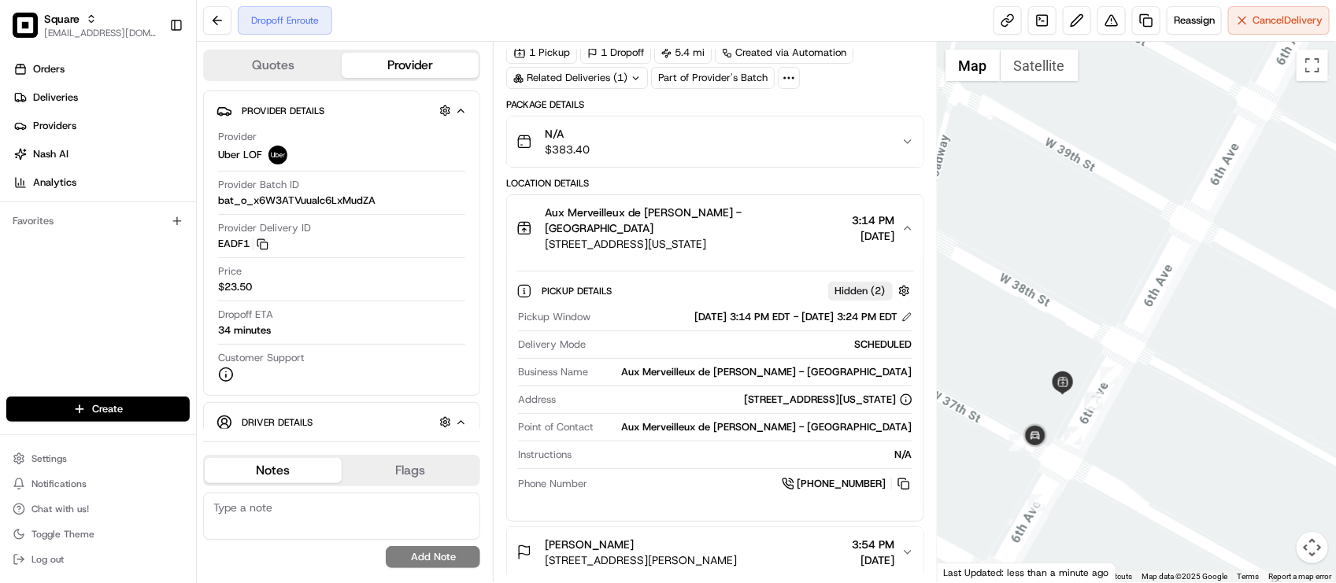
click at [732, 376] on div "Pickup Window 08/19/2025 3:14 PM EDT - 08/19/2025 3:24 PM EDT Delivery Mode SCH…" at bounding box center [714, 401] width 397 height 195
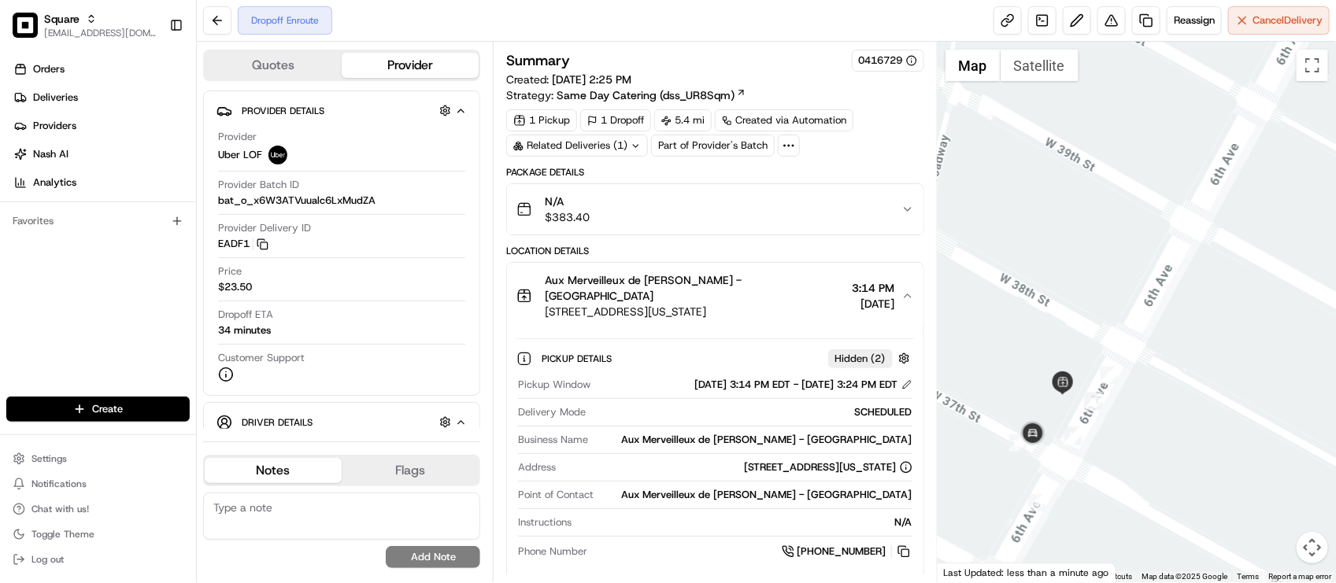
click at [700, 434] on div "Aux Merveilleux de Fred - Midtown" at bounding box center [752, 440] width 317 height 14
click at [349, 351] on div "Customer Support" at bounding box center [341, 366] width 247 height 31
drag, startPoint x: 346, startPoint y: 379, endPoint x: 358, endPoint y: 357, distance: 25.7
click at [346, 379] on div "Customer Support" at bounding box center [341, 366] width 247 height 31
click at [294, 522] on textarea at bounding box center [341, 516] width 277 height 47
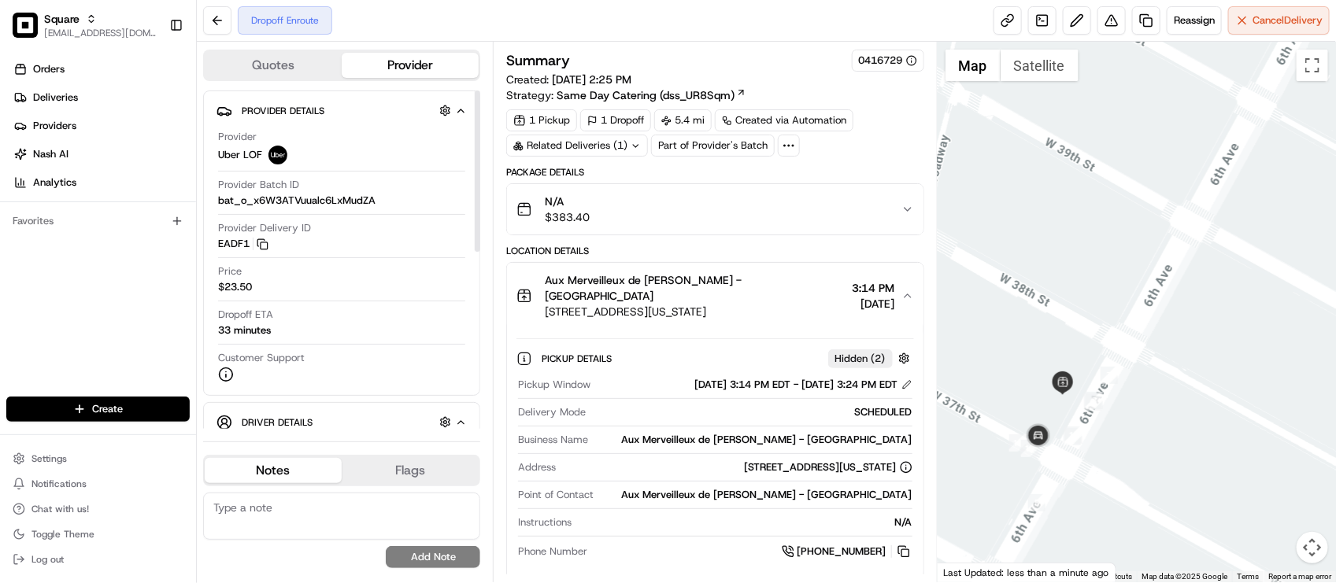
click at [146, 327] on div "Orders Deliveries Providers Nash AI Analytics Favorites" at bounding box center [98, 228] width 196 height 356
click at [266, 517] on textarea at bounding box center [341, 516] width 277 height 47
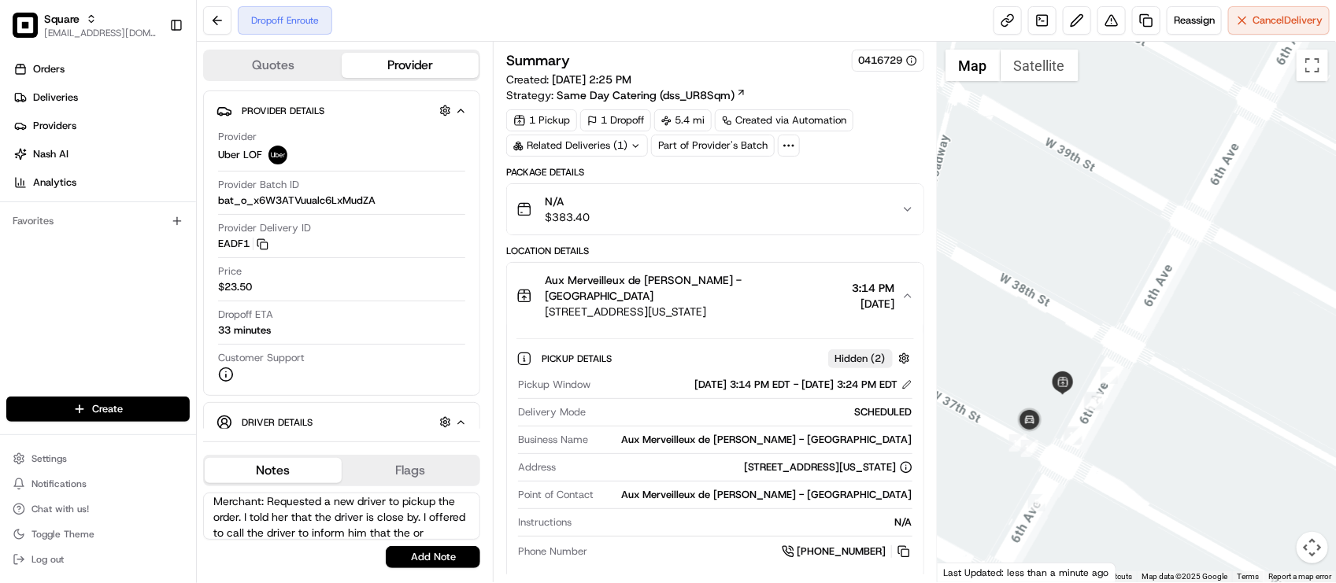
scroll to position [22, 0]
type textarea "Merchant: Requested a new driver to pickup the order. I told her that the drive…"
click at [415, 546] on button "Add Note" at bounding box center [433, 557] width 94 height 22
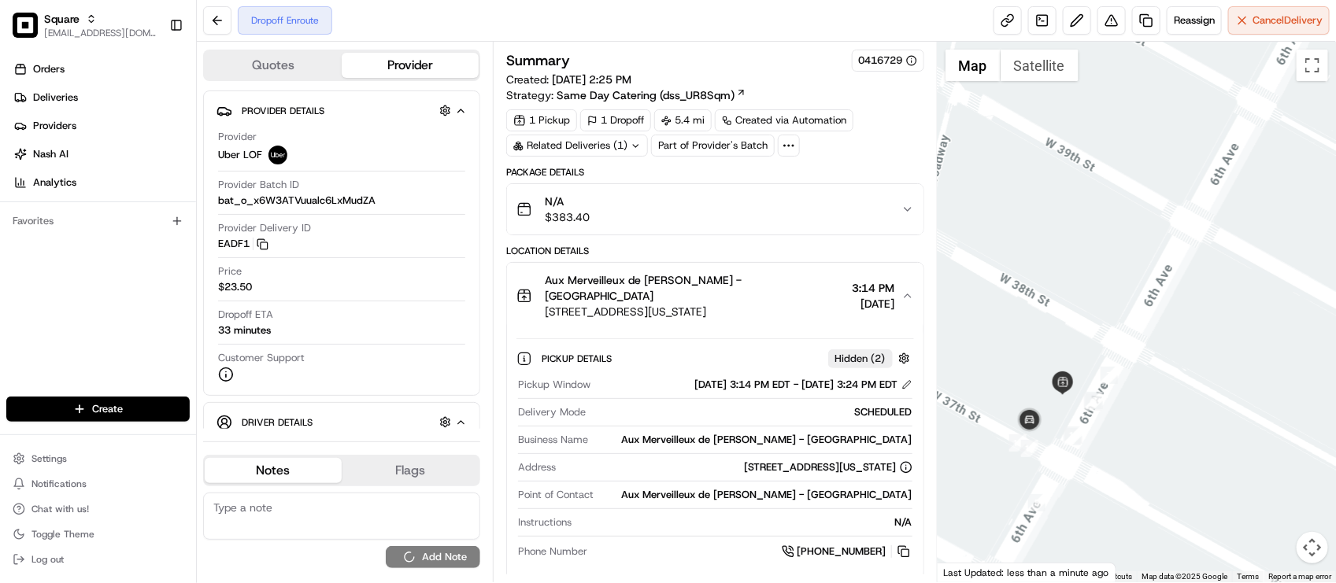
scroll to position [0, 0]
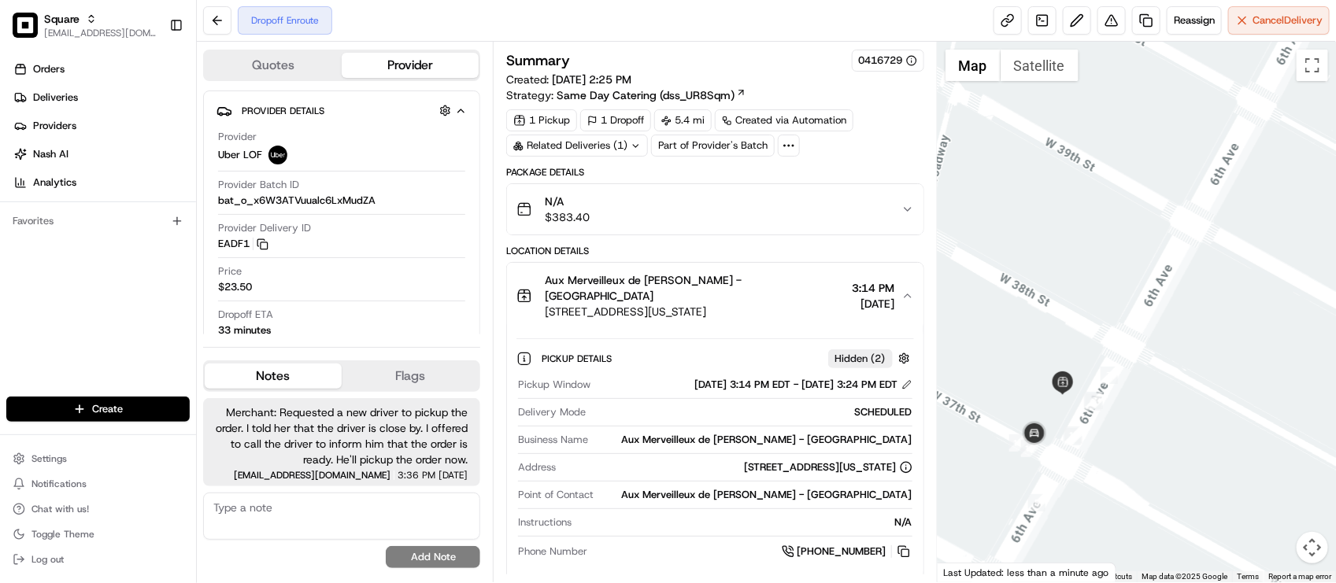
click at [505, 28] on div "Dropoff Enroute Reassign Cancel Delivery" at bounding box center [766, 21] width 1139 height 42
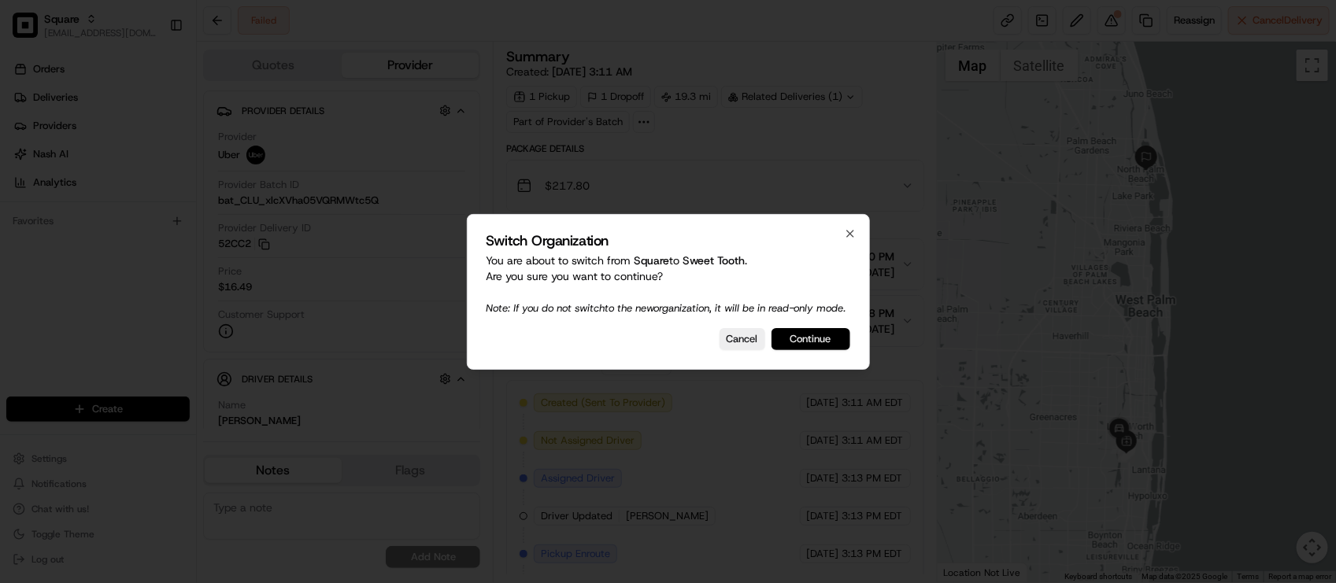
click at [811, 348] on button "Continue" at bounding box center [810, 339] width 79 height 22
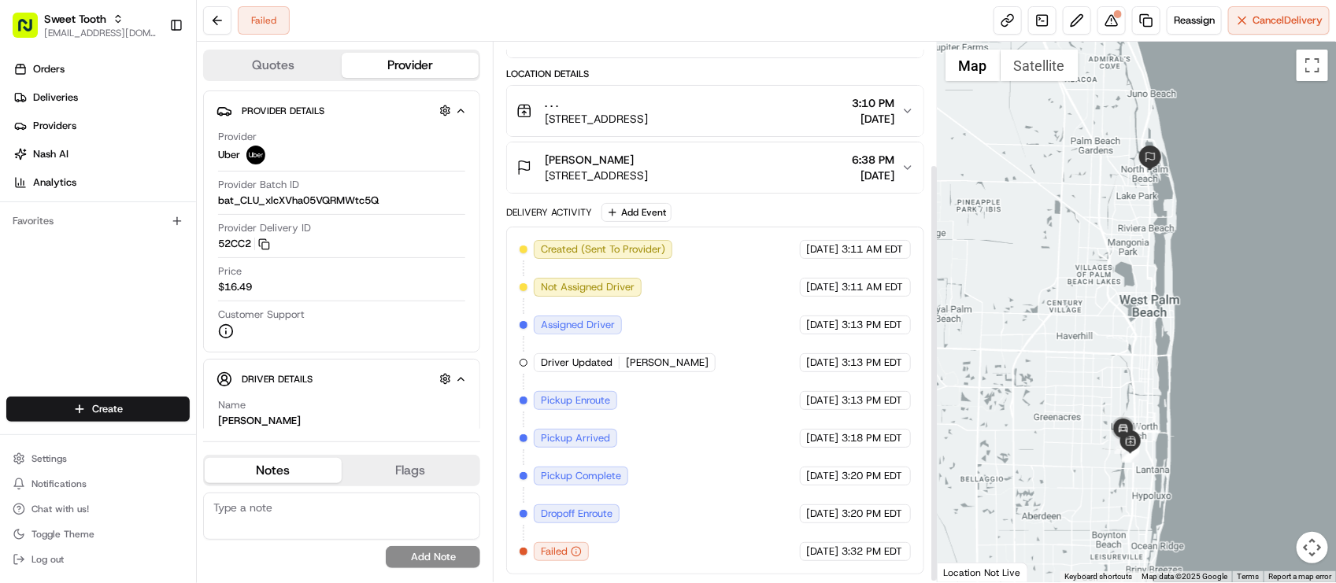
scroll to position [158, 0]
click at [662, 468] on div "Created (Sent To Provider) Uber [DATE] 3:11 AM EDT Not Assigned Driver Uber [DA…" at bounding box center [714, 400] width 390 height 321
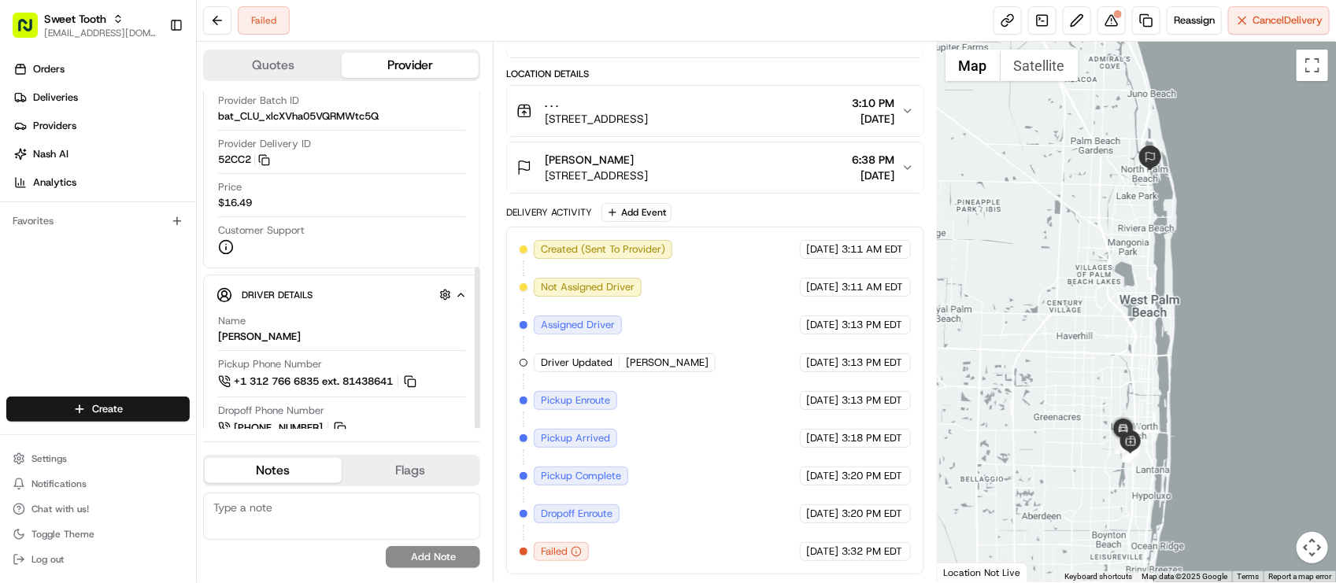
scroll to position [0, 0]
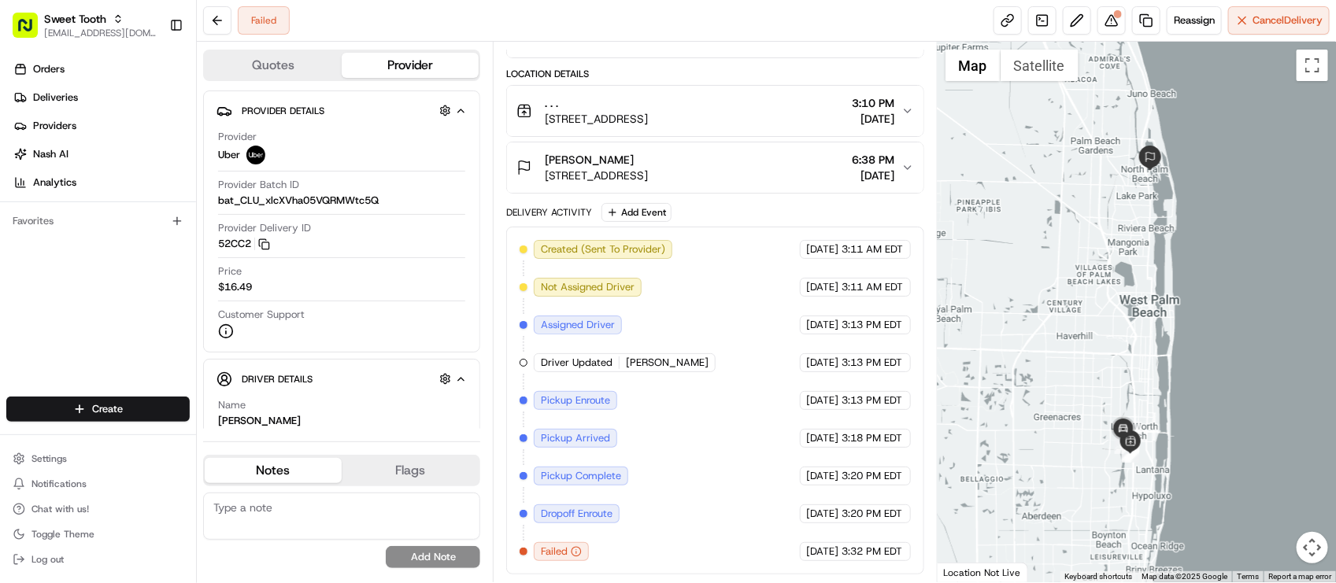
click at [807, 556] on span "[DATE]" at bounding box center [823, 552] width 32 height 14
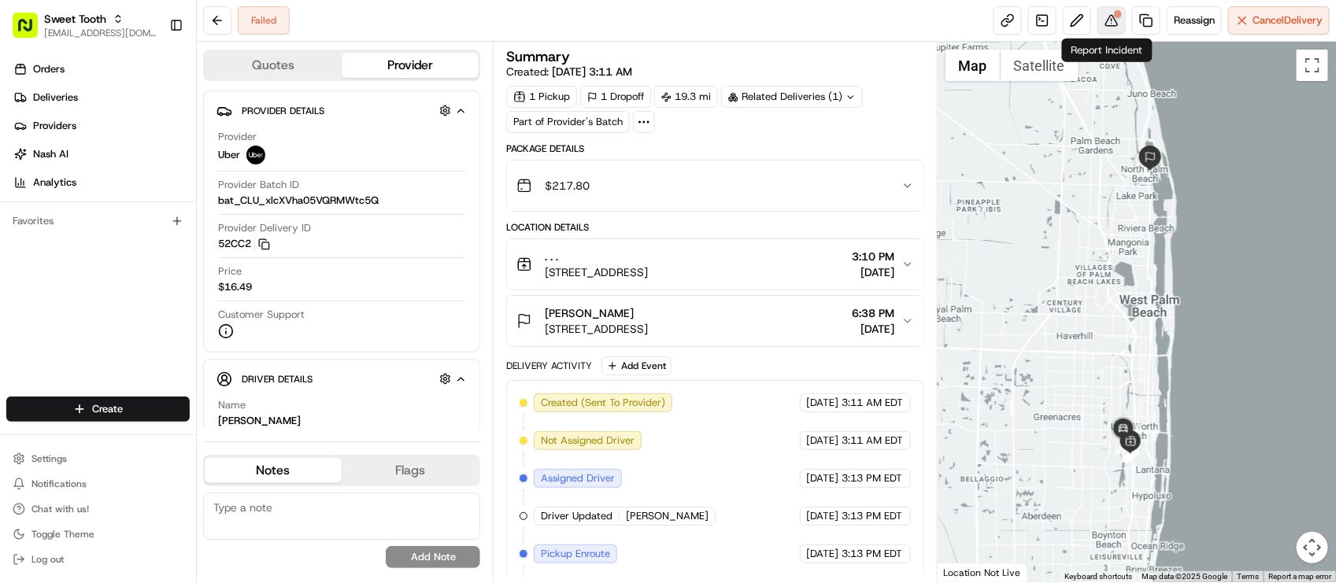
click at [1103, 24] on button at bounding box center [1111, 20] width 28 height 28
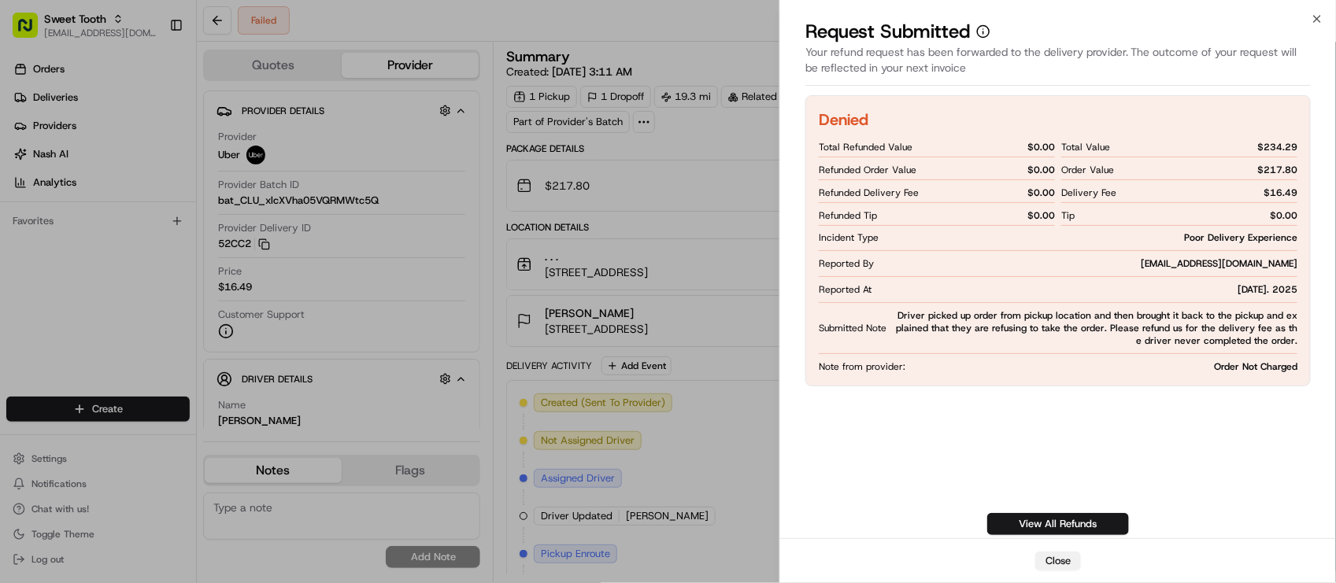
click at [1048, 561] on button "Close" at bounding box center [1058, 561] width 46 height 19
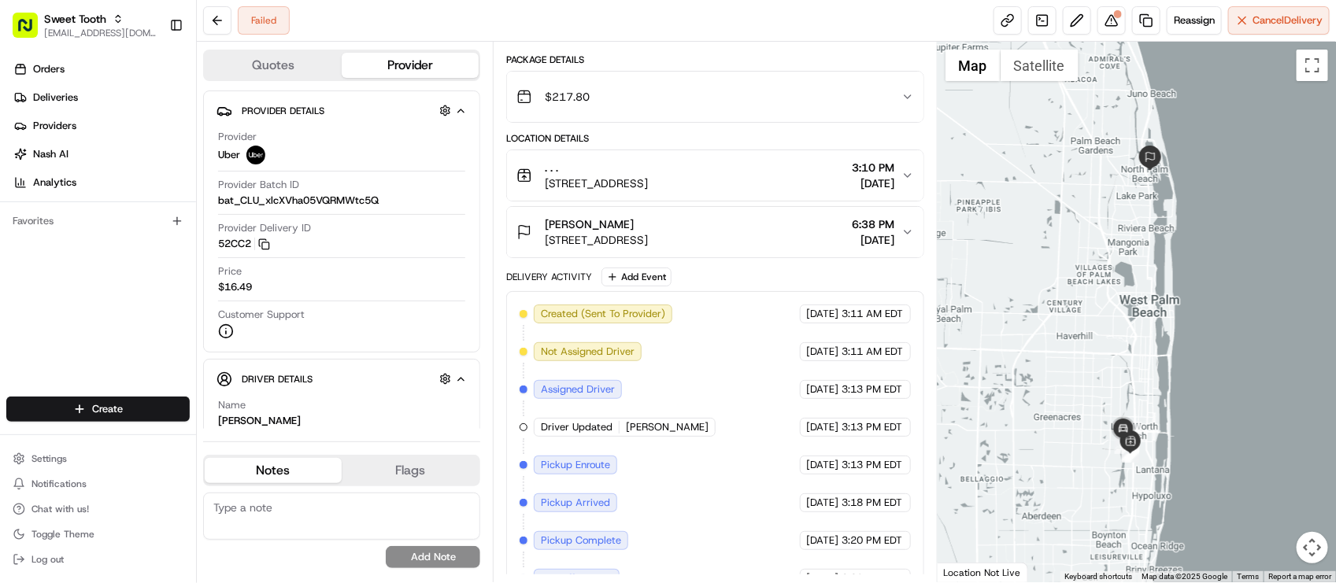
scroll to position [158, 0]
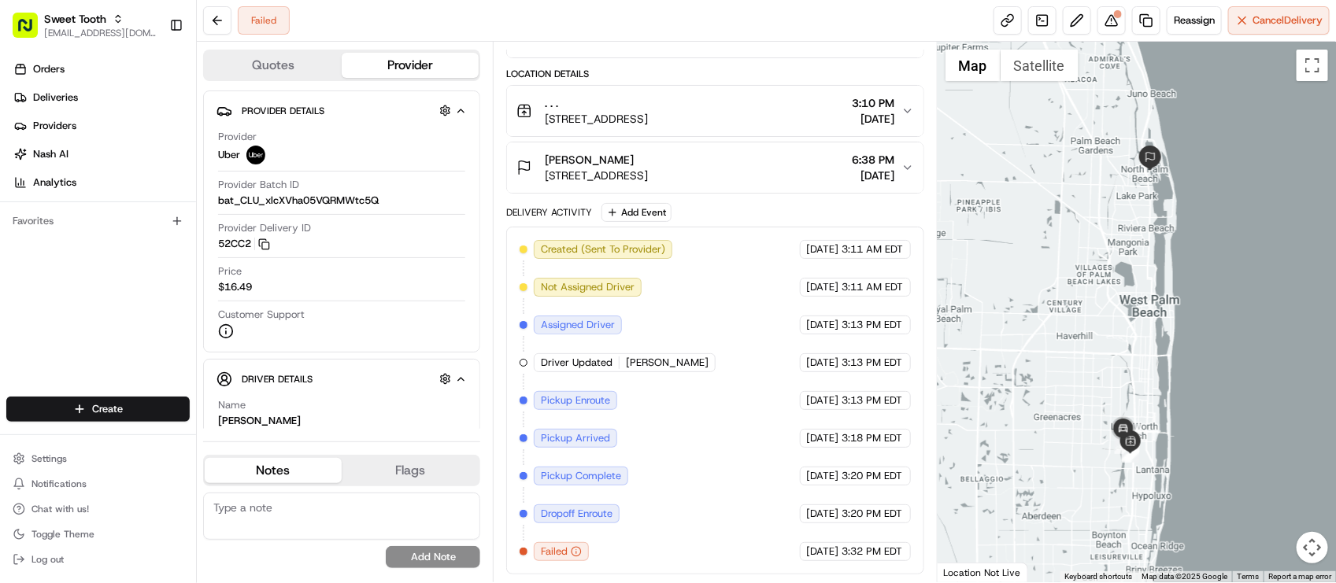
click at [705, 438] on div "Created (Sent To Provider) Uber [DATE] 3:11 AM EDT Not Assigned Driver Uber [DA…" at bounding box center [714, 400] width 390 height 321
click at [724, 351] on div "Created (Sent To Provider) Uber [DATE] 3:11 AM EDT Not Assigned Driver Uber [DA…" at bounding box center [714, 400] width 390 height 321
click at [639, 407] on div "Created (Sent To Provider) Uber [DATE] 3:11 AM EDT Not Assigned Driver Uber [DA…" at bounding box center [714, 400] width 390 height 321
click at [374, 17] on div "Failed Reassign Cancel Delivery" at bounding box center [766, 21] width 1139 height 42
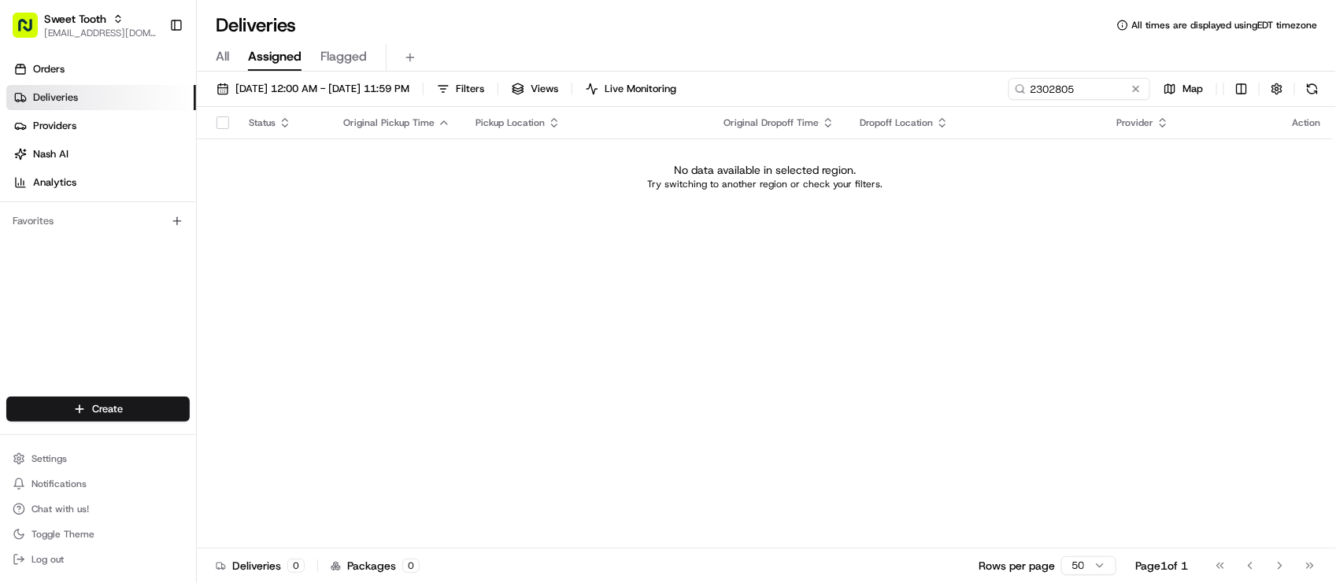
click at [595, 38] on div "All Assigned Flagged" at bounding box center [766, 55] width 1139 height 34
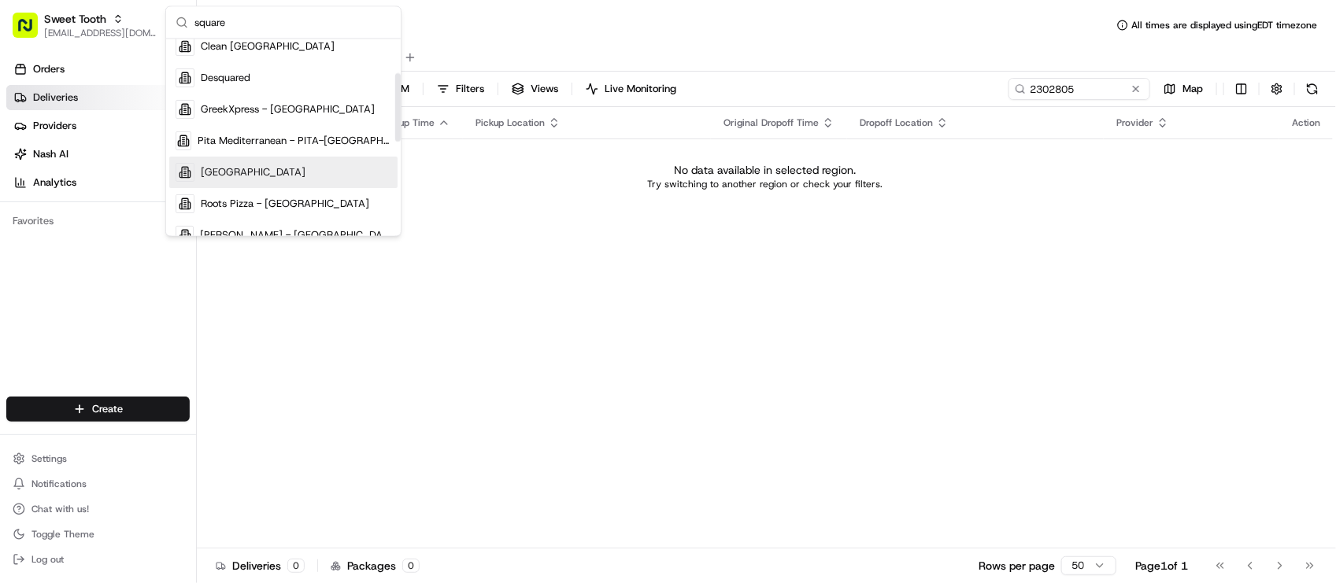
scroll to position [295, 0]
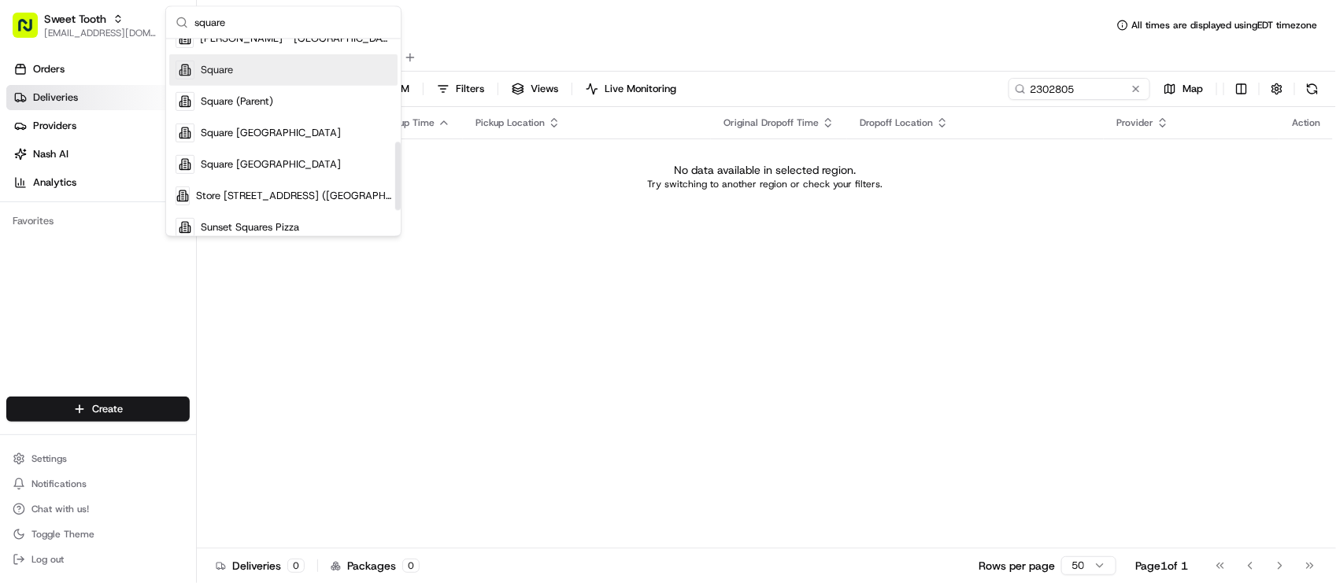
type input "square"
click at [240, 77] on div "Square" at bounding box center [283, 69] width 228 height 31
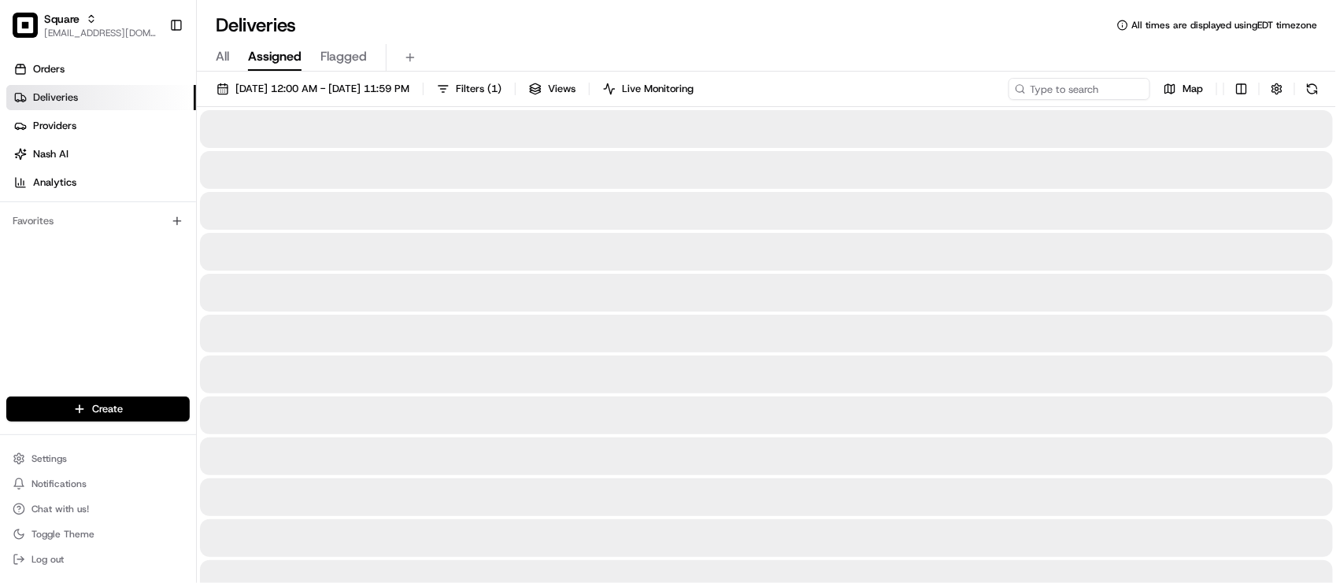
click at [652, 25] on div "Deliveries All times are displayed using EDT timezone" at bounding box center [766, 25] width 1139 height 25
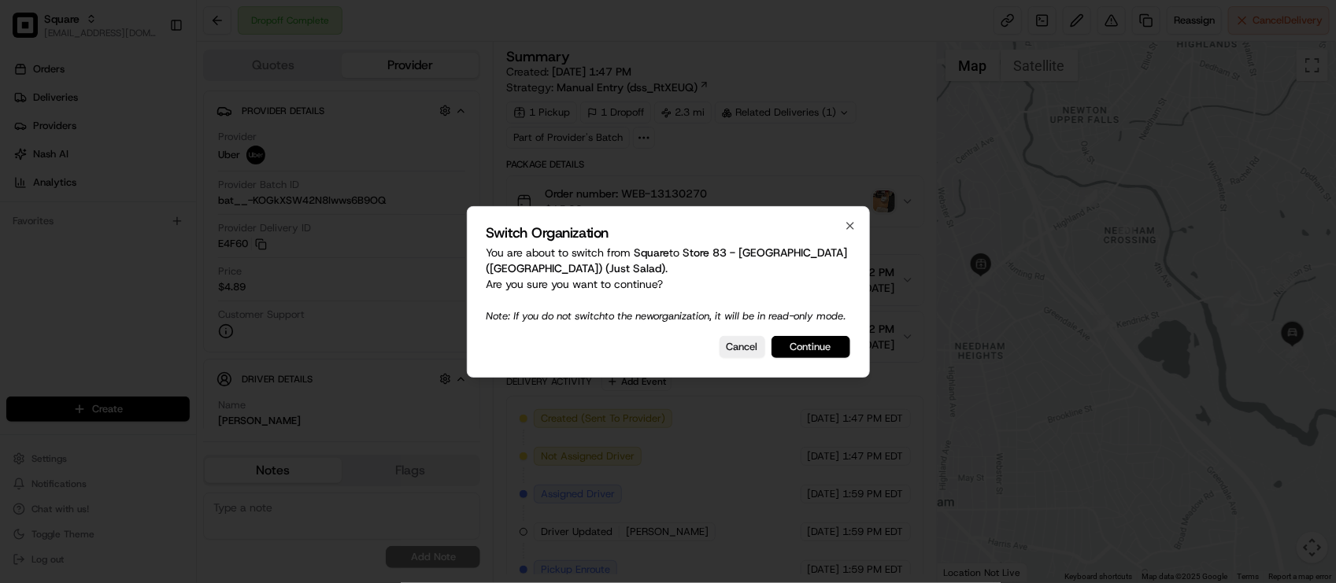
click at [803, 353] on button "Continue" at bounding box center [810, 347] width 79 height 22
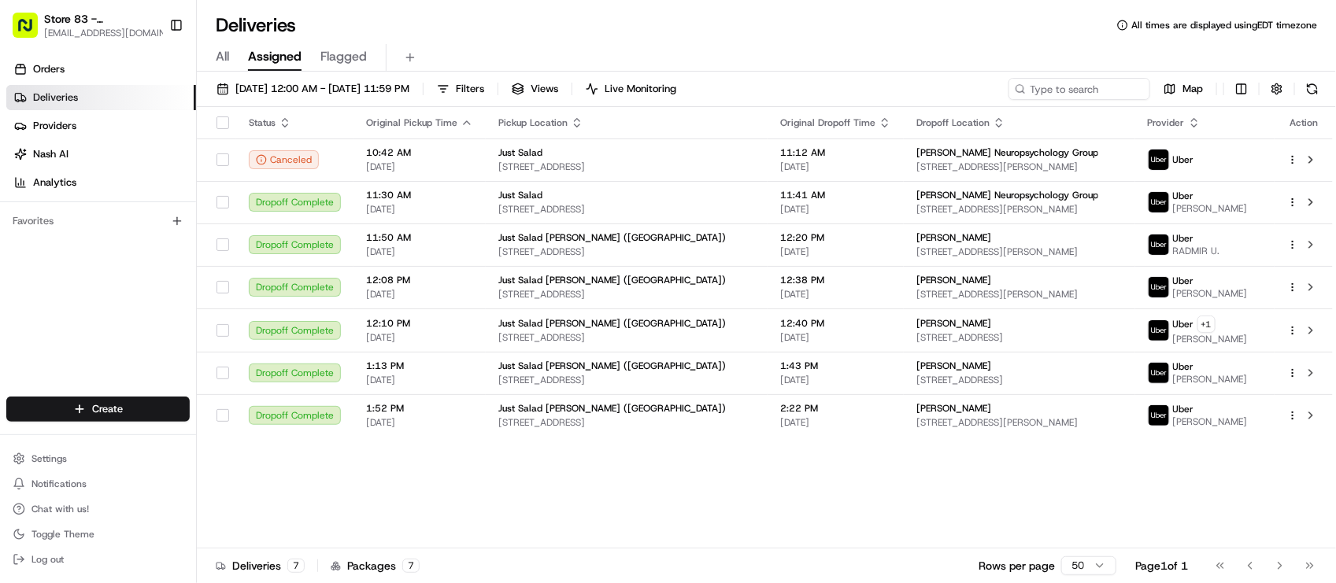
drag, startPoint x: 368, startPoint y: 492, endPoint x: 391, endPoint y: 460, distance: 38.9
click at [368, 492] on div "Status Original Pickup Time Pickup Location Original Dropoff Time Dropoff Locat…" at bounding box center [765, 328] width 1136 height 442
